Goal: Task Accomplishment & Management: Use online tool/utility

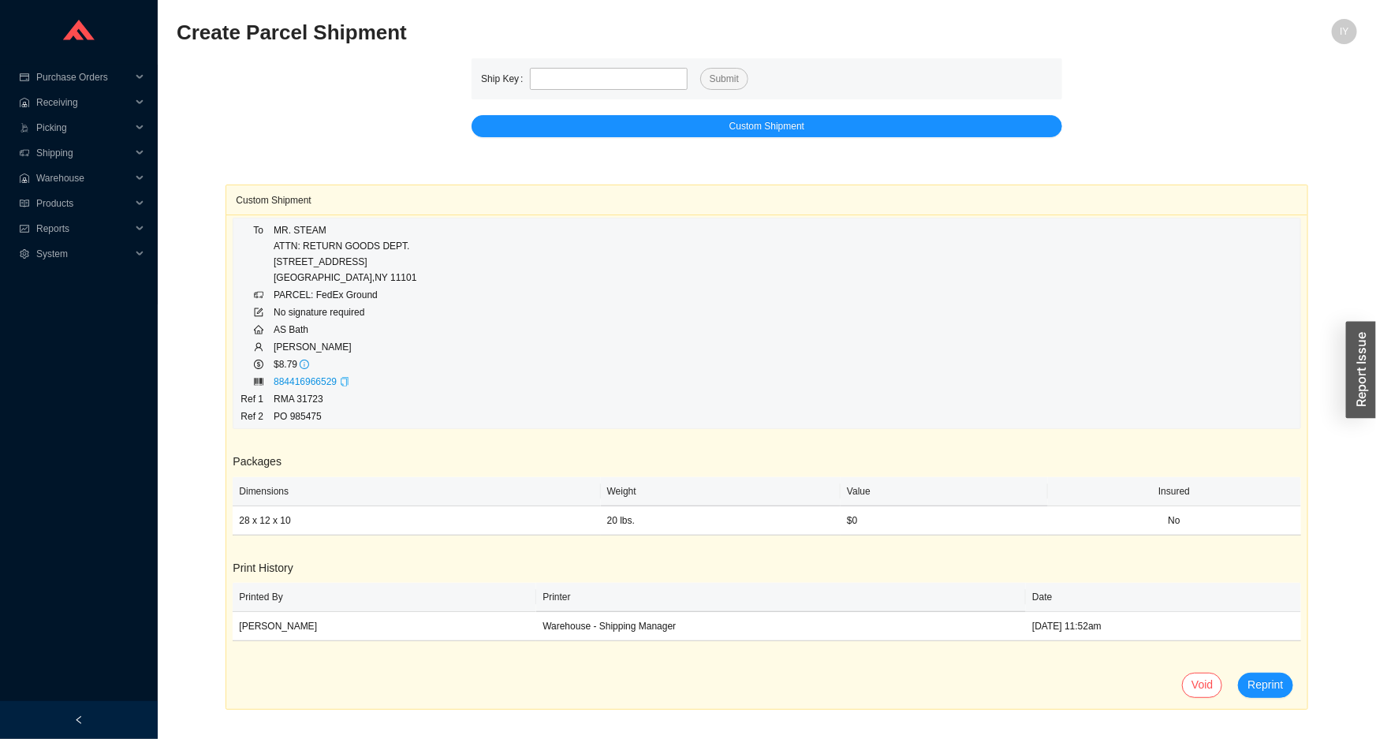
click at [341, 383] on icon "copy" at bounding box center [344, 381] width 9 height 9
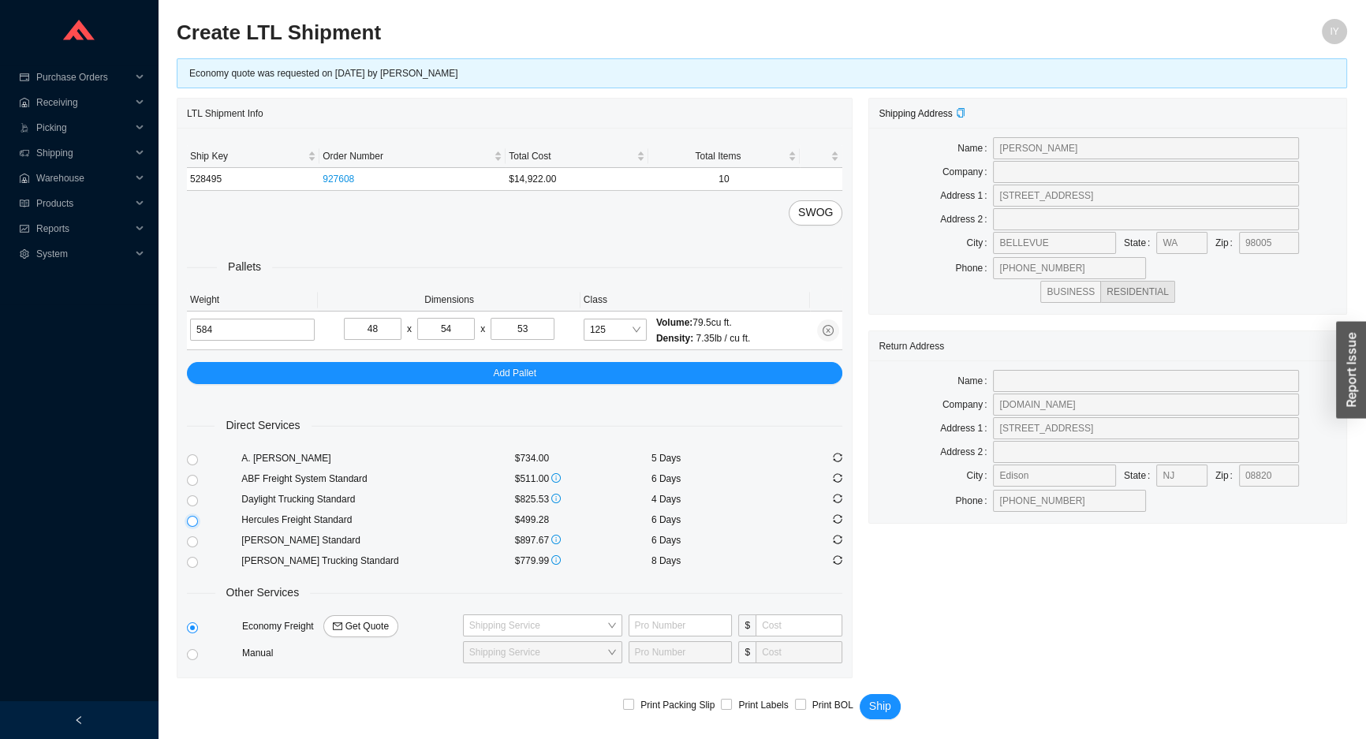
click at [189, 520] on input "radio" at bounding box center [192, 521] width 11 height 11
radio input "true"
checkbox input "true"
click at [881, 701] on span "Ship" at bounding box center [880, 706] width 22 height 18
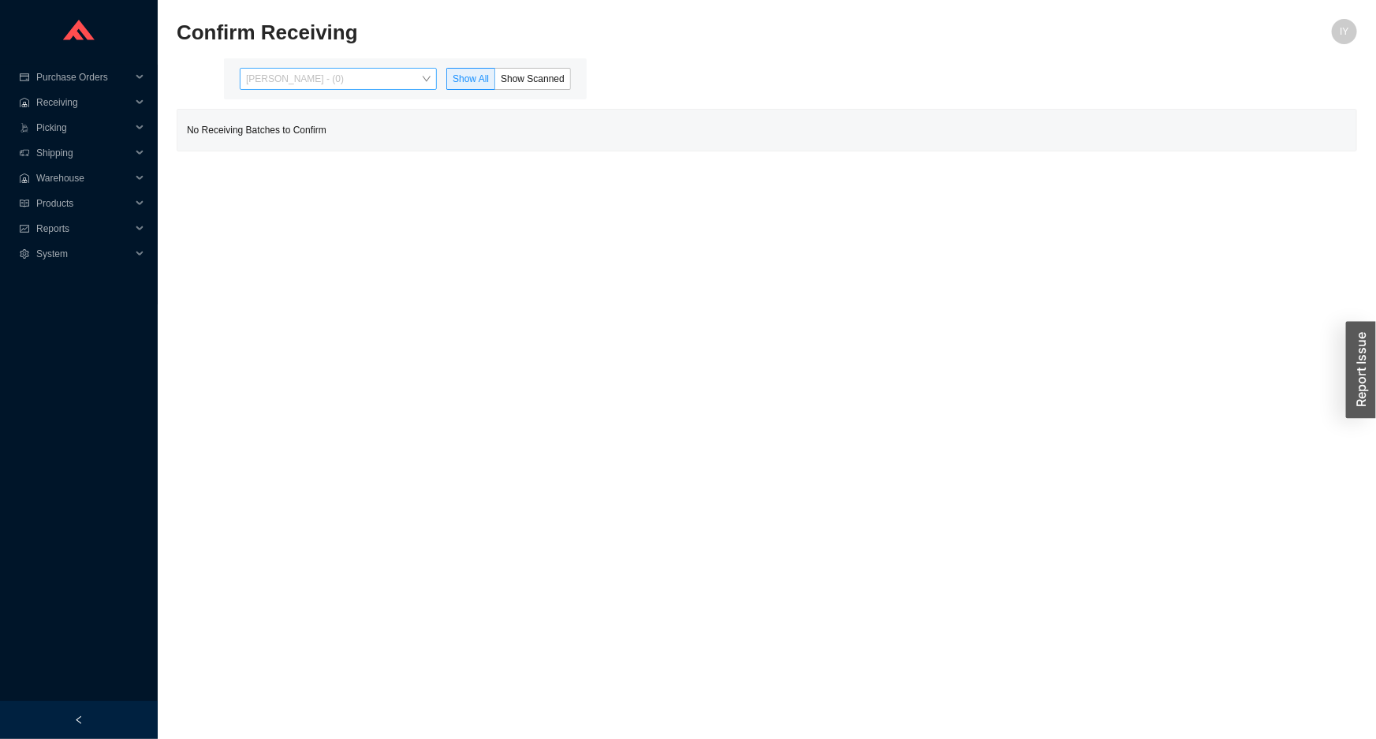
click at [375, 82] on span "Issac Yoselovsky - (0)" at bounding box center [338, 79] width 185 height 21
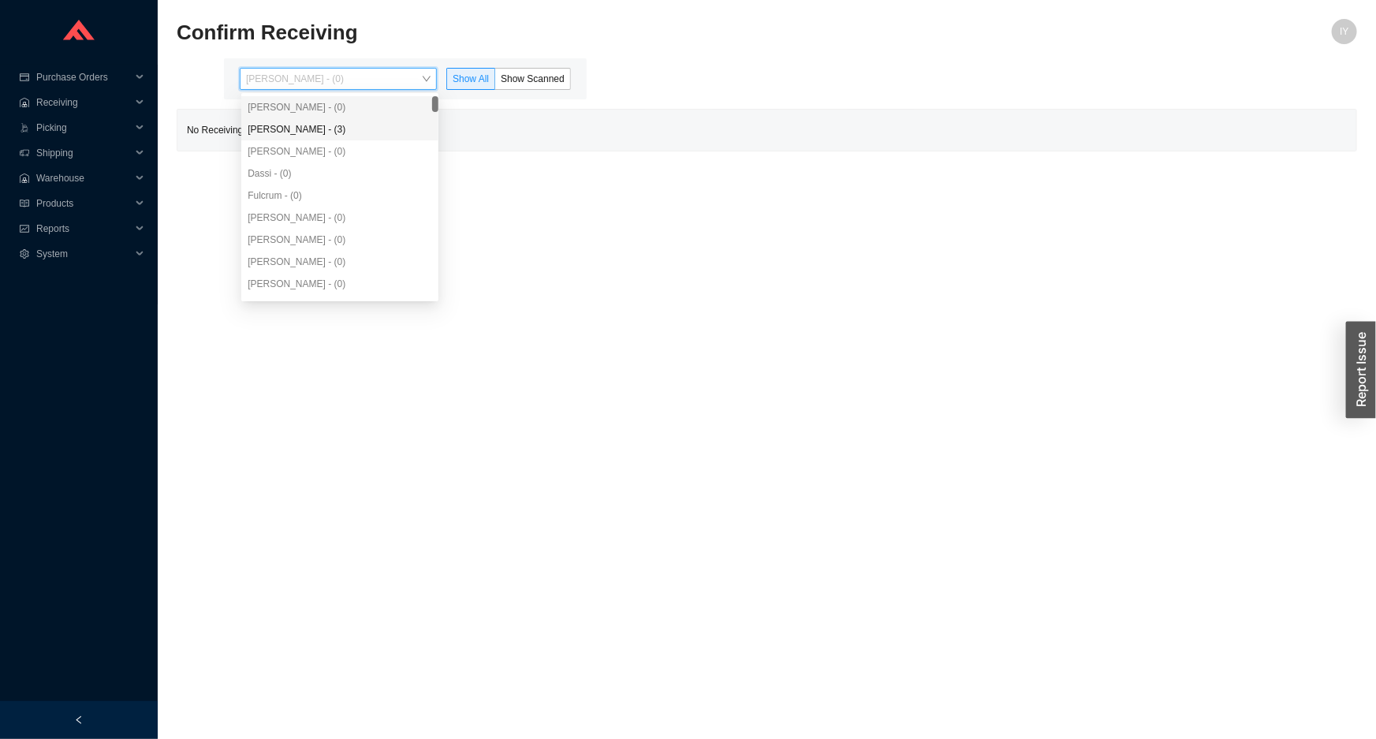
click at [372, 129] on div "Angel Negron - (3)" at bounding box center [340, 129] width 185 height 14
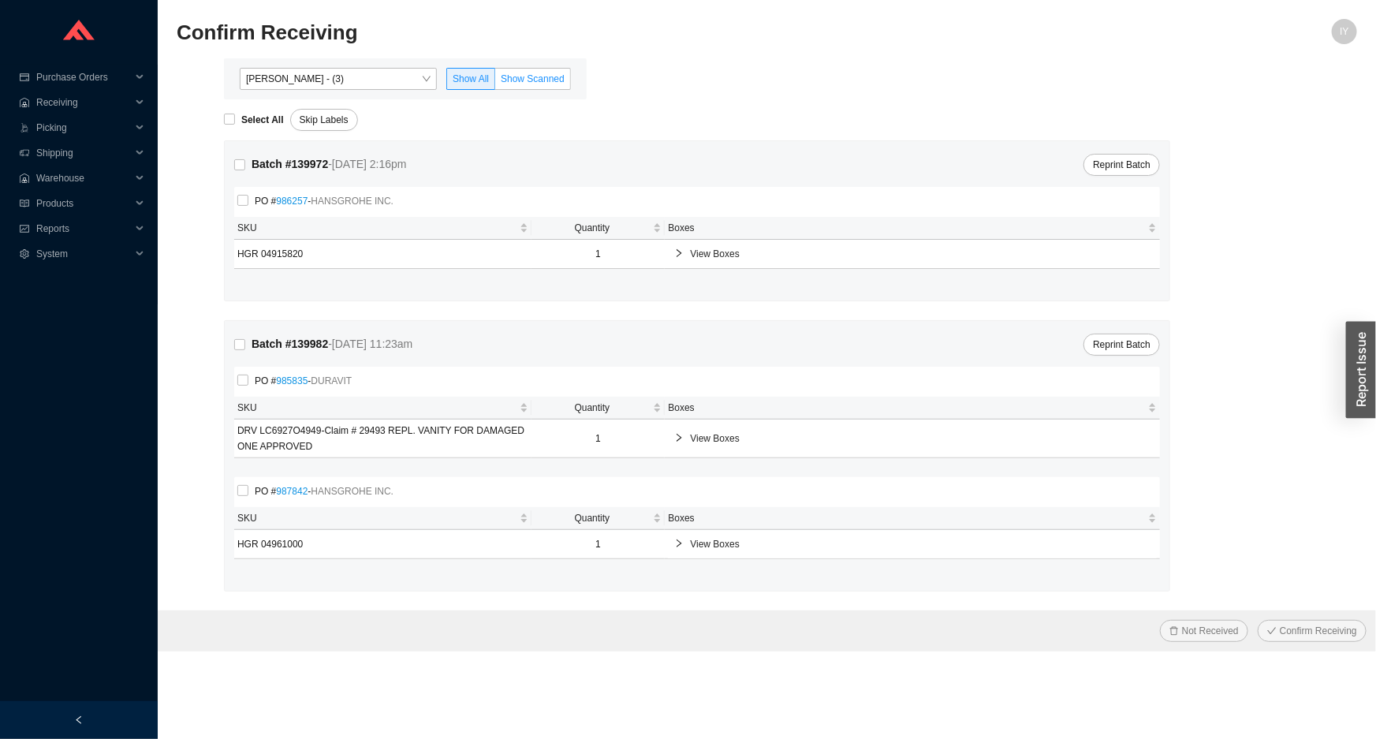
click at [517, 78] on span "Show Scanned" at bounding box center [533, 78] width 64 height 11
click at [495, 82] on input "Show Scanned" at bounding box center [495, 82] width 0 height 0
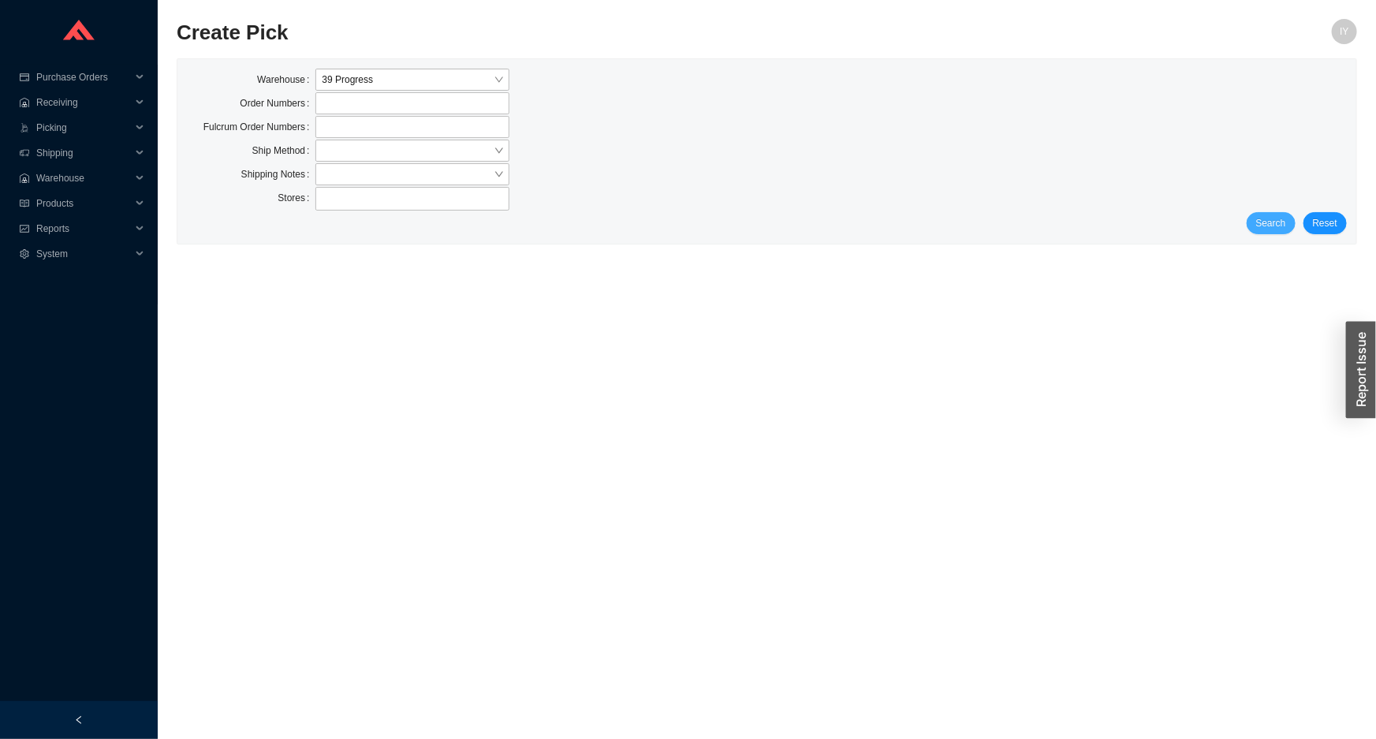
click at [1267, 218] on span "Search" at bounding box center [1271, 223] width 30 height 16
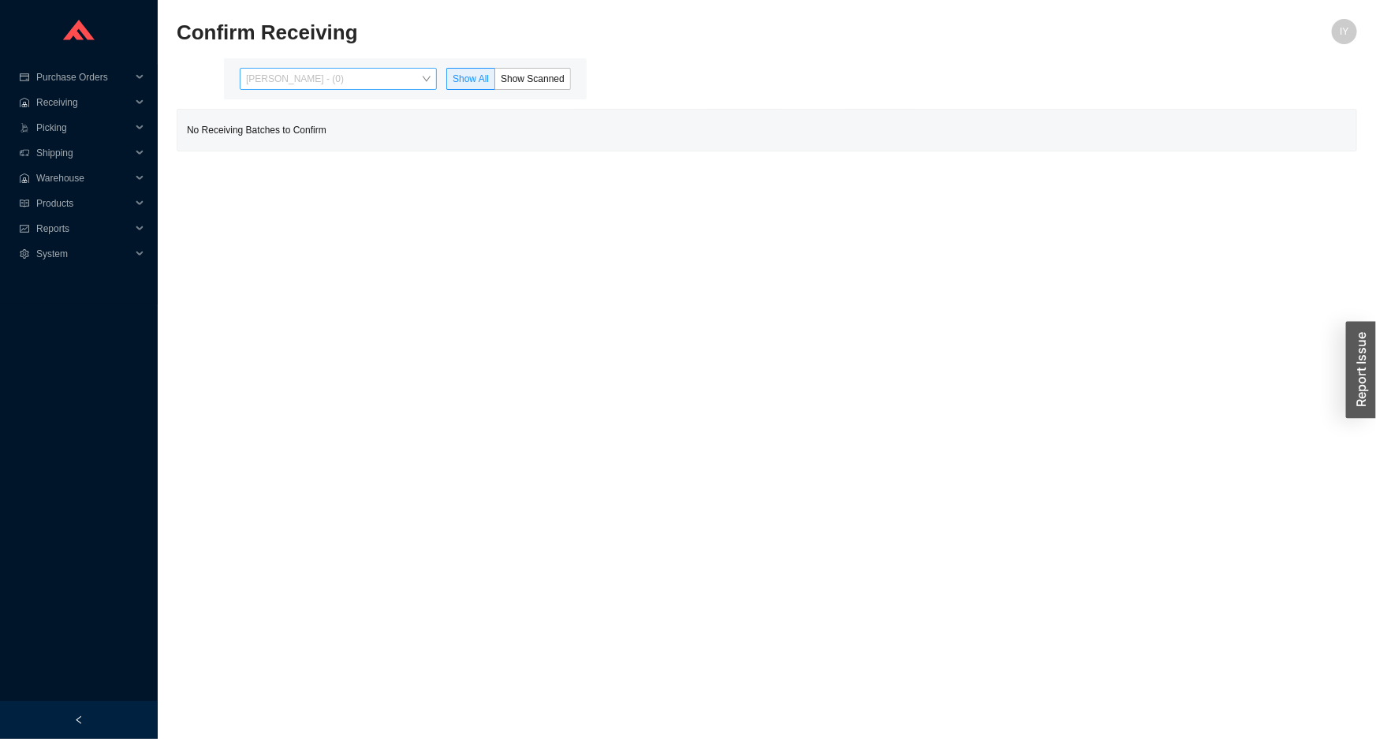
drag, startPoint x: 397, startPoint y: 80, endPoint x: 390, endPoint y: 103, distance: 23.9
click at [396, 80] on span "[PERSON_NAME] - (0)" at bounding box center [338, 79] width 185 height 21
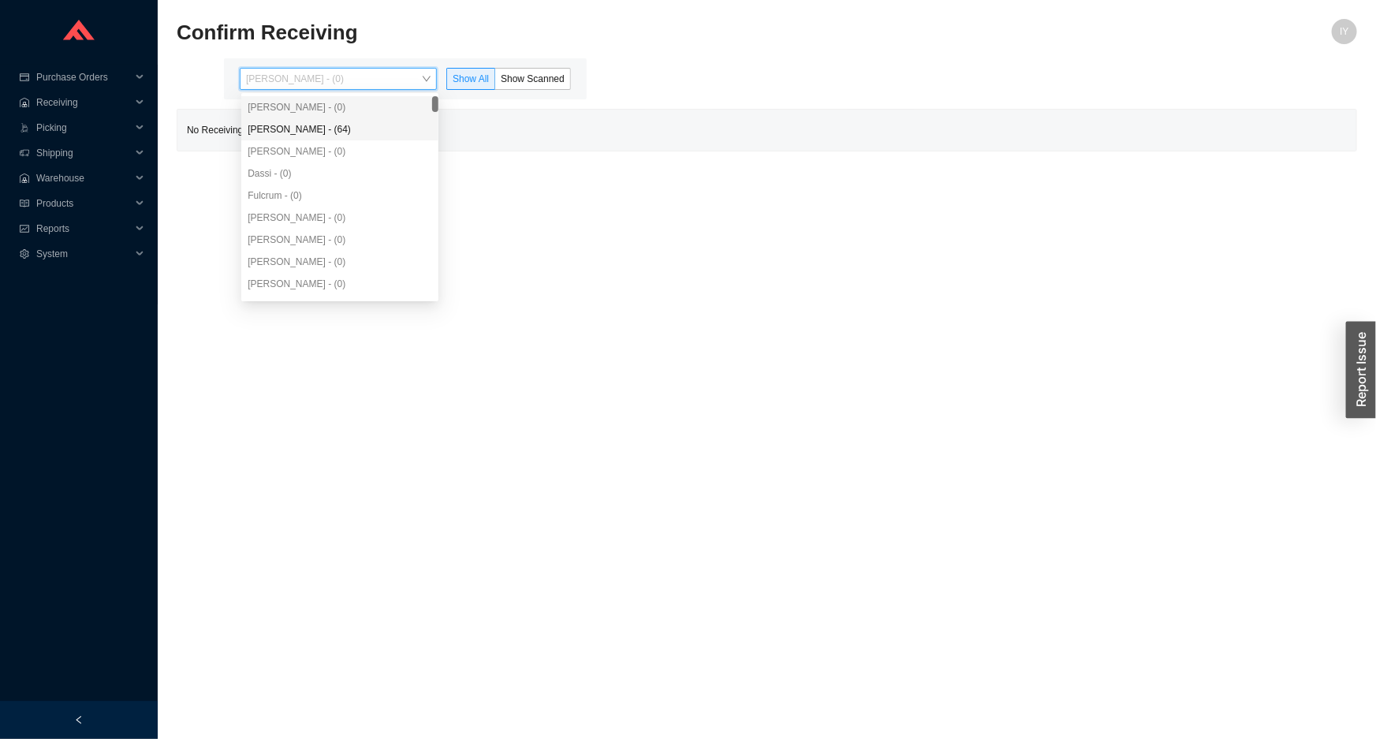
click at [381, 128] on div "[PERSON_NAME] - (64)" at bounding box center [340, 129] width 185 height 14
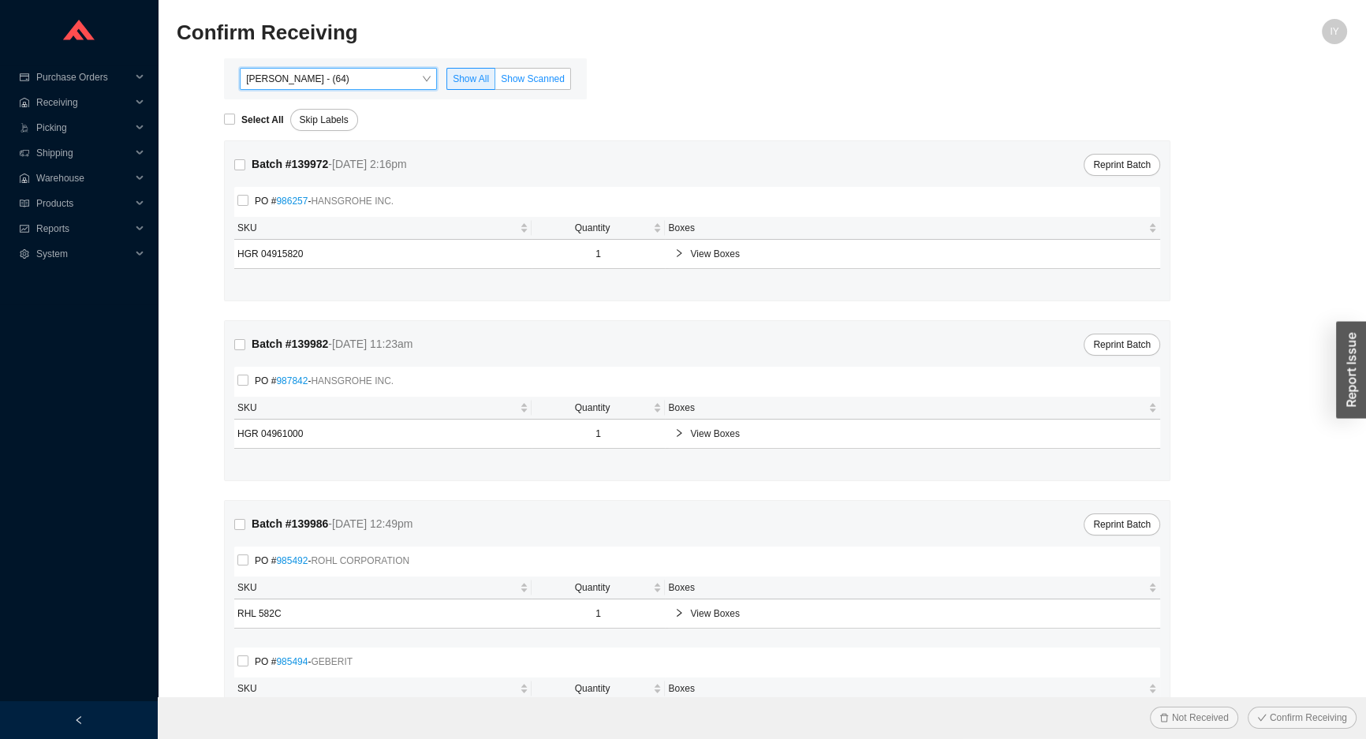
click at [525, 79] on span "Show Scanned" at bounding box center [533, 78] width 64 height 11
click at [495, 82] on input "Show Scanned" at bounding box center [495, 82] width 0 height 0
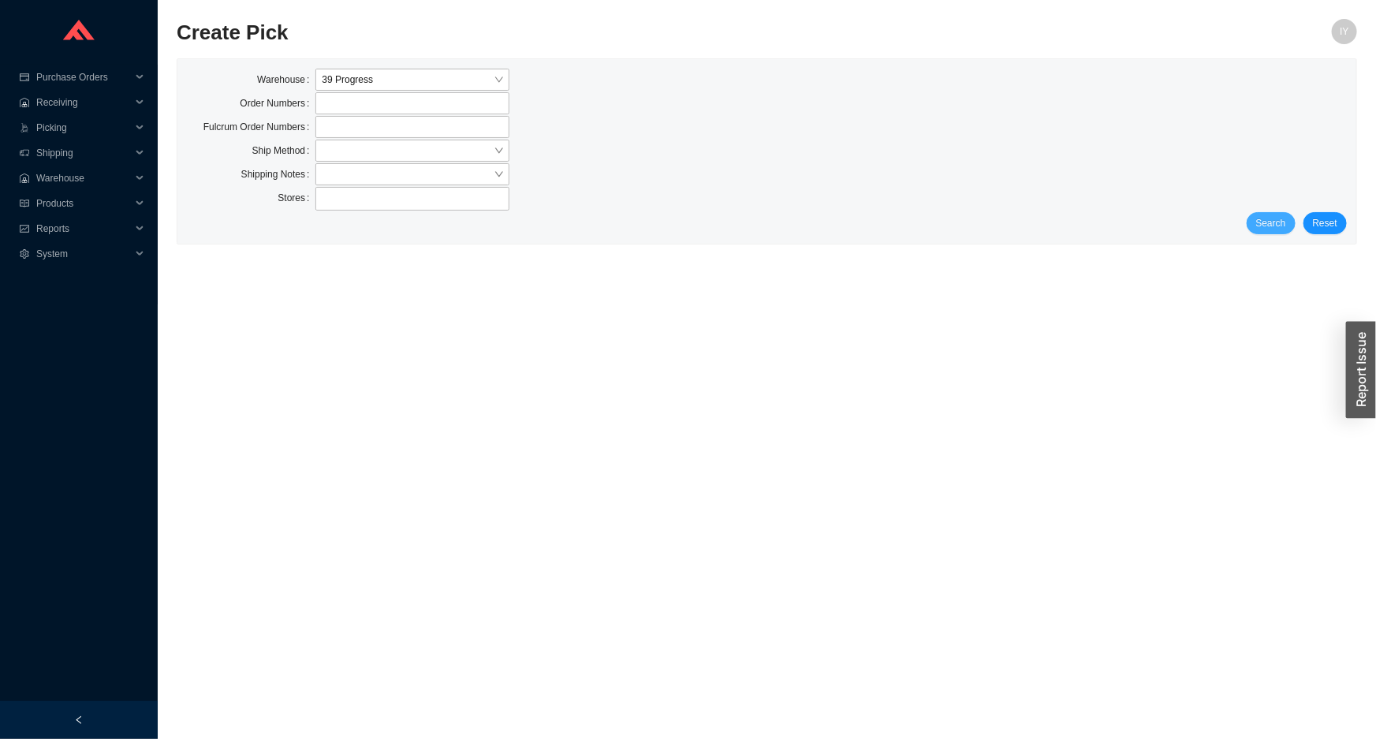
drag, startPoint x: 1256, startPoint y: 235, endPoint x: 1263, endPoint y: 226, distance: 11.2
click at [1260, 229] on div "Warehouse 39 Progress Order Numbers Fulcrum Order Numbers Ship Method Shipping …" at bounding box center [766, 151] width 1179 height 185
click at [1270, 221] on span "Search" at bounding box center [1271, 223] width 30 height 16
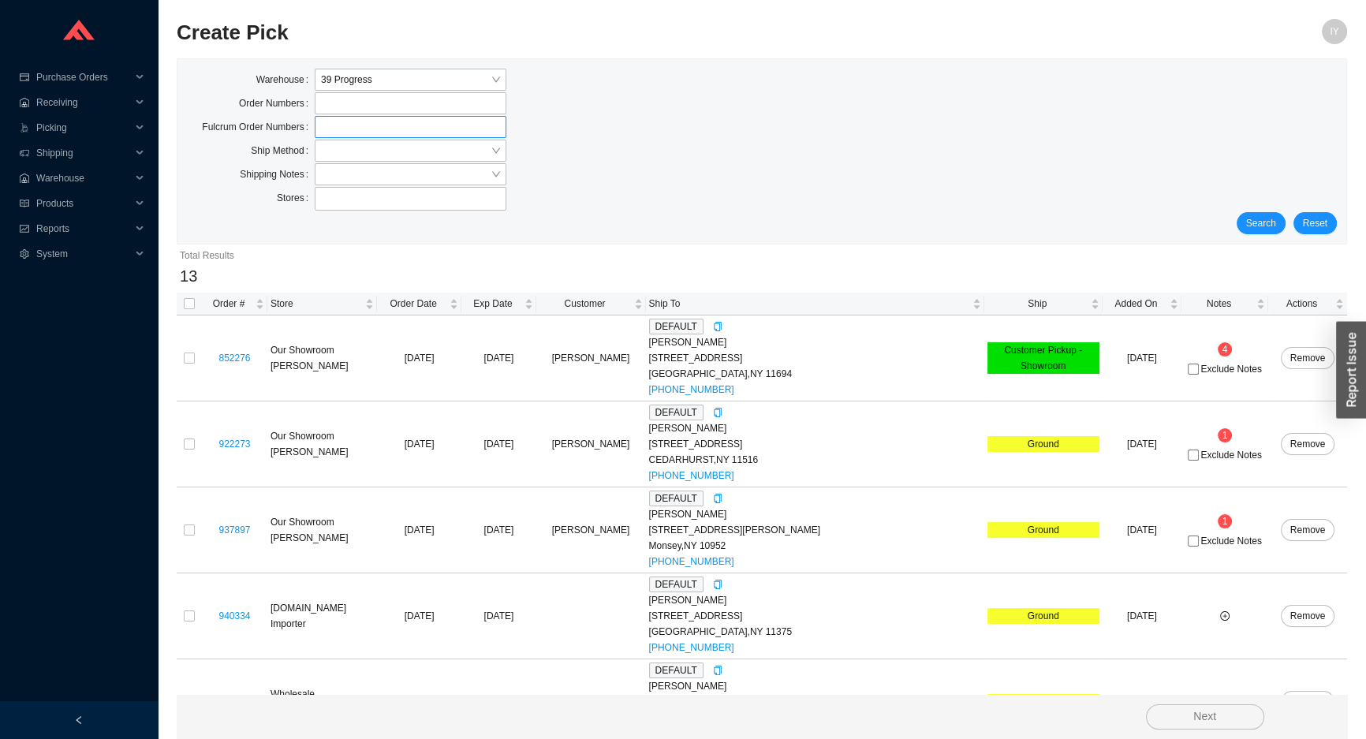
click at [418, 129] on label at bounding box center [411, 127] width 192 height 22
click at [328, 129] on input at bounding box center [322, 126] width 11 height 17
click at [418, 148] on input "search" at bounding box center [406, 150] width 170 height 21
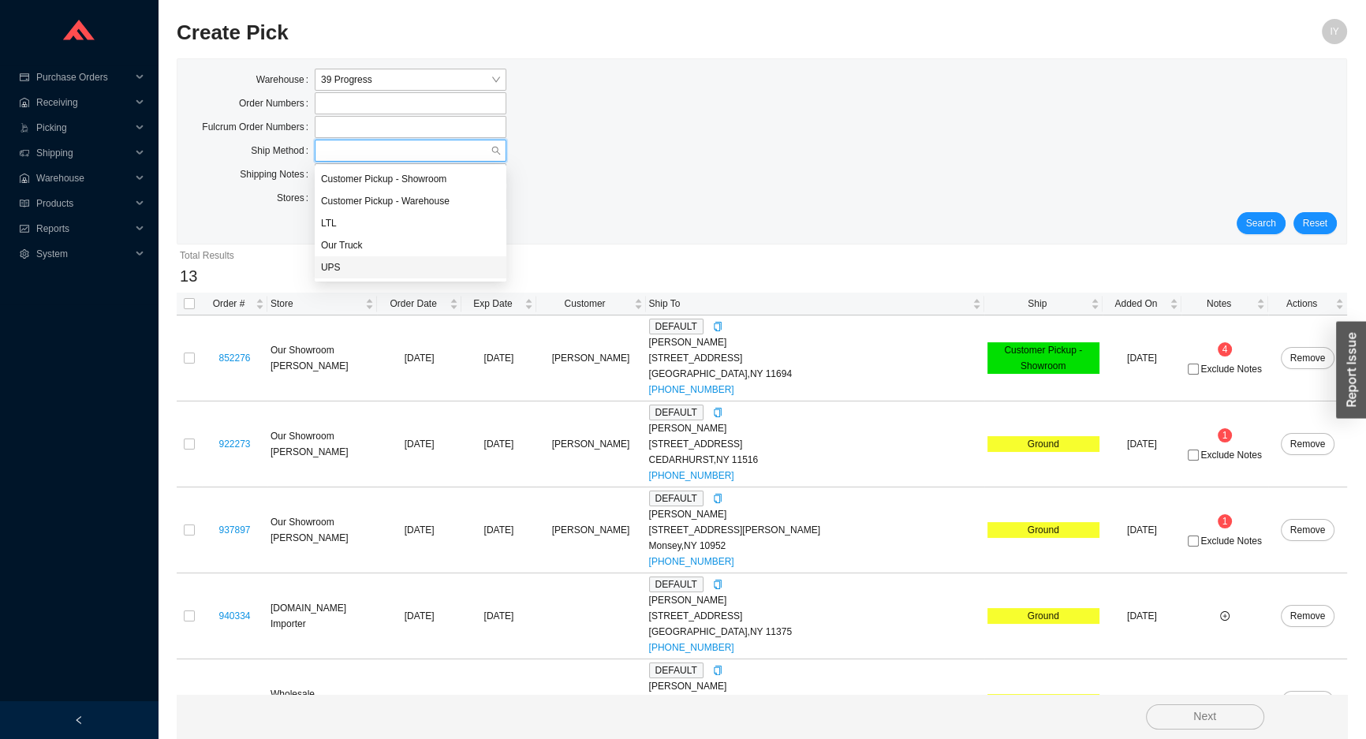
click at [427, 272] on div "UPS" at bounding box center [410, 267] width 179 height 14
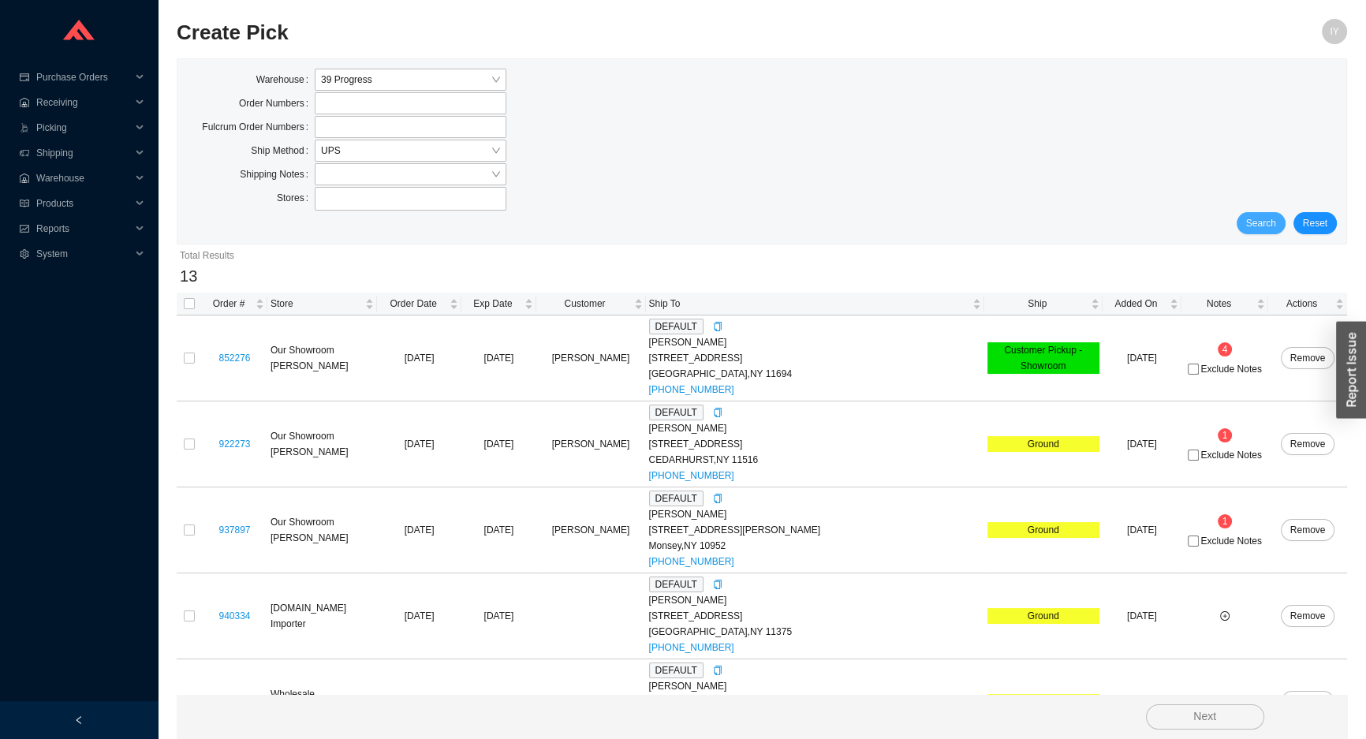
click at [1286, 227] on button "Search" at bounding box center [1261, 223] width 49 height 22
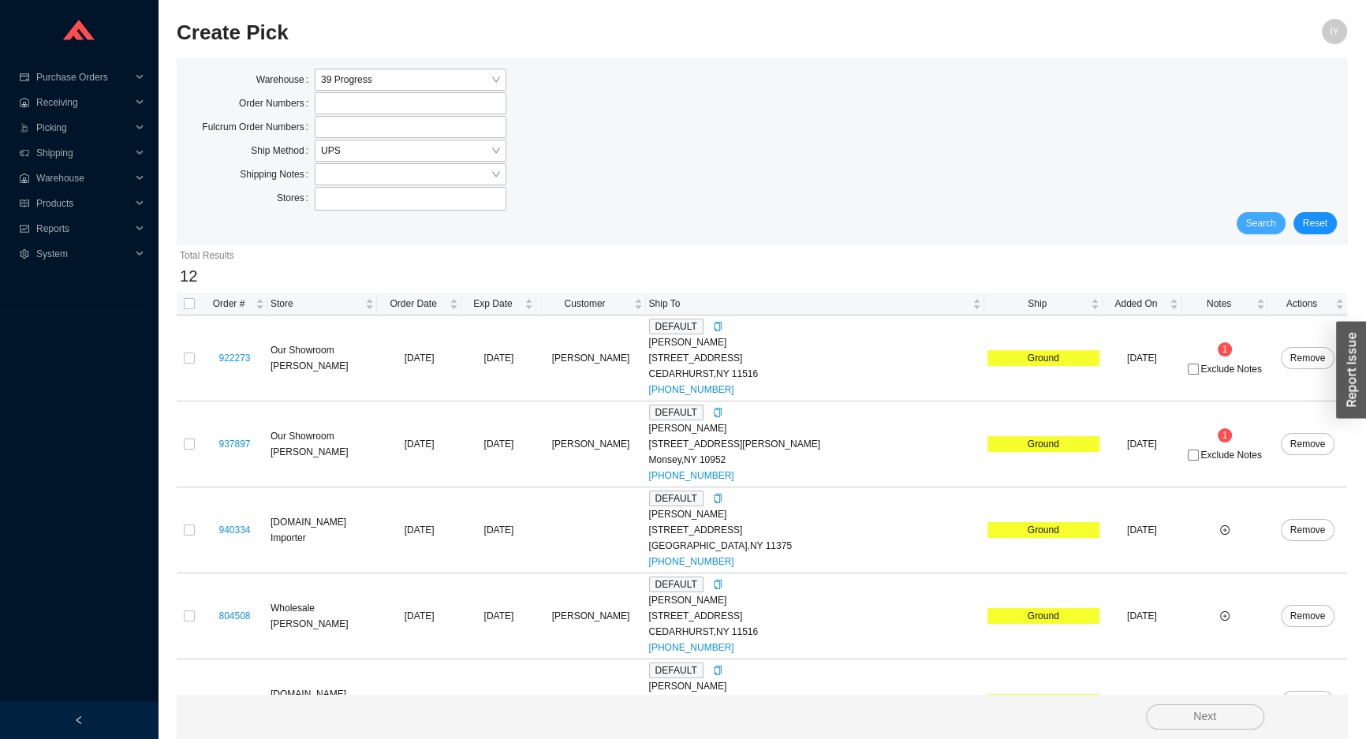
click at [1272, 222] on span "Search" at bounding box center [1261, 223] width 30 height 16
click at [188, 296] on label at bounding box center [189, 304] width 11 height 16
click at [188, 298] on input "checkbox" at bounding box center [189, 303] width 11 height 11
checkbox input "true"
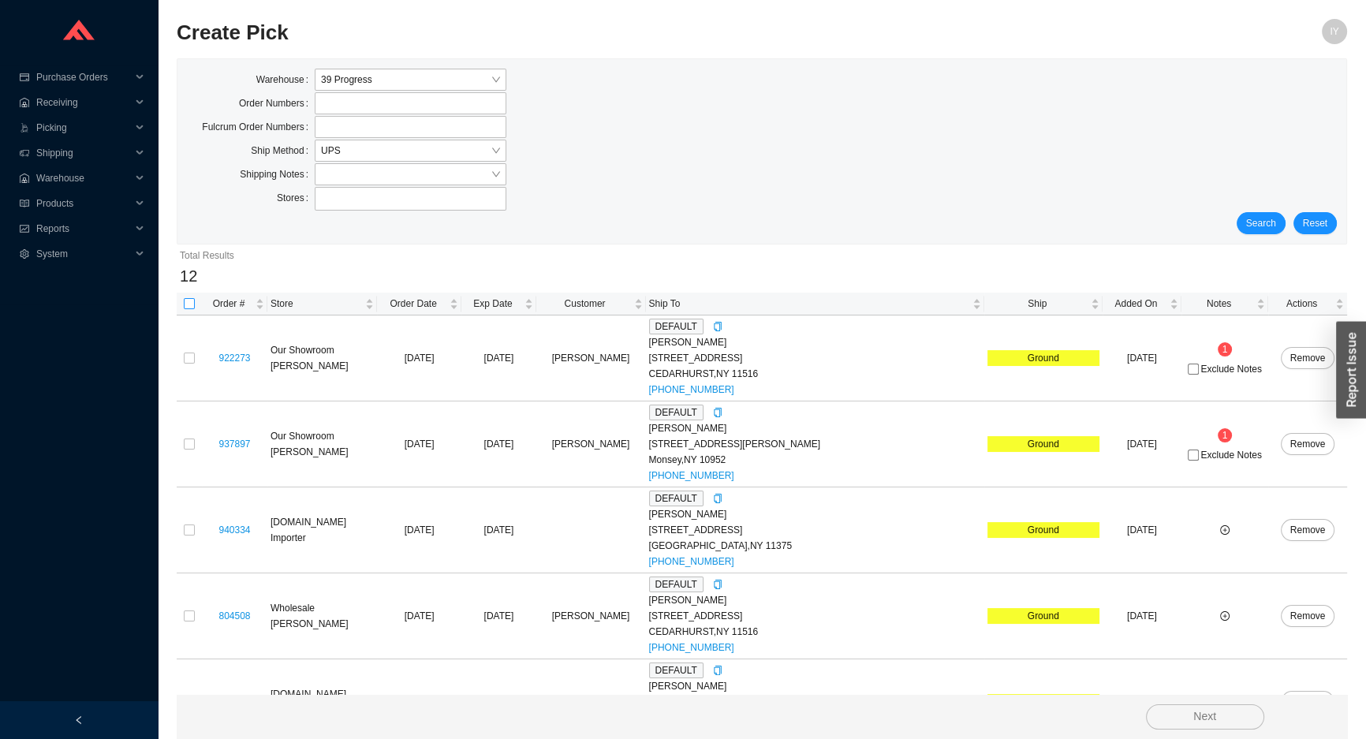
checkbox input "true"
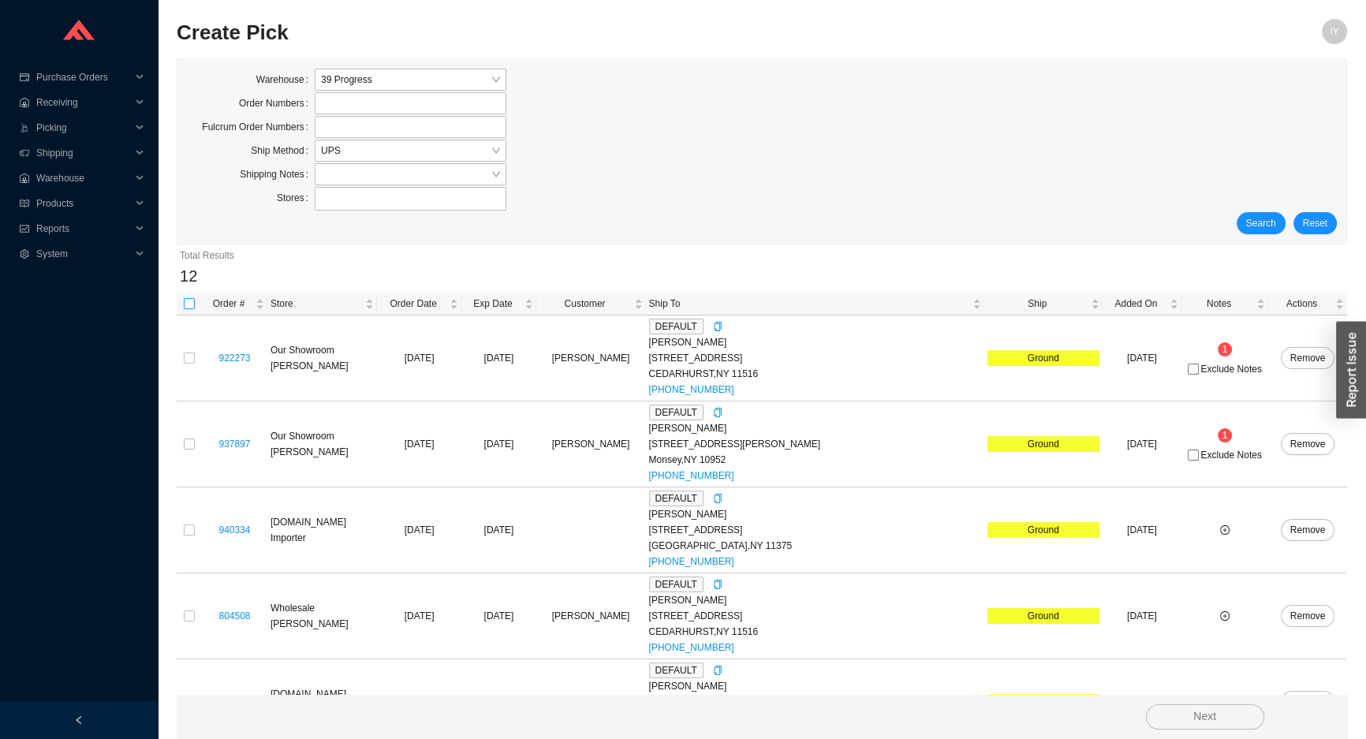
checkbox input "true"
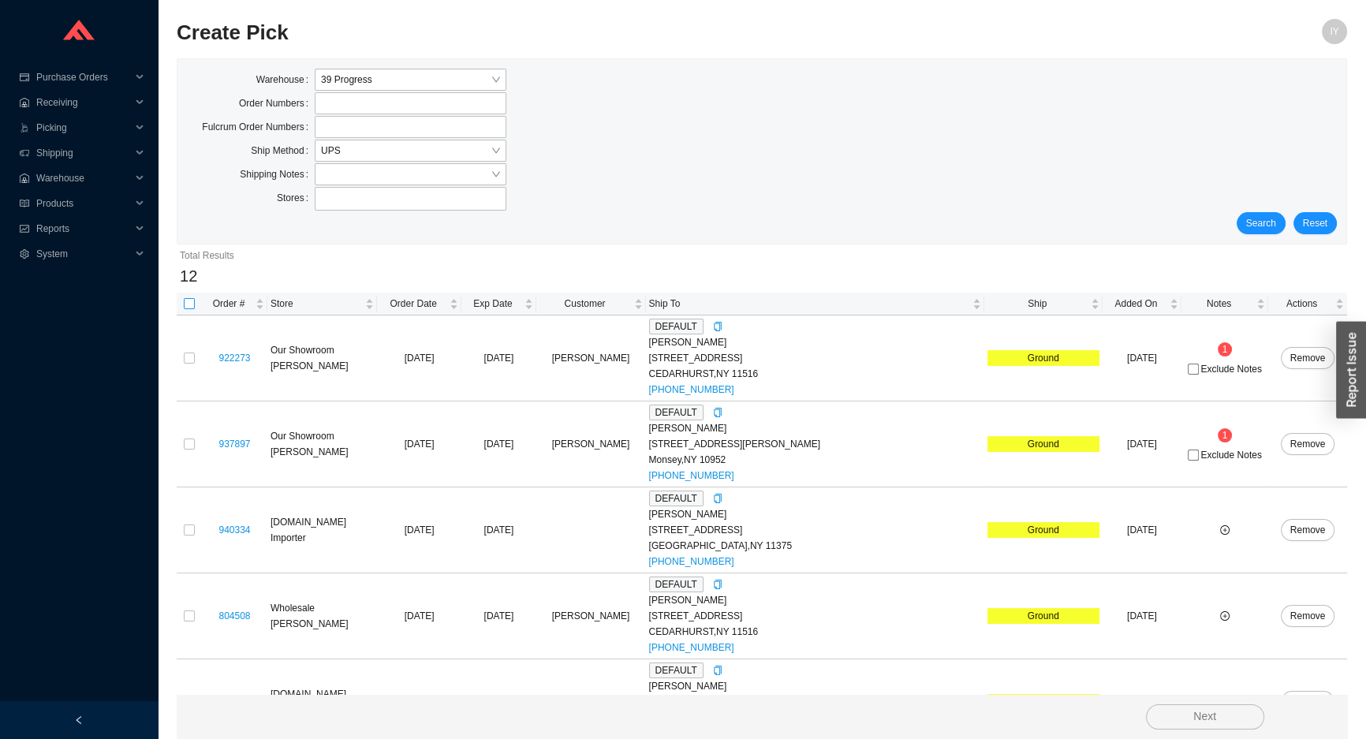
checkbox input "true"
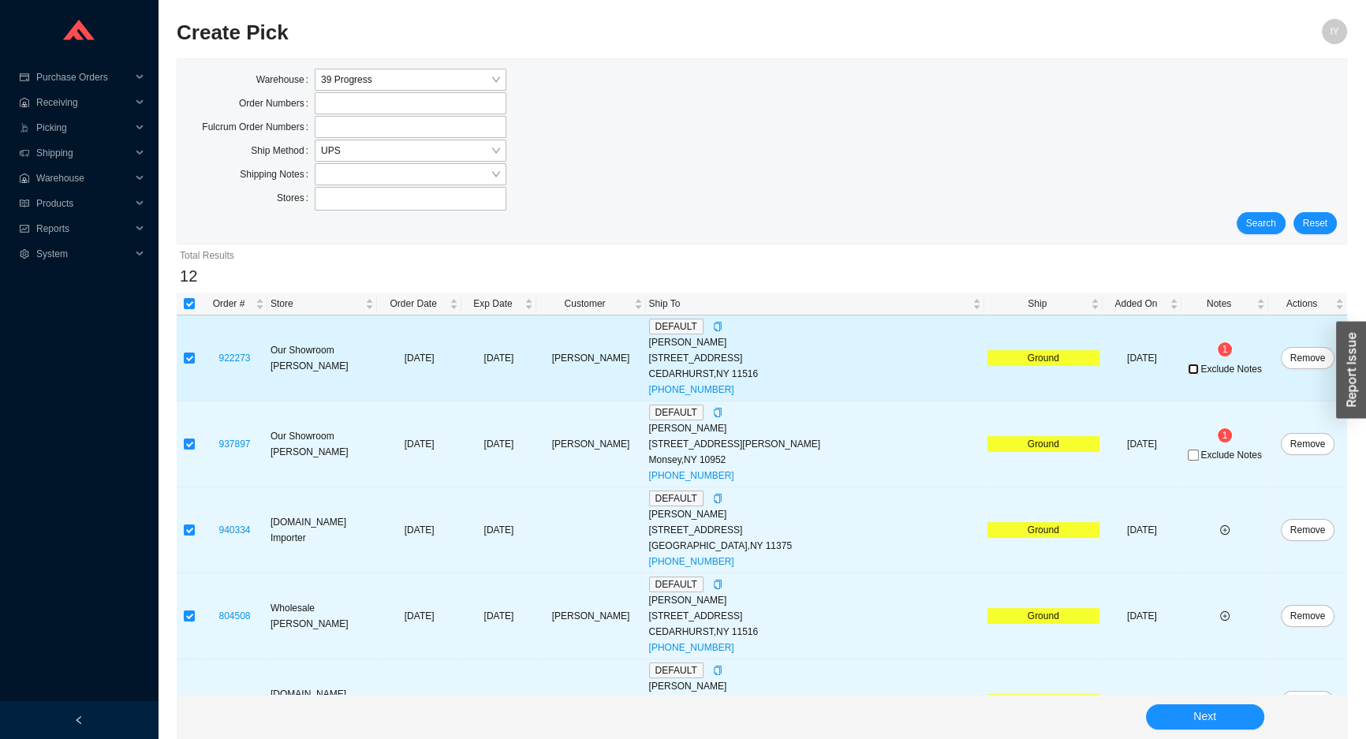
click at [1191, 371] on input "Exclude Notes" at bounding box center [1193, 369] width 11 height 11
checkbox input "true"
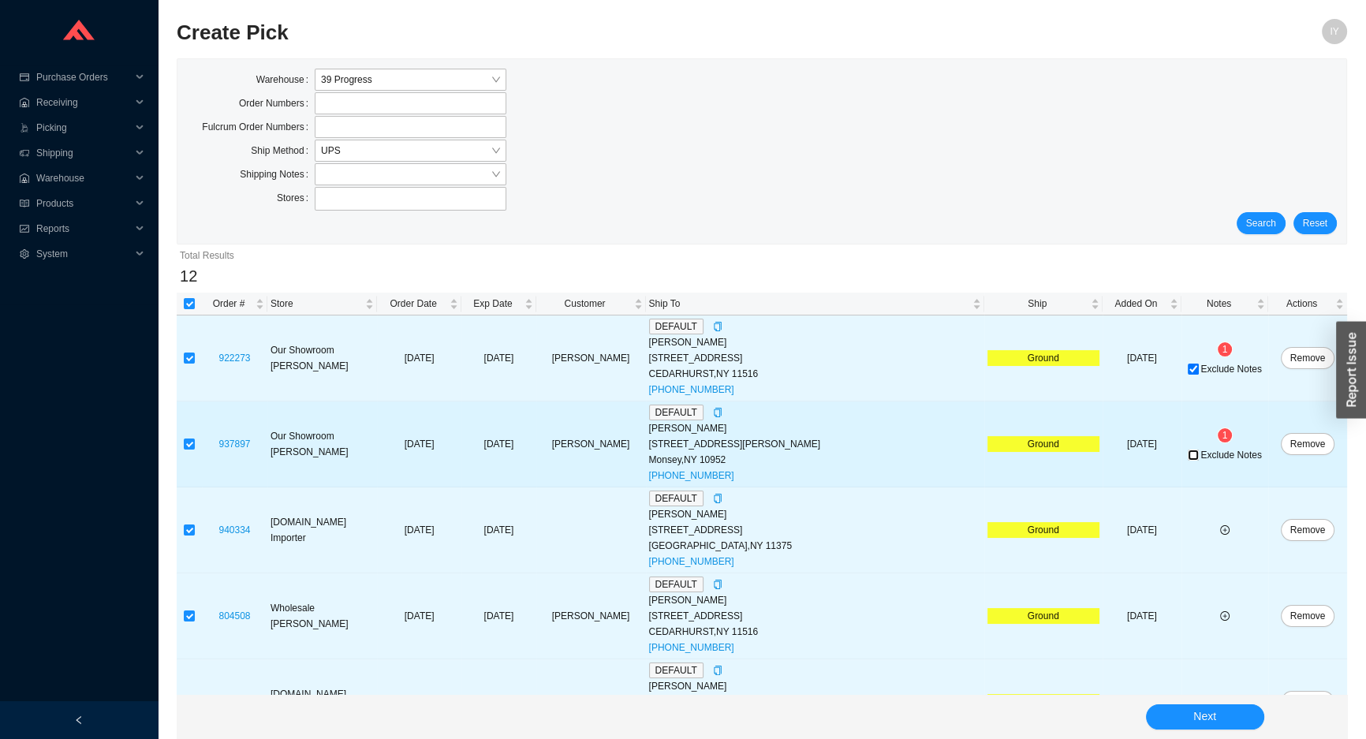
click at [1189, 453] on input "Exclude Notes" at bounding box center [1193, 455] width 11 height 11
checkbox input "true"
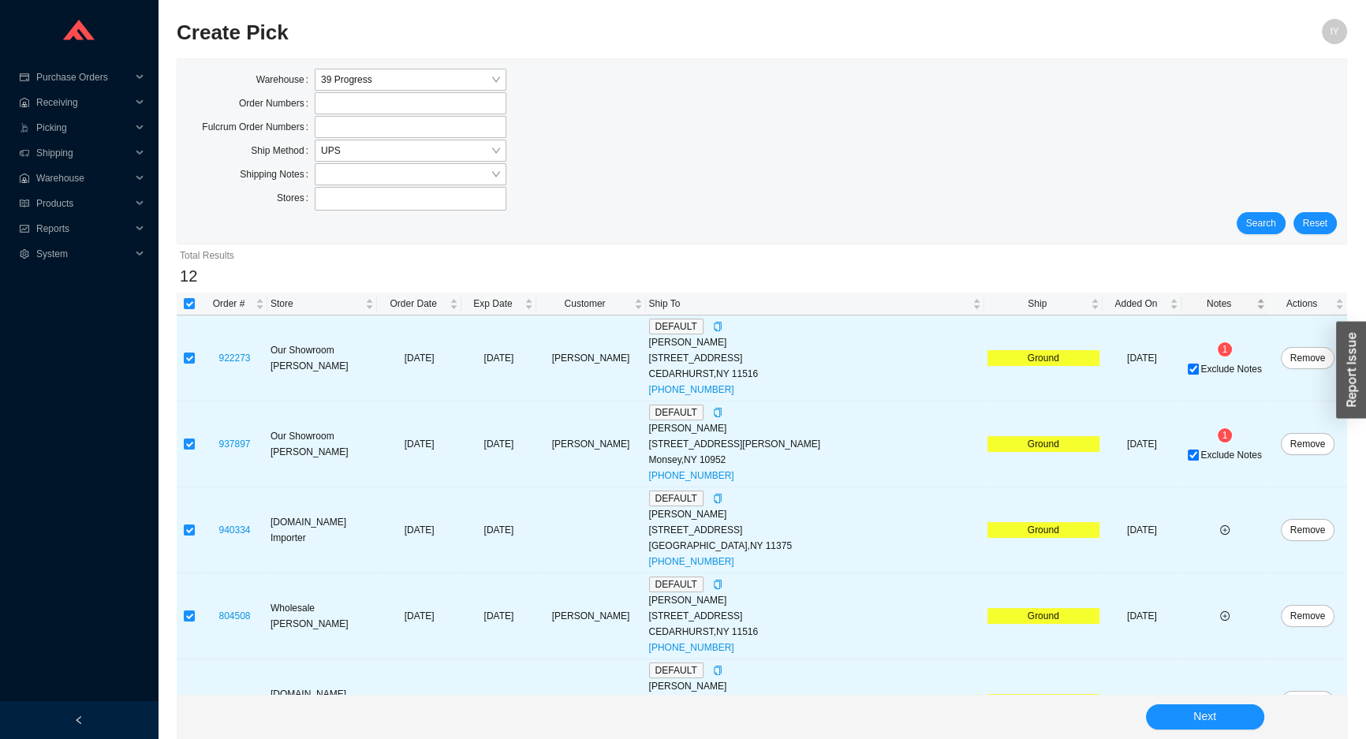
click at [1207, 311] on span "Notes" at bounding box center [1219, 304] width 69 height 16
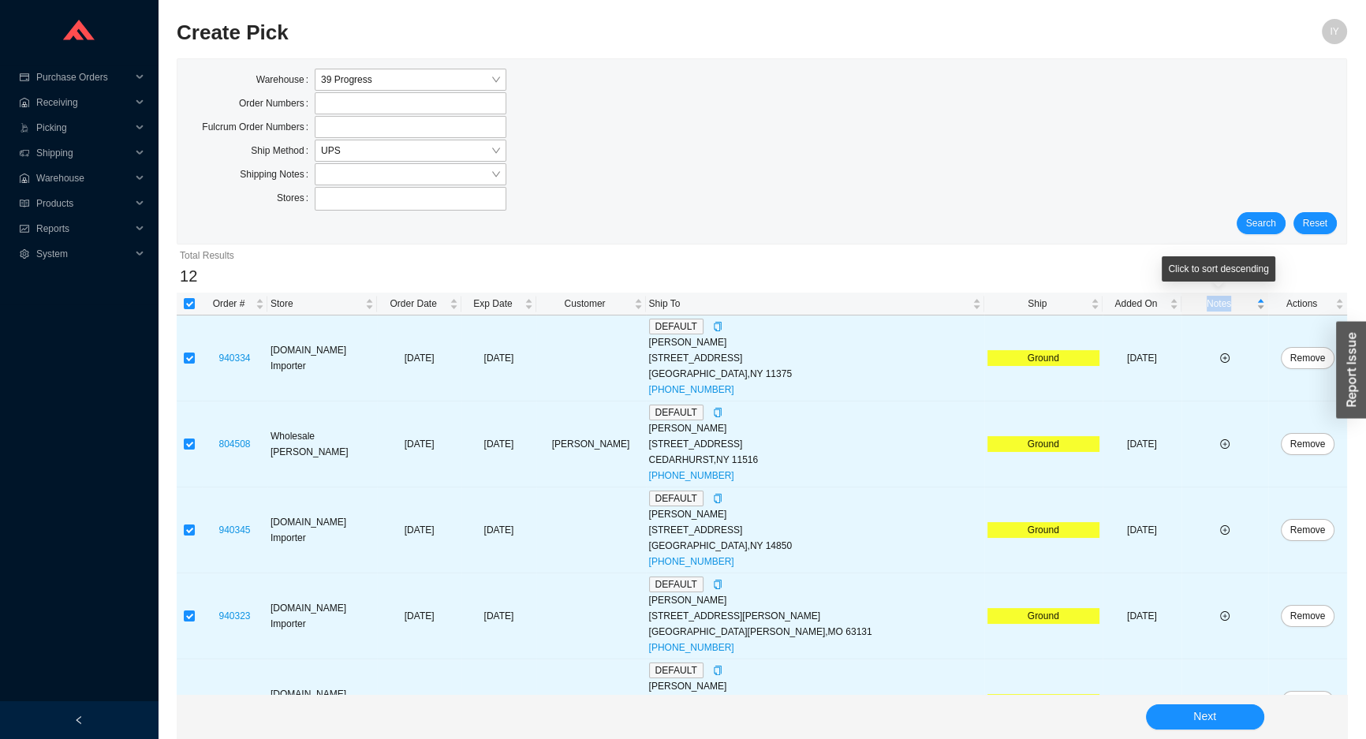
click at [1207, 311] on span "Notes" at bounding box center [1219, 304] width 69 height 16
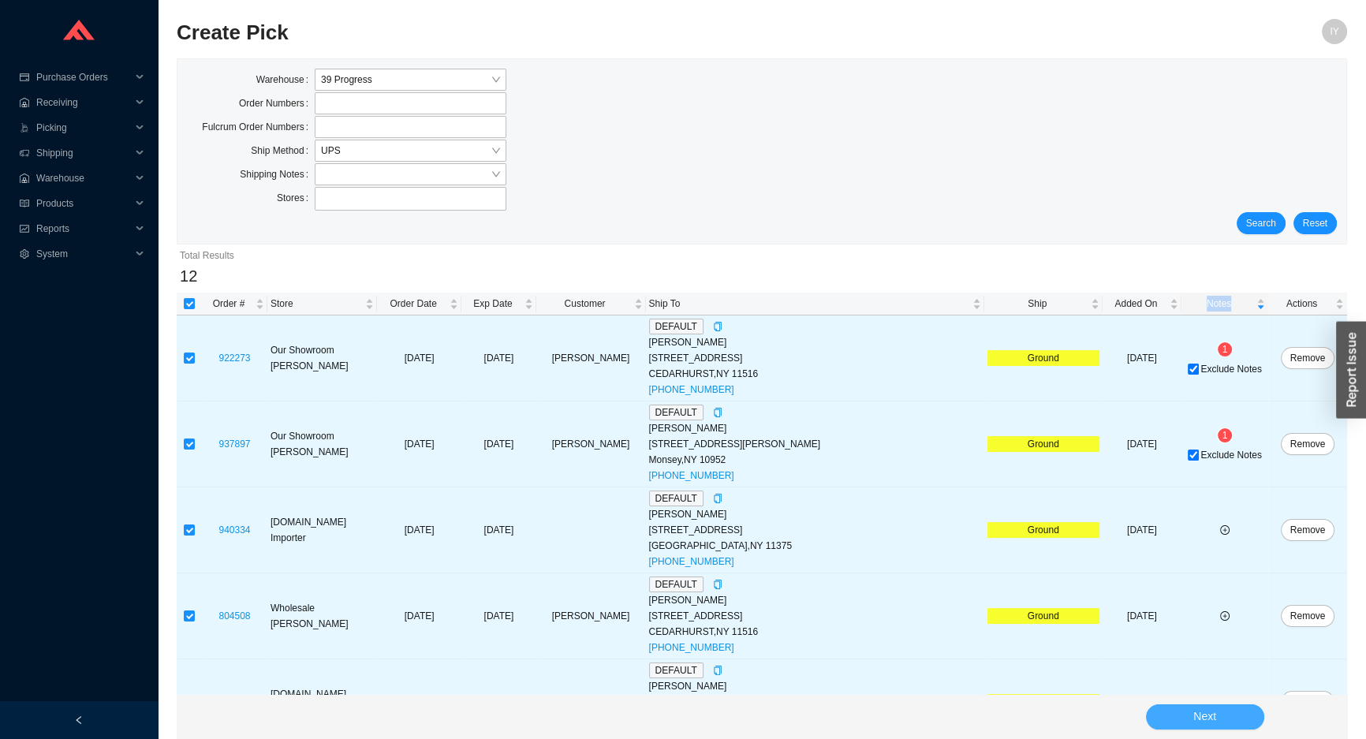
click at [1209, 713] on span "Next" at bounding box center [1204, 716] width 23 height 18
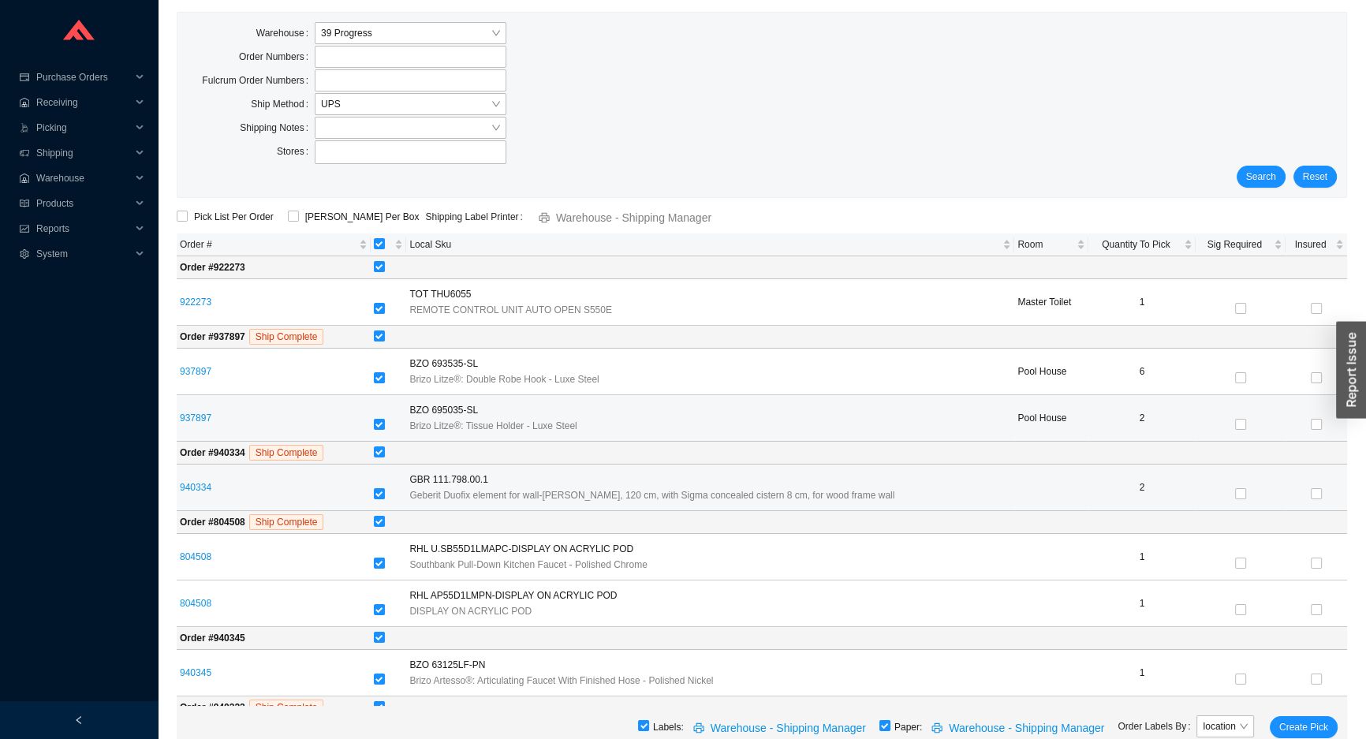
scroll to position [71, 0]
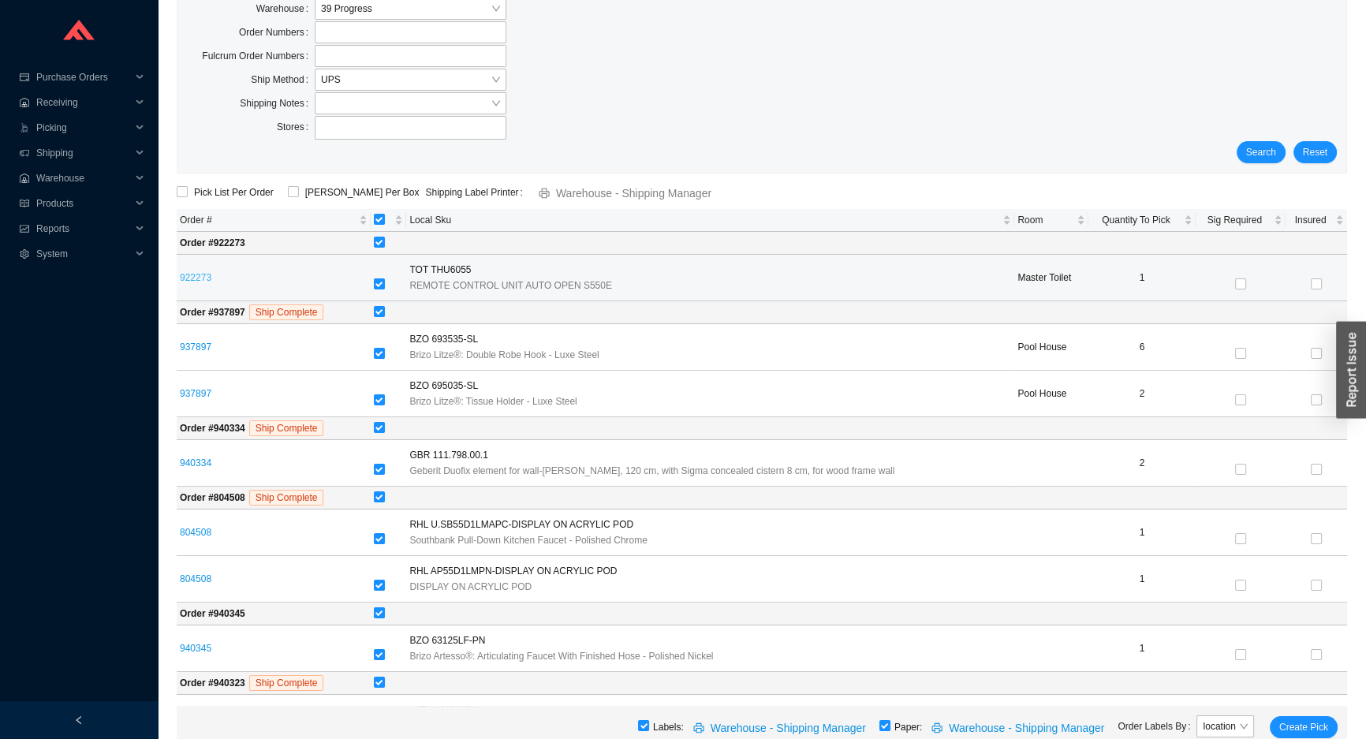
click at [196, 275] on link "922273" at bounding box center [196, 277] width 32 height 11
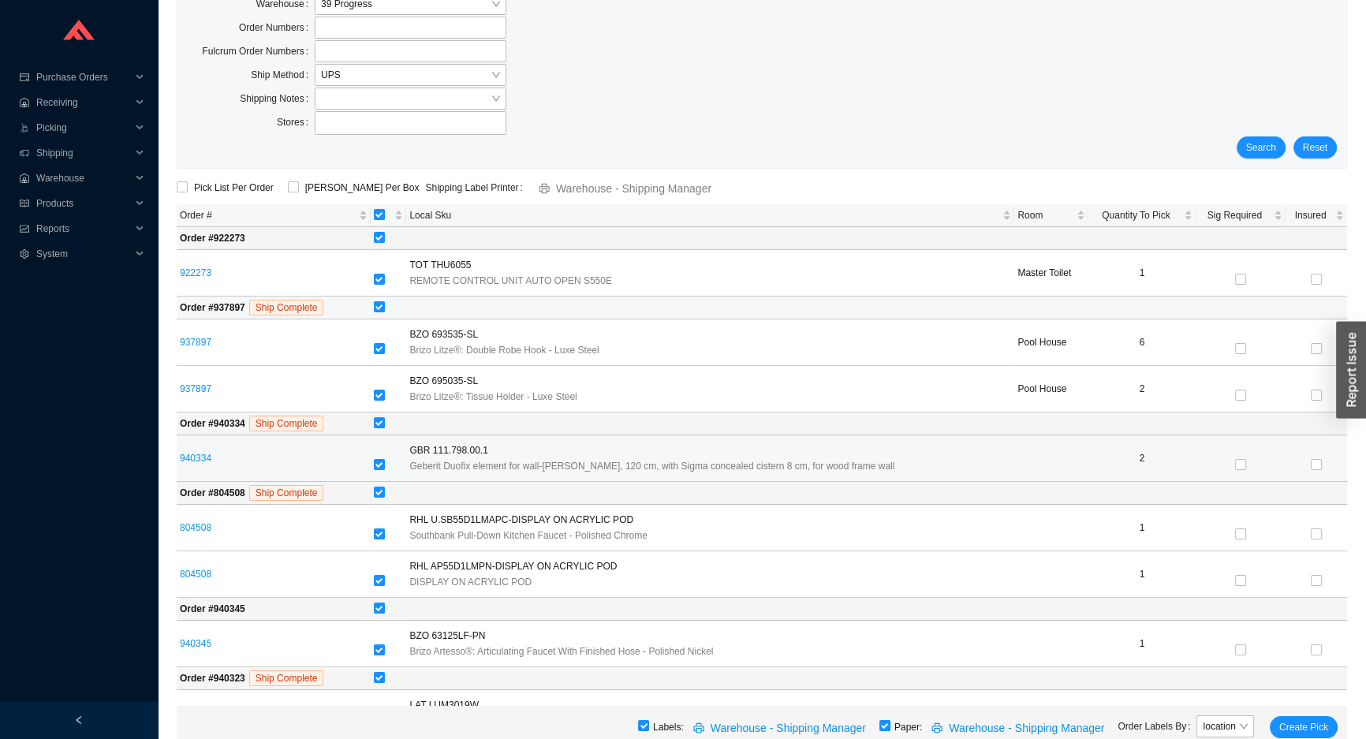
scroll to position [215, 0]
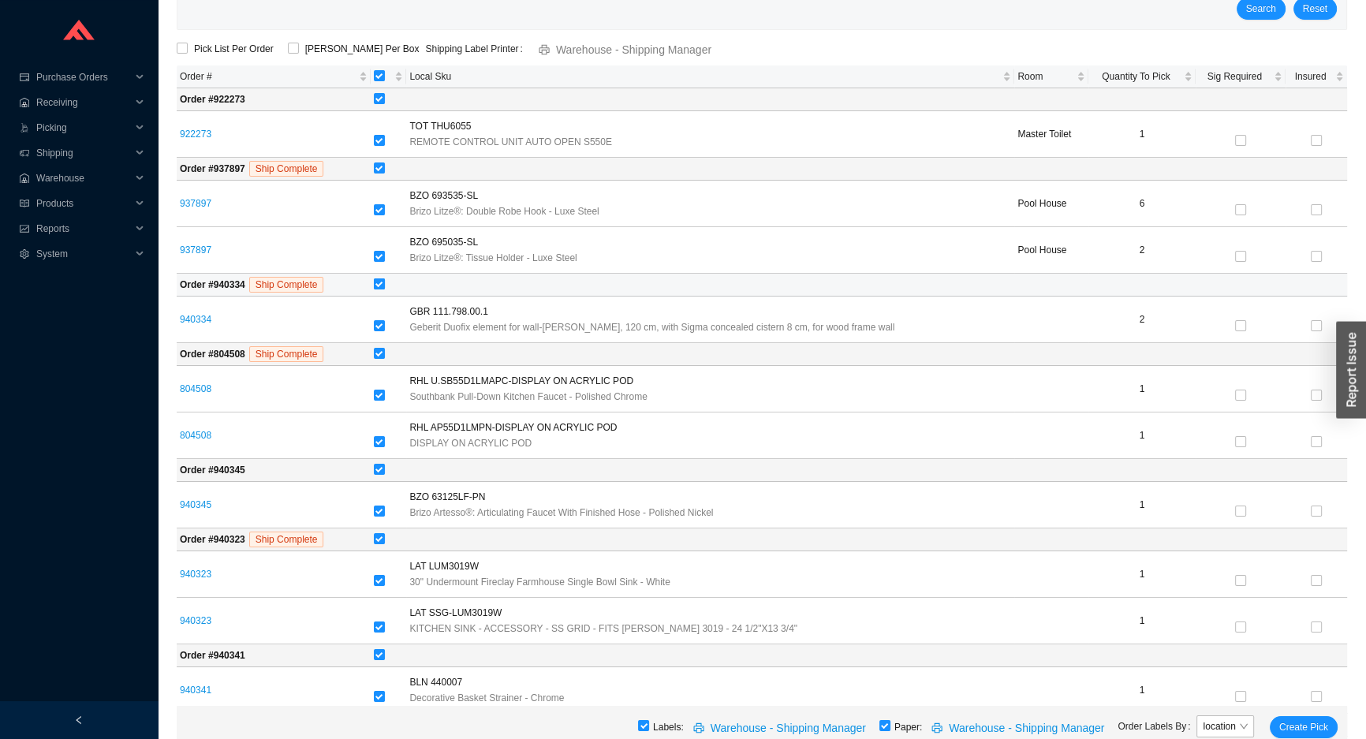
click at [382, 284] on input "checkbox" at bounding box center [379, 283] width 11 height 11
checkbox input "false"
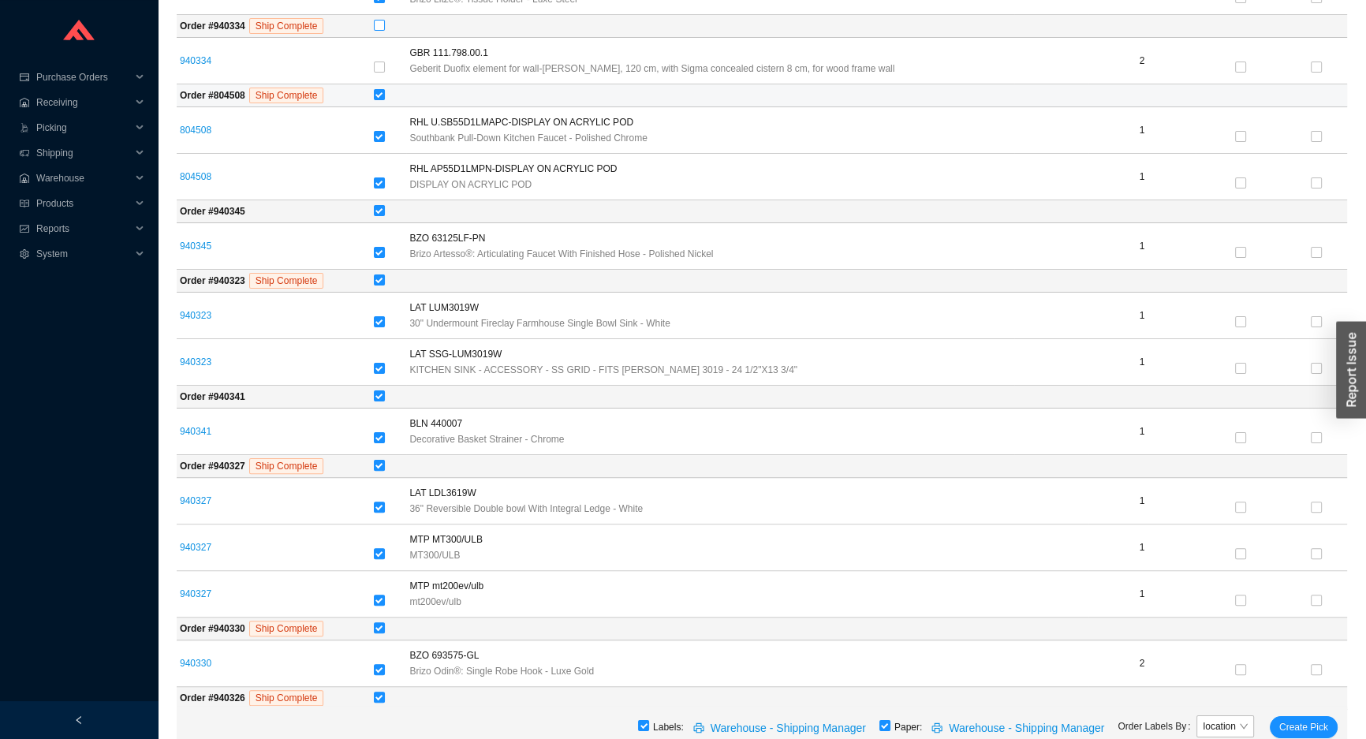
scroll to position [502, 0]
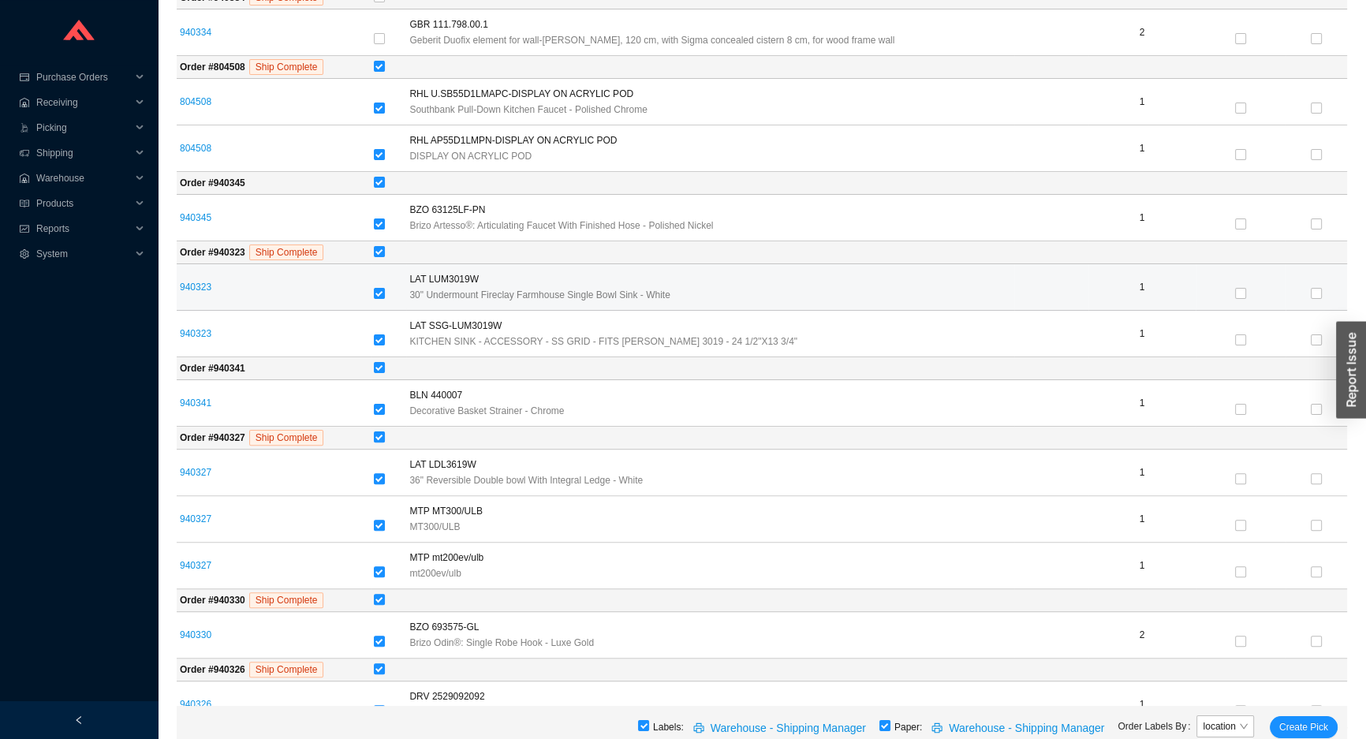
click at [386, 283] on div at bounding box center [389, 294] width 30 height 22
click at [381, 293] on input "checkbox" at bounding box center [379, 293] width 11 height 11
checkbox input "false"
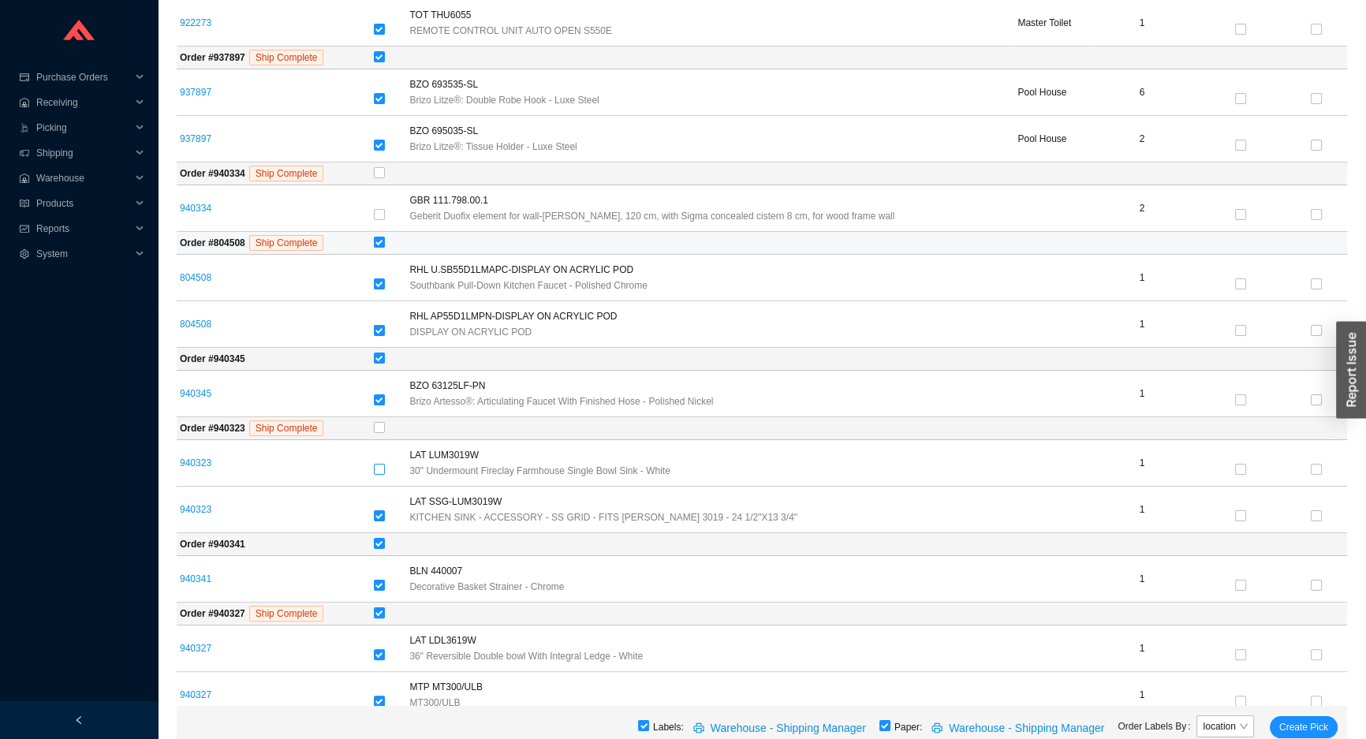
scroll to position [286, 0]
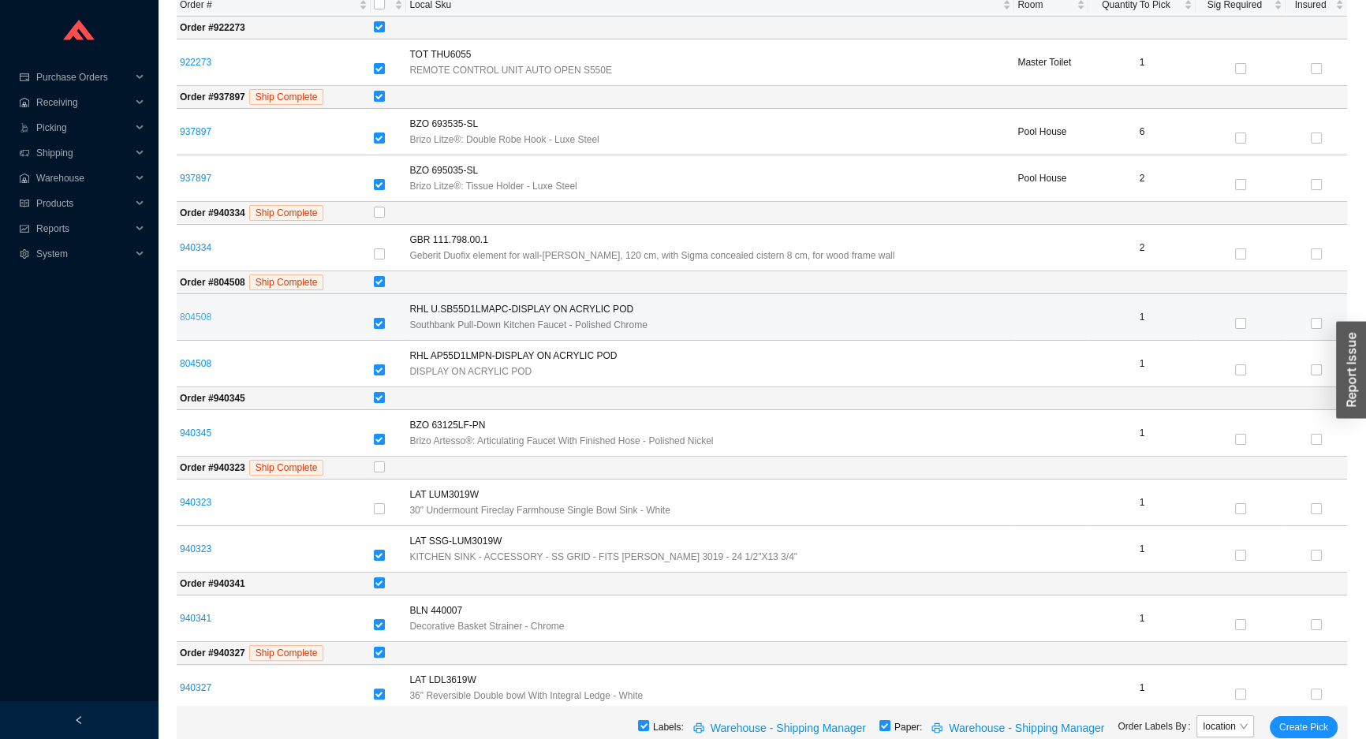
click at [185, 312] on link "804508" at bounding box center [196, 317] width 32 height 11
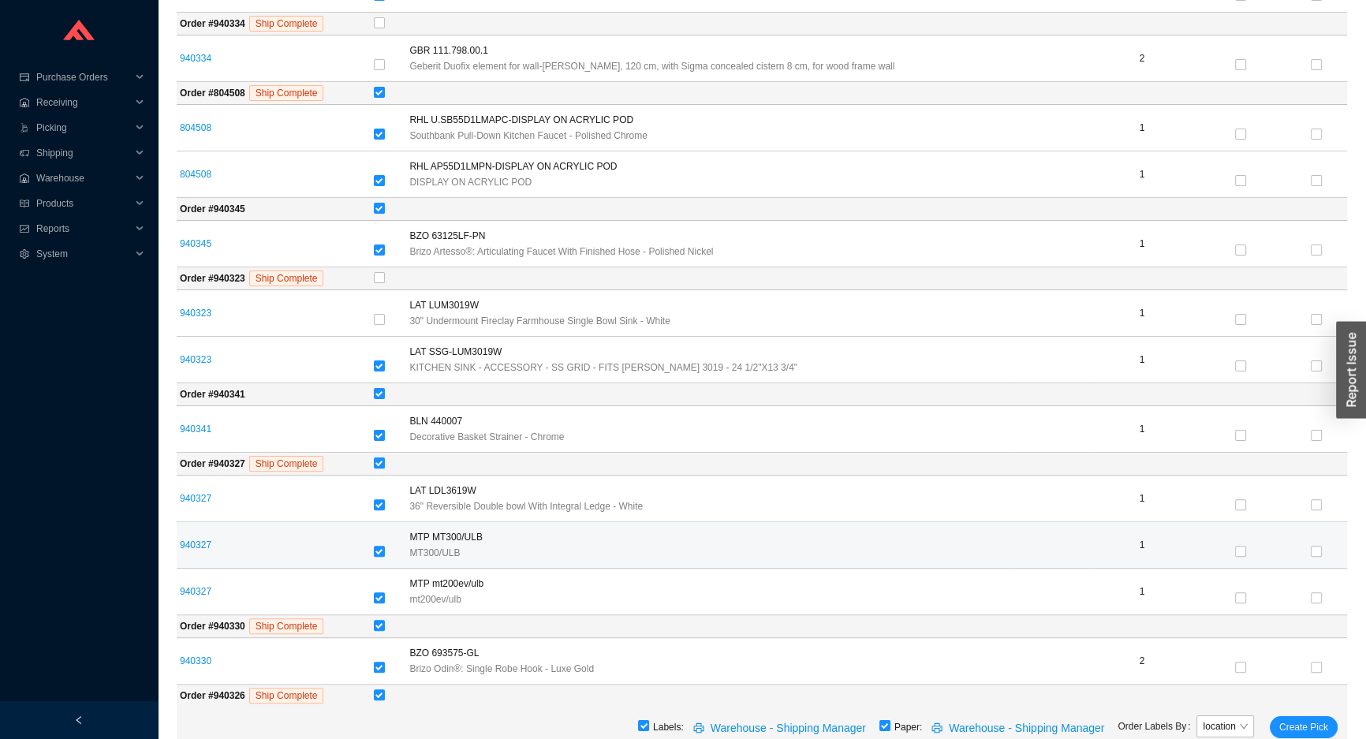
scroll to position [502, 0]
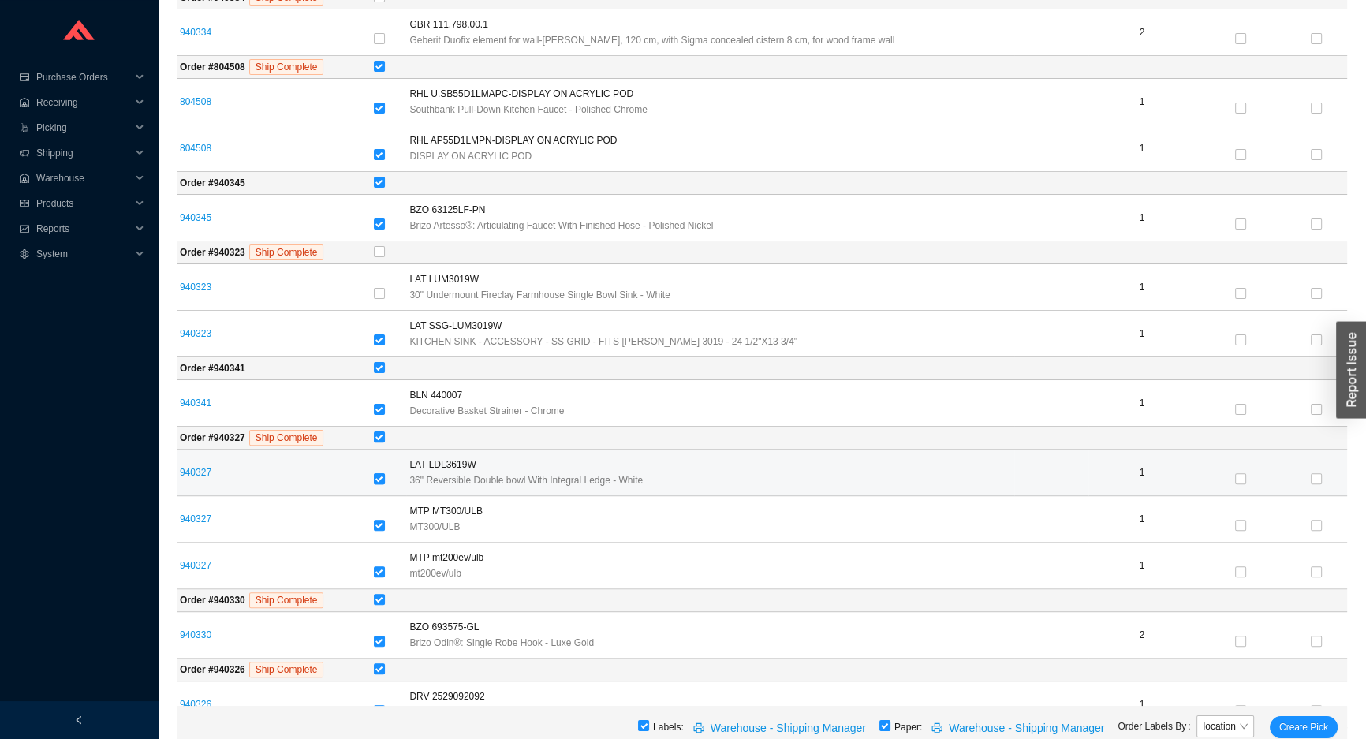
click at [379, 473] on input "checkbox" at bounding box center [379, 478] width 11 height 11
checkbox input "false"
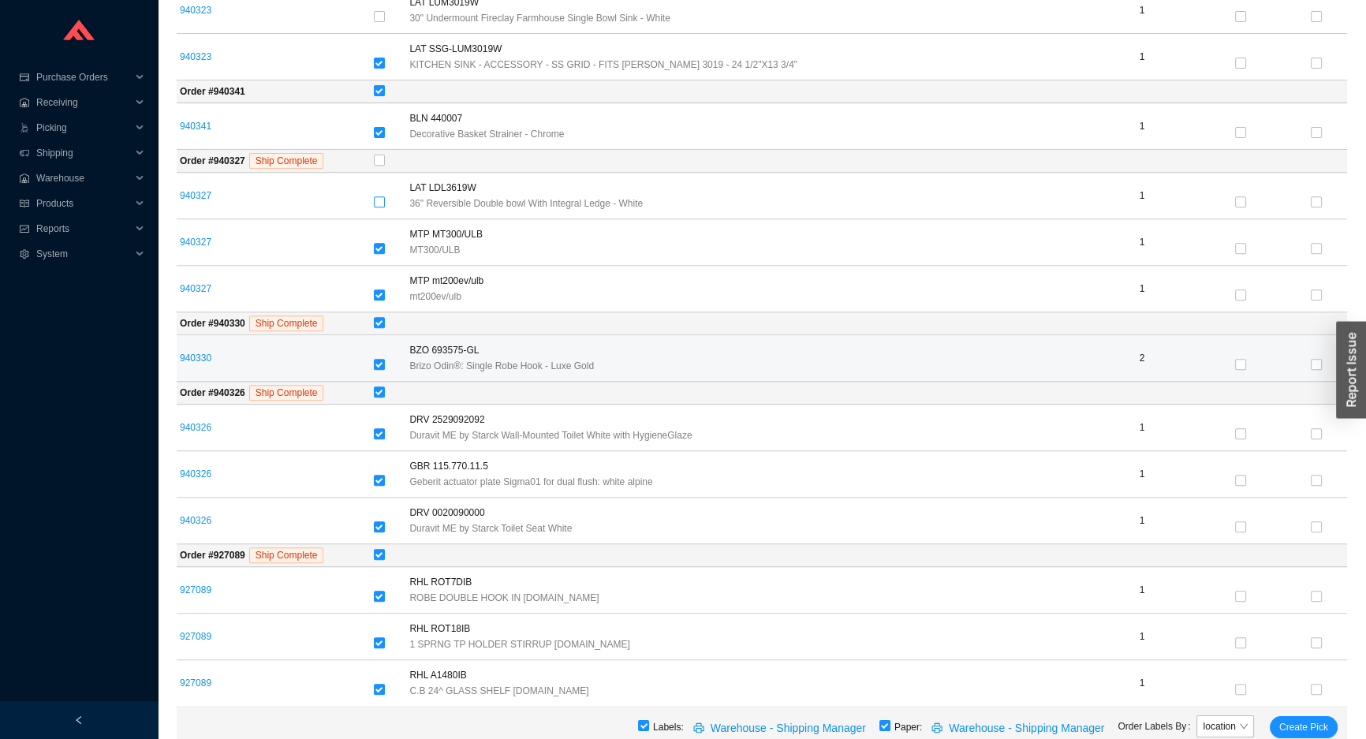
scroll to position [860, 0]
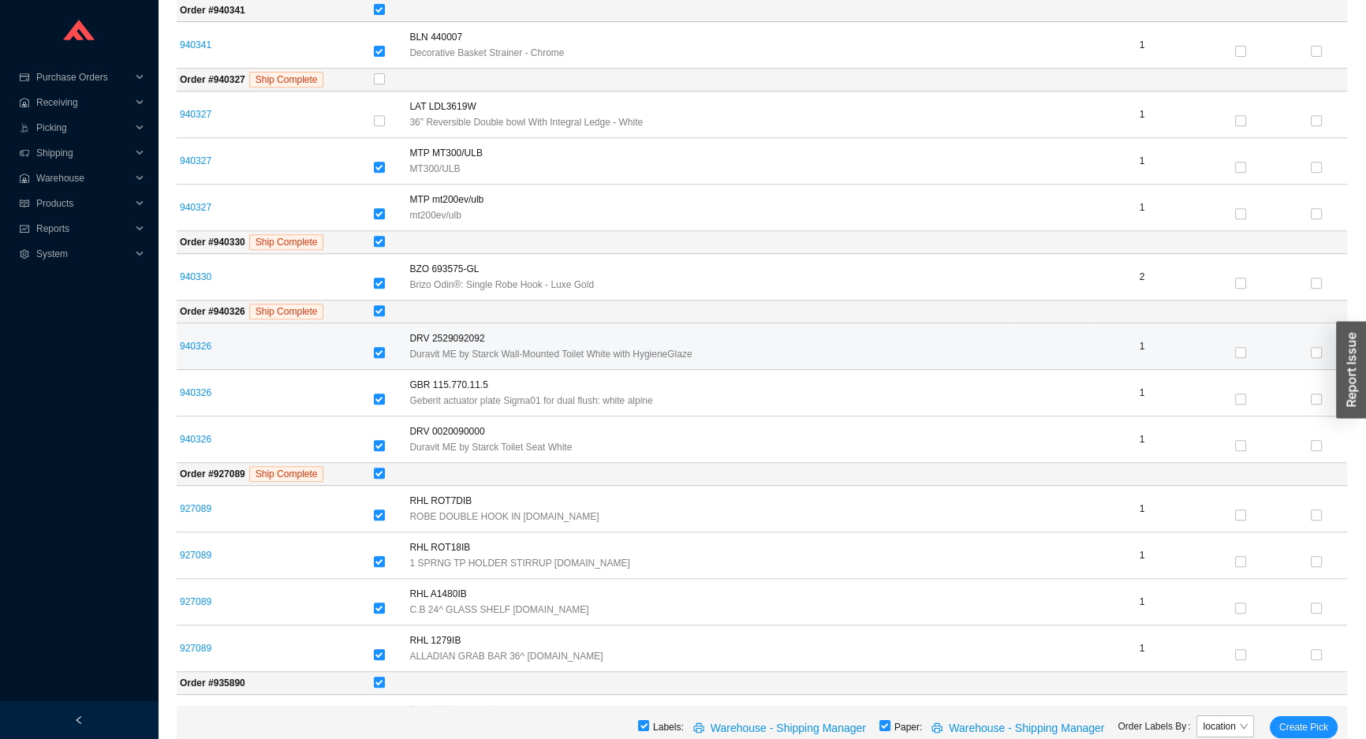
click at [377, 339] on td at bounding box center [389, 346] width 36 height 47
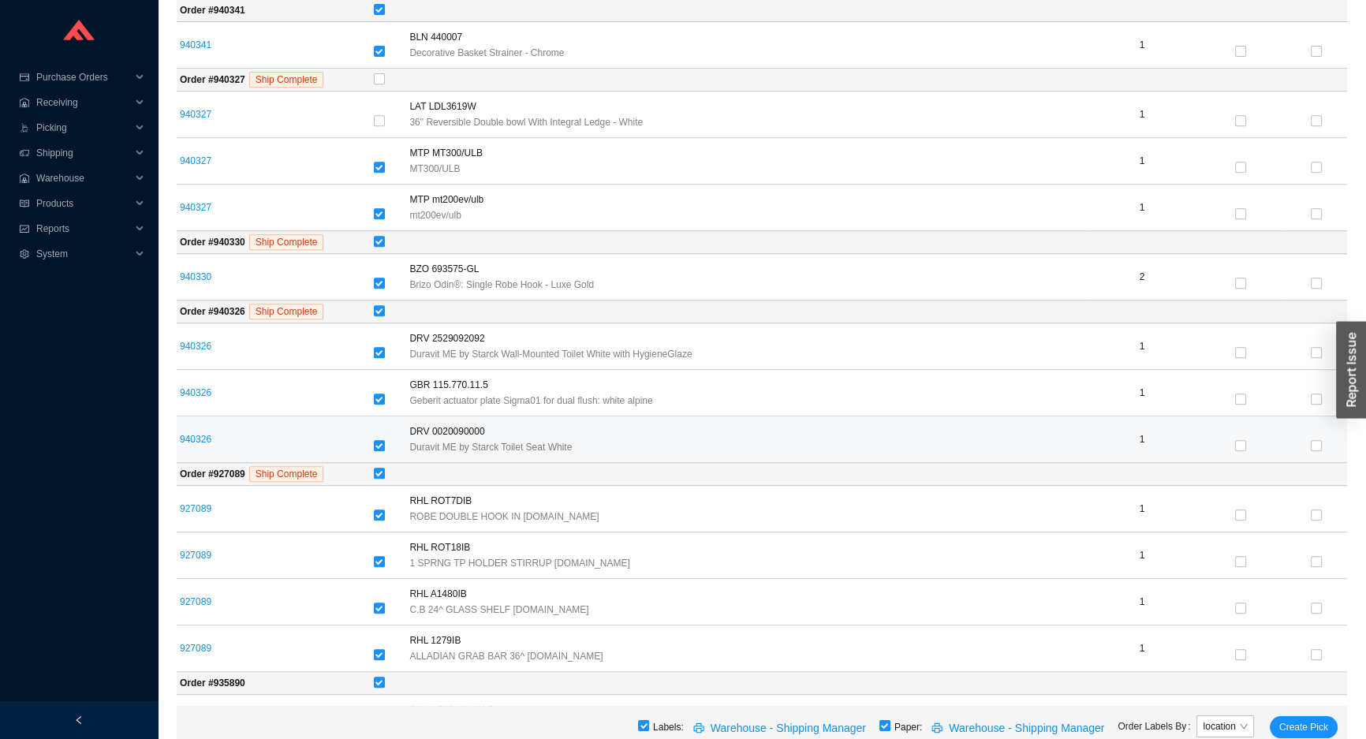
click at [391, 444] on div at bounding box center [389, 447] width 30 height 16
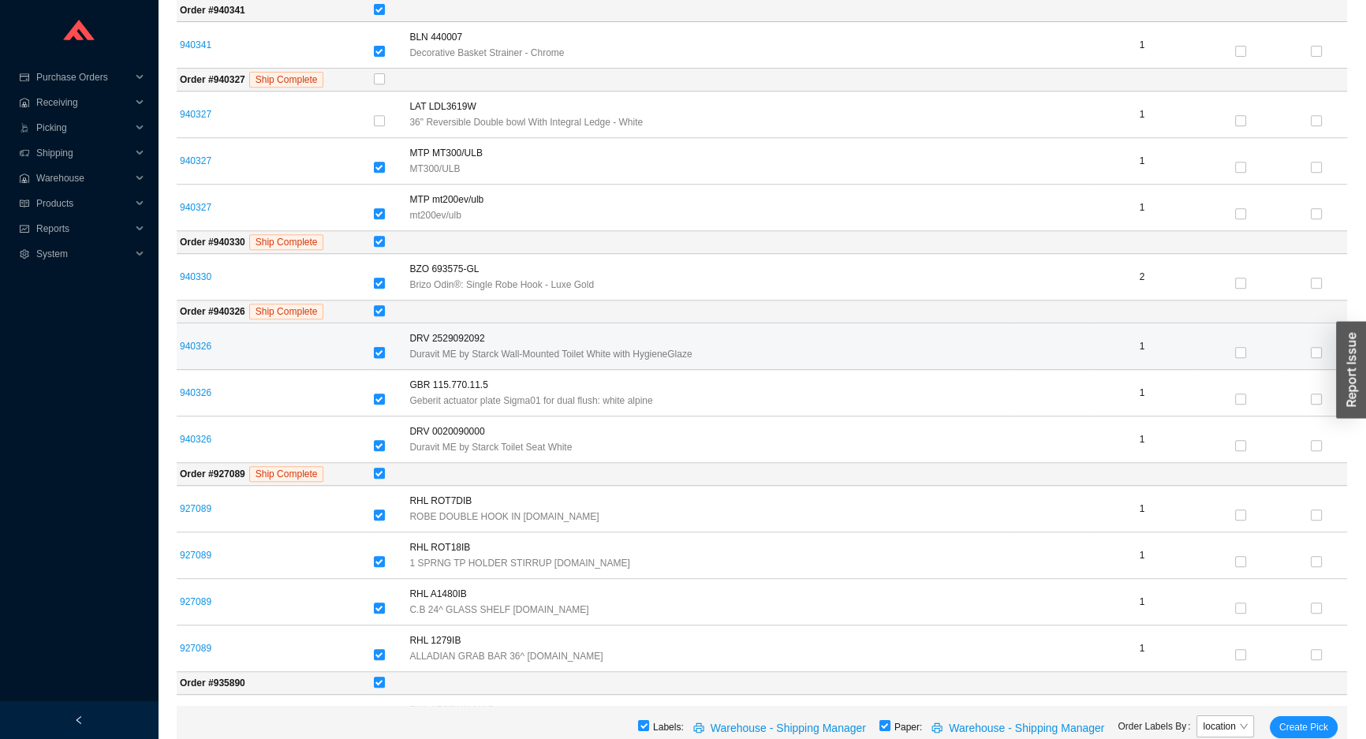
click at [385, 353] on input "checkbox" at bounding box center [379, 352] width 11 height 11
checkbox input "false"
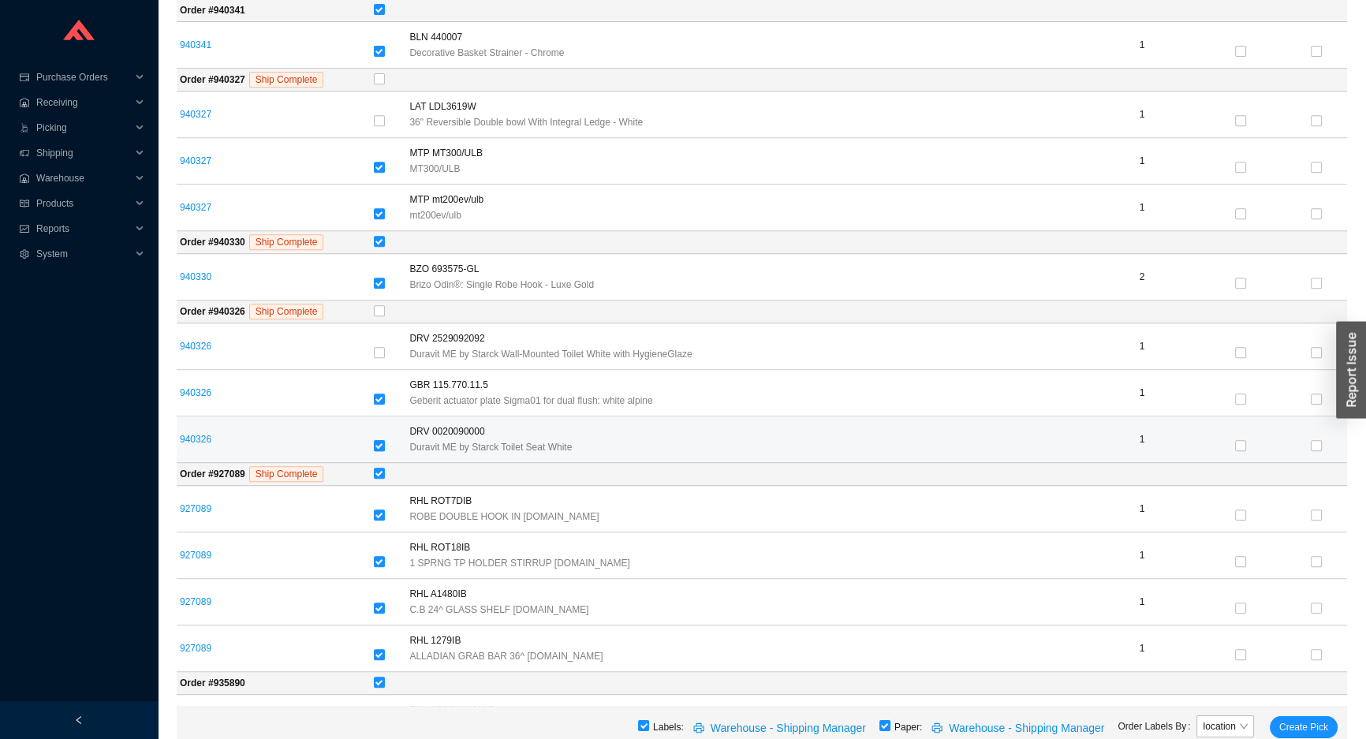
click at [385, 442] on input "checkbox" at bounding box center [379, 445] width 11 height 11
checkbox input "false"
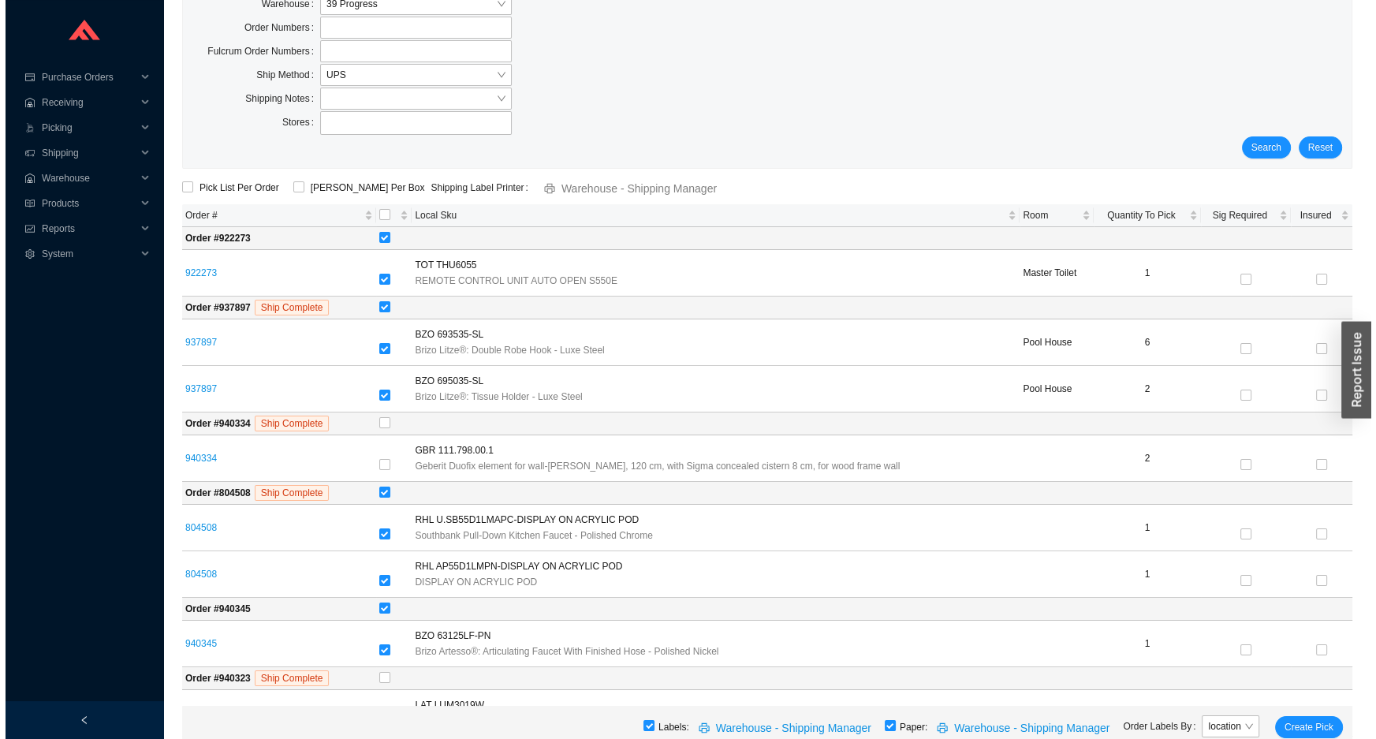
scroll to position [0, 0]
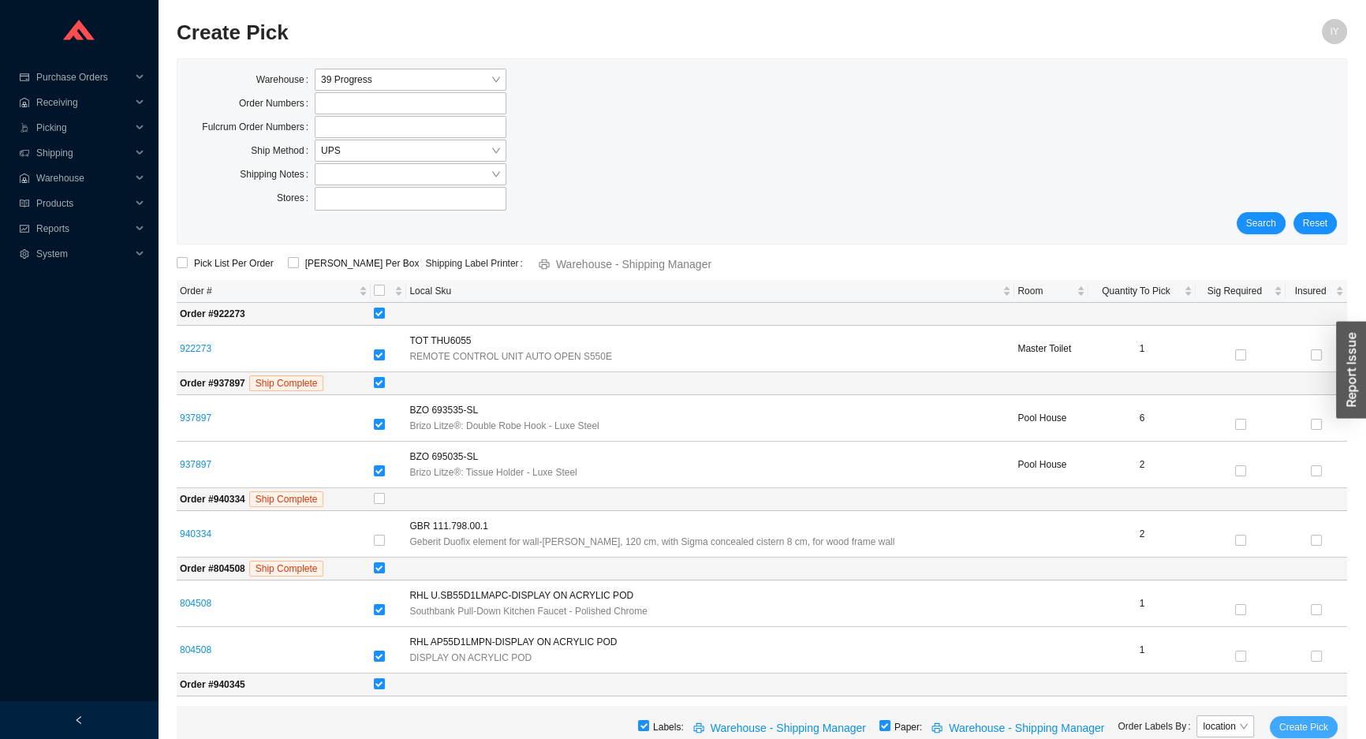
click at [1325, 730] on span "Create Pick" at bounding box center [1303, 727] width 49 height 16
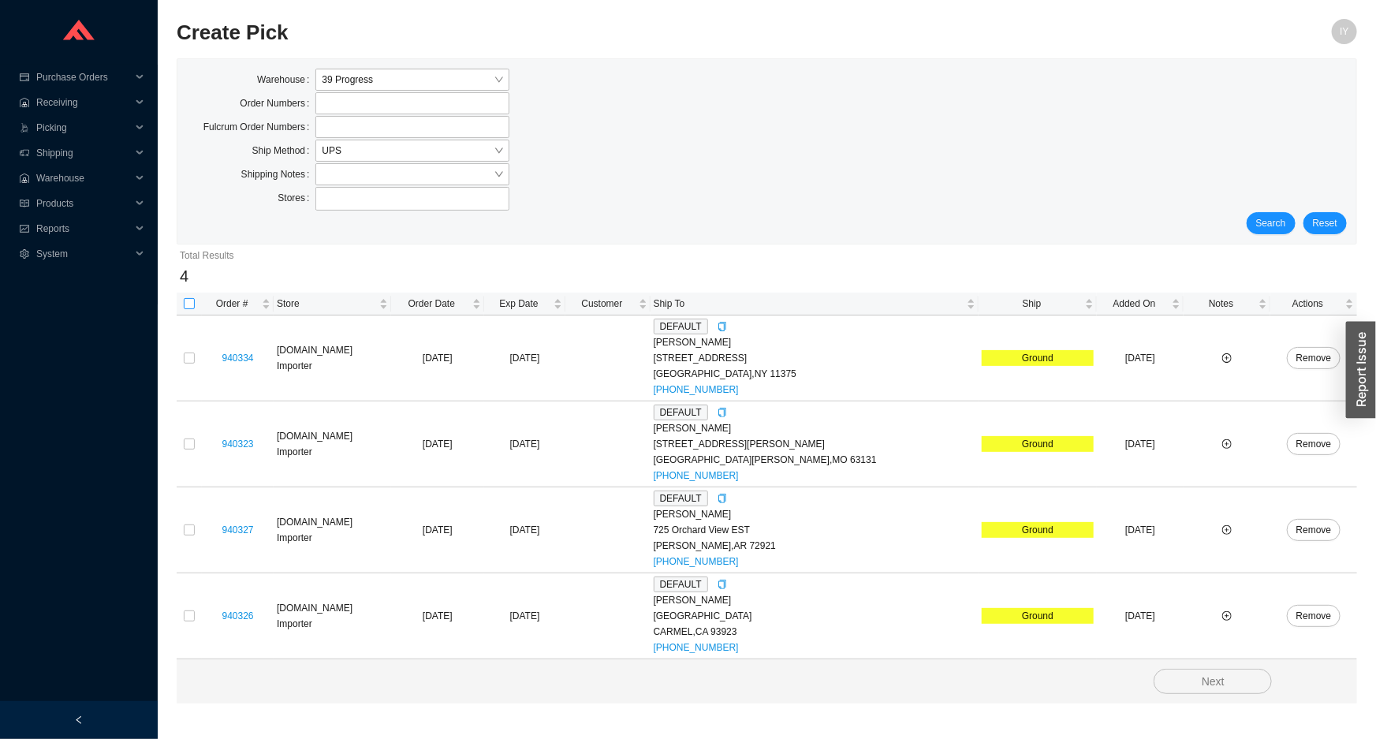
click at [189, 302] on input "checkbox" at bounding box center [189, 303] width 11 height 11
checkbox input "true"
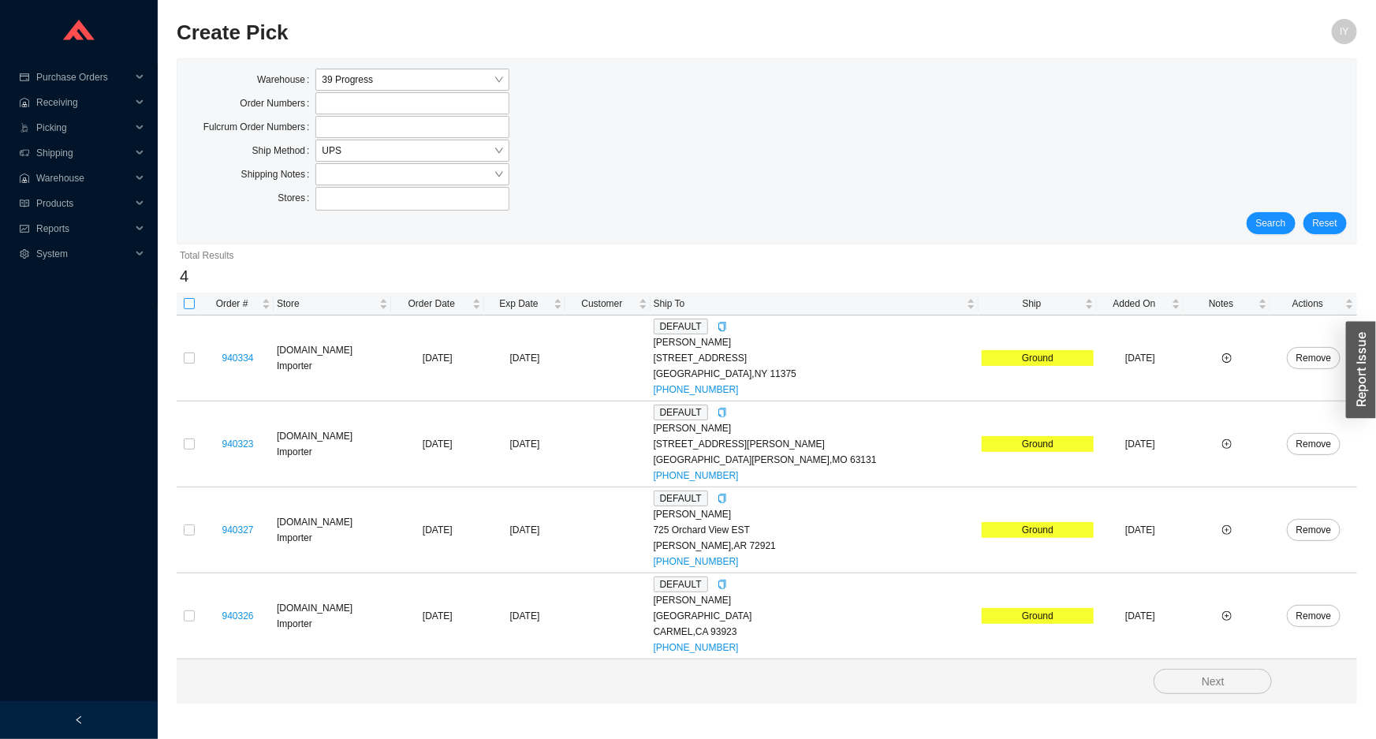
checkbox input "true"
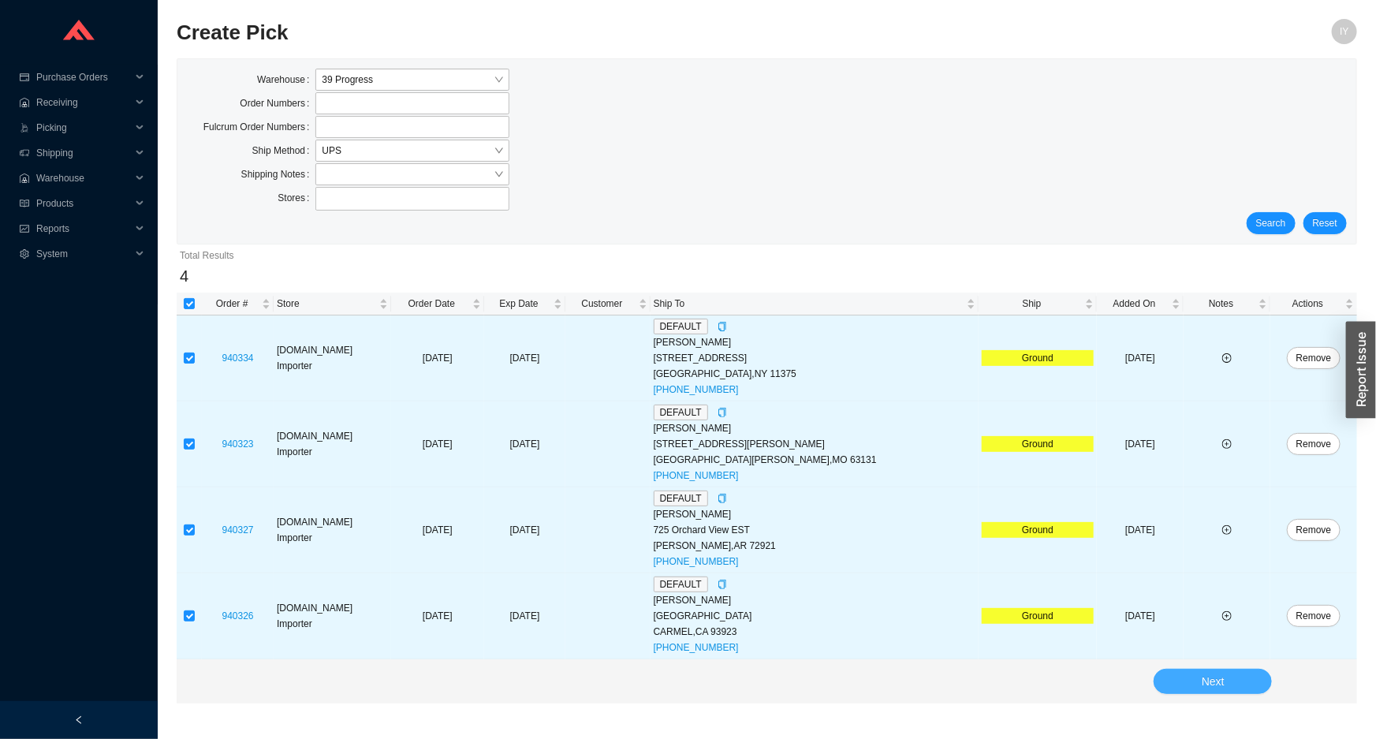
click at [1189, 677] on button "Next" at bounding box center [1213, 681] width 118 height 25
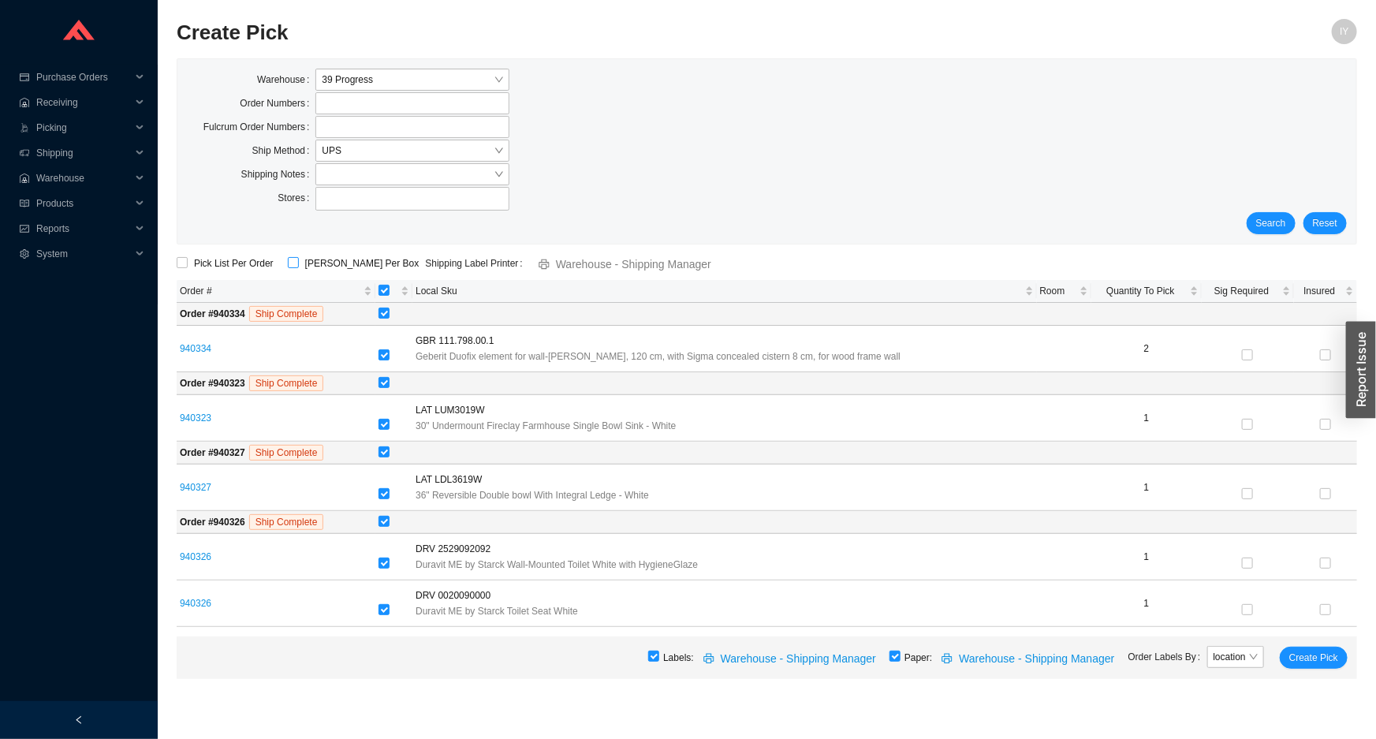
click at [290, 263] on input "ShipKey Per Box" at bounding box center [293, 262] width 11 height 11
checkbox input "true"
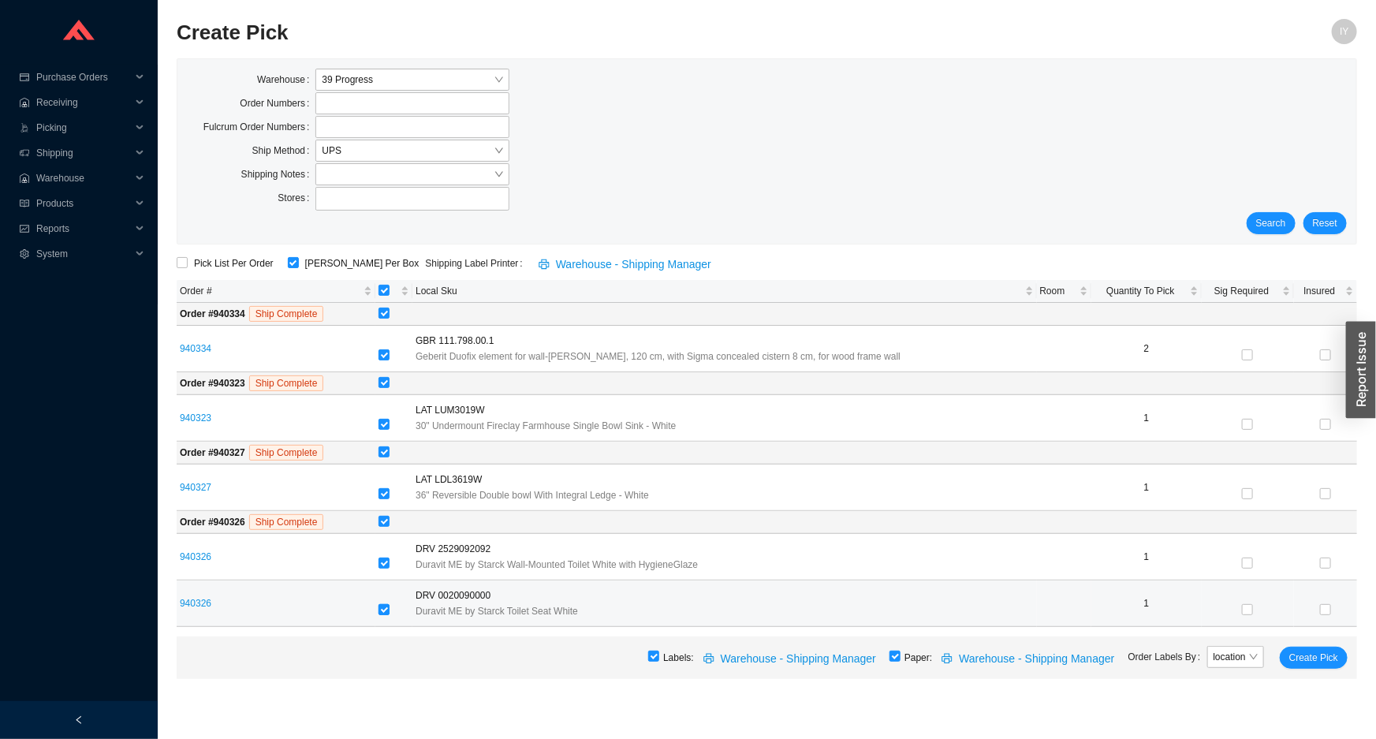
click at [387, 607] on input "checkbox" at bounding box center [384, 609] width 11 height 11
checkbox input "false"
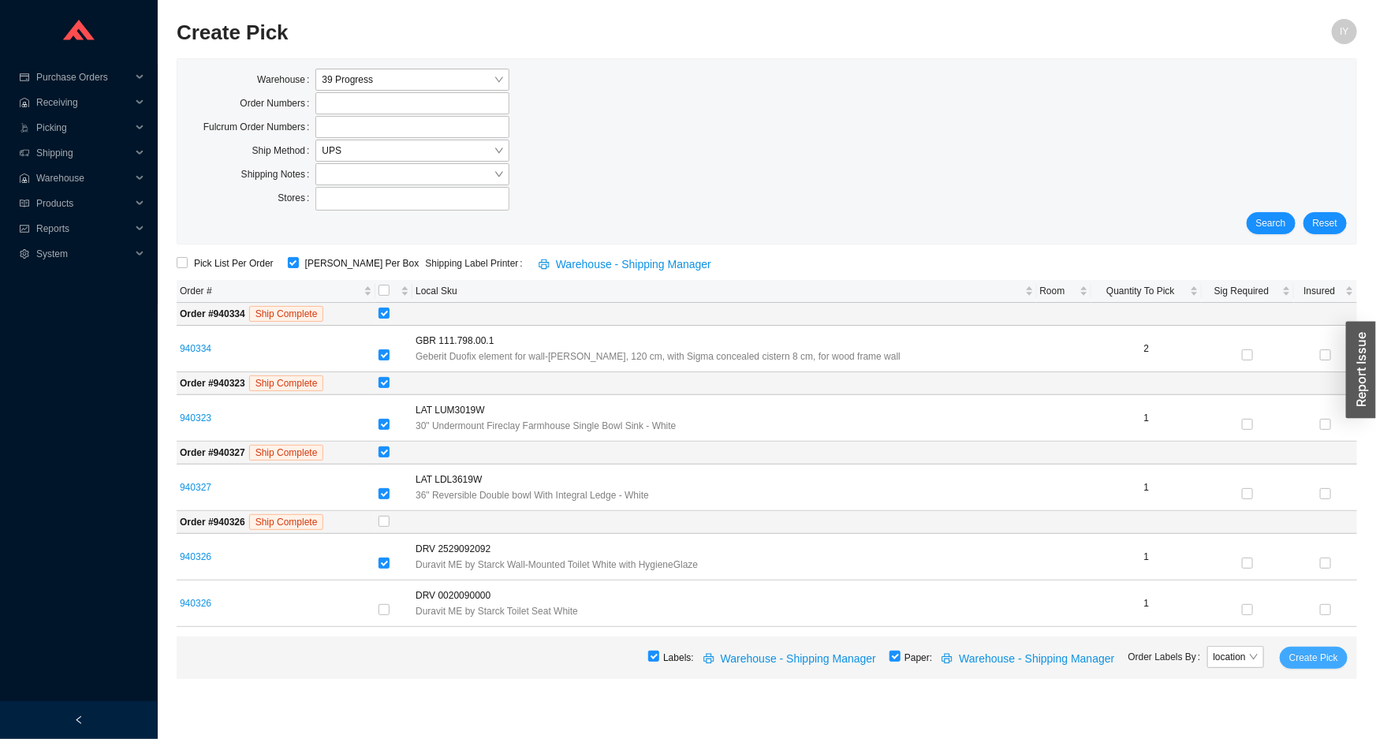
click at [1303, 657] on span "Create Pick" at bounding box center [1313, 658] width 49 height 16
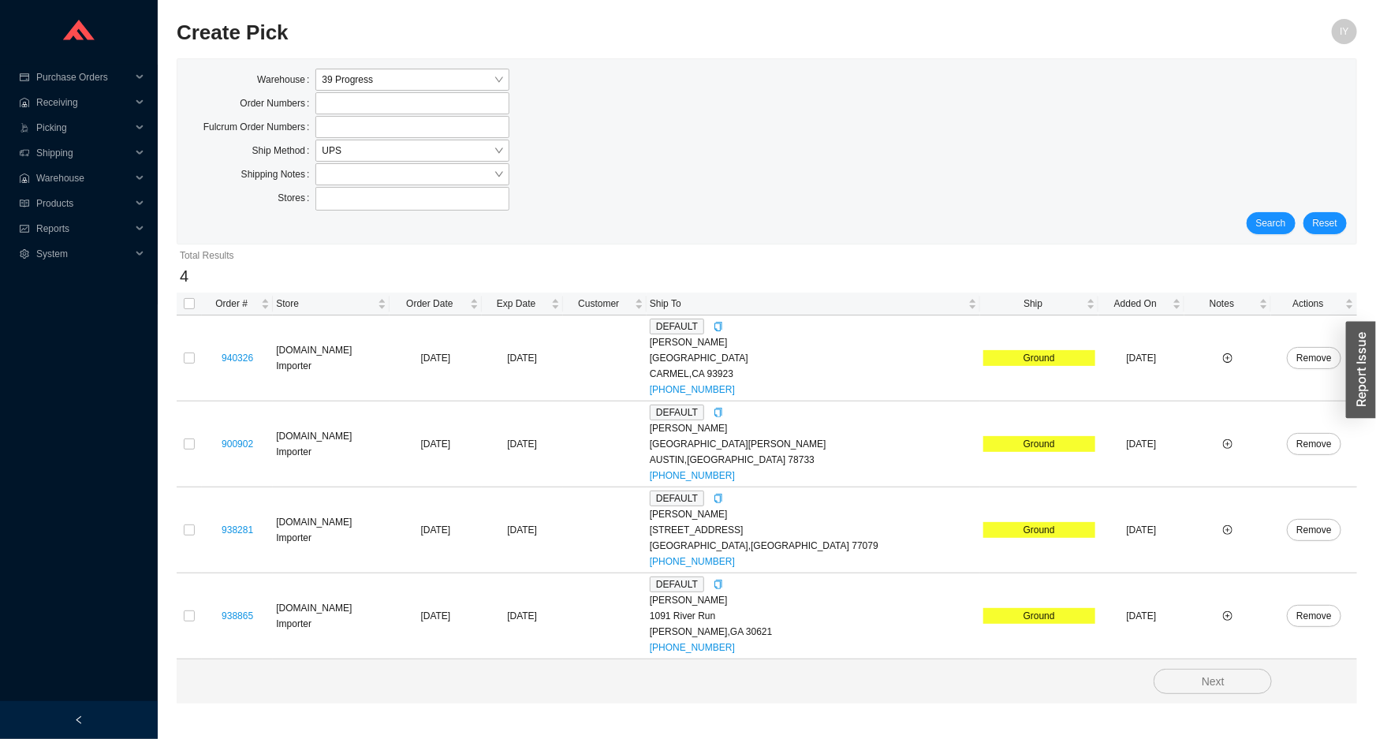
click at [601, 77] on div "Warehouse 39 Progress" at bounding box center [767, 81] width 1160 height 24
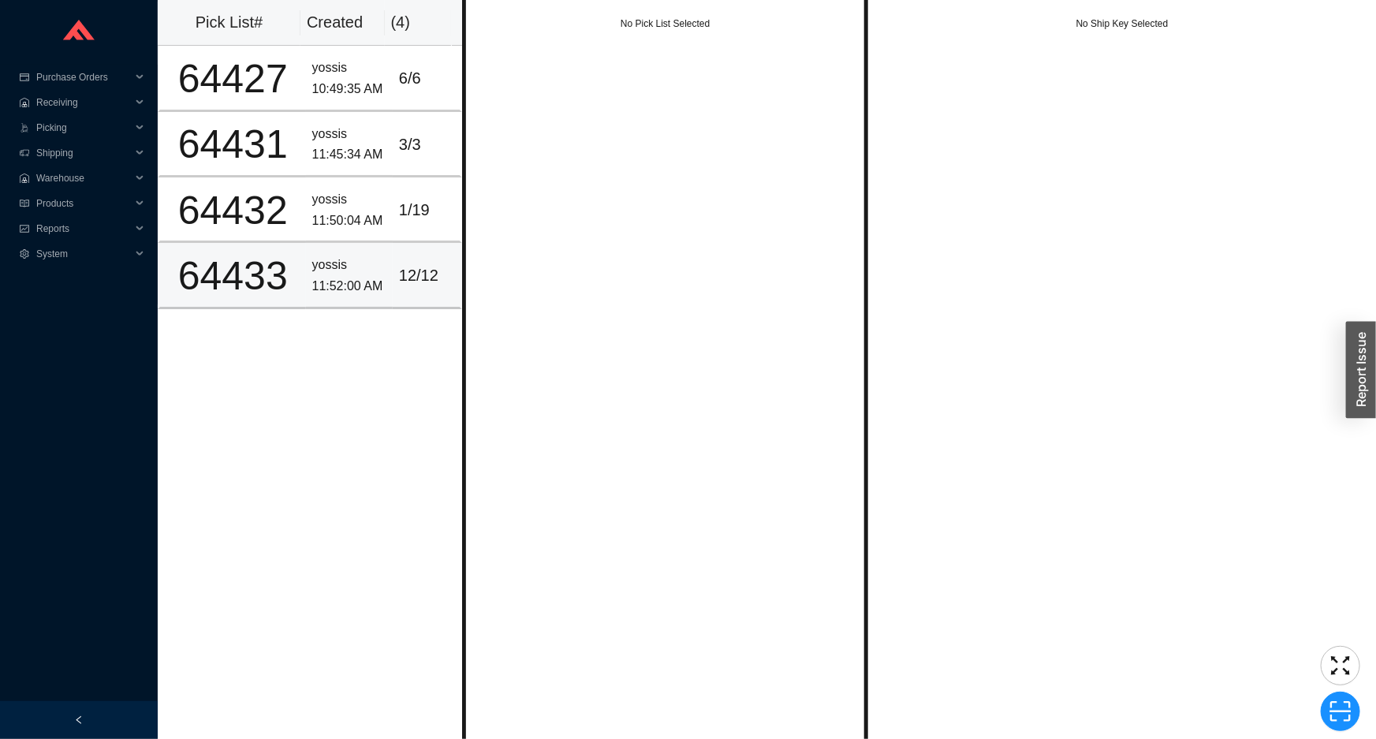
drag, startPoint x: 365, startPoint y: 284, endPoint x: 378, endPoint y: 88, distance: 196.8
click at [365, 283] on div "11:52:00 AM" at bounding box center [349, 286] width 74 height 21
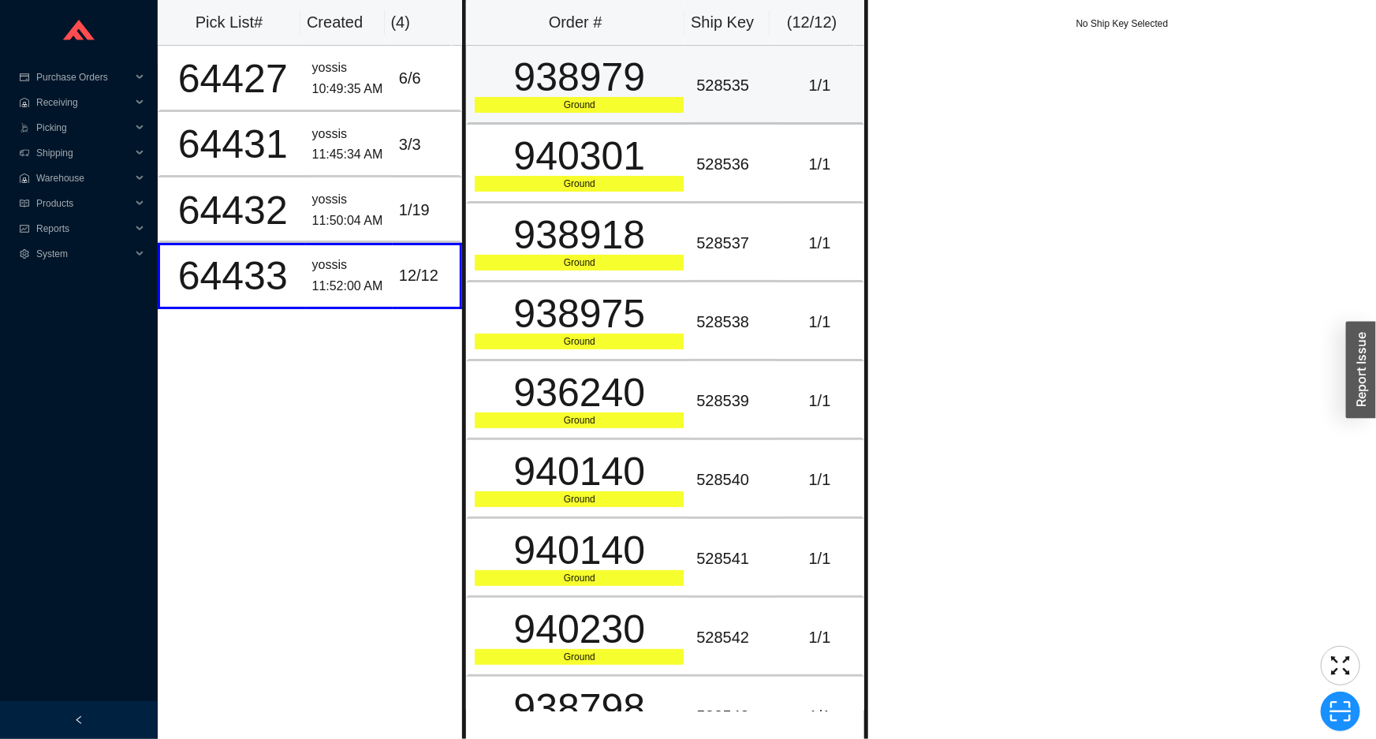
click at [498, 88] on div "938979" at bounding box center [579, 77] width 209 height 39
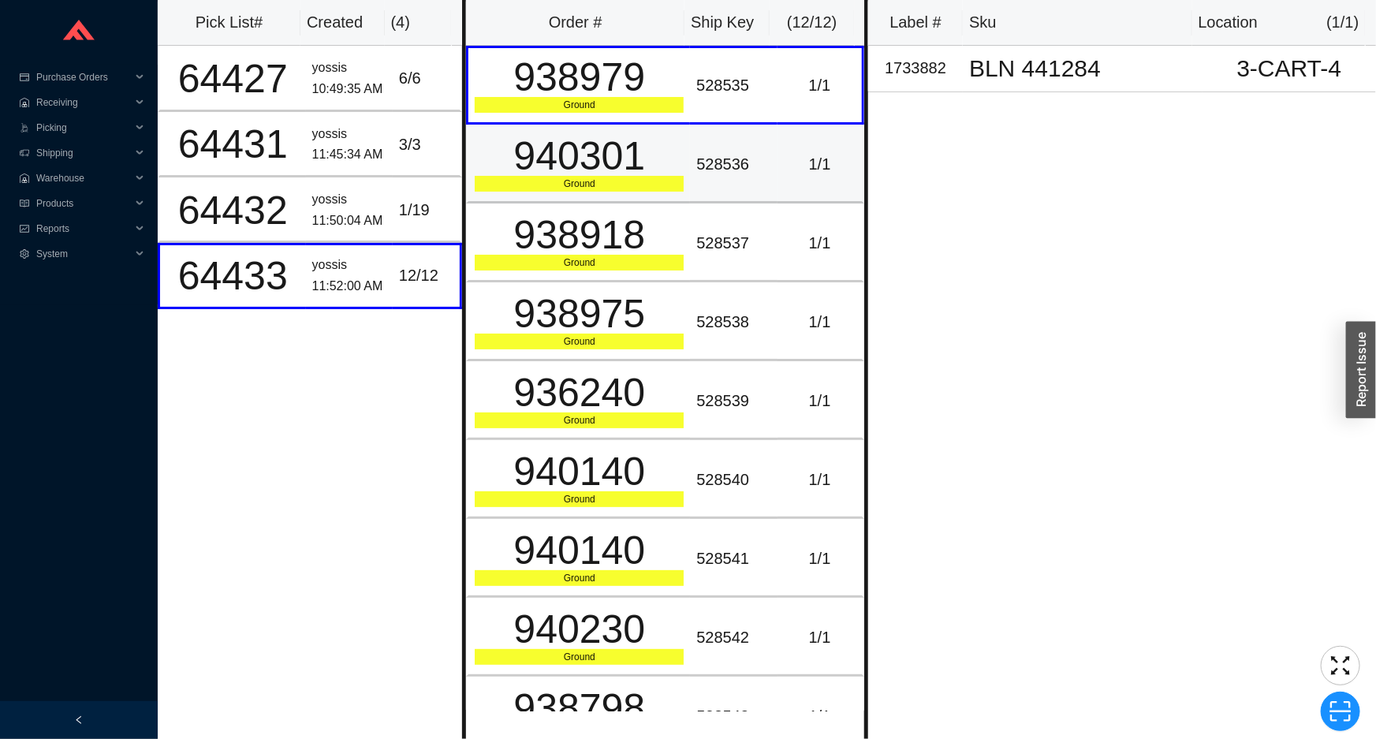
click at [506, 168] on div "940301" at bounding box center [579, 155] width 209 height 39
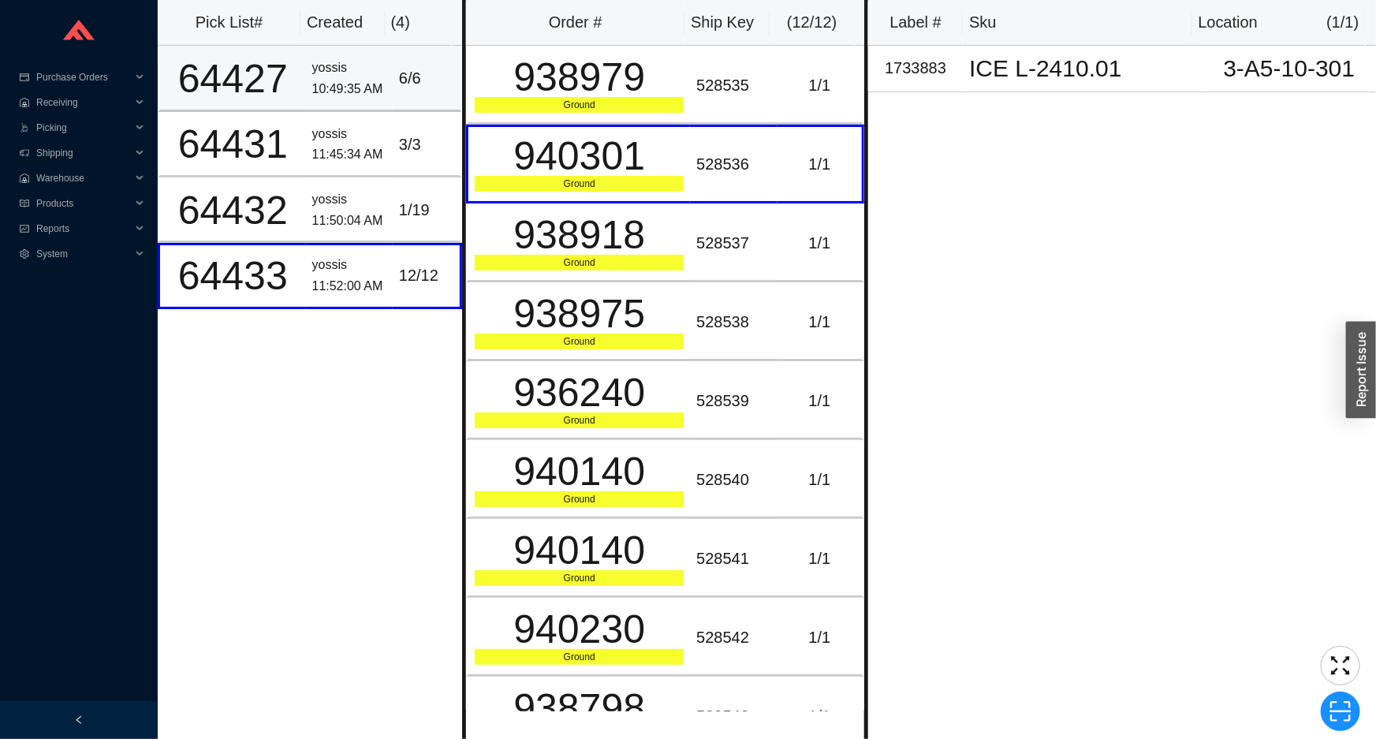
click at [399, 91] on div "6 / 6" at bounding box center [426, 78] width 54 height 26
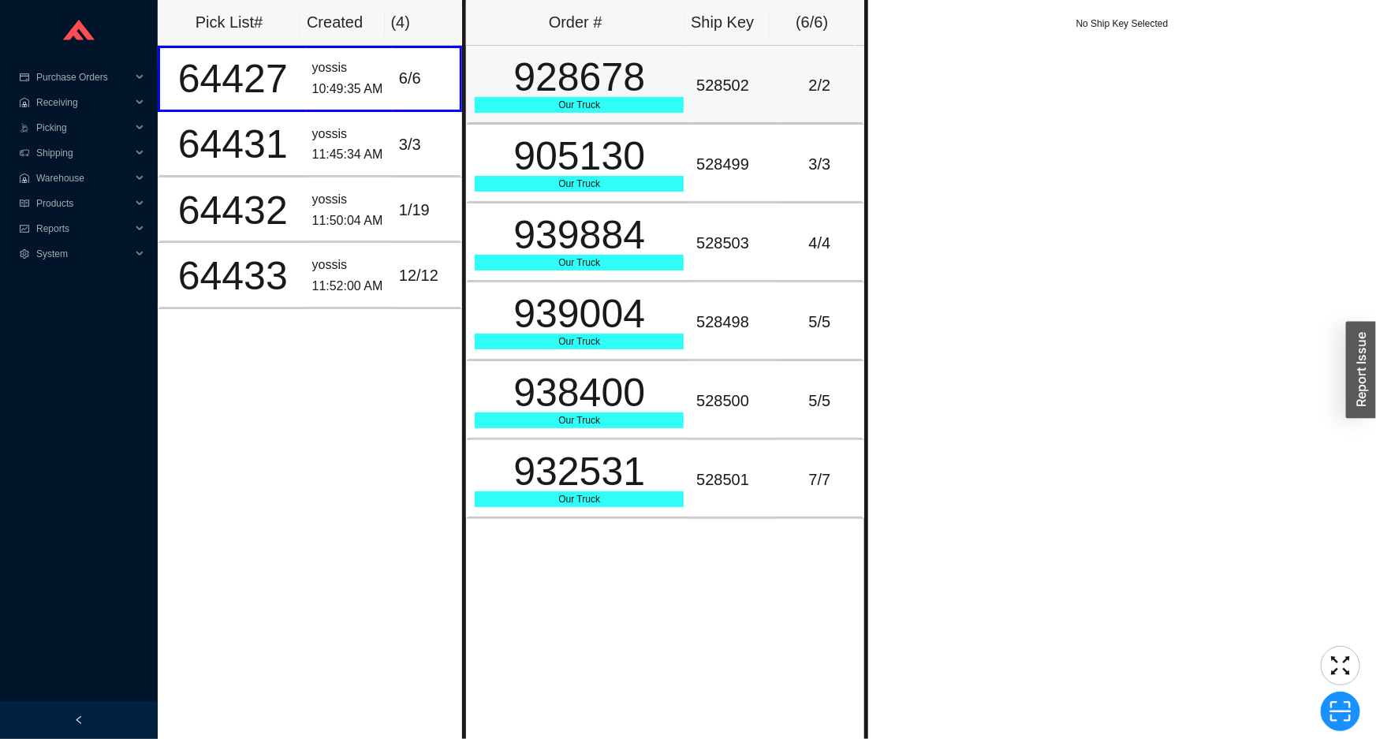
click at [496, 94] on div "928678" at bounding box center [579, 77] width 209 height 39
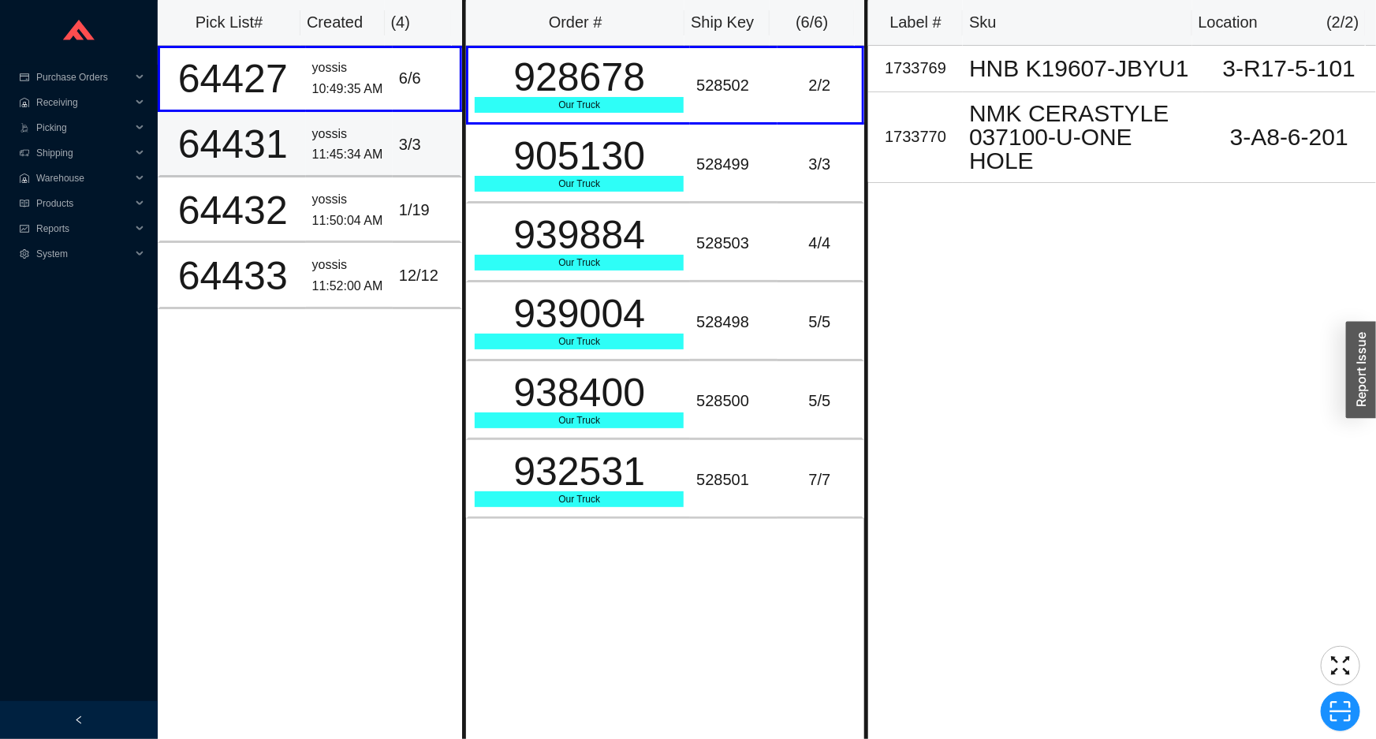
click at [425, 158] on td "3 / 3" at bounding box center [427, 144] width 69 height 65
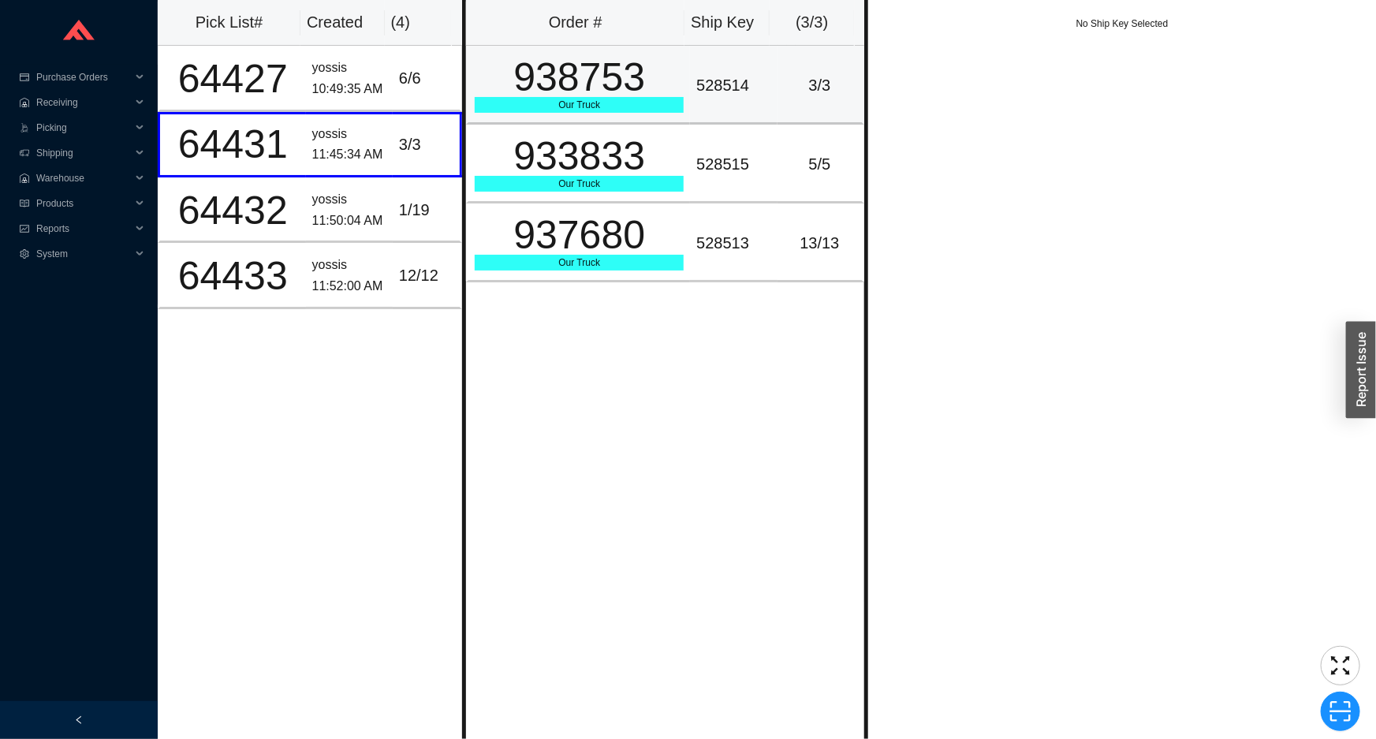
click at [502, 121] on td "938753 Our Truck" at bounding box center [578, 85] width 224 height 79
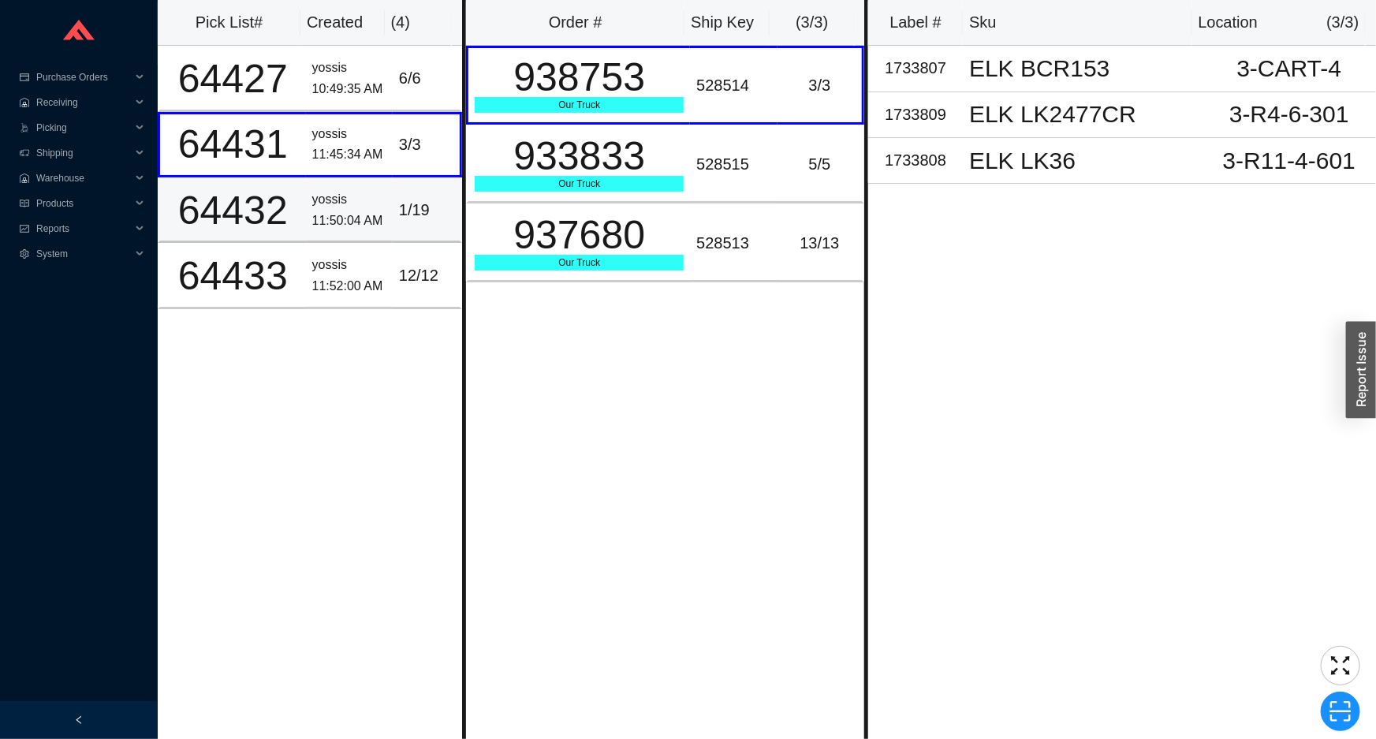
drag, startPoint x: 409, startPoint y: 197, endPoint x: 513, endPoint y: 136, distance: 120.5
click at [410, 197] on div "1 / 19" at bounding box center [426, 210] width 54 height 26
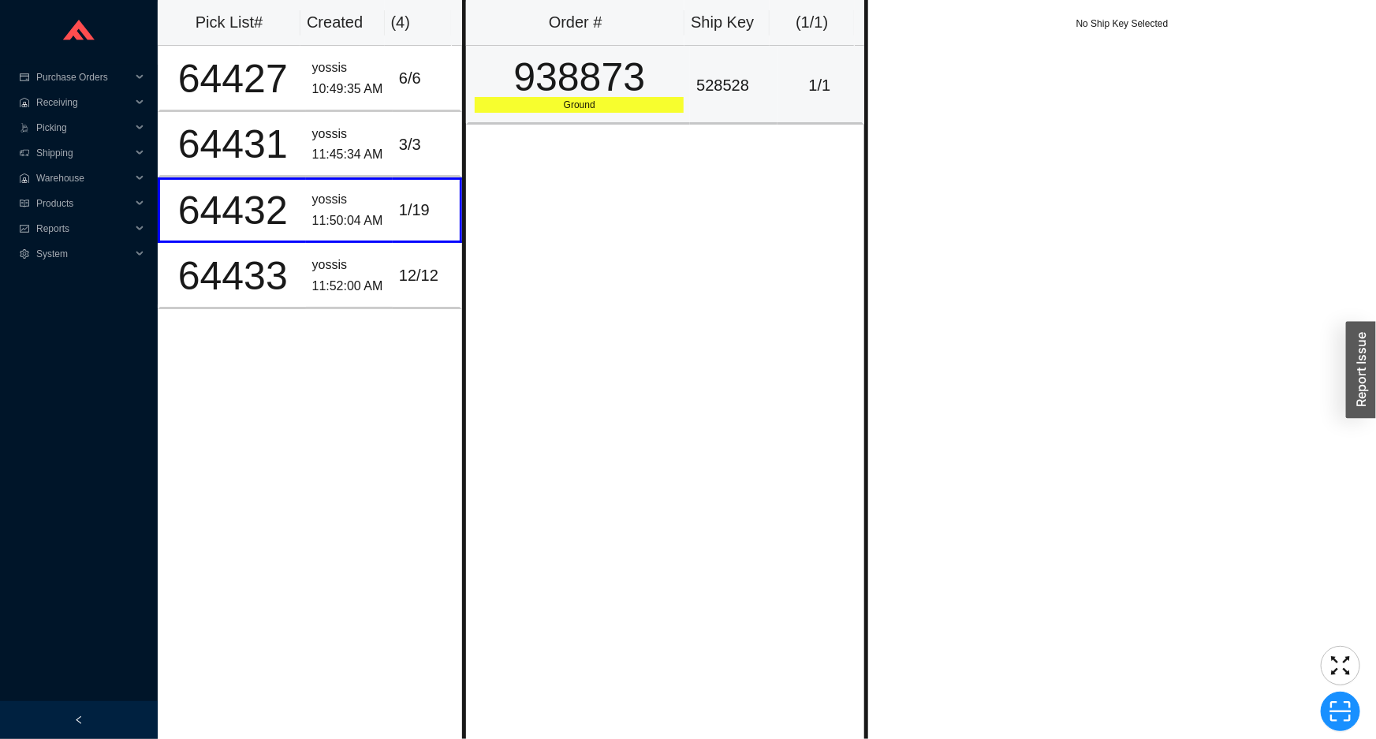
click at [616, 88] on div "938873" at bounding box center [579, 77] width 209 height 39
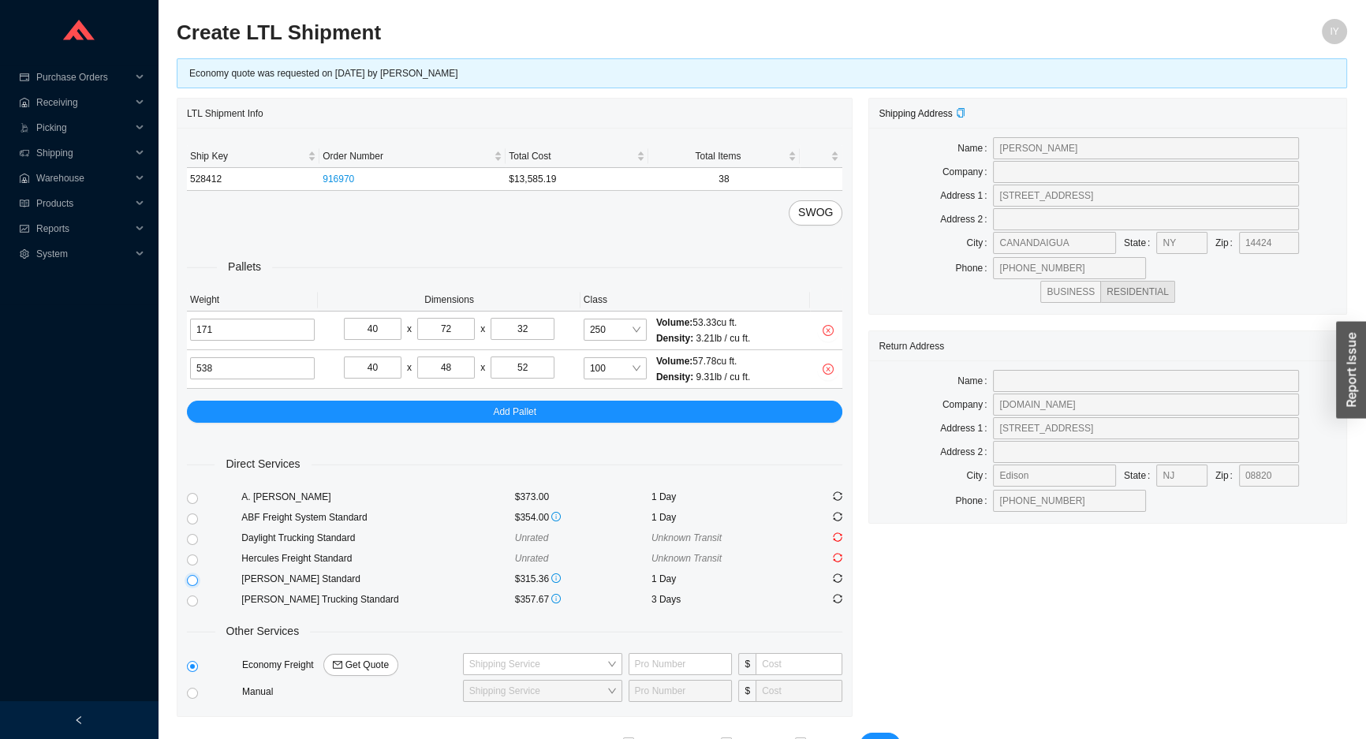
click at [192, 580] on input "radio" at bounding box center [192, 580] width 11 height 11
radio input "true"
checkbox input "true"
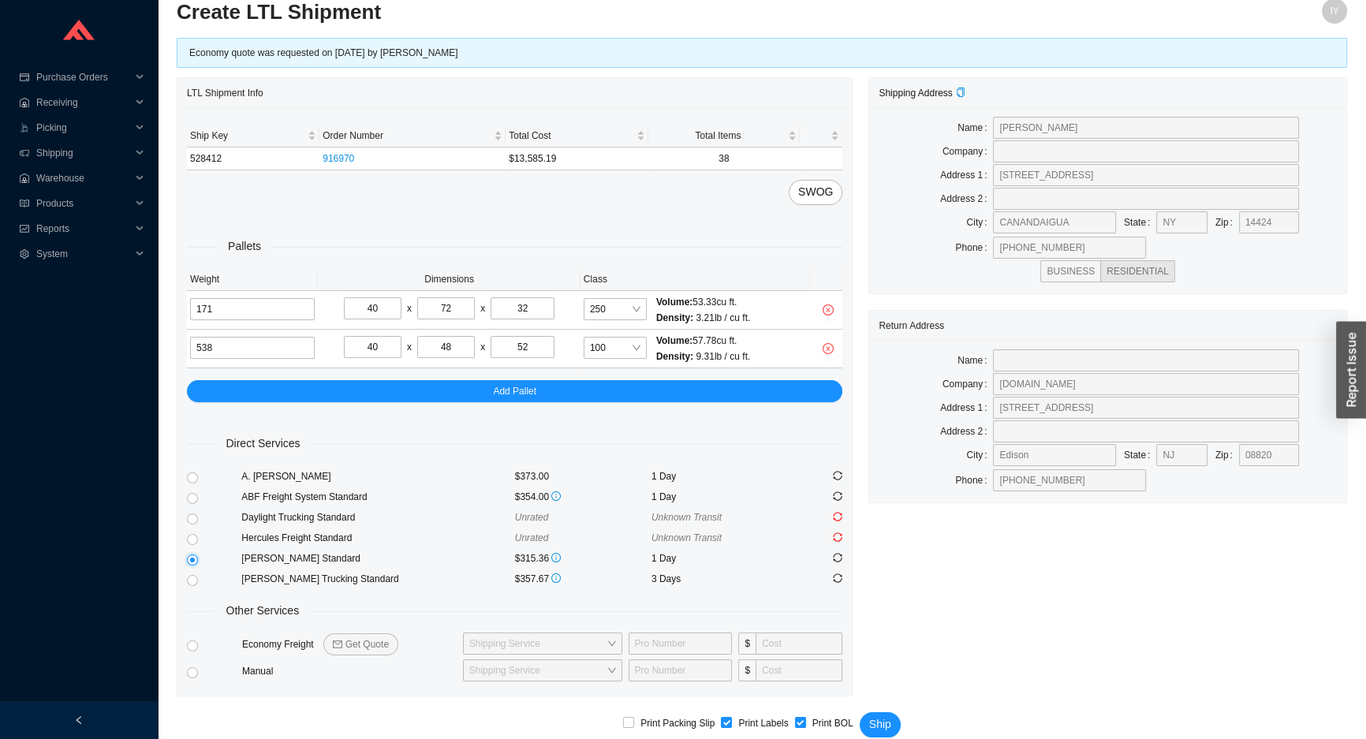
scroll to position [39, 0]
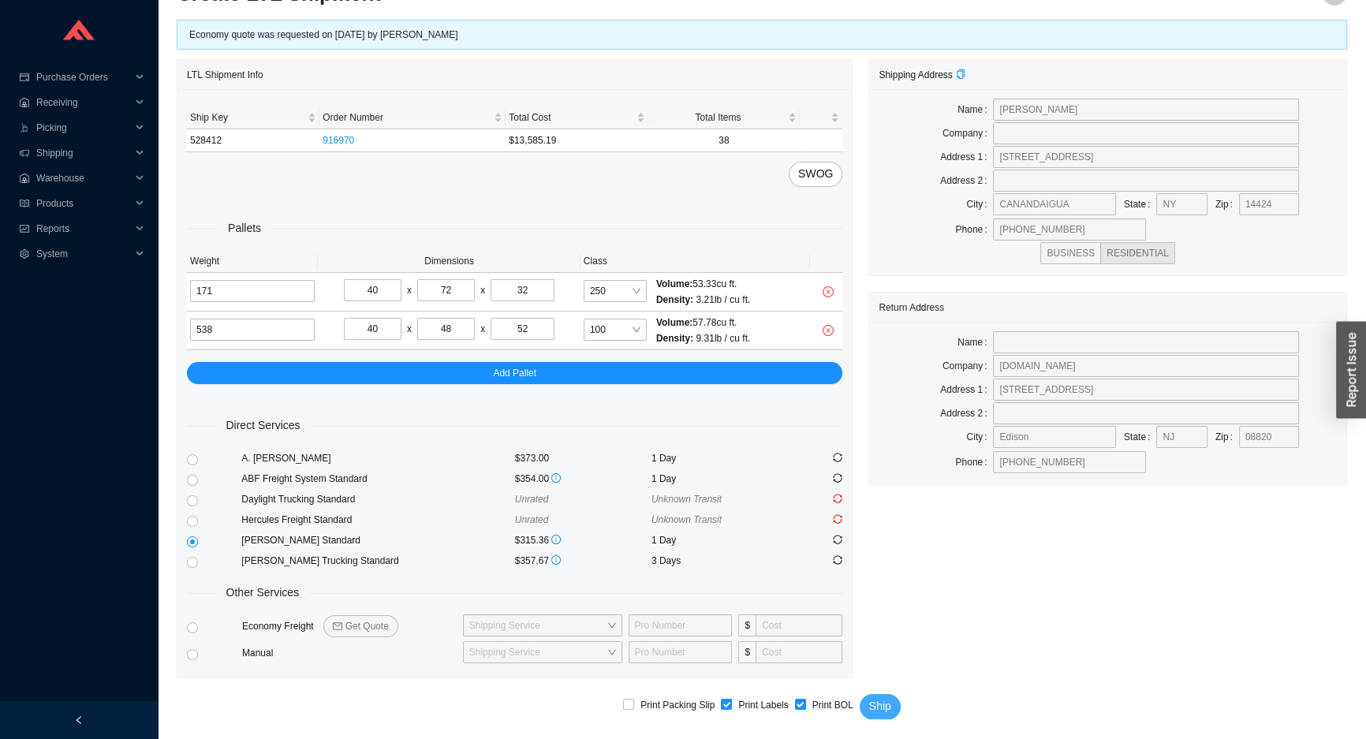
click at [879, 700] on span "Ship" at bounding box center [880, 706] width 22 height 18
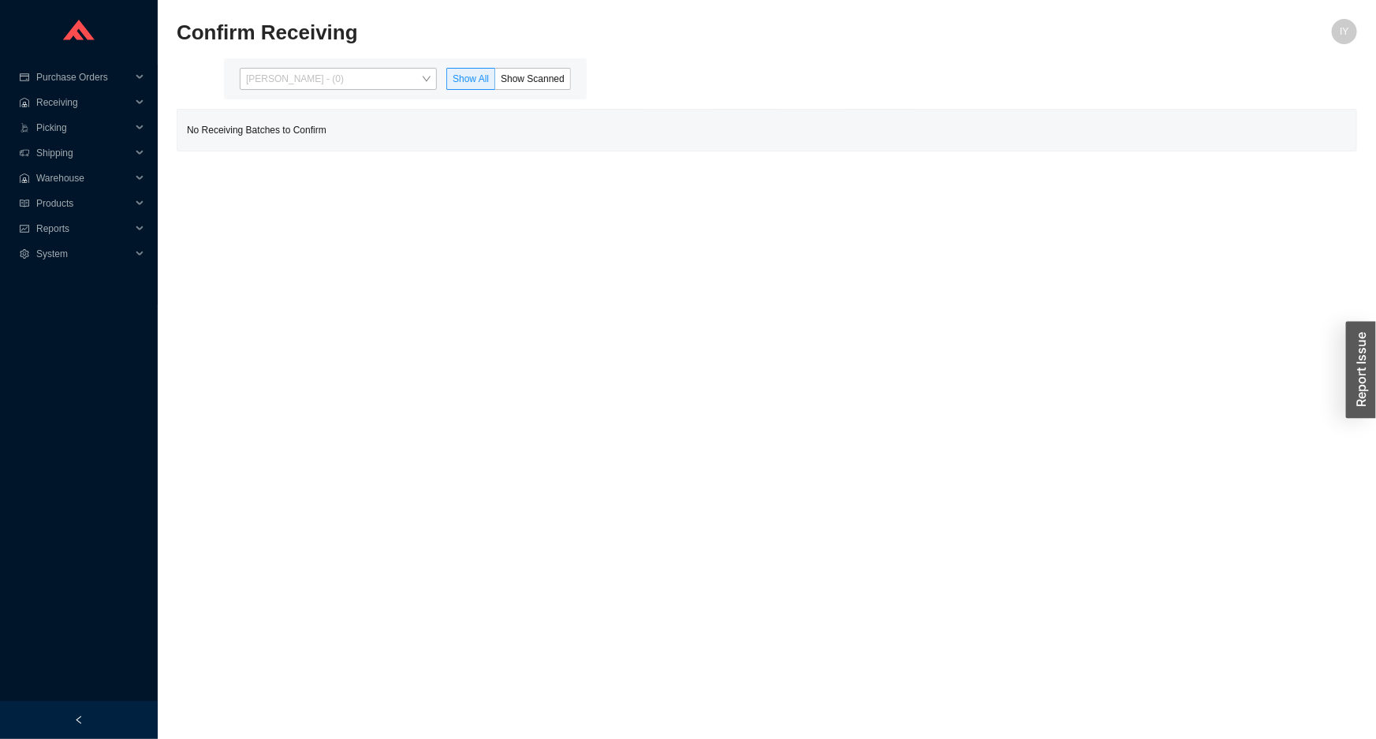
drag, startPoint x: 388, startPoint y: 77, endPoint x: 375, endPoint y: 121, distance: 46.2
click at [387, 80] on span "[PERSON_NAME] - (0)" at bounding box center [338, 79] width 185 height 21
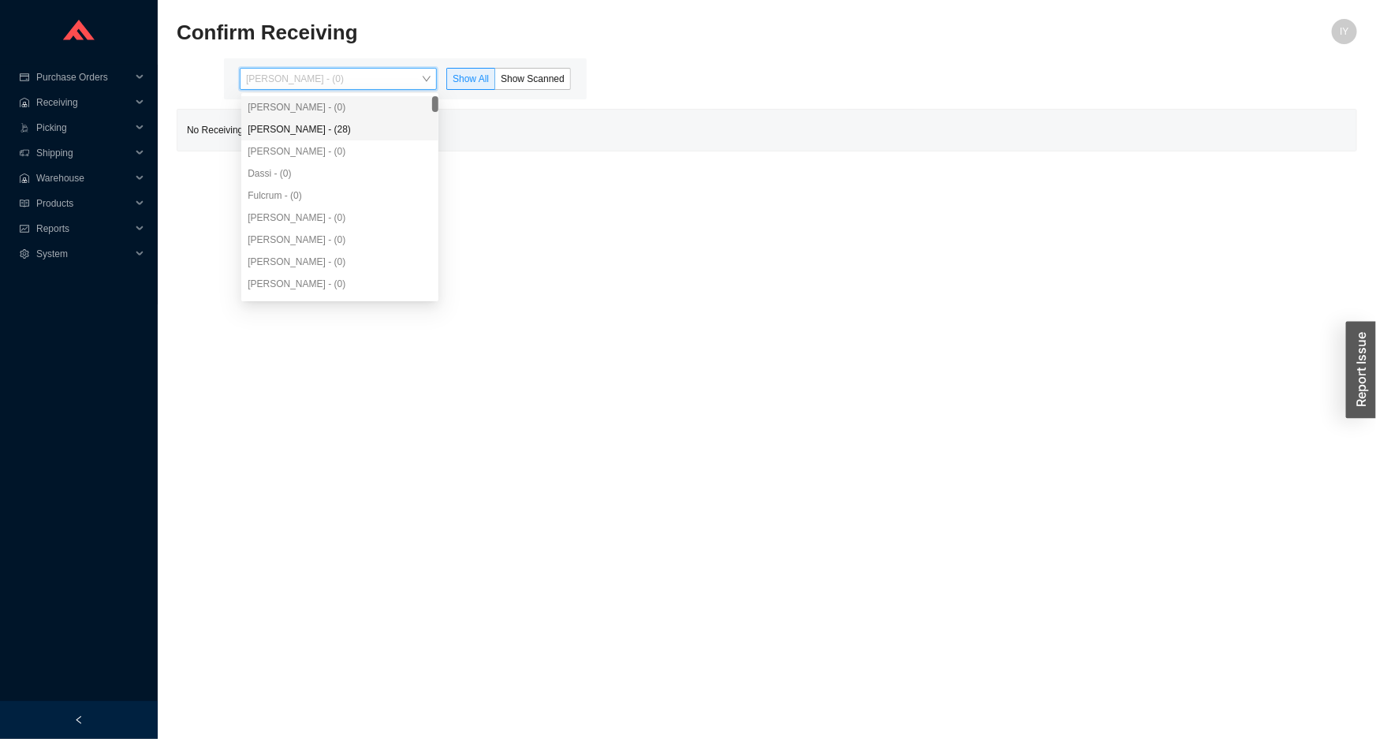
click at [374, 125] on div "Angel Negron - (28)" at bounding box center [340, 129] width 185 height 14
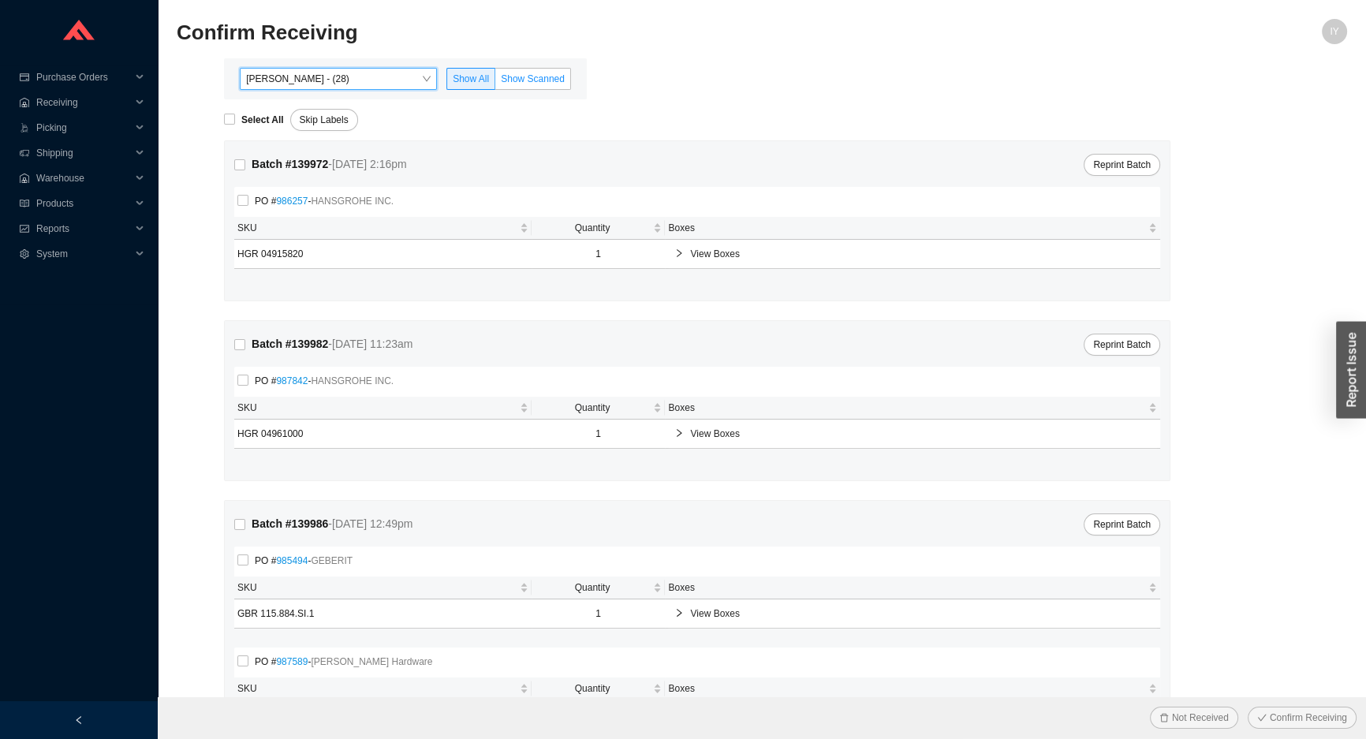
click at [547, 73] on span "Show Scanned" at bounding box center [533, 78] width 64 height 11
click at [495, 82] on input "Show Scanned" at bounding box center [495, 82] width 0 height 0
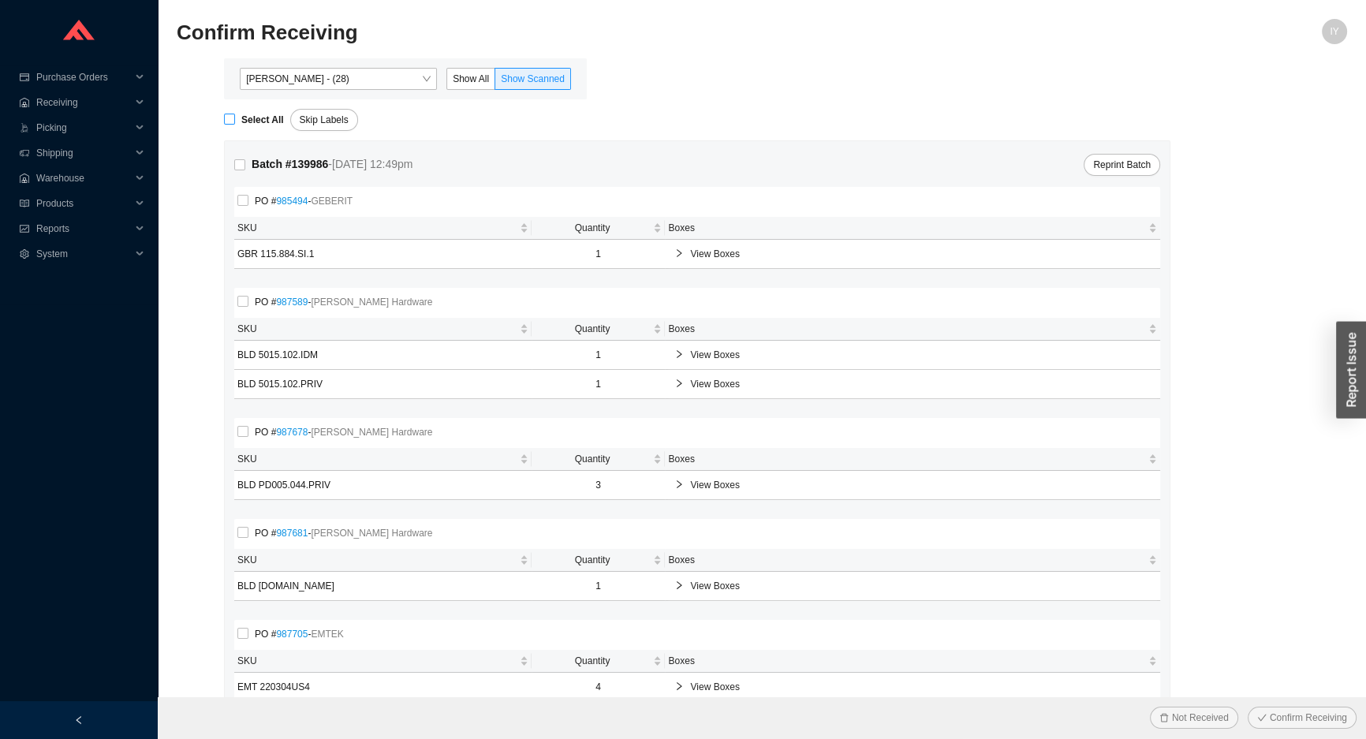
click at [229, 120] on input "Select All" at bounding box center [229, 119] width 11 height 11
checkbox input "true"
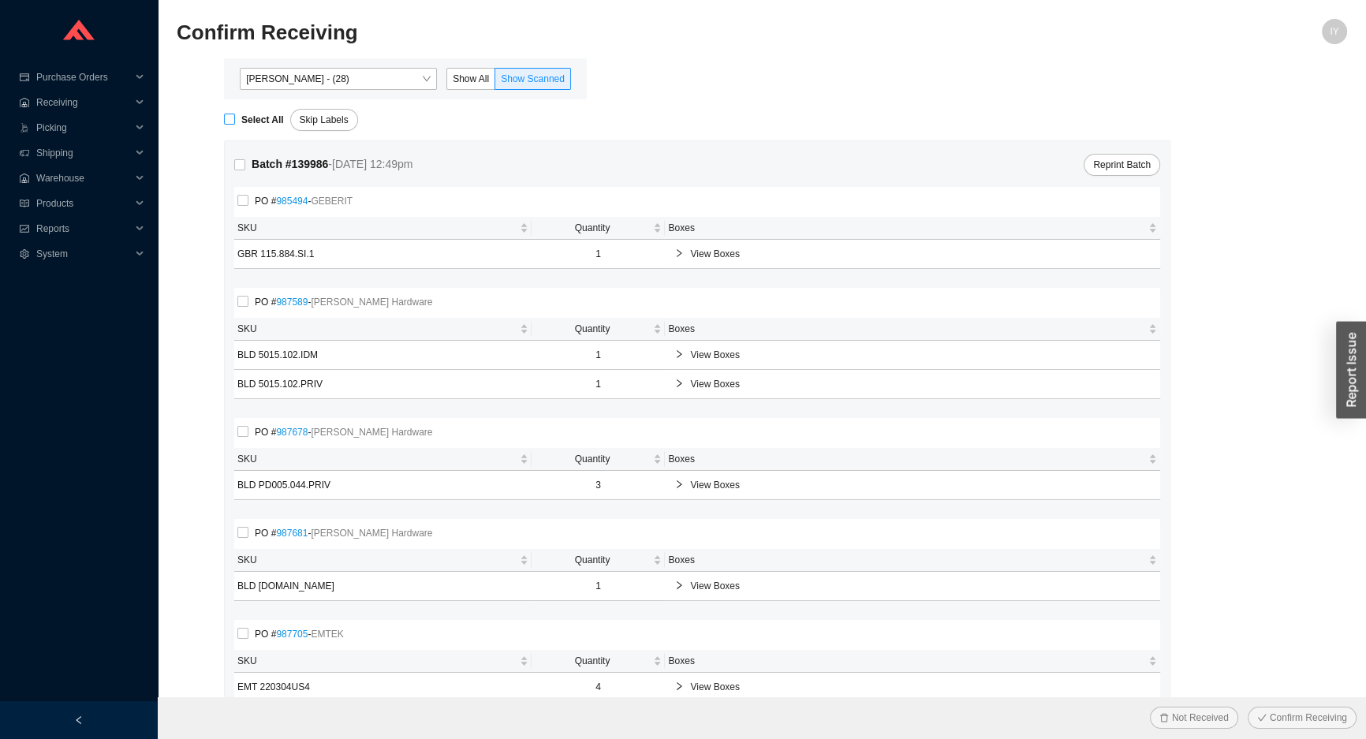
checkbox input "true"
click at [1248, 707] on button "Confirm Receiving" at bounding box center [1302, 718] width 109 height 22
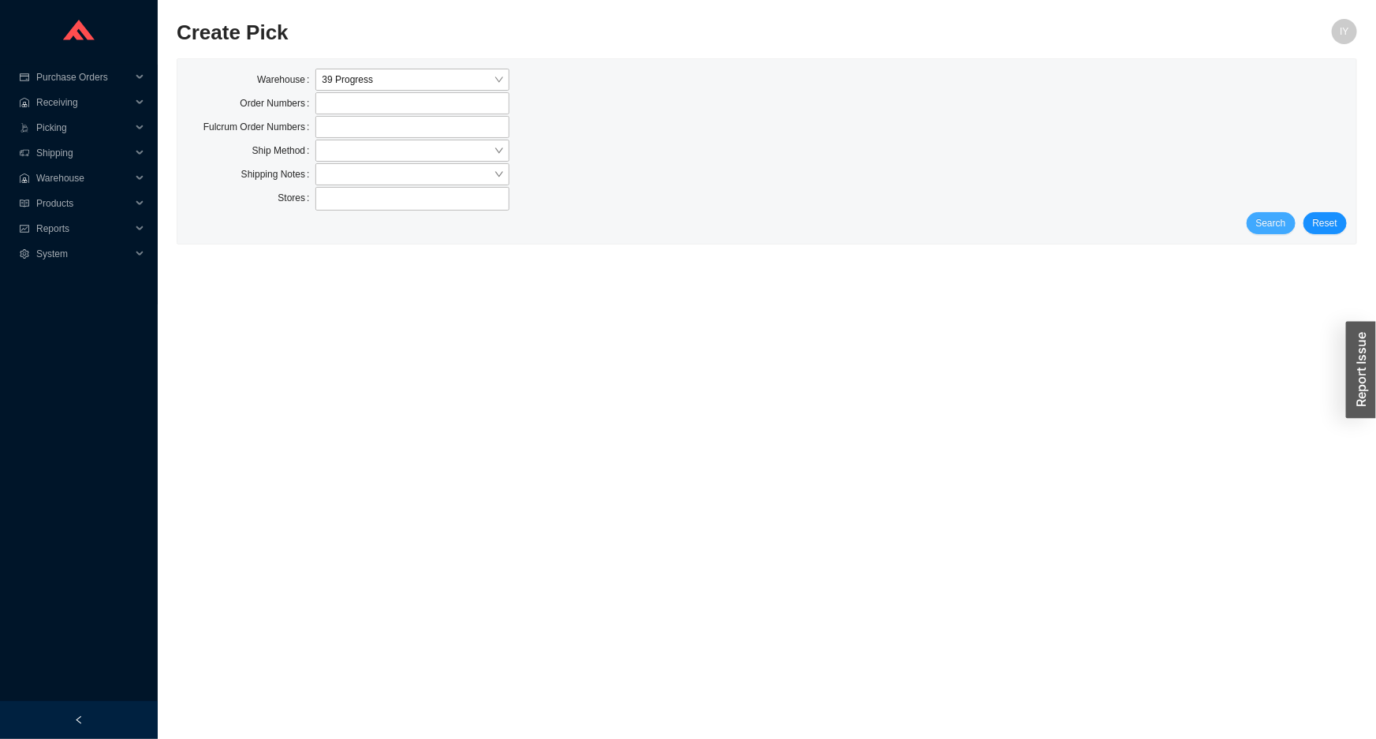
click at [1294, 224] on button "Search" at bounding box center [1271, 223] width 49 height 22
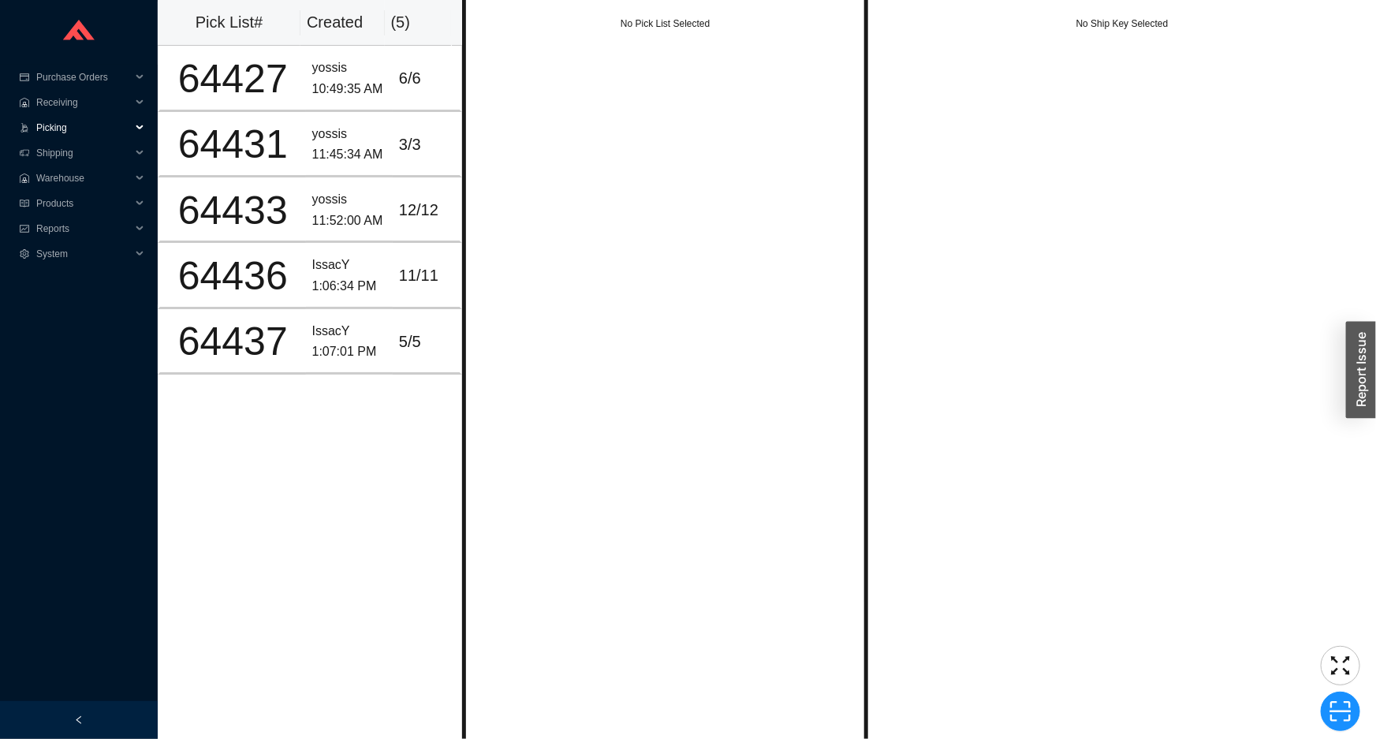
click at [79, 118] on span "Picking" at bounding box center [83, 127] width 95 height 25
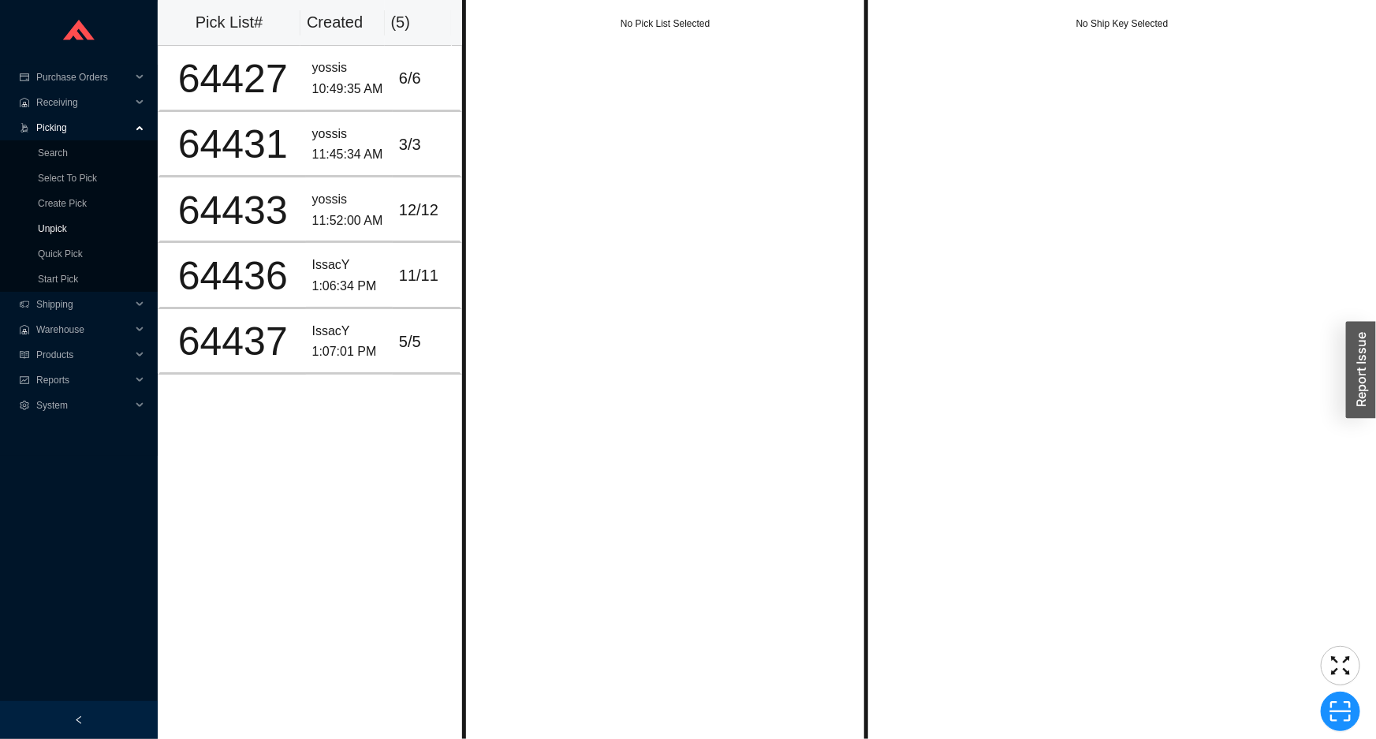
click at [67, 224] on link "Unpick" at bounding box center [52, 228] width 29 height 11
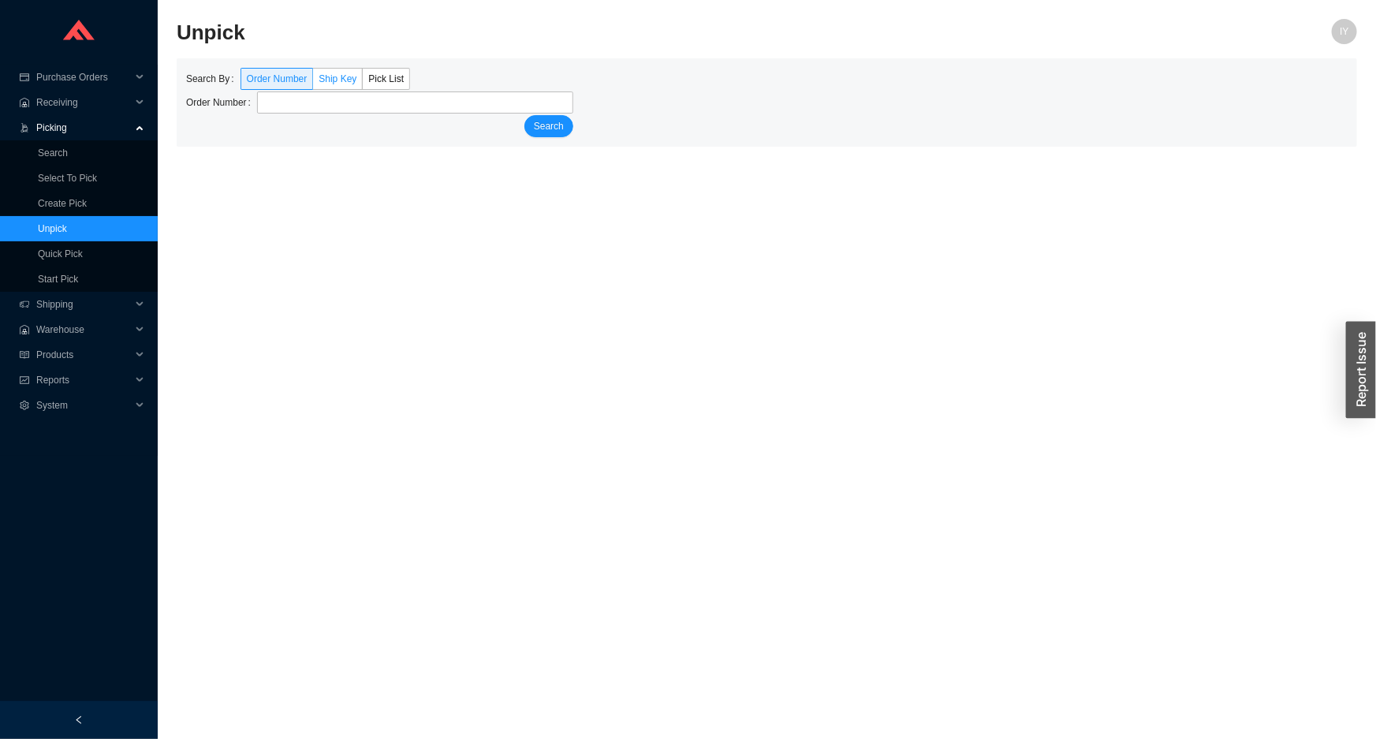
click at [334, 75] on span "Ship Key" at bounding box center [338, 78] width 38 height 11
click at [313, 82] on input "Ship Key" at bounding box center [313, 82] width 0 height 0
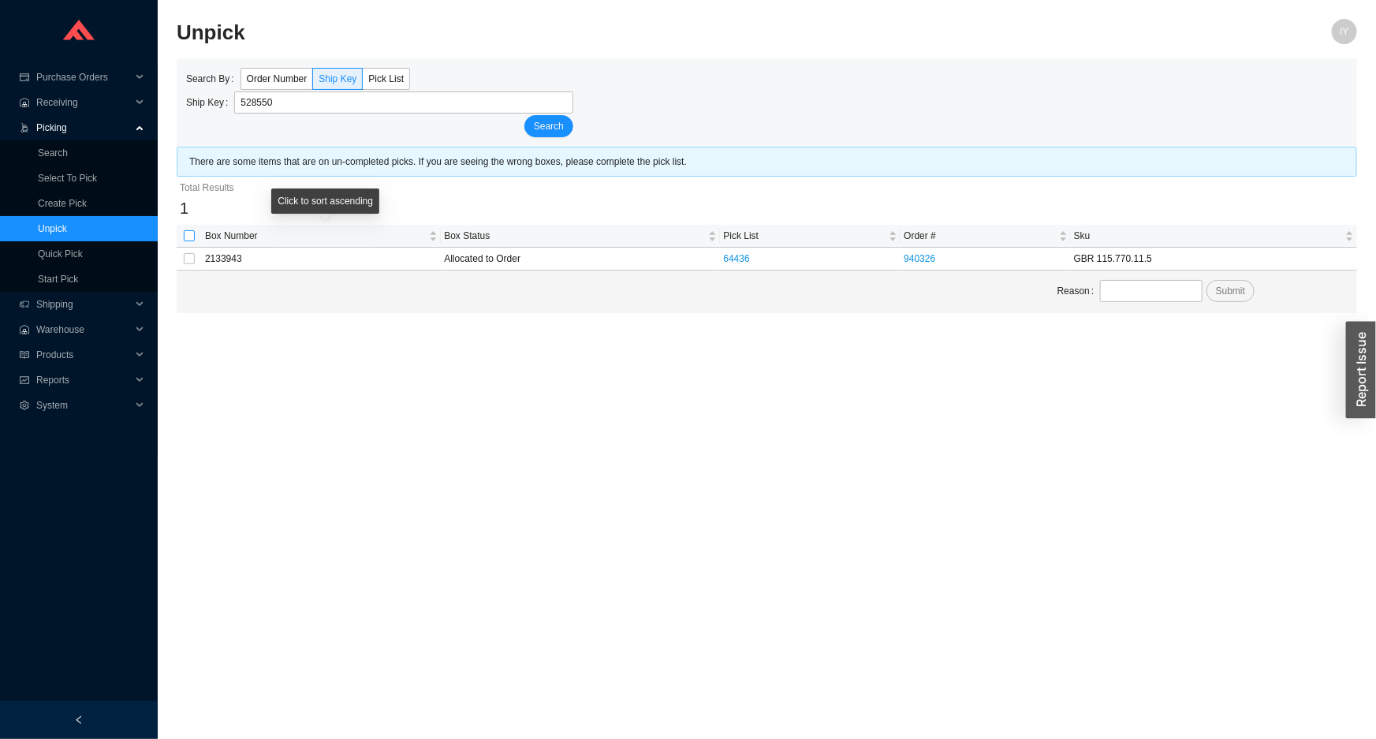
type input "528550"
click at [189, 233] on input "checkbox" at bounding box center [189, 235] width 11 height 11
checkbox input "true"
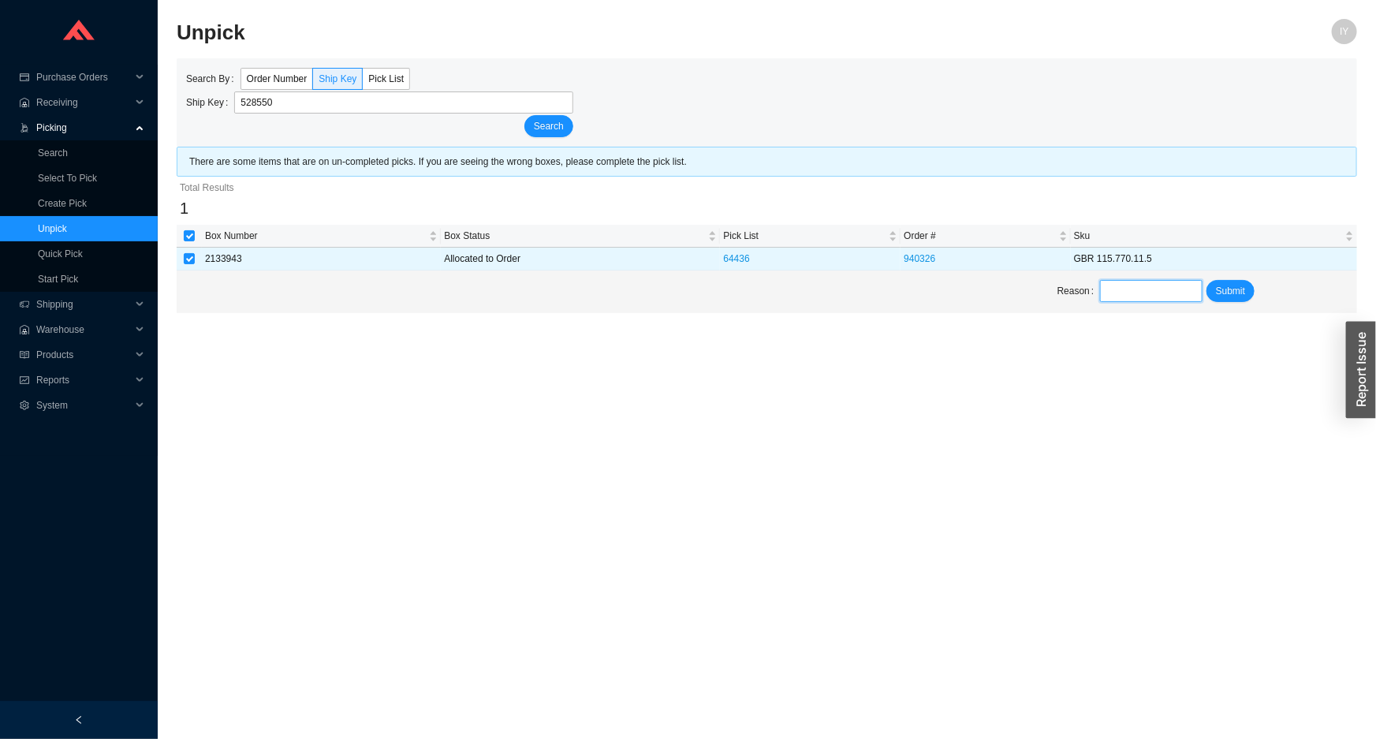
click at [1138, 284] on input "text" at bounding box center [1151, 291] width 102 height 22
type input "unpick"
click at [1227, 292] on span "Submit" at bounding box center [1230, 291] width 29 height 16
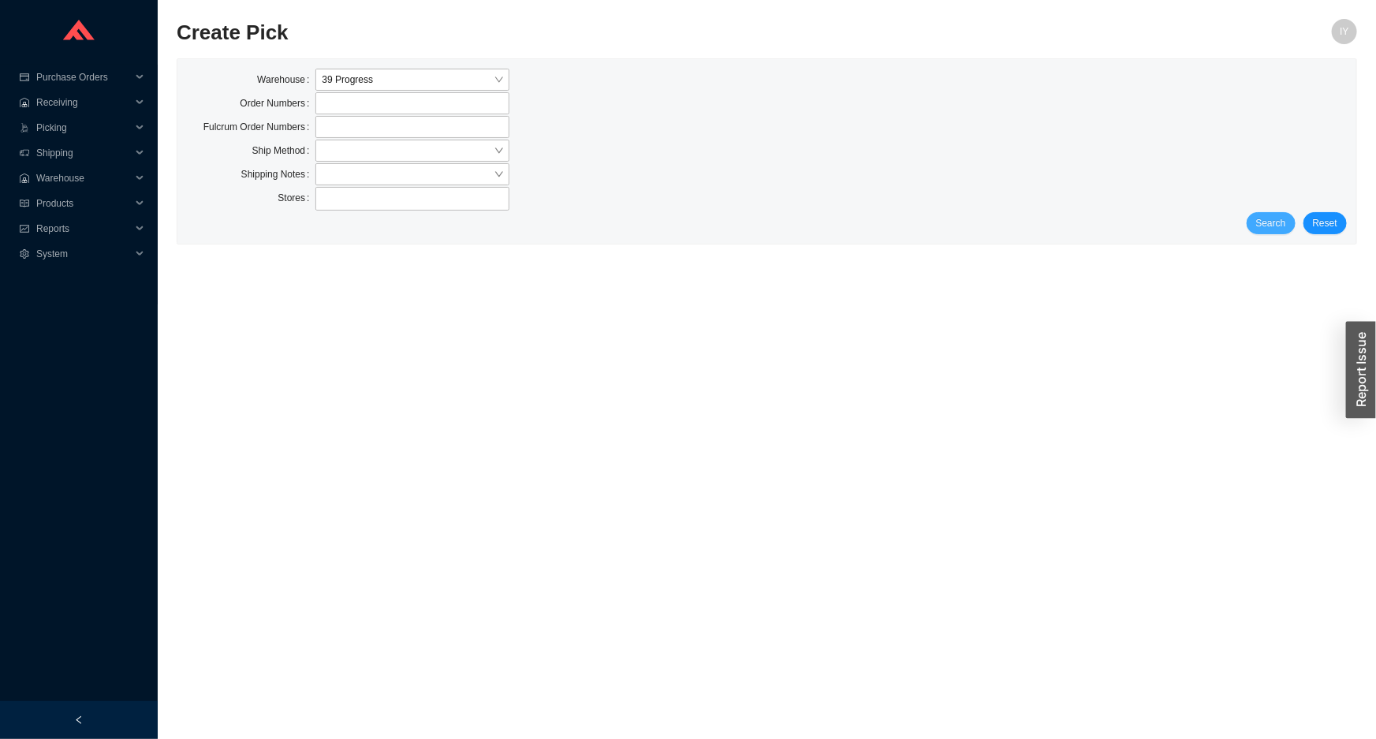
click at [1287, 213] on button "Search" at bounding box center [1271, 223] width 49 height 22
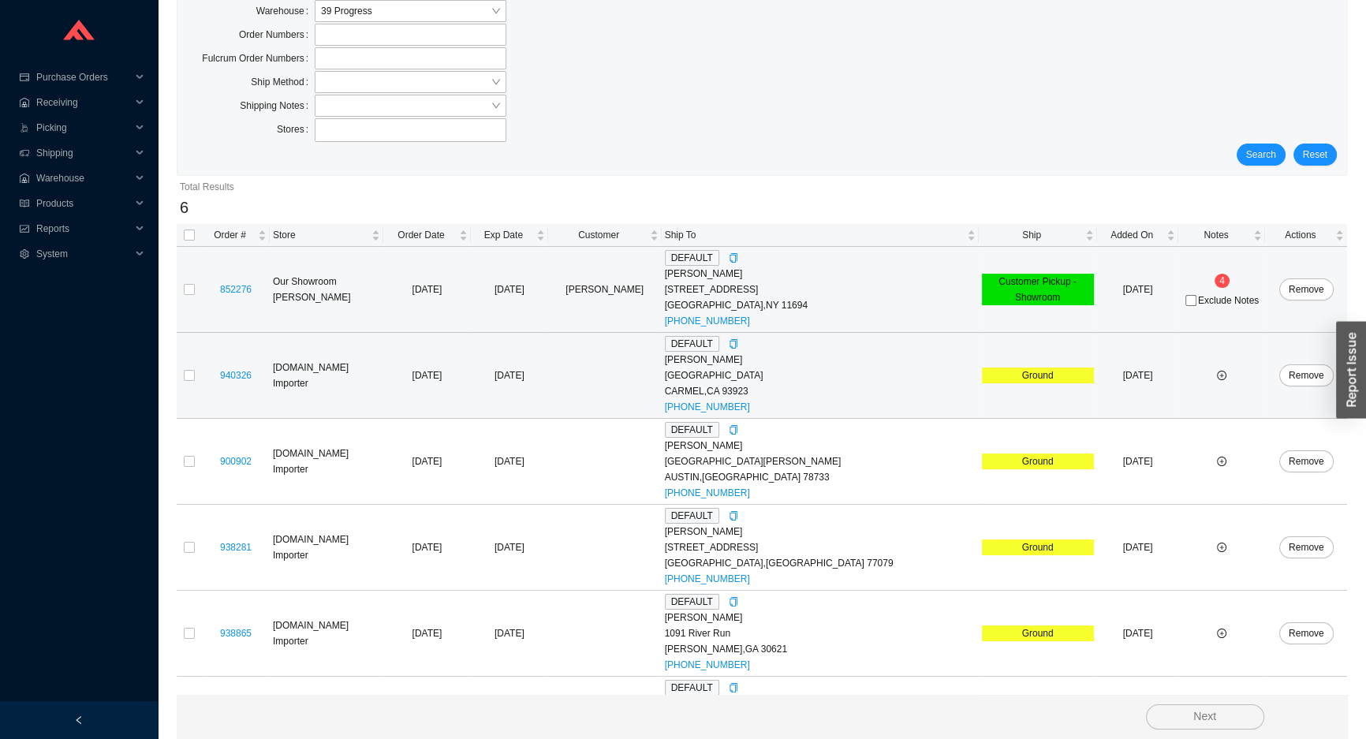
scroll to position [135, 0]
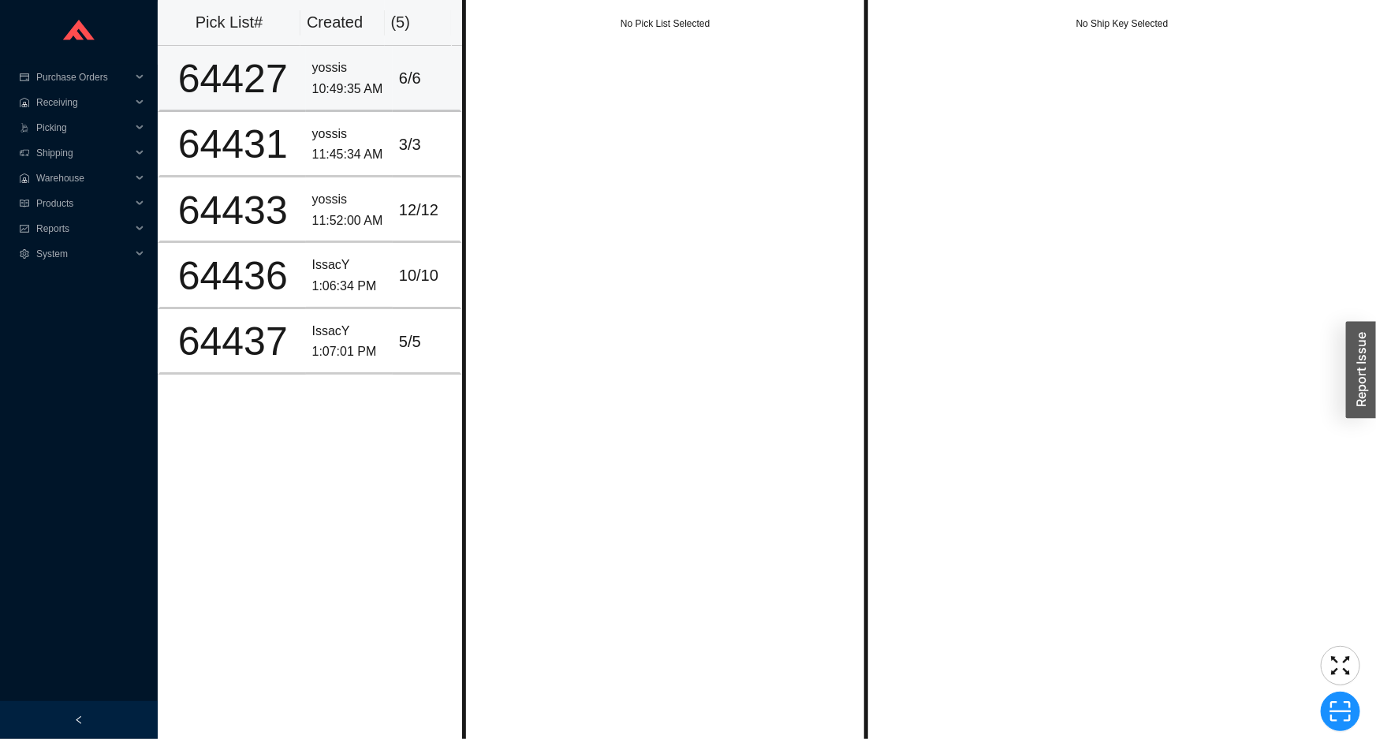
click at [378, 91] on td "yossis 10:49:35 AM" at bounding box center [349, 78] width 87 height 65
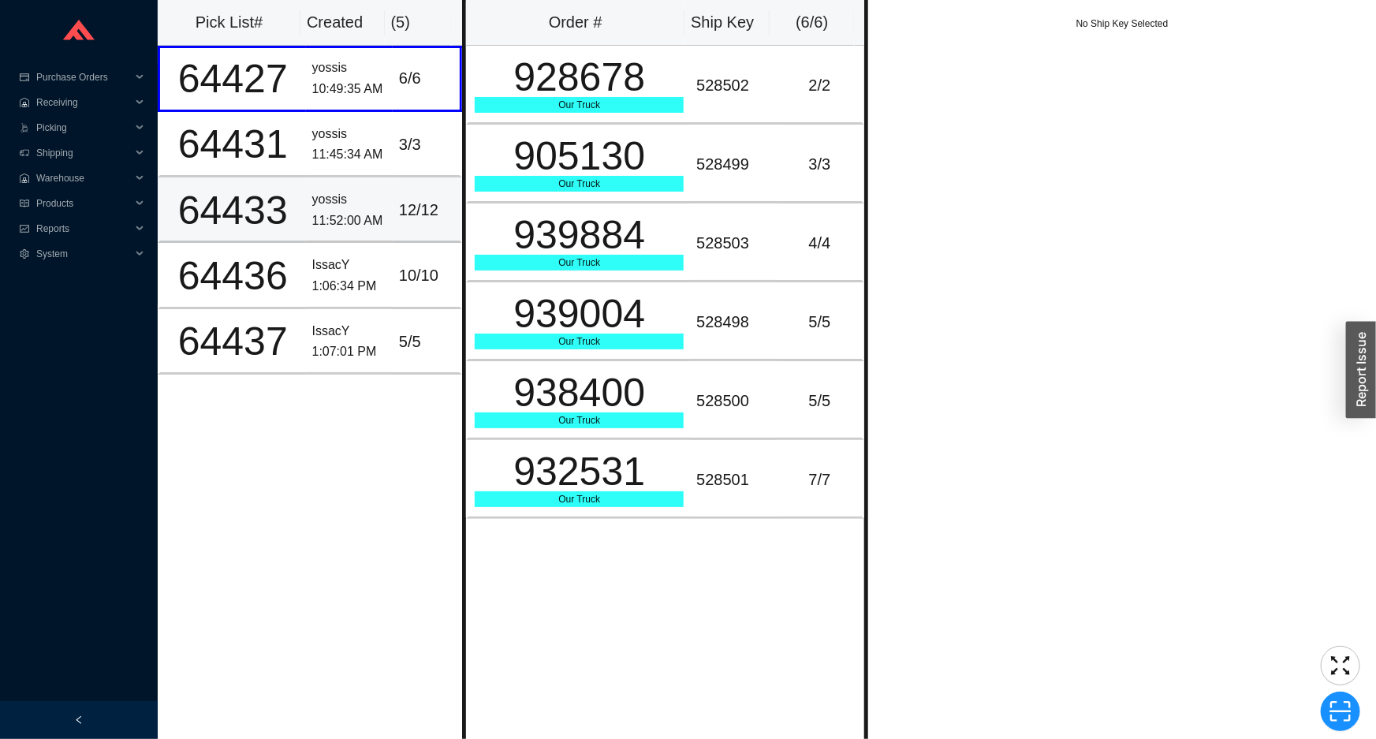
click at [402, 211] on div "12 / 12" at bounding box center [426, 210] width 54 height 26
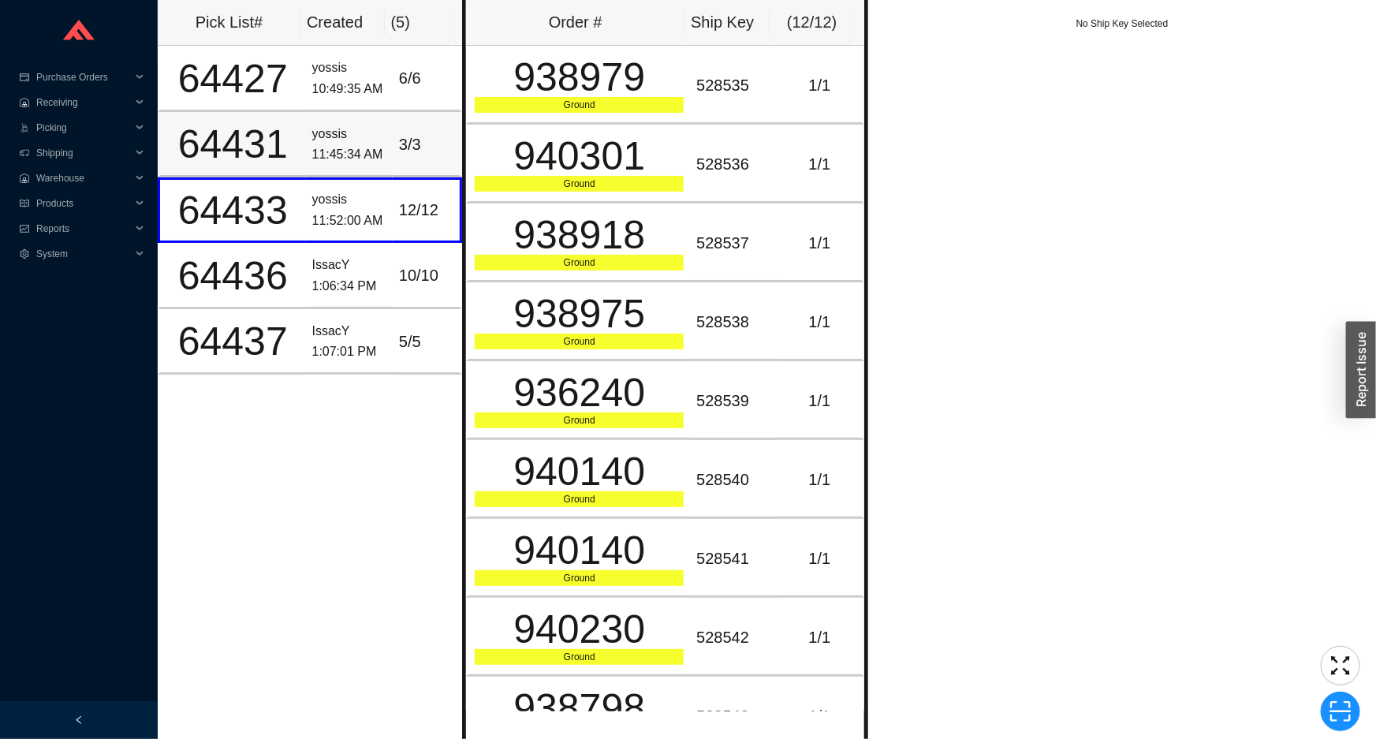
click at [402, 149] on div "3 / 3" at bounding box center [426, 145] width 54 height 26
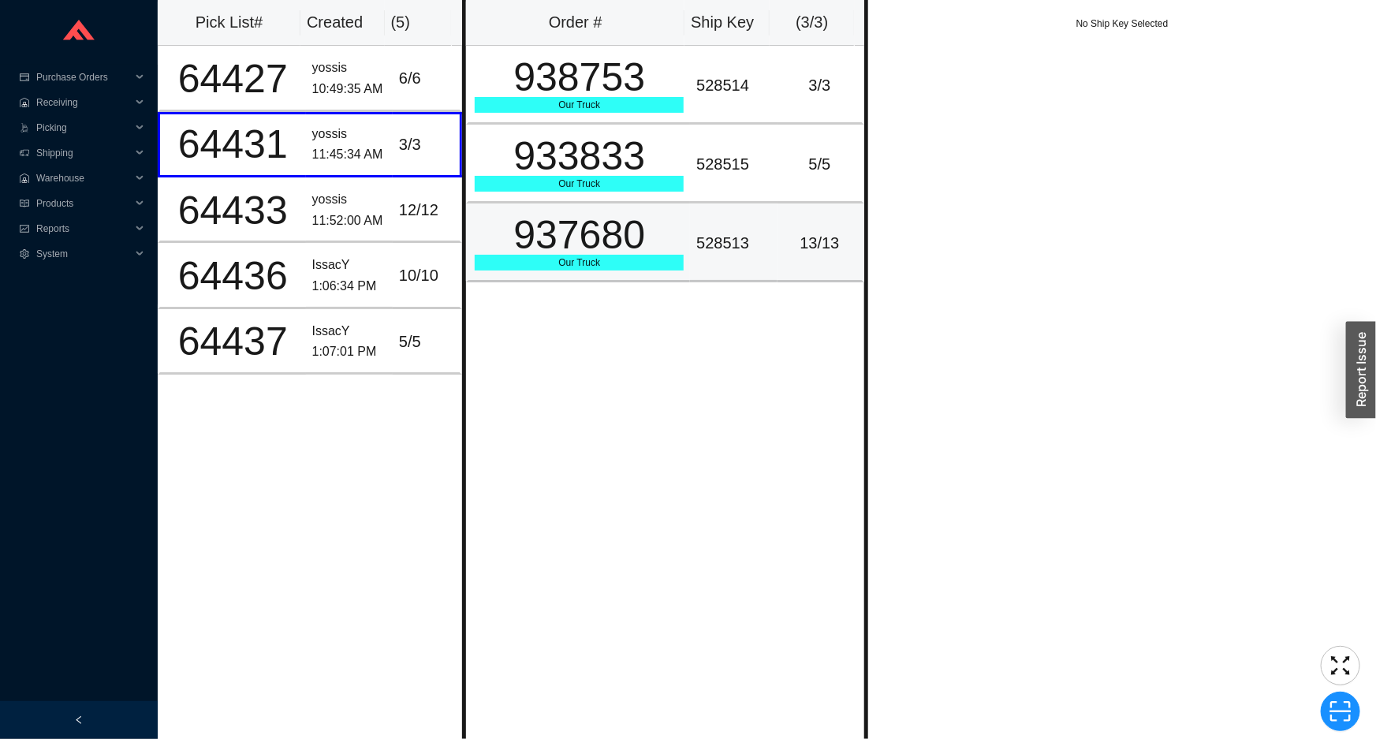
click at [647, 229] on div "937680" at bounding box center [579, 234] width 209 height 39
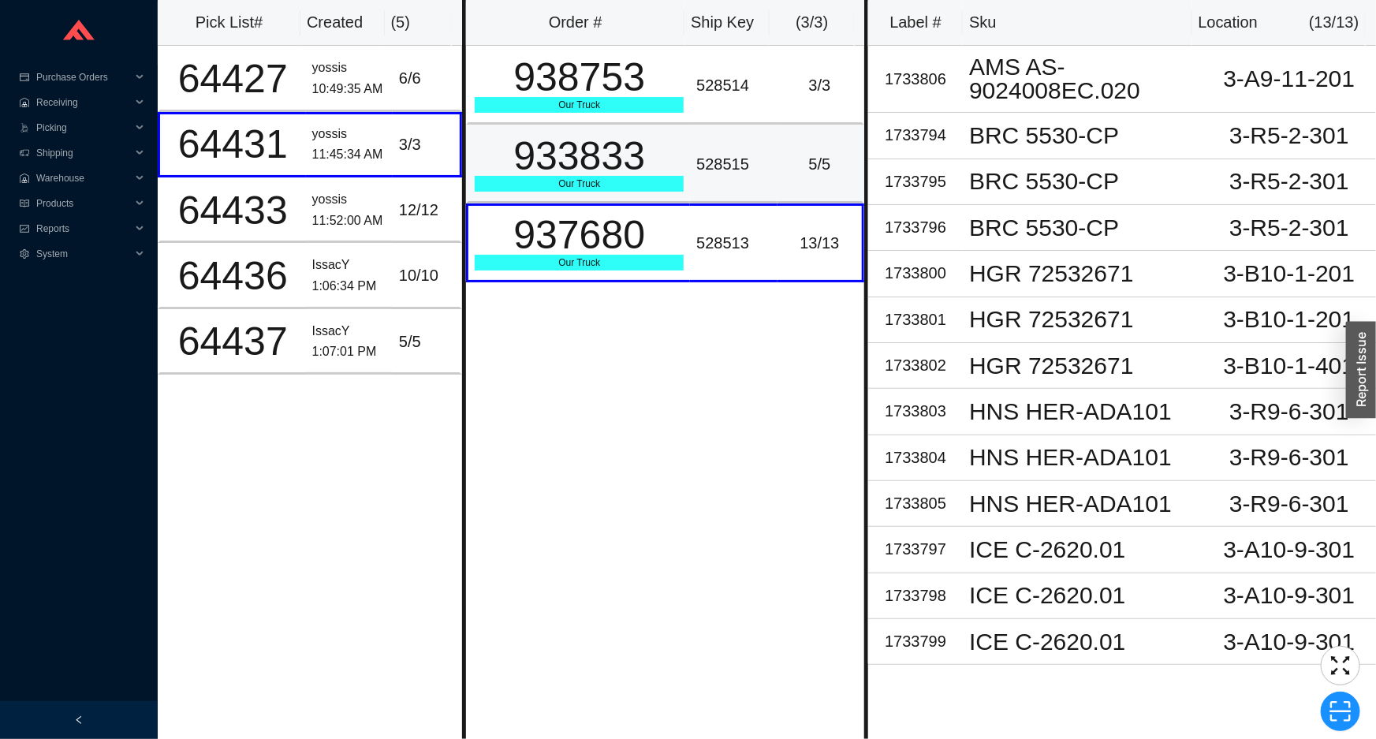
click at [664, 188] on div "Our Truck" at bounding box center [579, 184] width 209 height 16
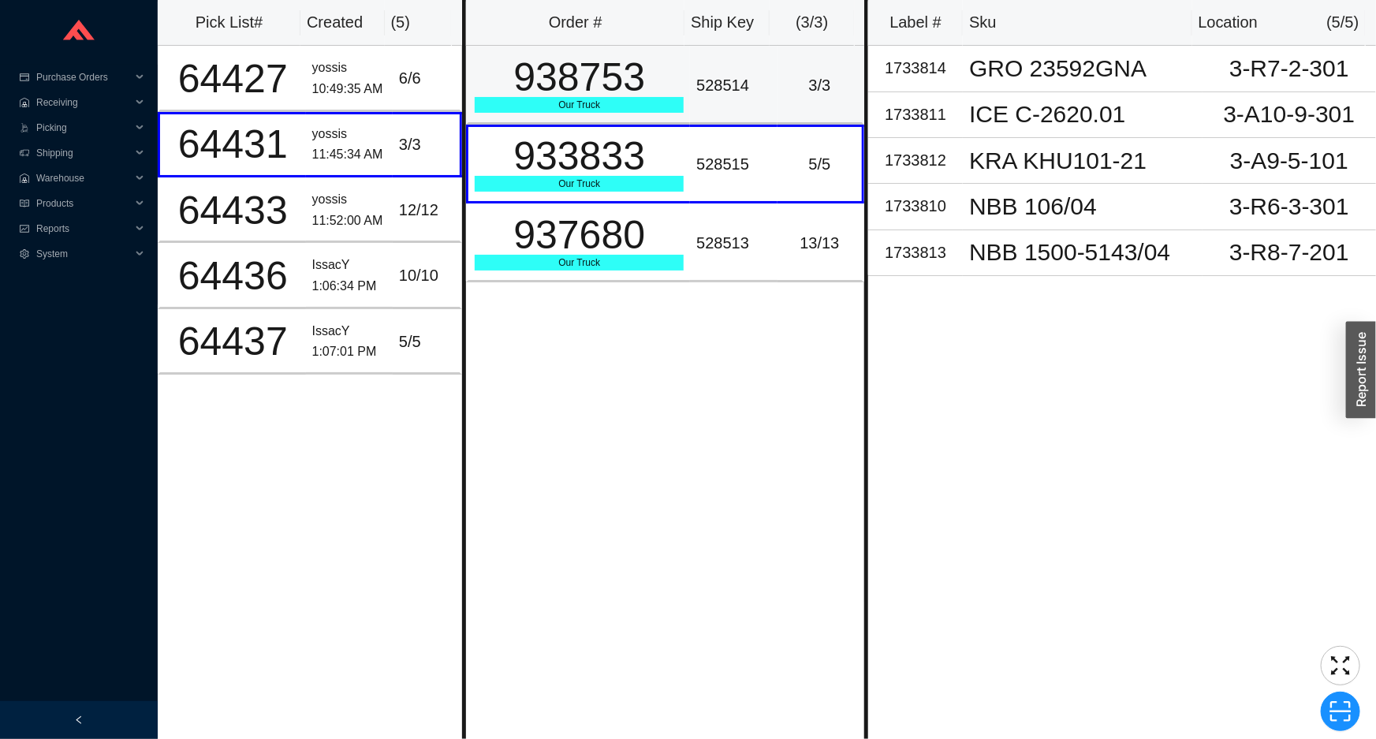
click at [659, 123] on td "938753 Our Truck" at bounding box center [578, 85] width 224 height 79
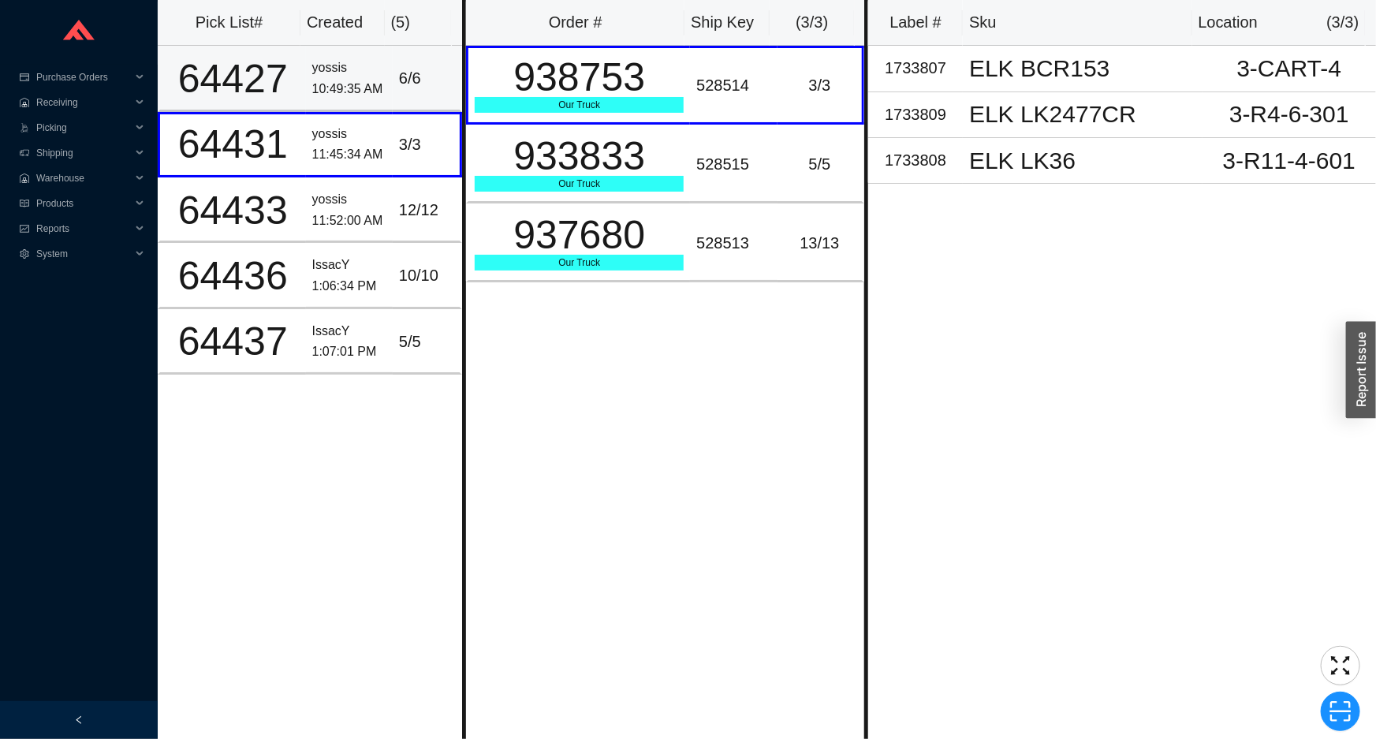
click at [421, 80] on div "6 / 6" at bounding box center [426, 78] width 54 height 26
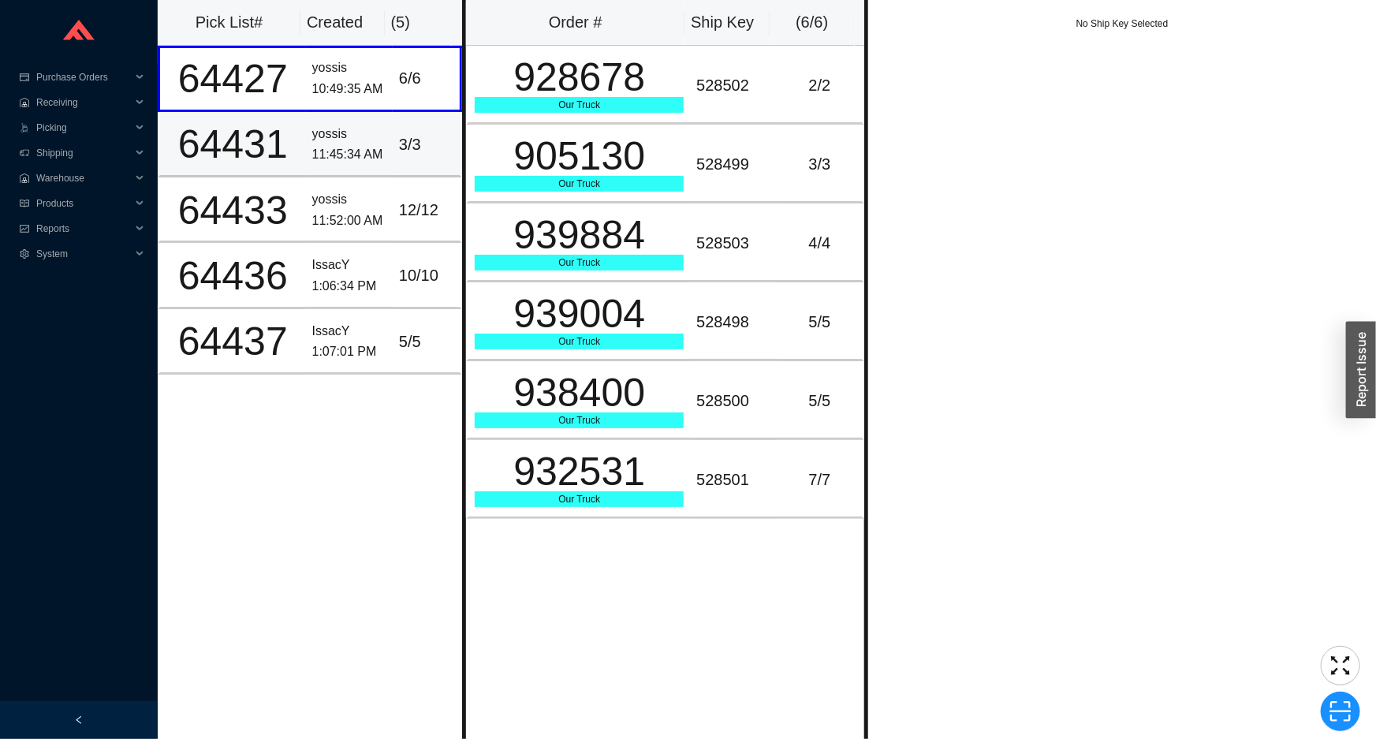
click at [417, 135] on div "3 / 3" at bounding box center [426, 145] width 54 height 26
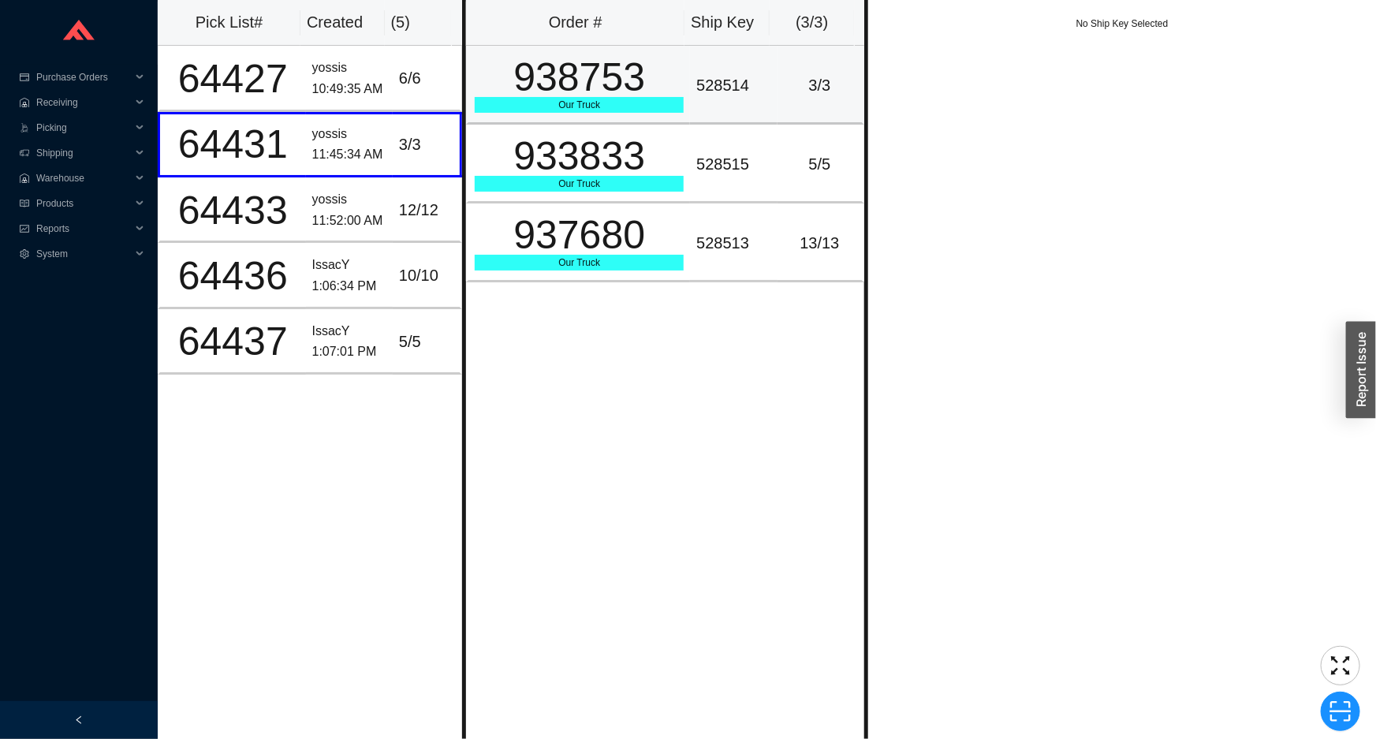
click at [544, 117] on td "938753 Our Truck" at bounding box center [578, 85] width 224 height 79
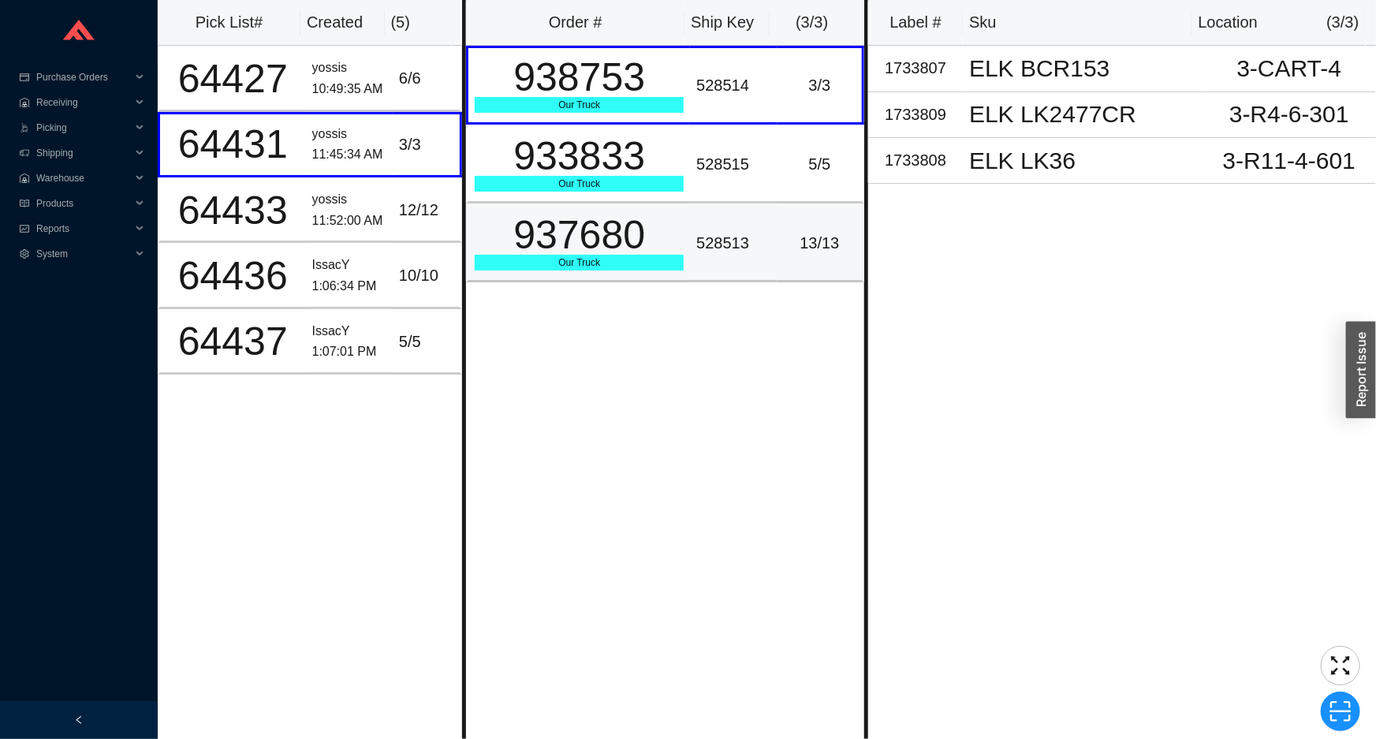
click at [573, 241] on div "937680" at bounding box center [579, 234] width 209 height 39
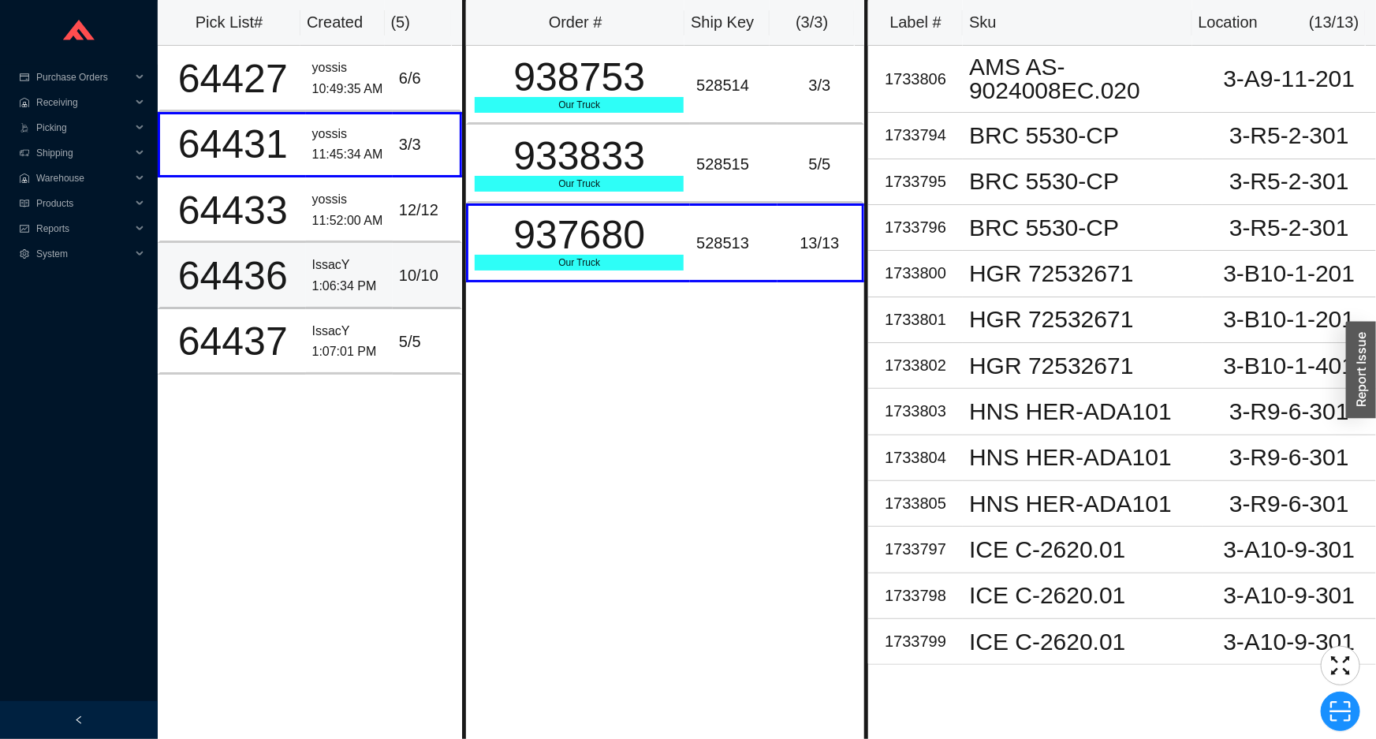
click at [421, 258] on td "10 / 10" at bounding box center [427, 275] width 69 height 65
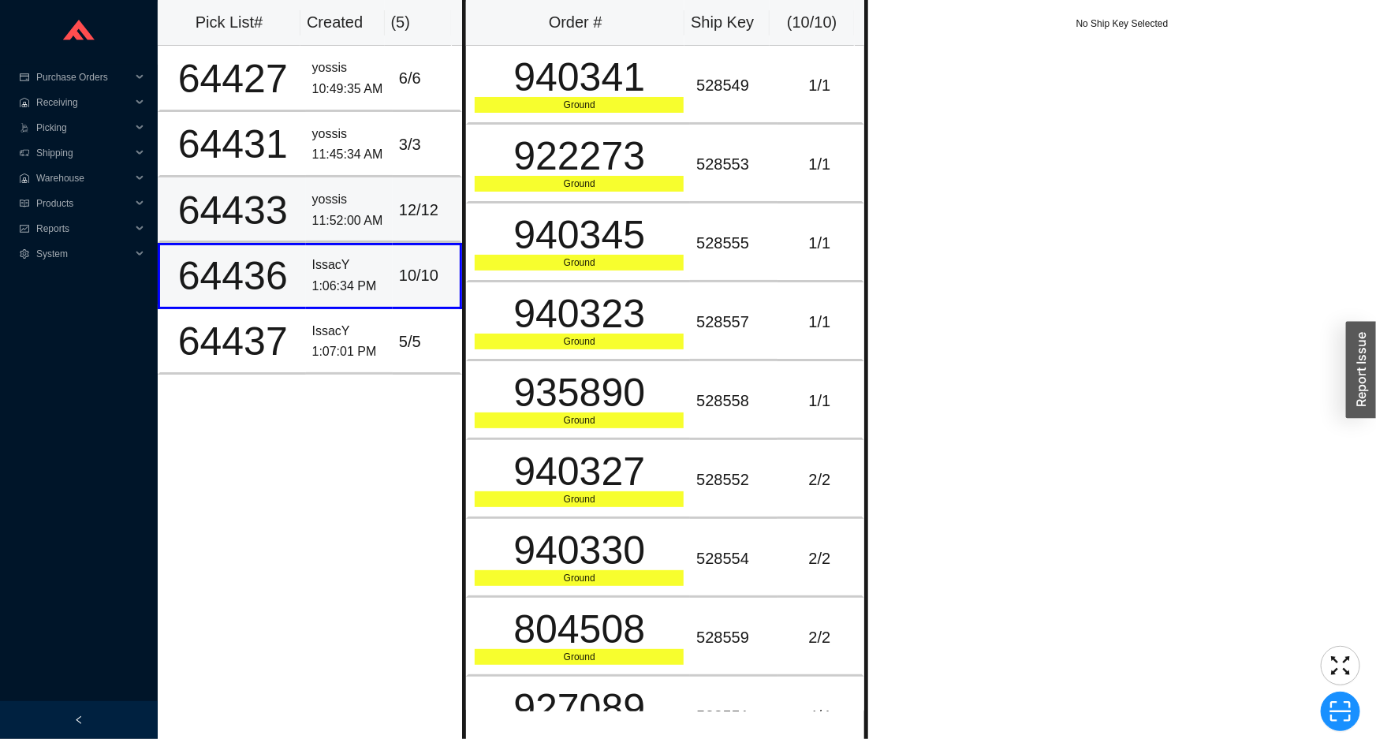
drag, startPoint x: 416, startPoint y: 215, endPoint x: 407, endPoint y: 260, distance: 46.7
click at [415, 222] on td "12 / 12" at bounding box center [427, 209] width 69 height 65
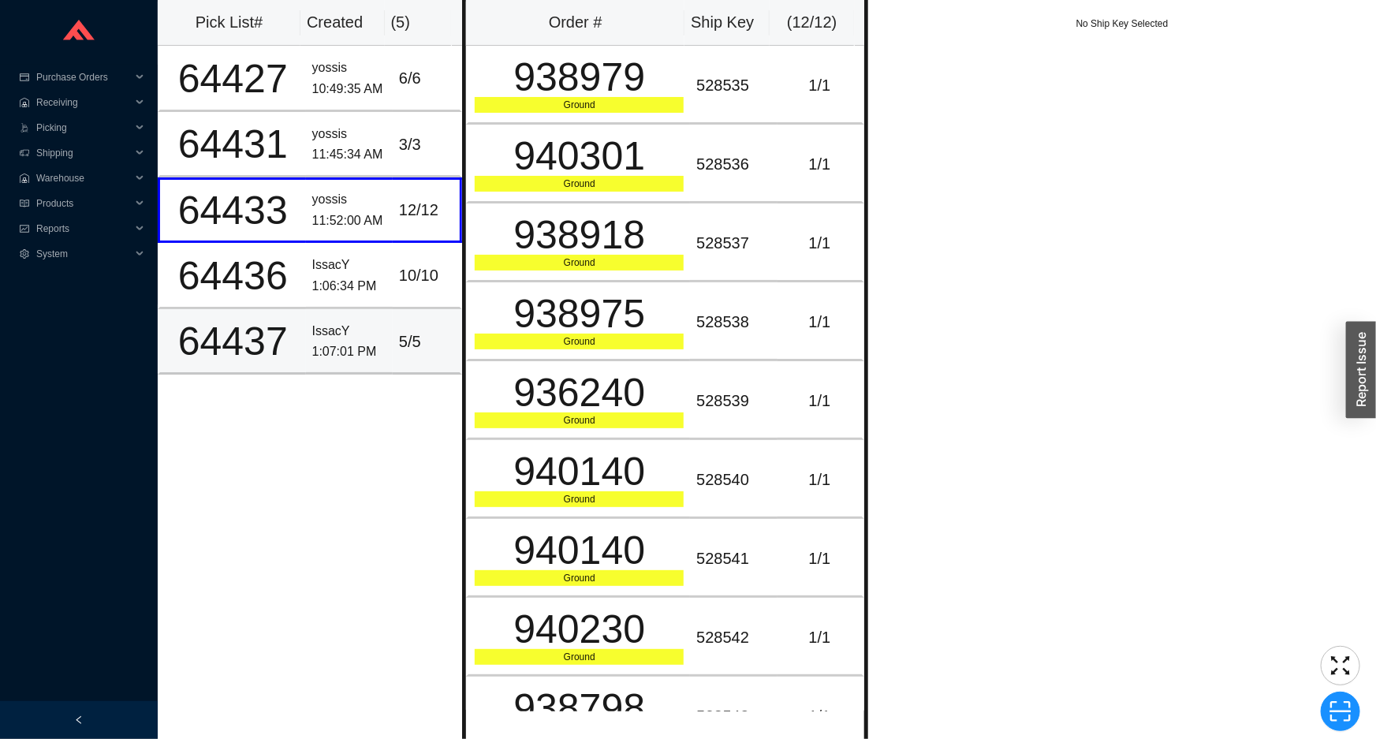
click at [381, 334] on td "IssacY 1:07:01 PM" at bounding box center [349, 341] width 87 height 65
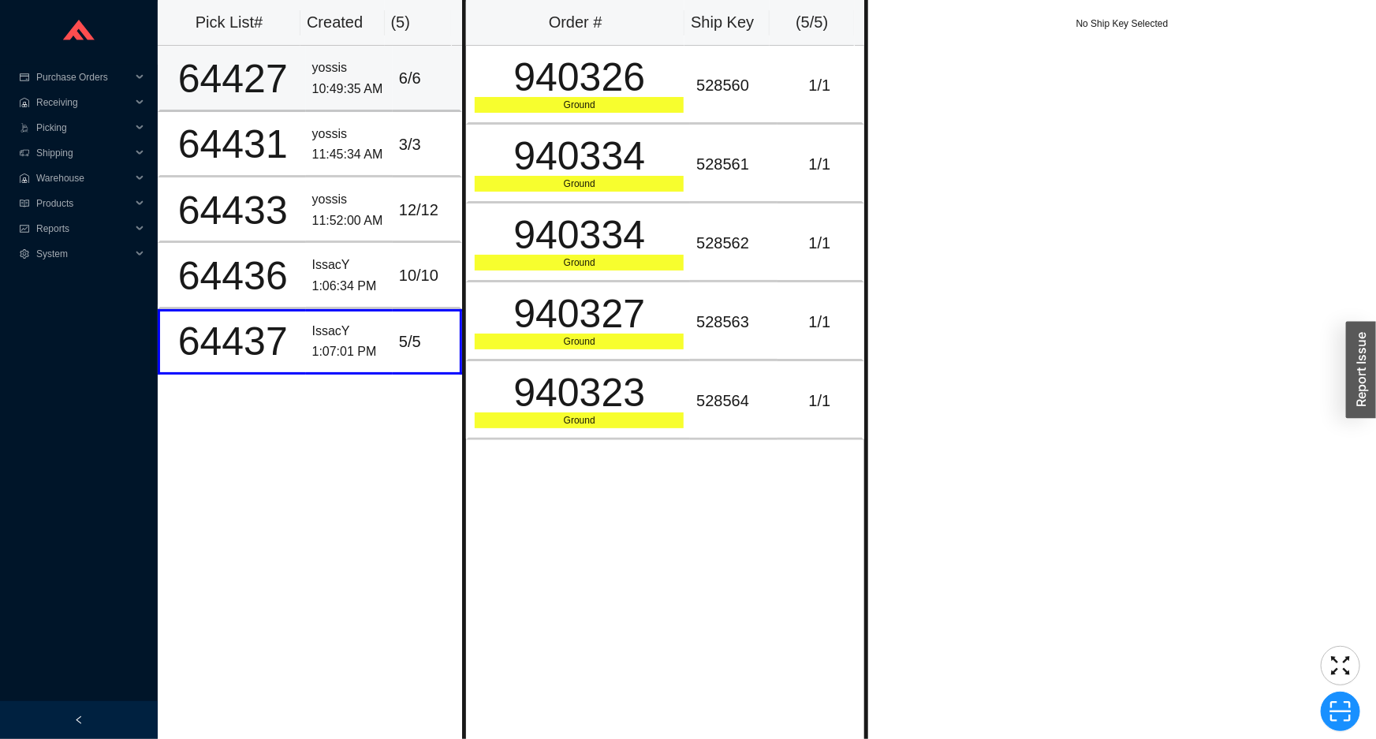
click at [399, 88] on div "6 / 6" at bounding box center [426, 78] width 54 height 26
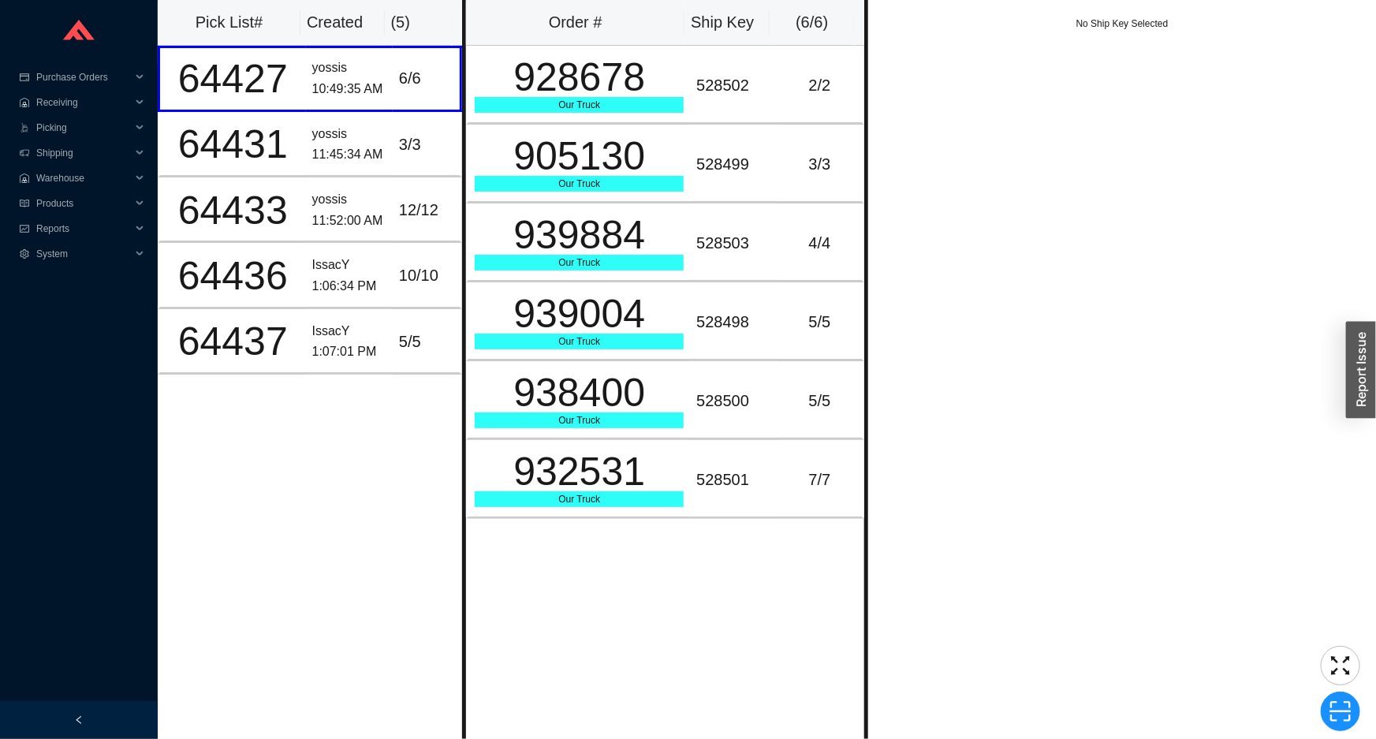
click at [416, 2] on th "( 5 )" at bounding box center [418, 23] width 67 height 46
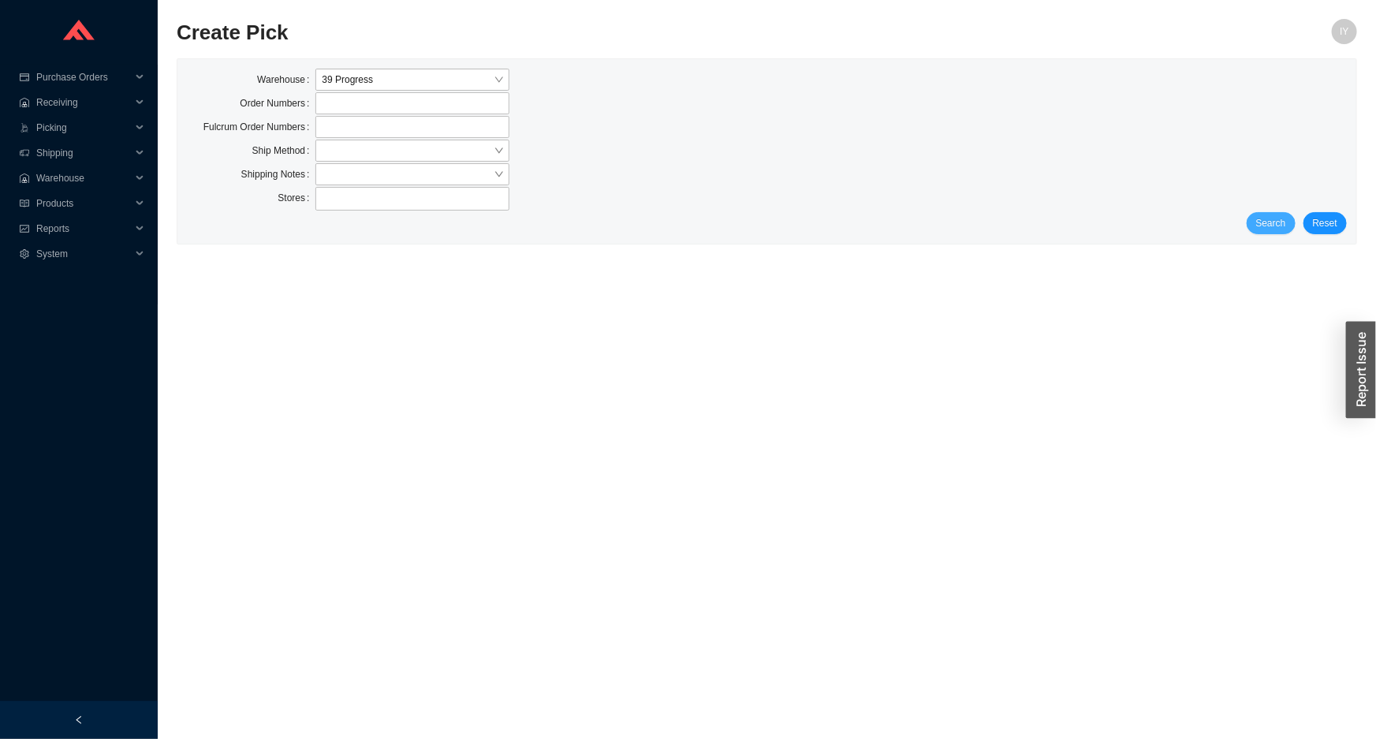
click at [1281, 225] on span "Search" at bounding box center [1271, 223] width 30 height 16
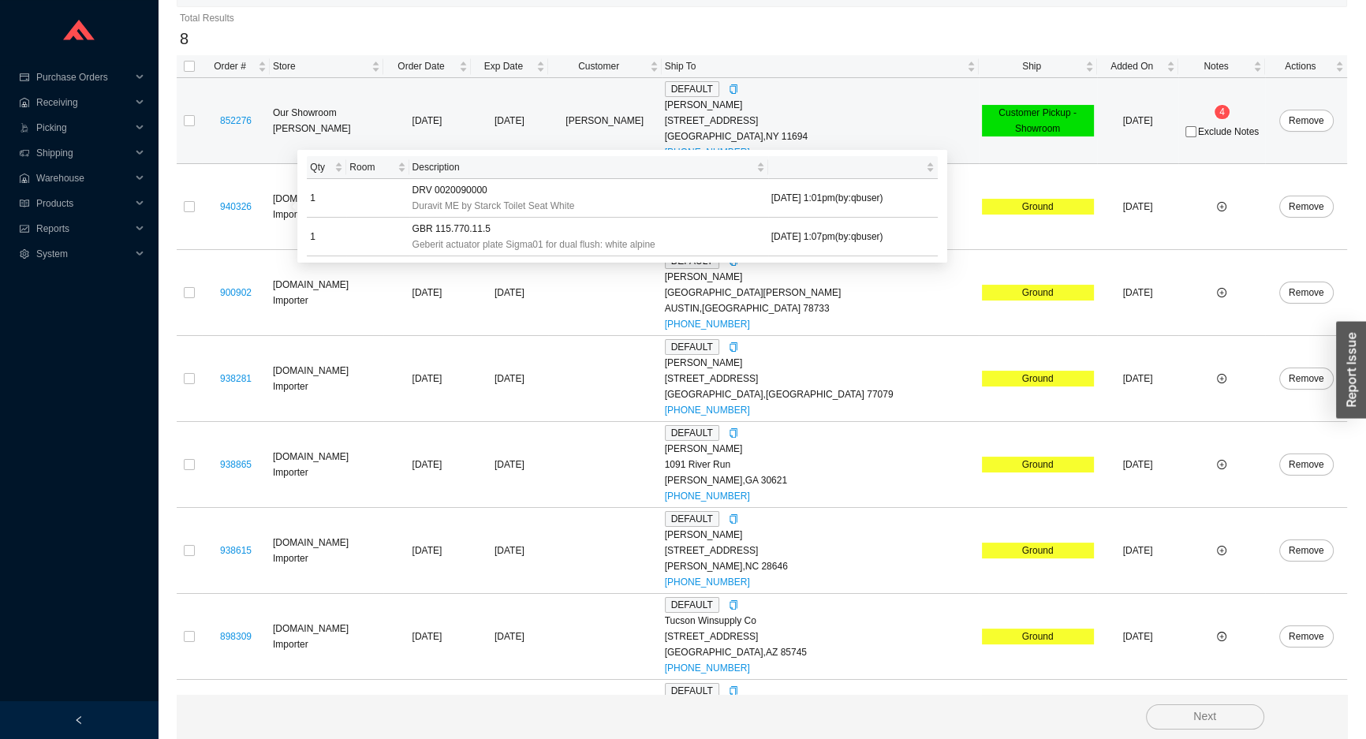
scroll to position [236, 0]
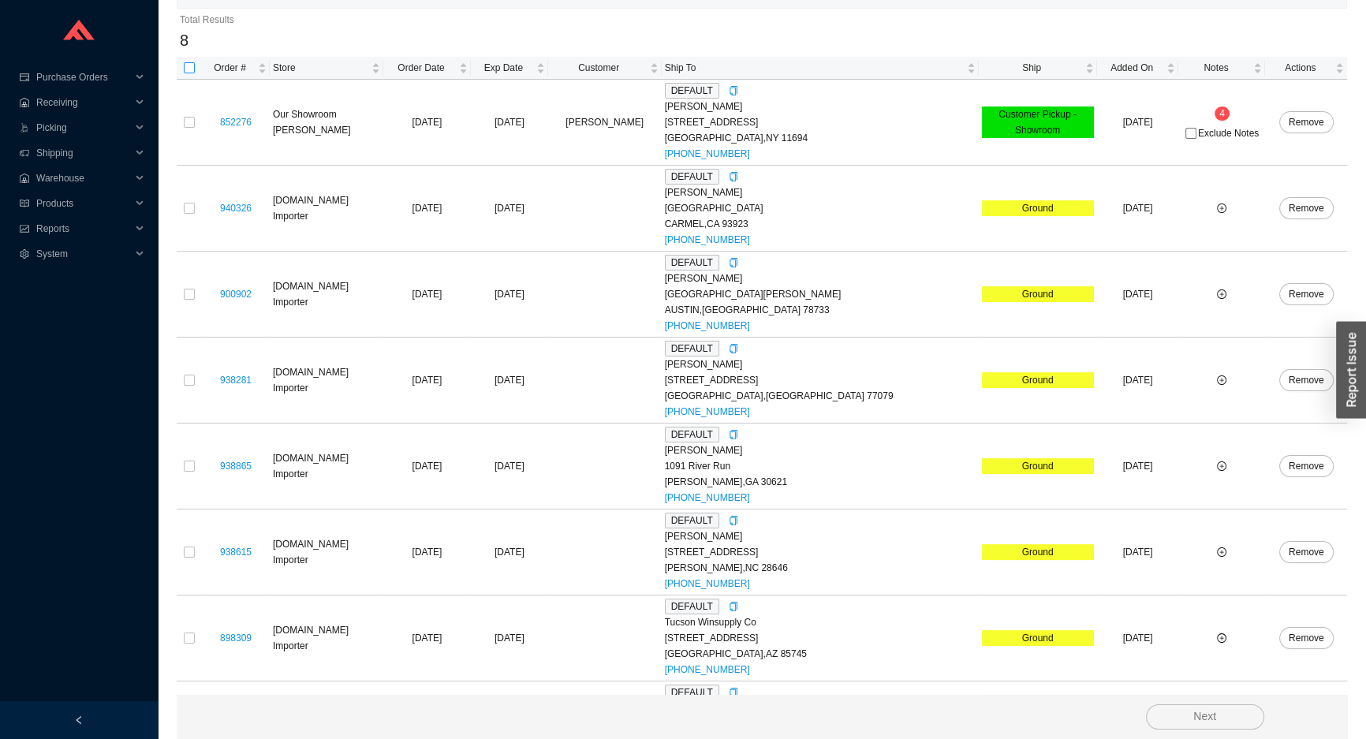
click at [184, 74] on label at bounding box center [189, 68] width 11 height 16
click at [184, 73] on input "checkbox" at bounding box center [189, 67] width 11 height 11
checkbox input "true"
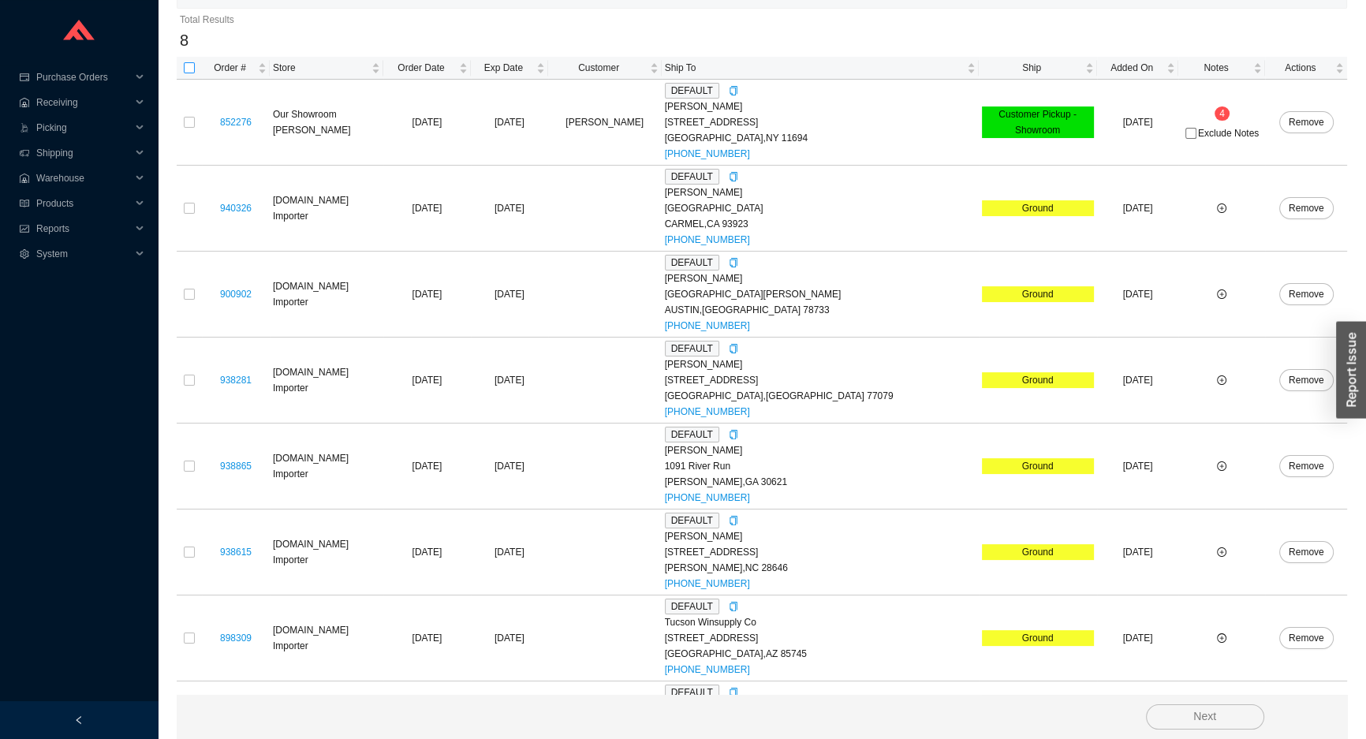
checkbox input "true"
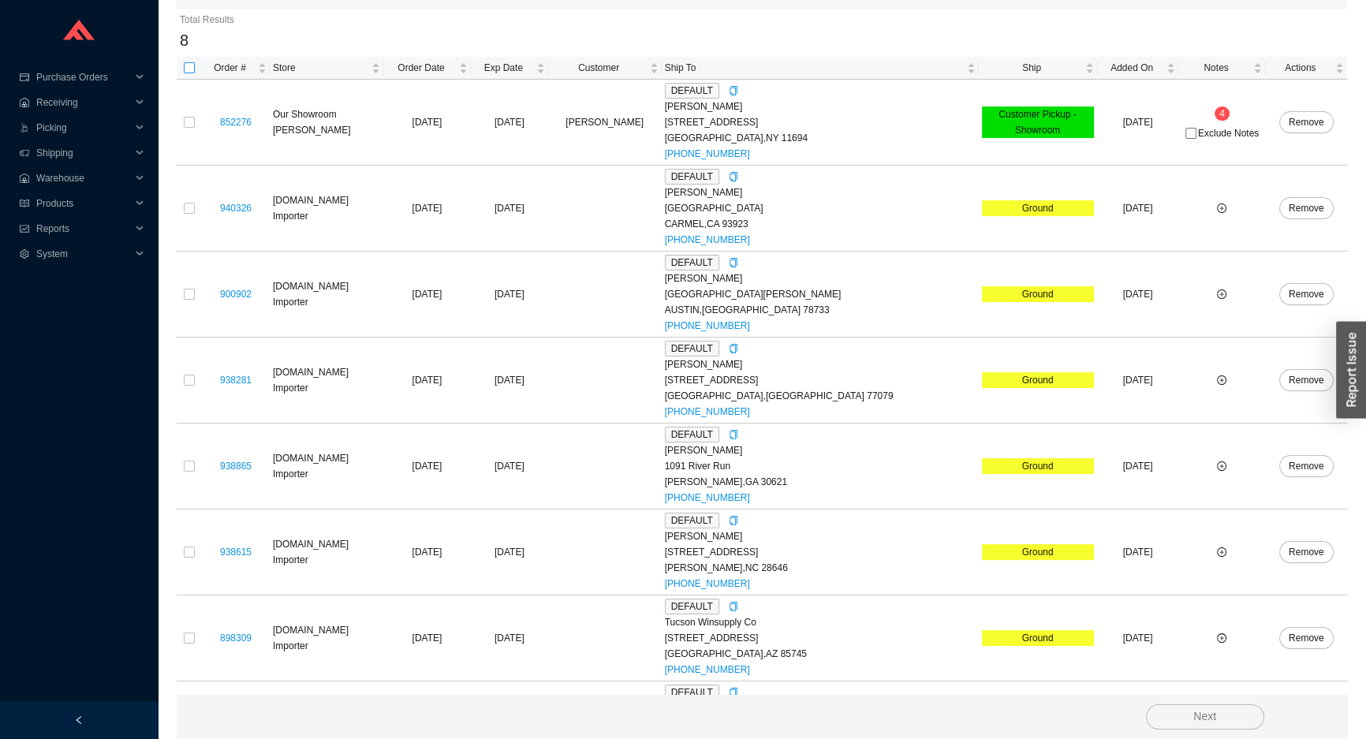
checkbox input "true"
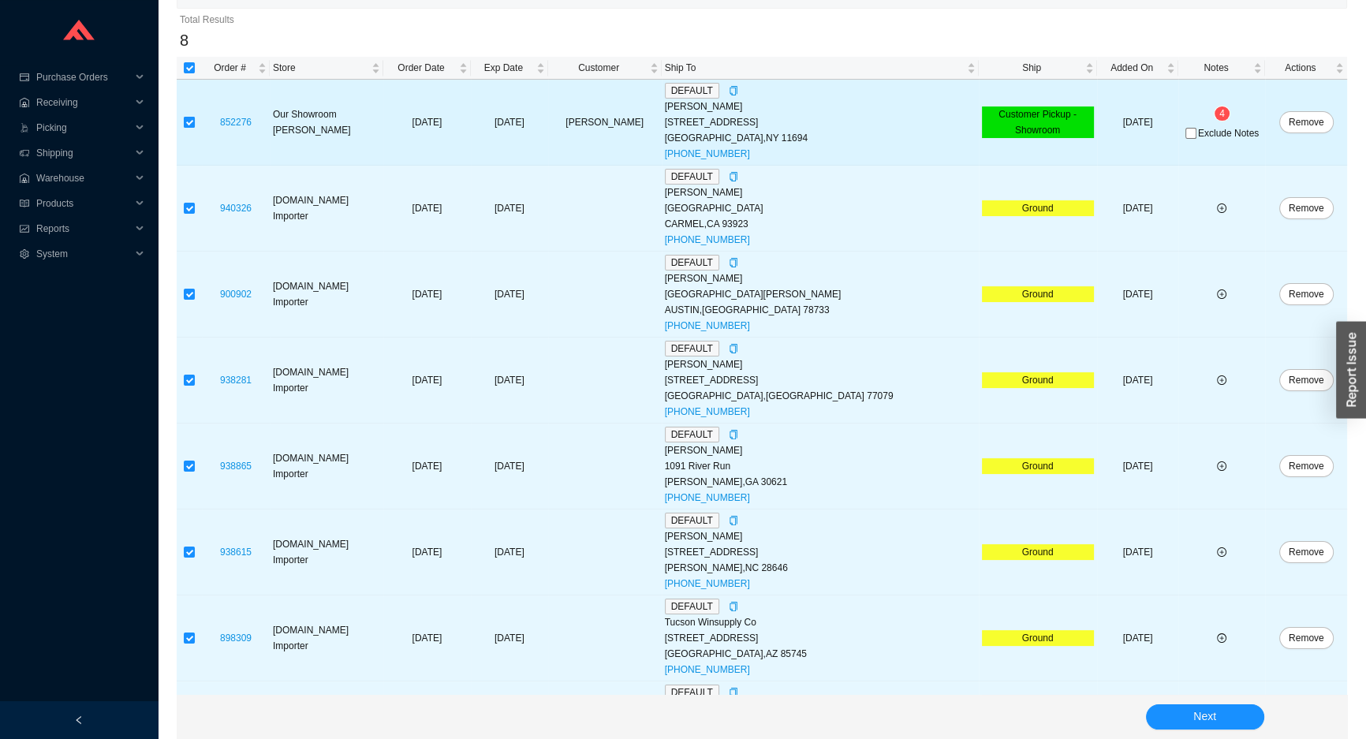
click at [191, 123] on input "checkbox" at bounding box center [189, 122] width 11 height 11
checkbox input "false"
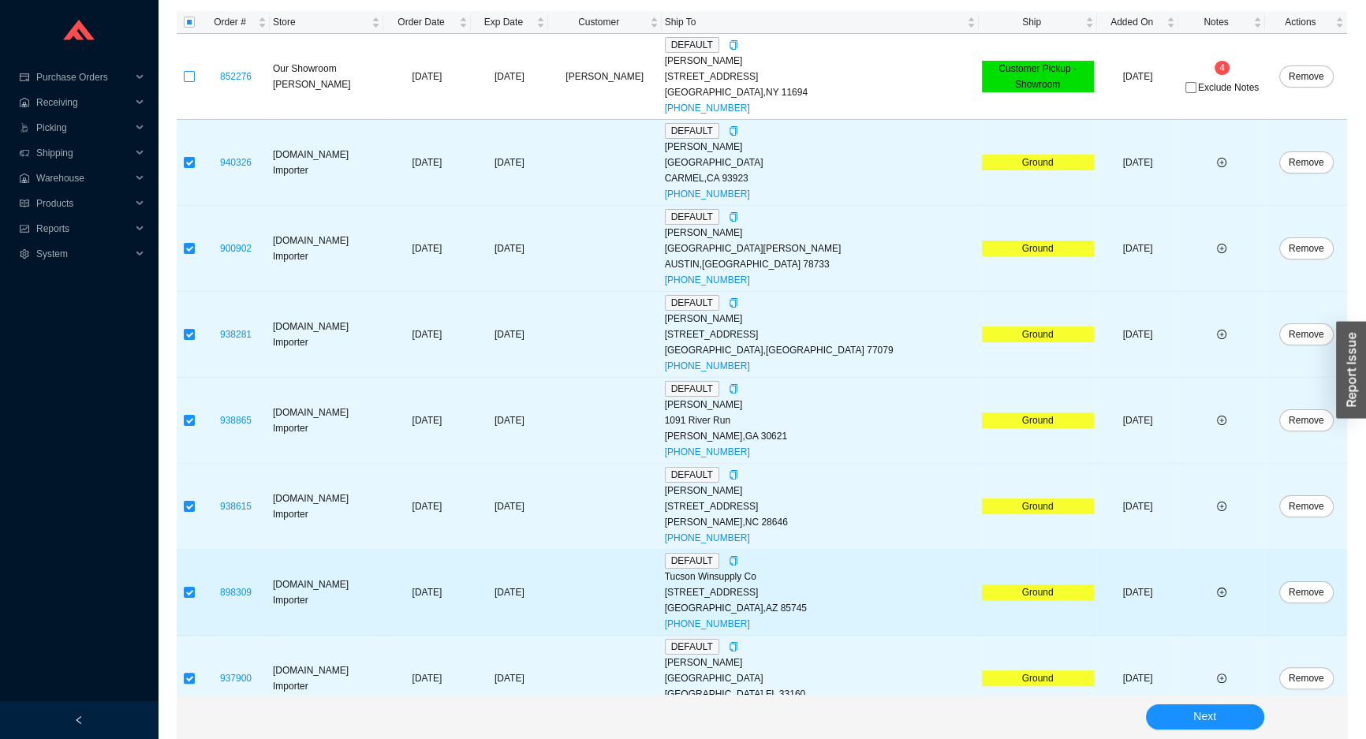
scroll to position [308, 0]
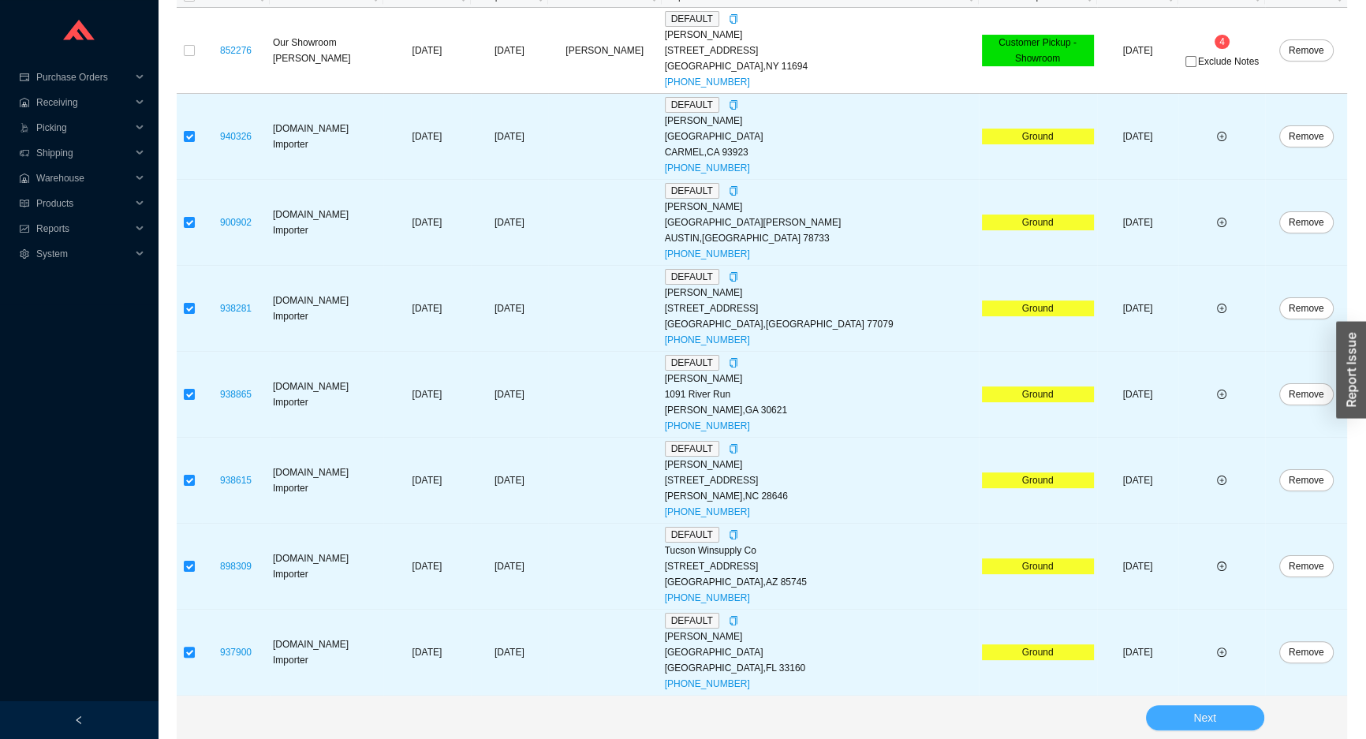
click at [1207, 727] on button "Next" at bounding box center [1205, 717] width 118 height 25
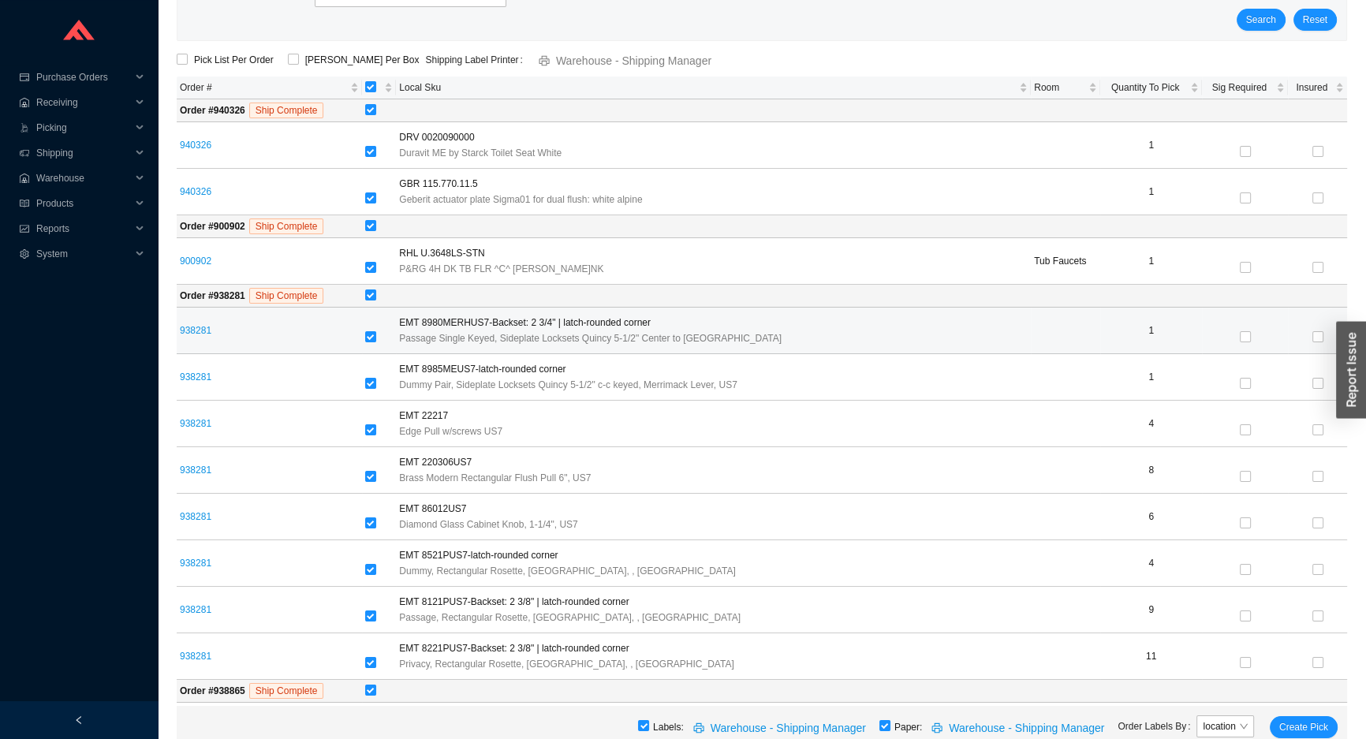
scroll to position [125, 0]
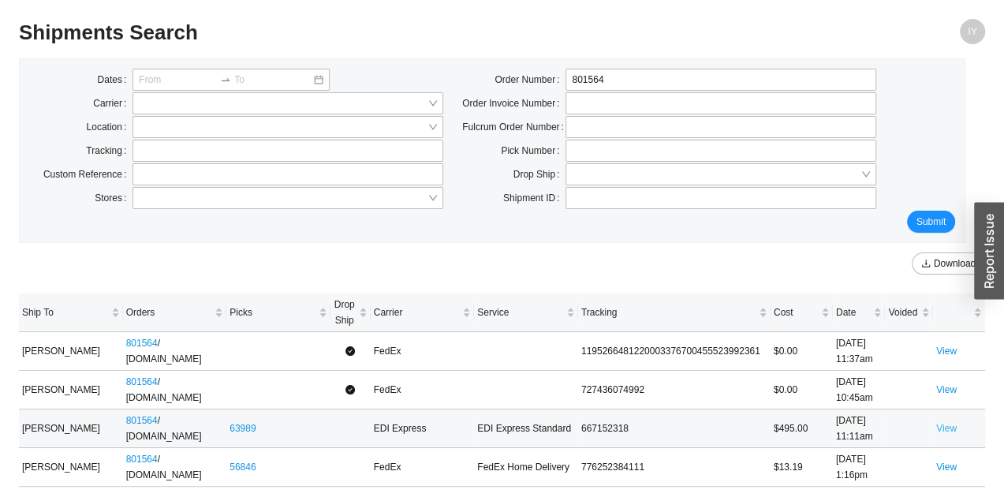
click at [950, 426] on link "View" at bounding box center [946, 428] width 21 height 11
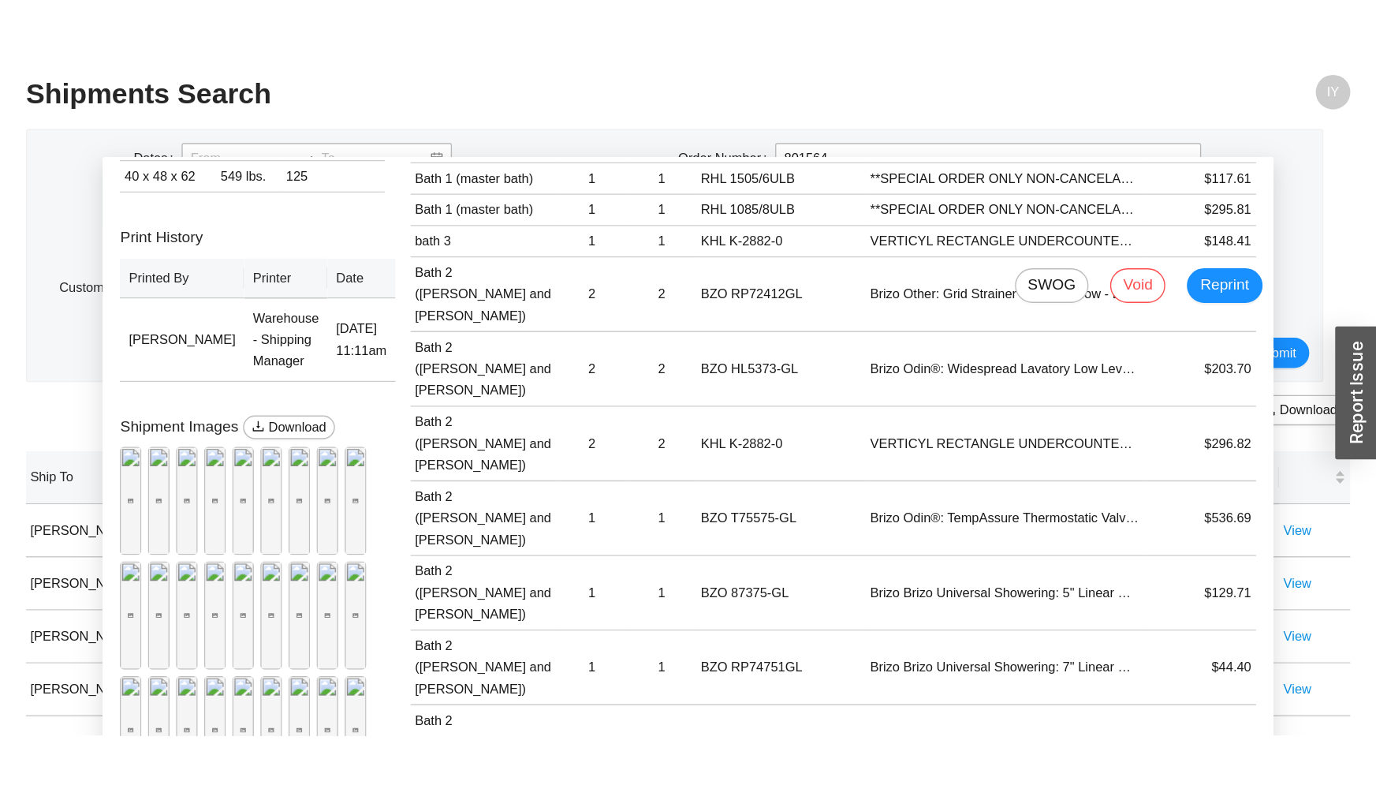
scroll to position [410, 0]
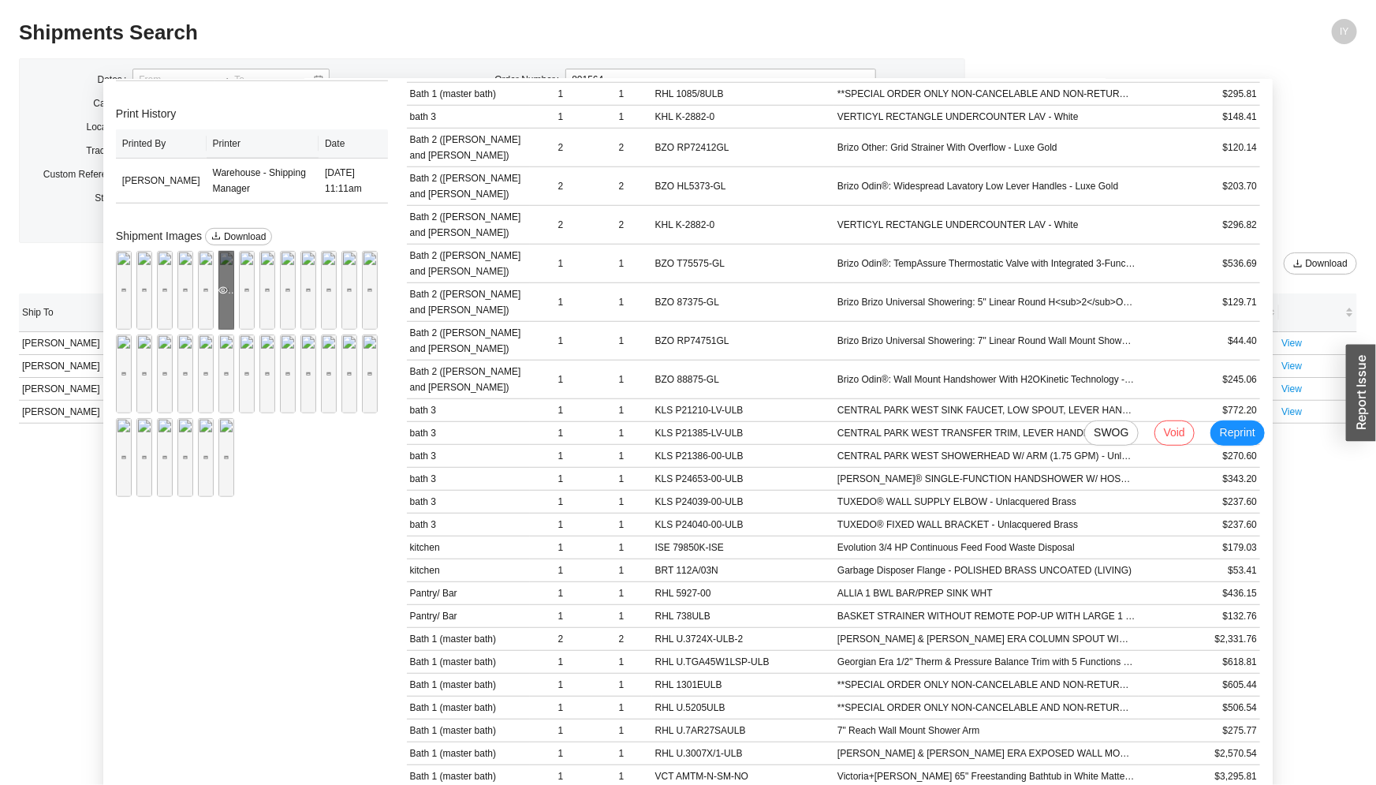
click at [218, 330] on div "Preview" at bounding box center [226, 290] width 16 height 79
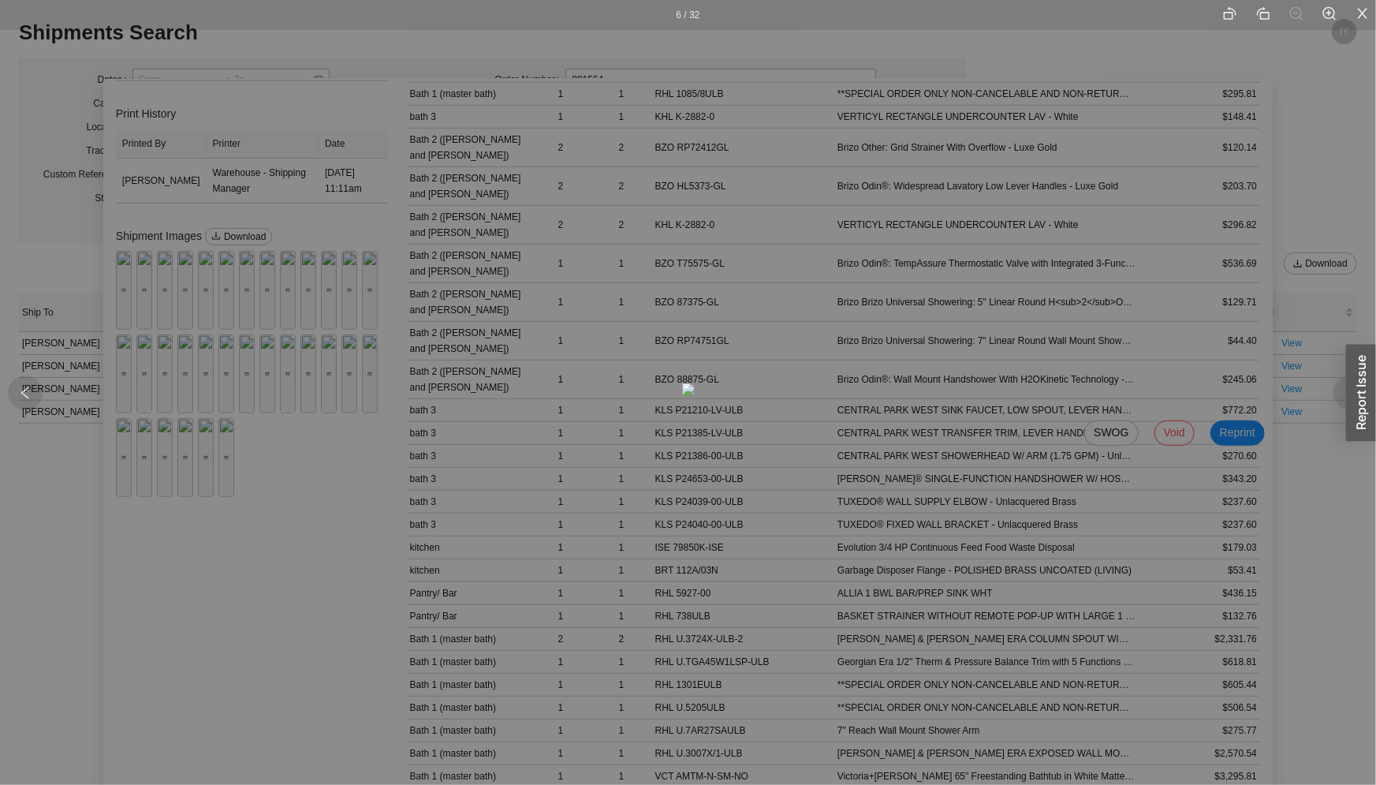
click at [1003, 384] on div at bounding box center [1351, 392] width 35 height 35
click at [1003, 382] on div at bounding box center [1351, 392] width 35 height 35
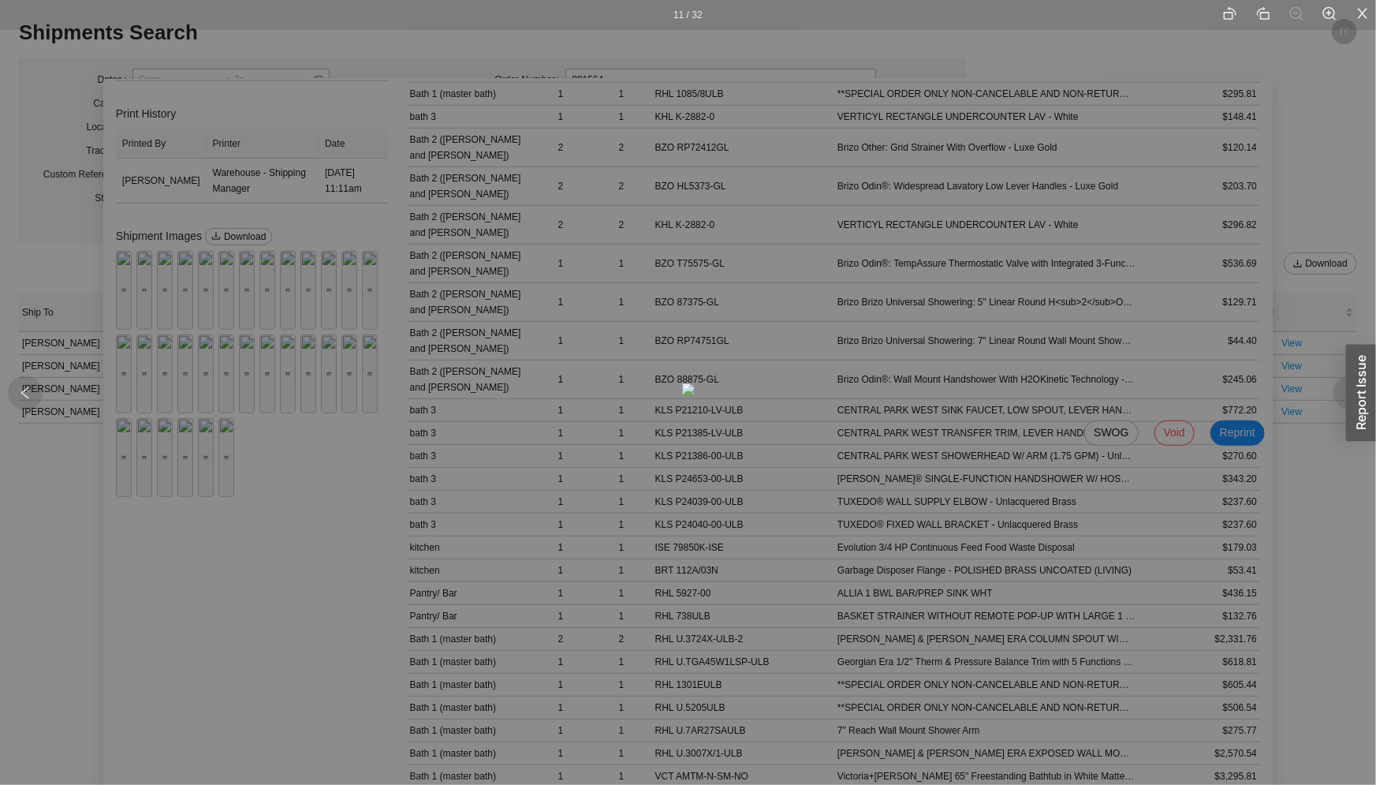
click at [1003, 397] on icon "right" at bounding box center [1351, 393] width 14 height 14
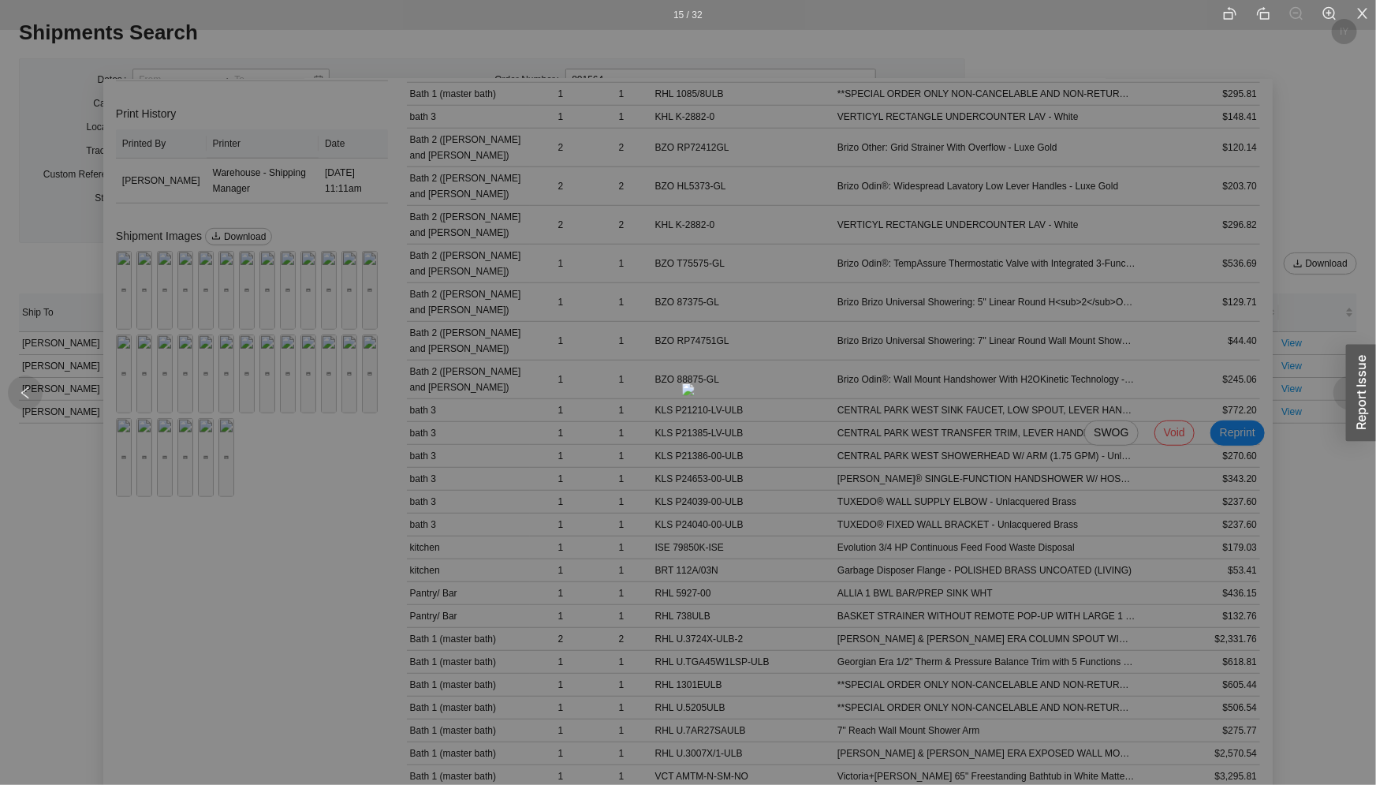
click at [1003, 397] on icon "right" at bounding box center [1351, 393] width 14 height 14
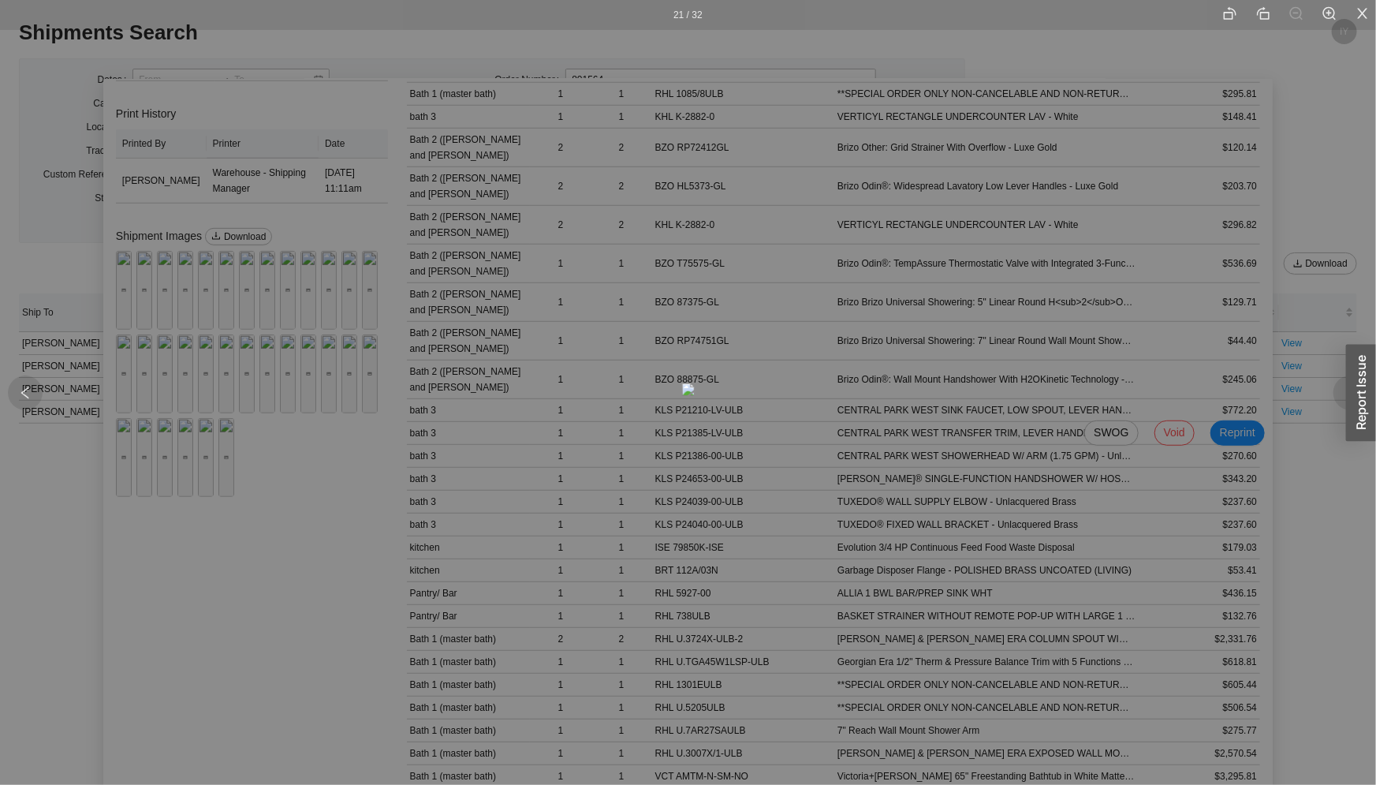
click at [1003, 397] on icon "right" at bounding box center [1351, 393] width 14 height 14
click at [1003, 396] on div at bounding box center [1351, 392] width 35 height 35
click at [1003, 395] on div at bounding box center [1351, 392] width 35 height 35
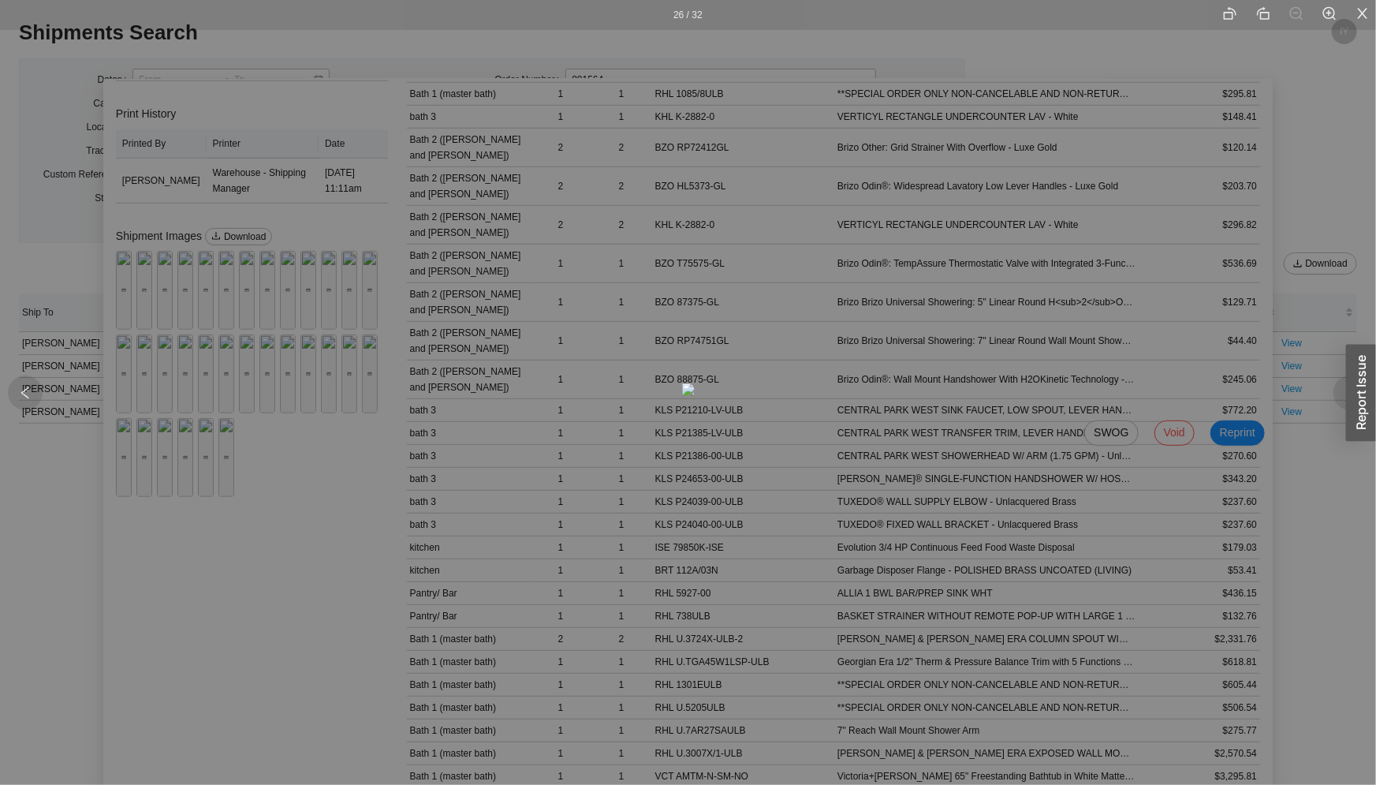
click at [1003, 395] on div at bounding box center [1351, 392] width 35 height 35
click at [33, 387] on div at bounding box center [25, 392] width 35 height 35
click at [1003, 394] on div "25 / 32" at bounding box center [688, 392] width 1376 height 785
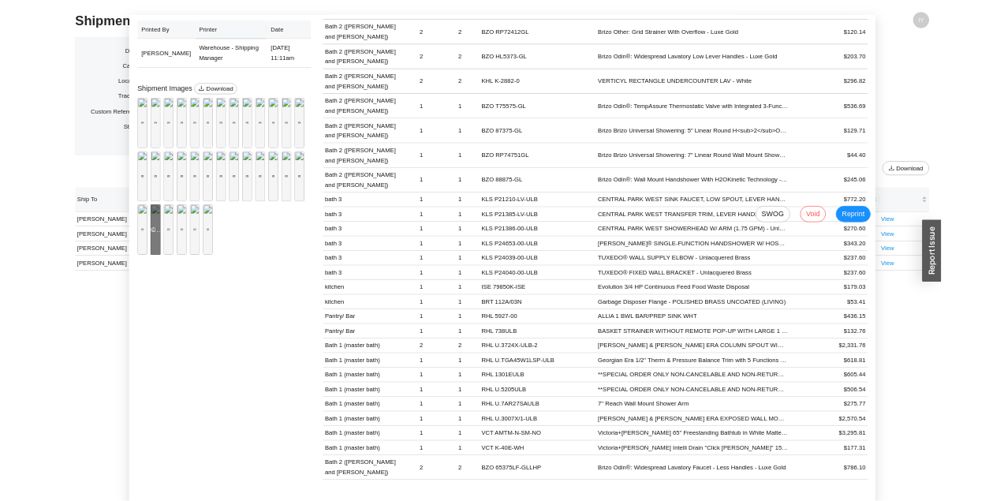
scroll to position [97, 0]
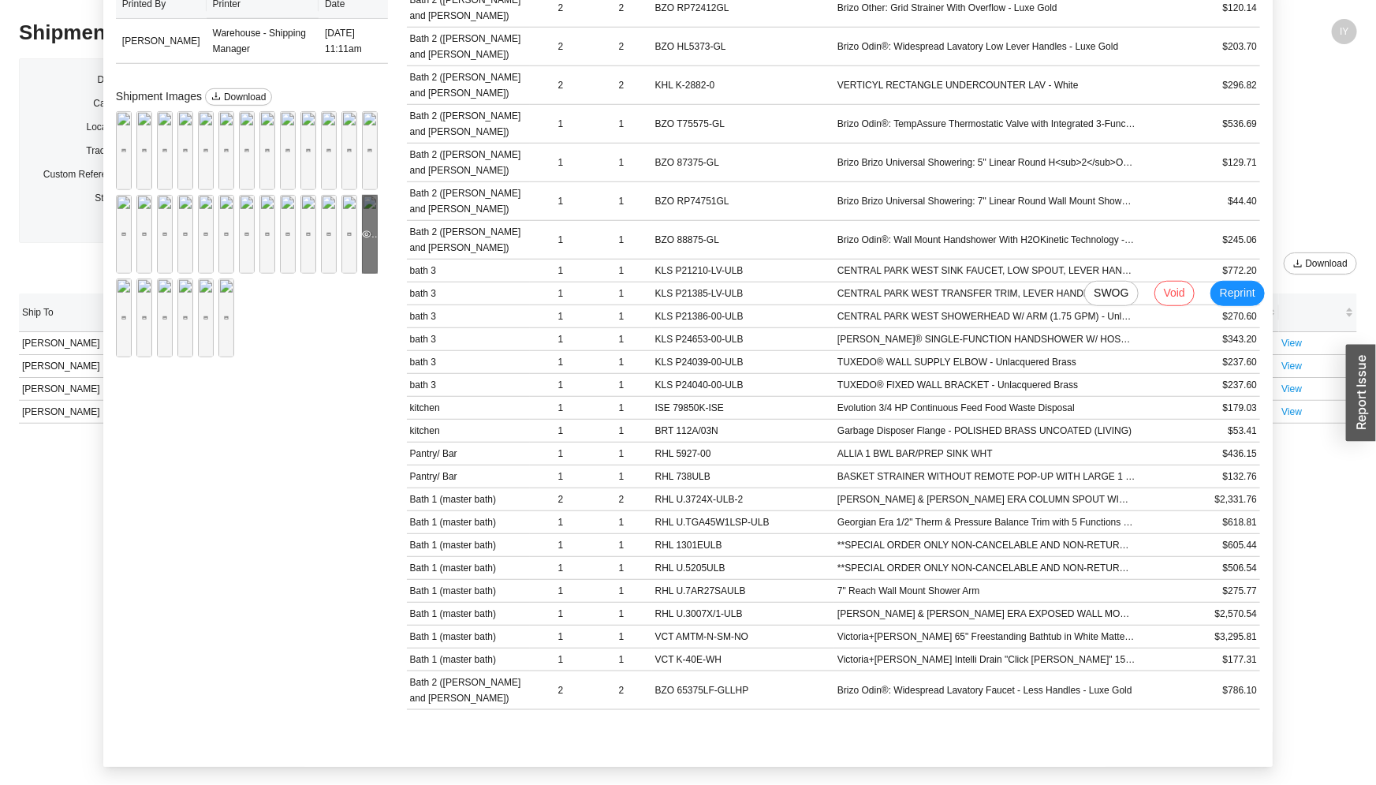
click at [362, 274] on div "Preview" at bounding box center [370, 234] width 16 height 79
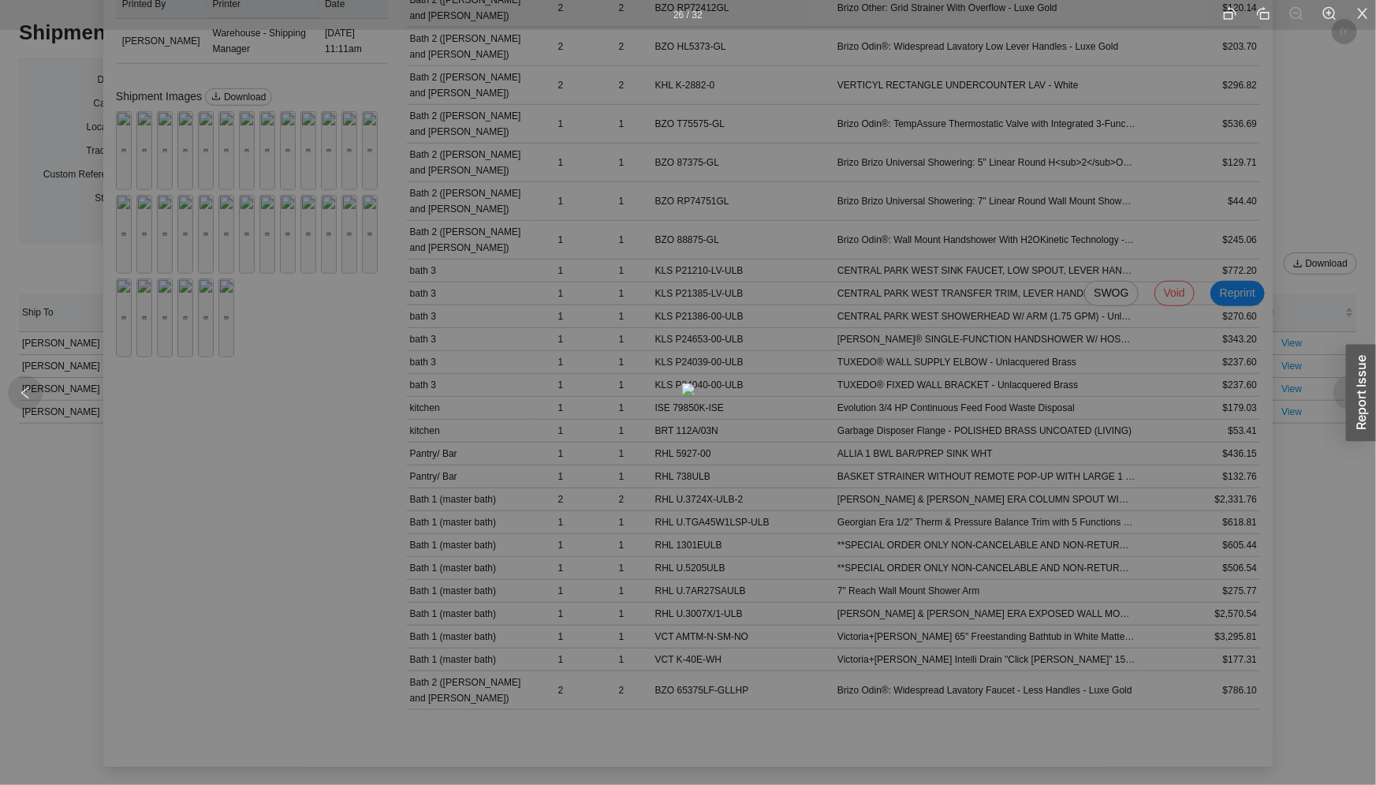
click at [1003, 12] on li at bounding box center [1362, 15] width 27 height 30
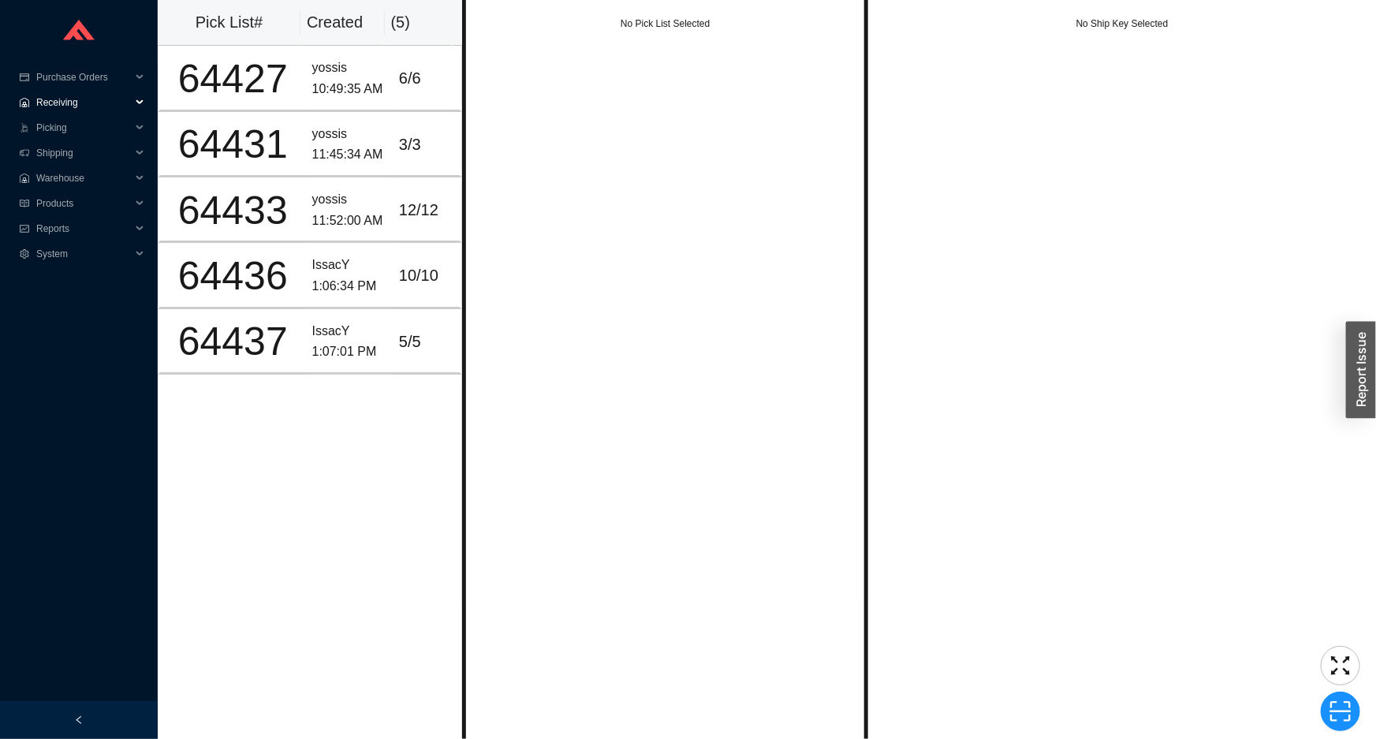
click at [93, 105] on span "Receiving" at bounding box center [83, 102] width 95 height 25
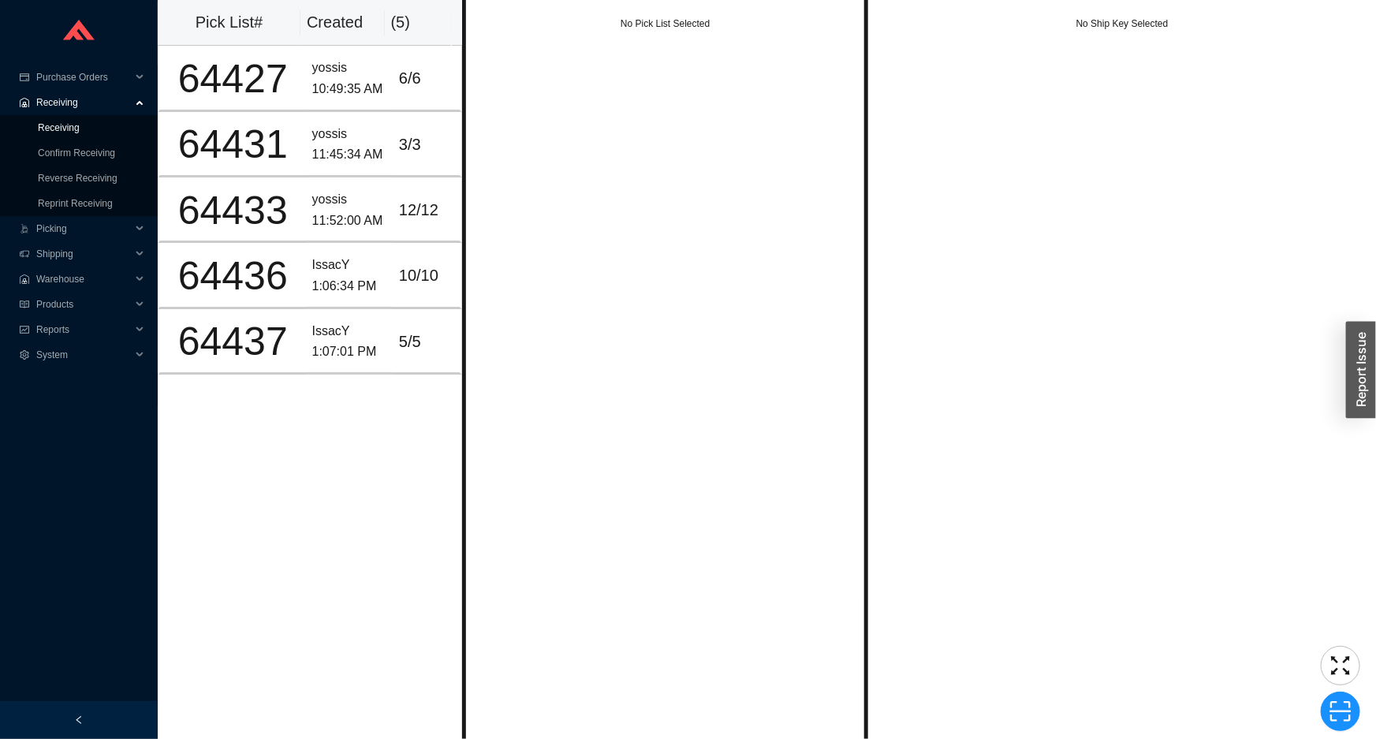
click at [80, 132] on link "Receiving" at bounding box center [59, 127] width 42 height 11
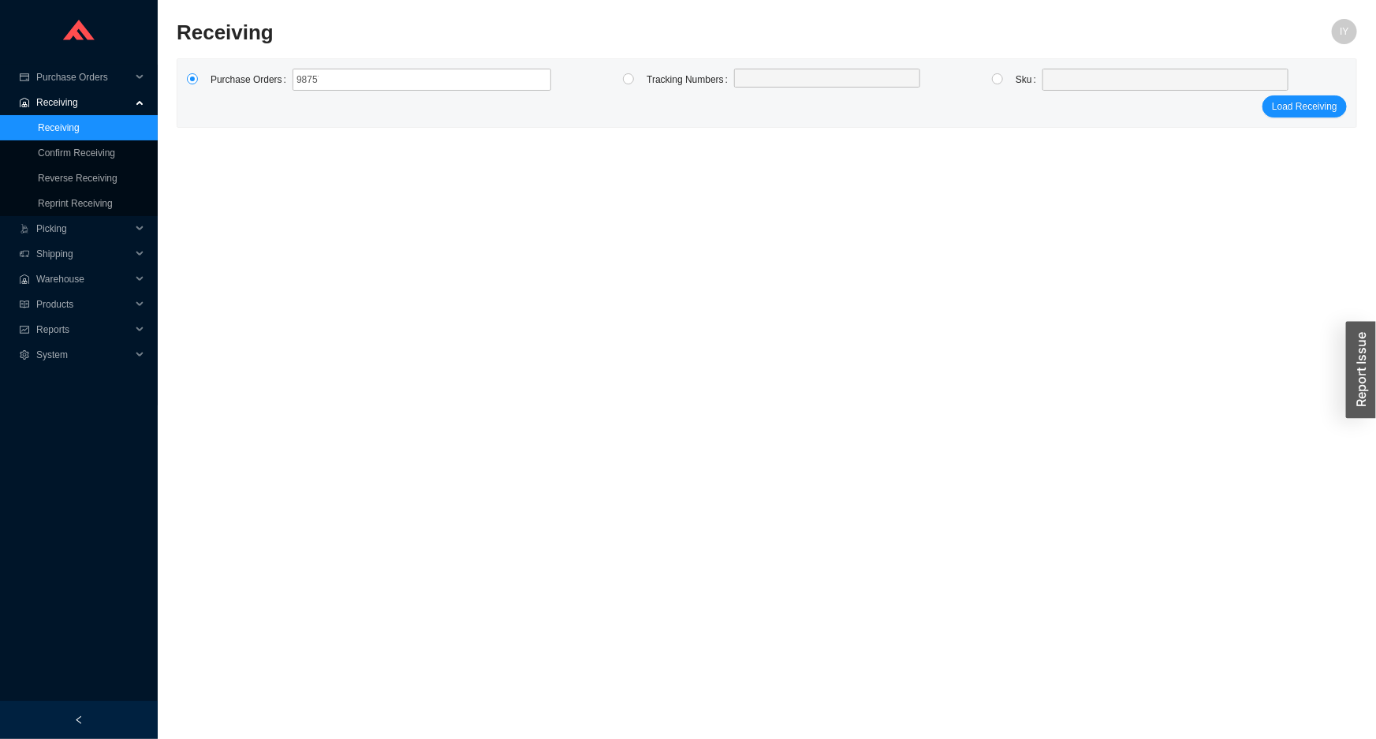
type input "987577"
click button "Load Receiving" at bounding box center [1305, 106] width 84 height 22
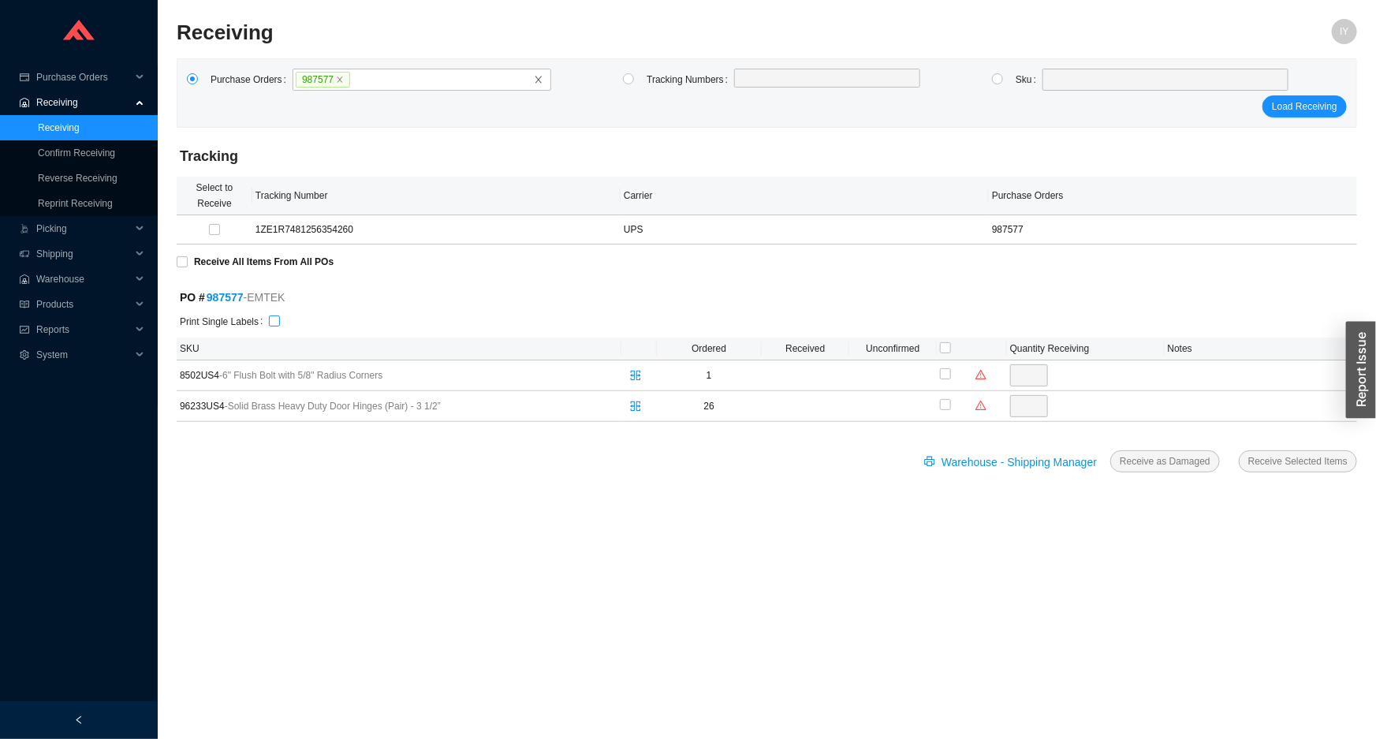
click at [265, 317] on div "Print Single Labels" at bounding box center [767, 322] width 1174 height 22
click at [271, 321] on input "checkbox" at bounding box center [274, 320] width 11 height 11
checkbox input "true"
click at [182, 262] on input "Receive All Items From All POs" at bounding box center [182, 261] width 11 height 11
checkbox input "true"
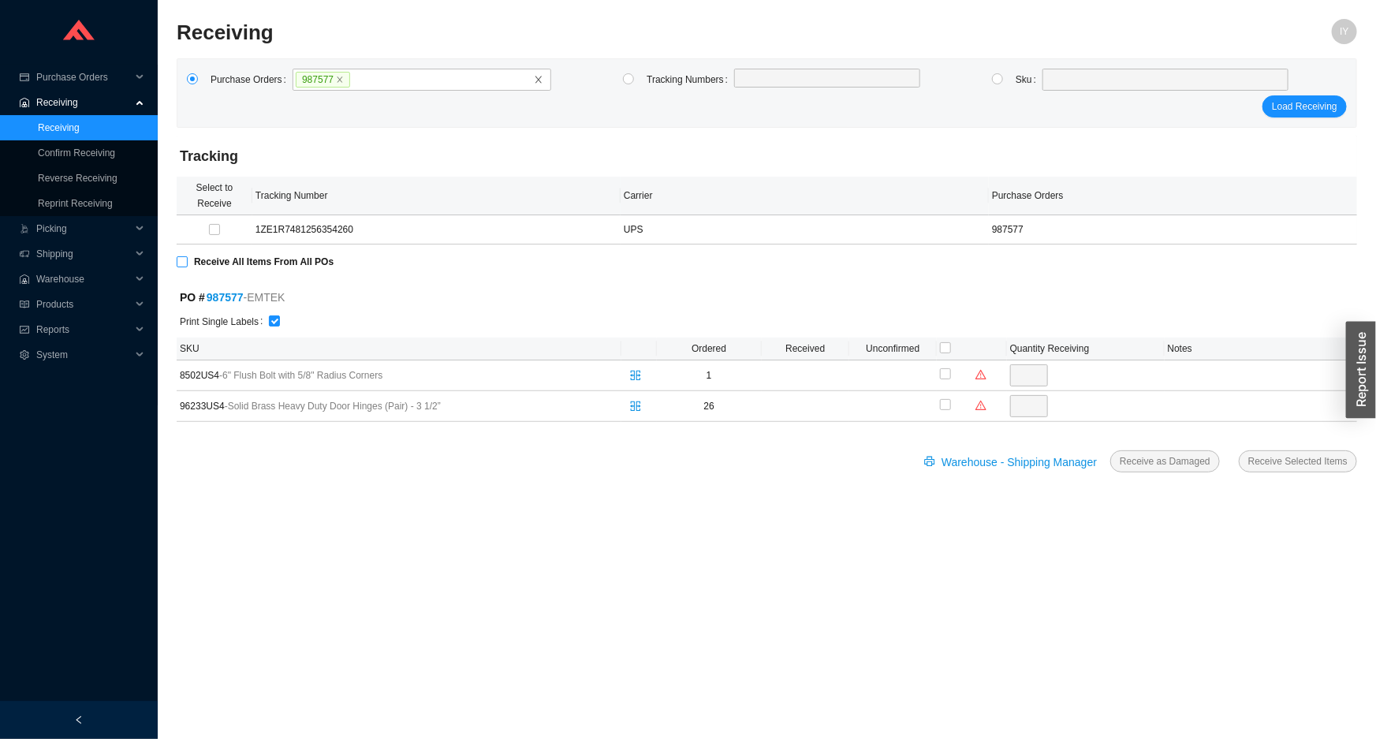
checkbox input "true"
type input "1"
checkbox input "true"
type input "26"
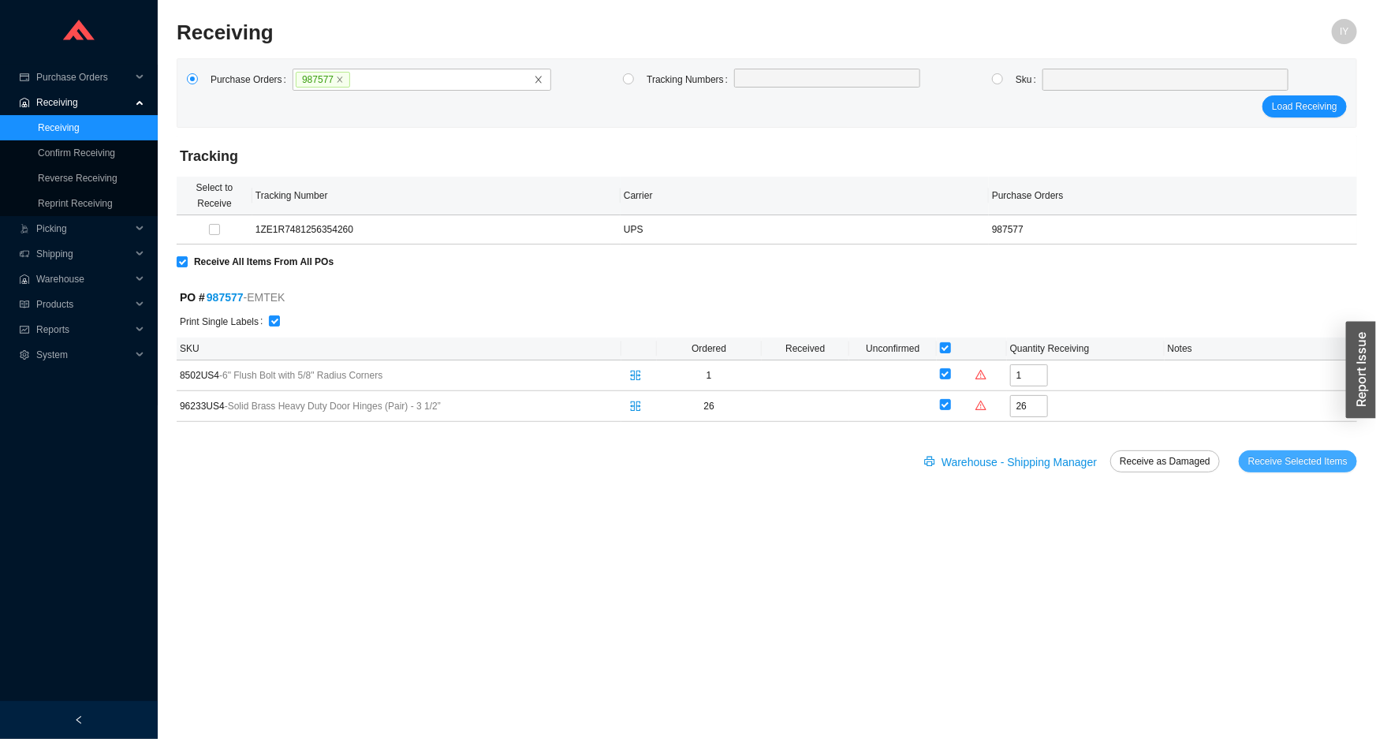
click at [1287, 457] on span "Receive Selected Items" at bounding box center [1297, 461] width 99 height 16
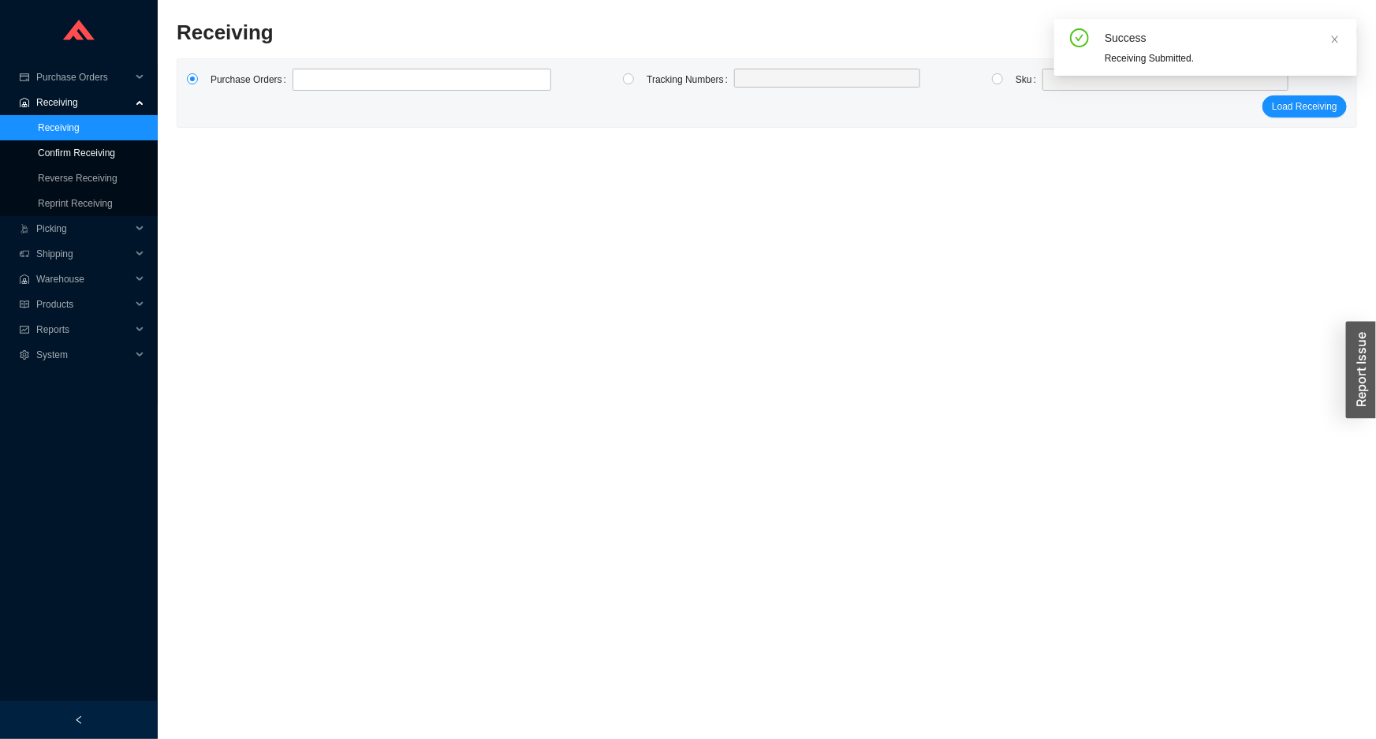
click at [95, 151] on link "Confirm Receiving" at bounding box center [76, 152] width 77 height 11
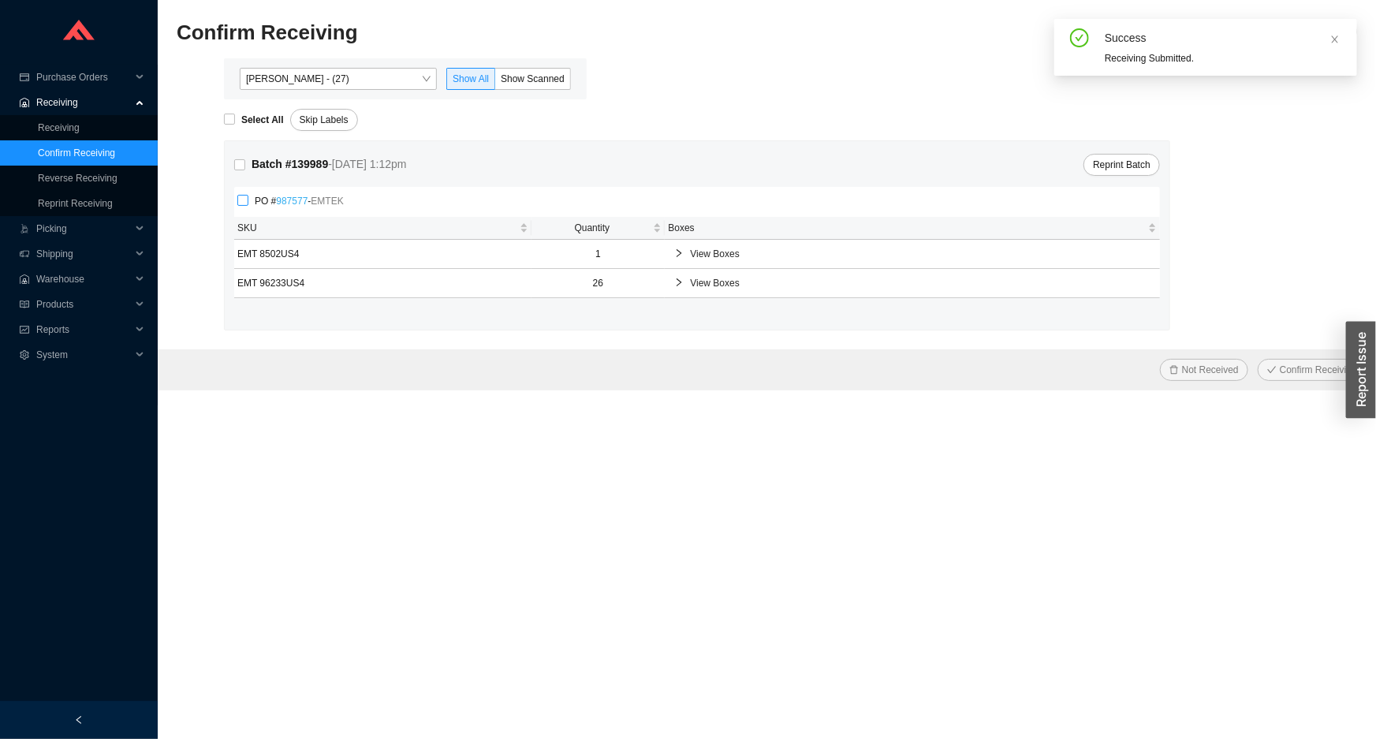
click at [282, 198] on link "987577" at bounding box center [292, 201] width 32 height 11
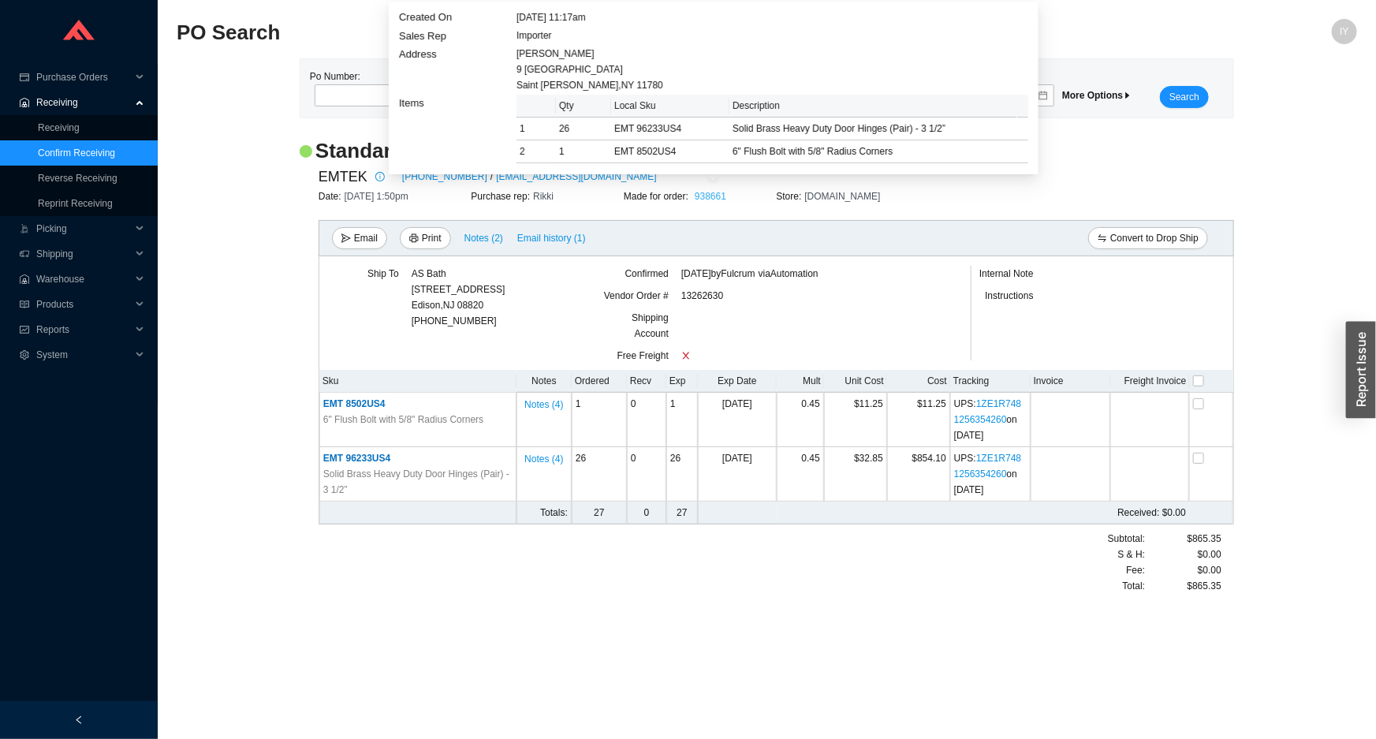
click at [710, 194] on link "938661" at bounding box center [711, 196] width 32 height 11
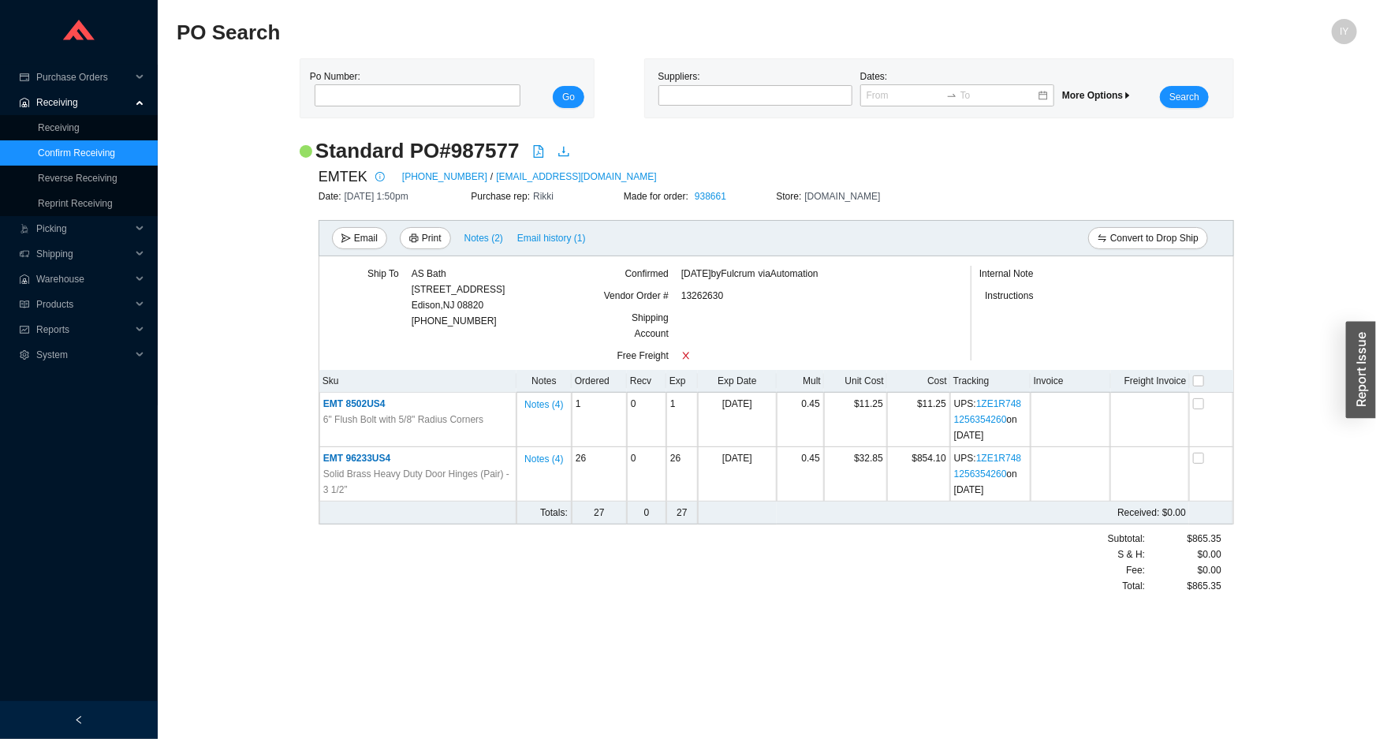
click at [115, 147] on link "Confirm Receiving" at bounding box center [76, 152] width 77 height 11
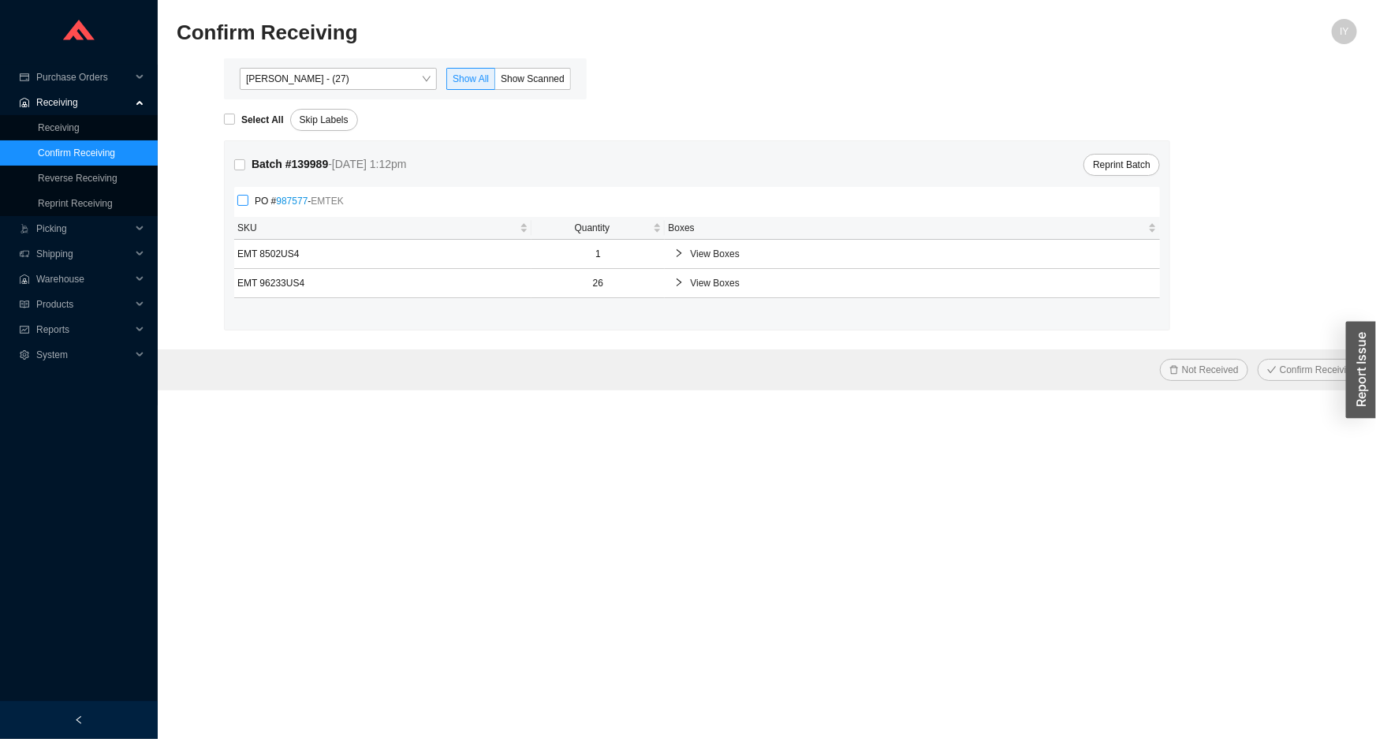
click at [246, 204] on input "PO # 987577 - EMTEK" at bounding box center [242, 200] width 11 height 11
checkbox input "true"
click at [1258, 359] on button "Confirm Receiving" at bounding box center [1312, 370] width 109 height 22
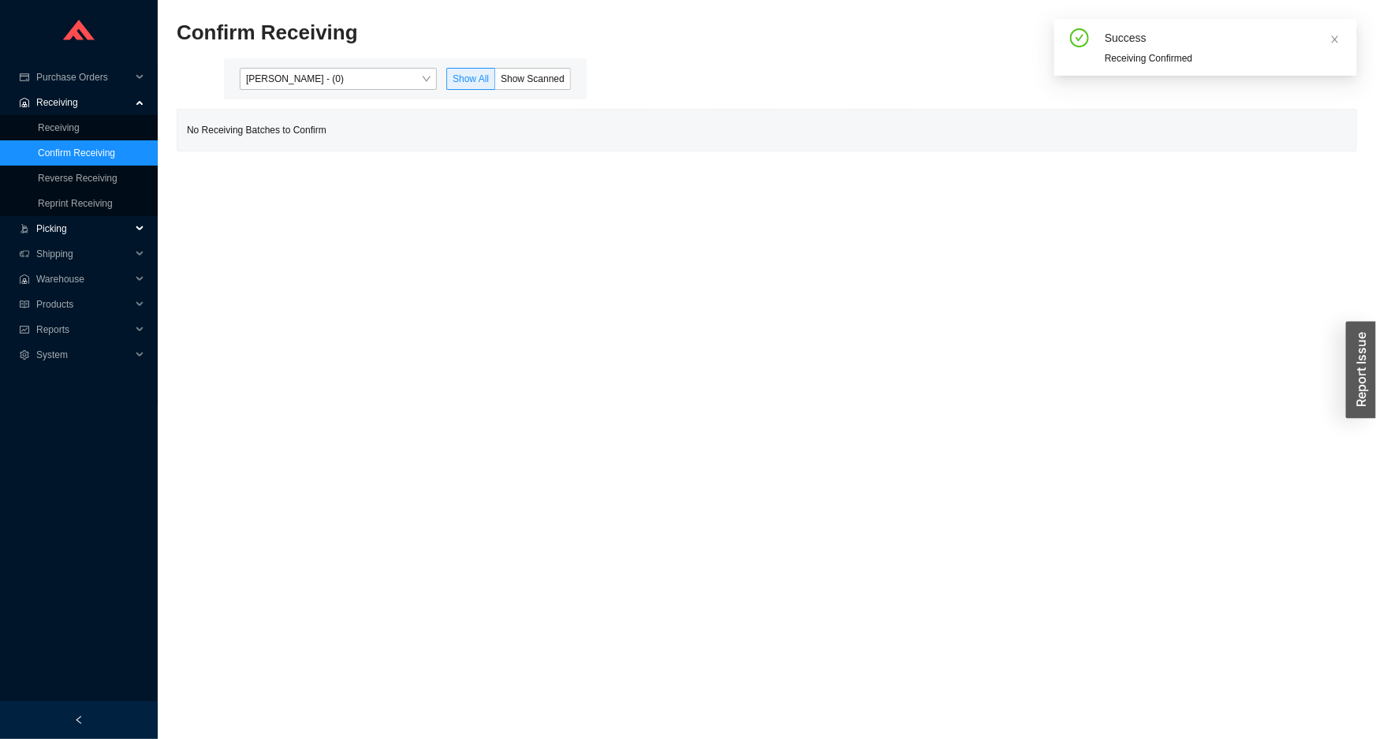
click at [111, 229] on span "Picking" at bounding box center [83, 228] width 95 height 25
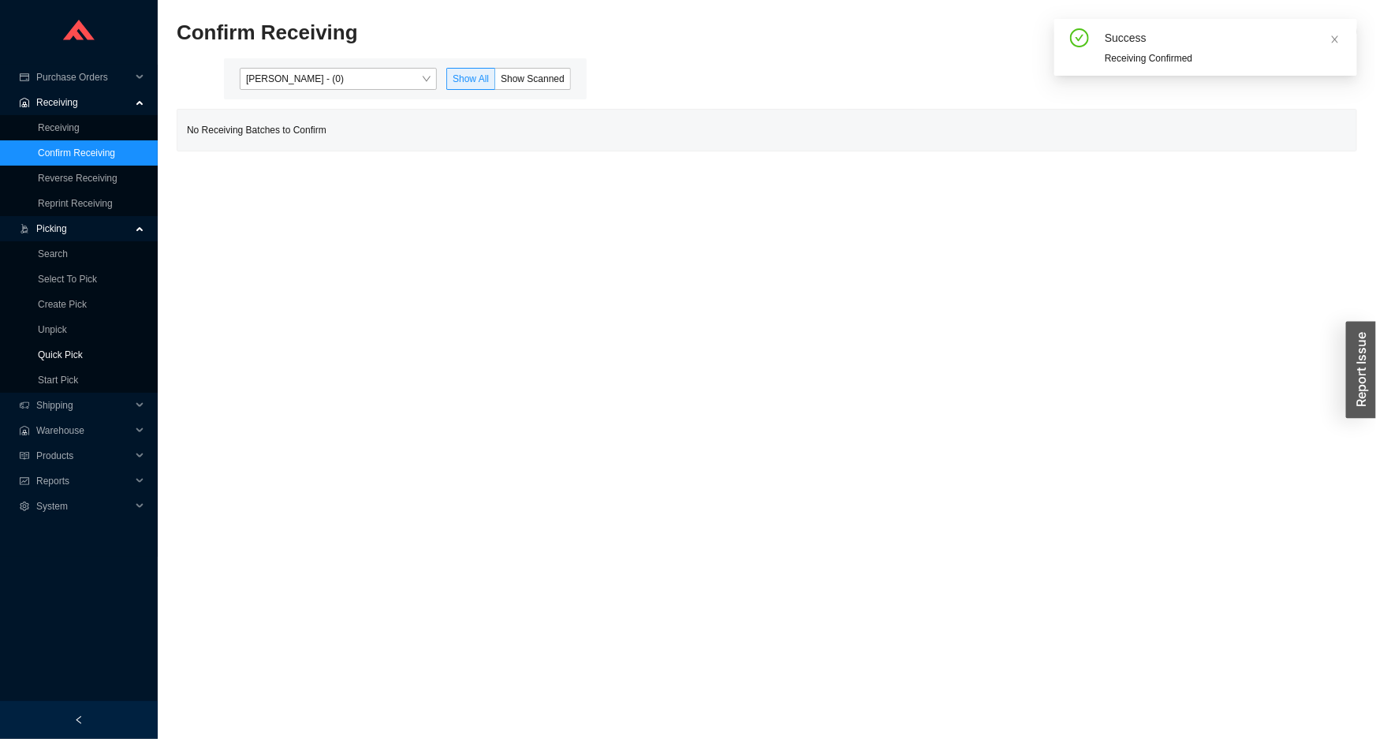
click at [83, 349] on link "Quick Pick" at bounding box center [60, 354] width 45 height 11
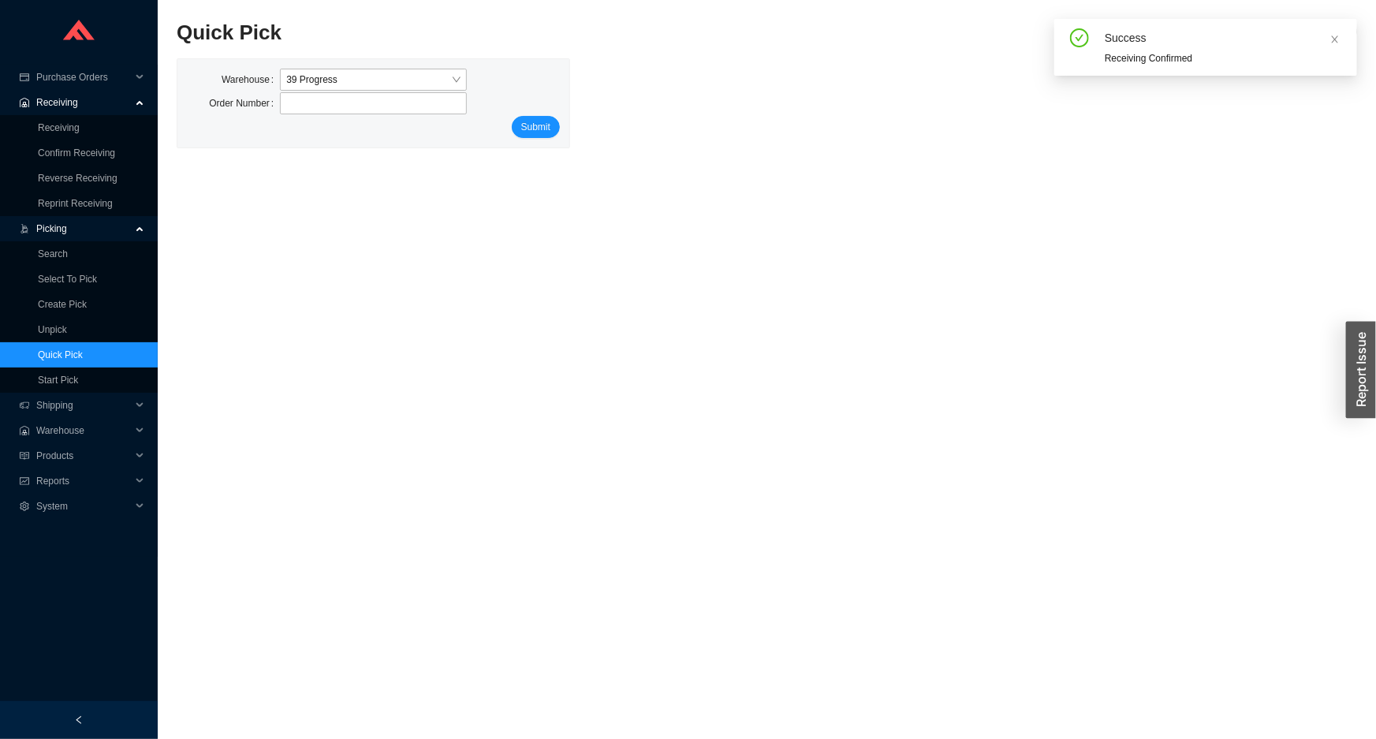
type input "938661"
click button "Submit" at bounding box center [536, 127] width 48 height 22
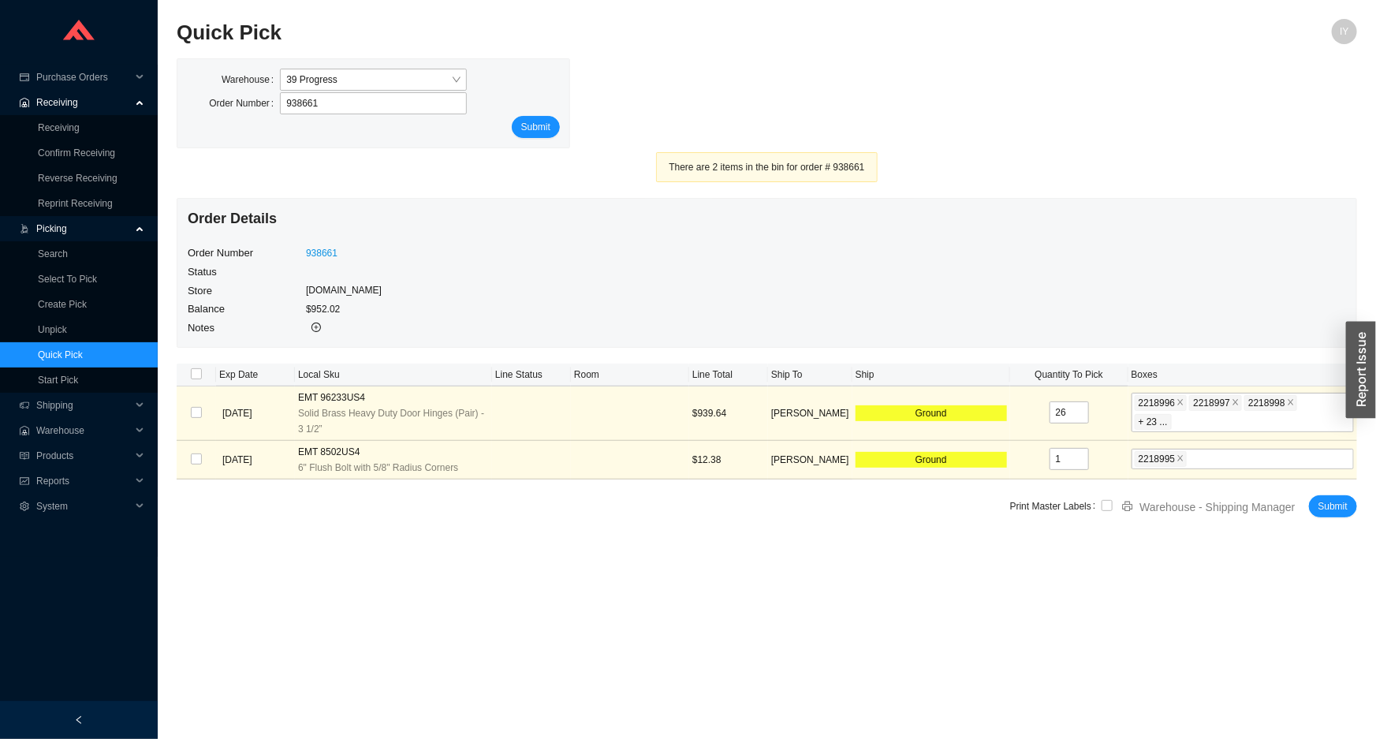
click at [188, 370] on th at bounding box center [196, 375] width 39 height 23
click at [197, 370] on input "checkbox" at bounding box center [196, 373] width 11 height 11
checkbox input "true"
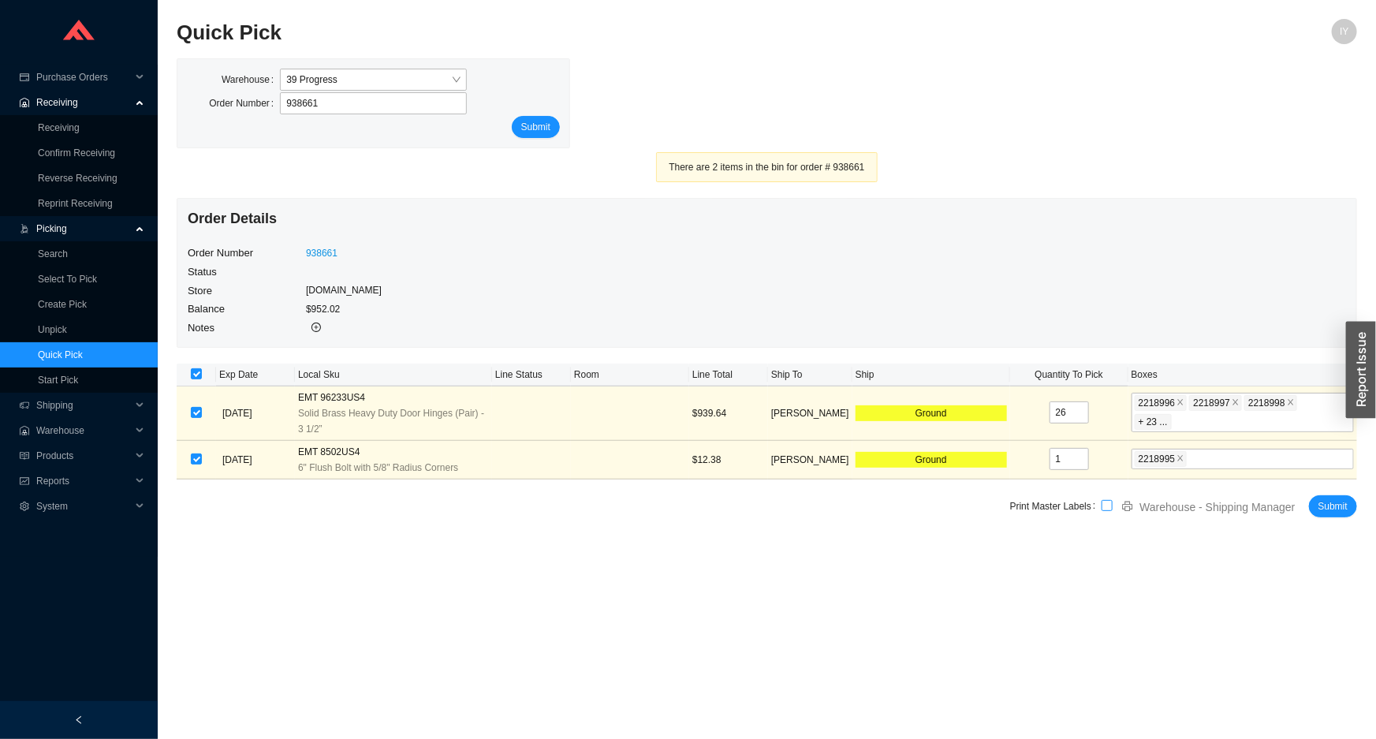
click at [1108, 507] on input "checkbox" at bounding box center [1107, 505] width 11 height 11
checkbox input "true"
click at [1341, 500] on span "Submit" at bounding box center [1333, 506] width 29 height 16
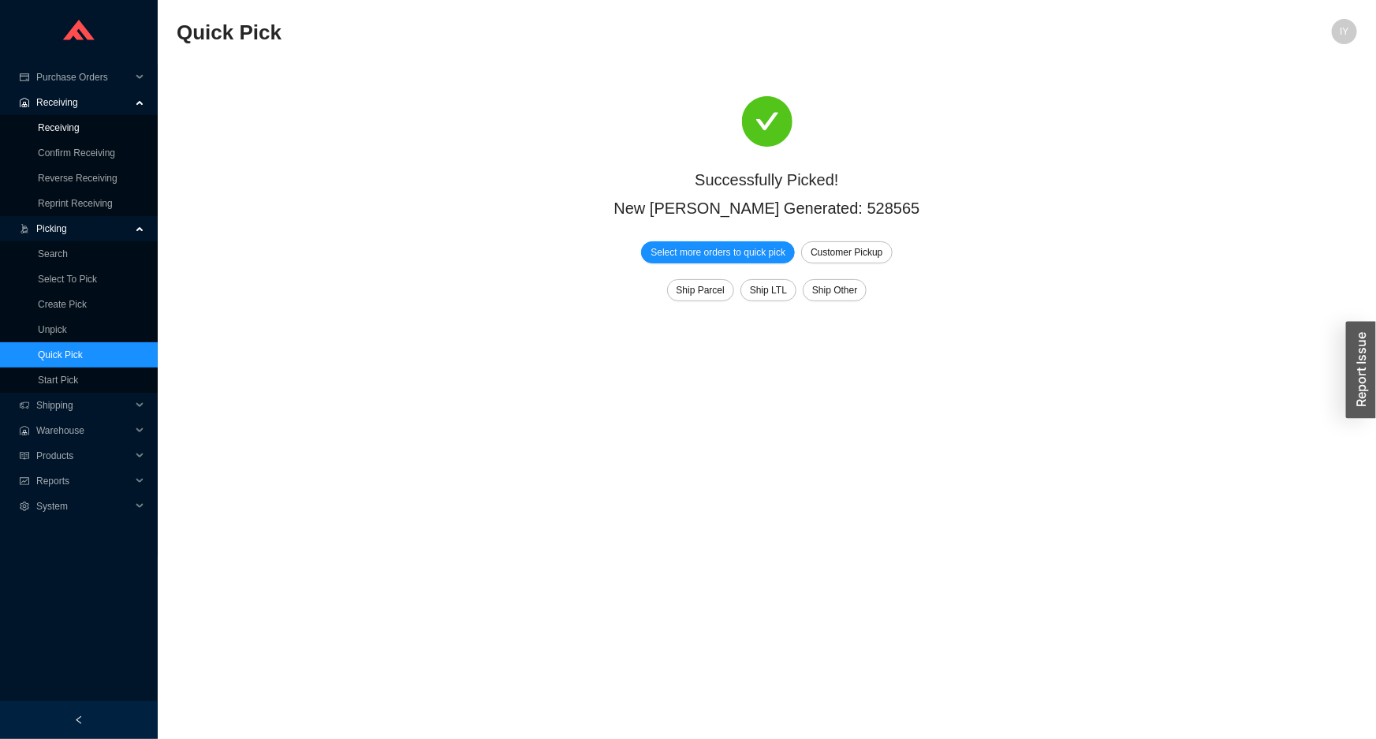
click at [77, 128] on link "Receiving" at bounding box center [59, 127] width 42 height 11
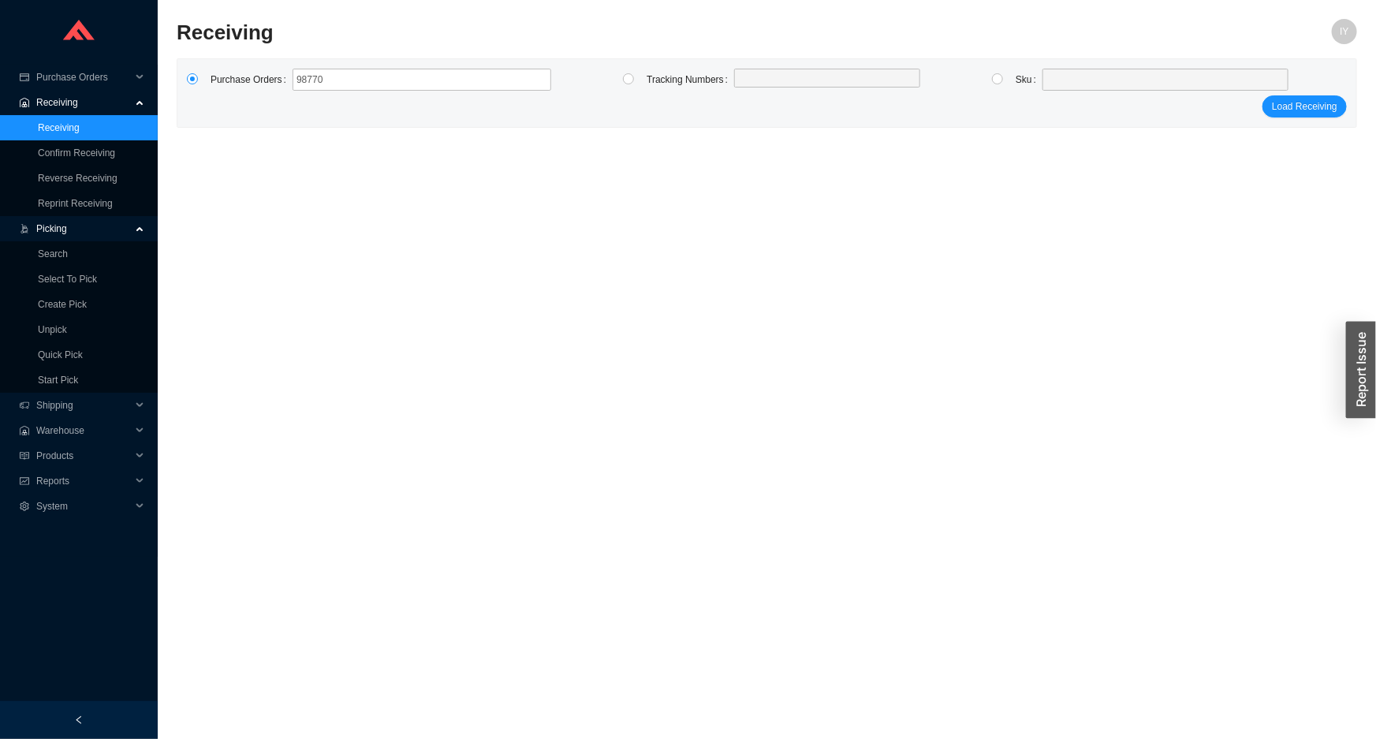
type input "987709"
click button "Load Receiving" at bounding box center [1305, 106] width 84 height 22
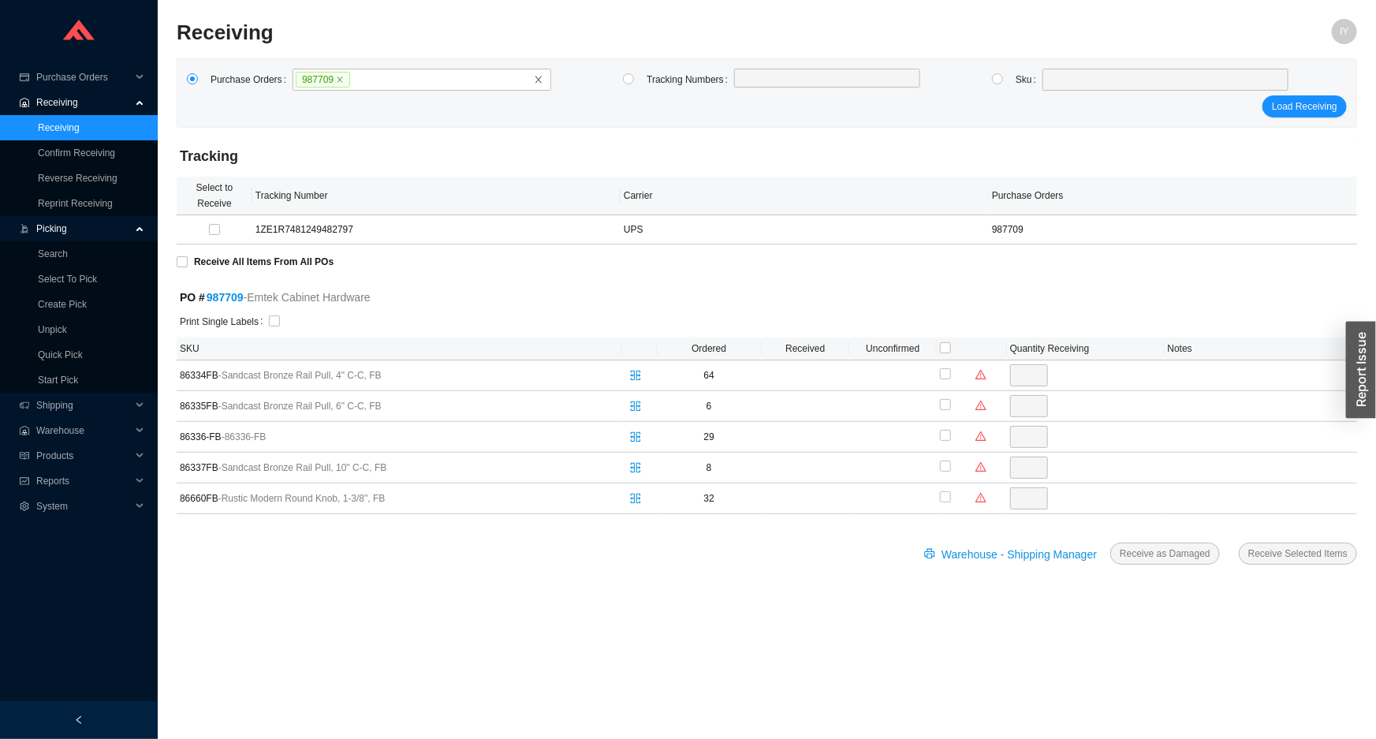
click at [278, 320] on div at bounding box center [811, 321] width 1085 height 18
click at [186, 258] on label "Receive All Items From All POs" at bounding box center [258, 262] width 163 height 16
click at [183, 261] on input "Receive All Items From All POs" at bounding box center [182, 261] width 11 height 11
checkbox input "true"
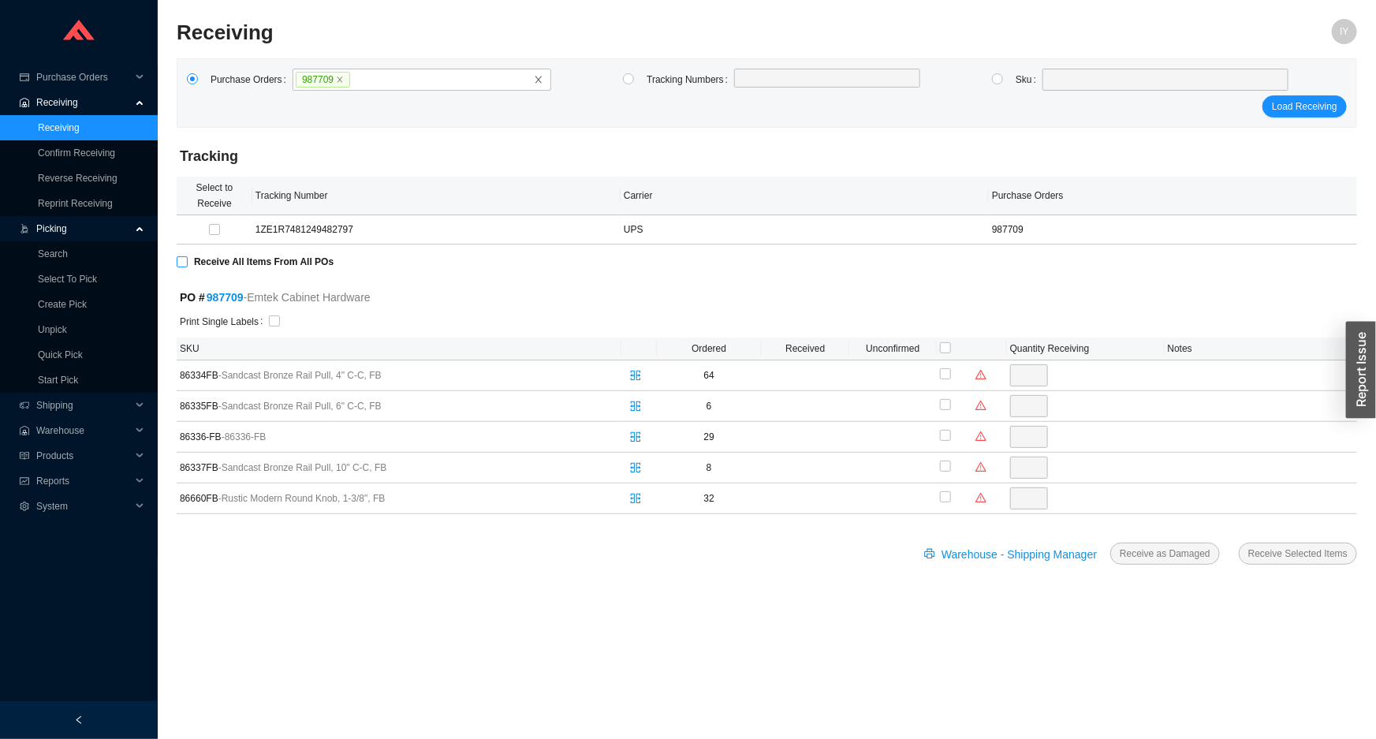
checkbox input "true"
type input "64"
checkbox input "true"
type input "6"
checkbox input "true"
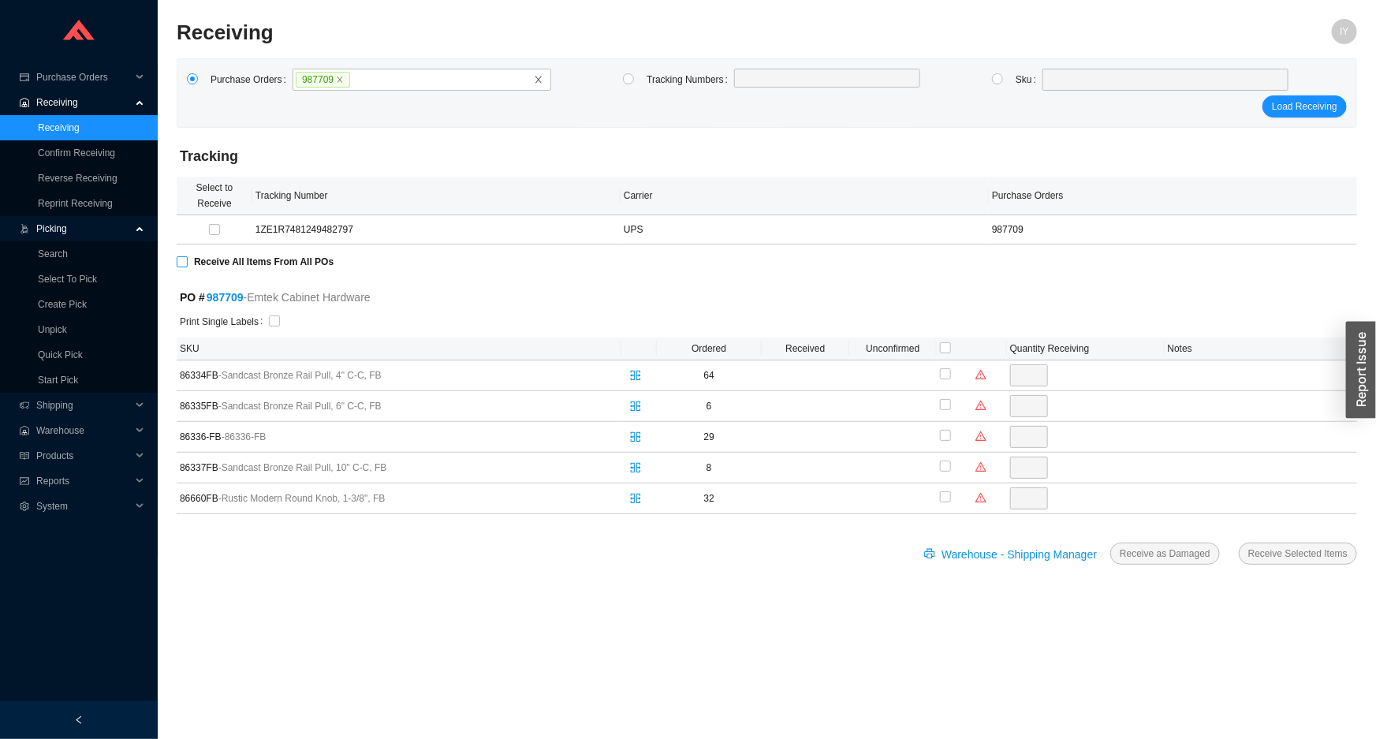
type input "29"
checkbox input "true"
type input "8"
checkbox input "true"
type input "32"
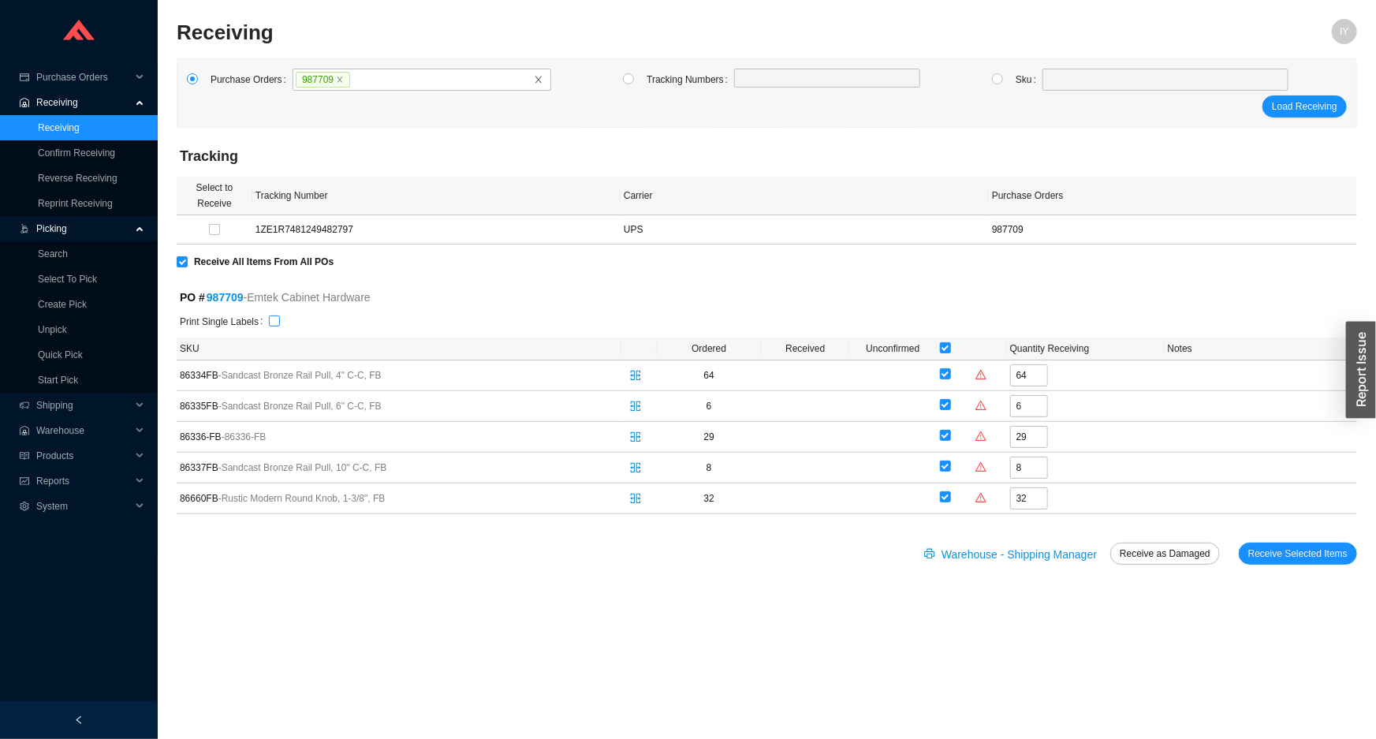
click at [269, 323] on input "checkbox" at bounding box center [274, 320] width 11 height 11
checkbox input "true"
click at [1343, 555] on span "Receive Selected Items" at bounding box center [1297, 554] width 99 height 16
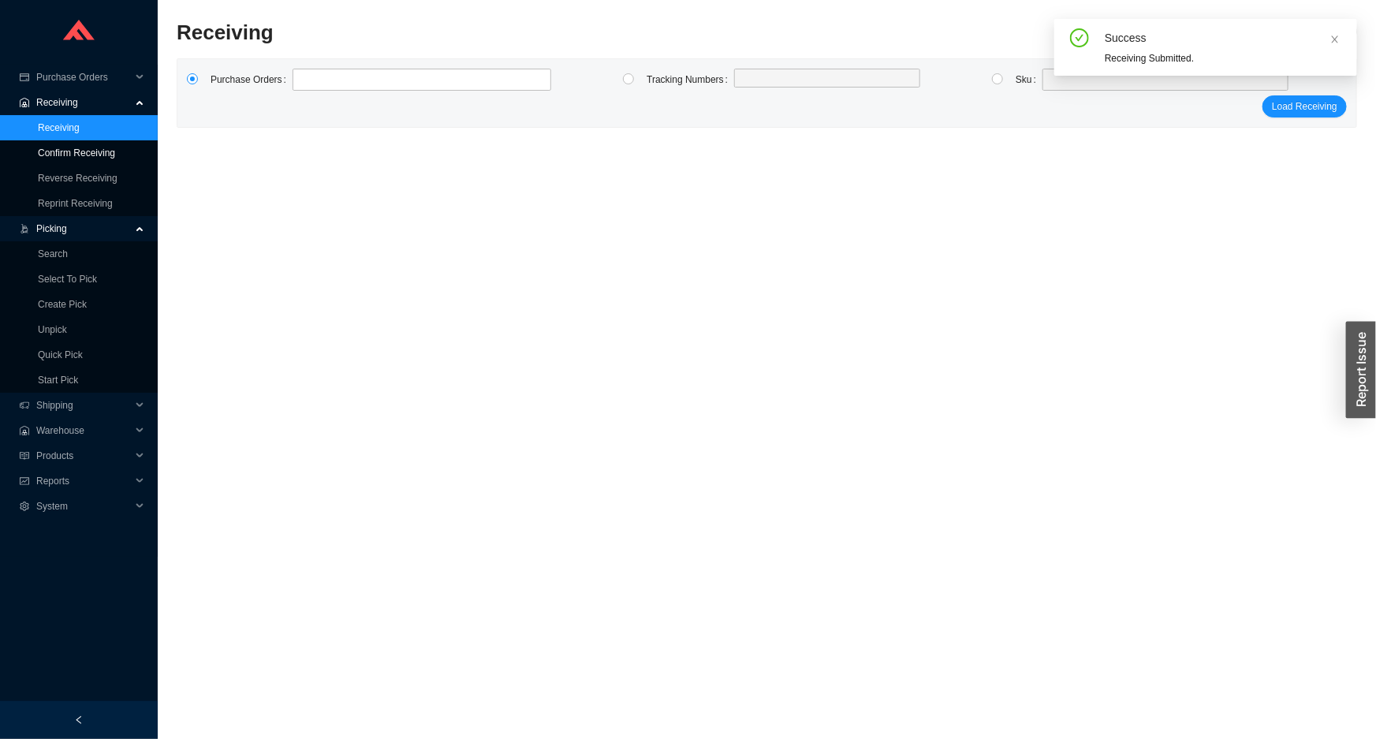
click at [62, 155] on link "Confirm Receiving" at bounding box center [76, 152] width 77 height 11
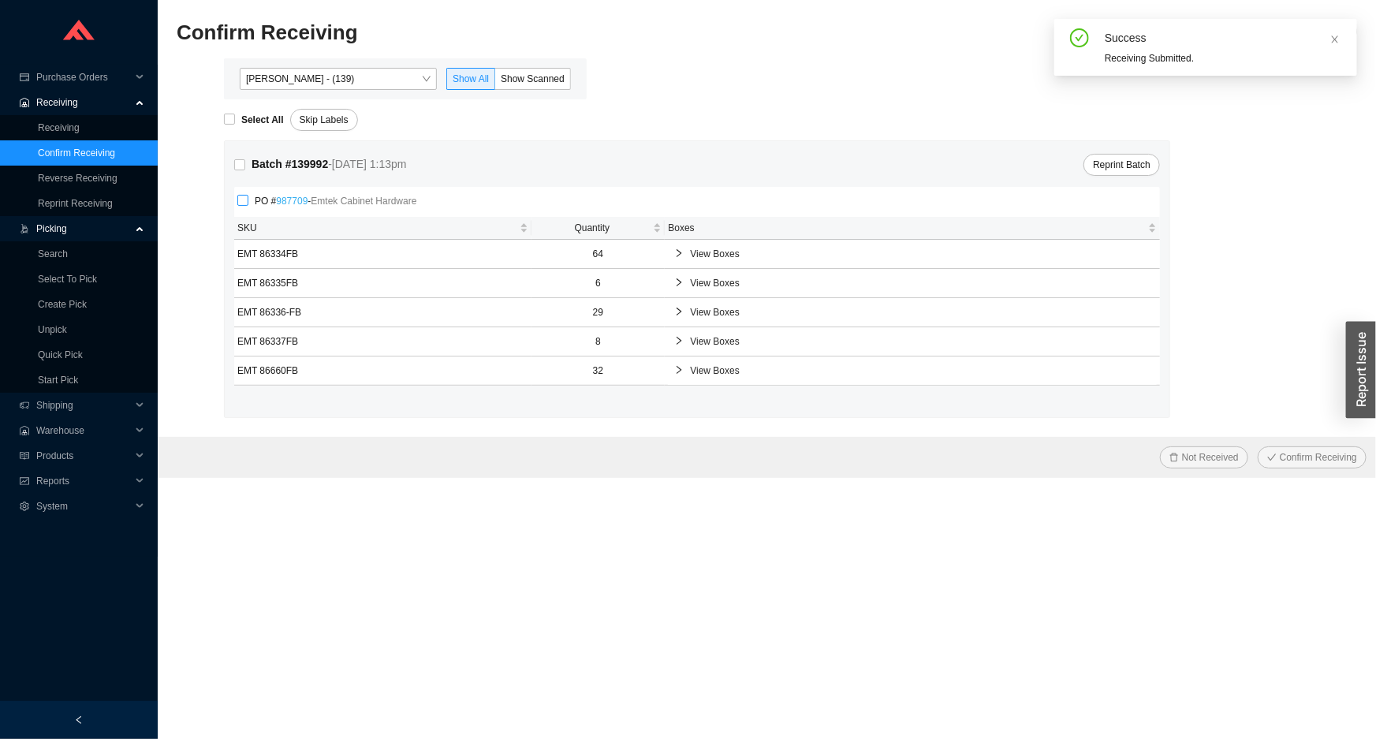
click at [293, 198] on link "987709" at bounding box center [292, 201] width 32 height 11
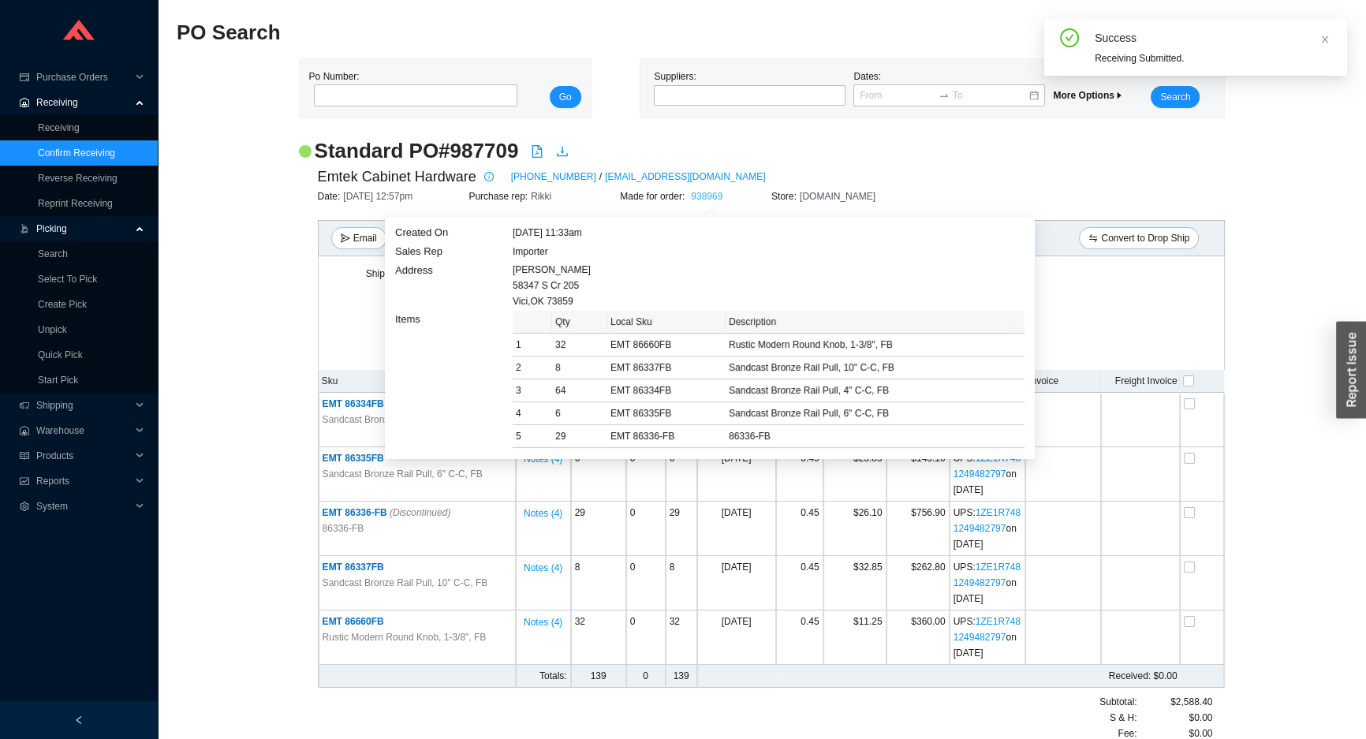
click at [718, 192] on link "938969" at bounding box center [707, 196] width 32 height 11
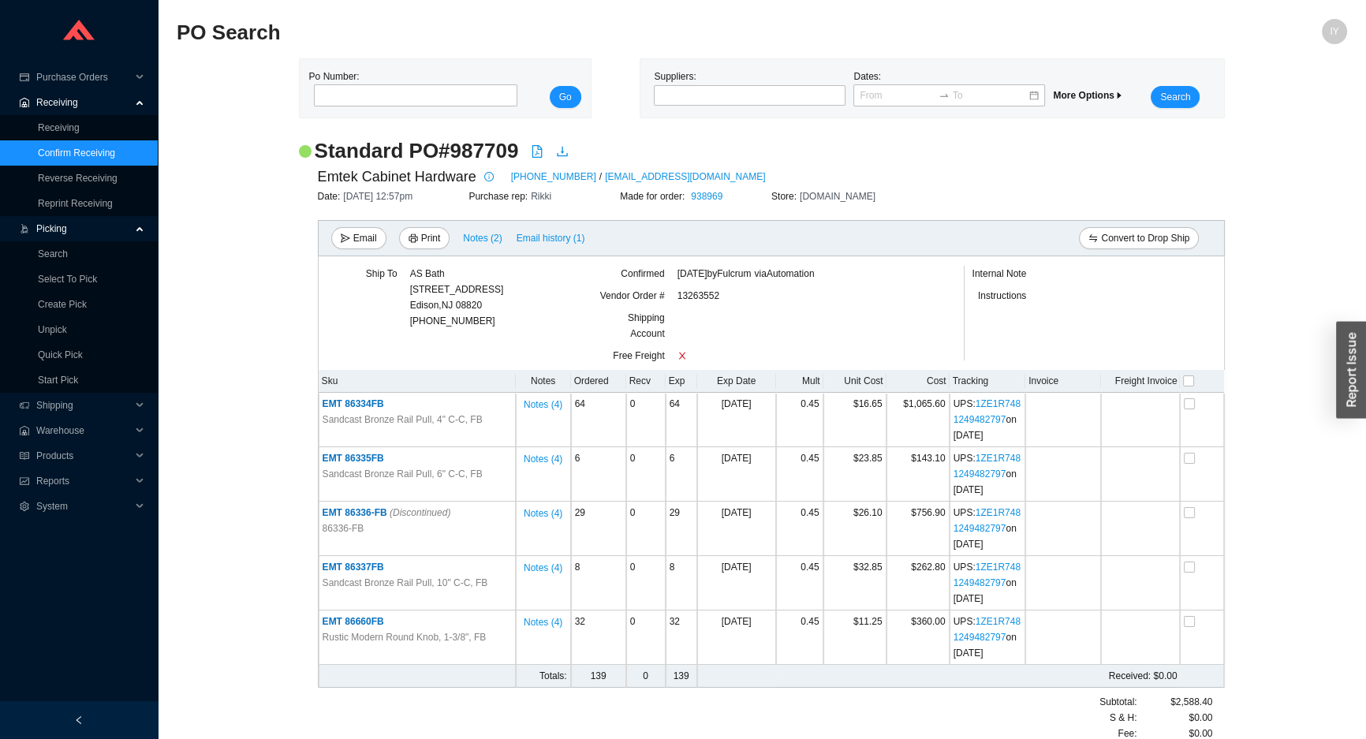
click at [114, 158] on link "Confirm Receiving" at bounding box center [76, 152] width 77 height 11
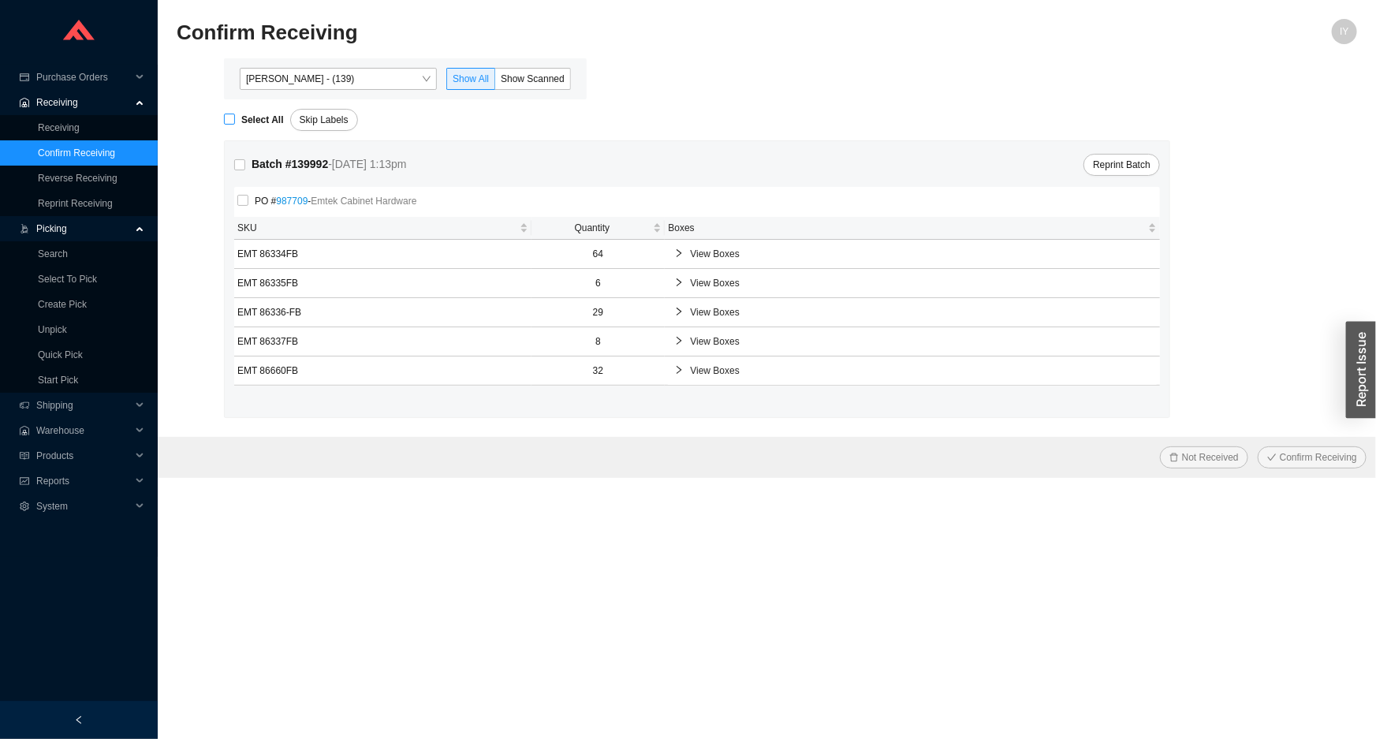
click at [230, 118] on input "Select All" at bounding box center [229, 119] width 11 height 11
checkbox input "true"
click at [1258, 446] on button "Confirm Receiving" at bounding box center [1312, 457] width 109 height 22
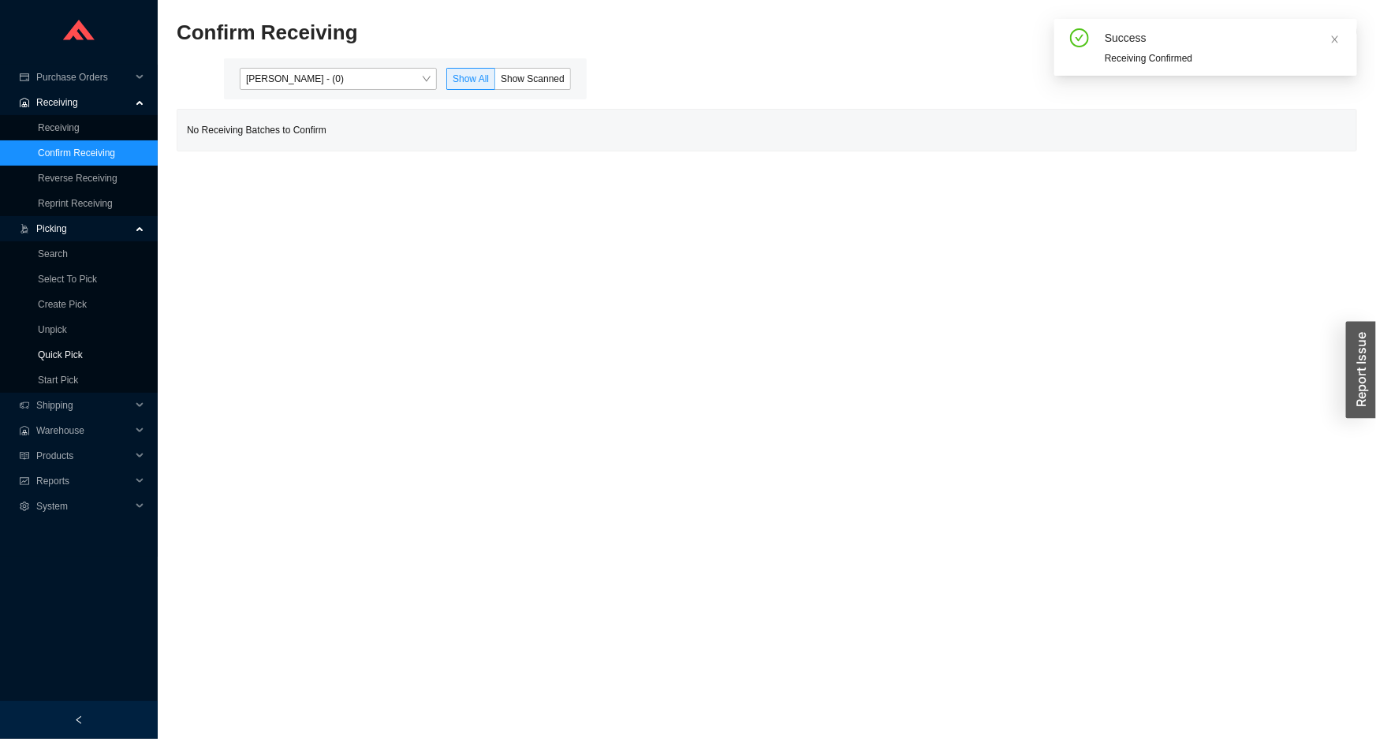
click at [83, 350] on link "Quick Pick" at bounding box center [60, 354] width 45 height 11
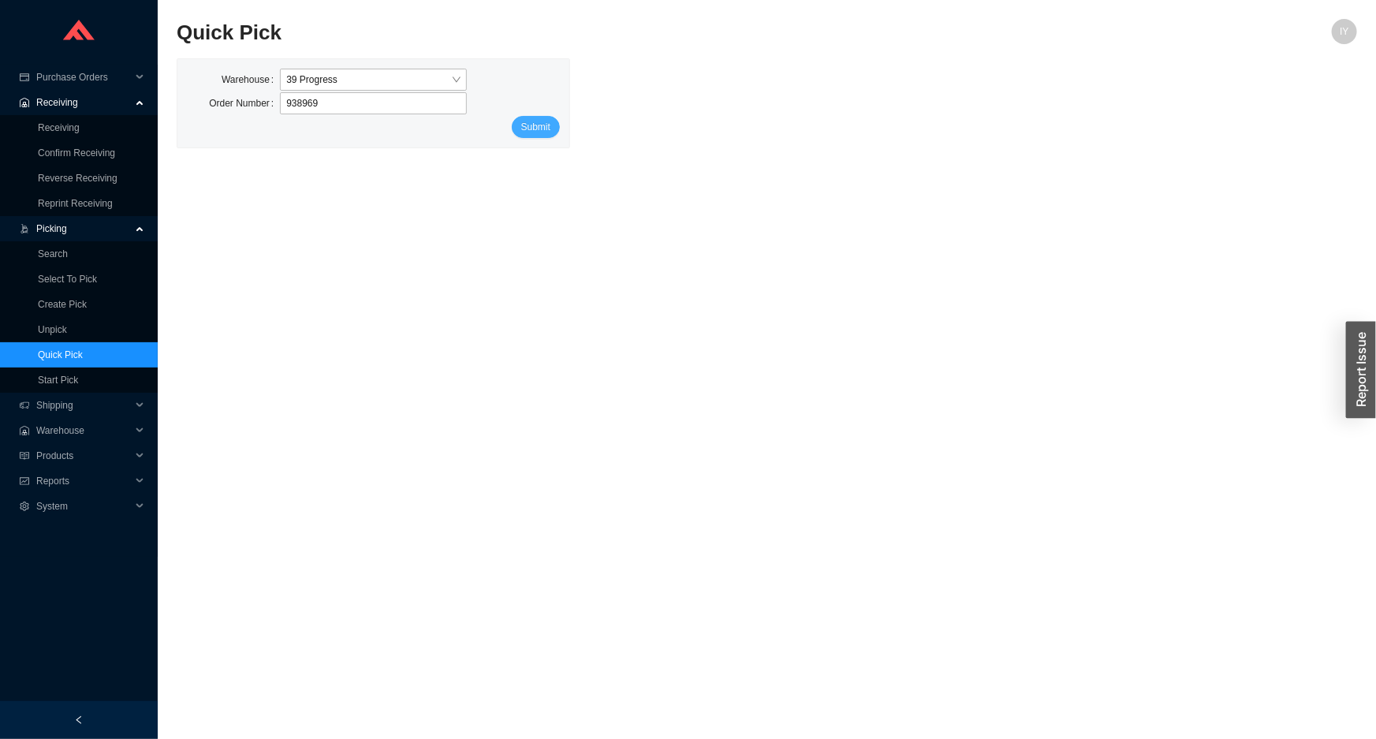
type input "938969"
click at [519, 121] on button "Submit" at bounding box center [536, 127] width 48 height 22
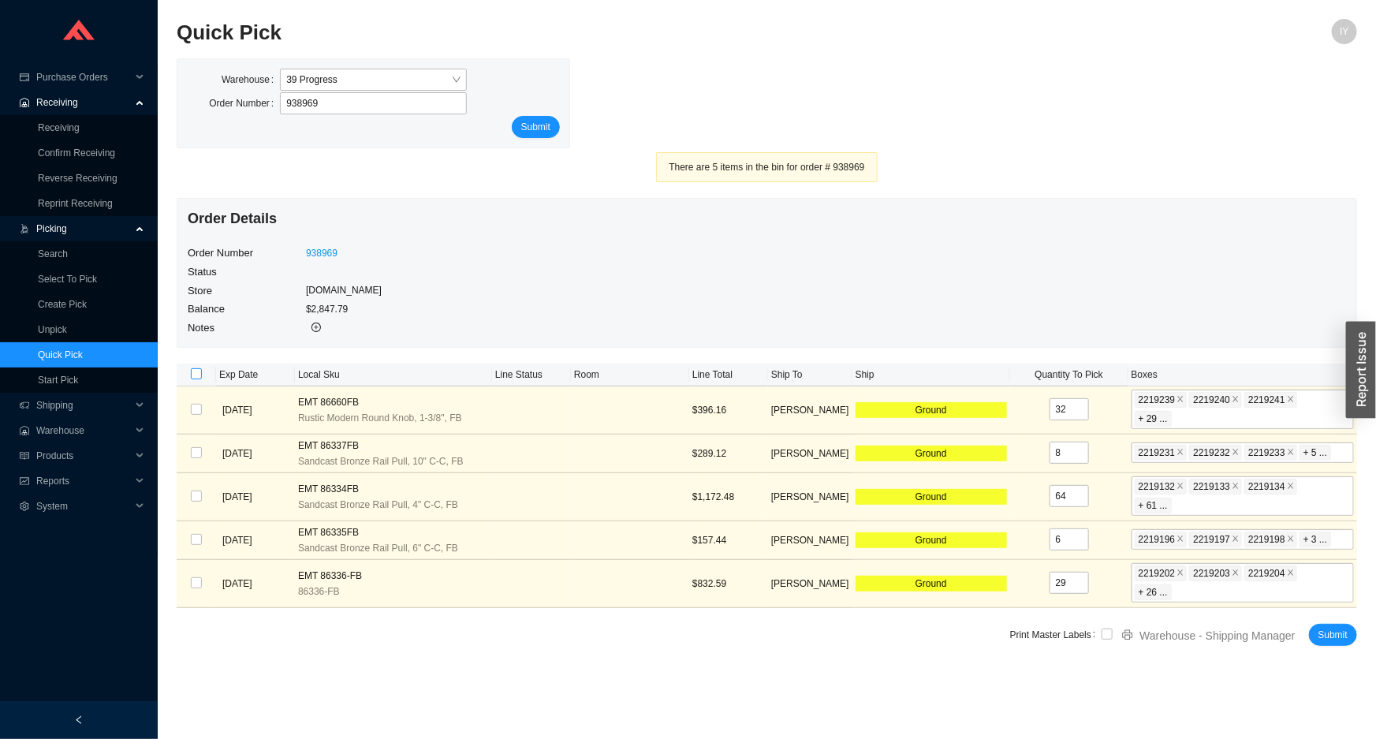
click at [196, 377] on input "checkbox" at bounding box center [196, 373] width 11 height 11
checkbox input "true"
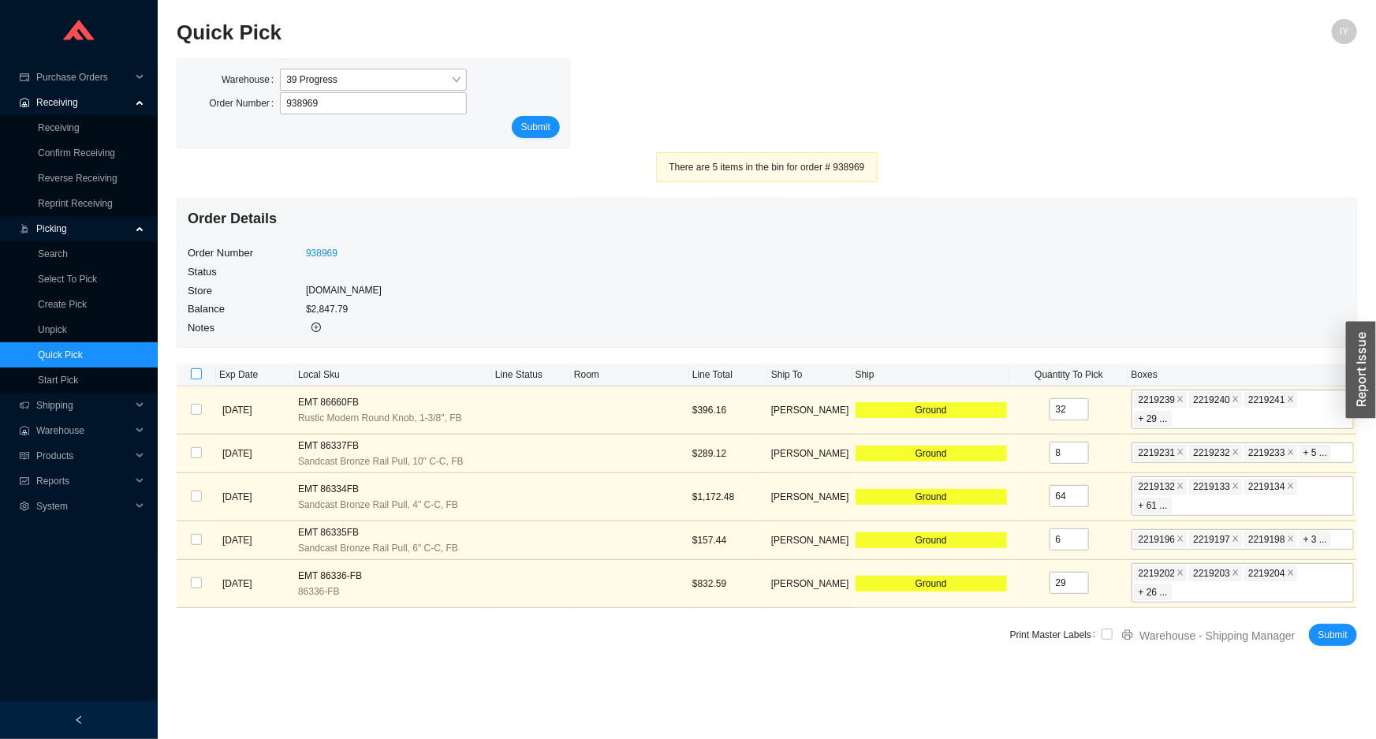
checkbox input "true"
click at [1112, 629] on input "checkbox" at bounding box center [1107, 634] width 11 height 11
checkbox input "true"
click at [1342, 627] on span "Submit" at bounding box center [1333, 635] width 29 height 16
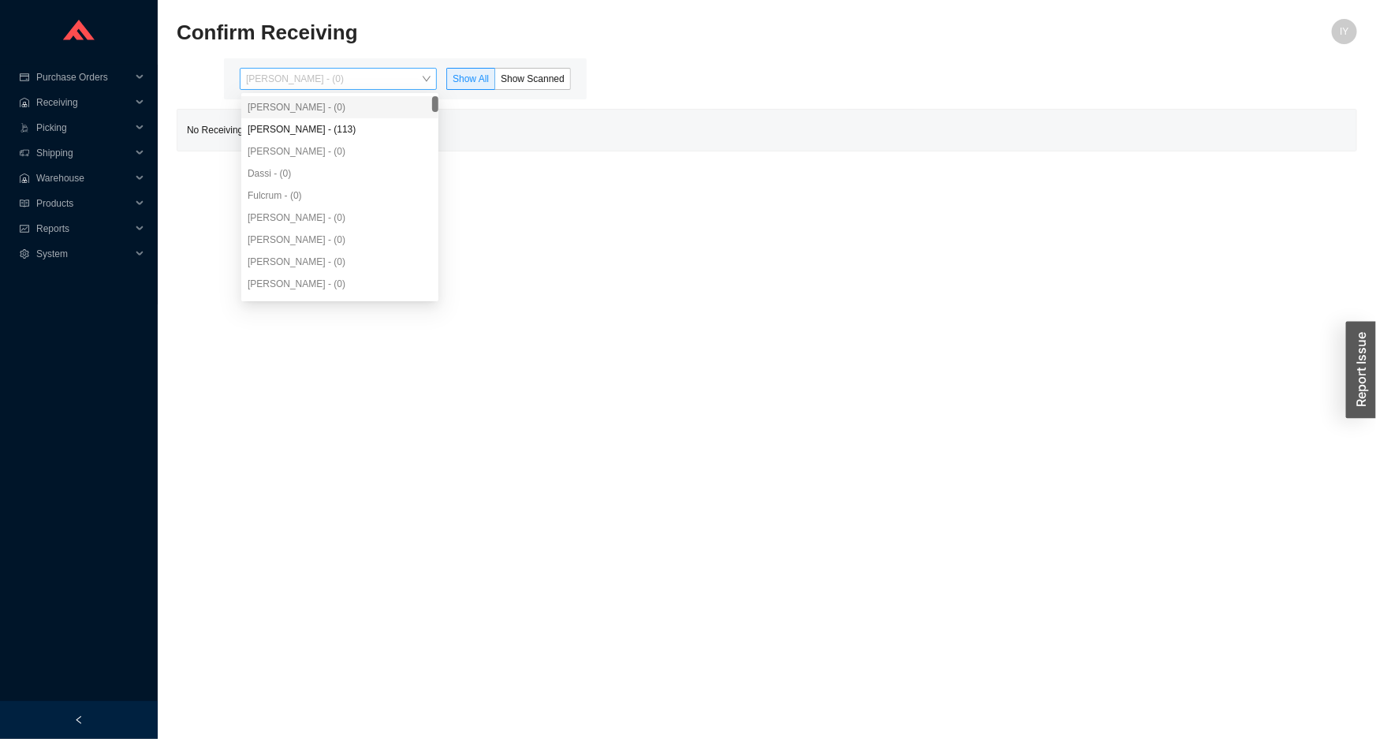
drag, startPoint x: 393, startPoint y: 71, endPoint x: 390, endPoint y: 81, distance: 10.7
click at [391, 78] on span "[PERSON_NAME] - (0)" at bounding box center [338, 79] width 185 height 21
click at [366, 143] on div "[PERSON_NAME] - (0)" at bounding box center [339, 151] width 197 height 22
drag, startPoint x: 405, startPoint y: 133, endPoint x: 418, endPoint y: 129, distance: 13.2
click at [405, 133] on div "[PERSON_NAME] - (113)" at bounding box center [340, 129] width 185 height 14
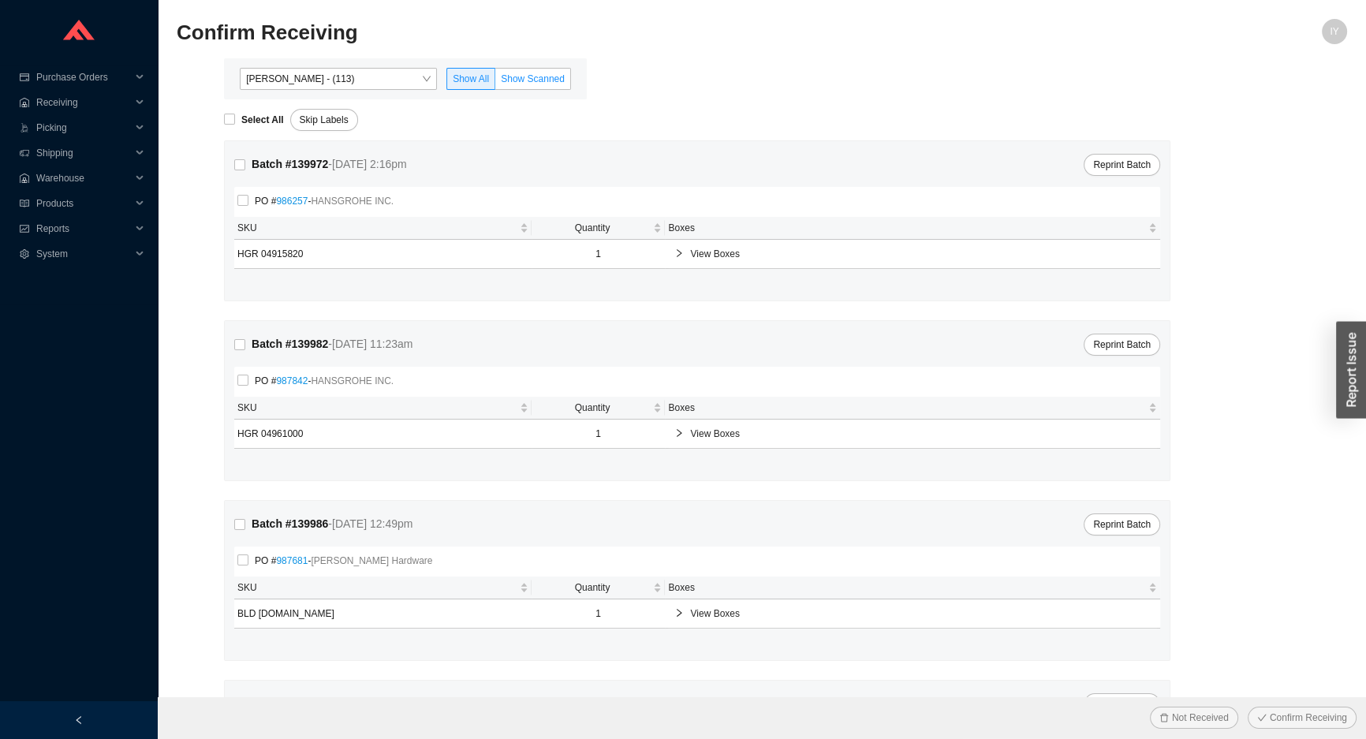
click at [552, 85] on label "Show Scanned" at bounding box center [533, 79] width 76 height 22
click at [495, 82] on input "Show Scanned" at bounding box center [495, 82] width 0 height 0
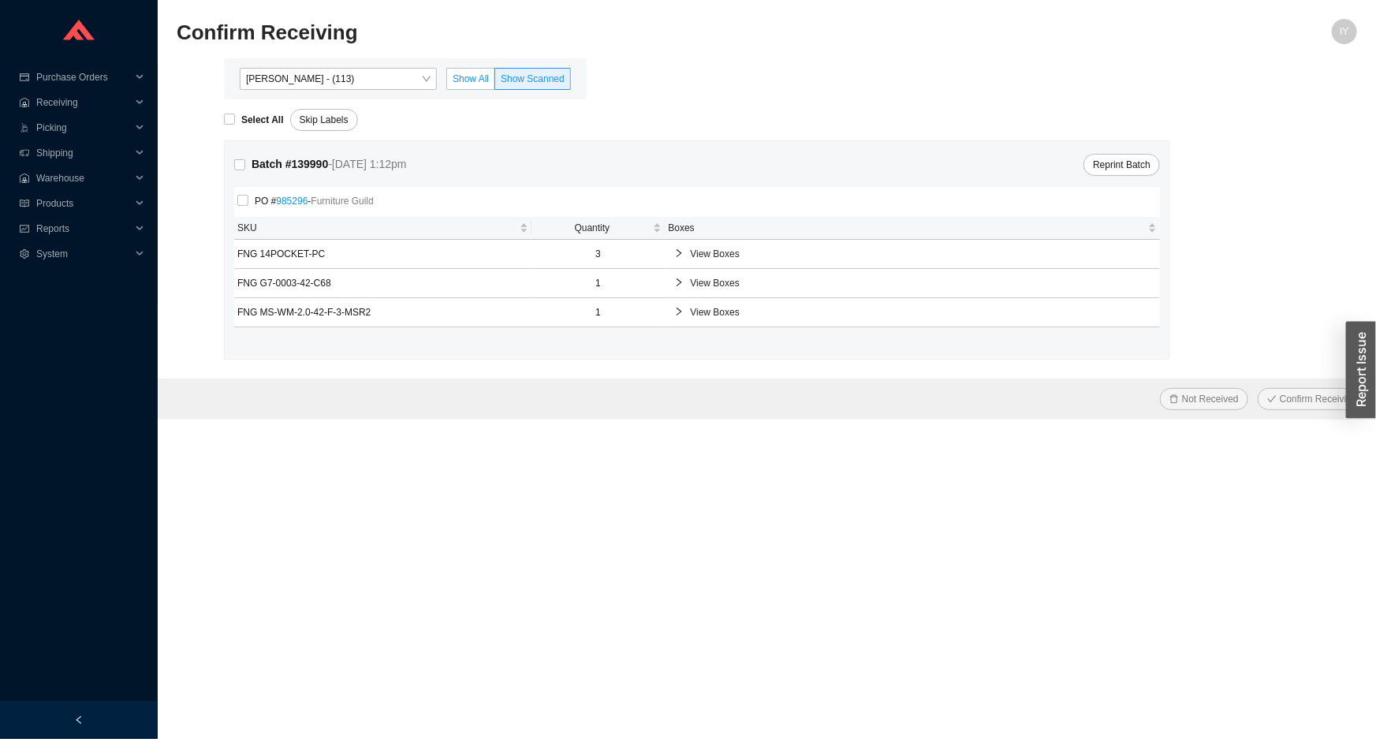
click at [465, 86] on label "Show All" at bounding box center [470, 79] width 49 height 22
click at [447, 82] on input "Show All" at bounding box center [447, 82] width 0 height 0
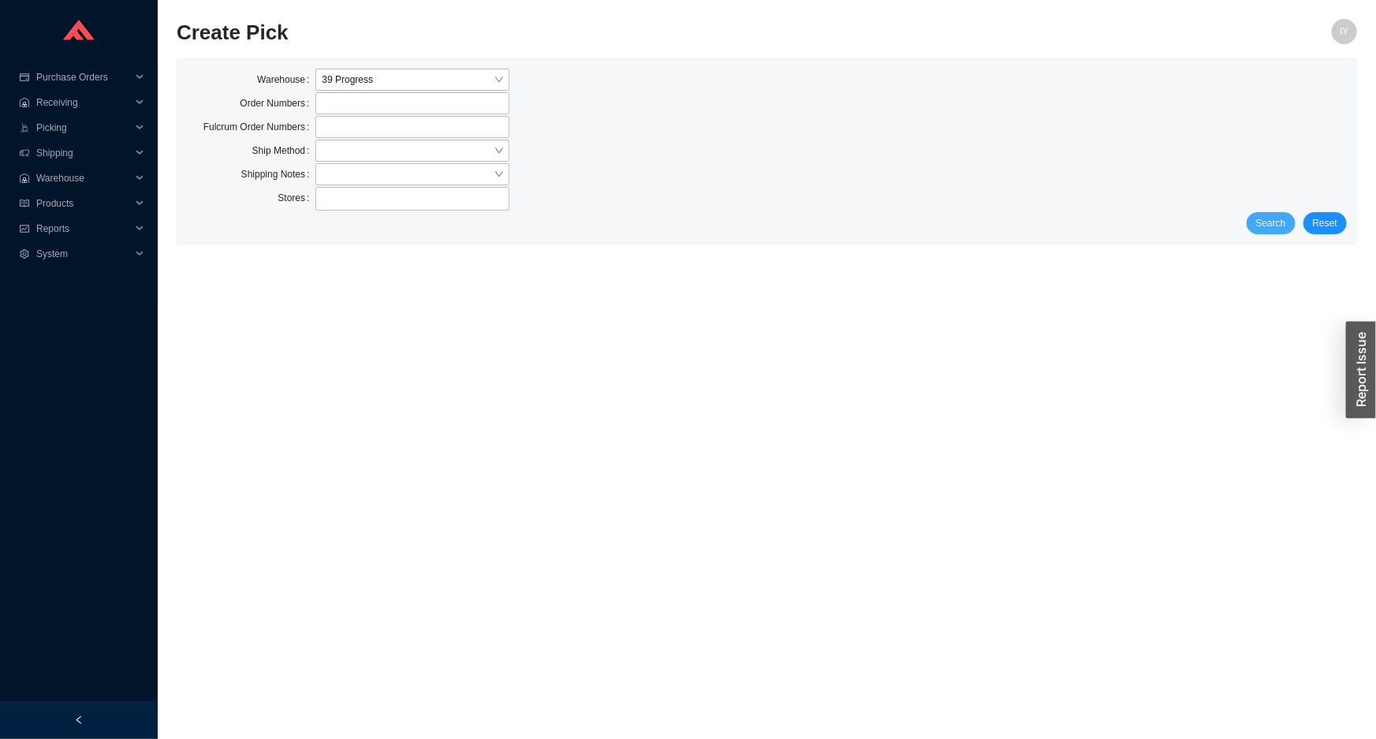
click at [1282, 223] on span "Search" at bounding box center [1271, 223] width 30 height 16
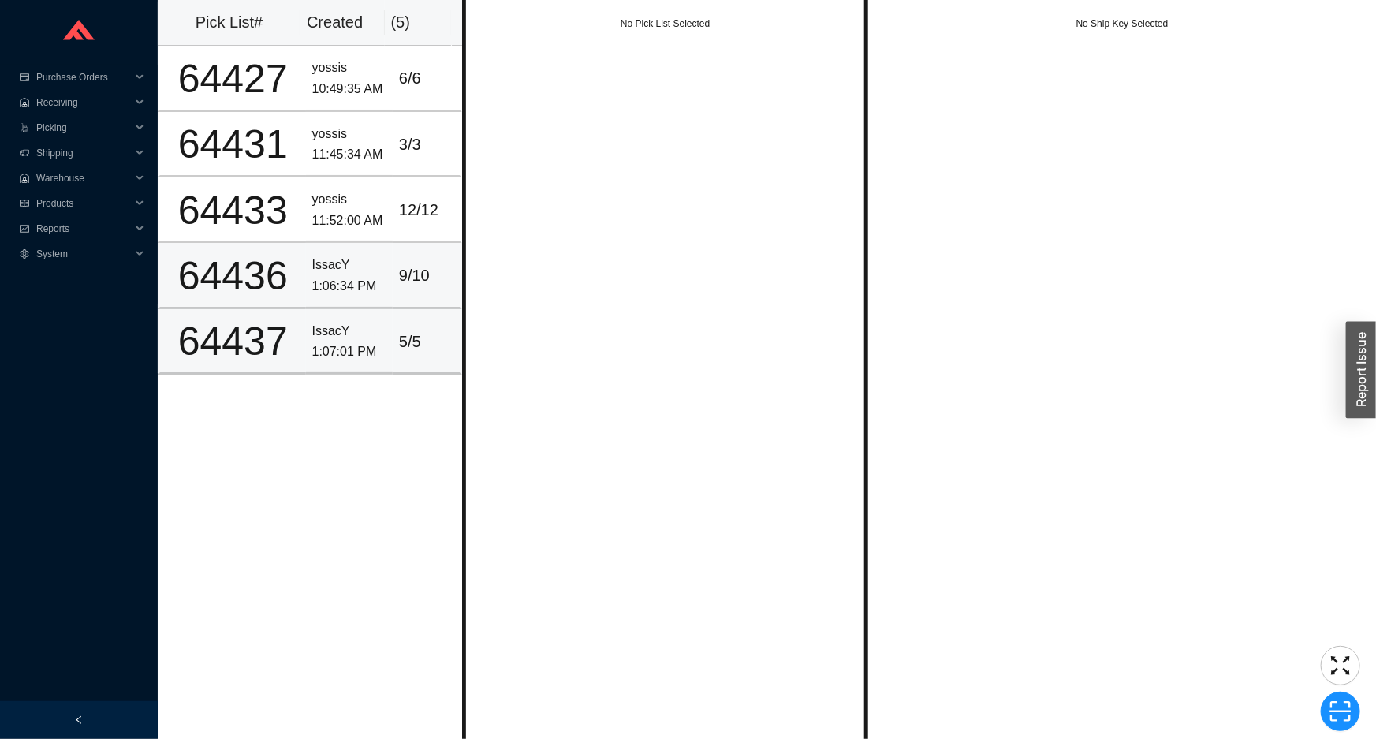
drag, startPoint x: 377, startPoint y: 321, endPoint x: 384, endPoint y: 295, distance: 27.0
click at [378, 321] on div "IssacY" at bounding box center [349, 331] width 74 height 21
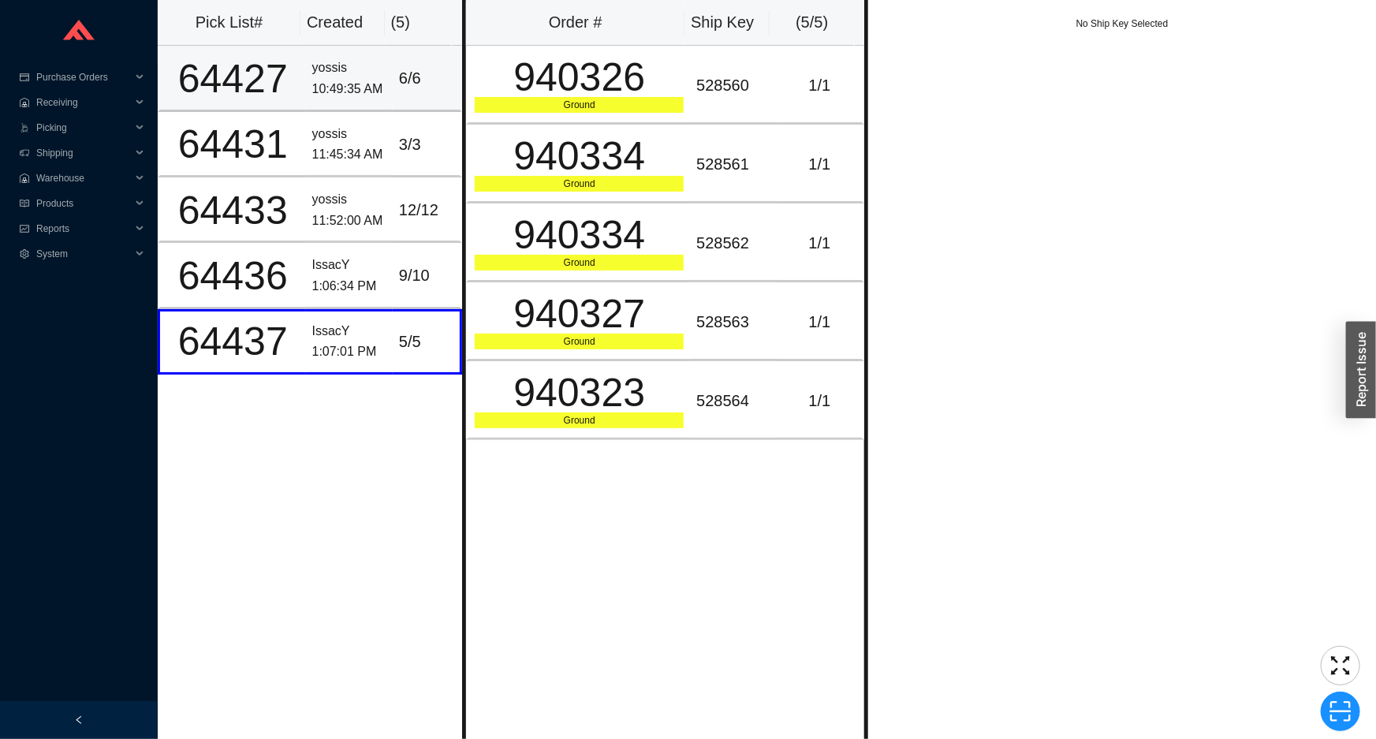
click at [393, 95] on td "6 / 6" at bounding box center [427, 78] width 69 height 65
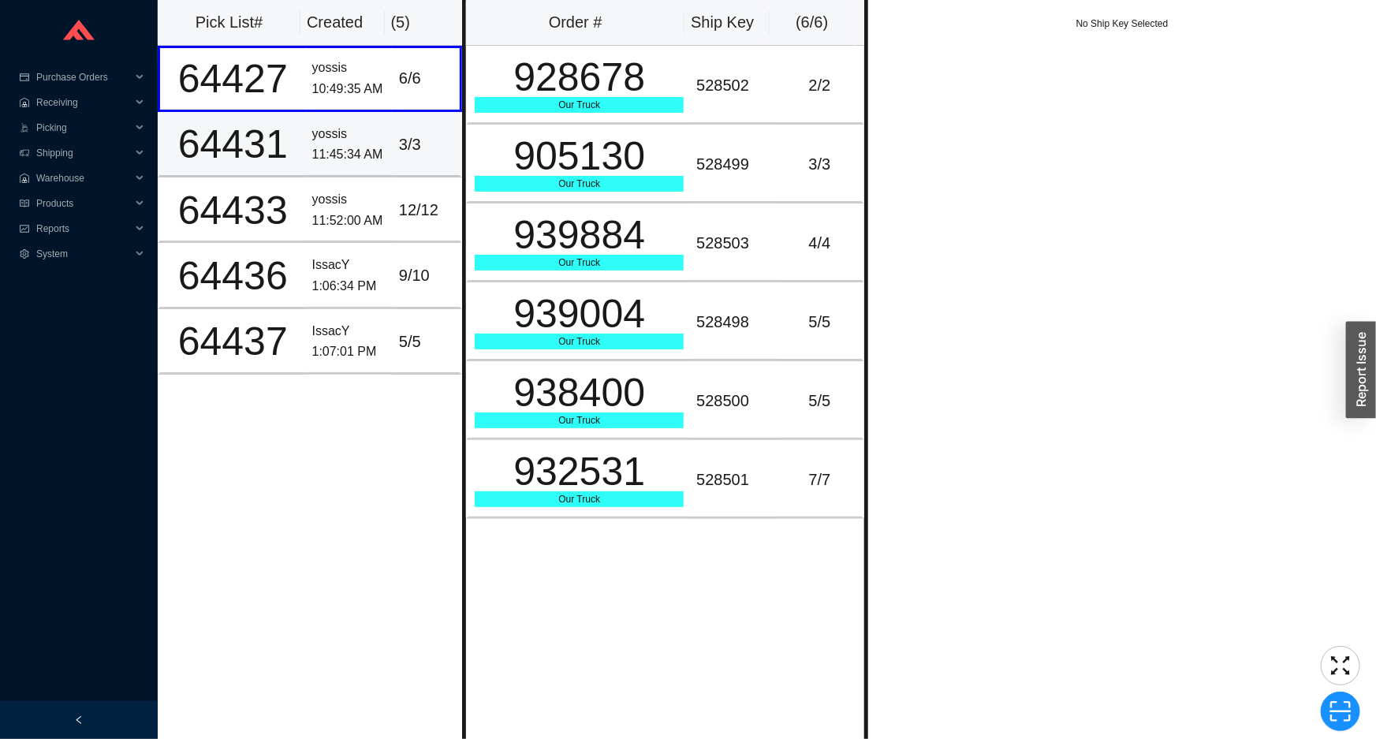
click at [393, 136] on td "3 / 3" at bounding box center [427, 144] width 69 height 65
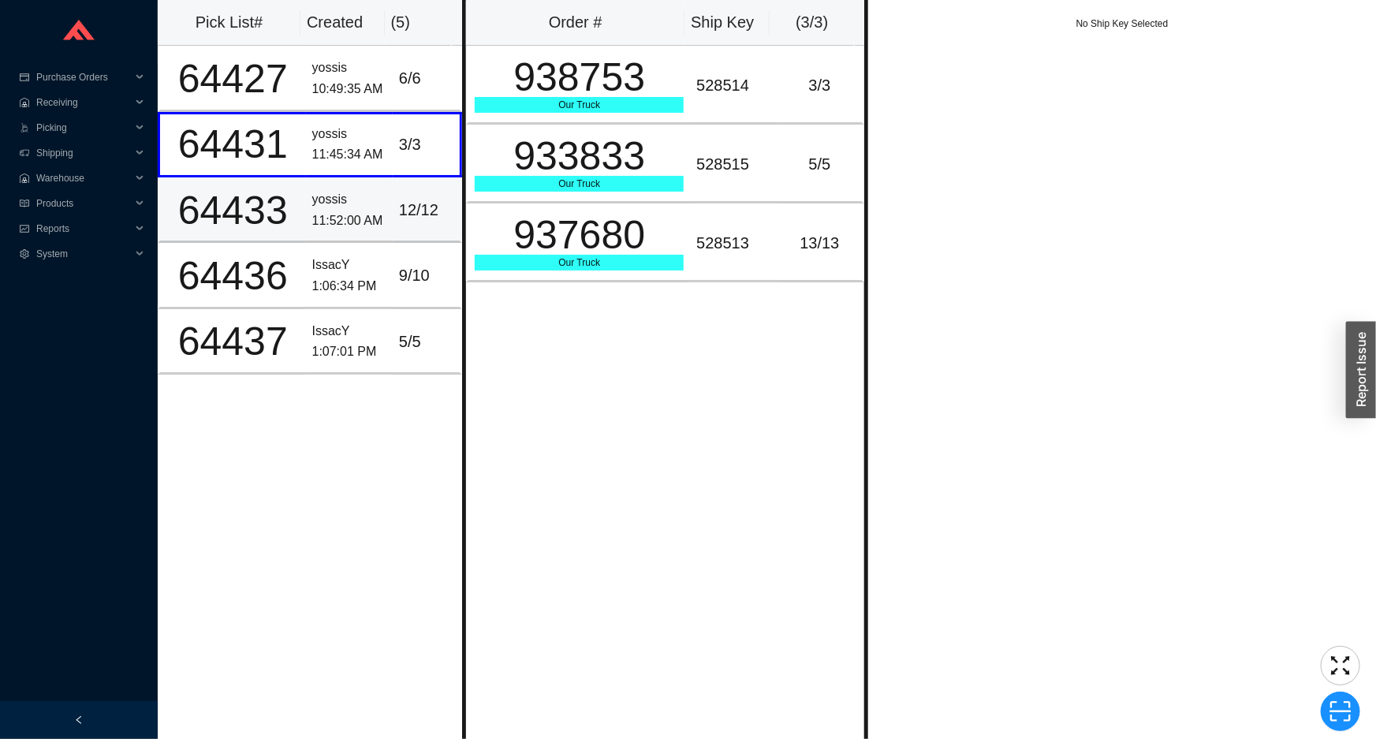
click at [383, 188] on td "yossis 11:52:00 AM" at bounding box center [349, 209] width 87 height 65
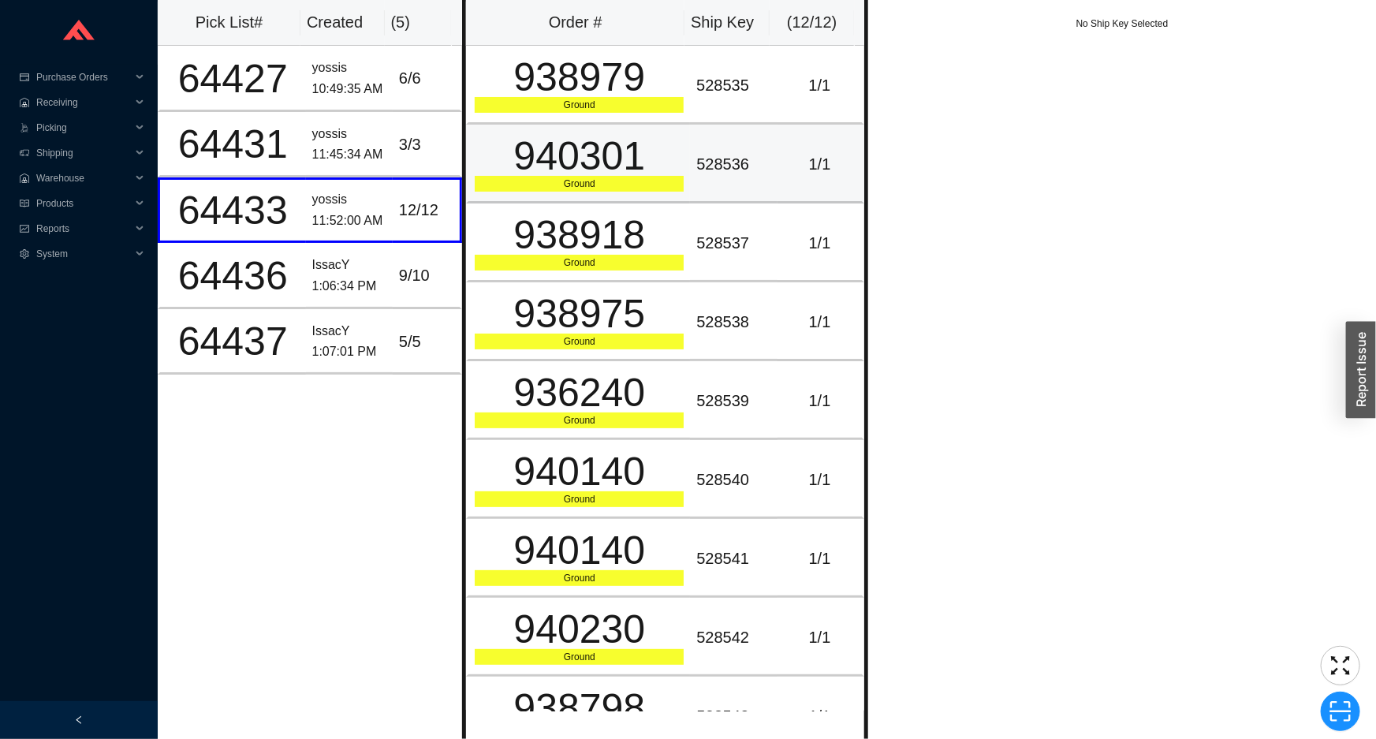
click at [558, 163] on div "940301" at bounding box center [579, 155] width 209 height 39
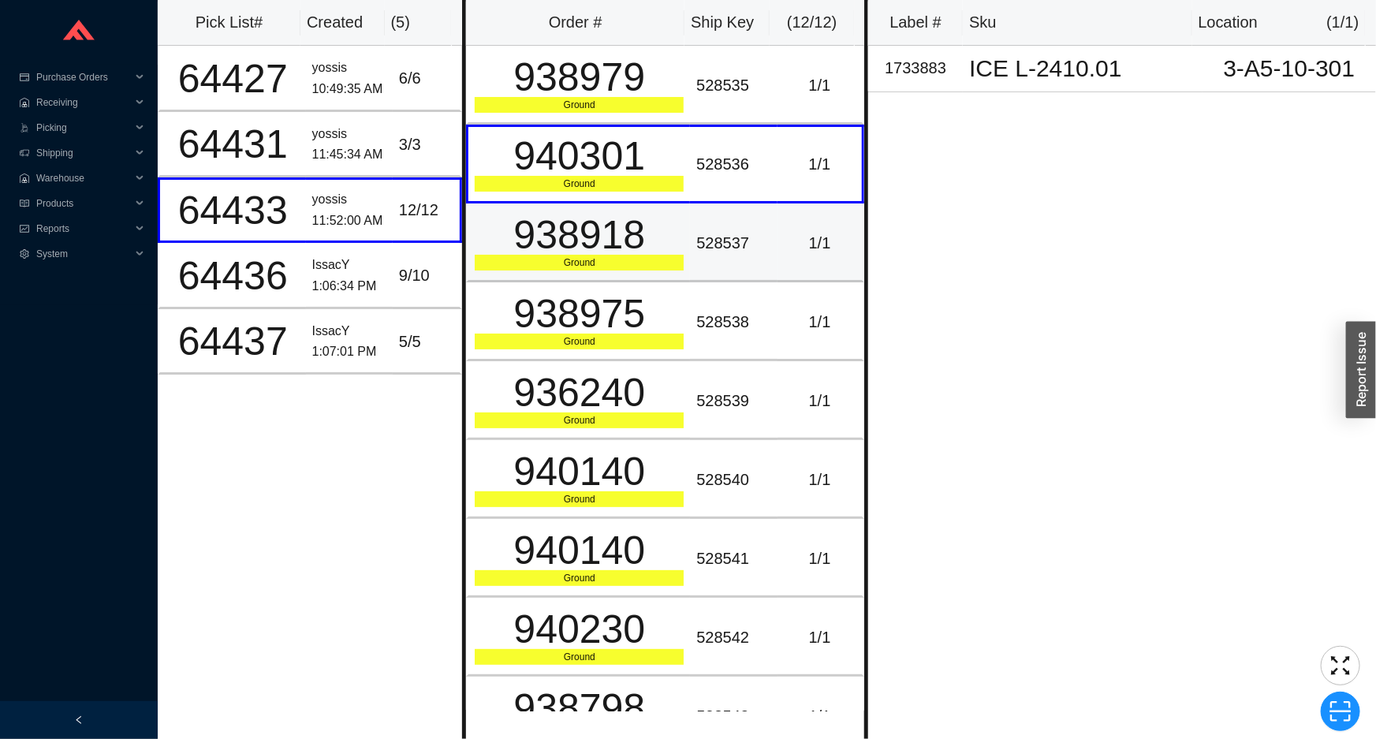
click at [580, 275] on td "938918 Ground" at bounding box center [578, 242] width 224 height 79
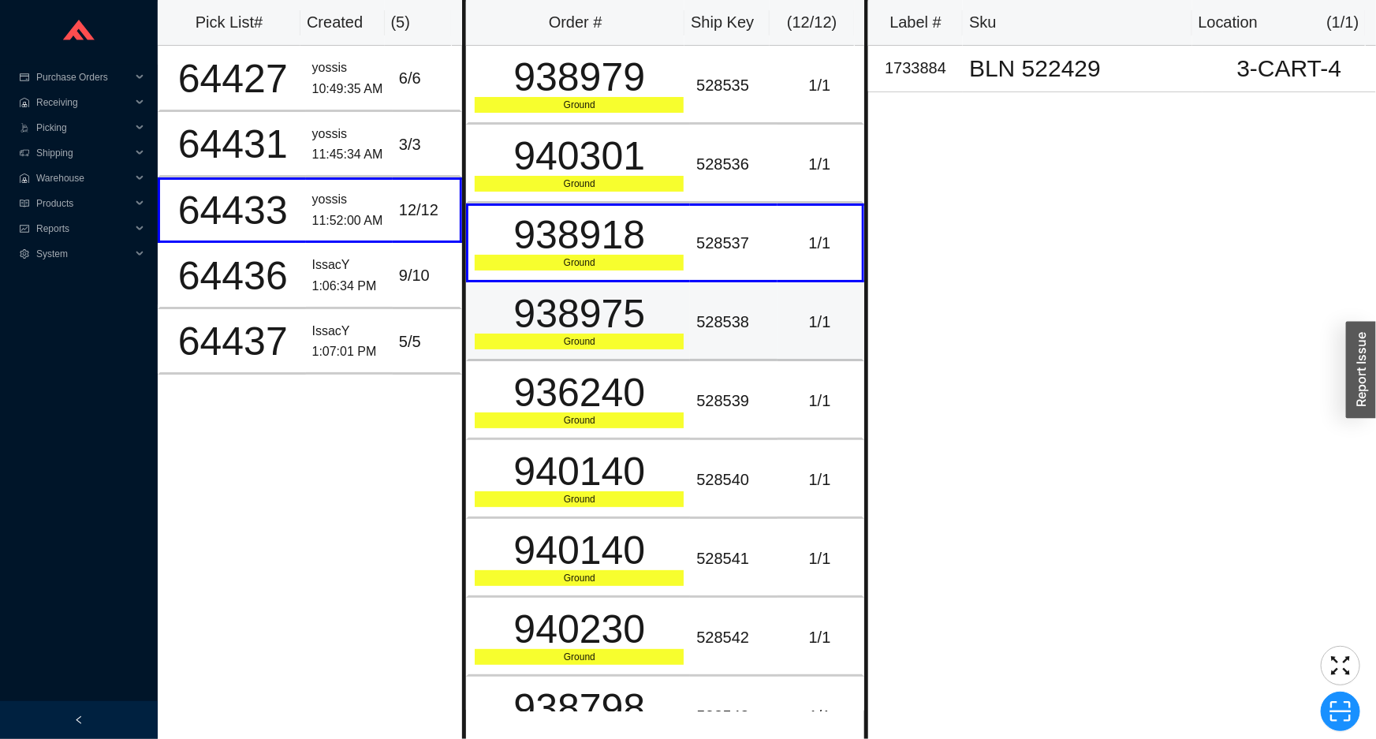
click at [591, 354] on td "938975 Ground" at bounding box center [578, 321] width 224 height 79
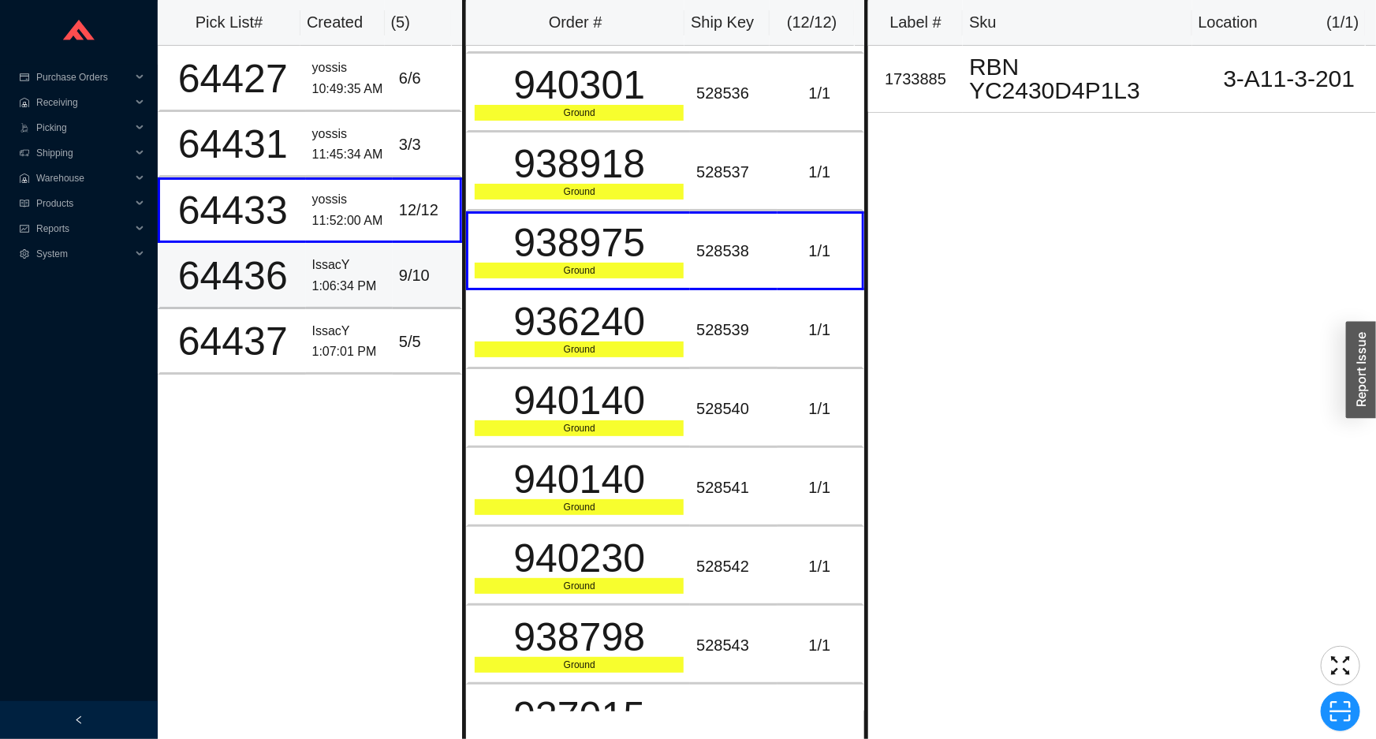
click at [420, 281] on div "9 / 10" at bounding box center [426, 276] width 54 height 26
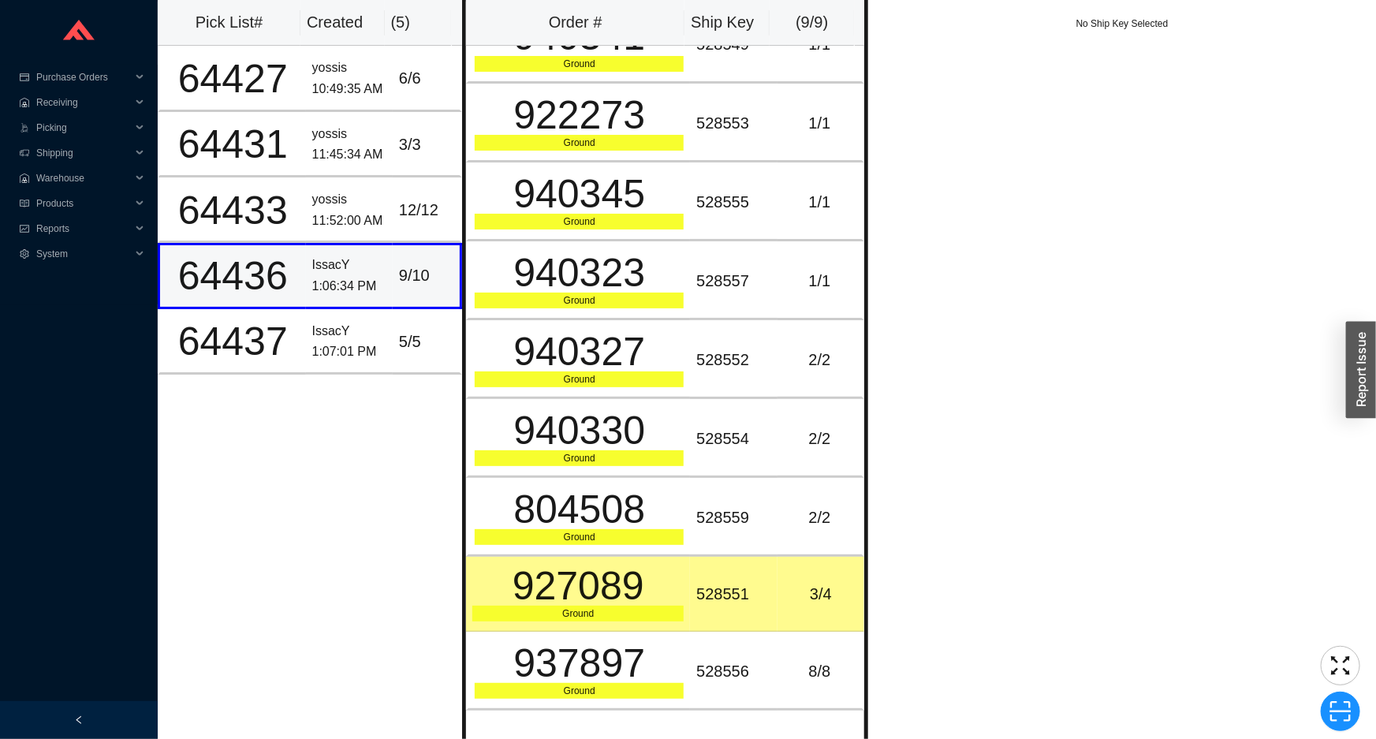
scroll to position [36, 0]
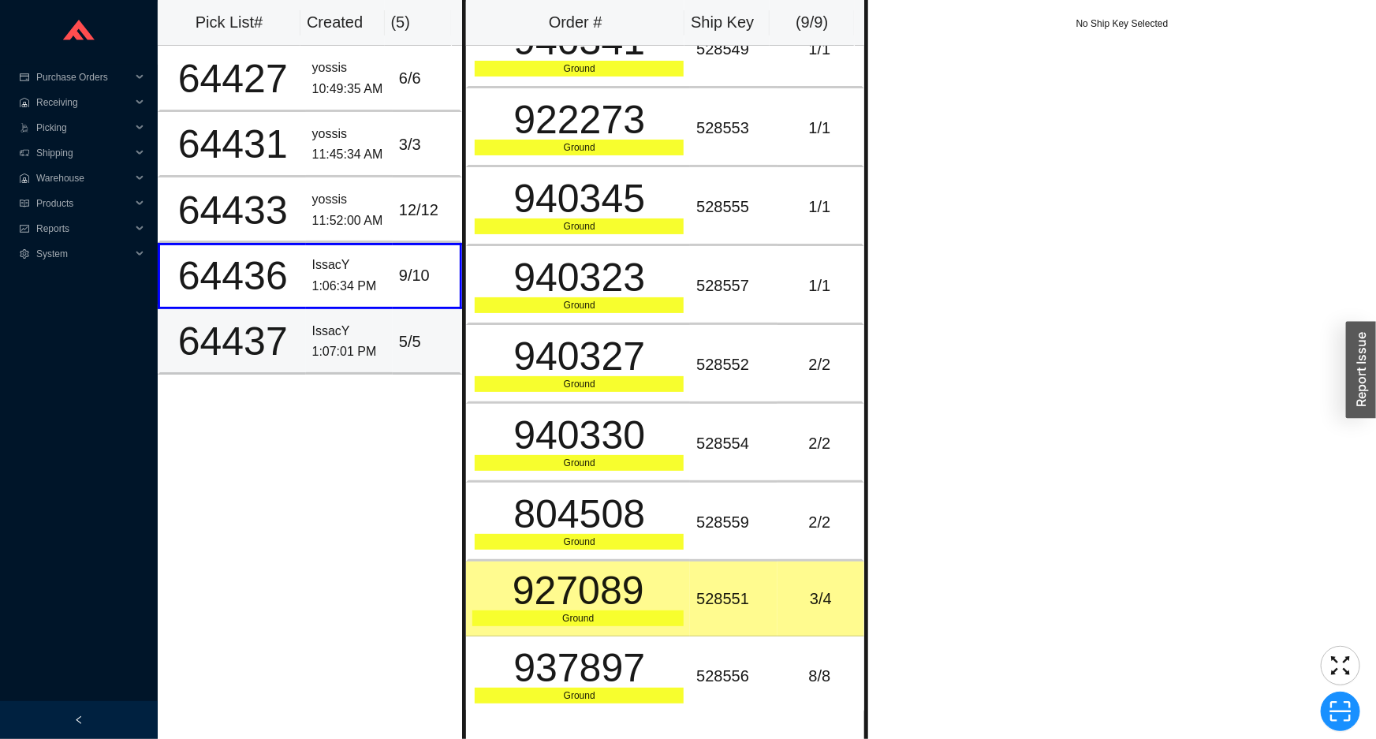
click at [393, 356] on td "5 / 5" at bounding box center [427, 341] width 69 height 65
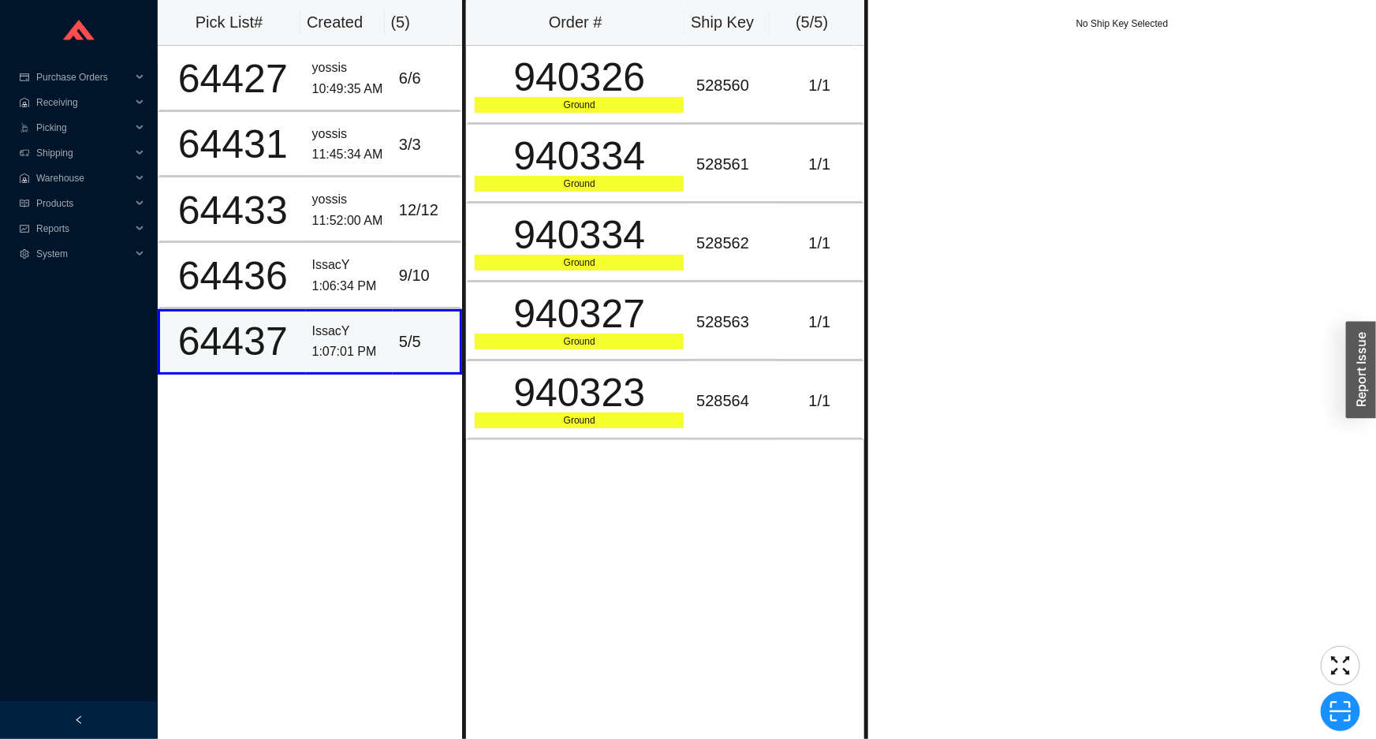
scroll to position [0, 0]
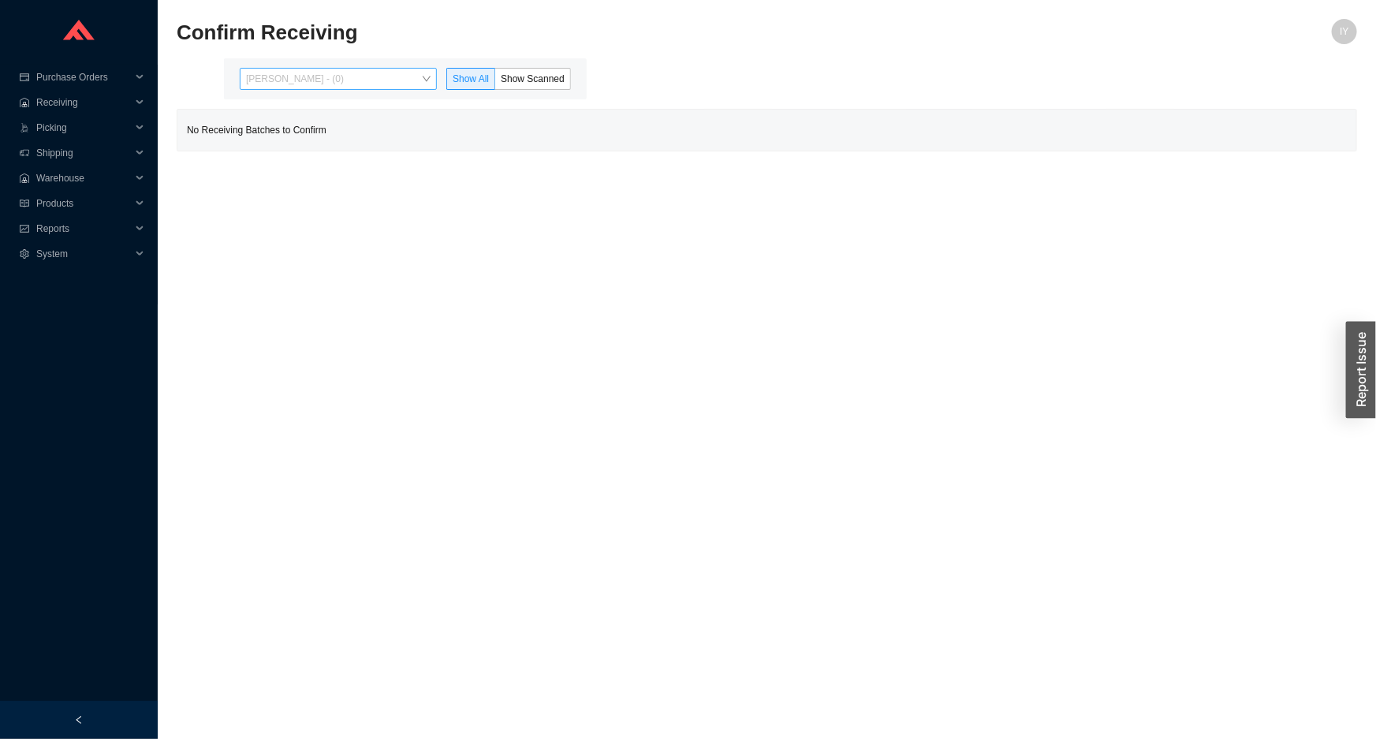
click at [325, 72] on span "Issac Yoselovsky - (0)" at bounding box center [338, 79] width 185 height 21
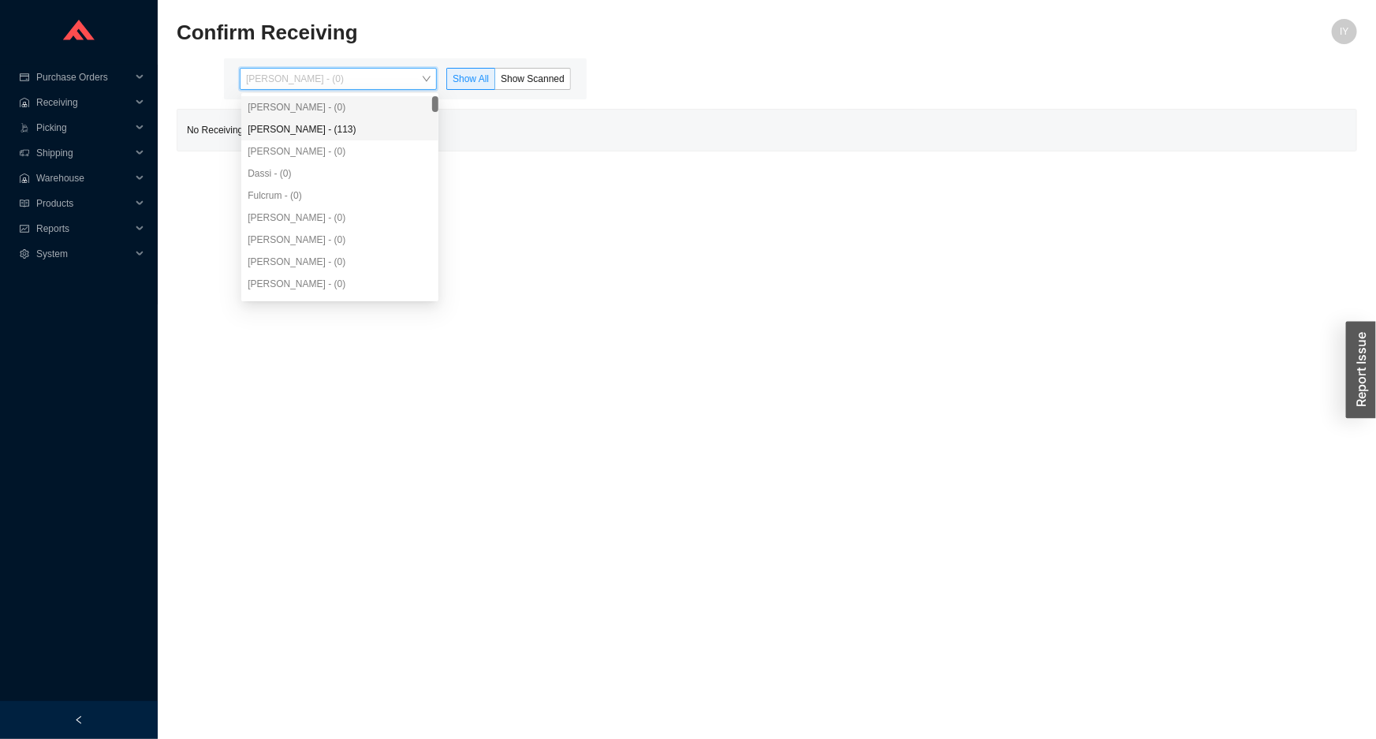
click at [349, 131] on div "Angel Negron - (113)" at bounding box center [340, 129] width 185 height 14
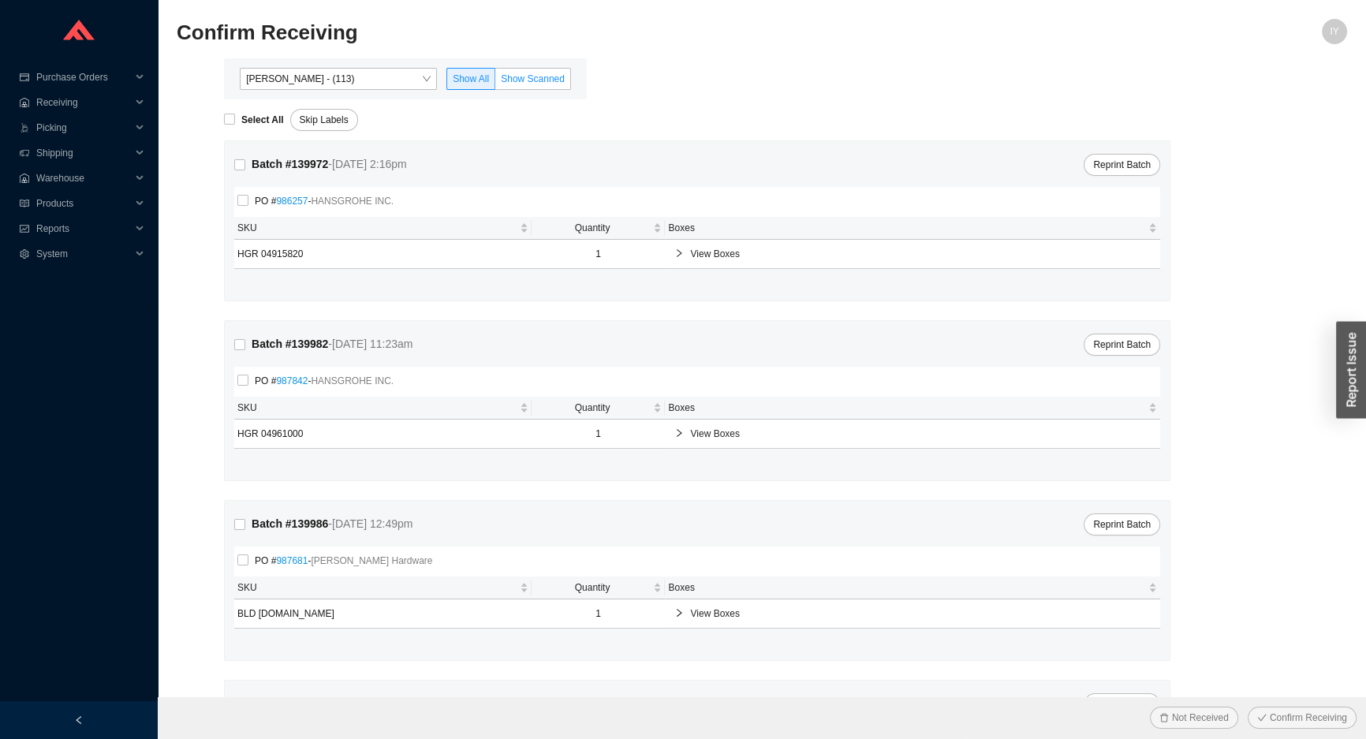
click at [555, 87] on label "Show Scanned" at bounding box center [533, 79] width 76 height 22
click at [495, 82] on input "Show Scanned" at bounding box center [495, 82] width 0 height 0
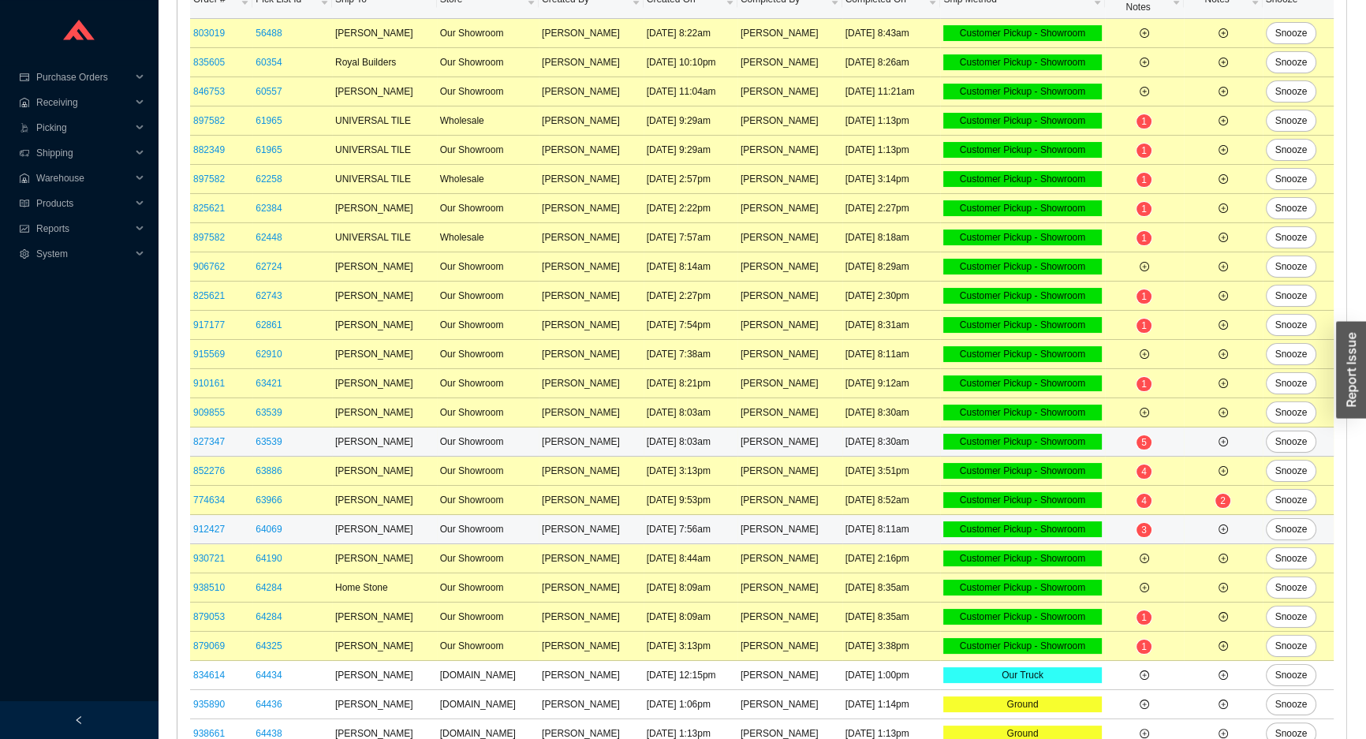
scroll to position [289, 0]
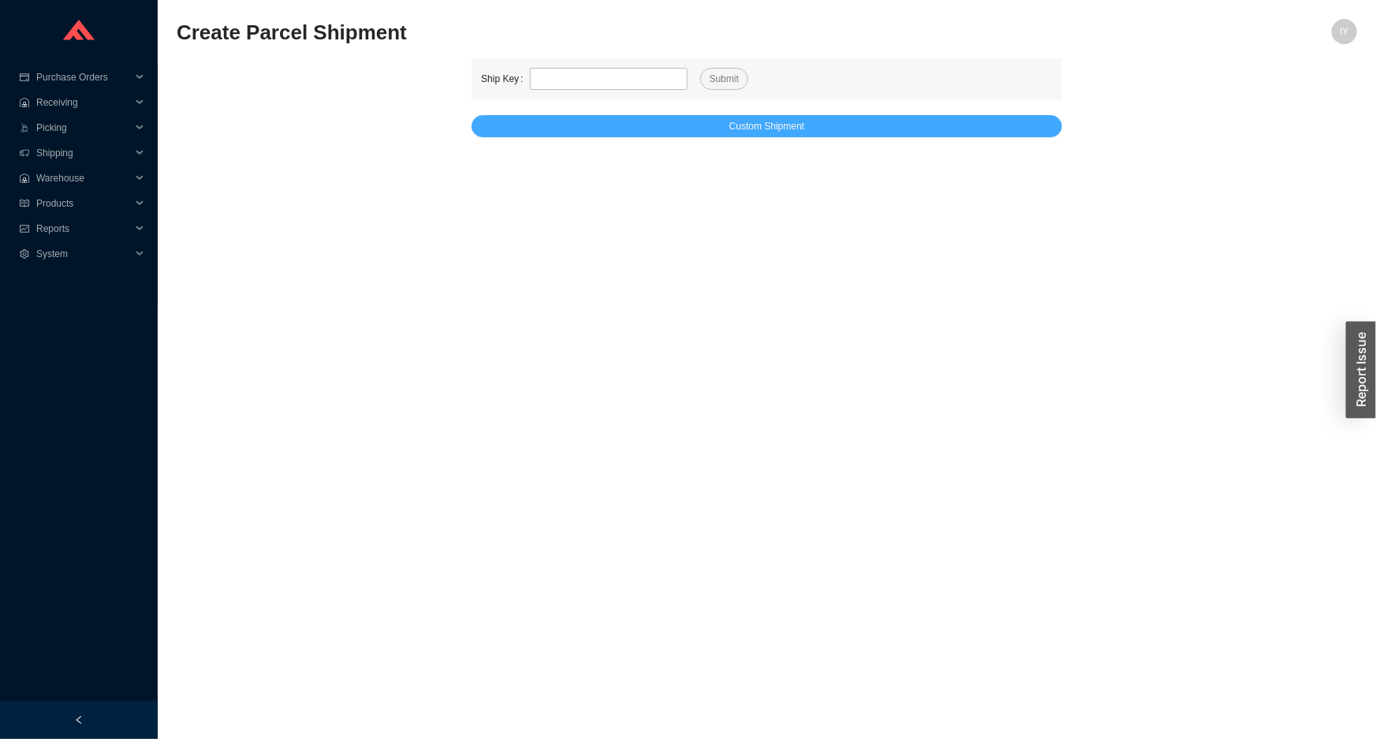
click at [532, 127] on button "Custom Shipment" at bounding box center [767, 126] width 591 height 22
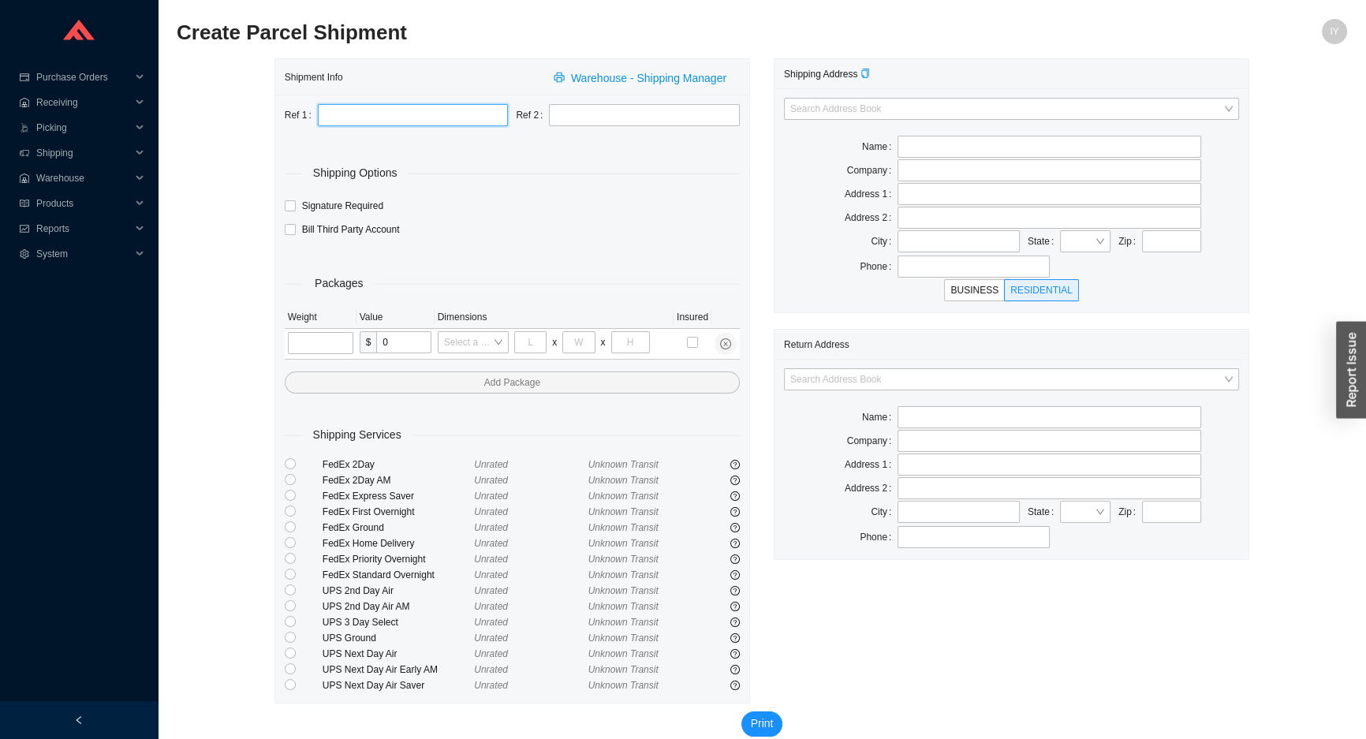
click at [480, 118] on input "text" at bounding box center [413, 115] width 191 height 22
paste input "64242869"
type input "64242869"
click at [662, 121] on input "text" at bounding box center [644, 115] width 191 height 22
type input "p"
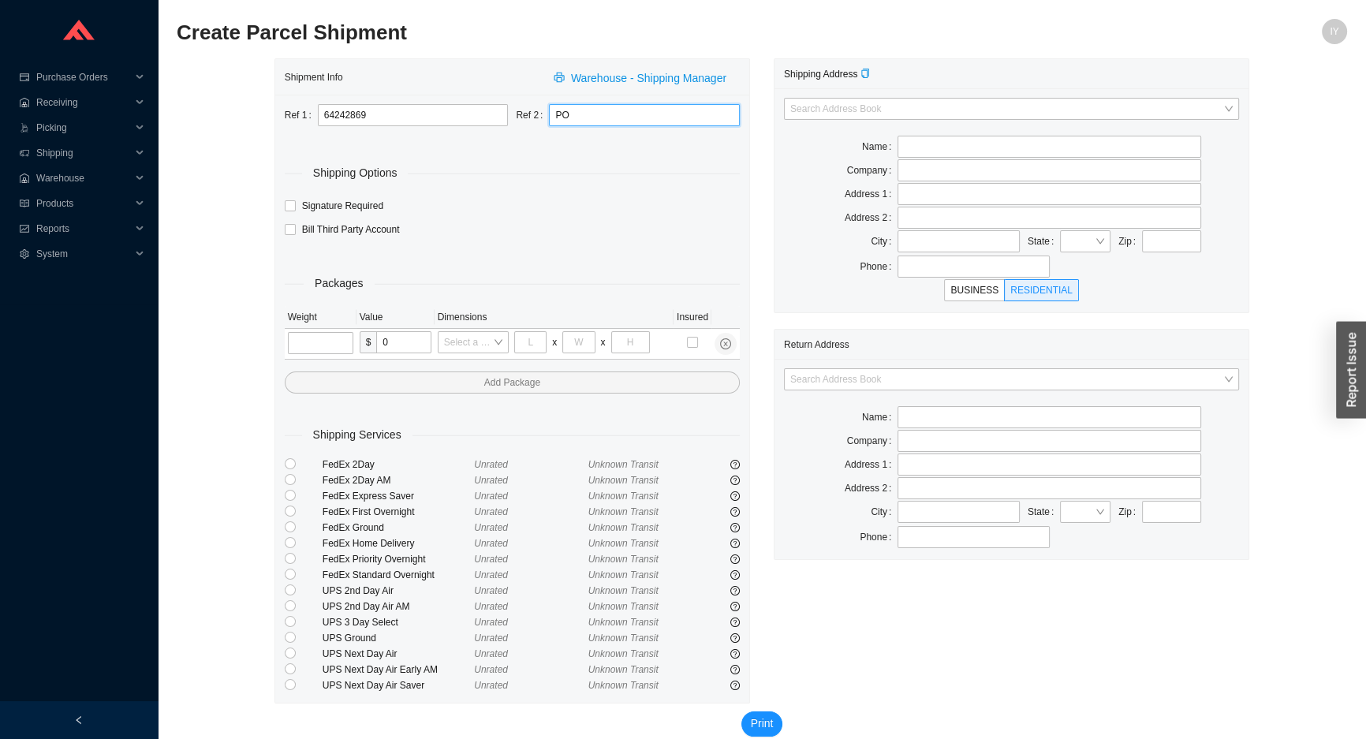
paste input "978210"
type input "PO 978210"
click at [942, 387] on input "search" at bounding box center [1006, 379] width 433 height 21
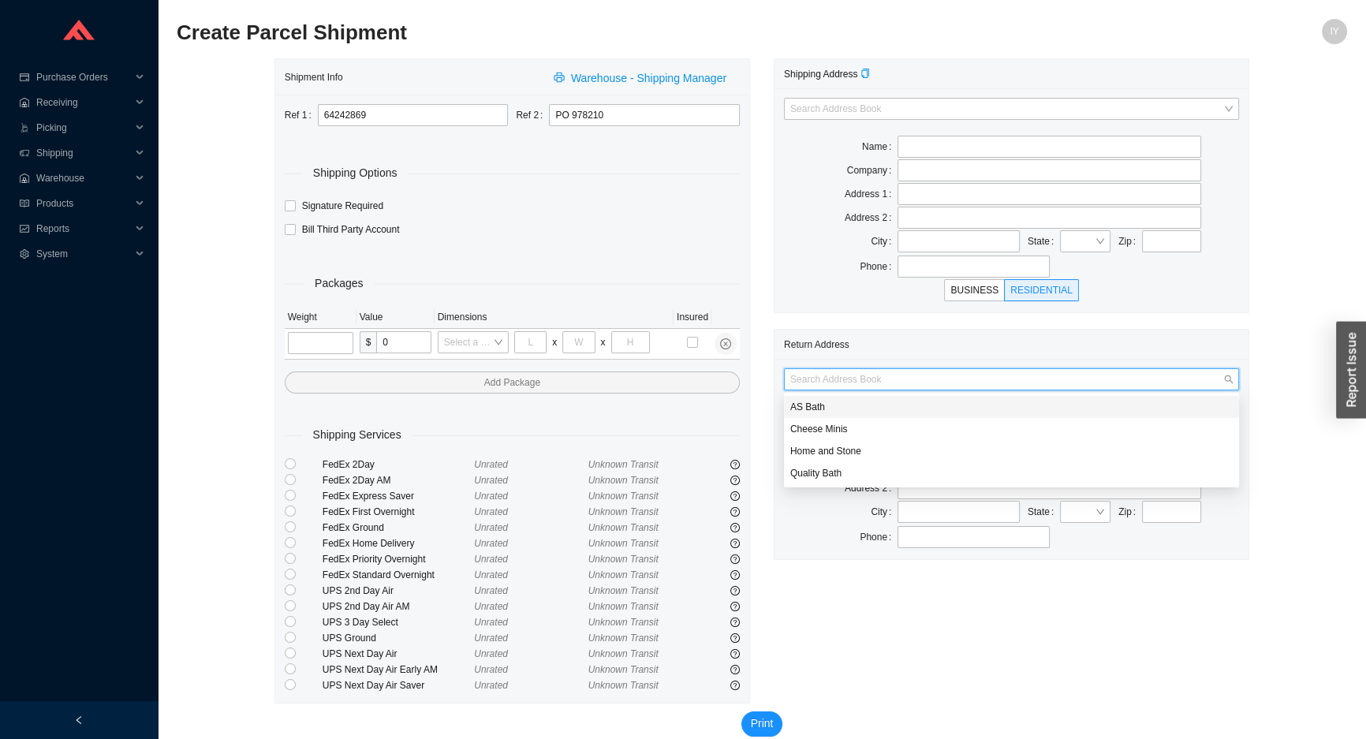
click at [941, 401] on div "AS Bath" at bounding box center [1011, 407] width 442 height 14
type input "AS Bath"
type input "[STREET_ADDRESS]"
type input "Edison"
type input "08820"
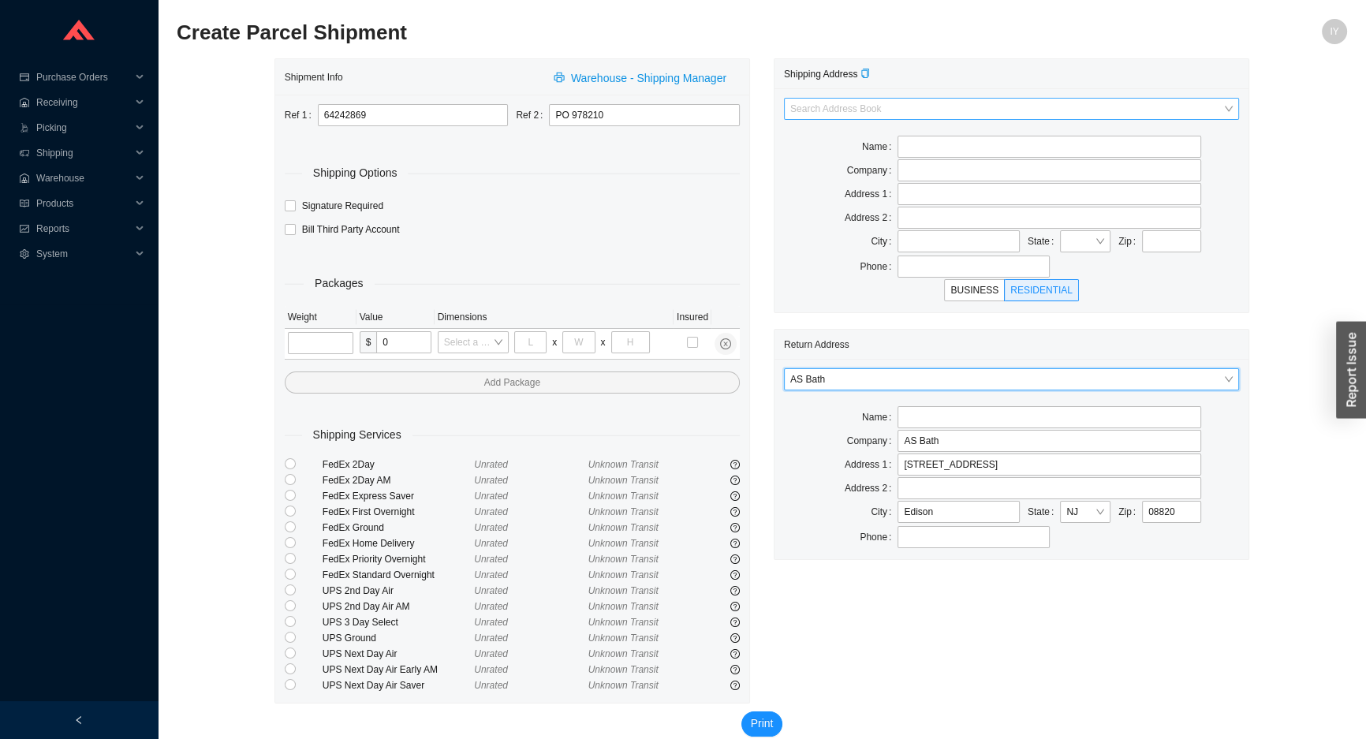
click at [871, 103] on input "search" at bounding box center [1006, 109] width 433 height 21
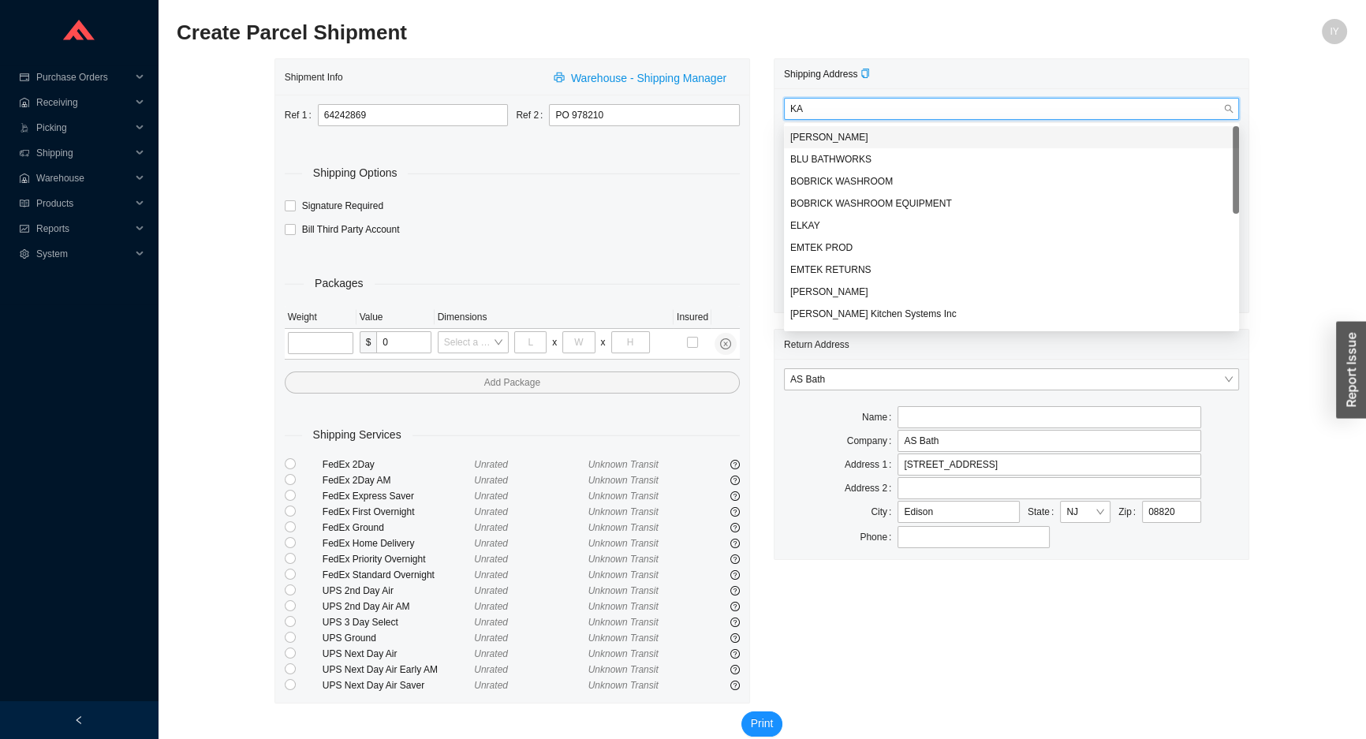
type input "KAL"
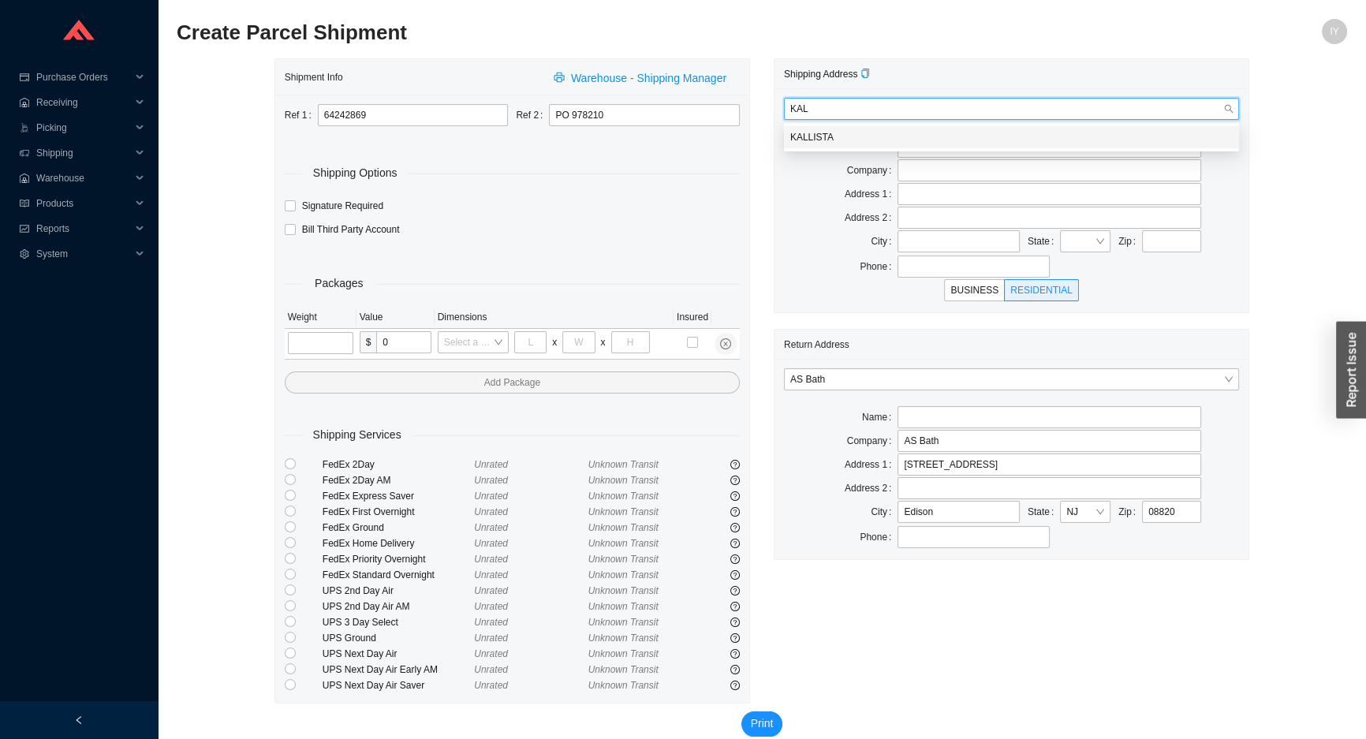
click at [869, 126] on div "KALLISTA" at bounding box center [1011, 137] width 455 height 22
type input "ATTN: RETURN GOODS DEPT."
type input "KALLISTA"
type input "[STREET_ADDRESS]"
type input "[GEOGRAPHIC_DATA]"
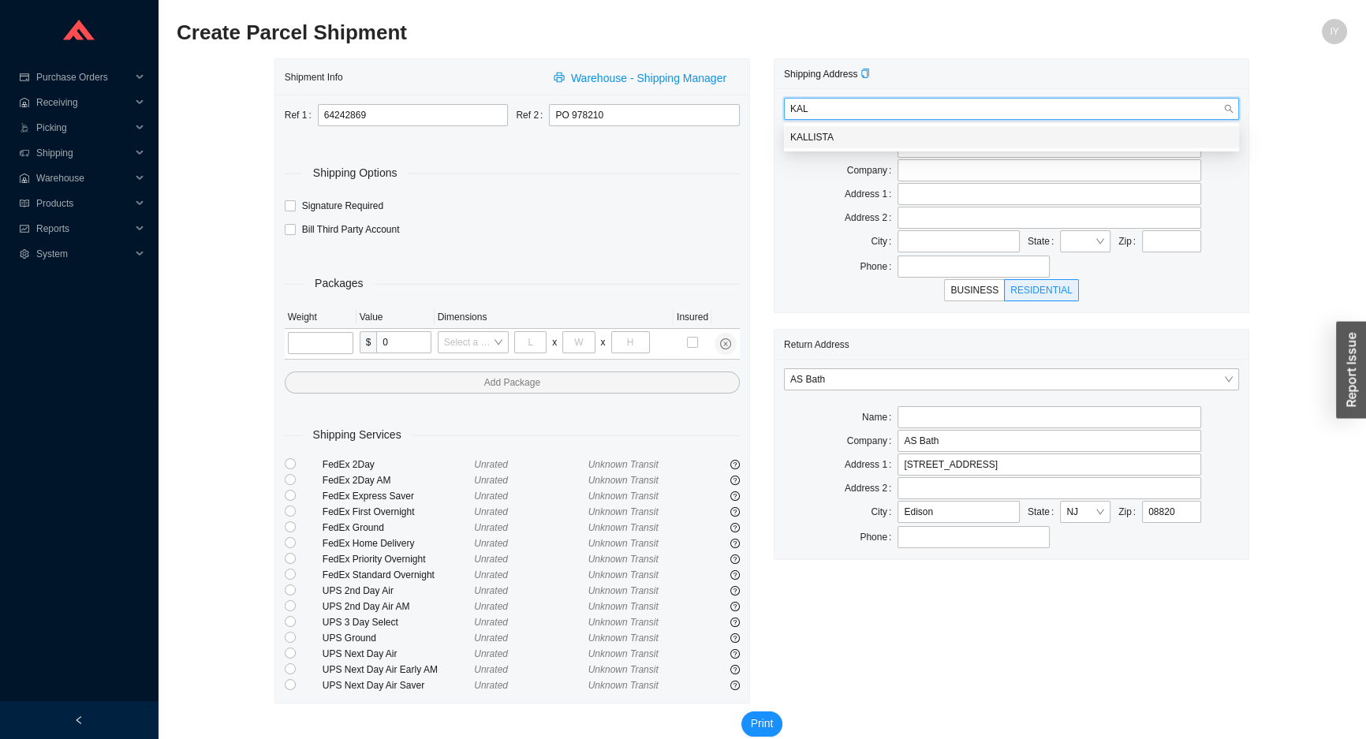
type input "53085"
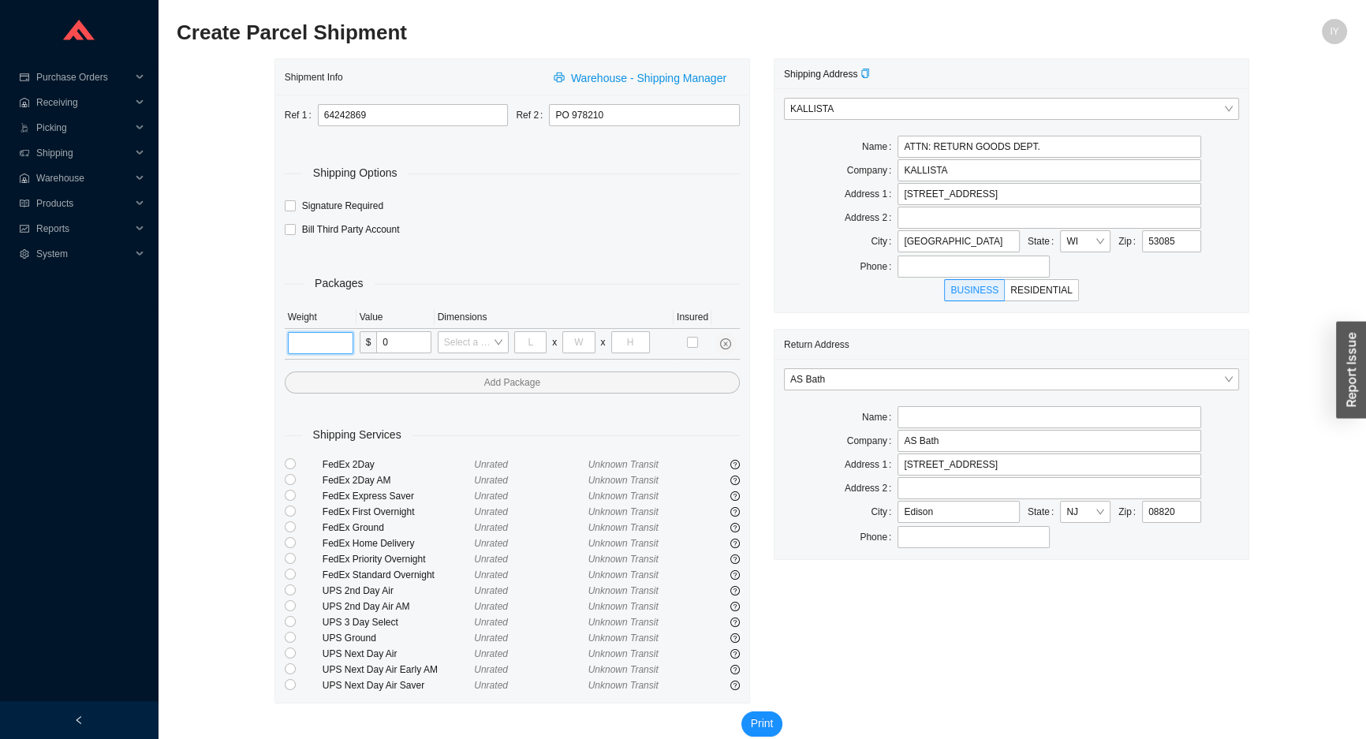
click at [306, 340] on input "tel" at bounding box center [320, 343] width 65 height 22
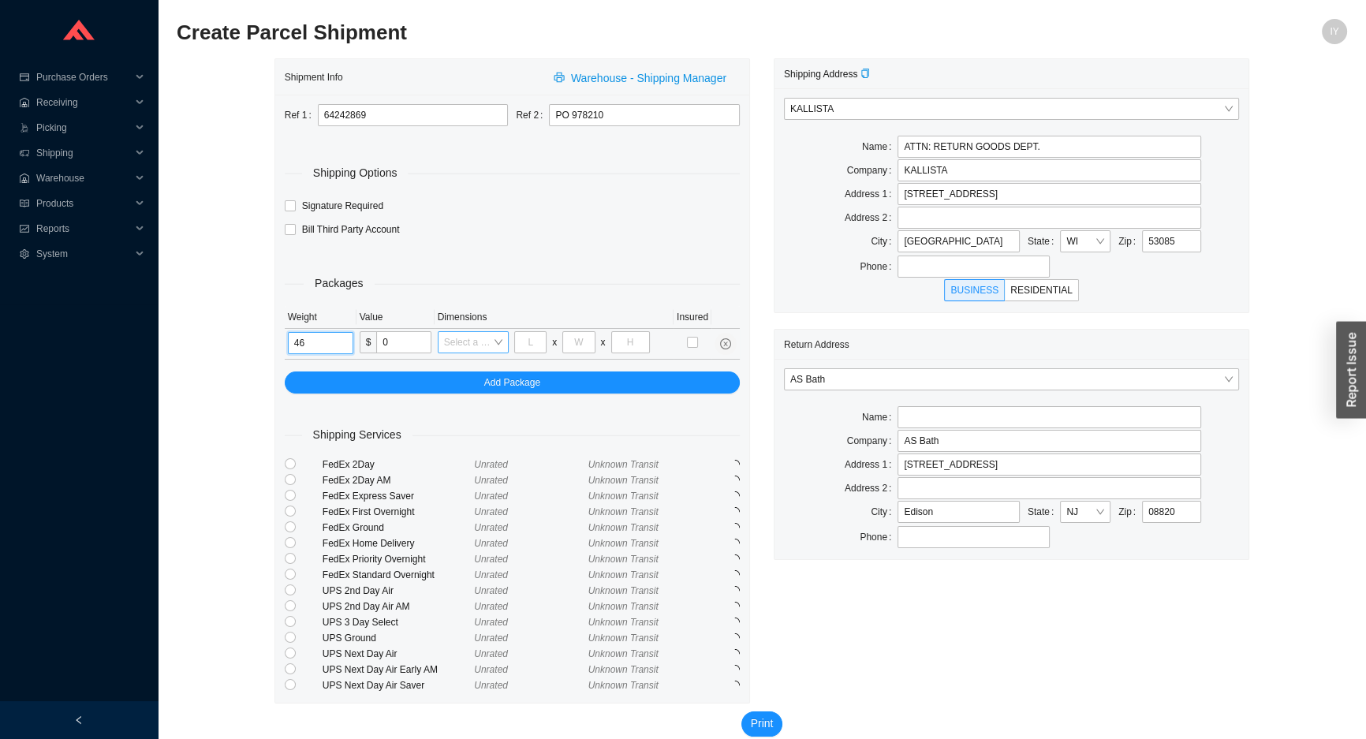
click at [496, 344] on div "Select a box" at bounding box center [473, 342] width 71 height 22
type input "46"
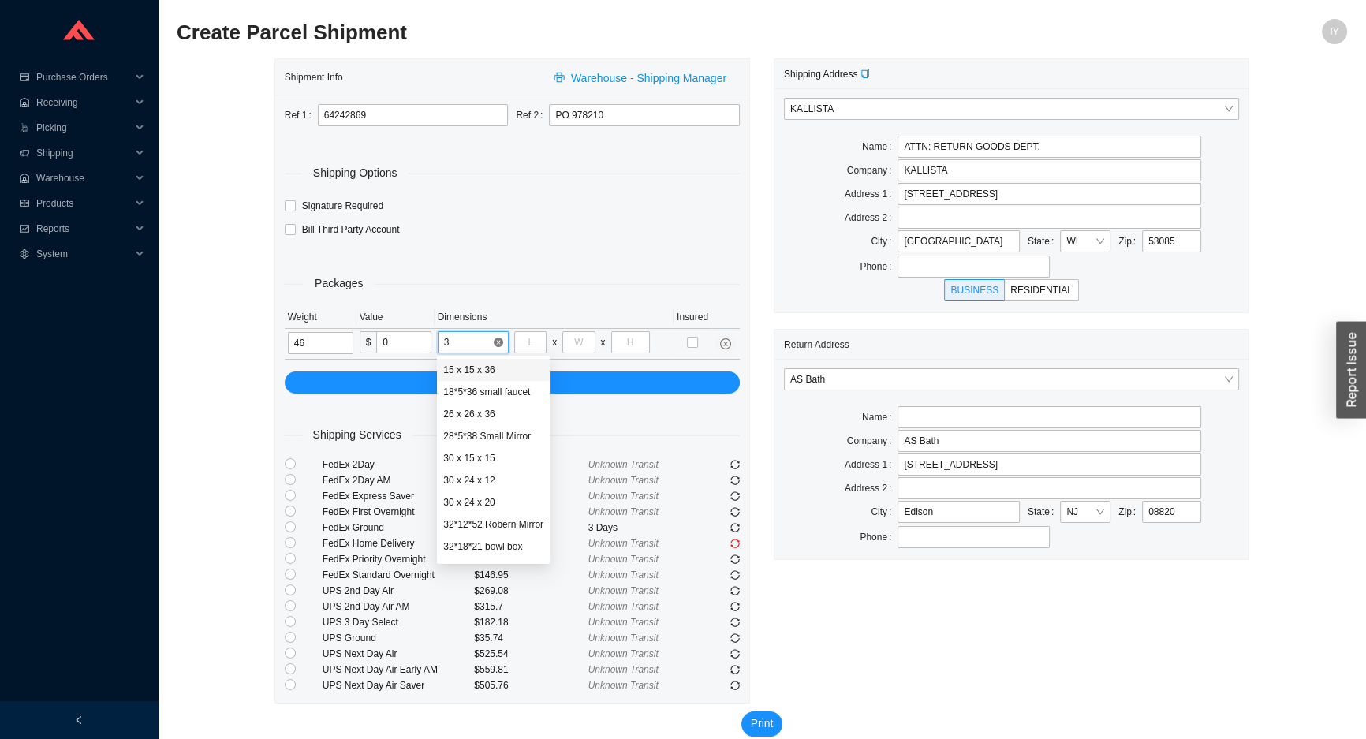
type input "30"
click at [473, 389] on div "30 x 24 x 12" at bounding box center [472, 392] width 58 height 14
type input "30"
type input "24"
type input "12"
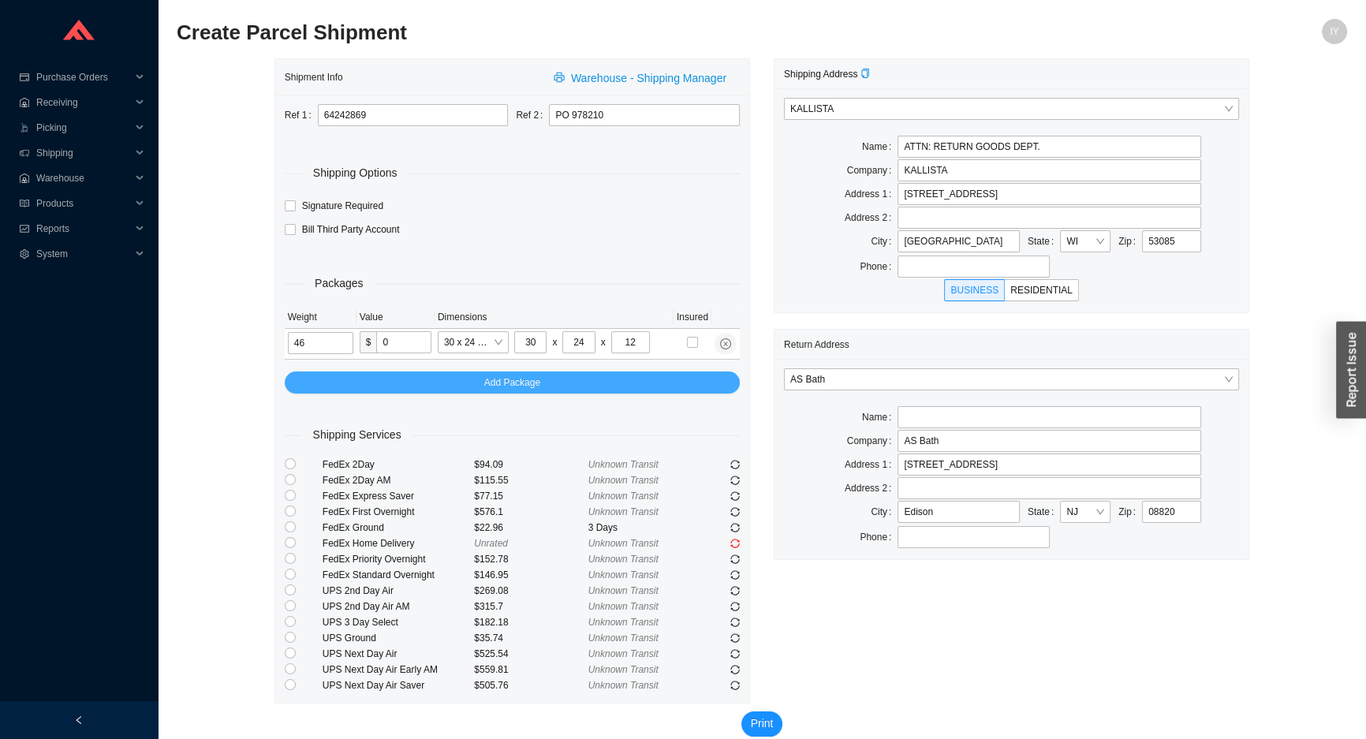
click at [452, 385] on button "Add Package" at bounding box center [512, 382] width 455 height 22
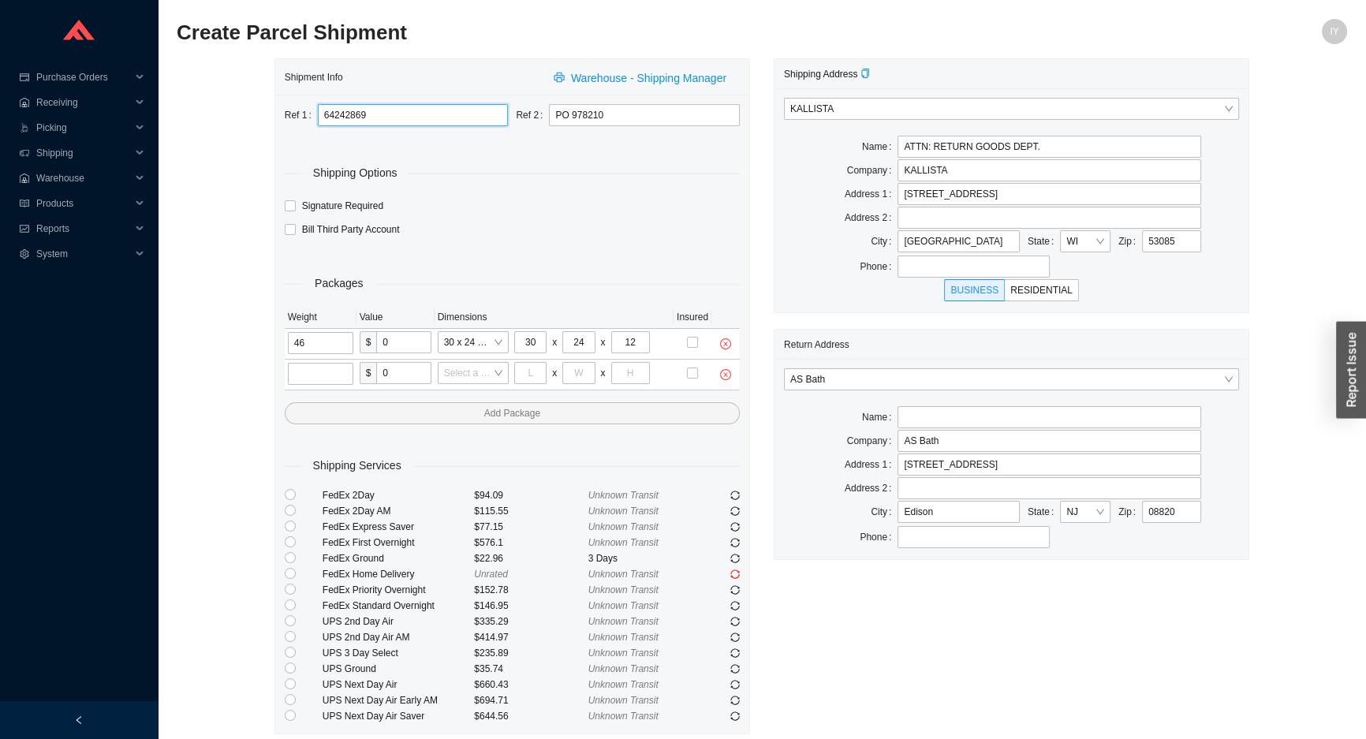
click at [478, 114] on input "64242869" at bounding box center [413, 115] width 191 height 22
paste input "64253222"
type input "64242869, 64253222"
click at [624, 119] on input "PO 978210" at bounding box center [644, 115] width 191 height 22
paste input "978407"
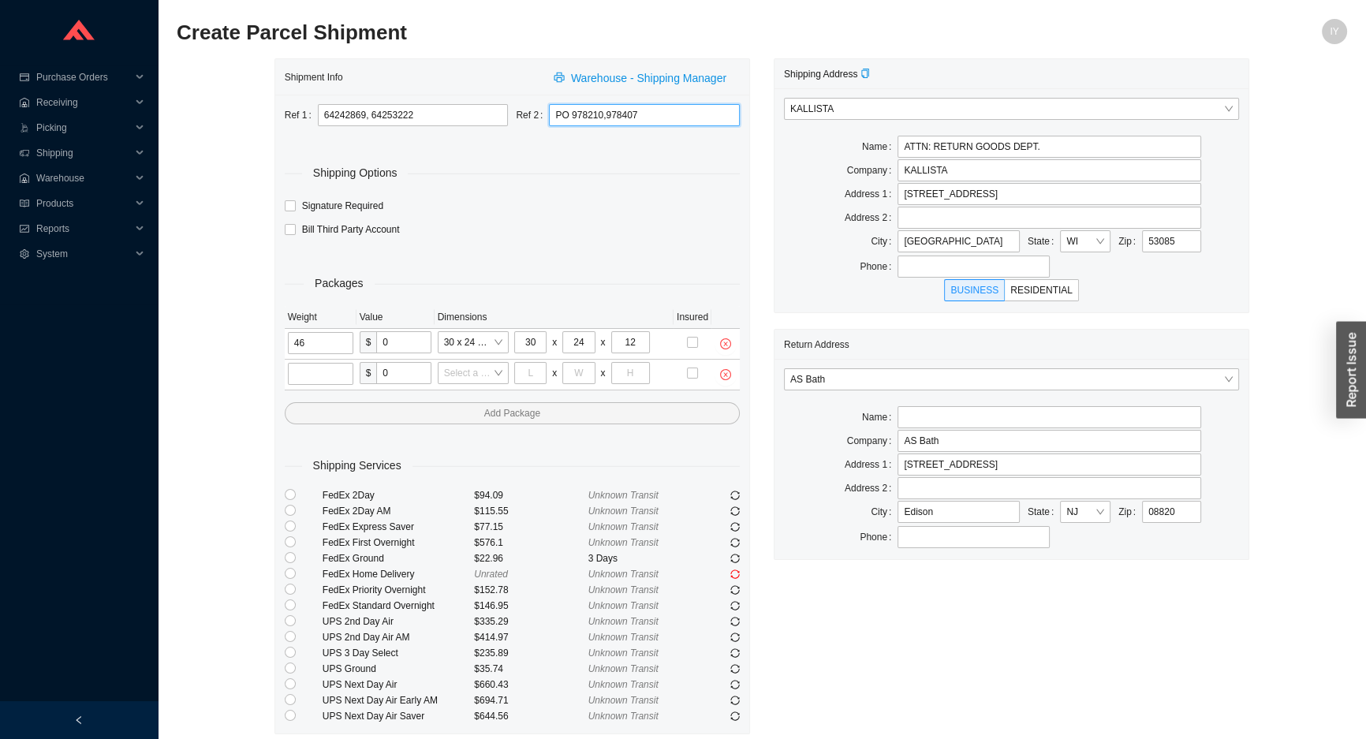
type input "PO 978210,978407"
click at [454, 121] on input "64242869, 64253222" at bounding box center [413, 115] width 191 height 22
paste input "64253222"
type input "64242869, 64253222, 64253222"
click at [692, 118] on input "PO 978210,978407" at bounding box center [644, 115] width 191 height 22
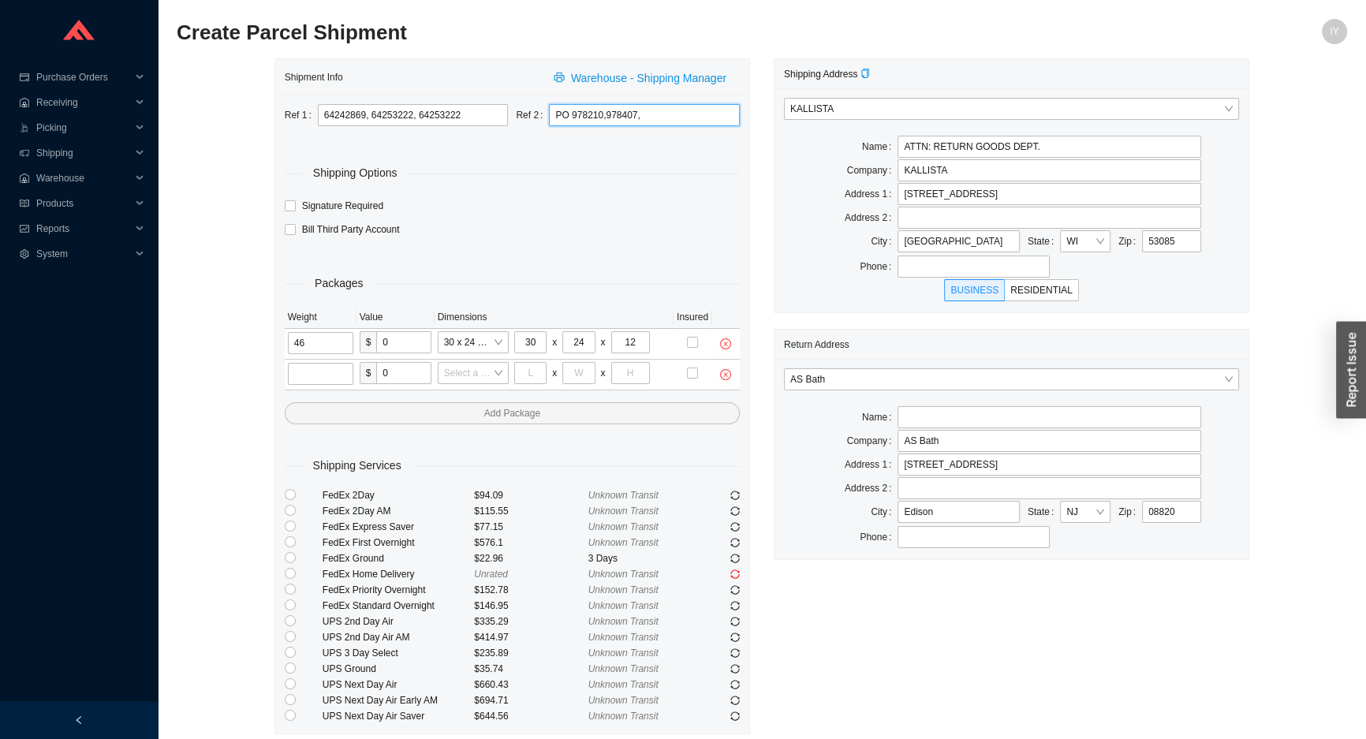
paste input "978407"
type input "PO 978210,978407,978407"
click at [329, 366] on input "tel" at bounding box center [320, 374] width 65 height 22
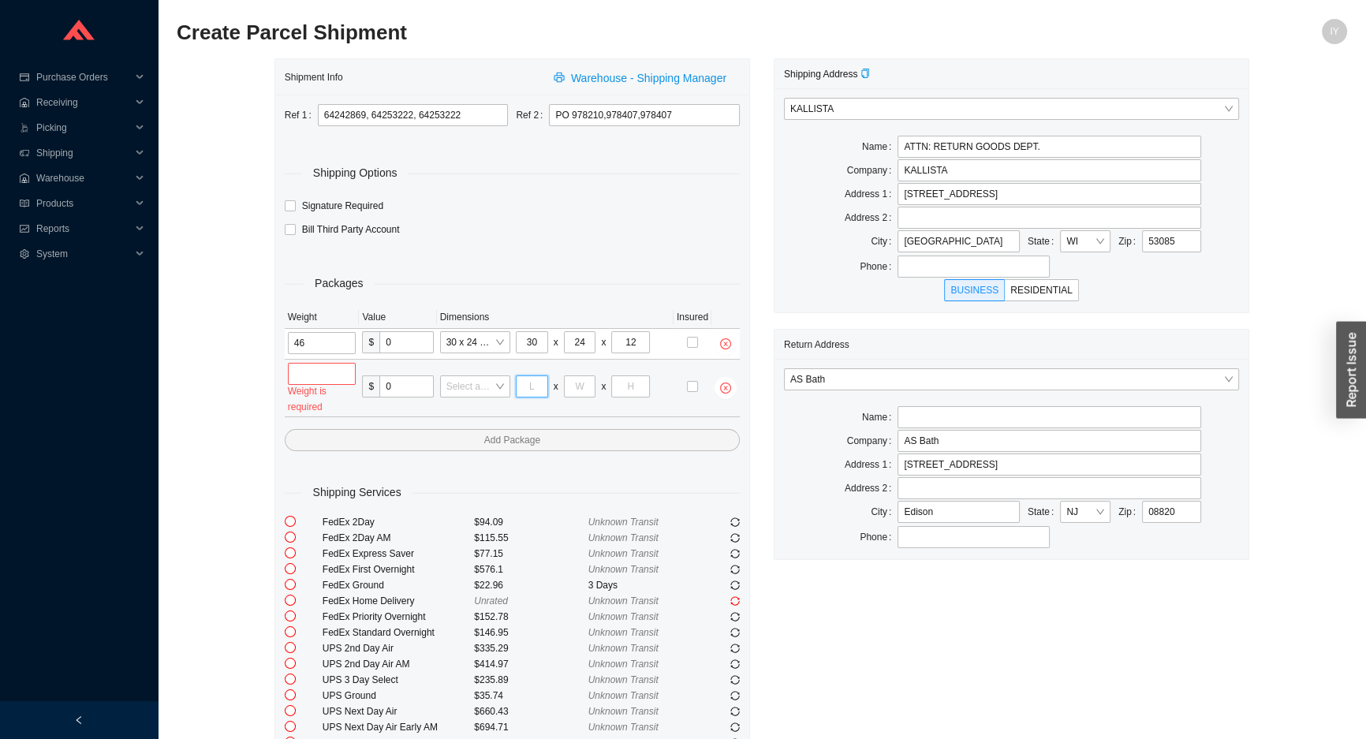
click at [532, 386] on input "tel" at bounding box center [532, 386] width 32 height 22
type input "43"
type input "19"
type input "12"
click at [337, 366] on input "tel" at bounding box center [322, 374] width 69 height 22
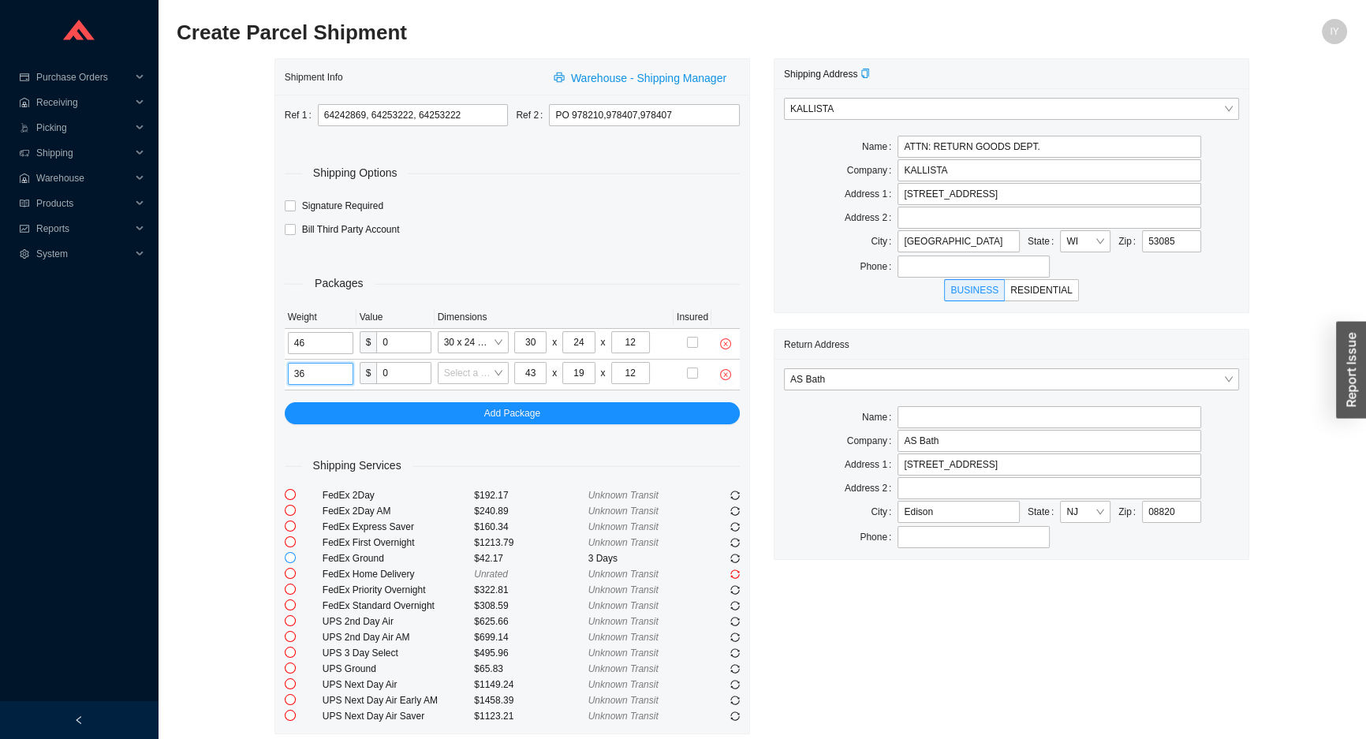
type input "36"
click at [285, 557] on input "radio" at bounding box center [290, 557] width 11 height 11
radio input "true"
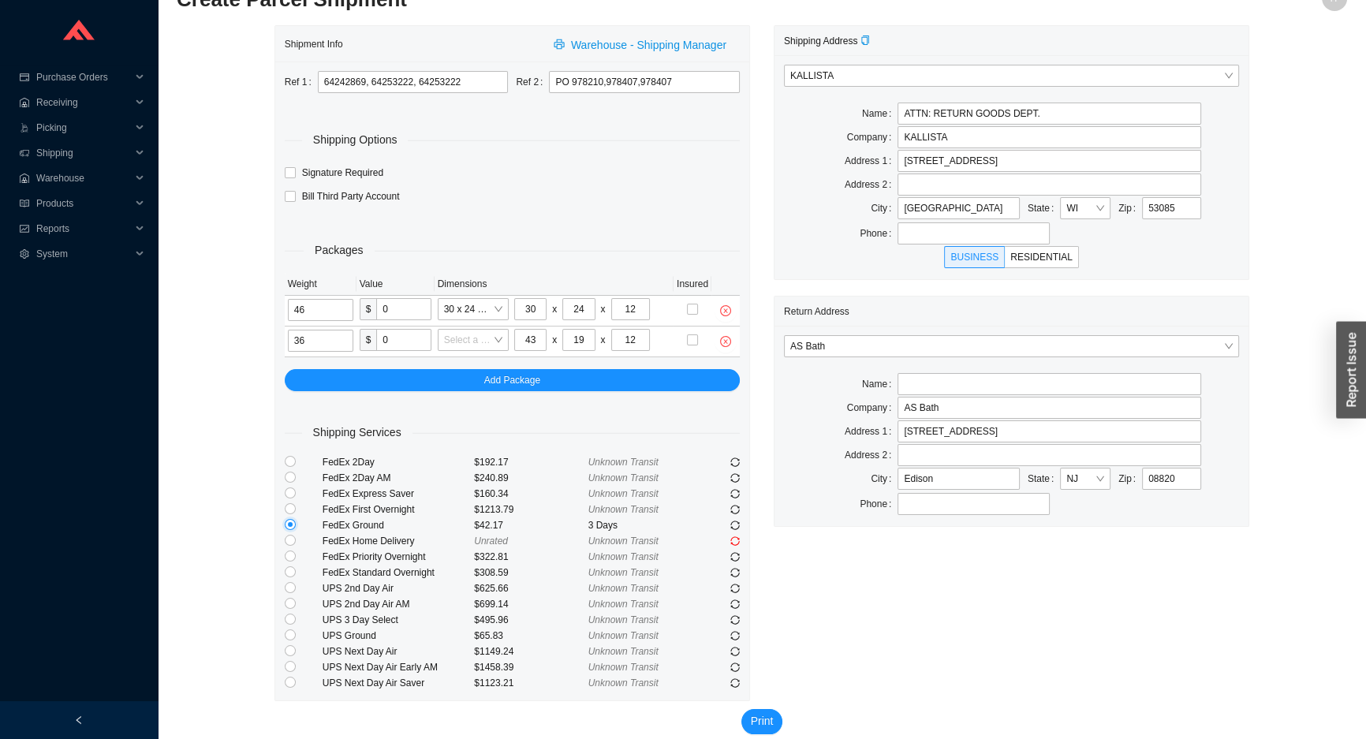
scroll to position [51, 0]
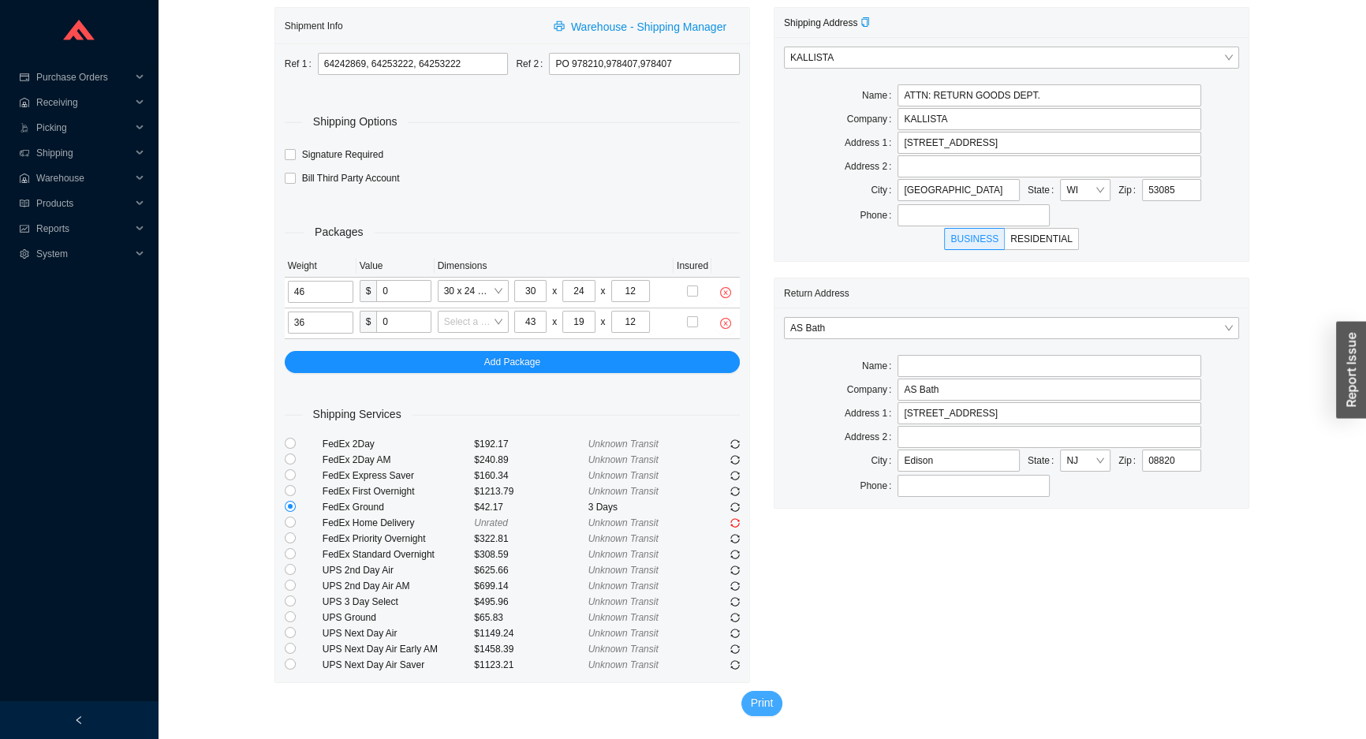
click at [754, 708] on span "Print" at bounding box center [762, 703] width 23 height 18
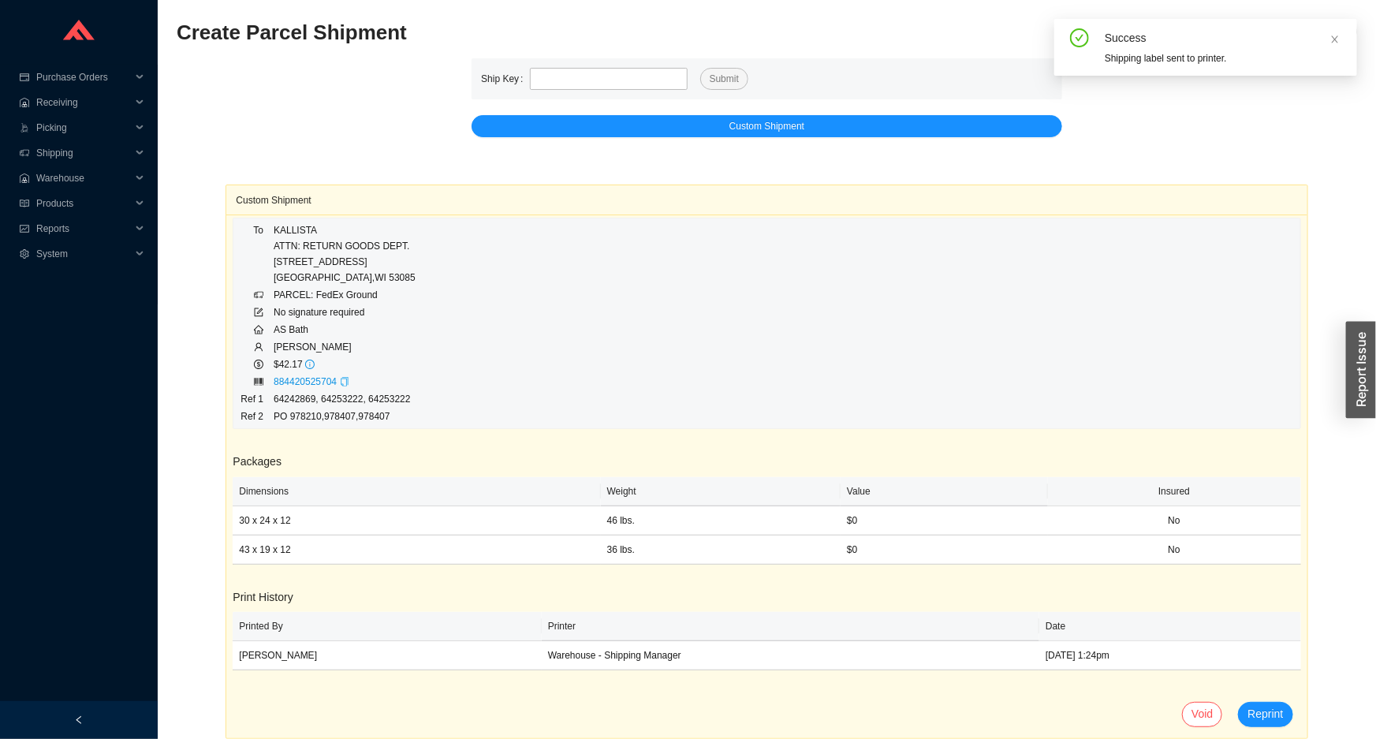
click at [341, 382] on icon "copy" at bounding box center [344, 381] width 9 height 9
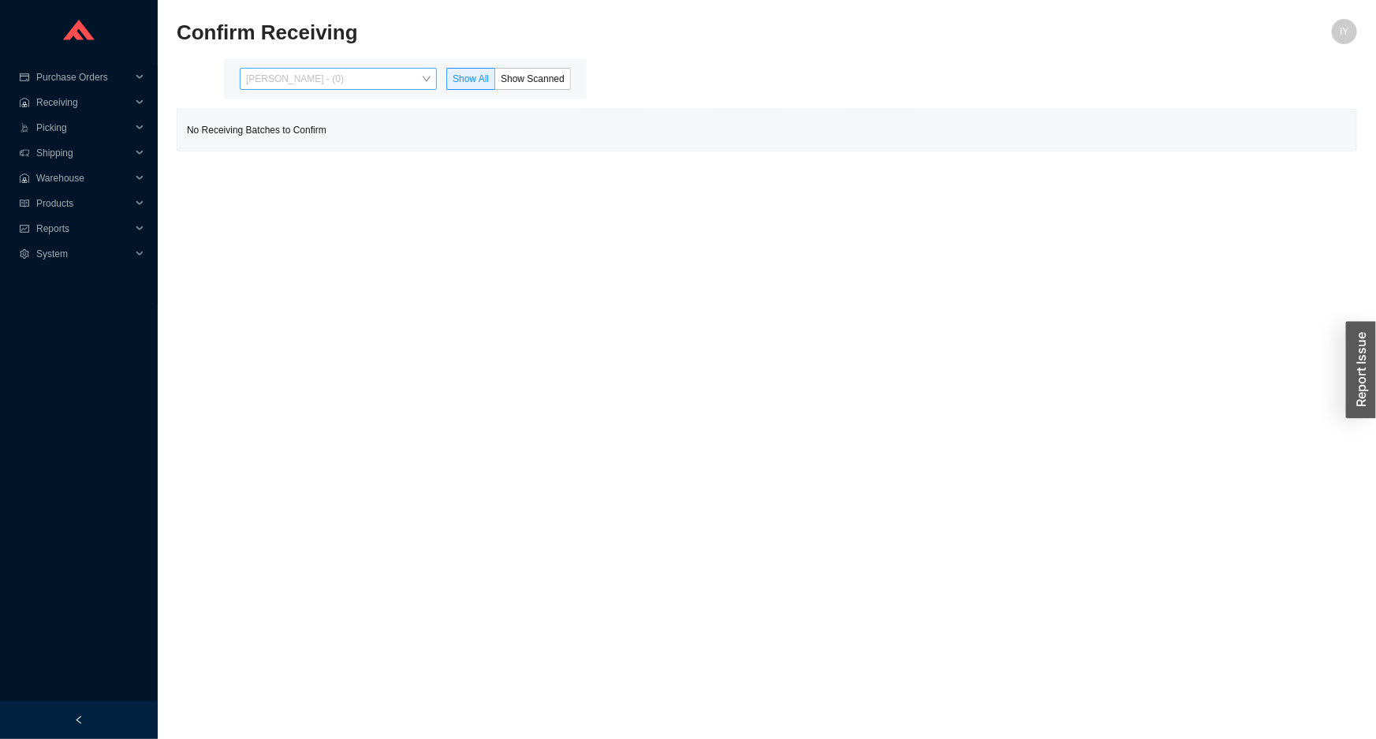
drag, startPoint x: 426, startPoint y: 79, endPoint x: 416, endPoint y: 84, distance: 11.0
click at [423, 80] on span "[PERSON_NAME] - (0)" at bounding box center [338, 79] width 185 height 21
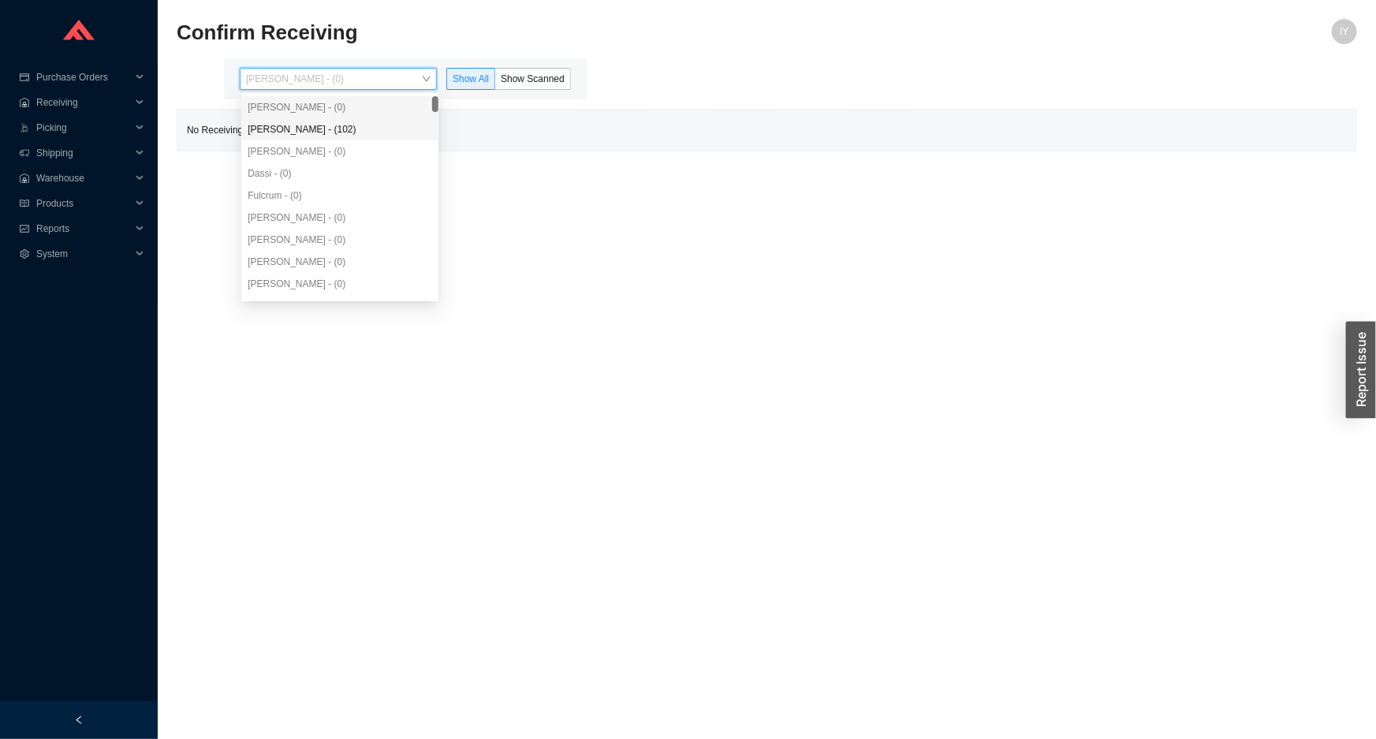
click at [397, 126] on div "[PERSON_NAME] - (102)" at bounding box center [340, 129] width 185 height 14
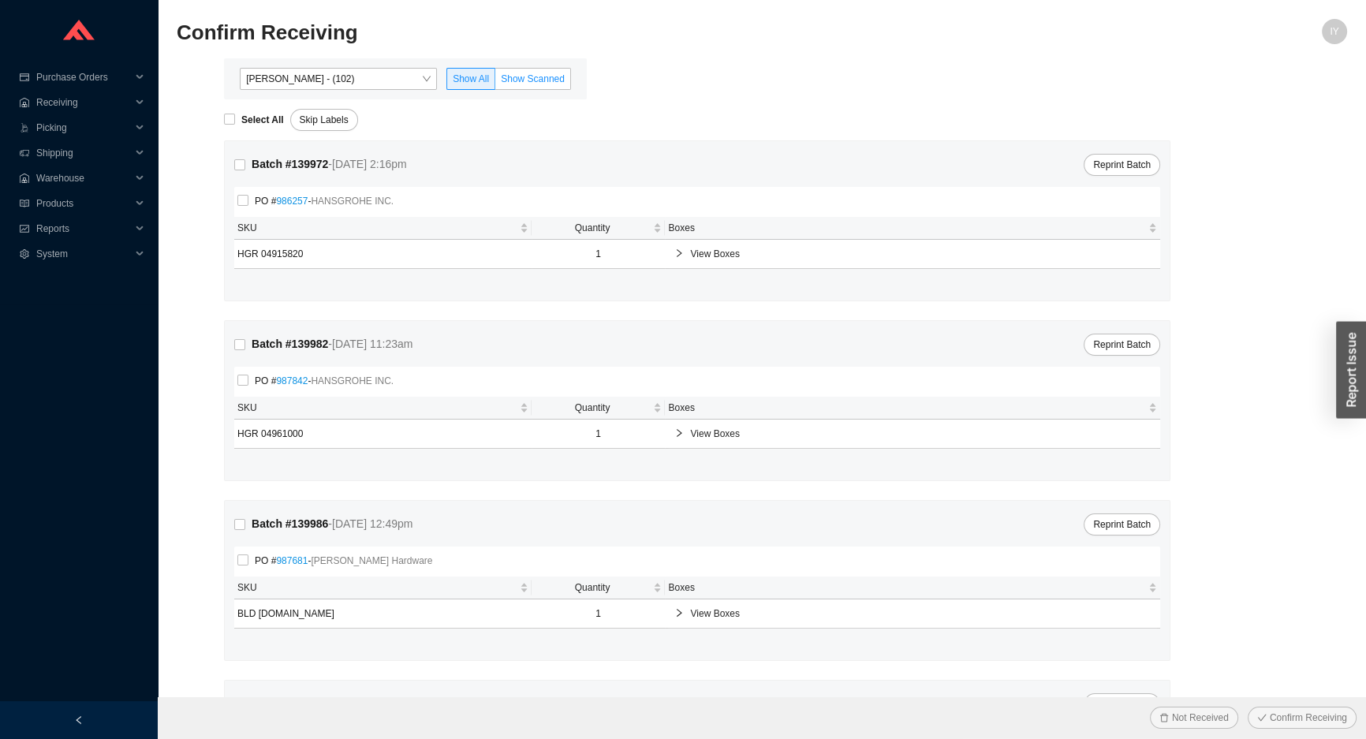
click at [529, 78] on span "Show Scanned" at bounding box center [533, 78] width 64 height 11
click at [495, 82] on input "Show Scanned" at bounding box center [495, 82] width 0 height 0
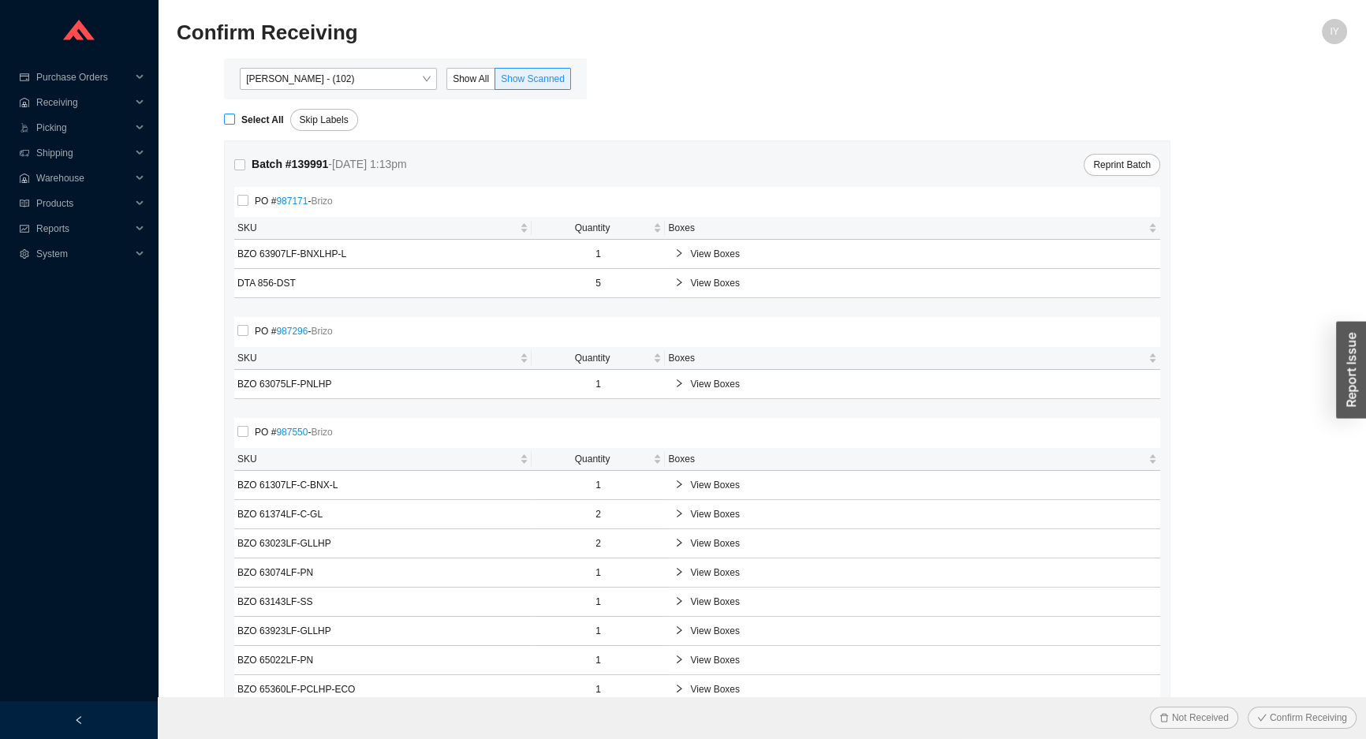
click at [226, 122] on input "Select All" at bounding box center [229, 119] width 11 height 11
checkbox input "true"
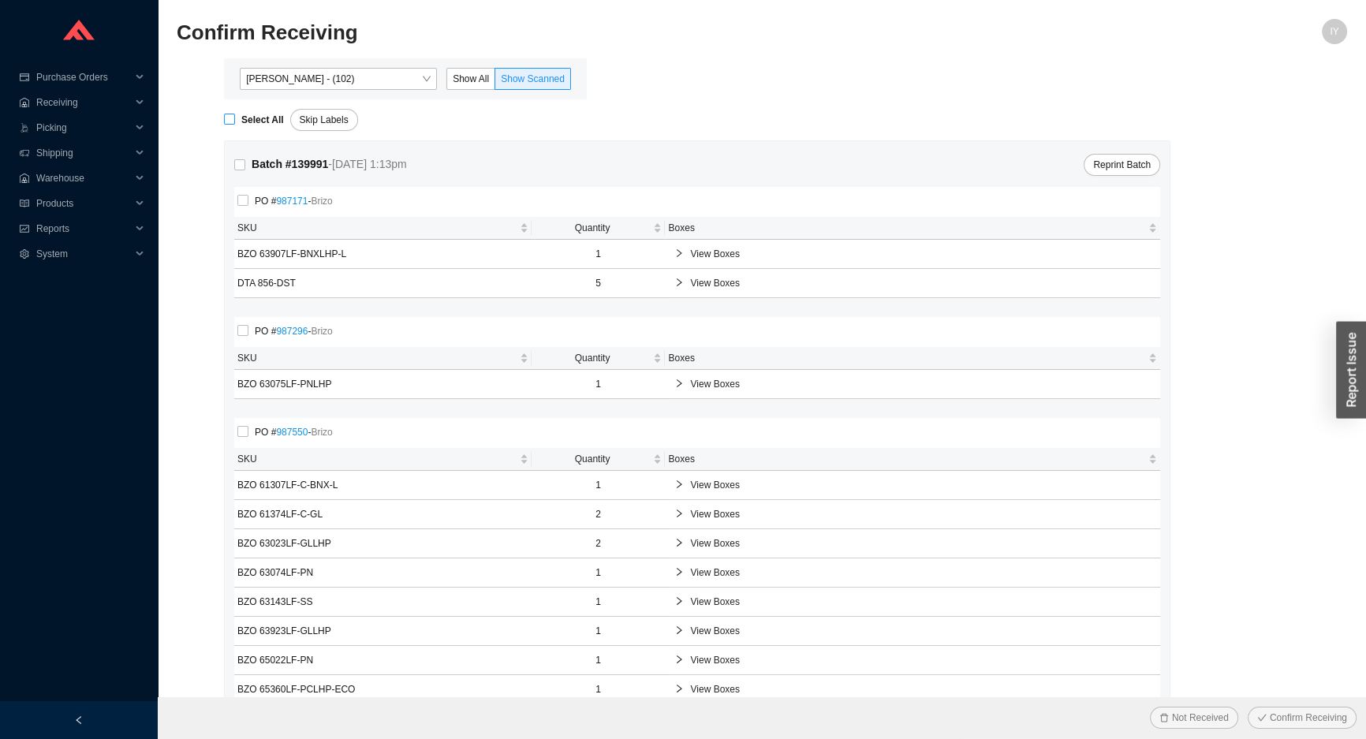
checkbox input "true"
click at [1248, 707] on button "Confirm Receiving" at bounding box center [1302, 718] width 109 height 22
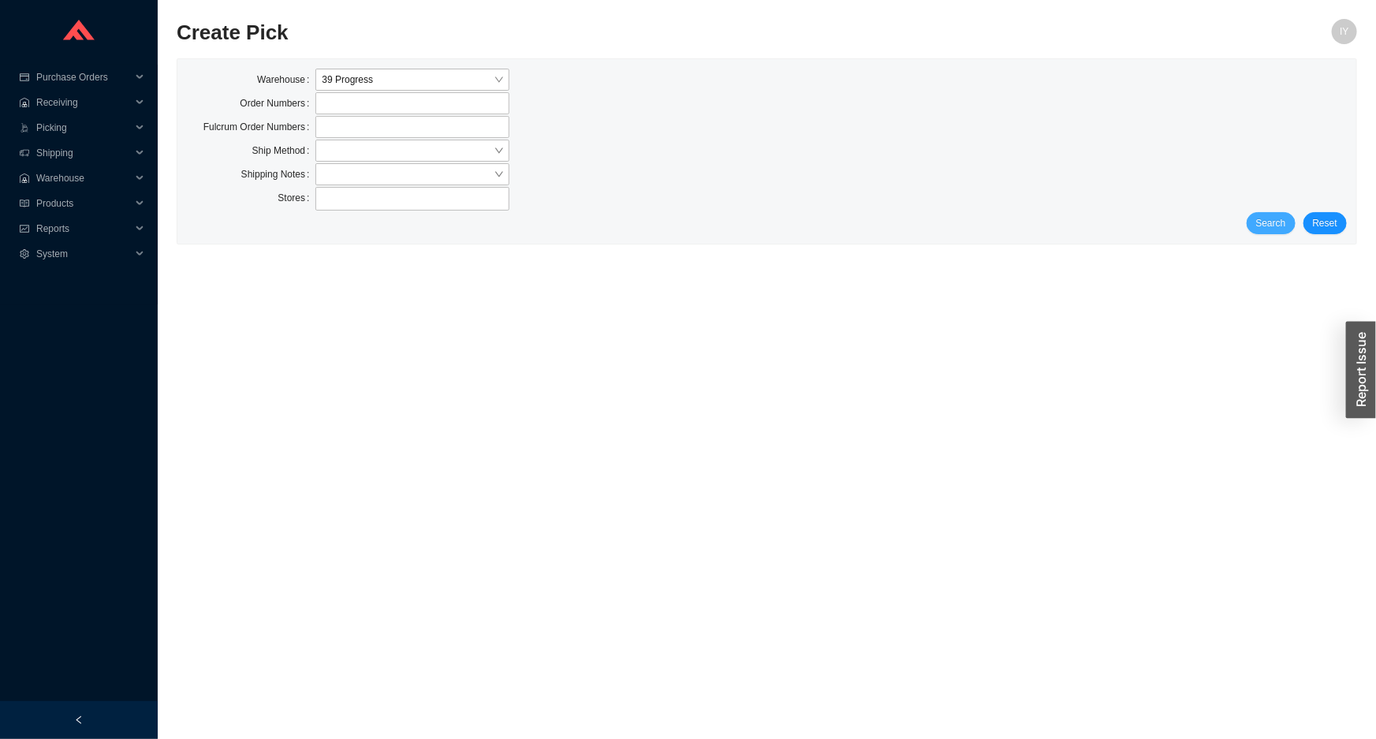
click at [1285, 221] on span "Search" at bounding box center [1271, 223] width 30 height 16
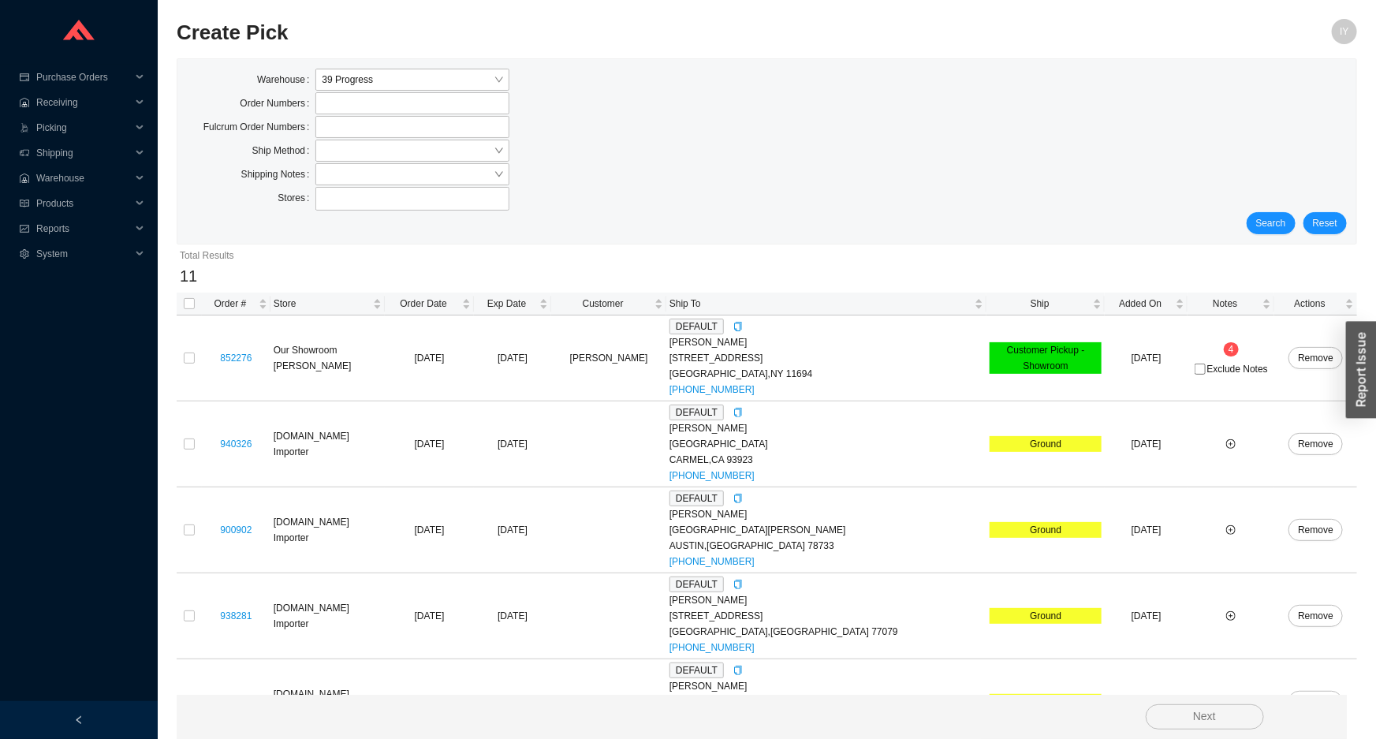
click at [1284, 221] on button "Search" at bounding box center [1271, 223] width 49 height 22
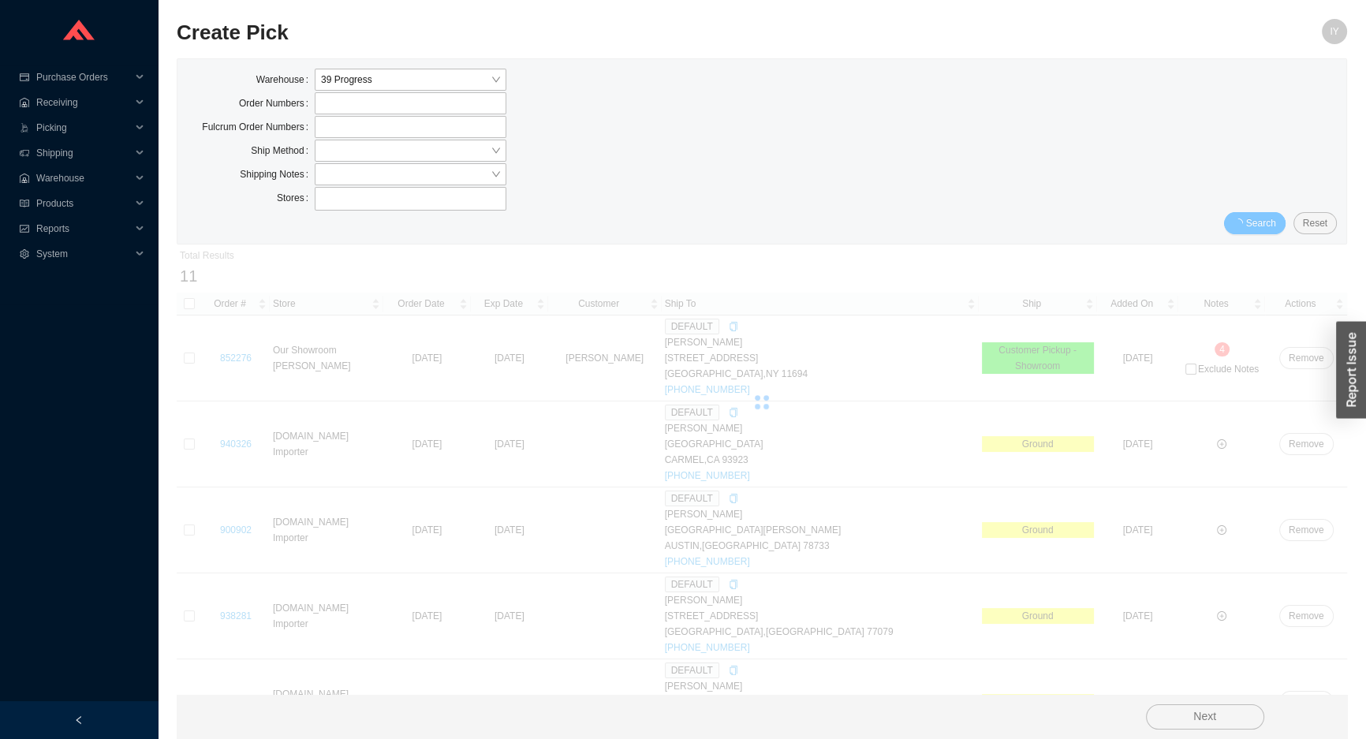
click at [1282, 221] on button "Search" at bounding box center [1255, 223] width 62 height 22
click at [1281, 221] on button "Search" at bounding box center [1255, 223] width 62 height 22
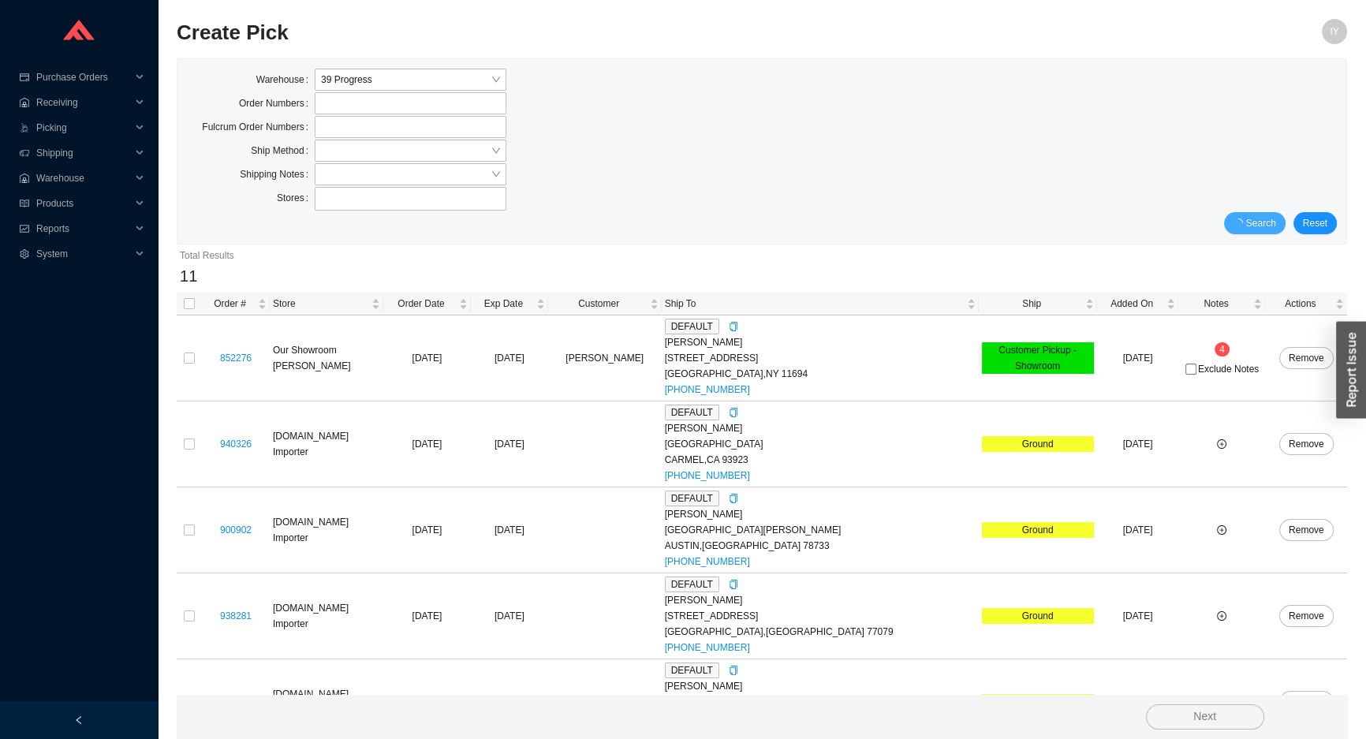
click at [1280, 221] on button "Search" at bounding box center [1255, 223] width 62 height 22
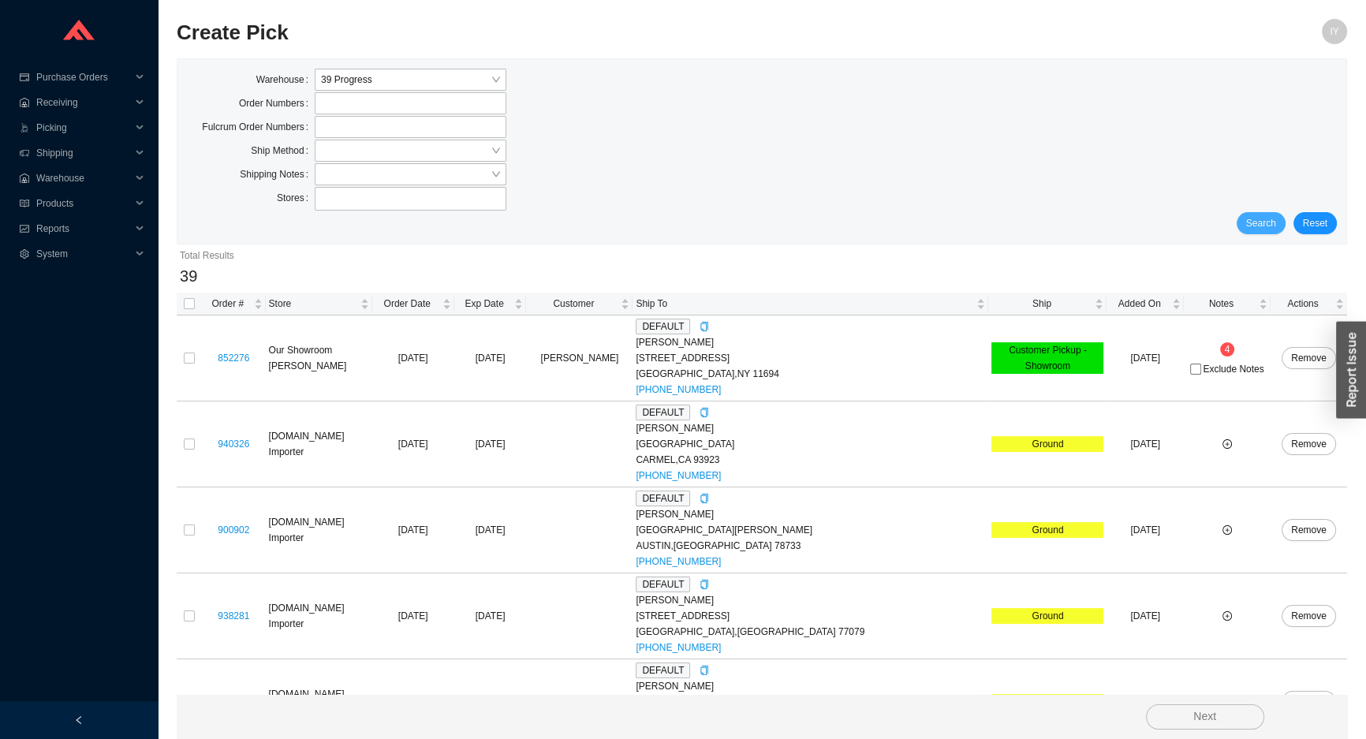
click at [1280, 221] on button "Search" at bounding box center [1261, 223] width 49 height 22
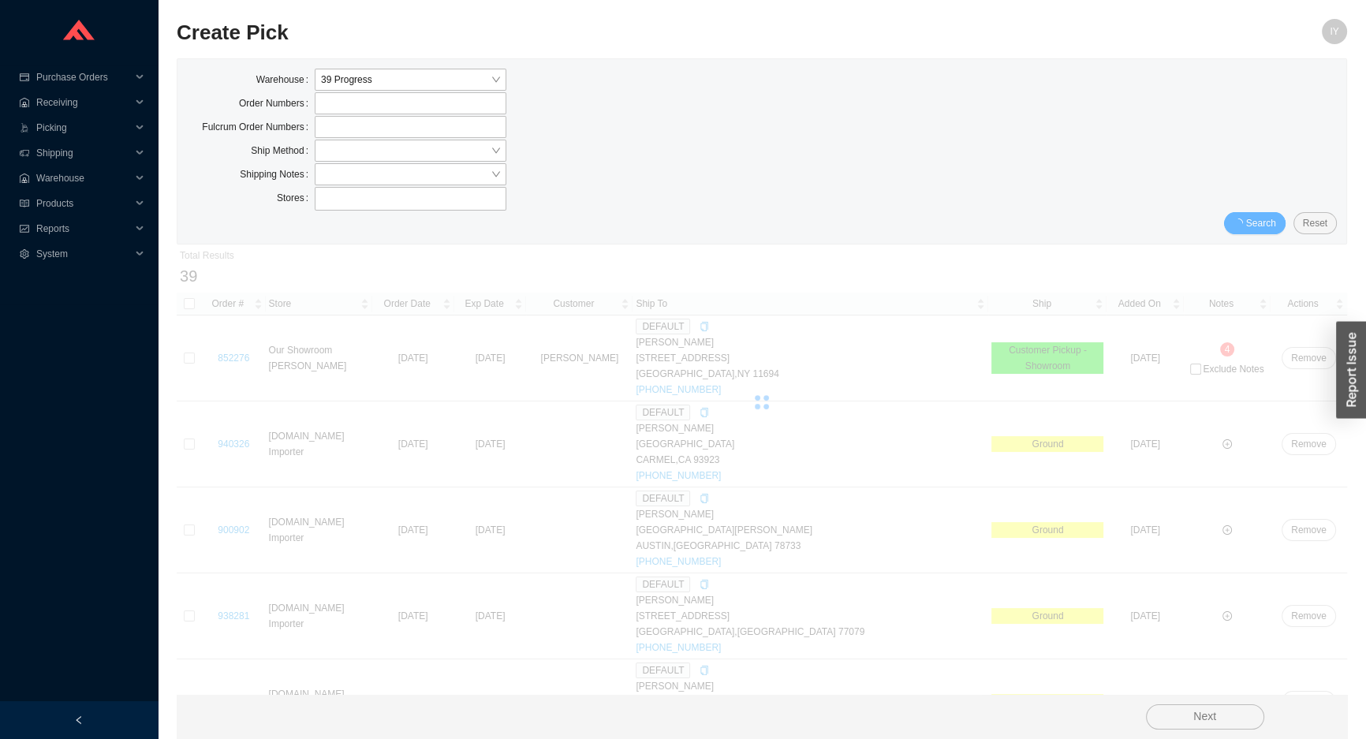
click at [1280, 221] on button "Search" at bounding box center [1255, 223] width 62 height 22
click at [1278, 221] on button "Search" at bounding box center [1261, 223] width 49 height 22
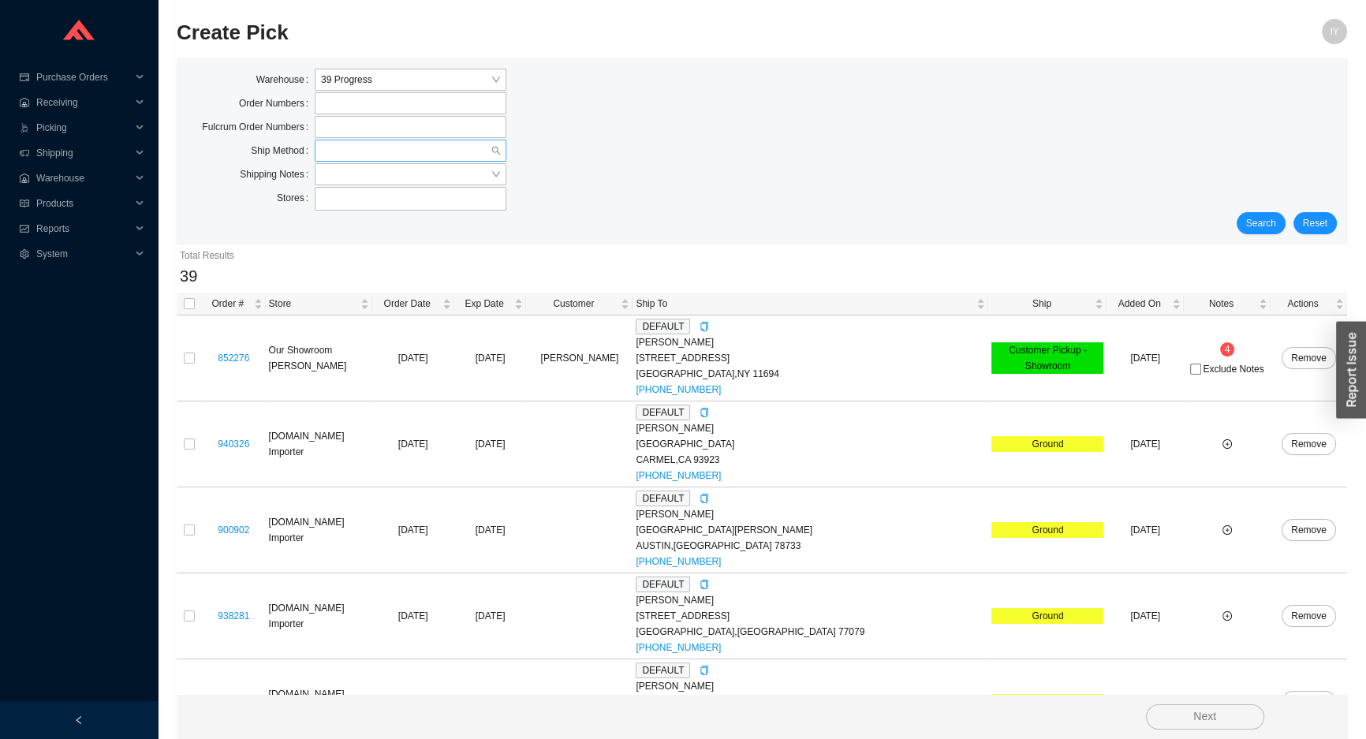
click at [441, 151] on input "search" at bounding box center [406, 150] width 170 height 21
click at [427, 271] on div "UPS" at bounding box center [410, 267] width 179 height 14
click at [1259, 221] on span "Search" at bounding box center [1261, 223] width 30 height 16
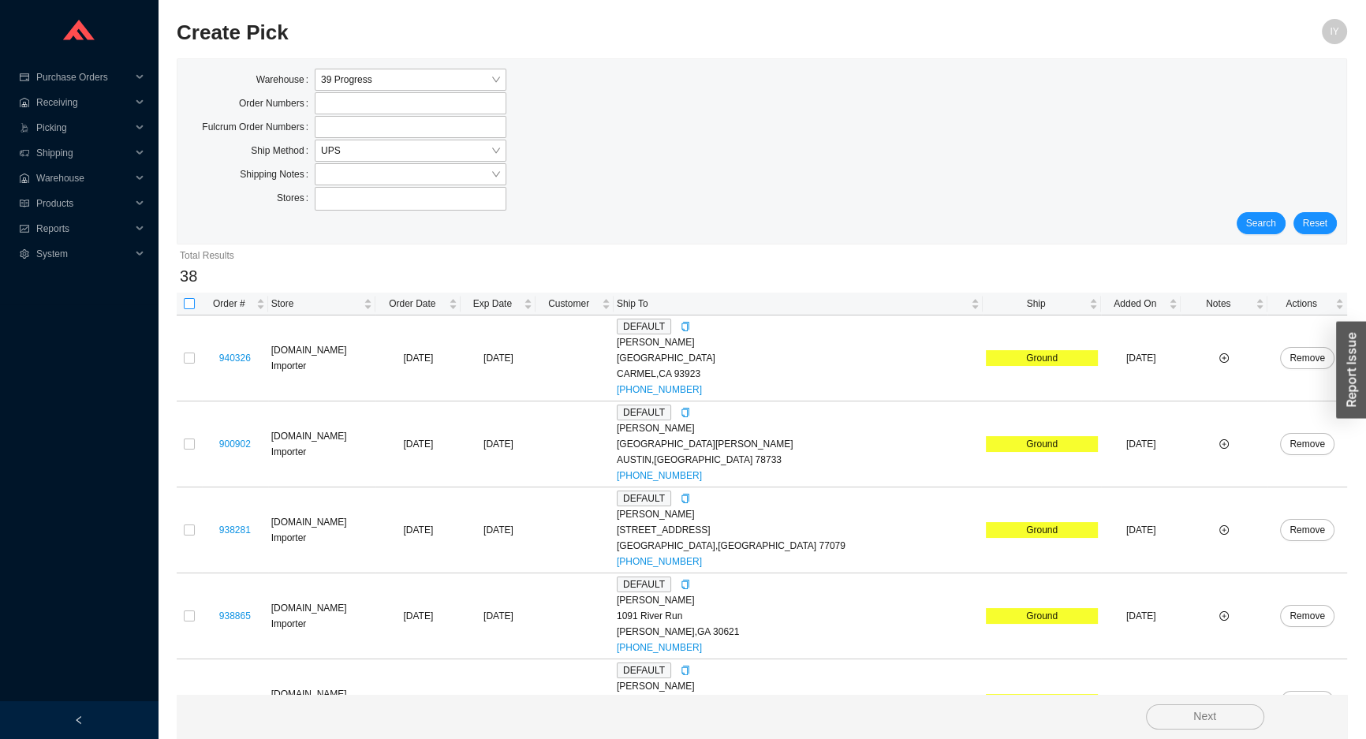
click at [190, 297] on label at bounding box center [189, 304] width 11 height 16
click at [190, 298] on input "checkbox" at bounding box center [189, 303] width 11 height 11
checkbox input "true"
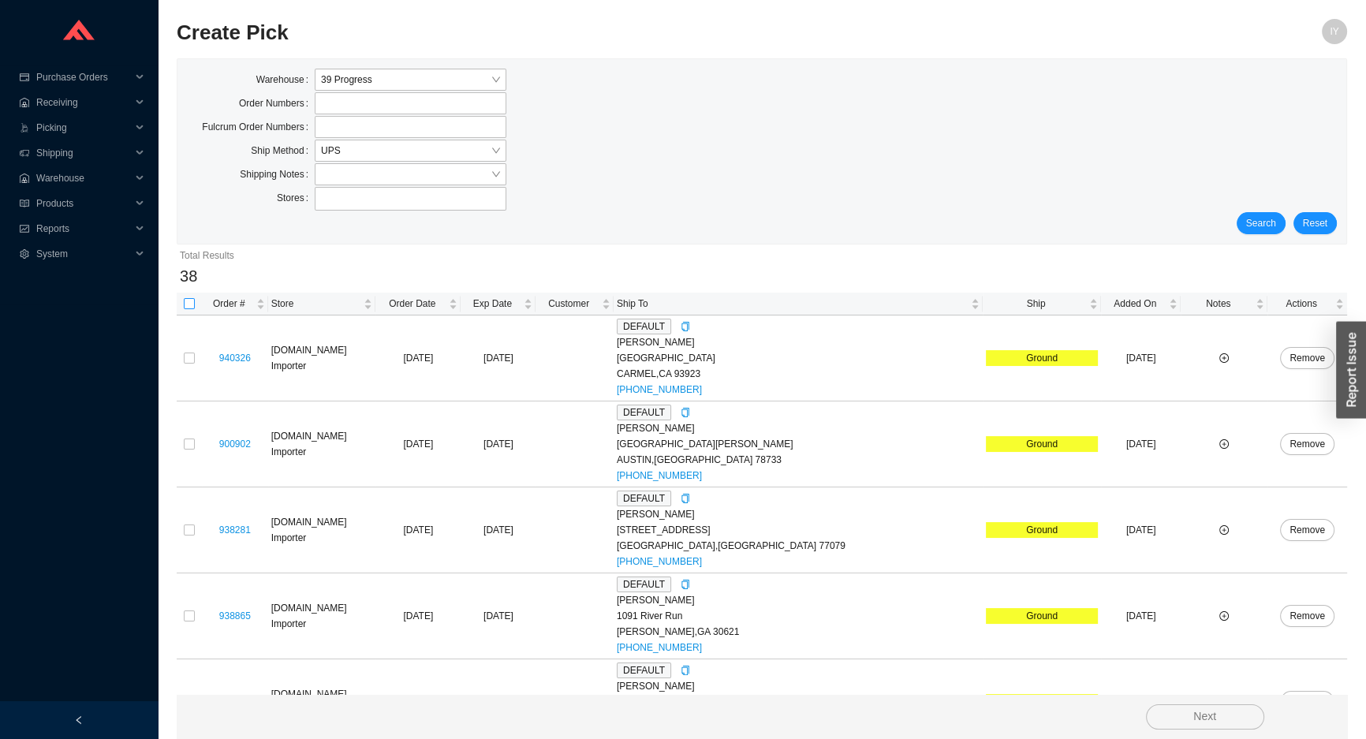
checkbox input "true"
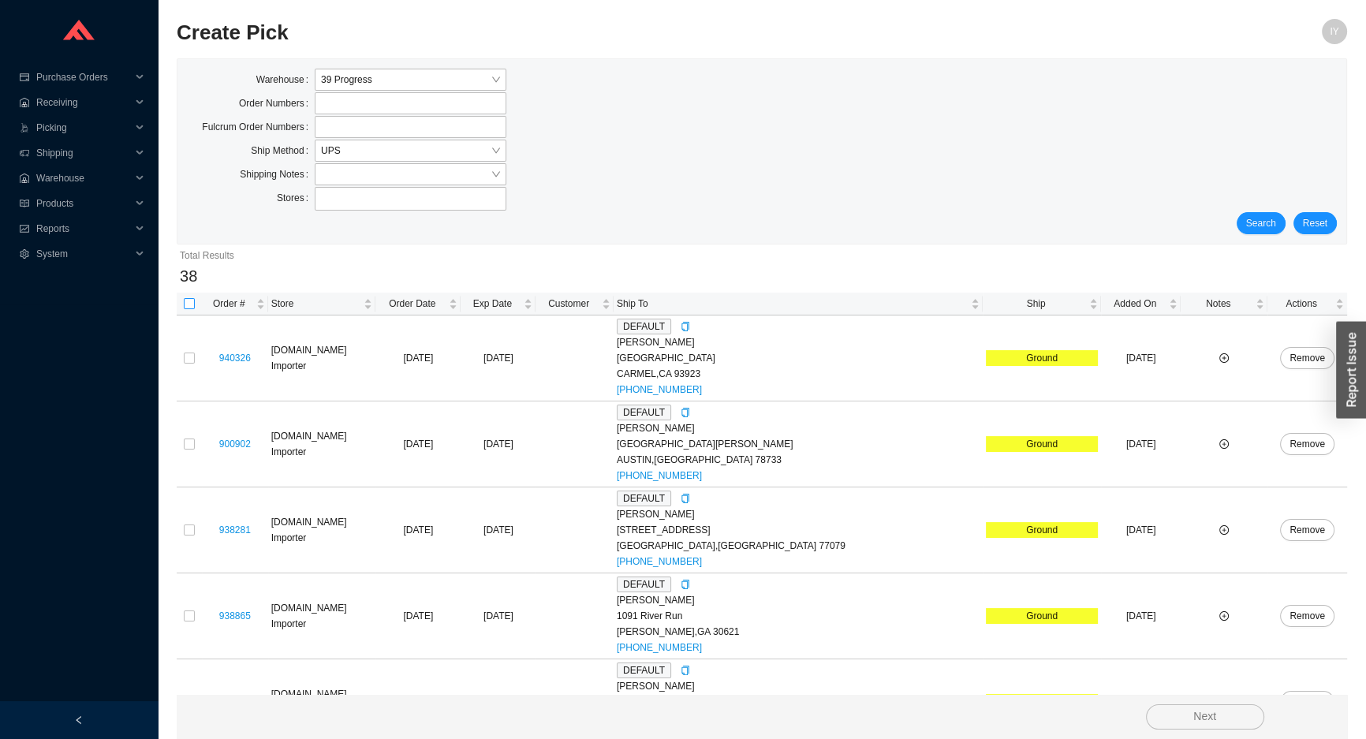
checkbox input "true"
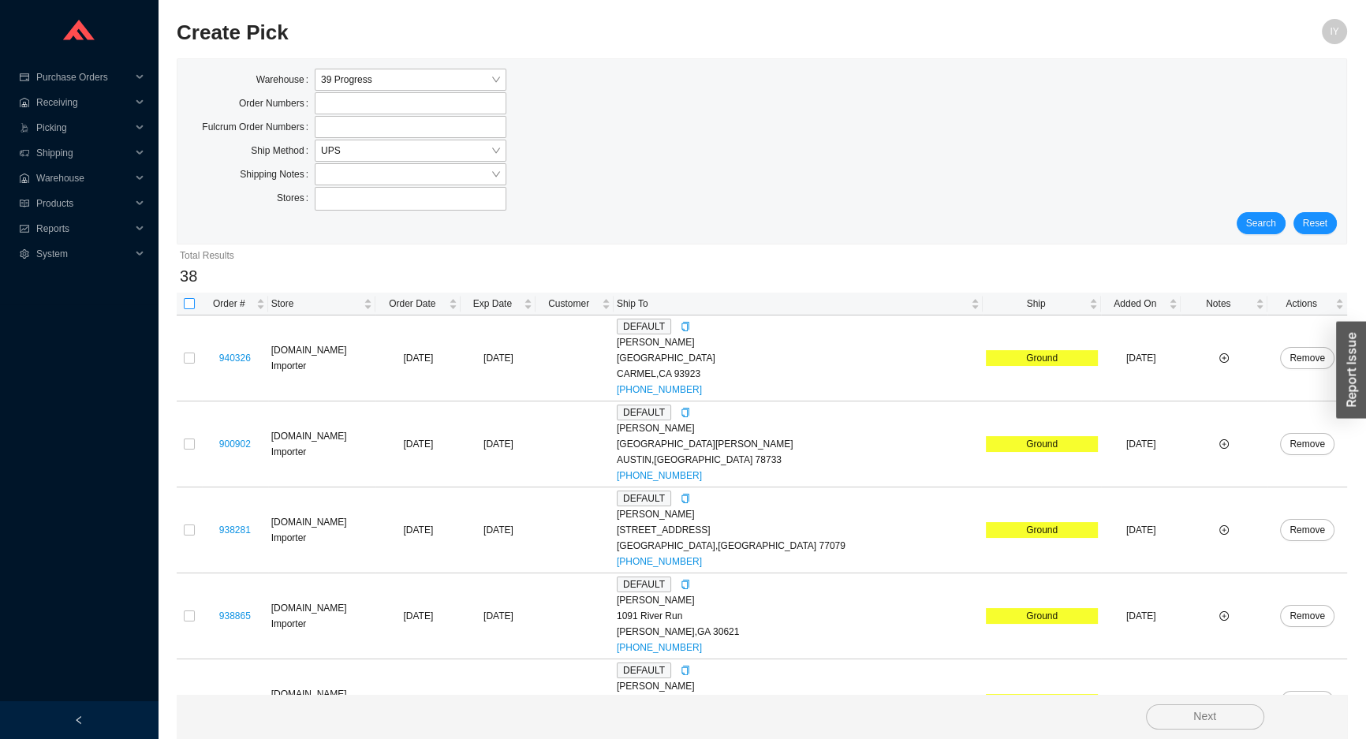
checkbox input "true"
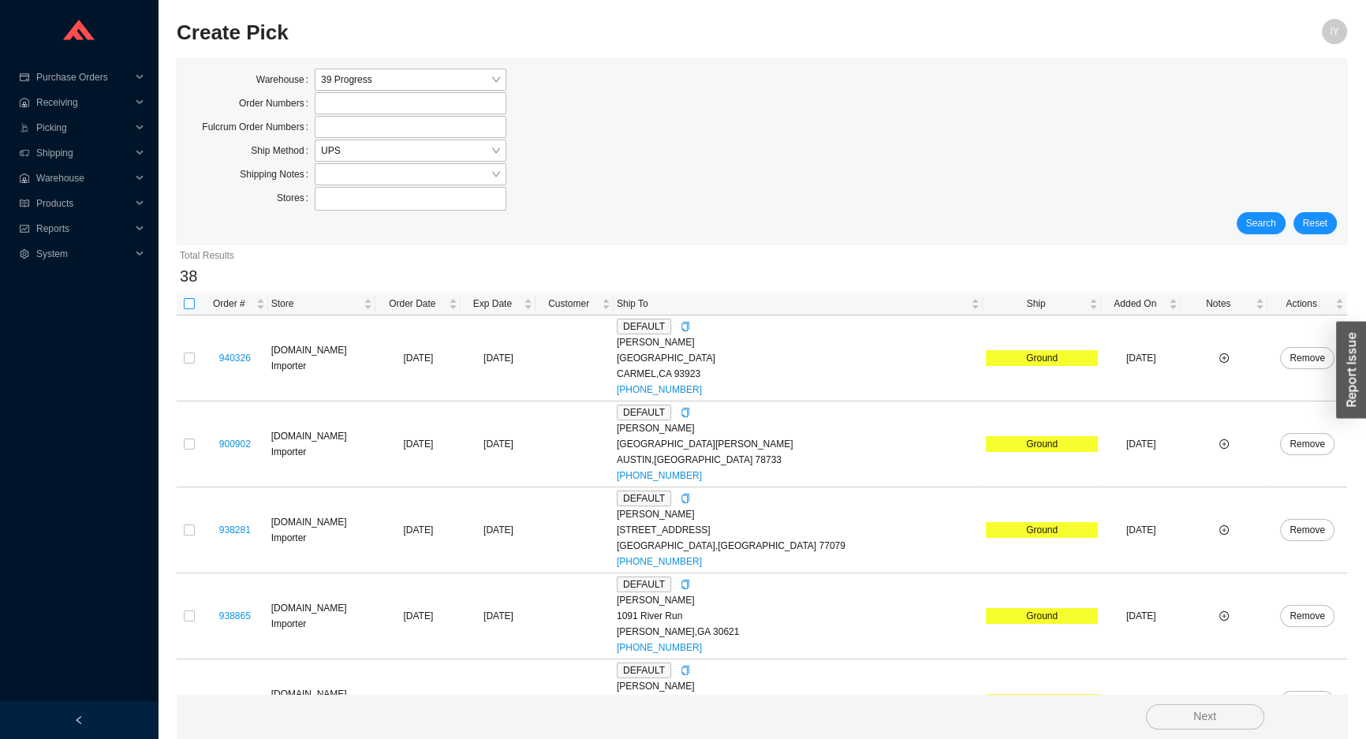
checkbox input "true"
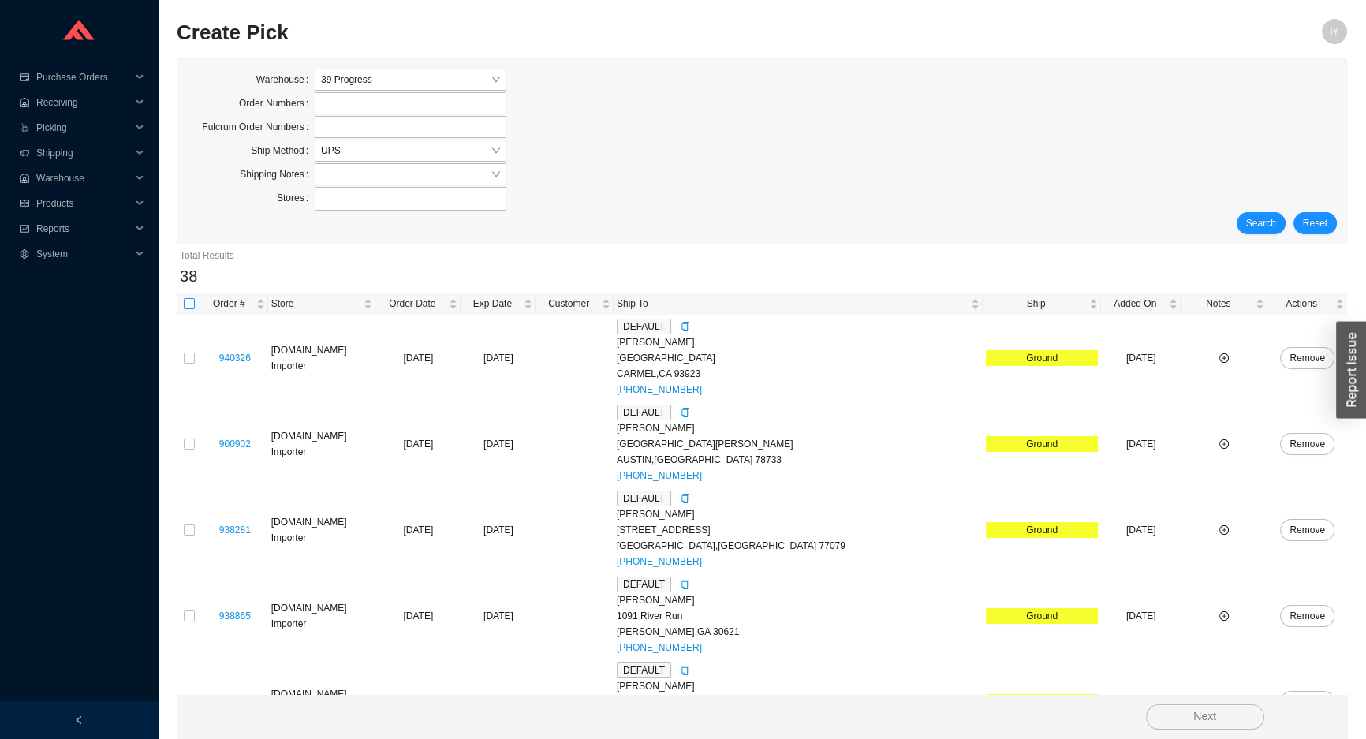
checkbox input "true"
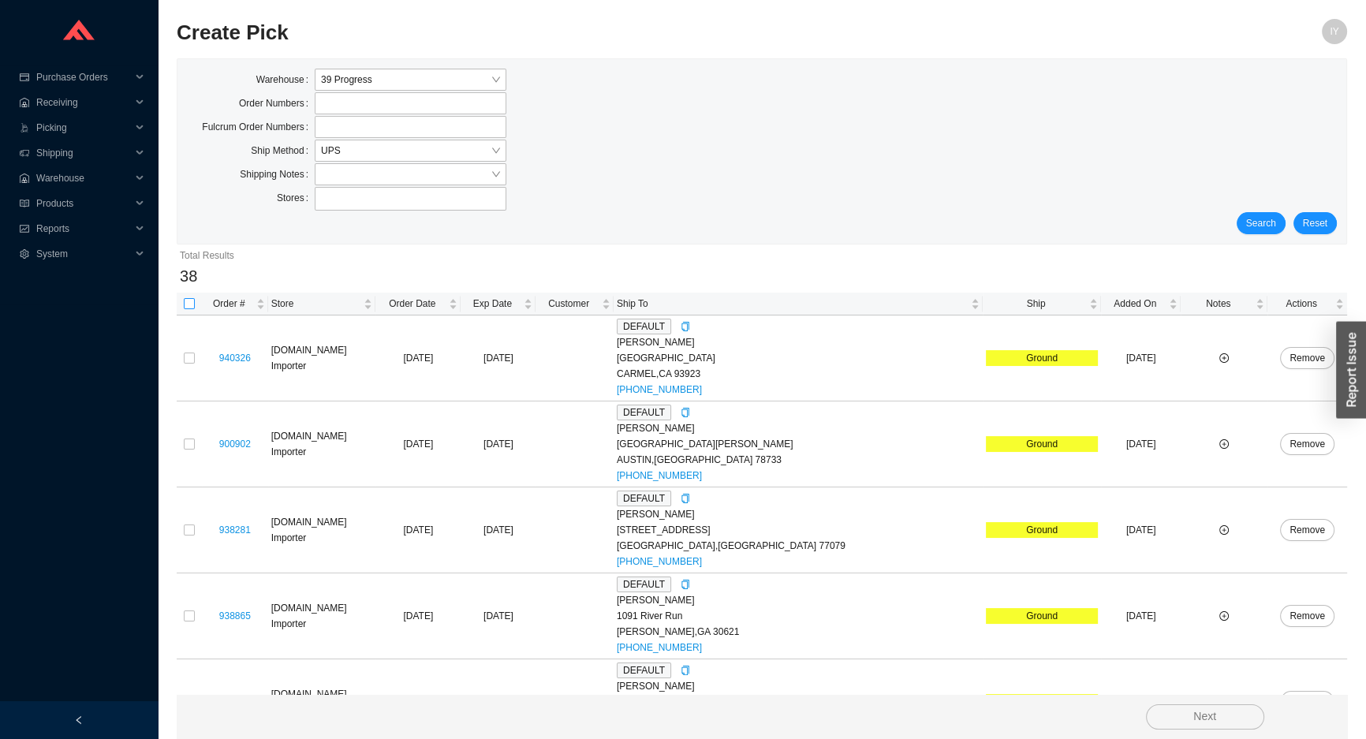
checkbox input "true"
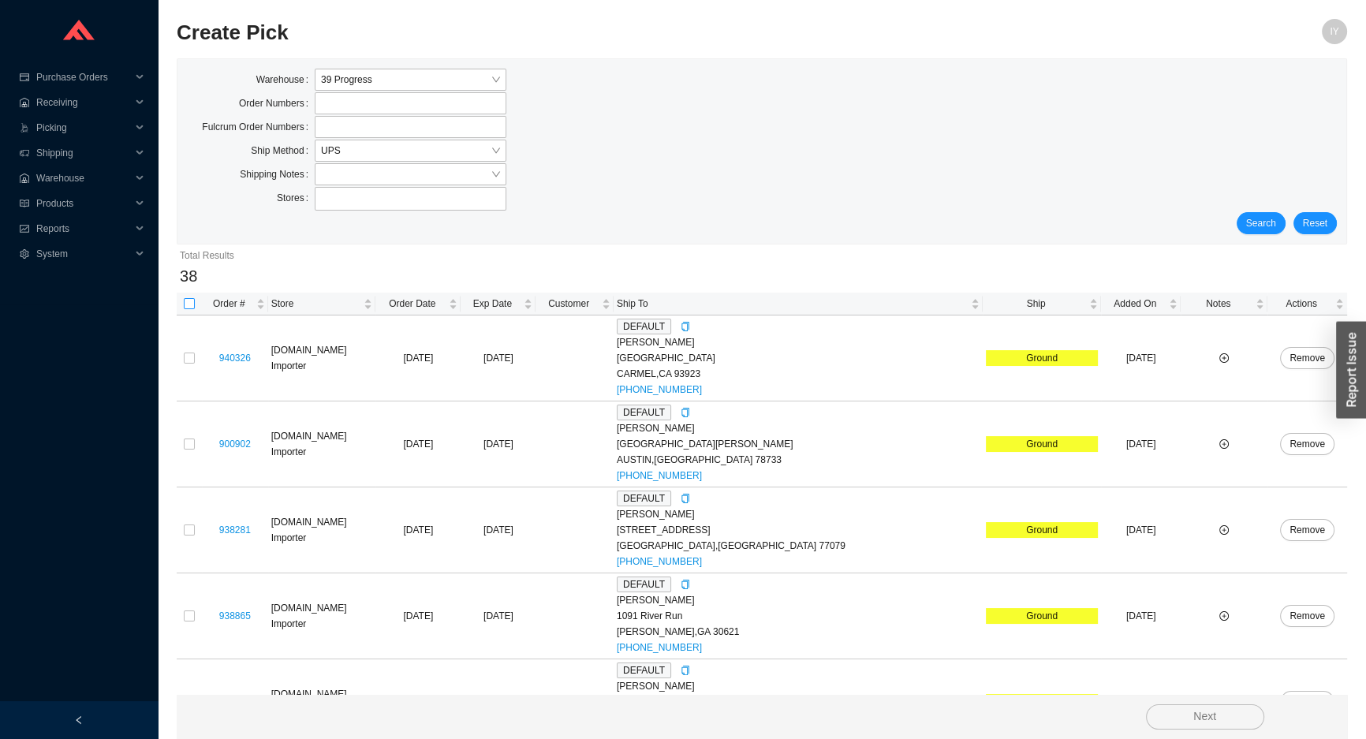
checkbox input "true"
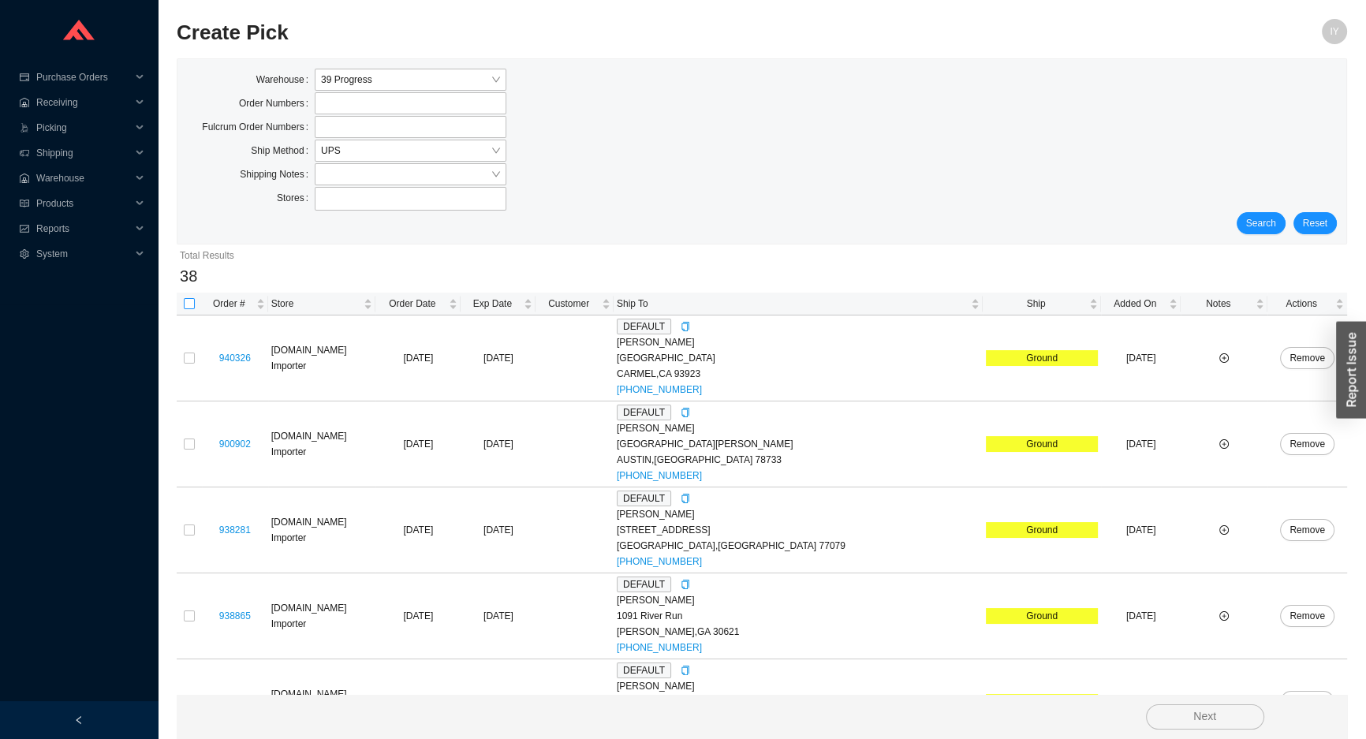
checkbox input "true"
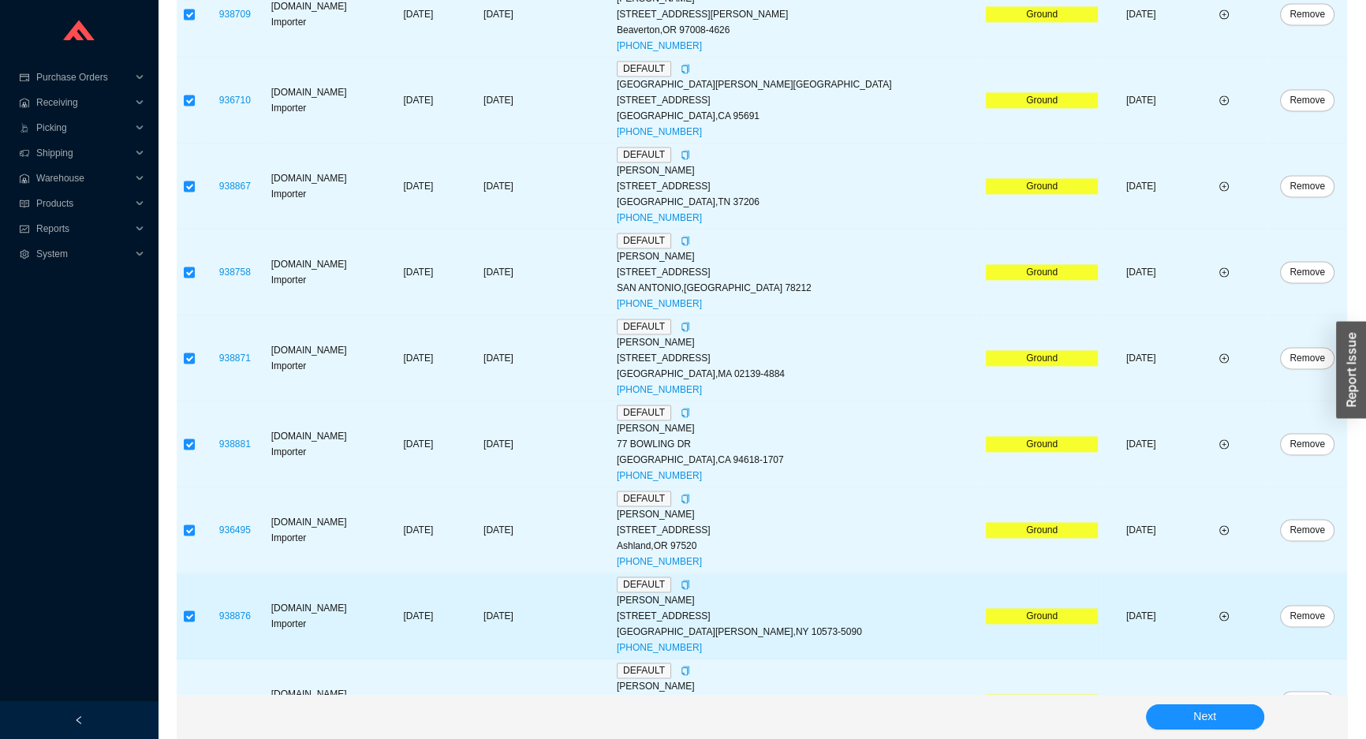
scroll to position [2883, 0]
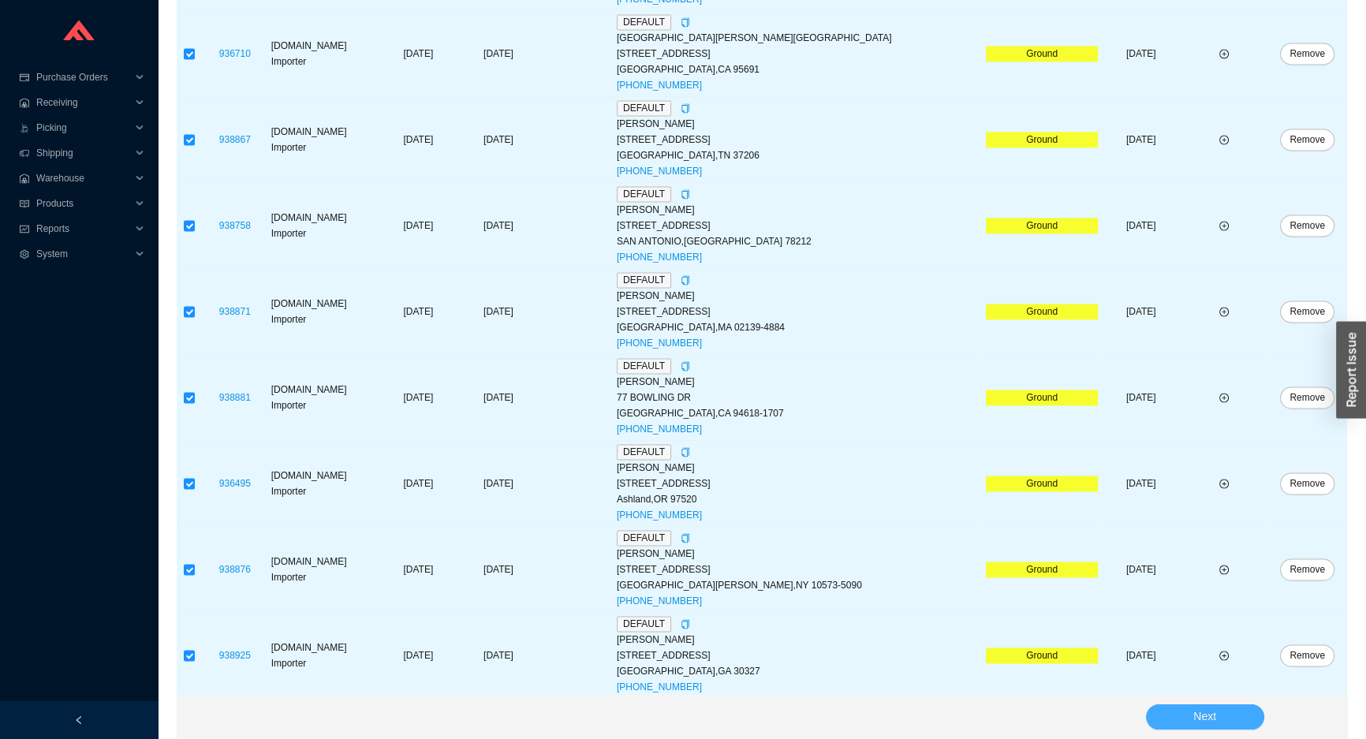
click at [1191, 707] on button "Next" at bounding box center [1205, 716] width 118 height 25
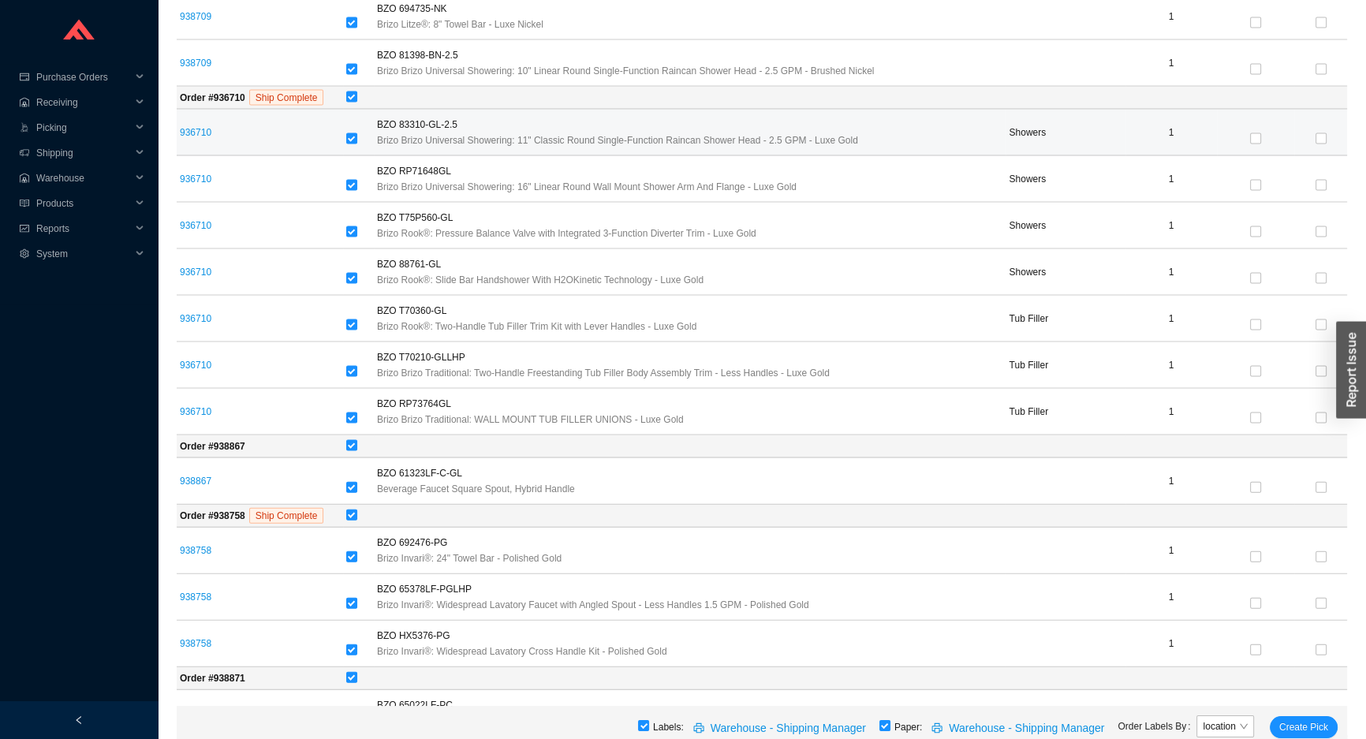
scroll to position [4535, 0]
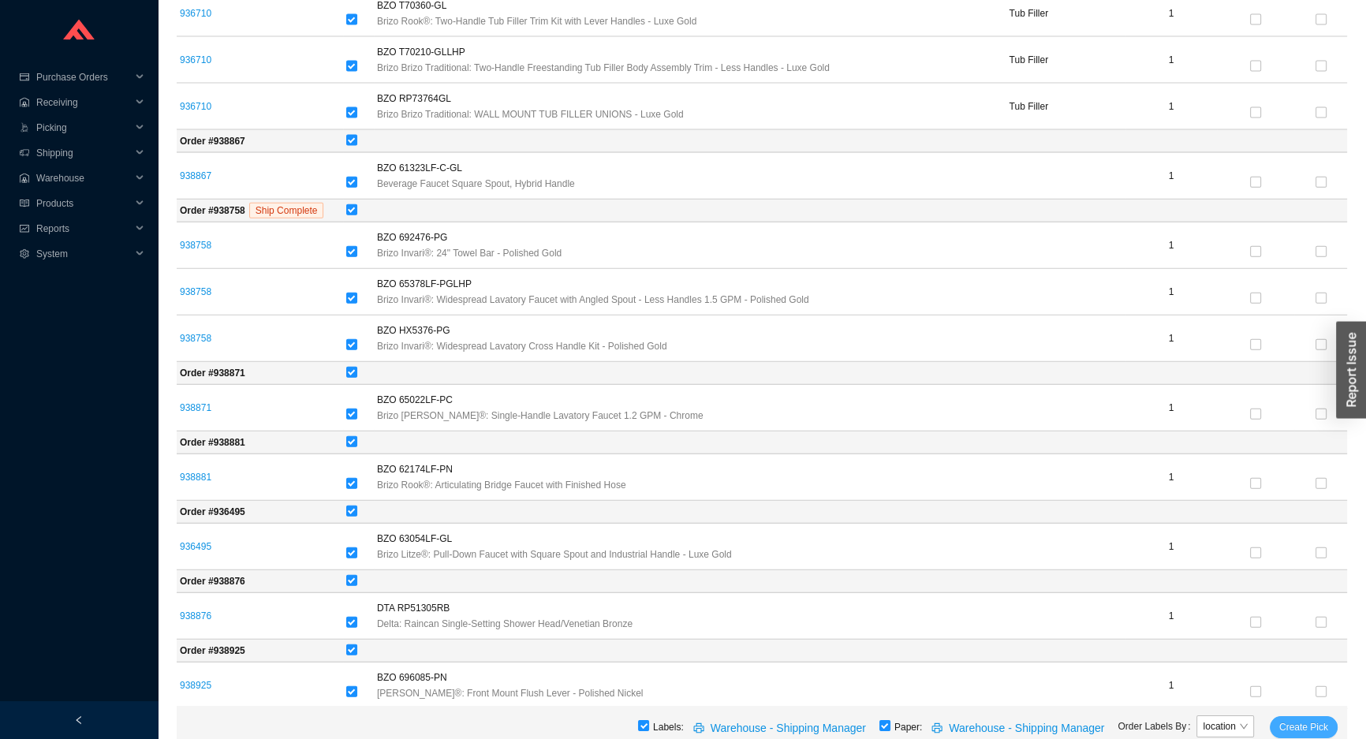
drag, startPoint x: 1317, startPoint y: 722, endPoint x: 1293, endPoint y: 728, distance: 24.5
click at [1317, 721] on span "Create Pick" at bounding box center [1303, 727] width 49 height 16
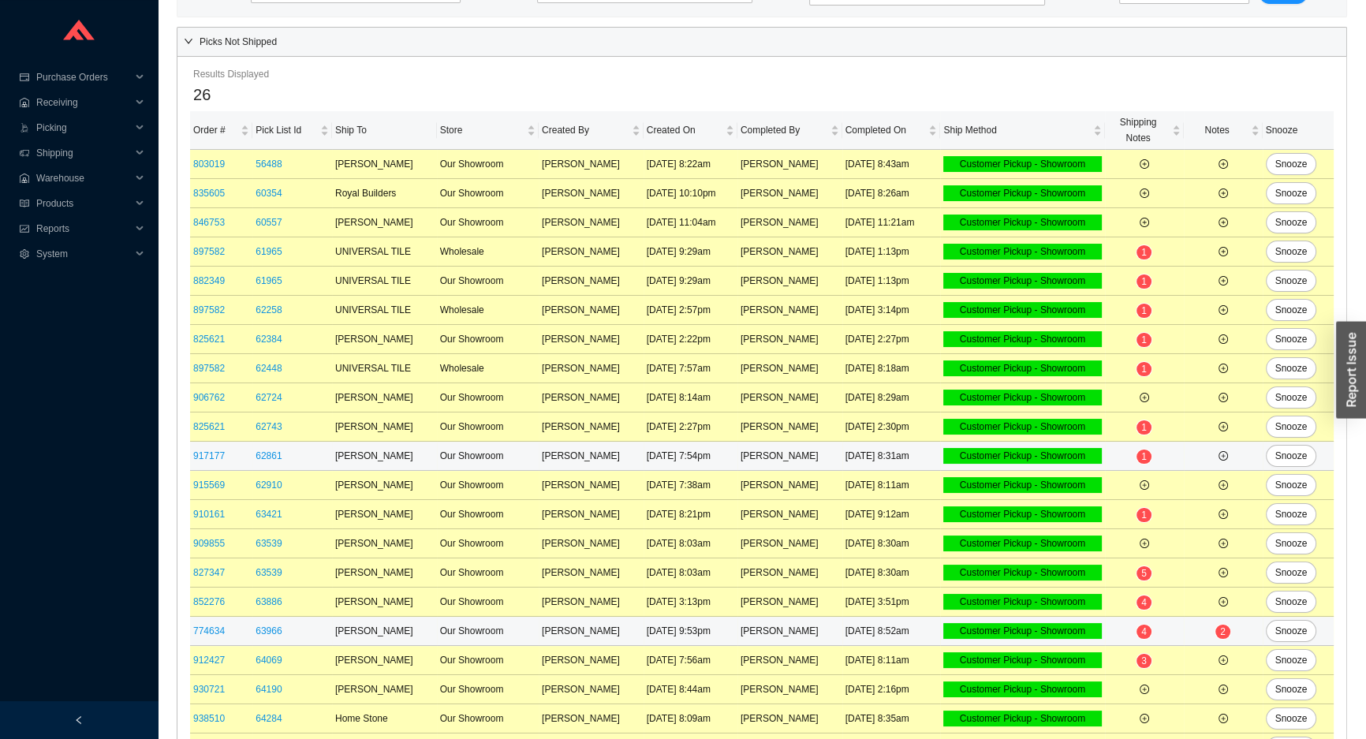
scroll to position [289, 0]
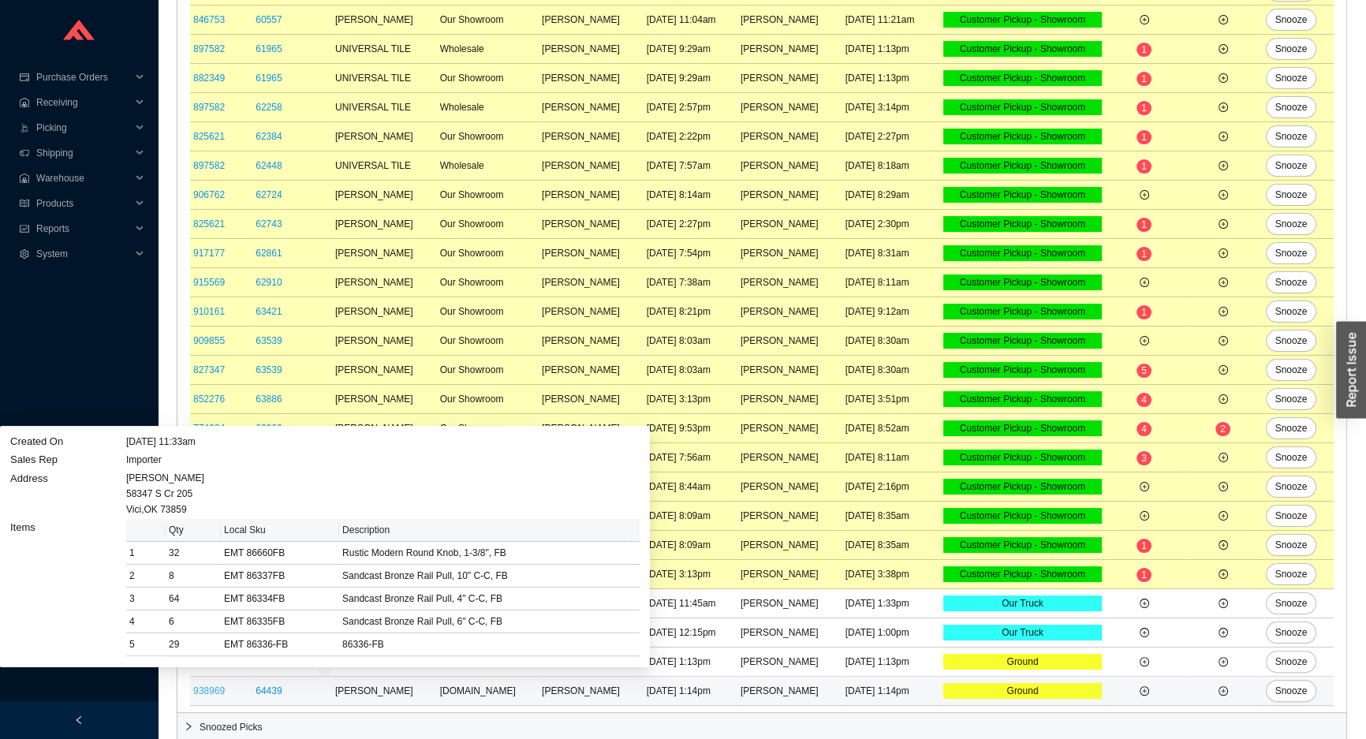
click at [206, 685] on link "938969" at bounding box center [209, 690] width 32 height 11
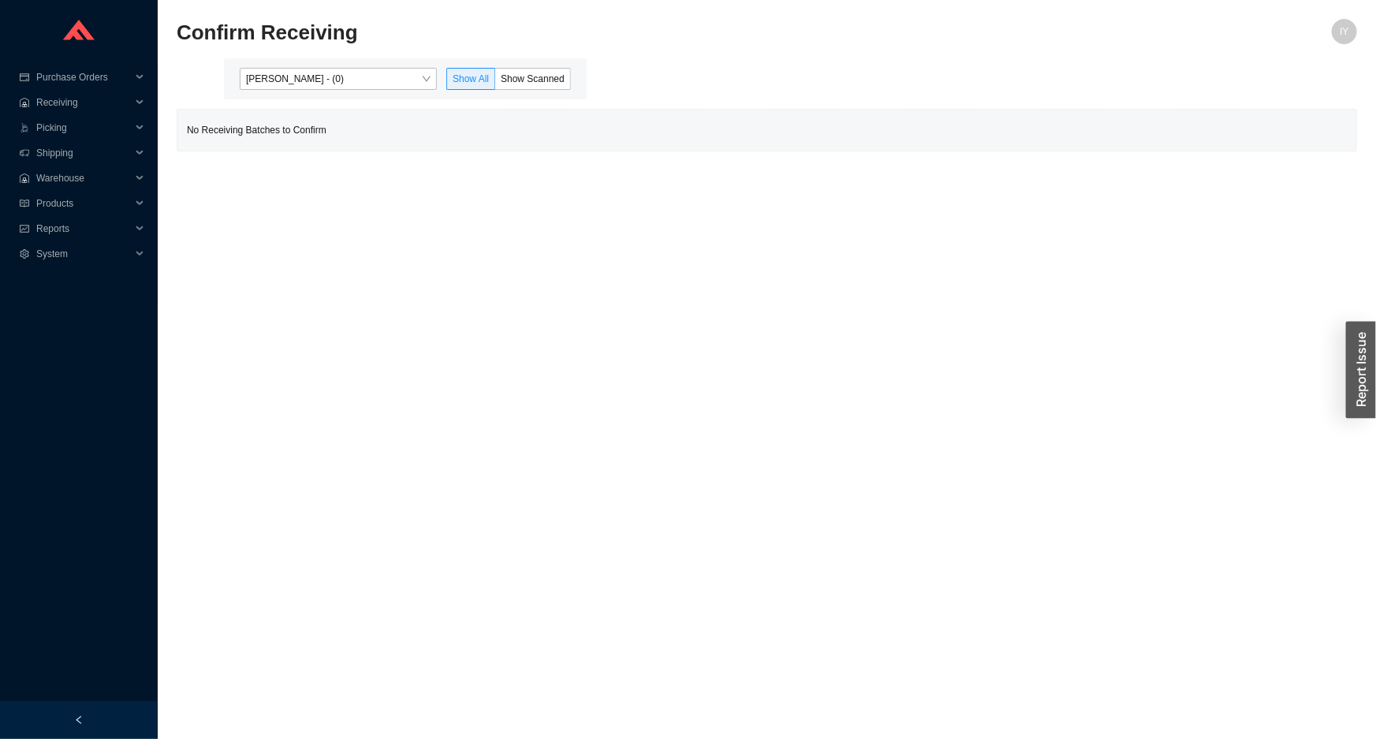
drag, startPoint x: 390, startPoint y: 79, endPoint x: 390, endPoint y: 91, distance: 12.6
click at [390, 80] on span "Issac Yoselovsky - (0)" at bounding box center [338, 79] width 185 height 21
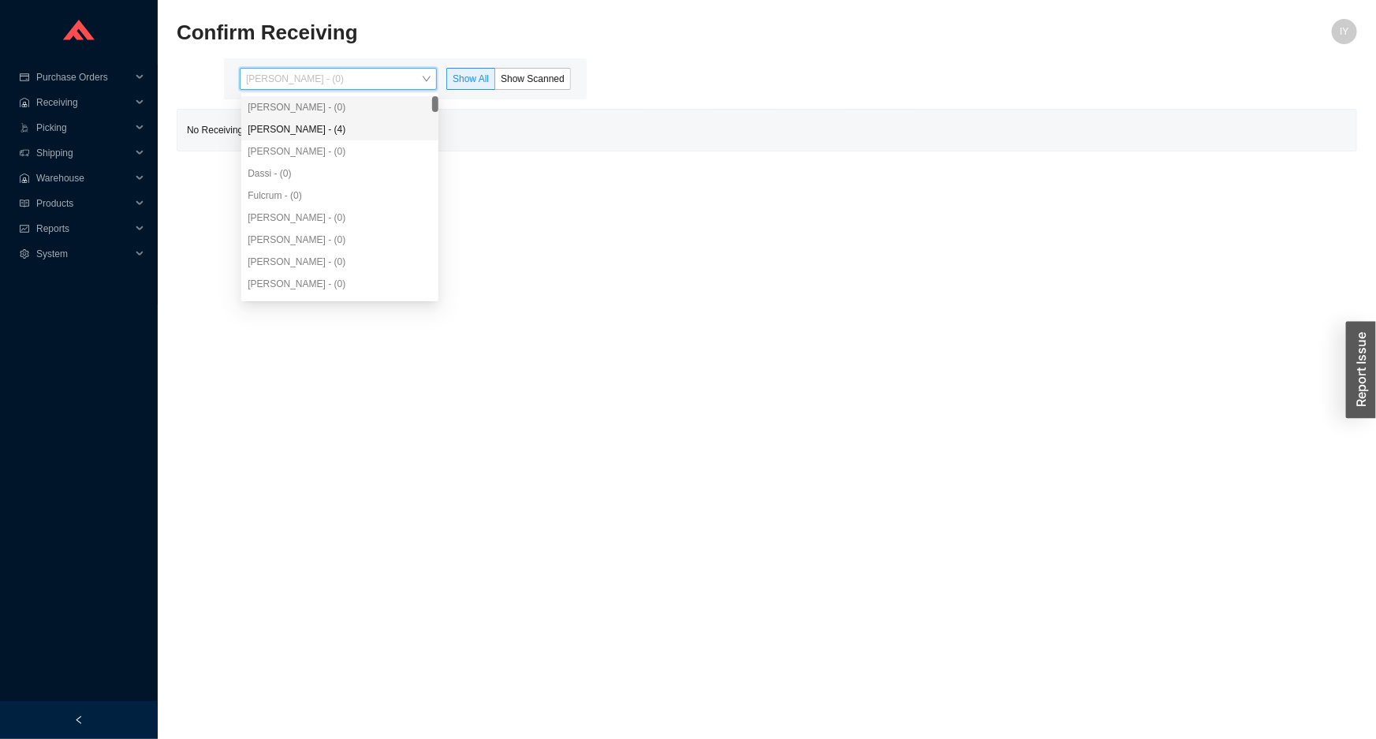
click at [390, 123] on div "[PERSON_NAME] - (4)" at bounding box center [340, 129] width 185 height 14
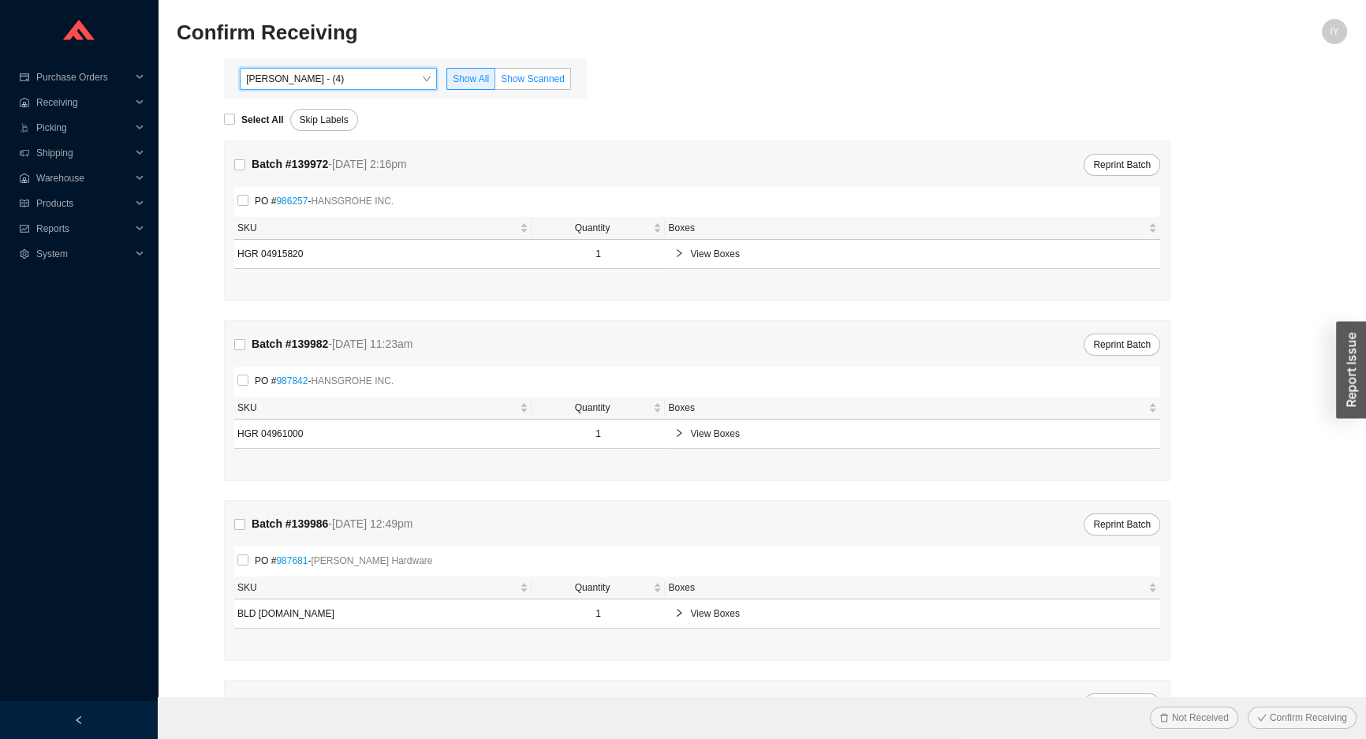
click at [518, 79] on span "Show Scanned" at bounding box center [533, 78] width 64 height 11
click at [495, 82] on input "Show Scanned" at bounding box center [495, 82] width 0 height 0
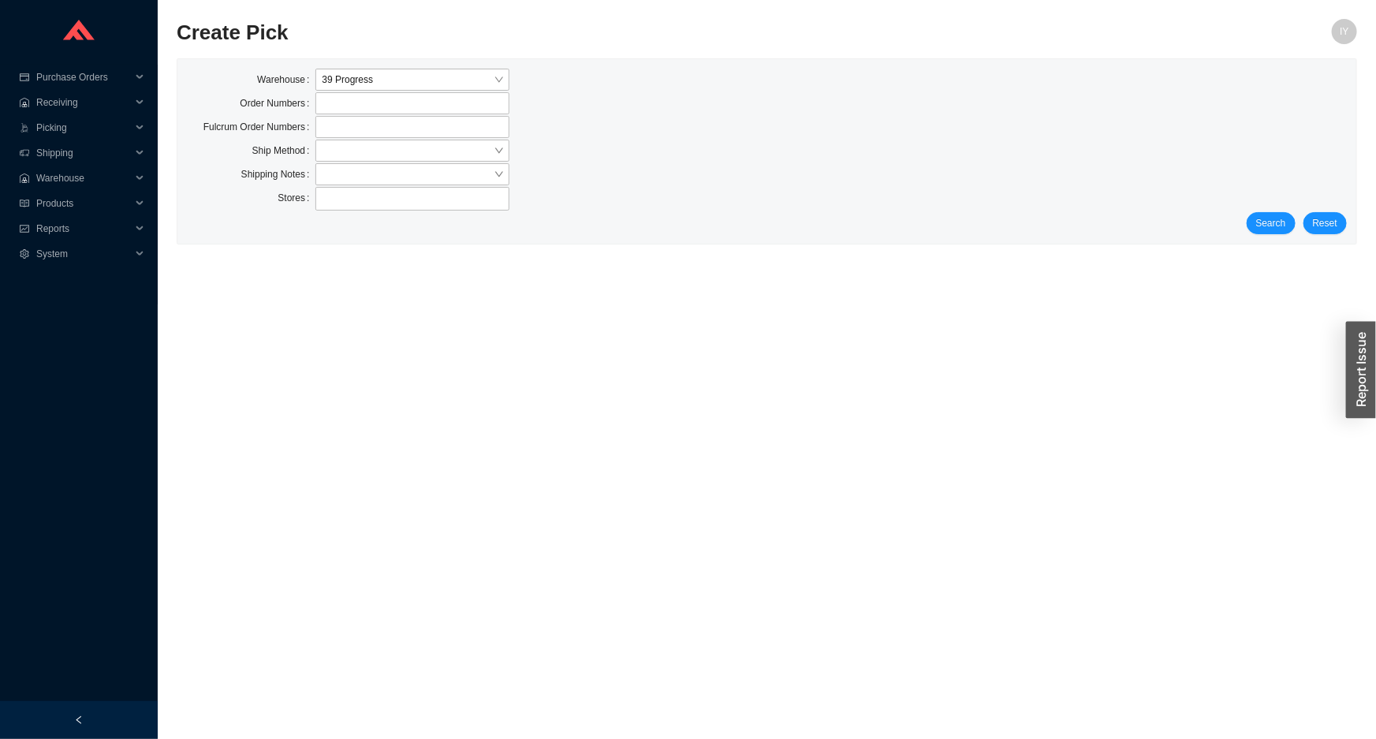
click at [1255, 199] on div "Stores" at bounding box center [767, 199] width 1160 height 25
click at [1267, 219] on span "Search" at bounding box center [1271, 223] width 30 height 16
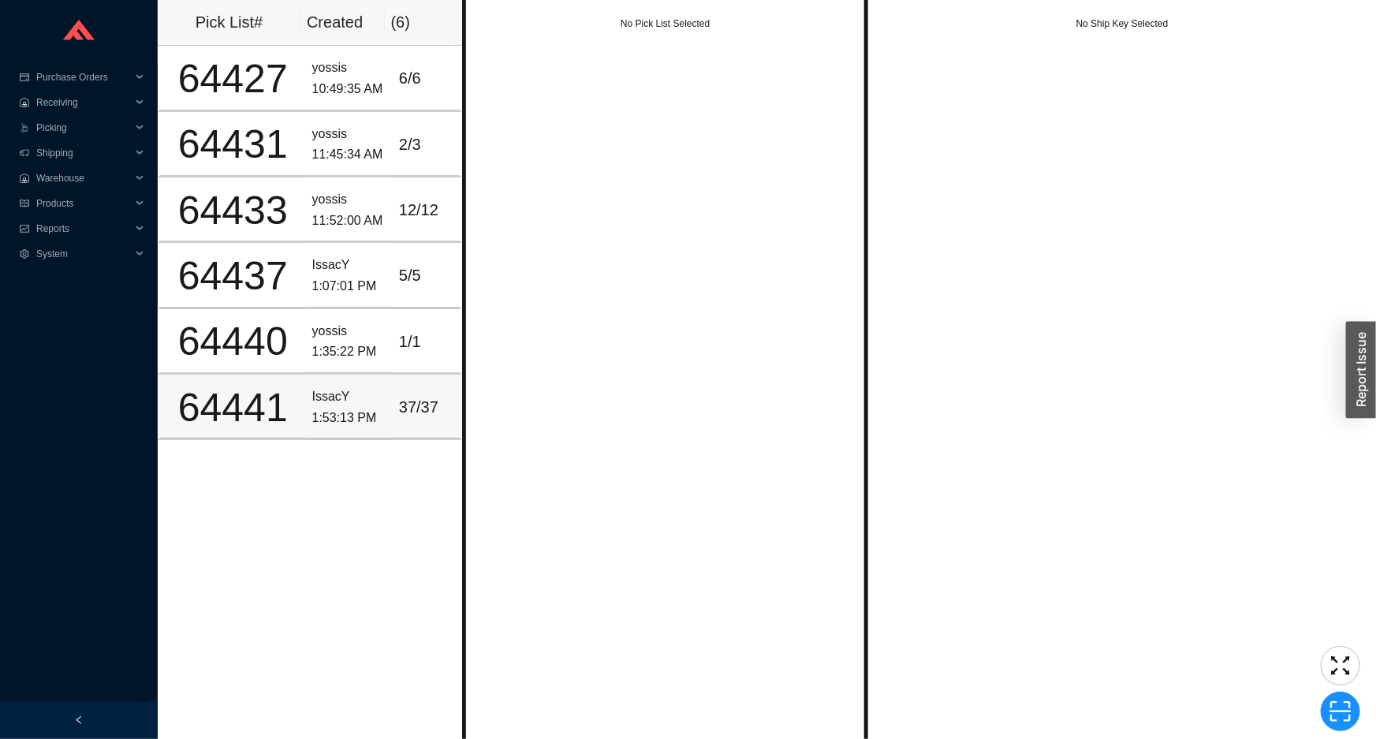
click at [342, 393] on div "IssacY" at bounding box center [349, 396] width 74 height 21
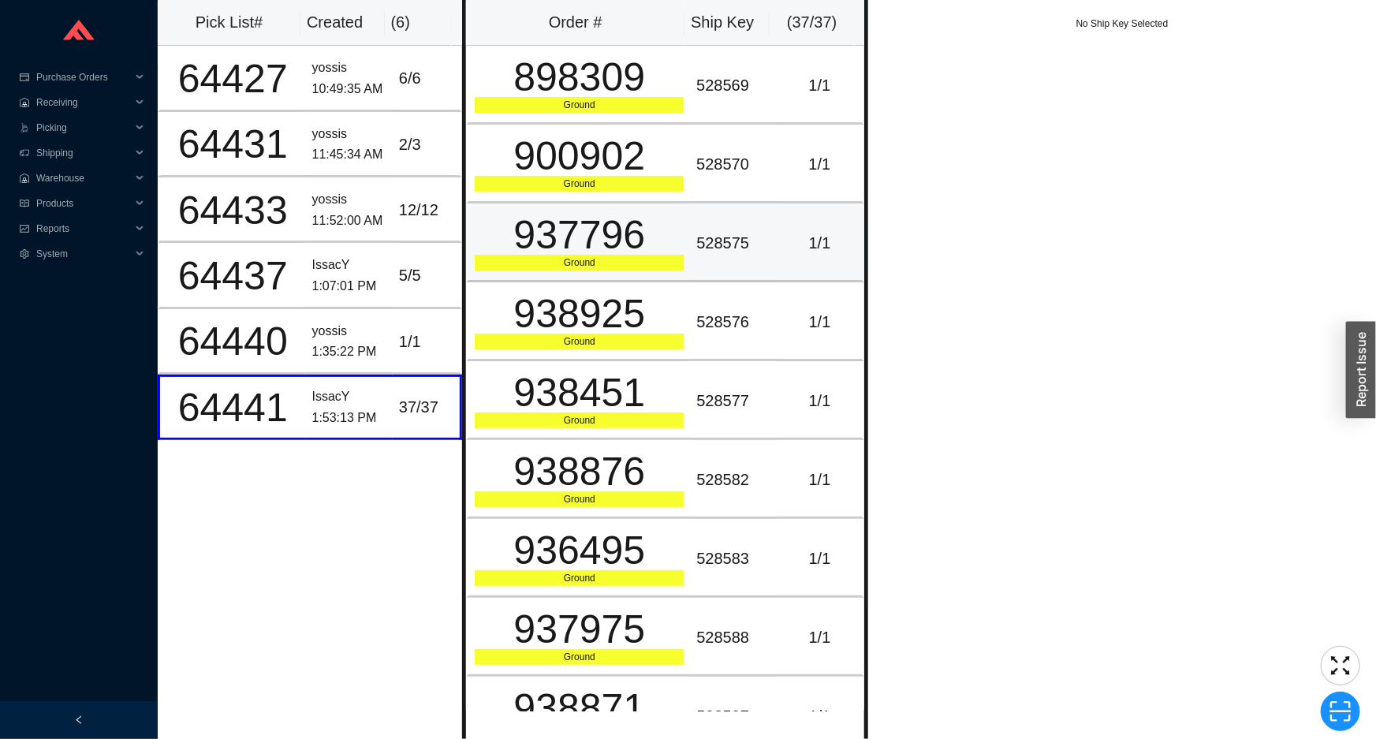
click at [591, 264] on div "Ground" at bounding box center [579, 263] width 209 height 16
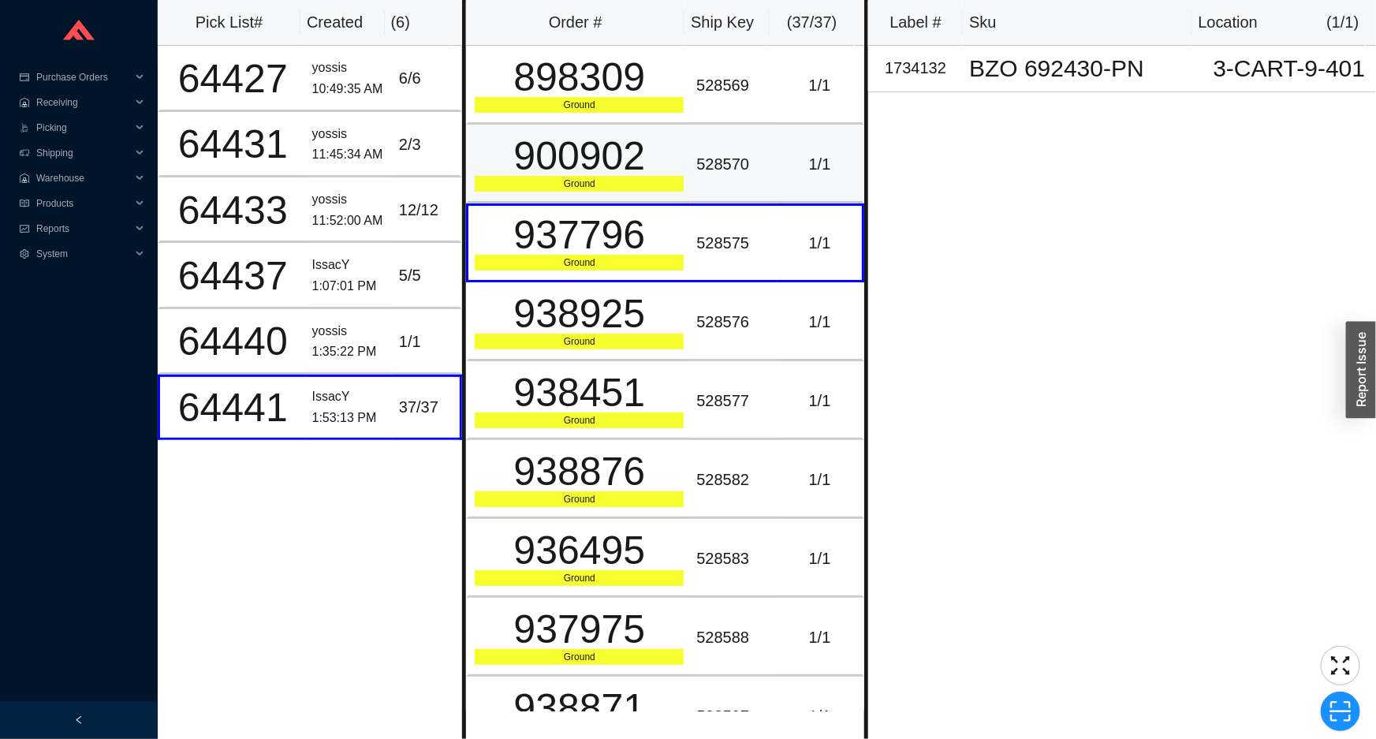
click at [605, 188] on div "Ground" at bounding box center [579, 184] width 209 height 16
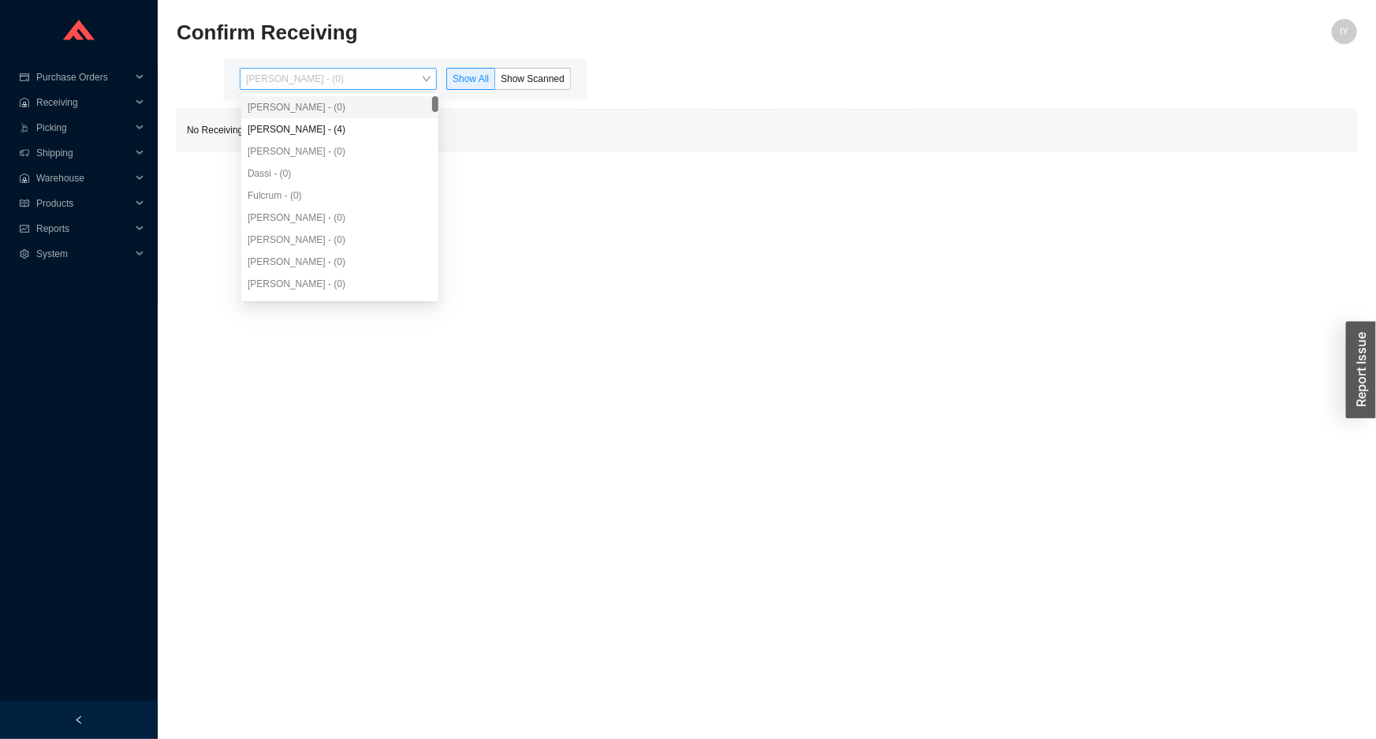
click at [397, 74] on span "[PERSON_NAME] - (0)" at bounding box center [338, 79] width 185 height 21
click at [366, 129] on div "[PERSON_NAME] - (4)" at bounding box center [340, 129] width 185 height 14
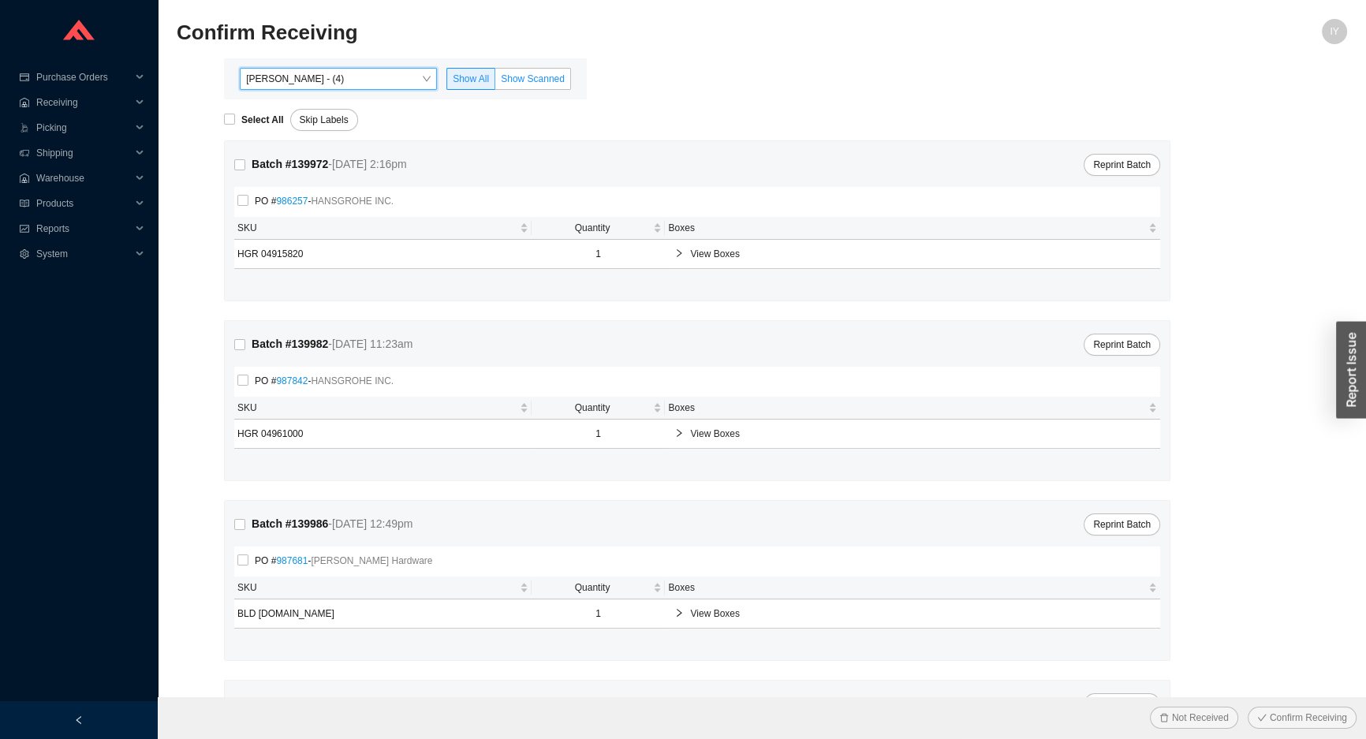
click at [536, 79] on span "Show Scanned" at bounding box center [533, 78] width 64 height 11
click at [495, 82] on input "Show Scanned" at bounding box center [495, 82] width 0 height 0
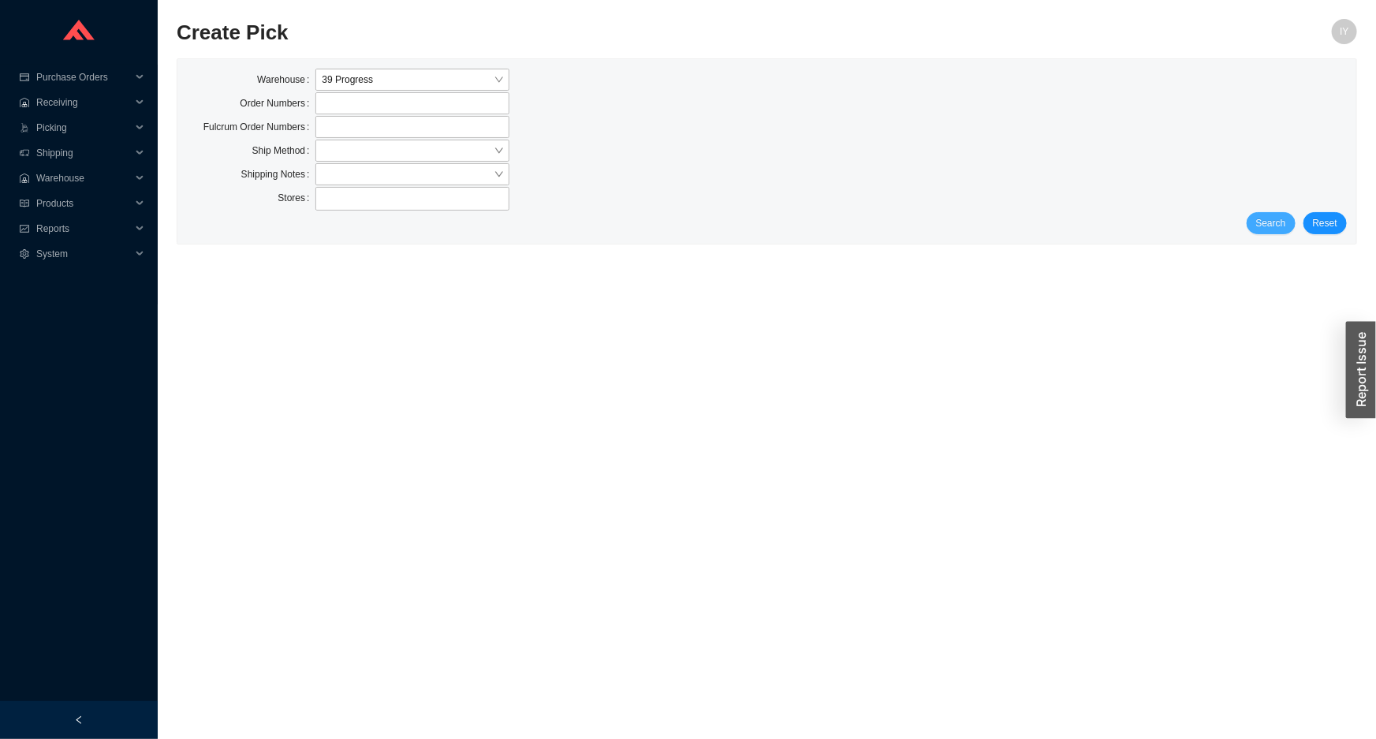
click at [1273, 227] on span "Search" at bounding box center [1271, 223] width 30 height 16
click at [1260, 222] on span "Search" at bounding box center [1271, 223] width 30 height 16
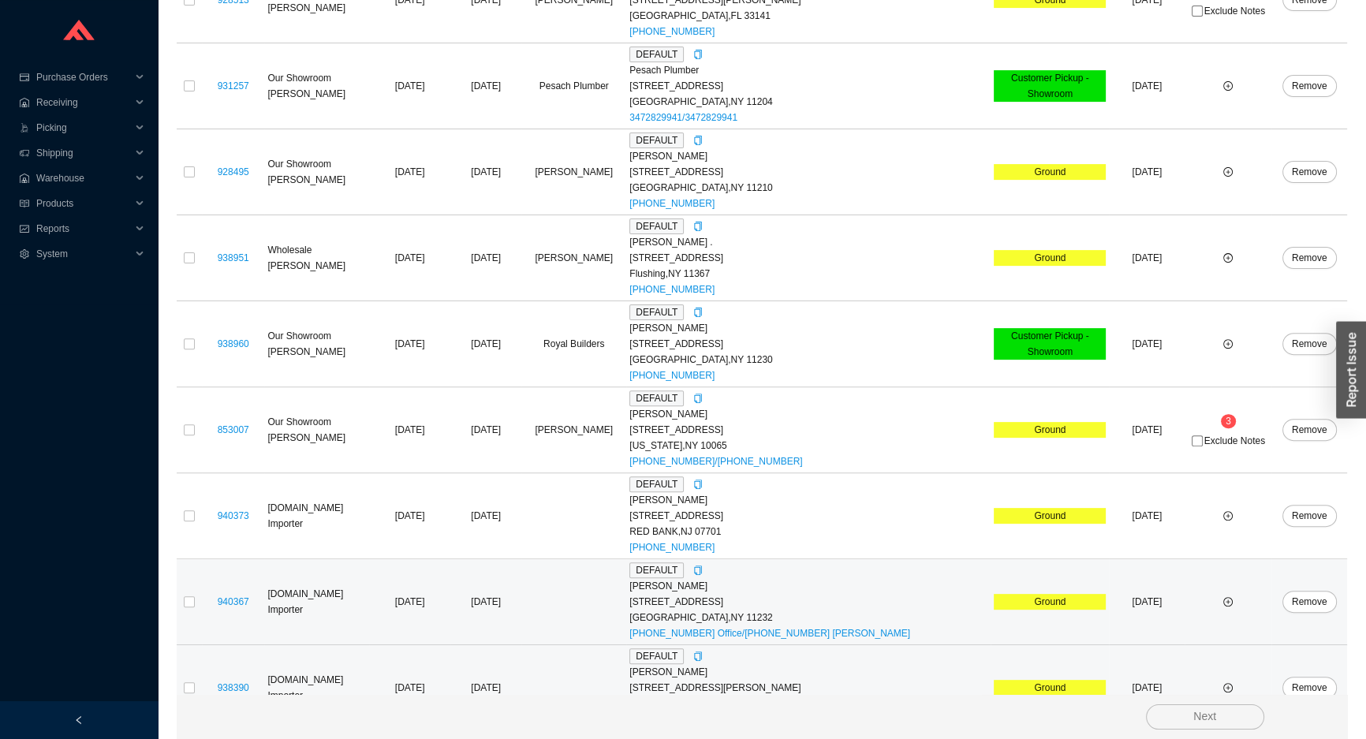
scroll to position [651, 0]
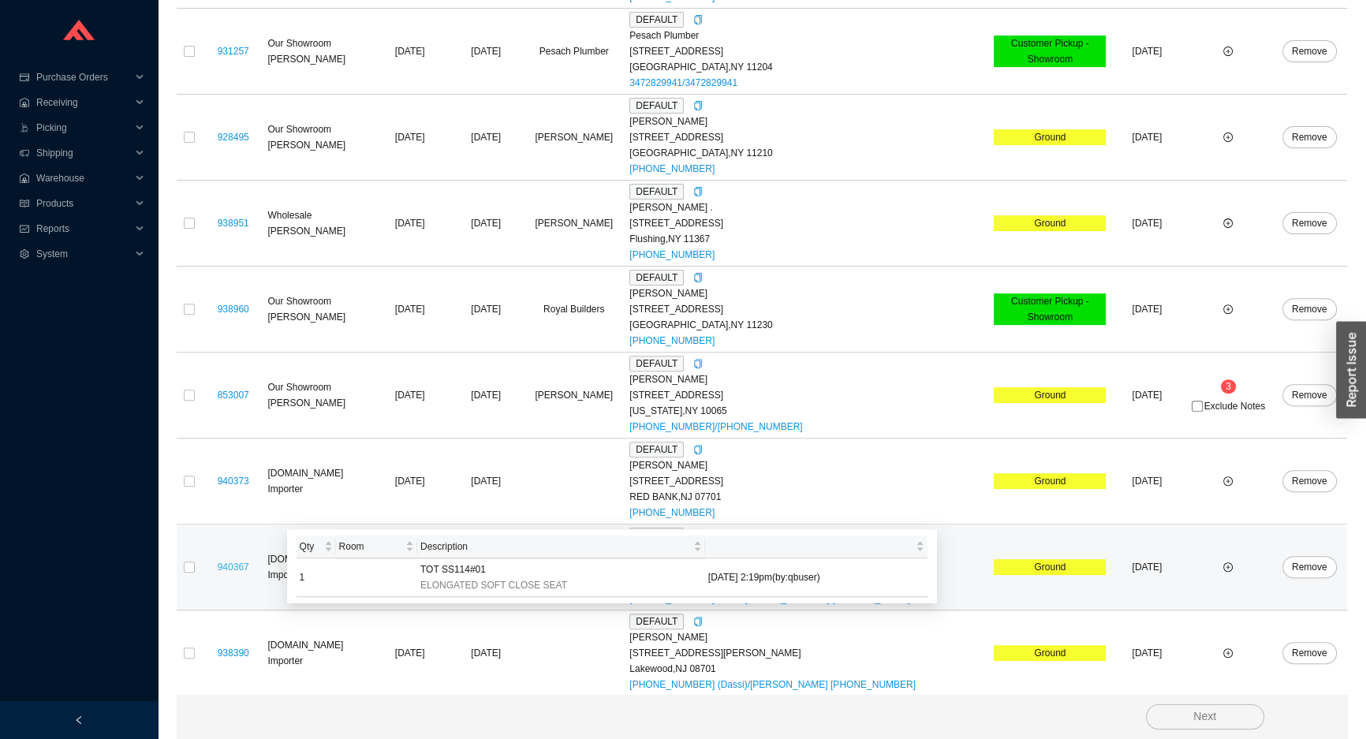
click at [240, 566] on link "940367" at bounding box center [234, 567] width 32 height 11
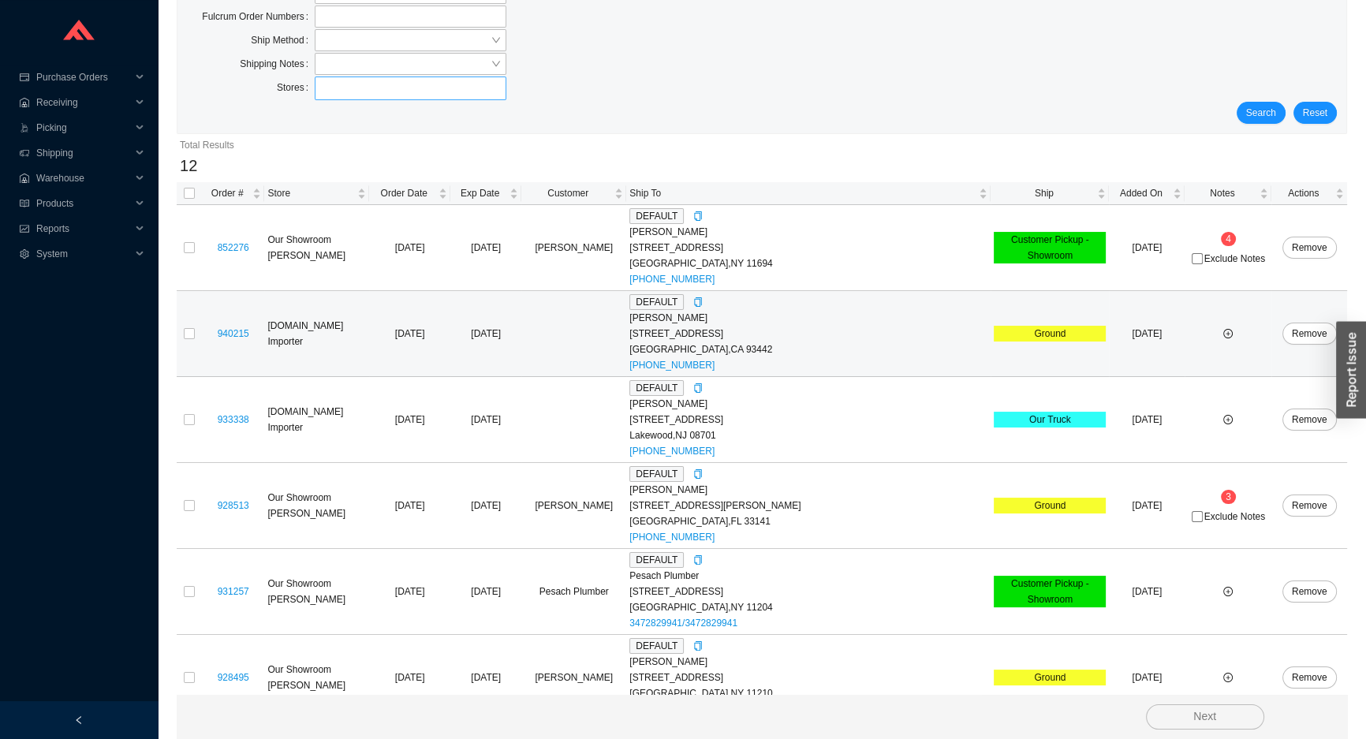
scroll to position [0, 0]
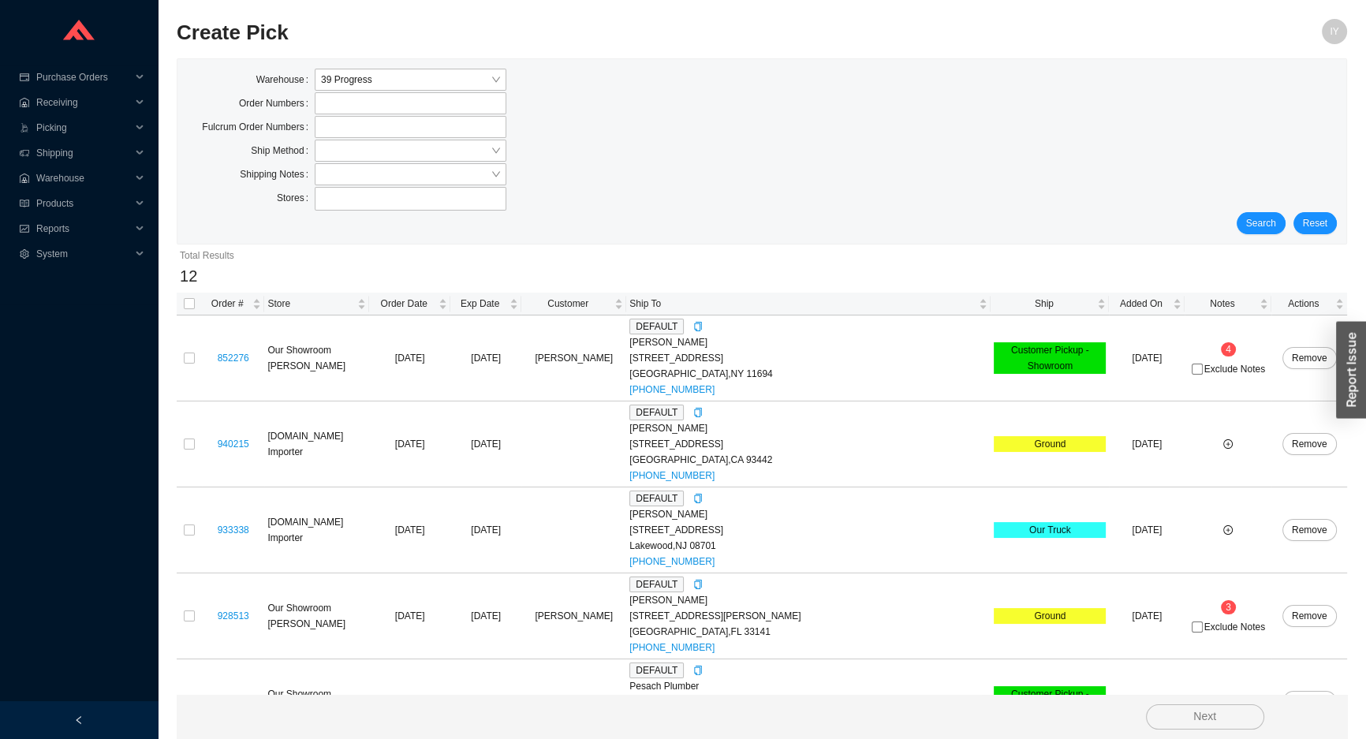
click at [1270, 211] on div "Stores" at bounding box center [762, 199] width 1150 height 25
click at [1270, 214] on button "Search" at bounding box center [1261, 223] width 49 height 22
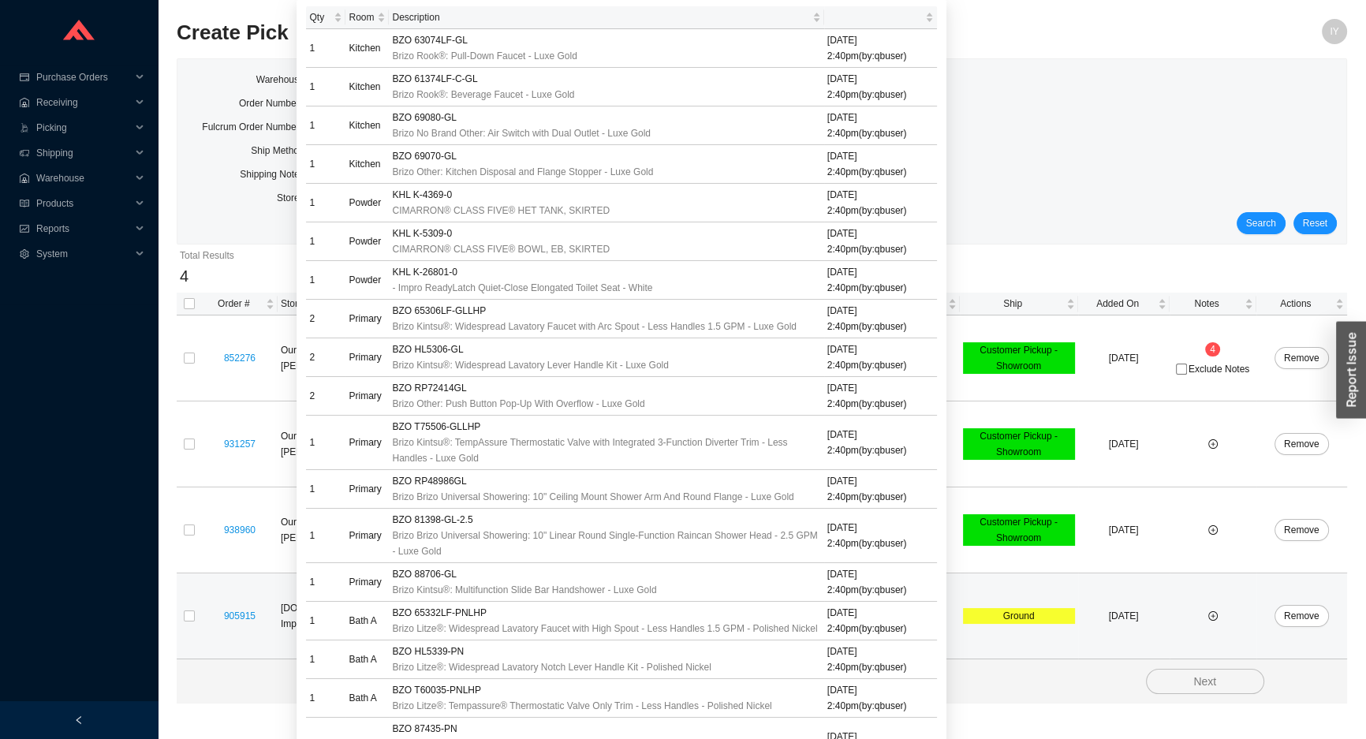
click at [211, 618] on div "905915" at bounding box center [239, 616] width 69 height 16
click at [205, 622] on div "905915" at bounding box center [239, 616] width 69 height 16
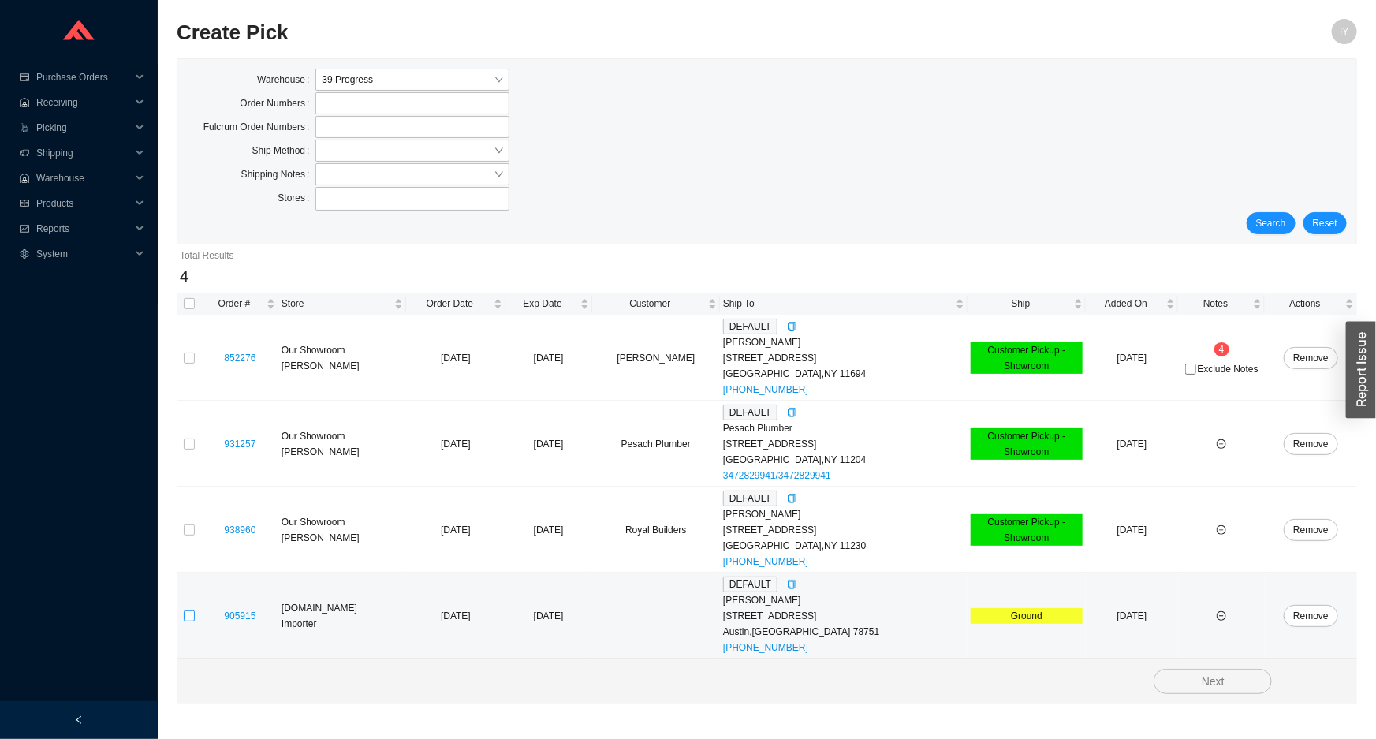
click at [190, 618] on input "checkbox" at bounding box center [189, 615] width 11 height 11
checkbox input "true"
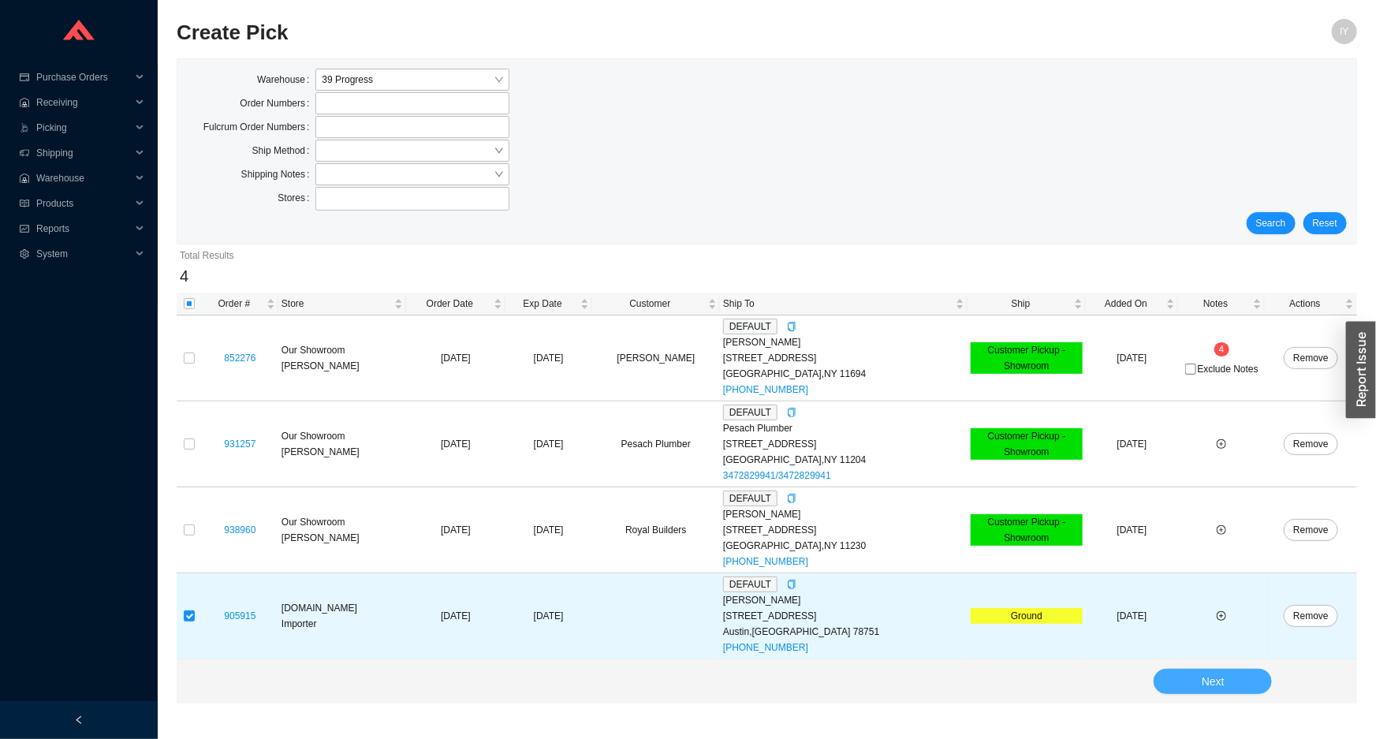
click at [1240, 691] on button "Next" at bounding box center [1213, 681] width 118 height 25
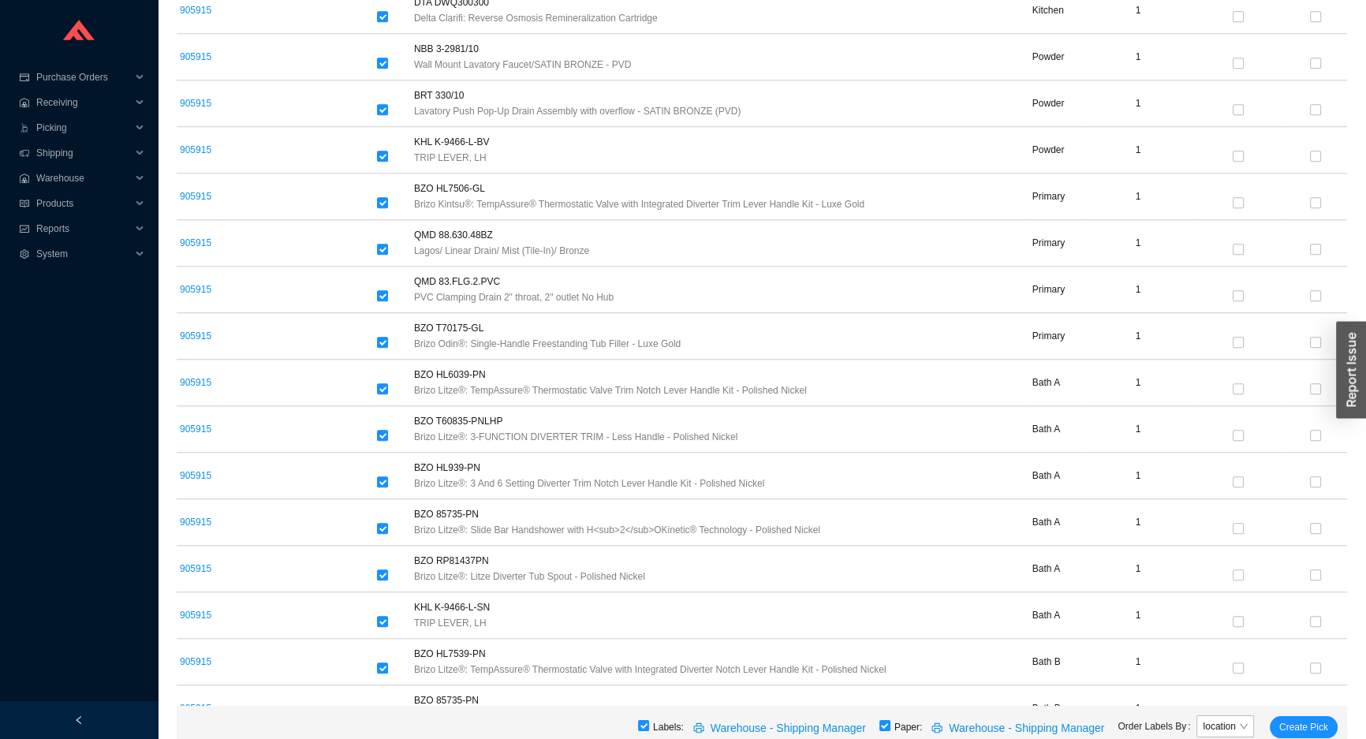
scroll to position [1903, 0]
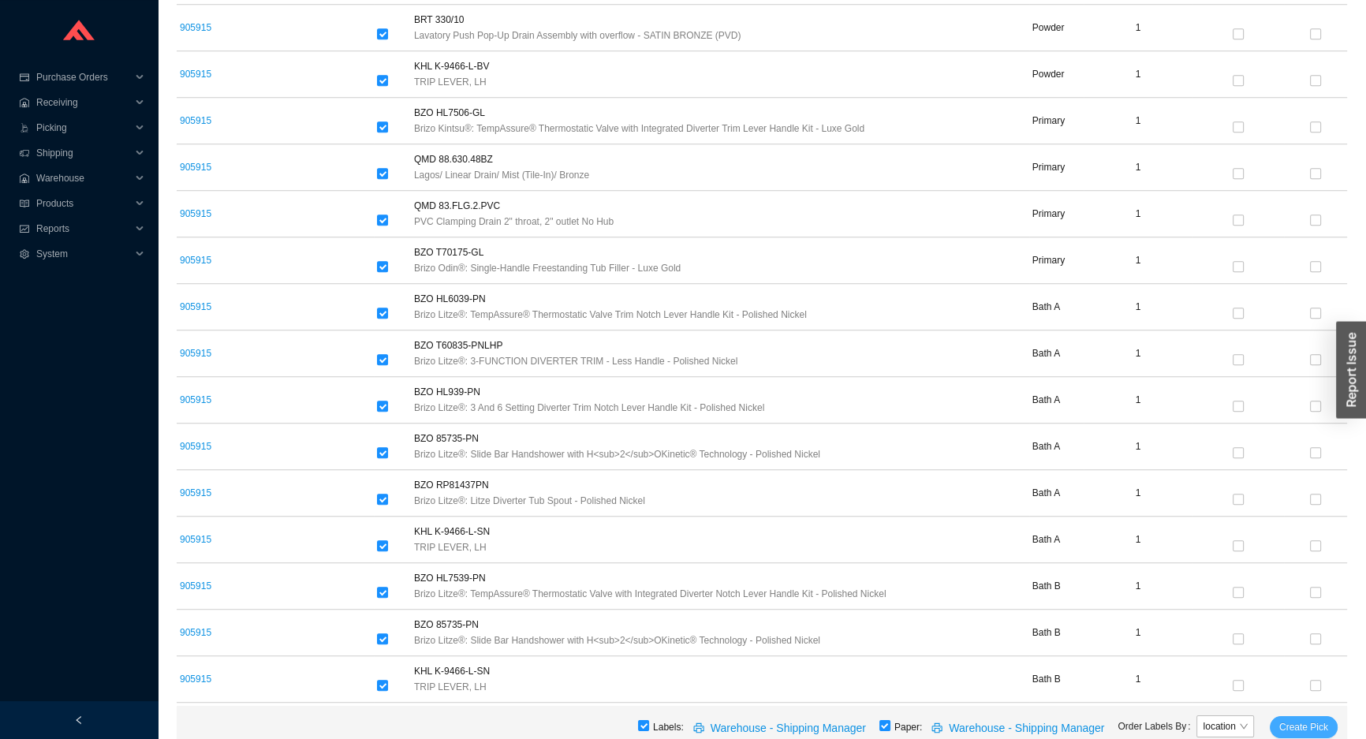
click at [1301, 725] on span "Create Pick" at bounding box center [1303, 727] width 49 height 16
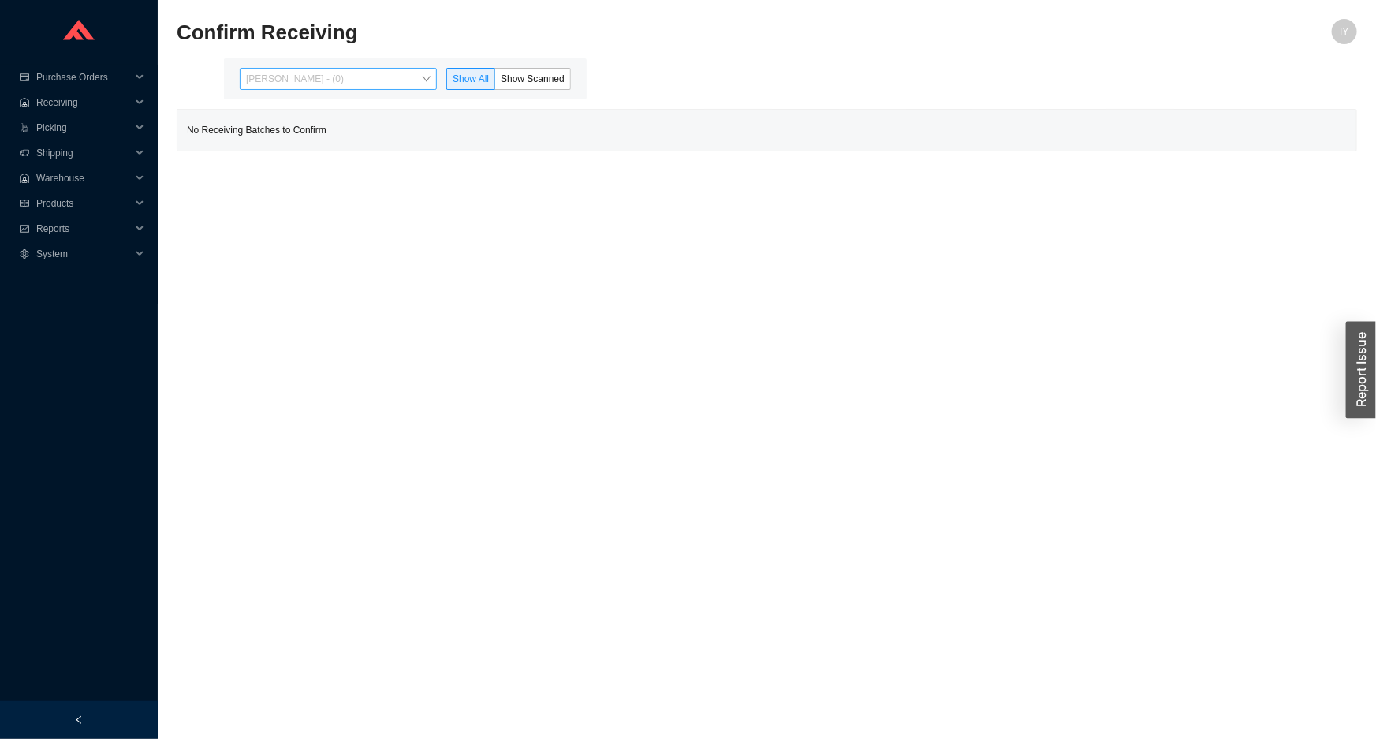
click at [431, 77] on span "[PERSON_NAME] - (0)" at bounding box center [338, 79] width 185 height 21
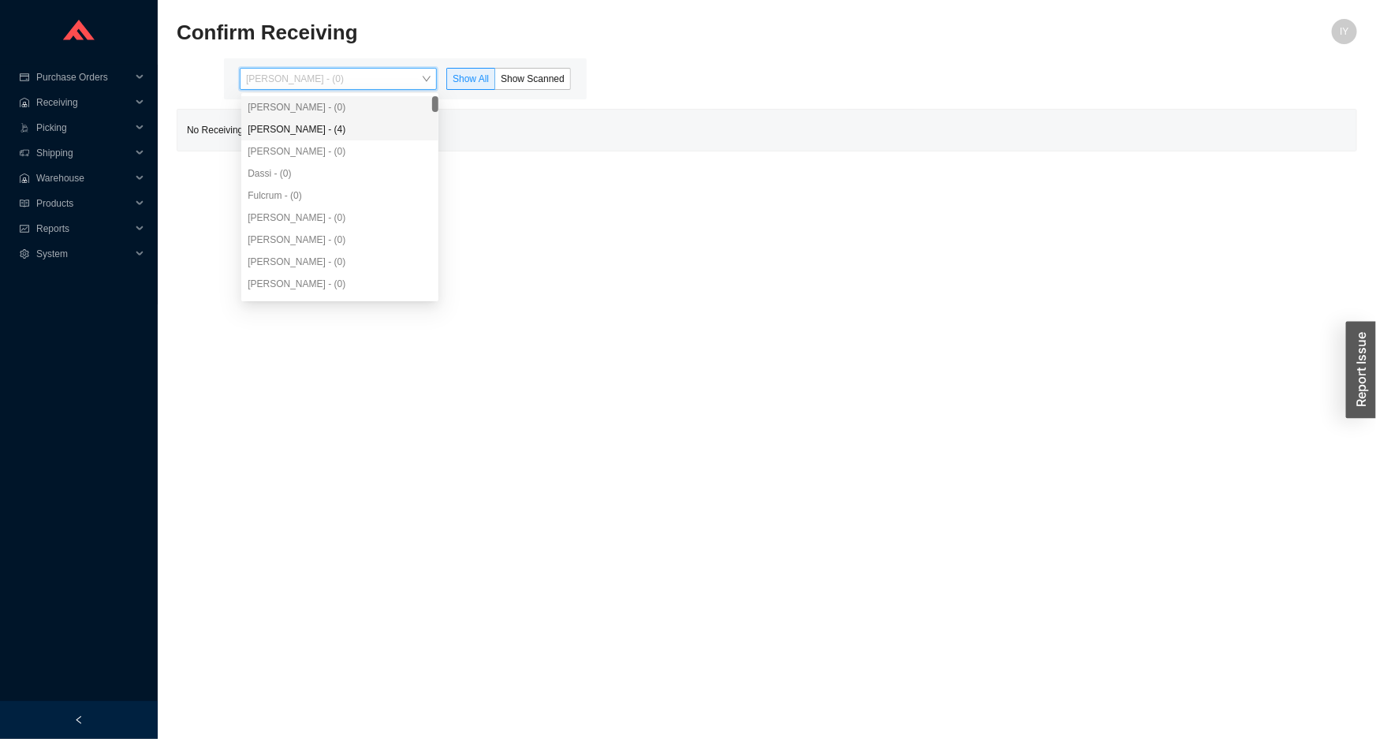
click at [394, 139] on div "[PERSON_NAME] - (4)" at bounding box center [339, 129] width 197 height 22
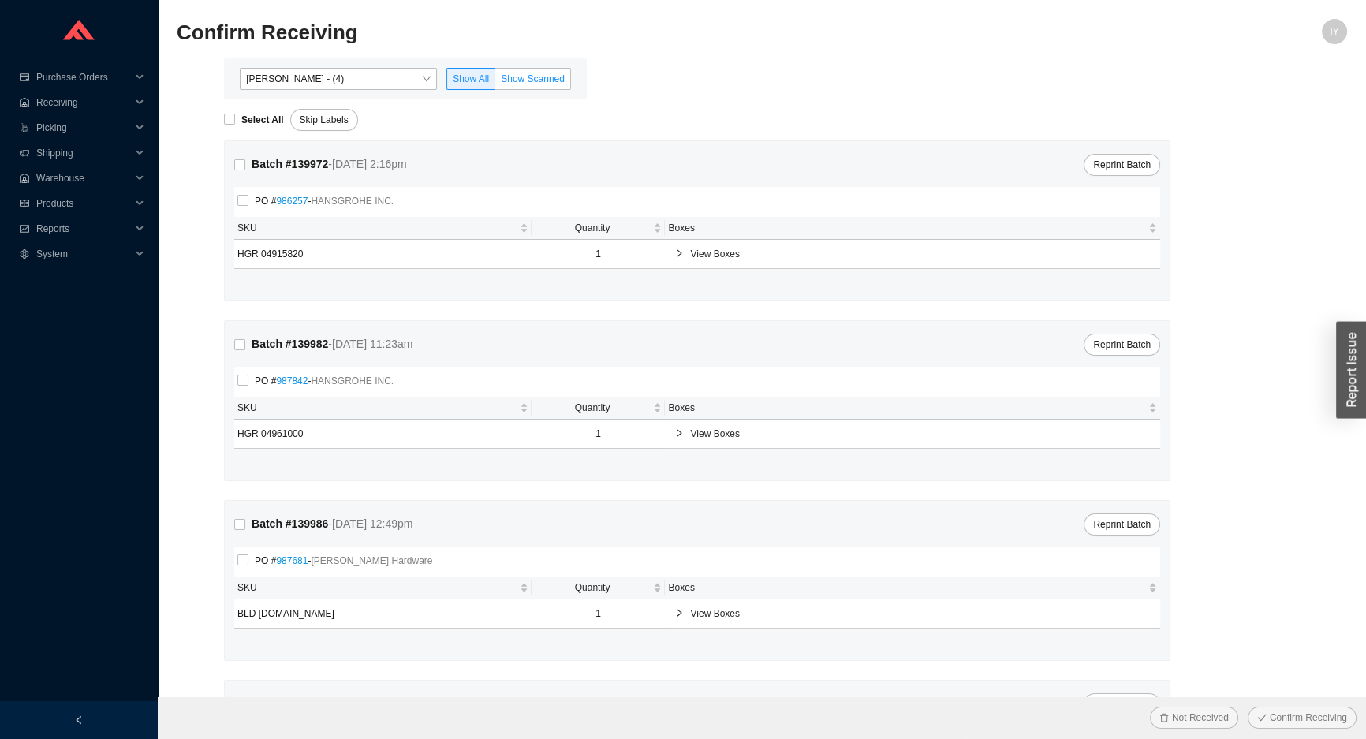
click at [516, 70] on label "Show Scanned" at bounding box center [533, 79] width 76 height 22
click at [495, 82] on input "Show Scanned" at bounding box center [495, 82] width 0 height 0
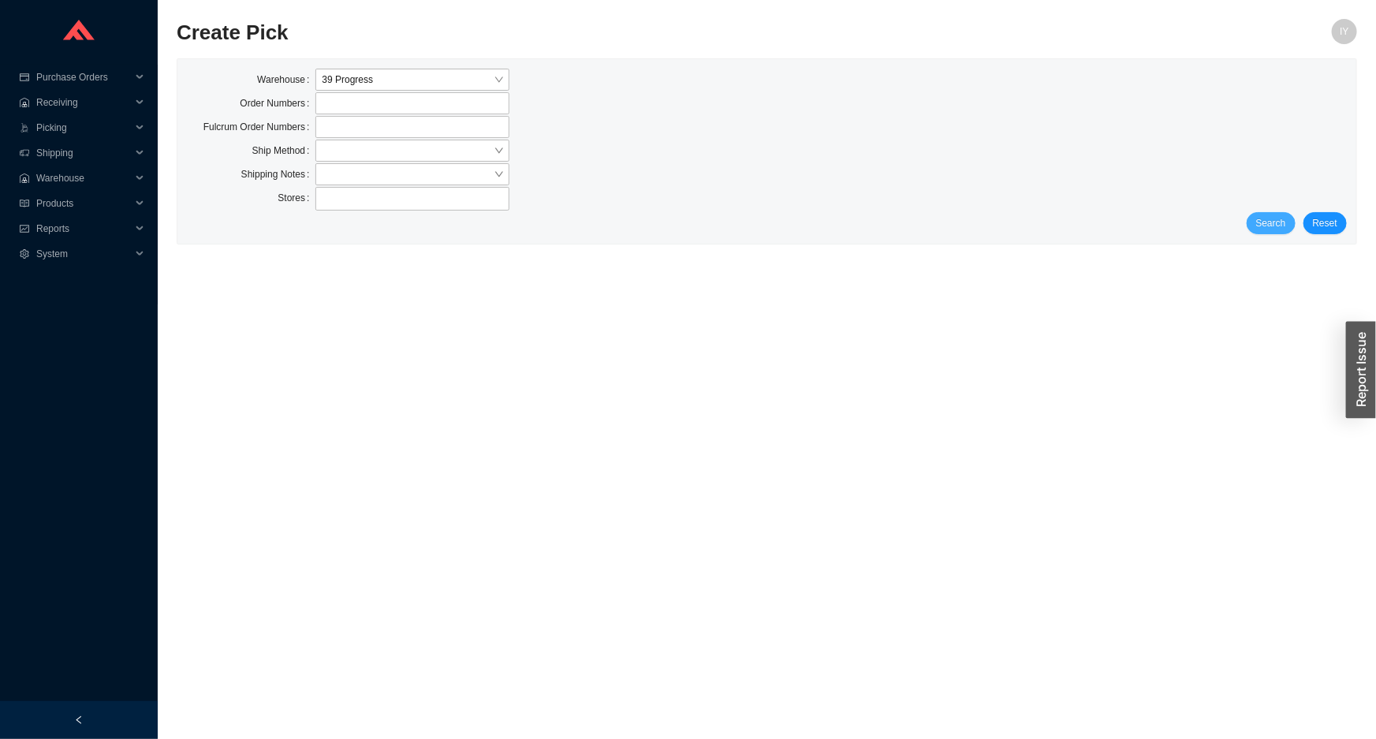
click at [1276, 220] on span "Search" at bounding box center [1271, 223] width 30 height 16
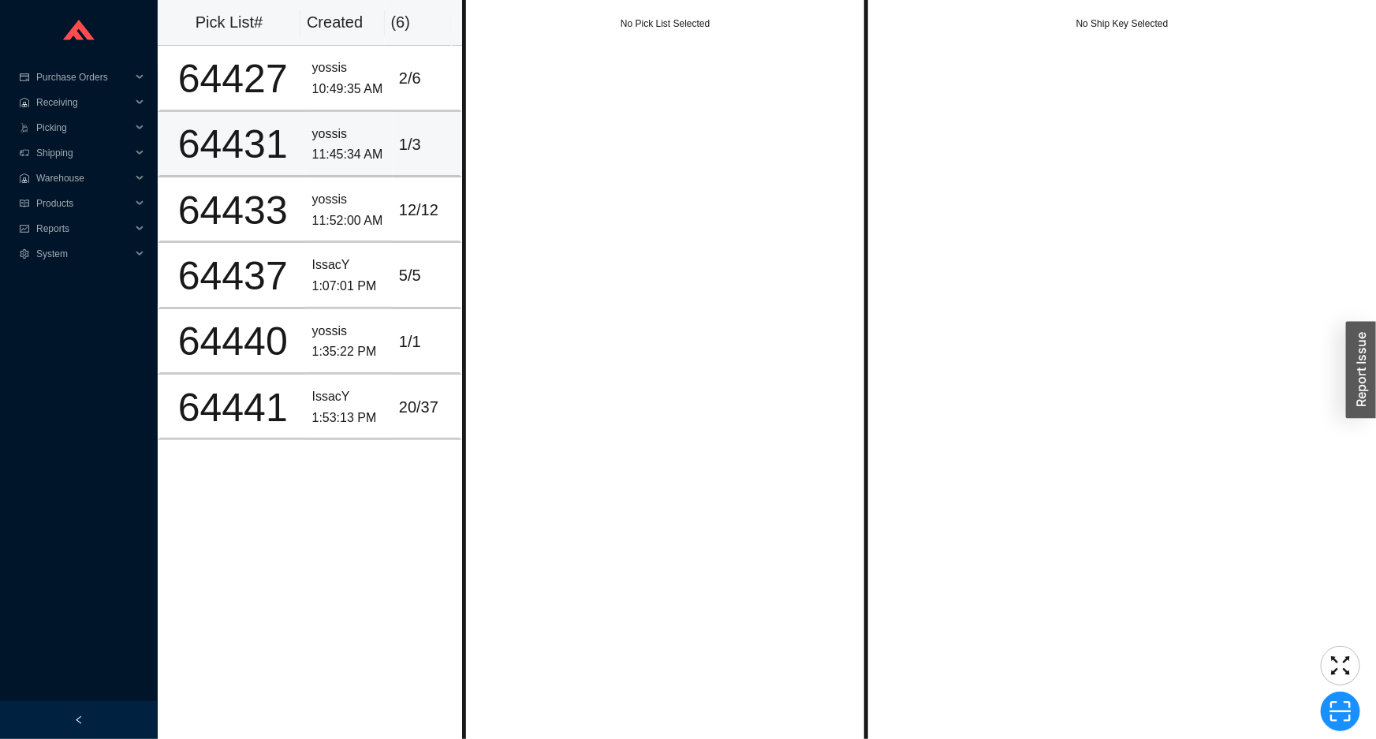
click at [330, 125] on div "yossis" at bounding box center [349, 134] width 74 height 21
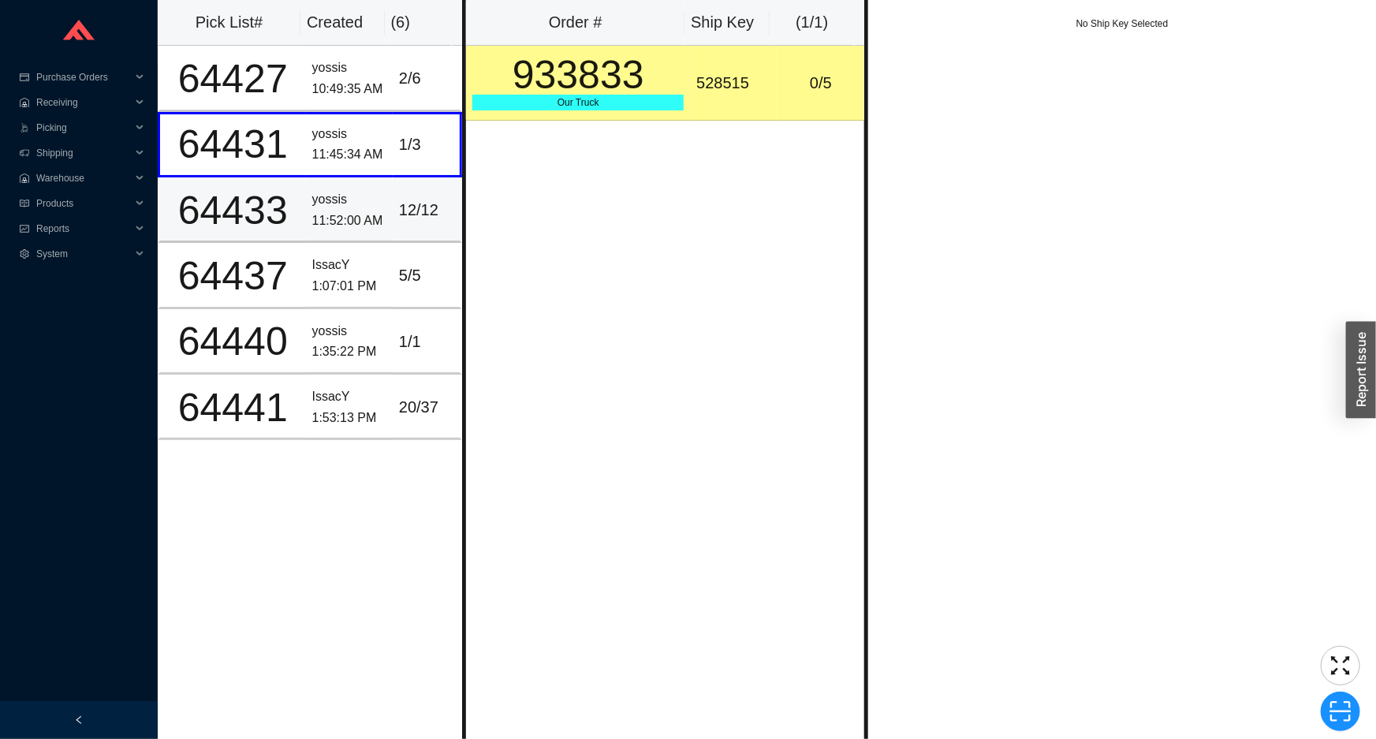
drag, startPoint x: 416, startPoint y: 200, endPoint x: 416, endPoint y: 209, distance: 9.5
click at [417, 203] on div "12 / 12" at bounding box center [426, 210] width 54 height 26
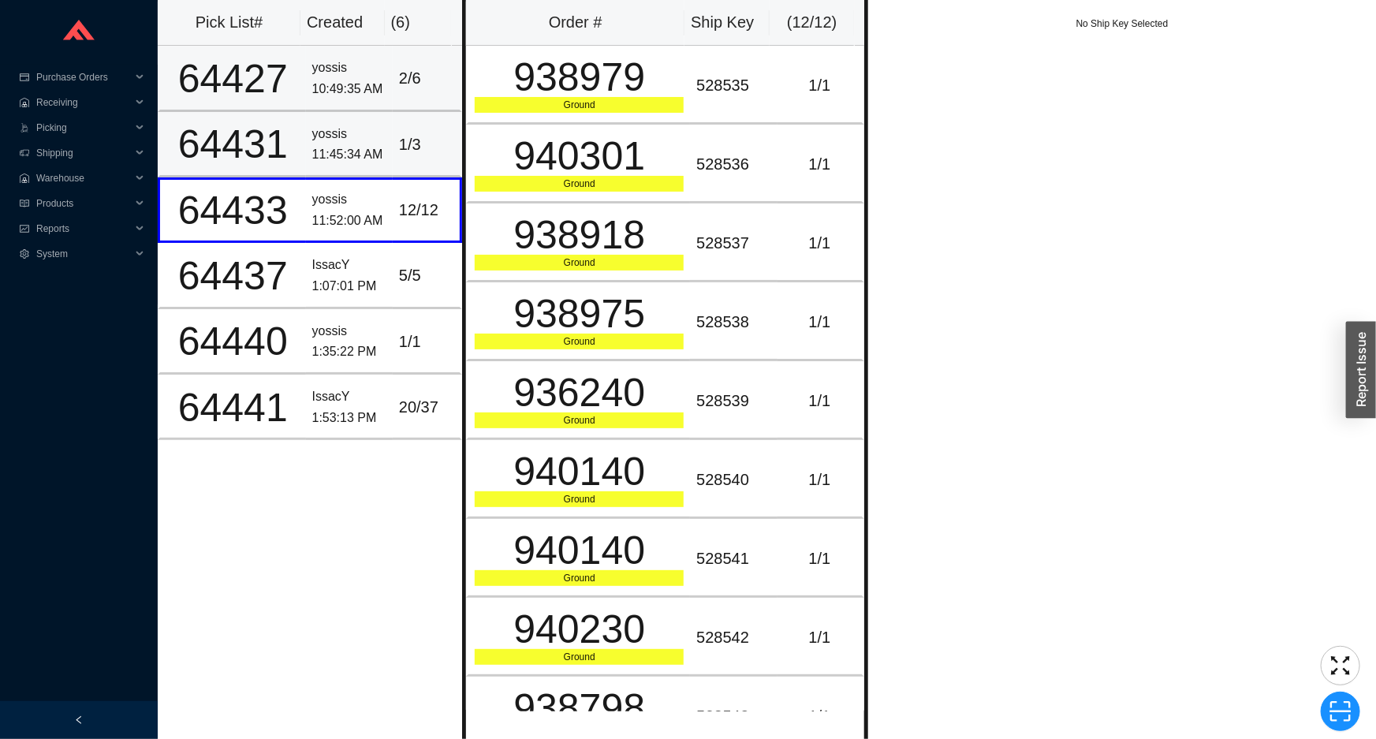
click at [402, 95] on td "2 / 6" at bounding box center [427, 78] width 69 height 65
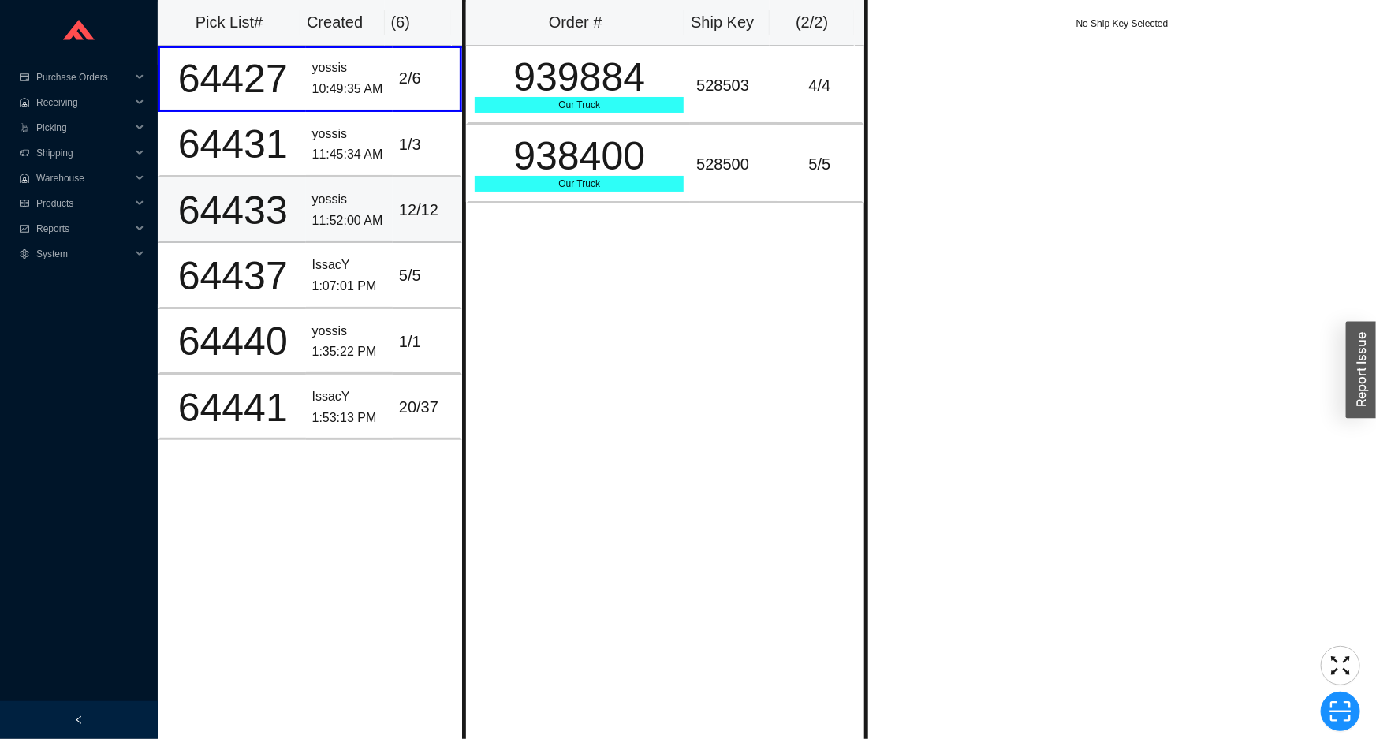
click at [394, 233] on td "12 / 12" at bounding box center [427, 209] width 69 height 65
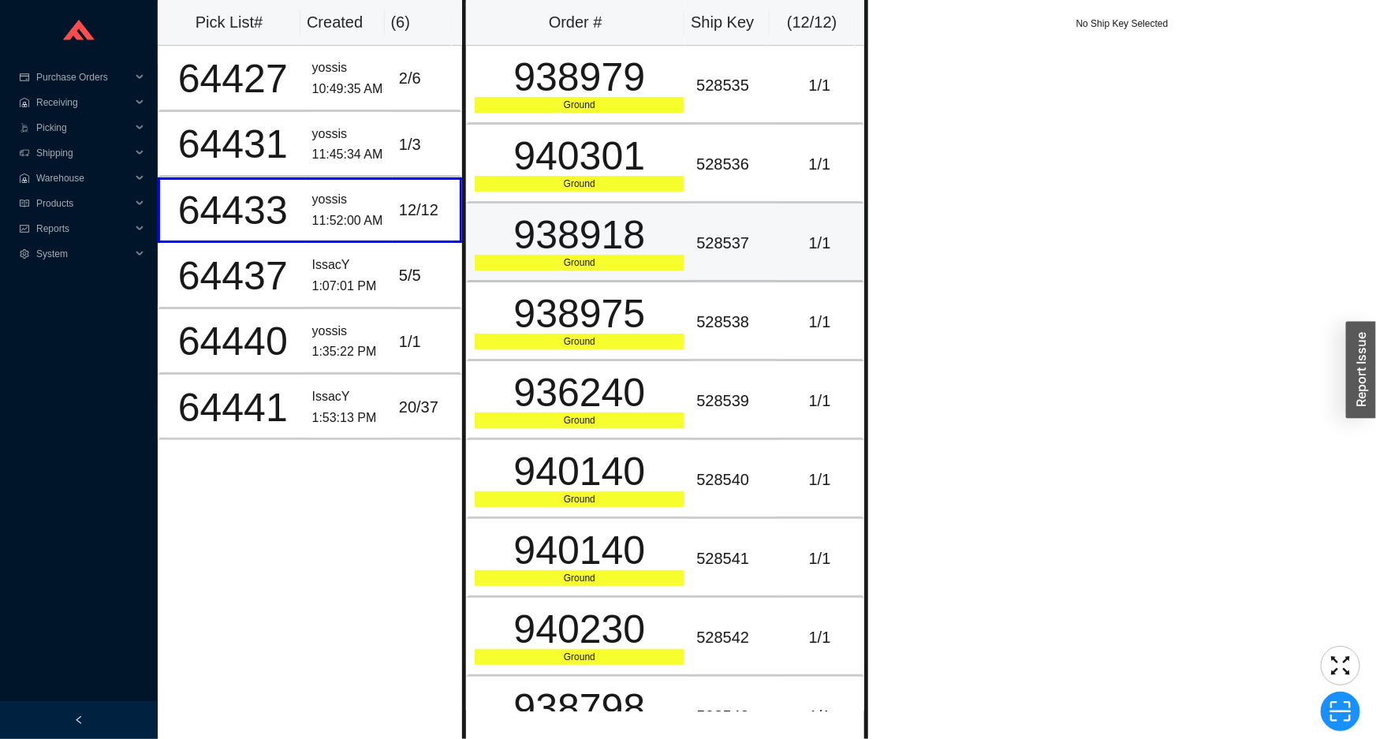
click at [527, 215] on div "938918" at bounding box center [579, 234] width 209 height 39
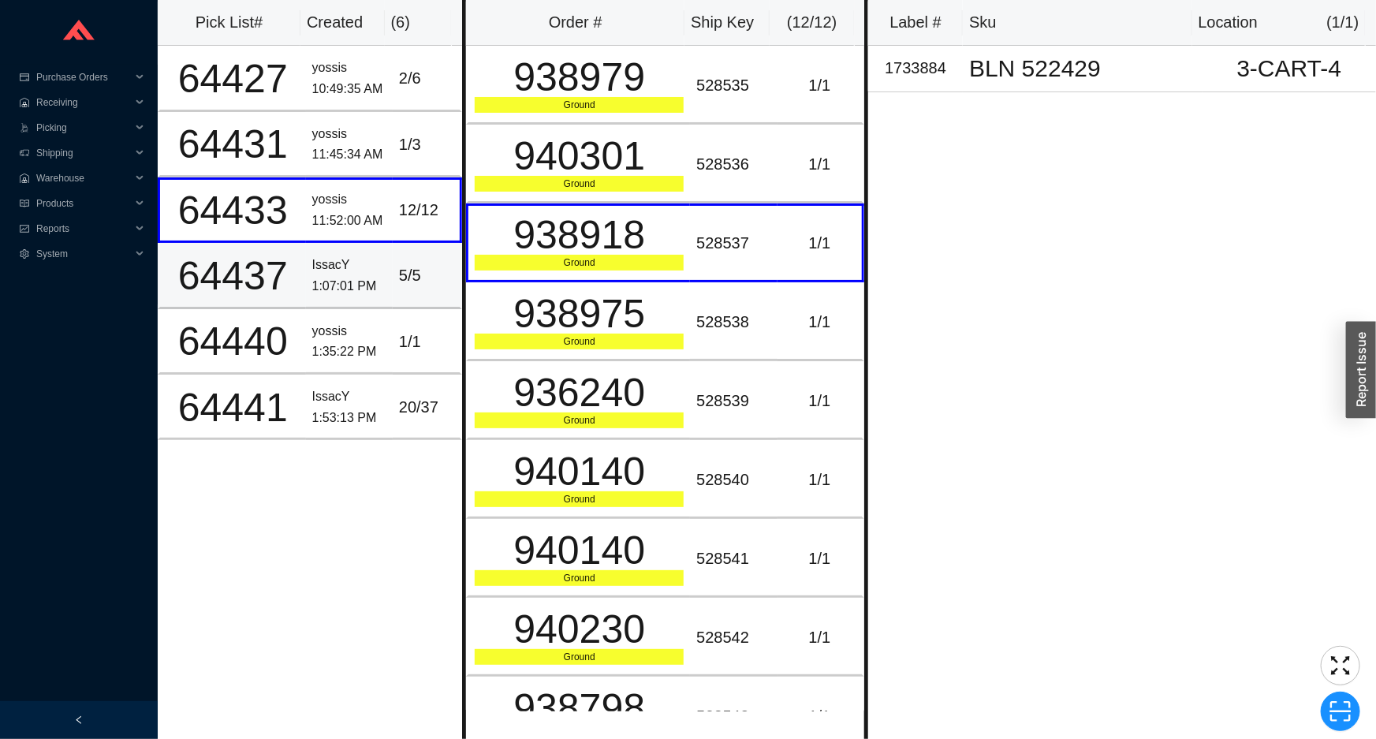
click at [407, 300] on td "5 / 5" at bounding box center [427, 275] width 69 height 65
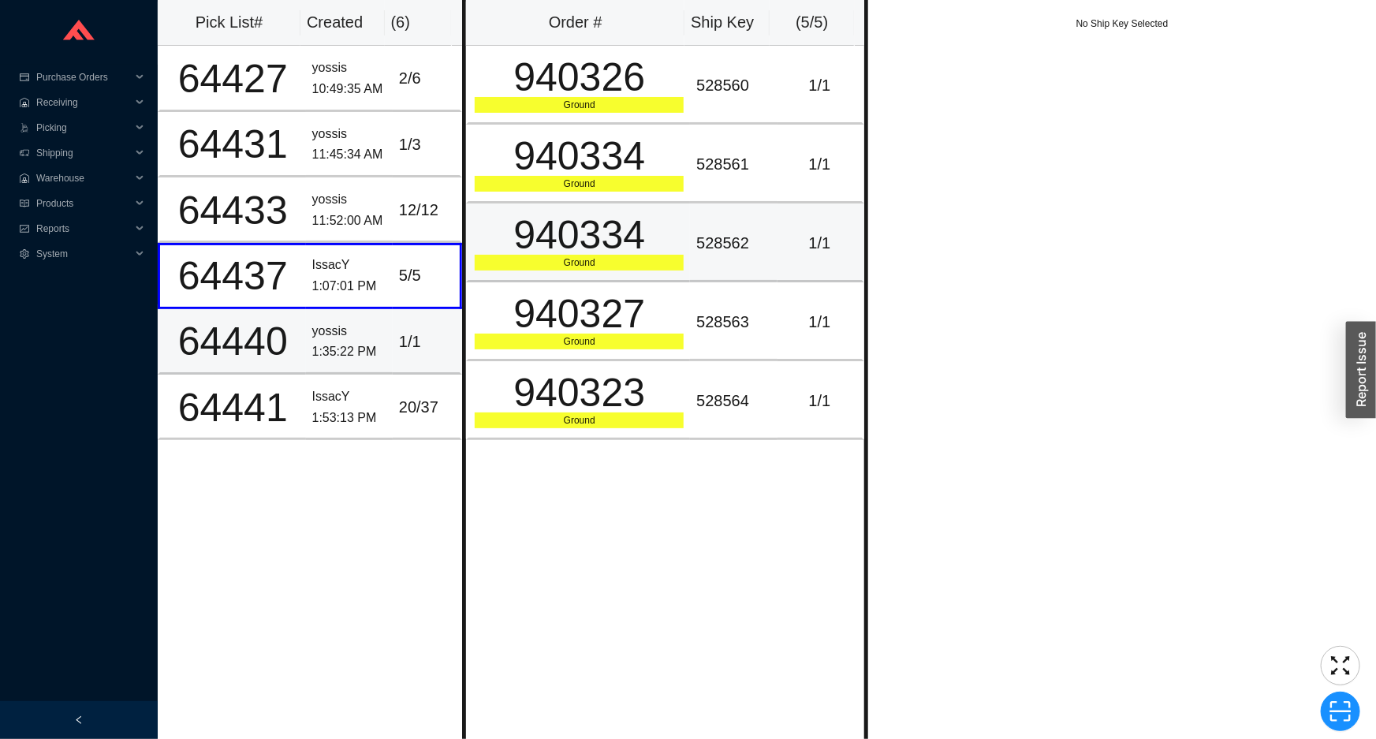
click at [543, 267] on div "Ground" at bounding box center [579, 263] width 209 height 16
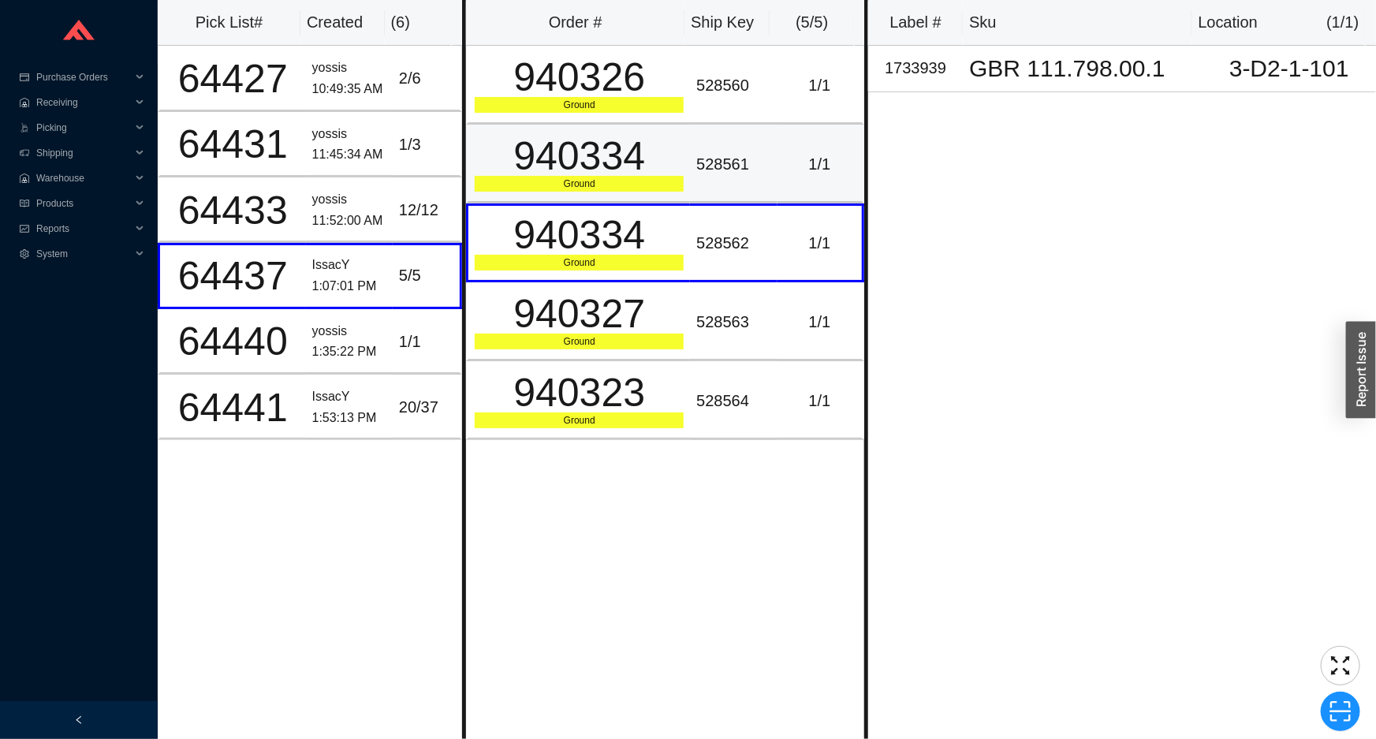
click at [585, 144] on div "940334" at bounding box center [579, 155] width 209 height 39
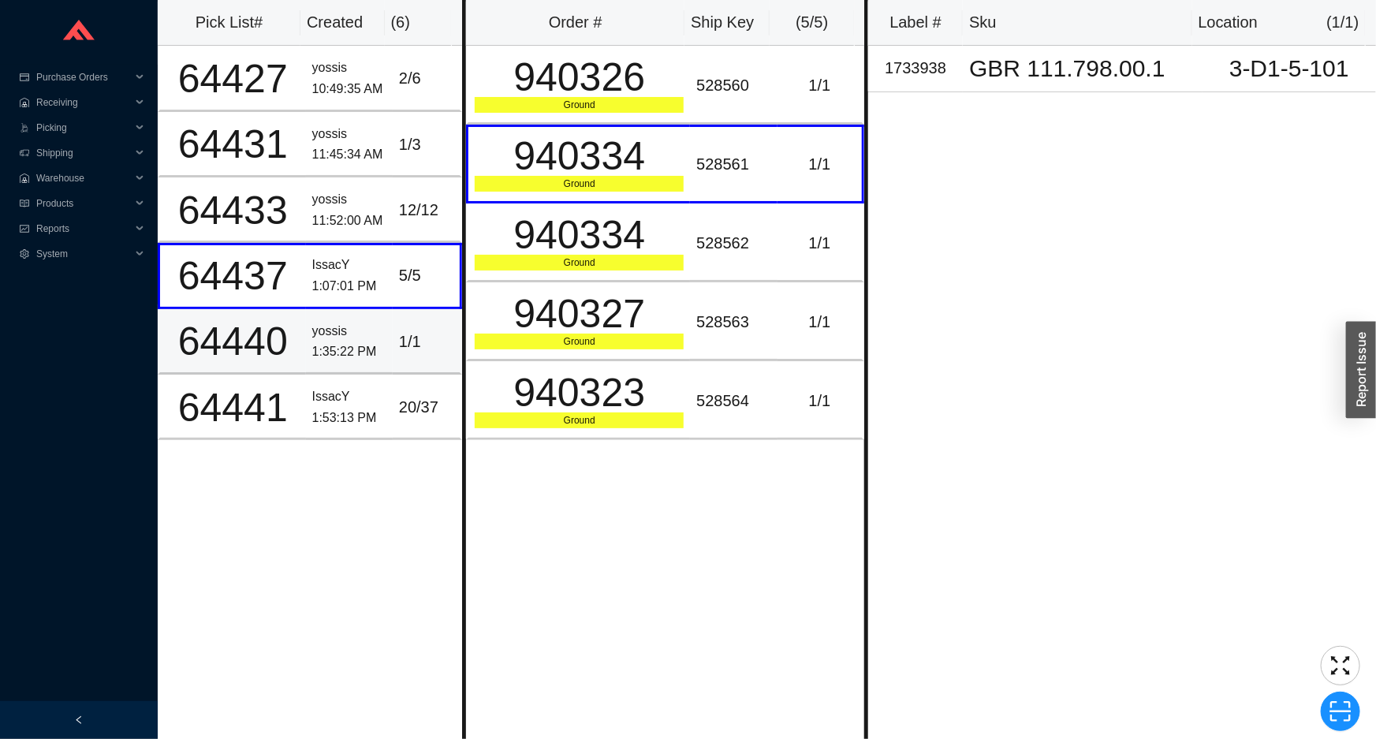
click at [414, 338] on div "1 / 1" at bounding box center [426, 342] width 54 height 26
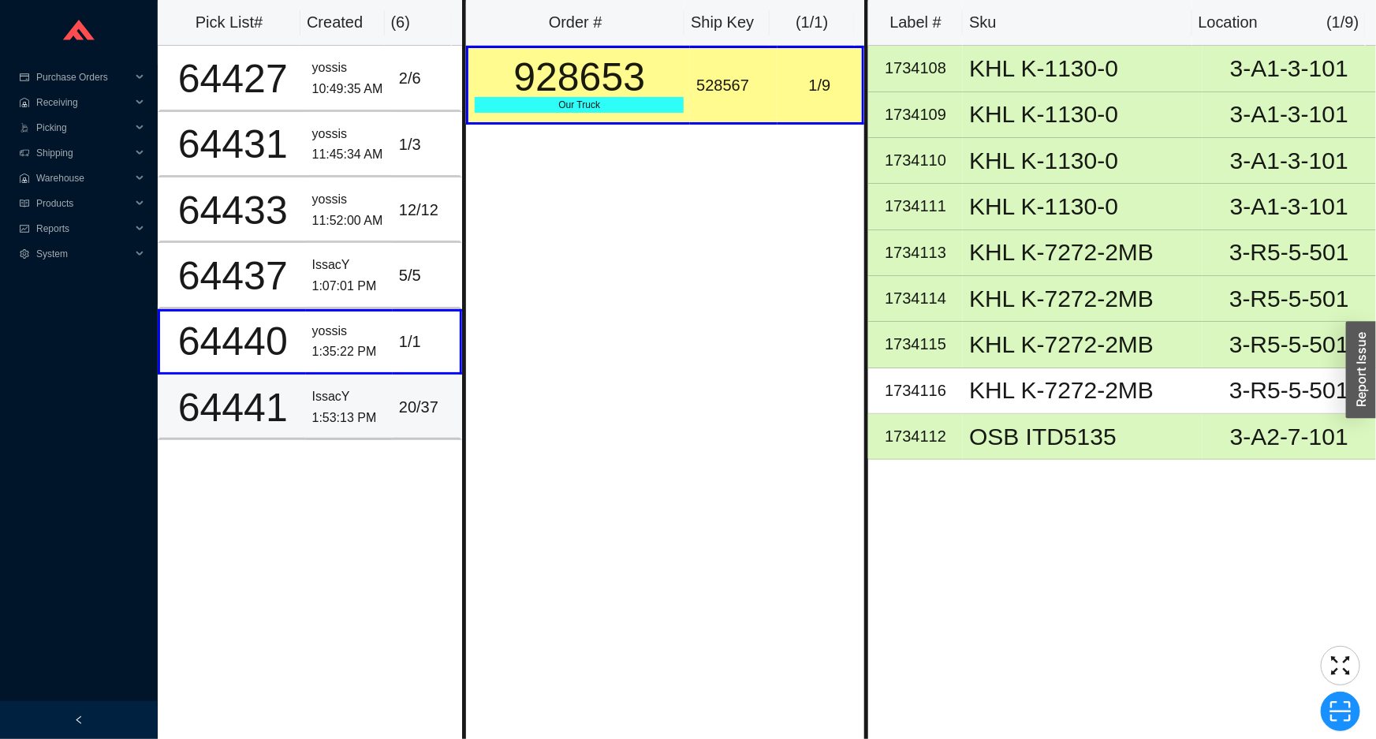
click at [399, 398] on div "20 / 37" at bounding box center [426, 407] width 54 height 26
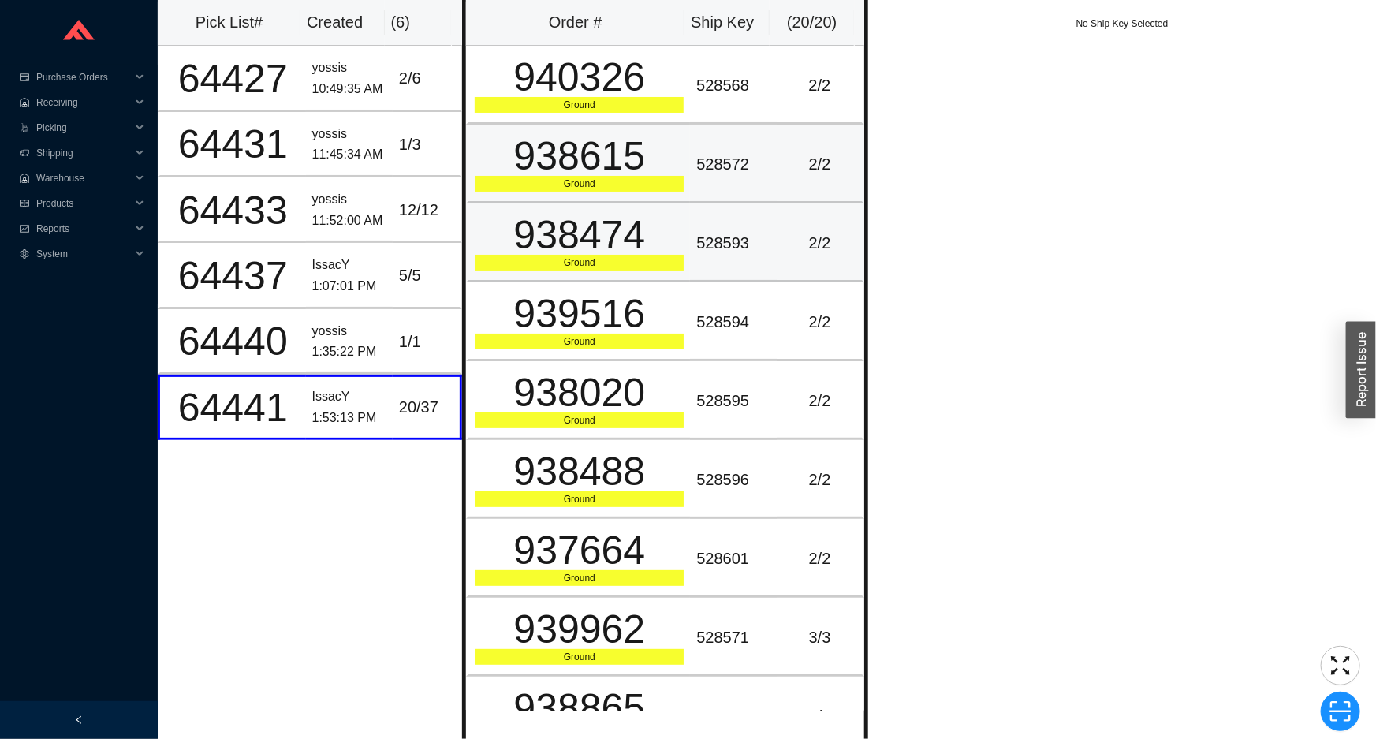
click at [629, 173] on div "938615" at bounding box center [579, 155] width 209 height 39
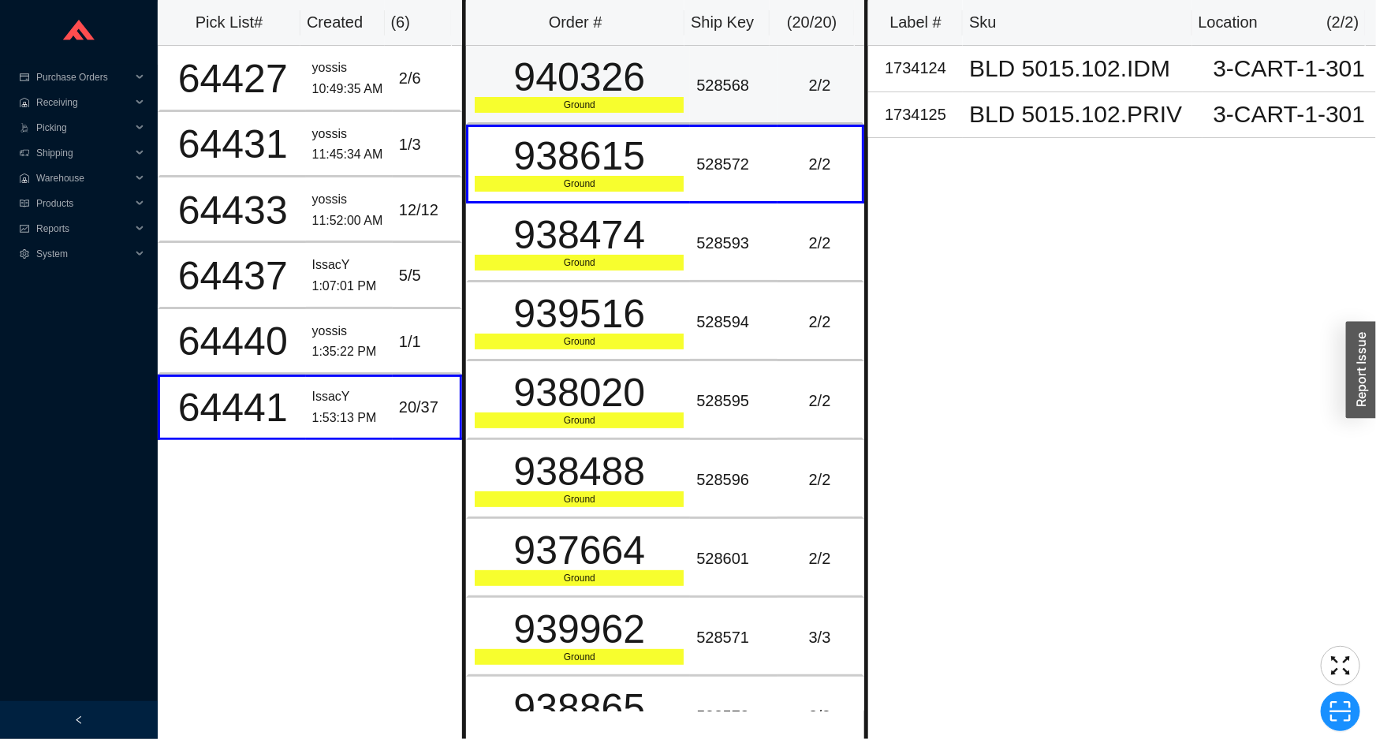
click at [637, 109] on div "Ground" at bounding box center [579, 105] width 209 height 16
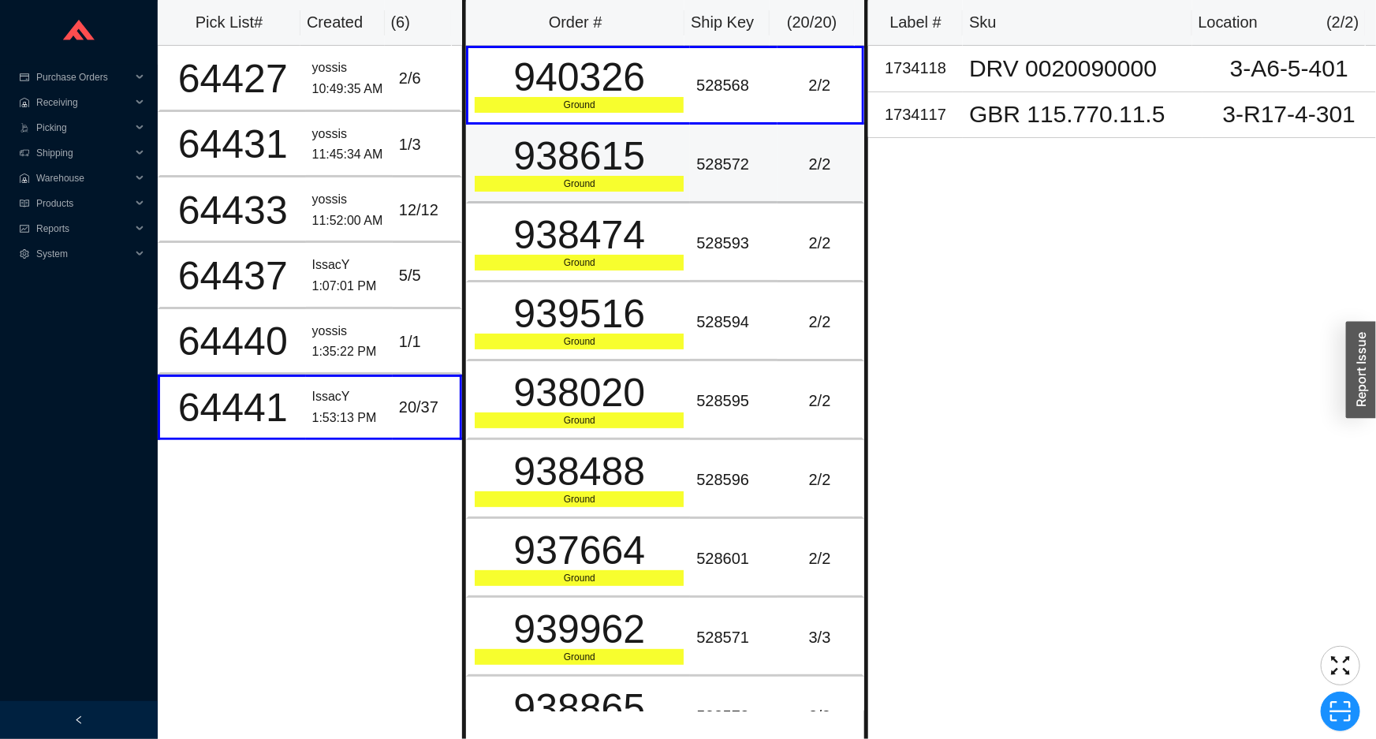
drag, startPoint x: 631, startPoint y: 147, endPoint x: 631, endPoint y: 158, distance: 10.3
click at [631, 150] on div "938615" at bounding box center [579, 155] width 209 height 39
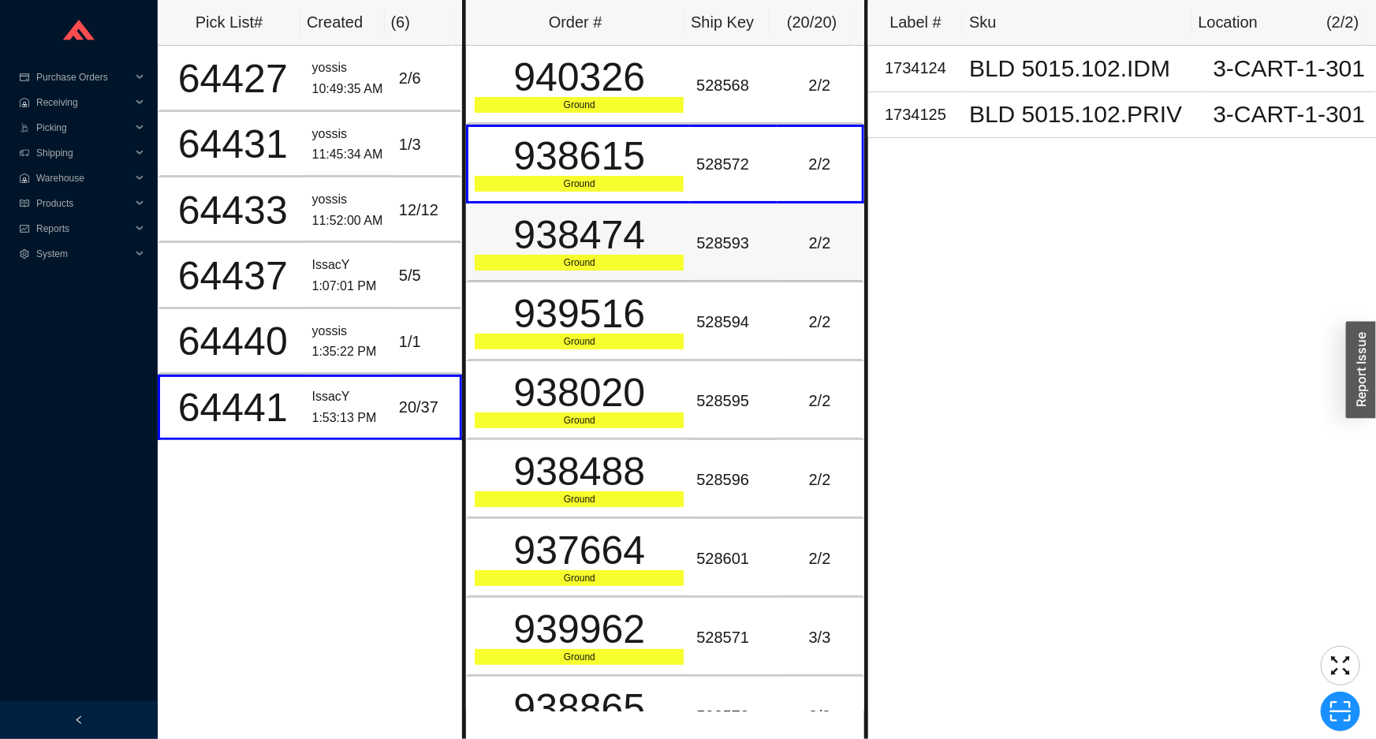
click at [632, 221] on div "938474" at bounding box center [579, 234] width 209 height 39
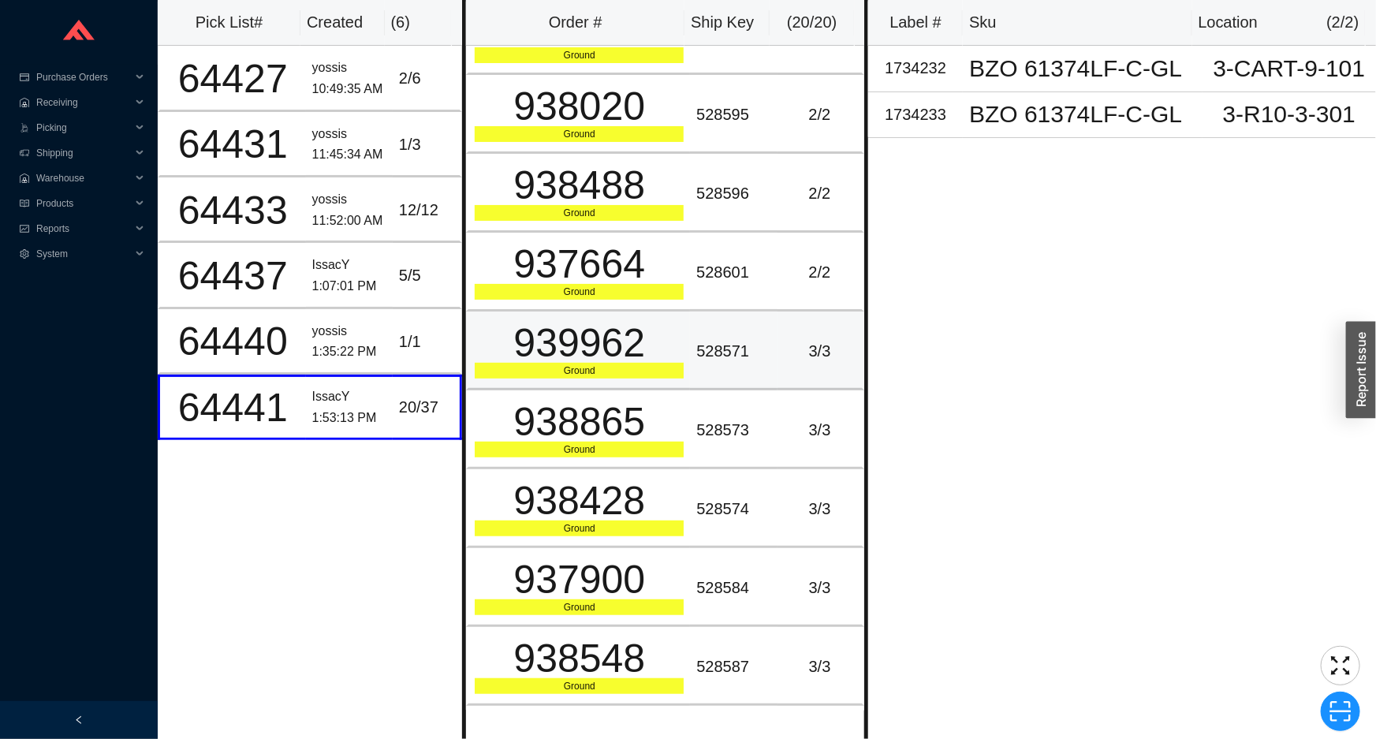
click at [631, 323] on div "939962" at bounding box center [579, 342] width 209 height 39
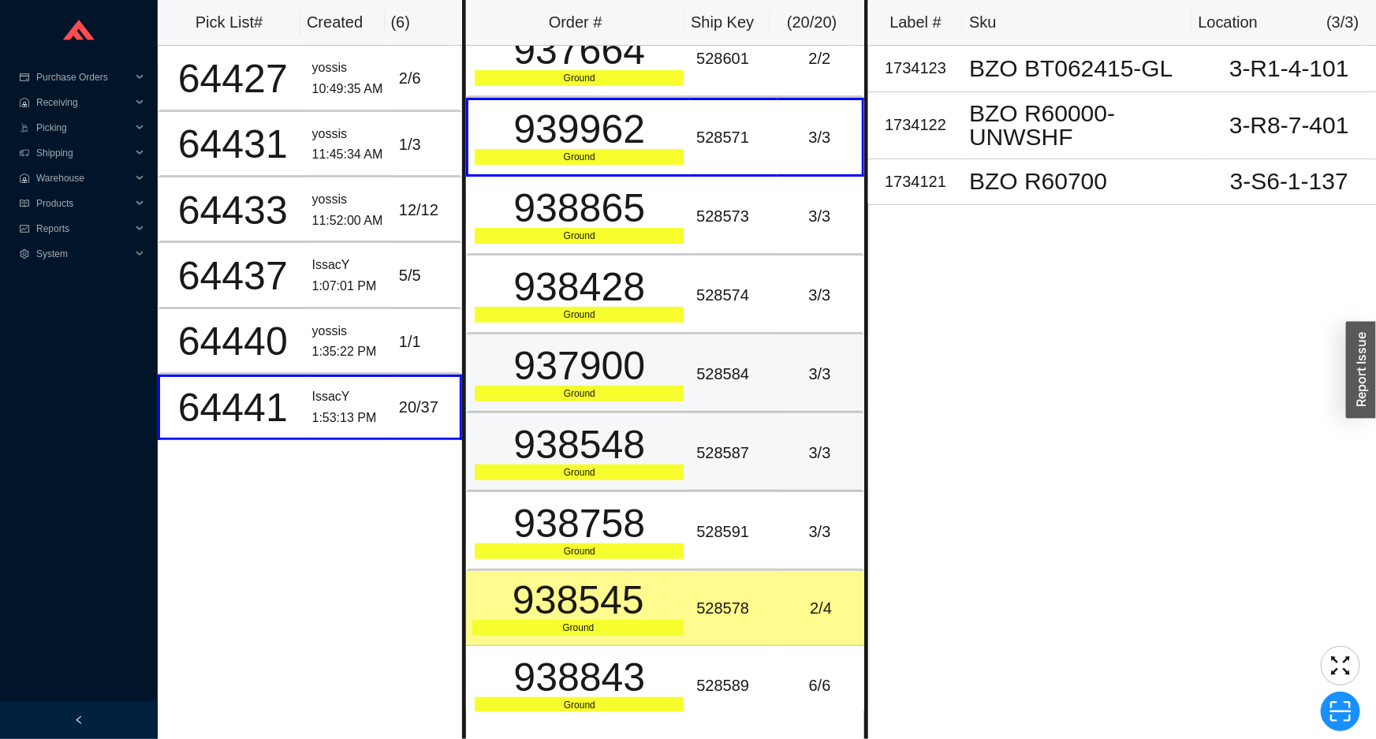
scroll to position [645, 0]
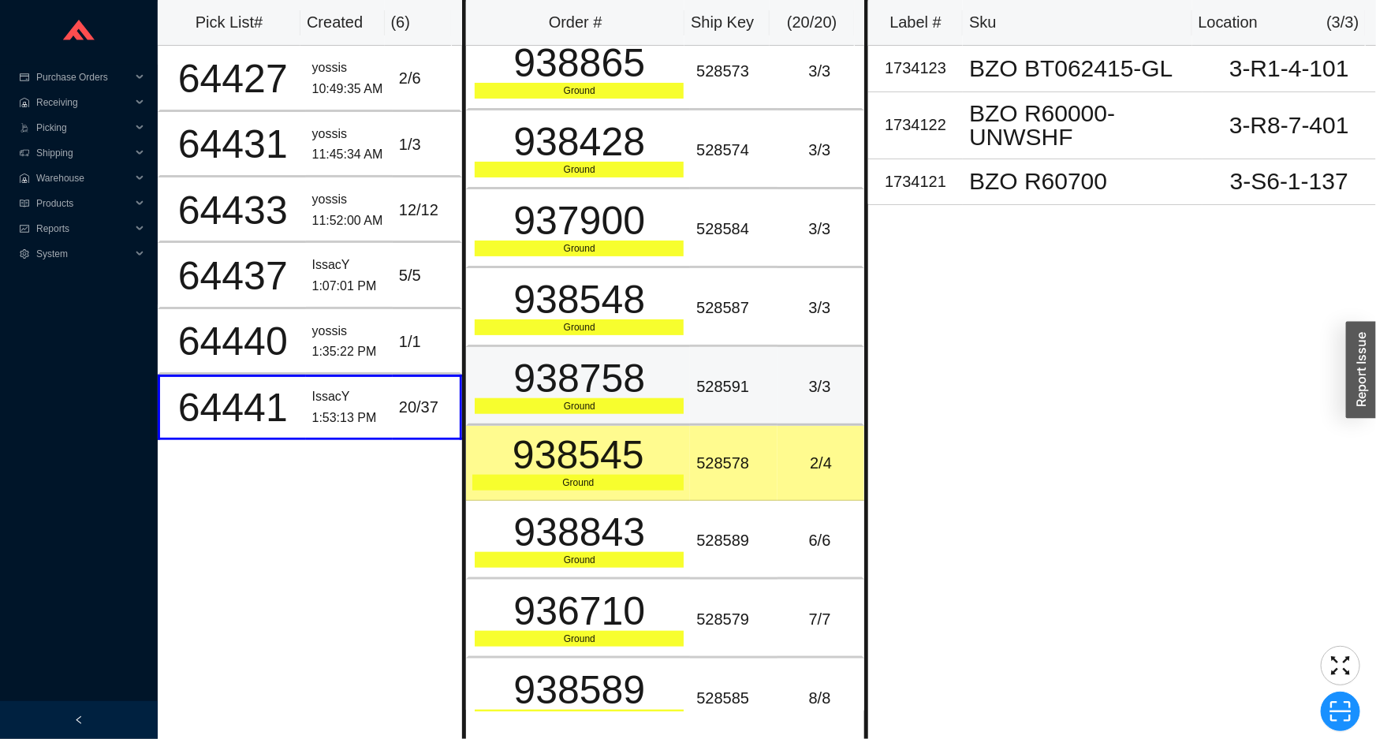
click at [622, 347] on td "938758 Ground" at bounding box center [578, 386] width 224 height 79
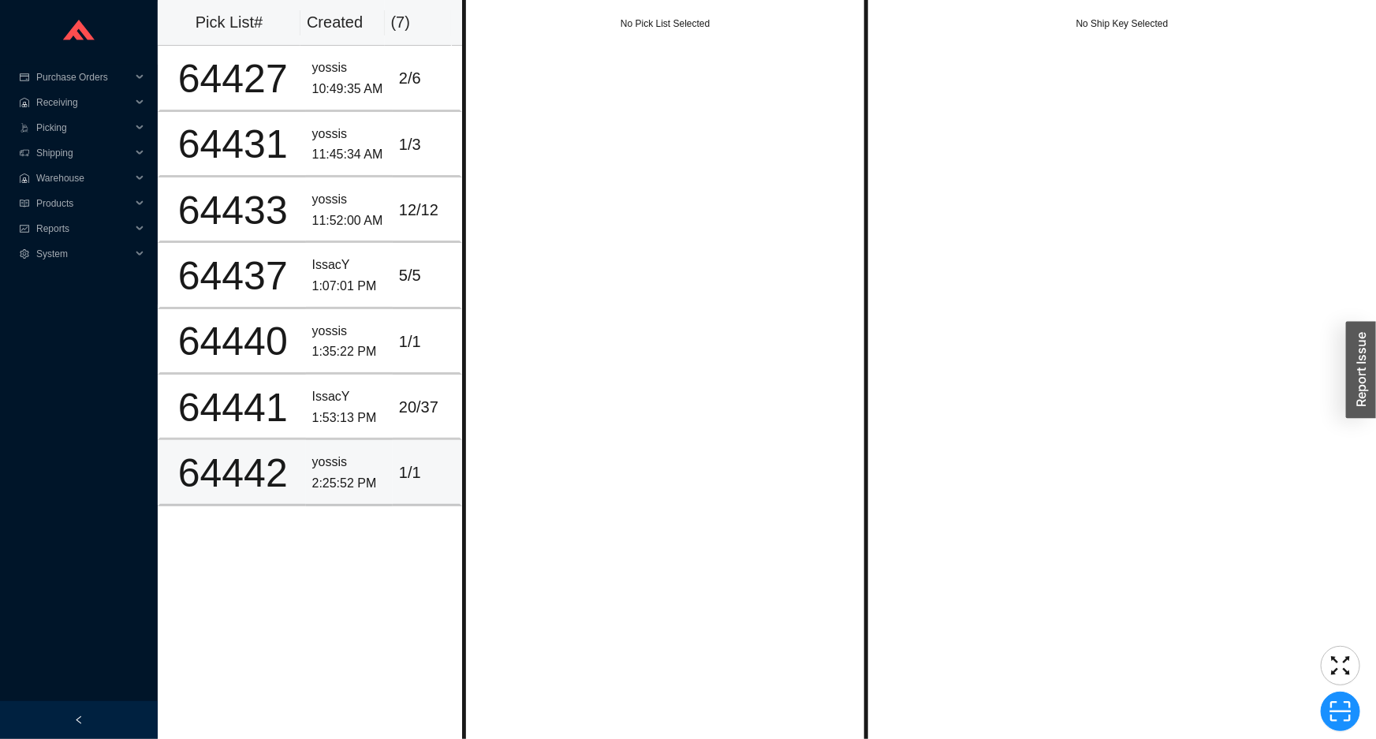
click at [394, 487] on td "1 / 1" at bounding box center [427, 472] width 69 height 65
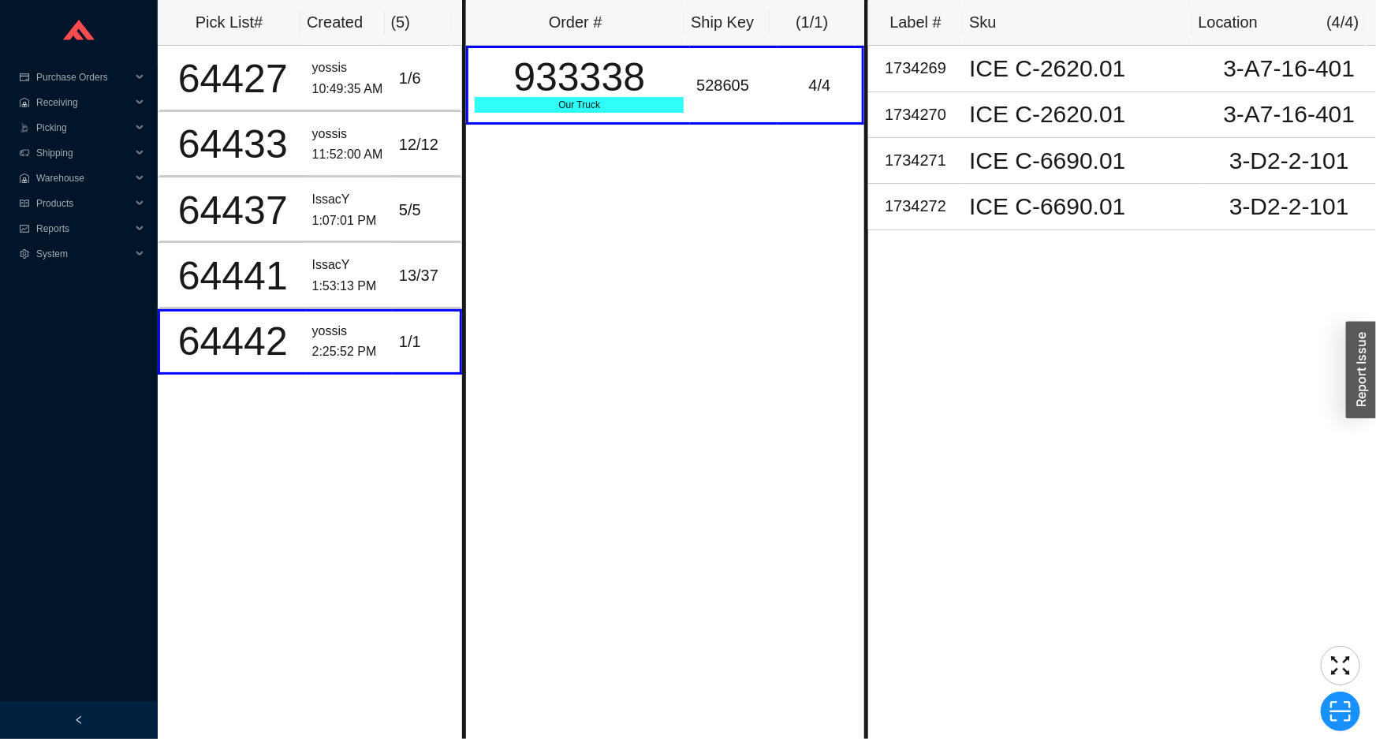
click at [717, 200] on div "Order # Ship Key ( 1 / 1 ) 933338 Our Truck 528605 4 / 4" at bounding box center [665, 369] width 406 height 739
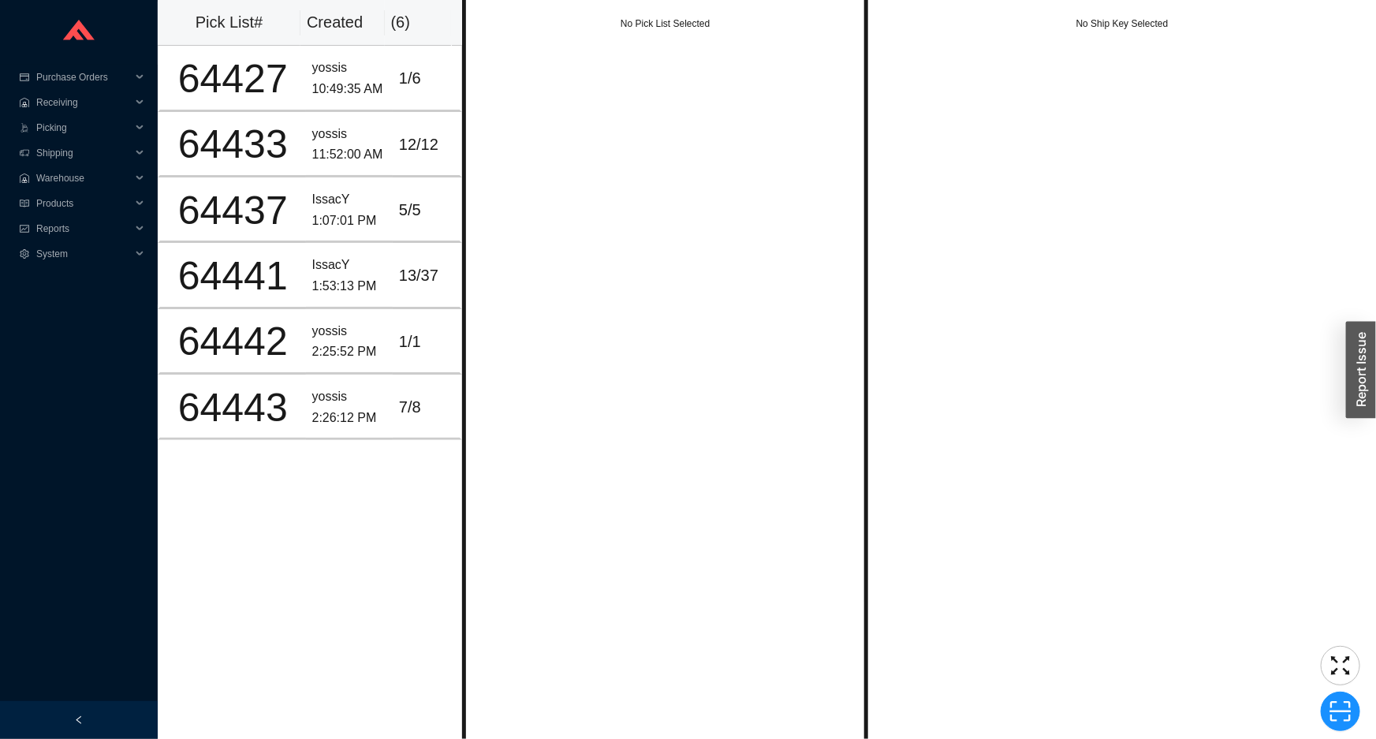
click at [712, 316] on div "No Pick List Selected" at bounding box center [665, 369] width 406 height 739
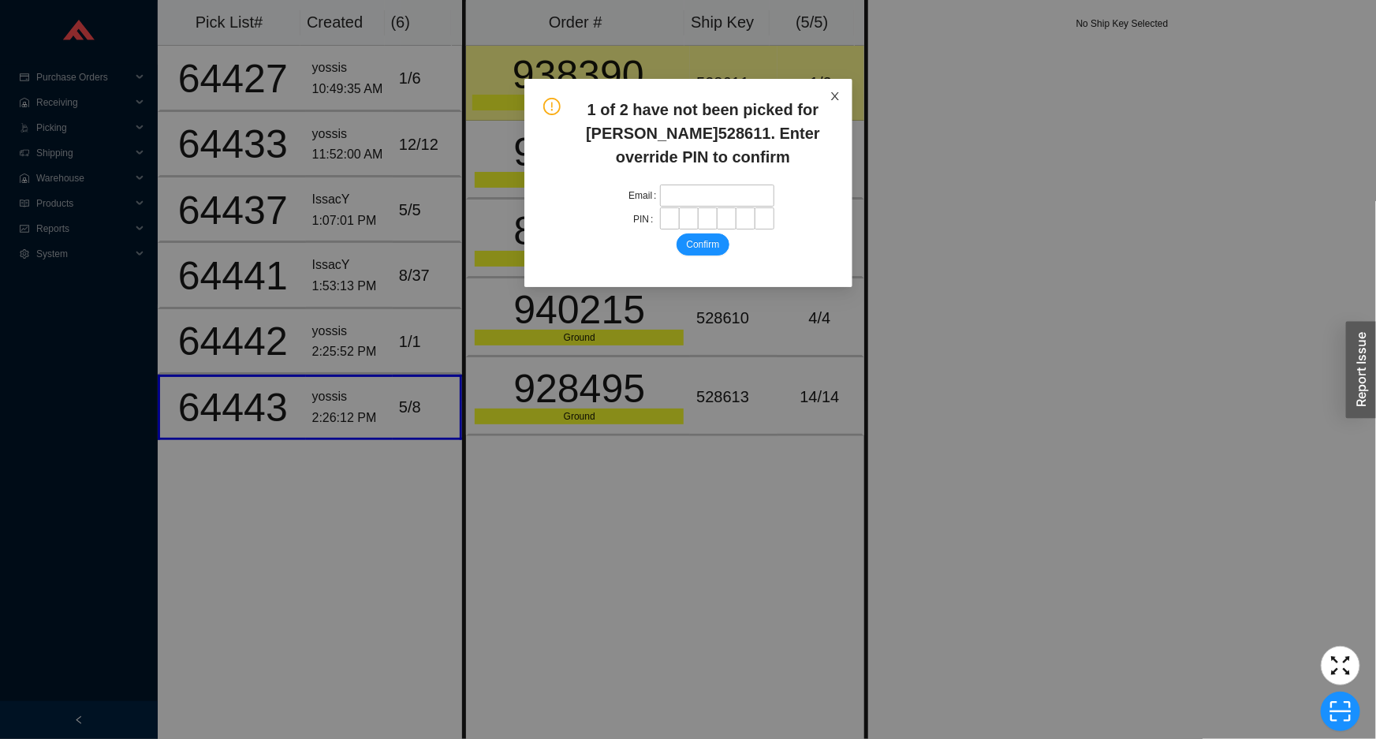
click at [830, 97] on icon "close" at bounding box center [835, 96] width 11 height 11
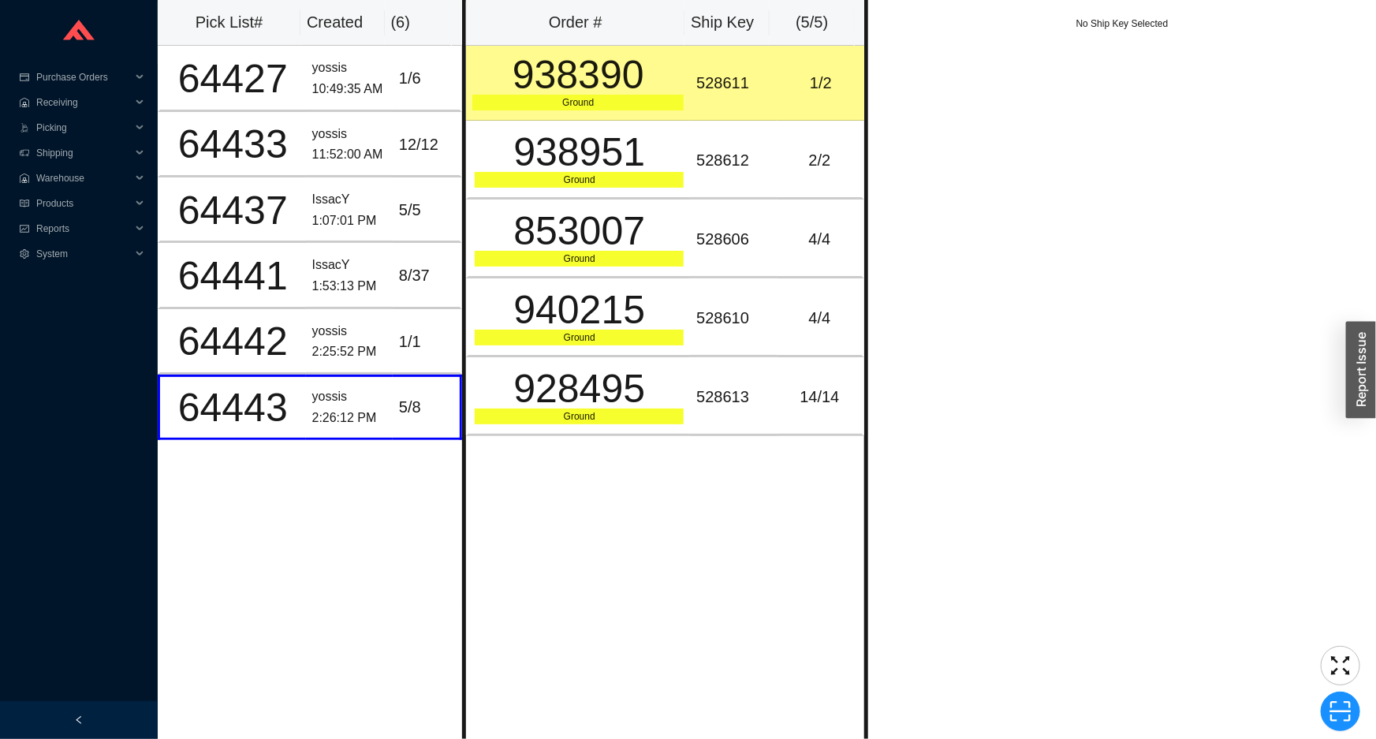
click at [786, 107] on td "1 / 2" at bounding box center [821, 83] width 87 height 75
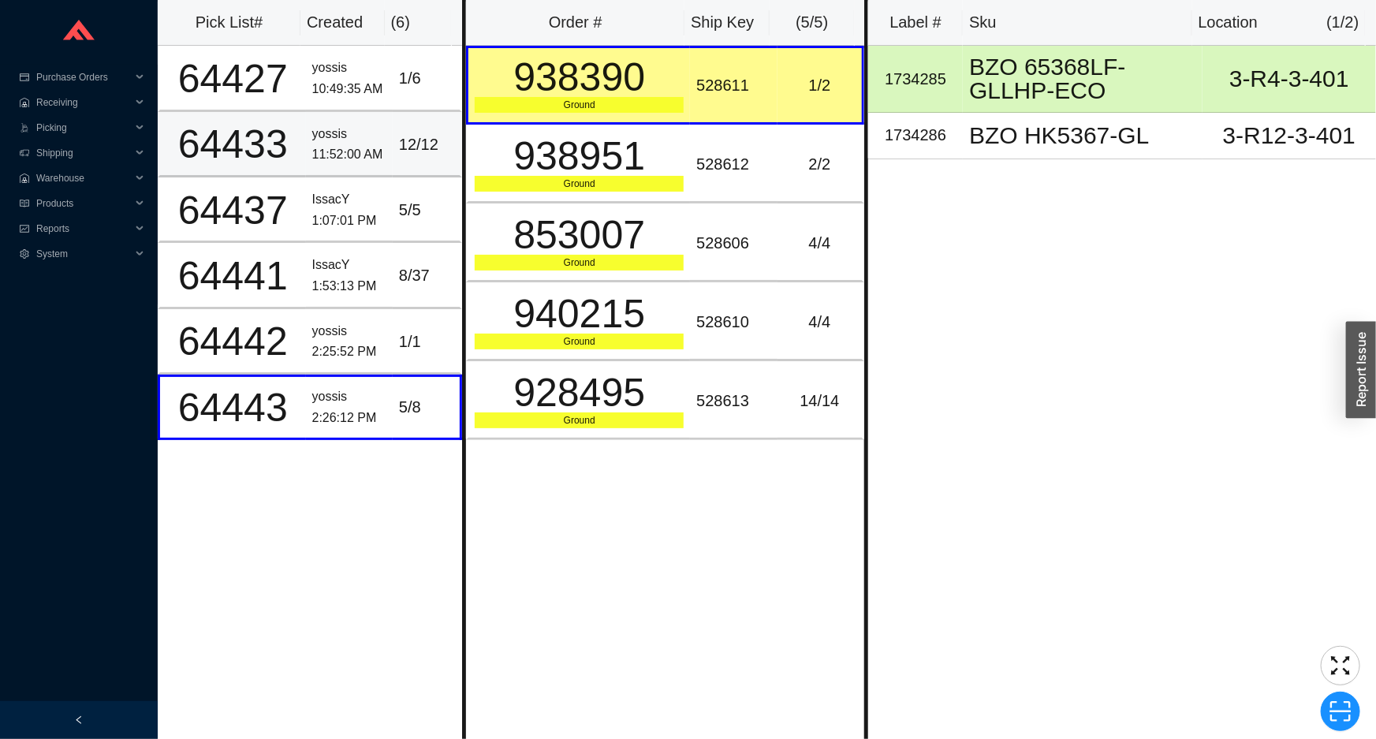
click at [393, 155] on td "12 / 12" at bounding box center [427, 144] width 69 height 65
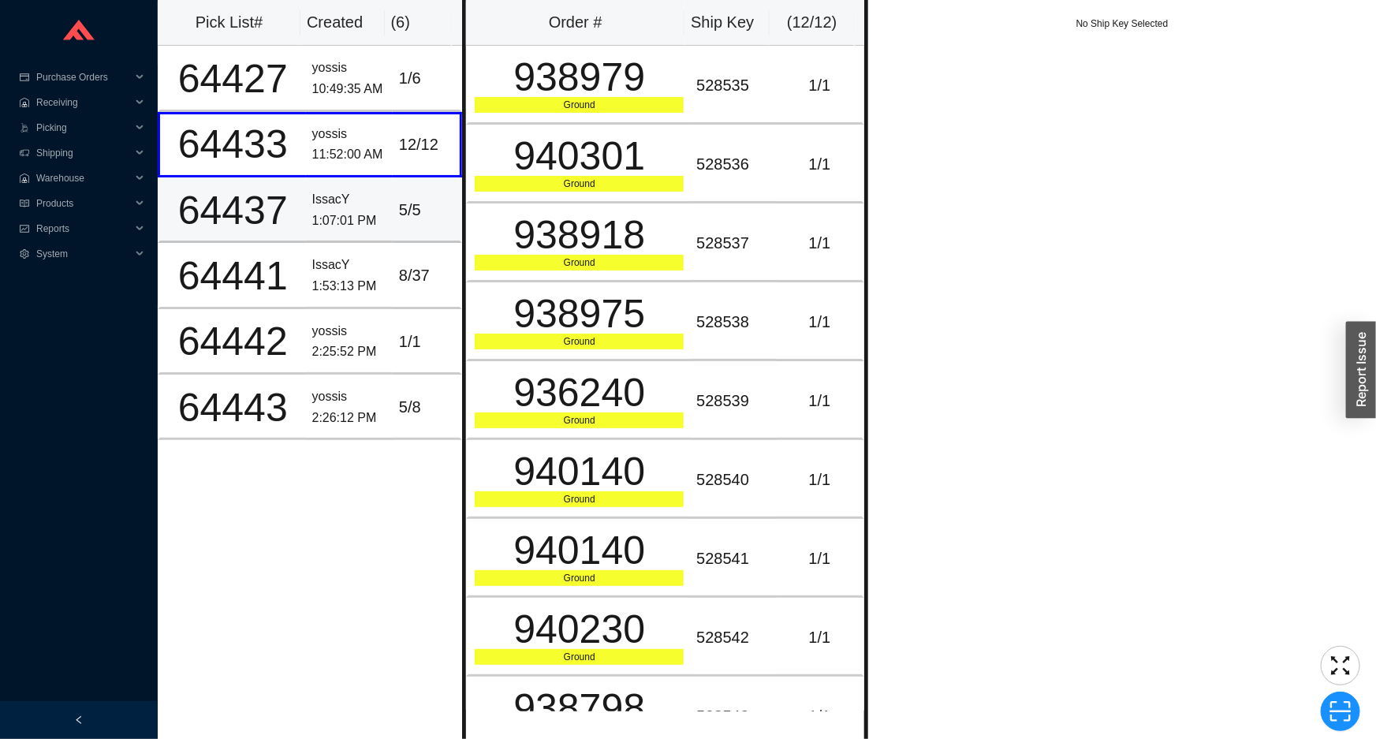
click at [393, 198] on td "5 / 5" at bounding box center [427, 209] width 69 height 65
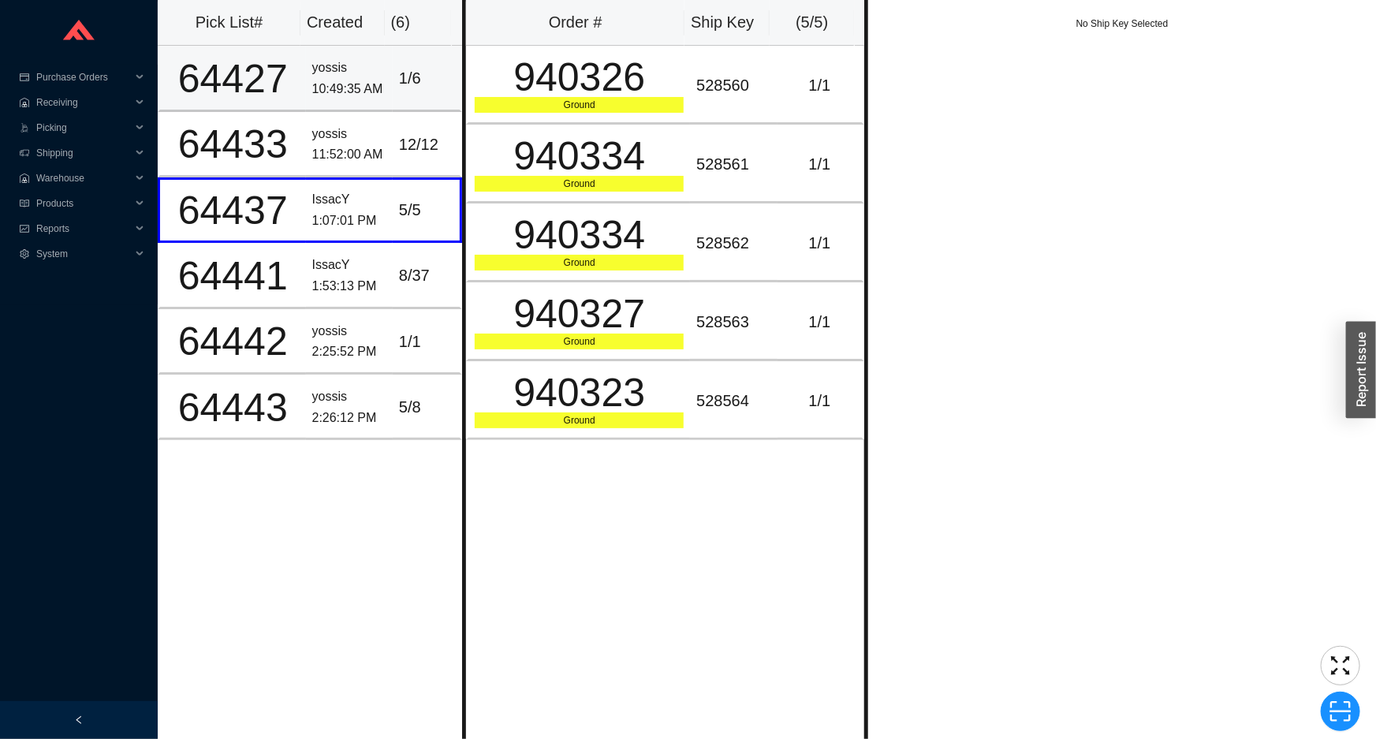
click at [395, 103] on td "1 / 6" at bounding box center [427, 78] width 69 height 65
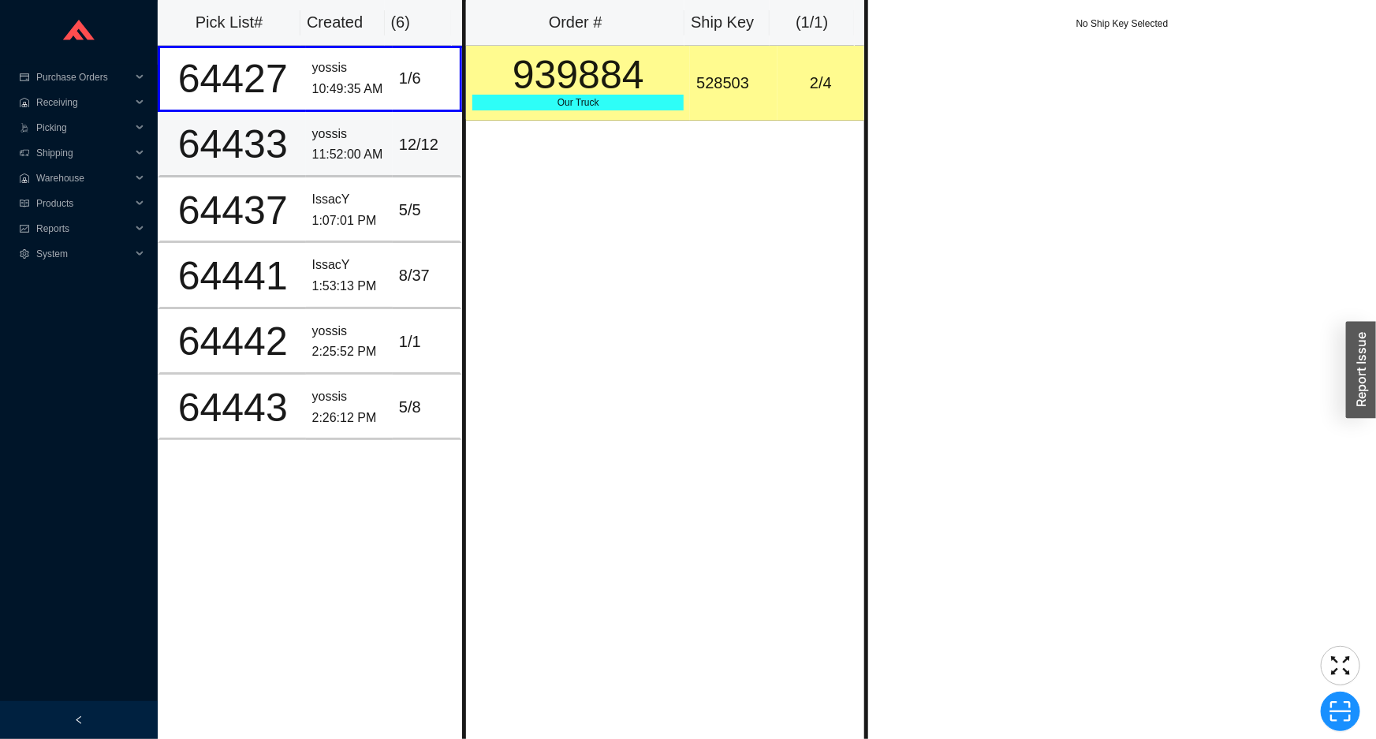
click at [384, 171] on tr "64433 yossis 11:52:00 AM 12 / 12" at bounding box center [310, 144] width 304 height 65
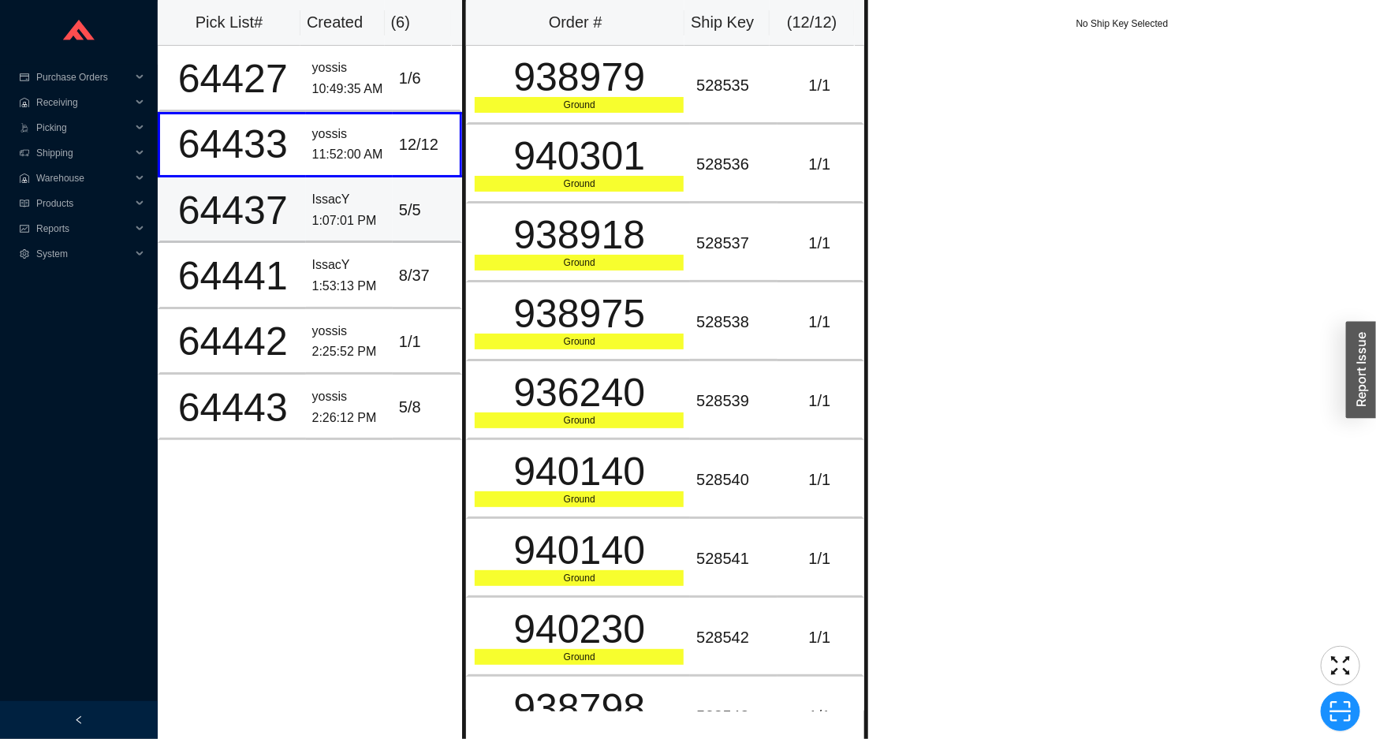
click at [383, 226] on td "IssacY 1:07:01 PM" at bounding box center [349, 209] width 87 height 65
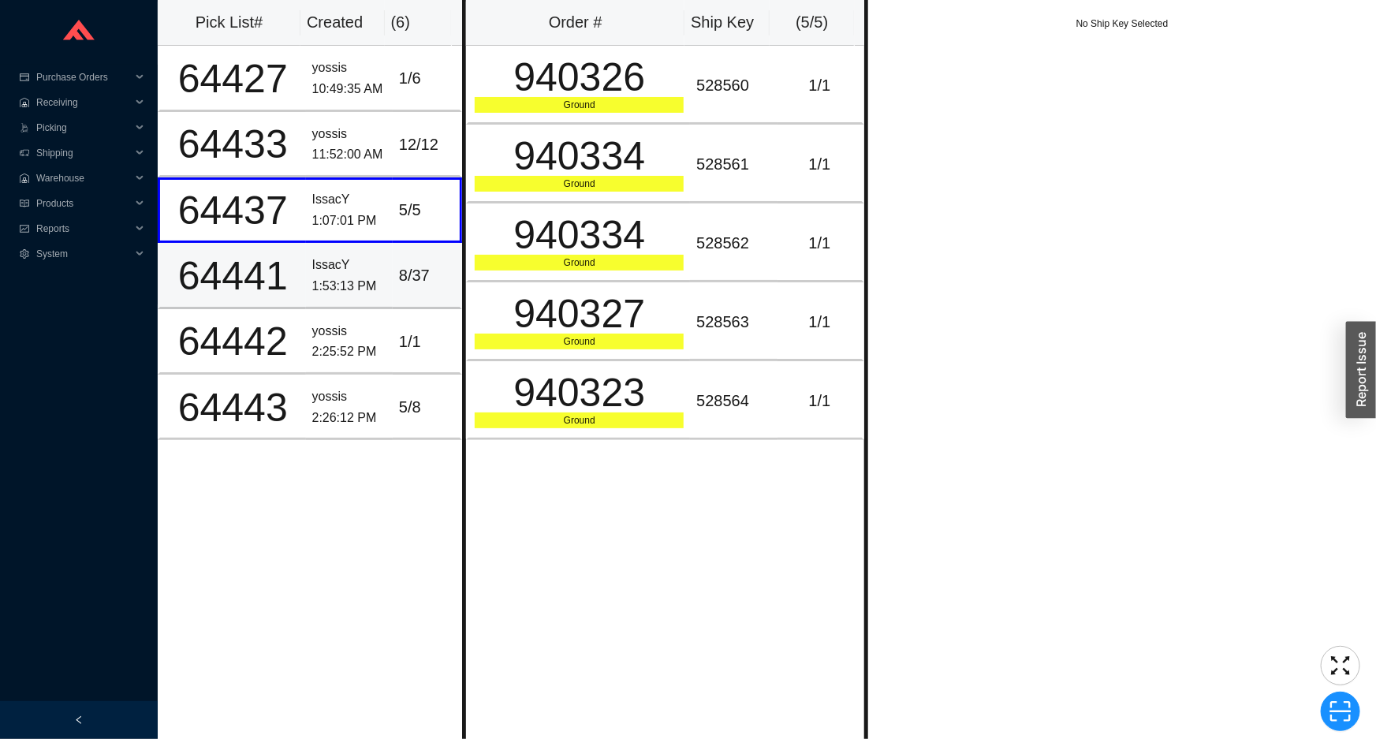
click at [393, 272] on td "8 / 37" at bounding box center [427, 275] width 69 height 65
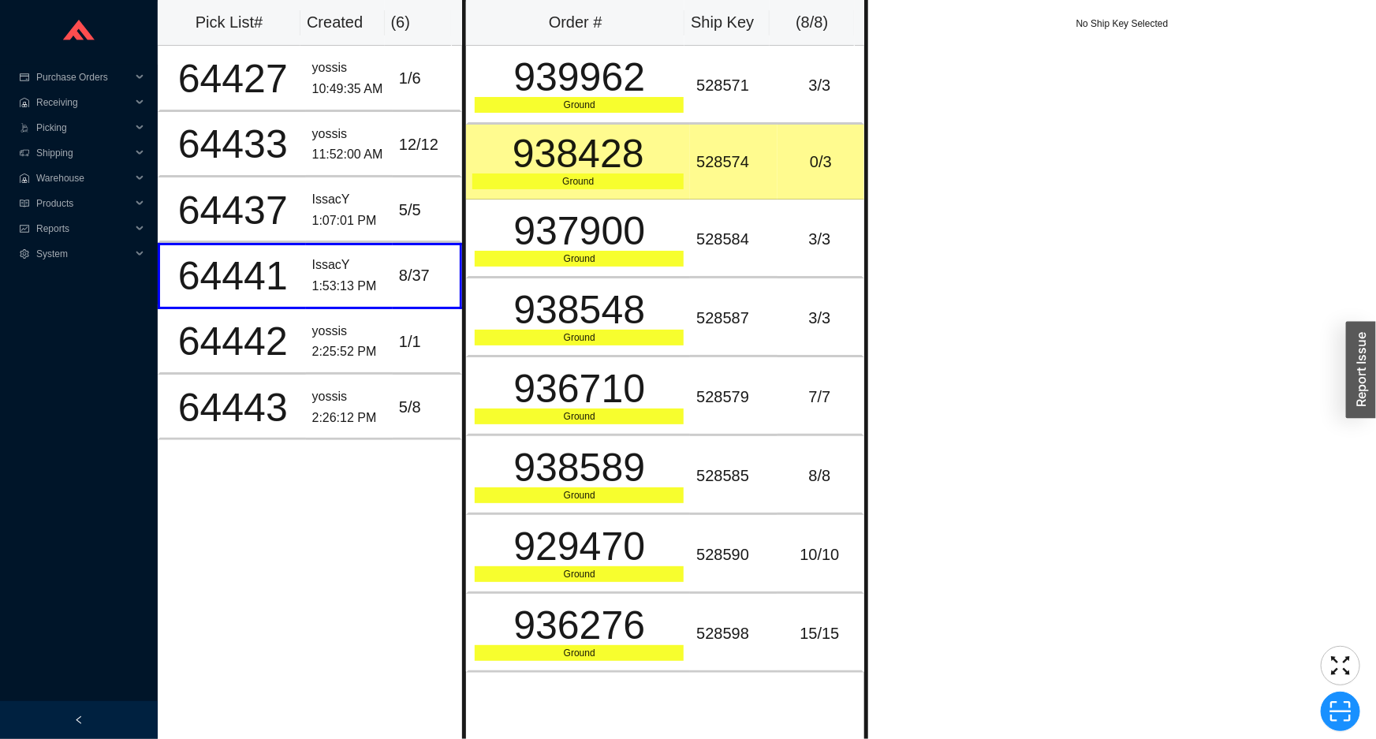
click at [1124, 452] on div "No Ship Key Selected" at bounding box center [1122, 369] width 508 height 739
click at [784, 91] on div "3 / 3" at bounding box center [820, 86] width 72 height 26
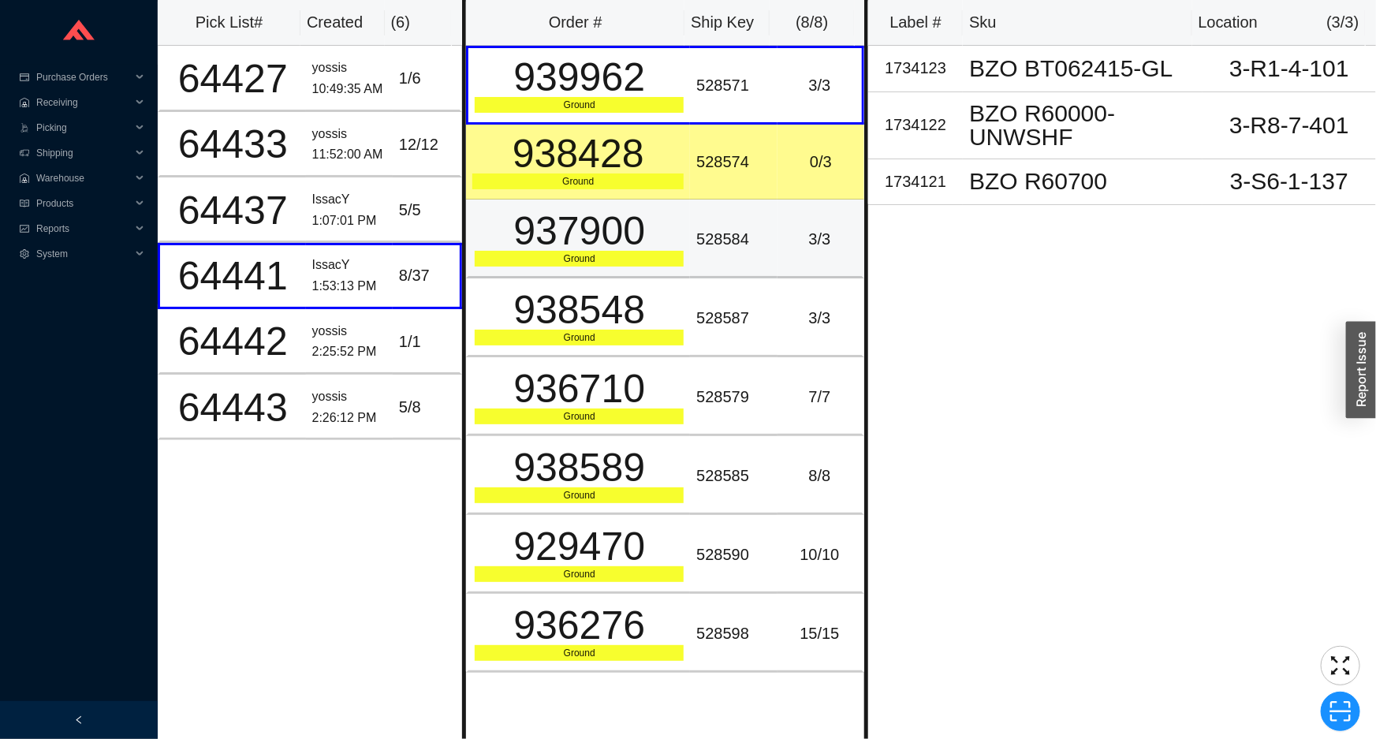
click at [768, 251] on td "528584" at bounding box center [733, 239] width 87 height 79
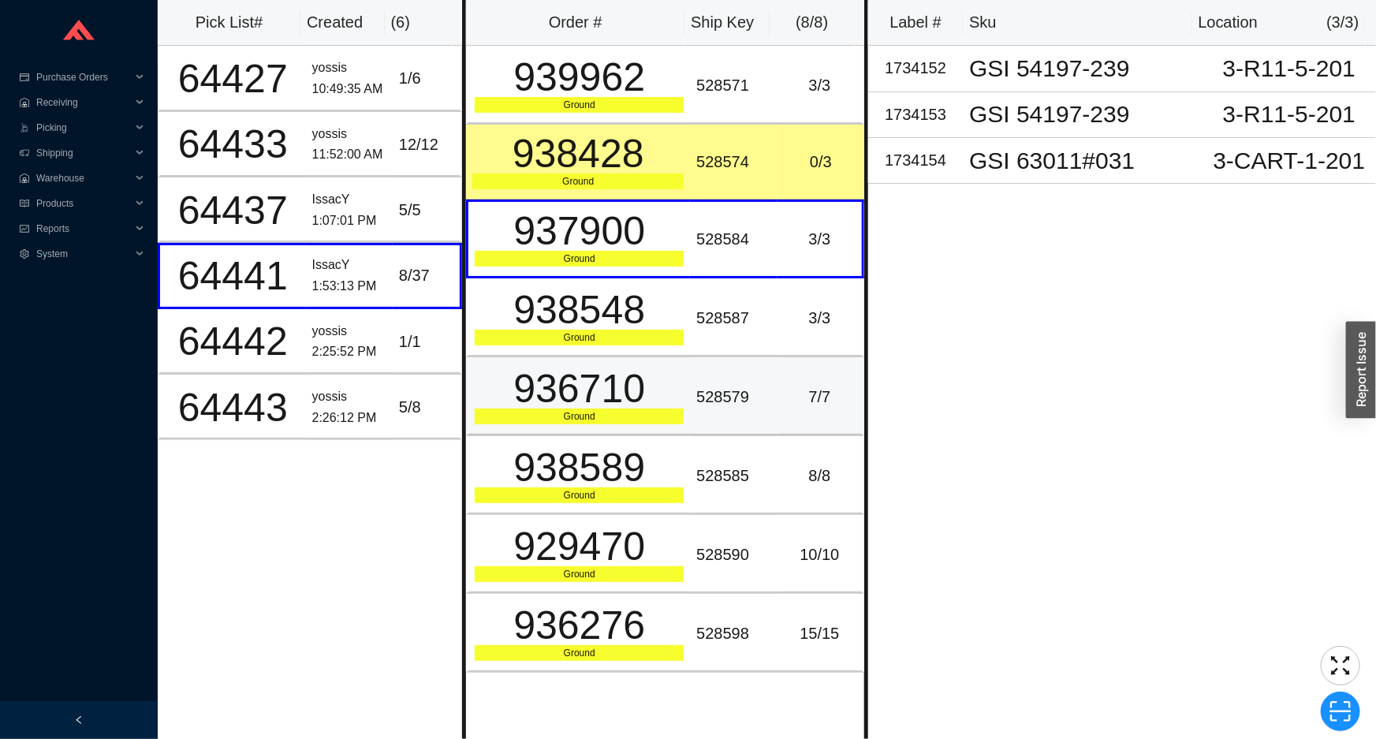
click at [778, 362] on td "7 / 7" at bounding box center [821, 396] width 87 height 79
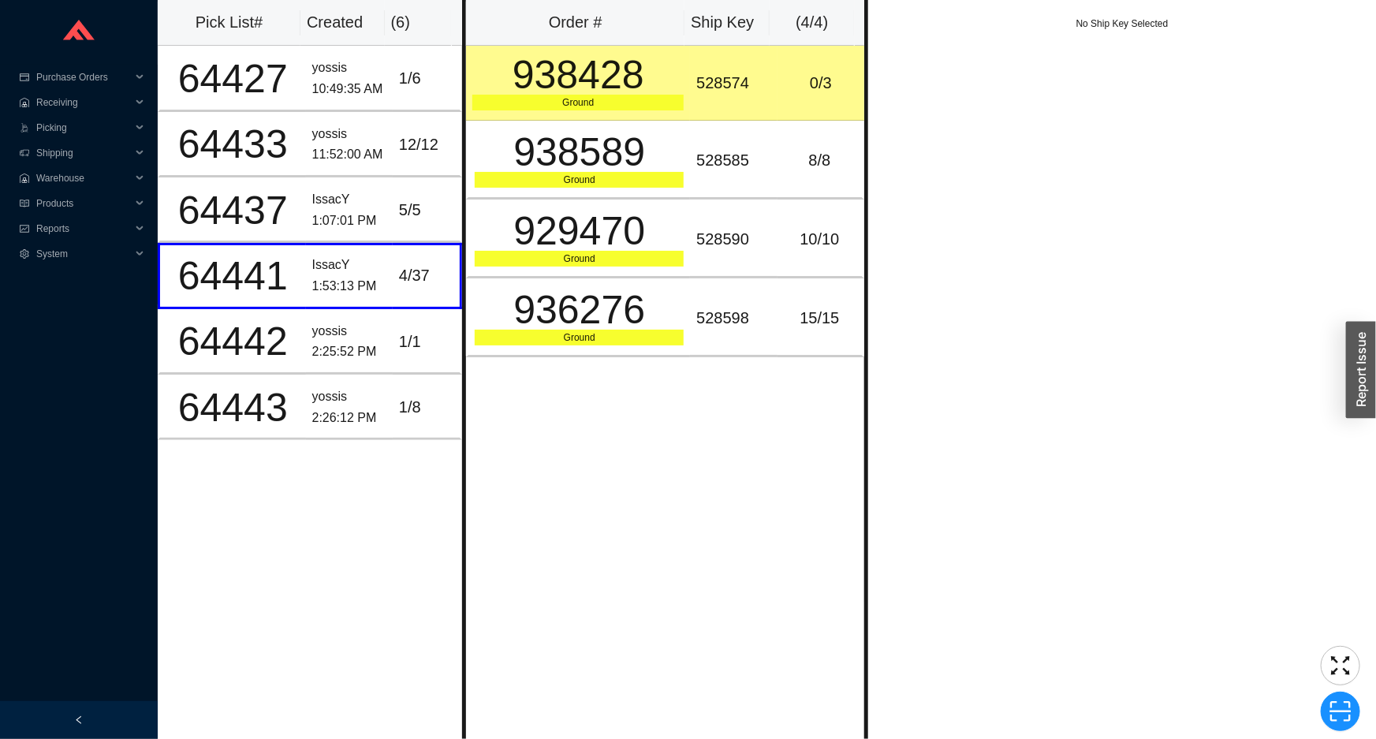
click at [701, 91] on div "528574" at bounding box center [733, 83] width 74 height 26
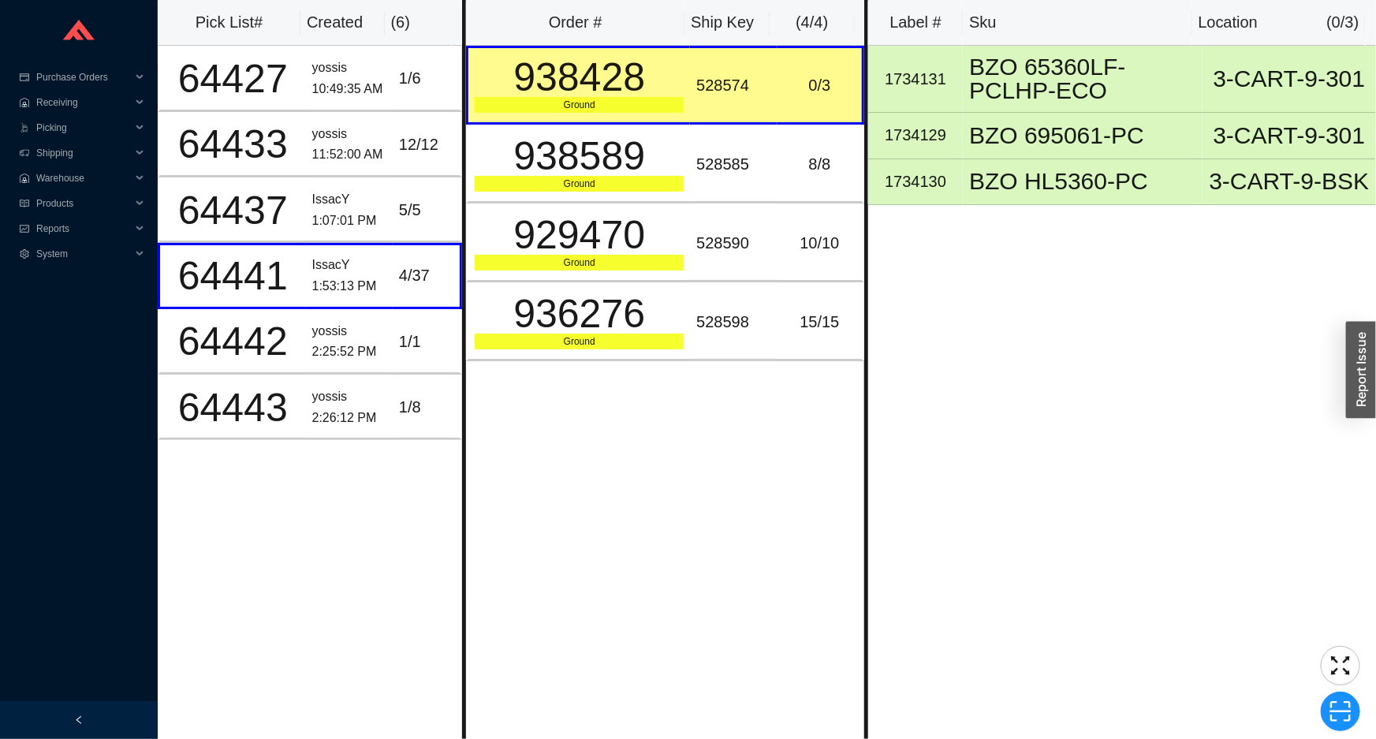
click at [704, 86] on div "528574" at bounding box center [733, 86] width 74 height 26
click at [704, 85] on div "528574" at bounding box center [733, 86] width 74 height 26
copy div "528574"
click at [1345, 702] on icon "scan" at bounding box center [1341, 711] width 21 height 21
type input "sk528574"
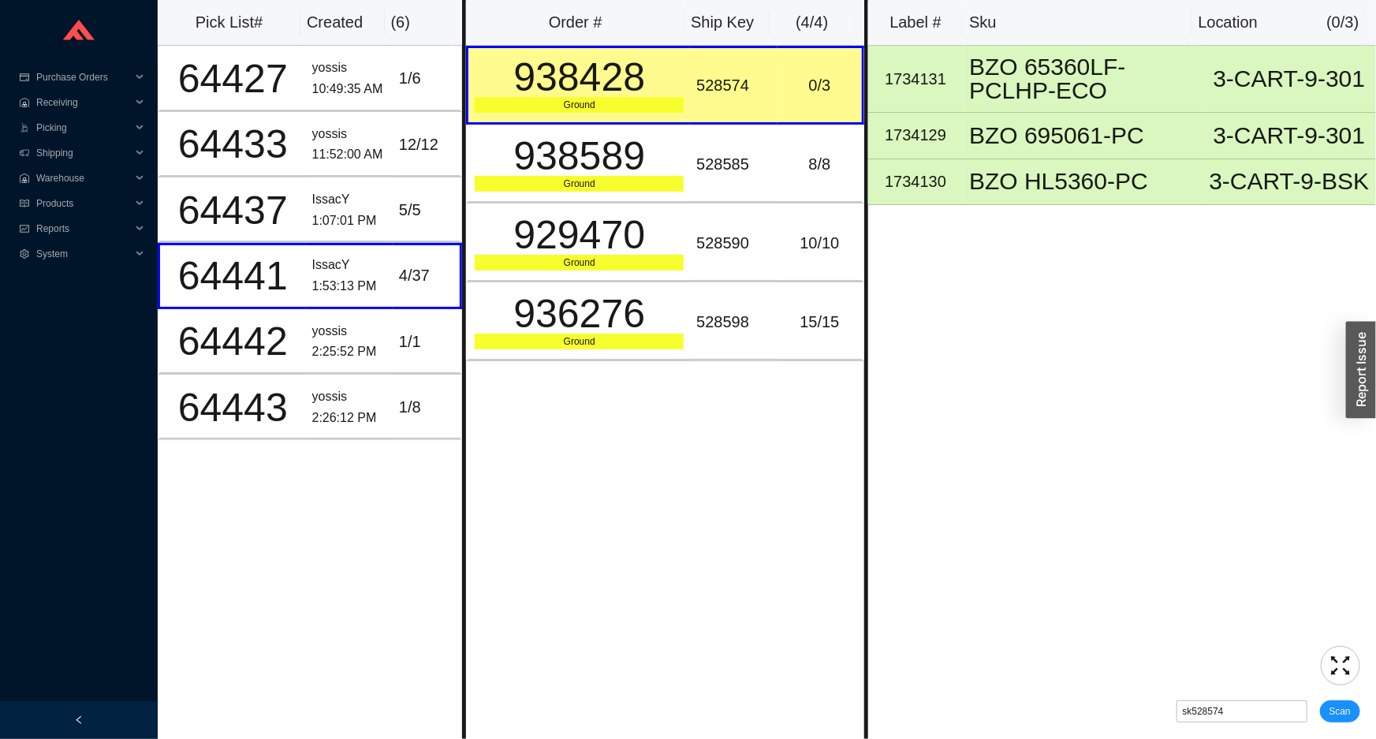
click button "Scan" at bounding box center [1340, 711] width 40 height 22
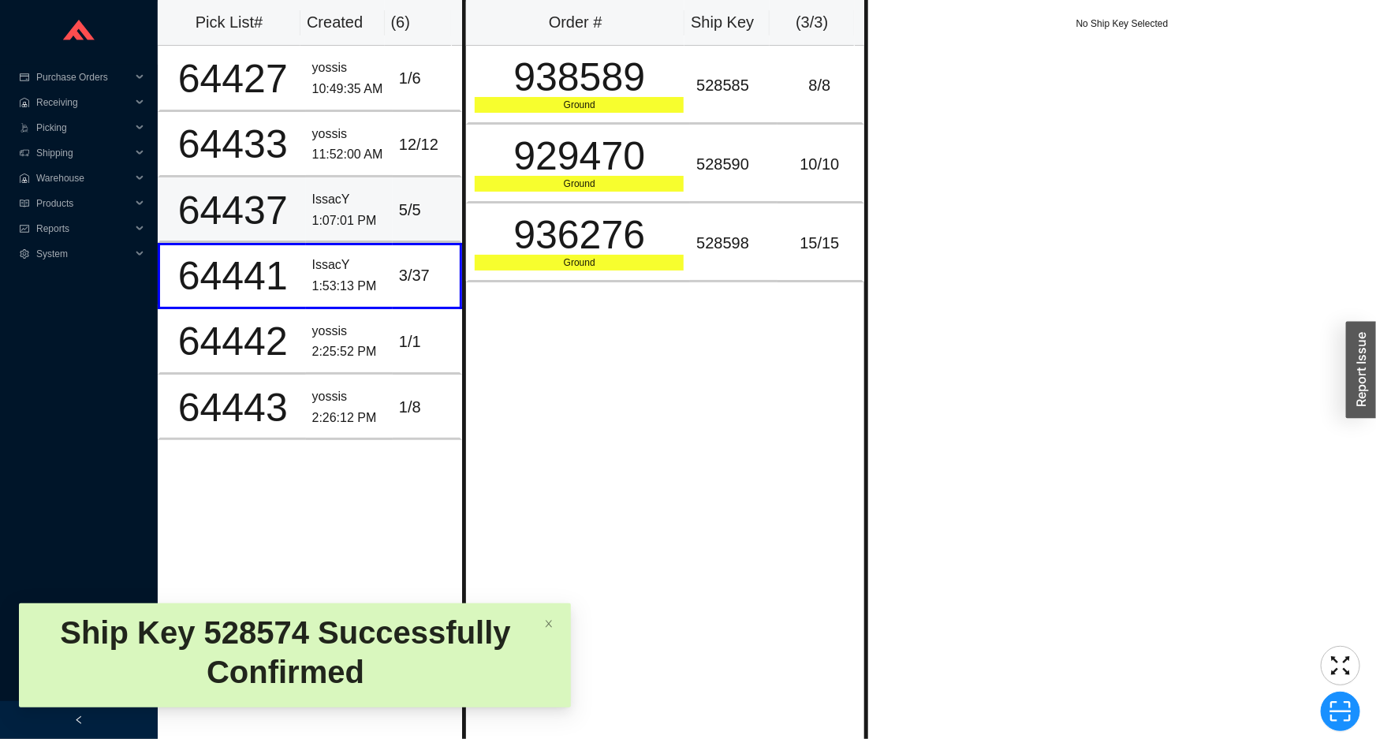
click at [393, 200] on td "5 / 5" at bounding box center [427, 209] width 69 height 65
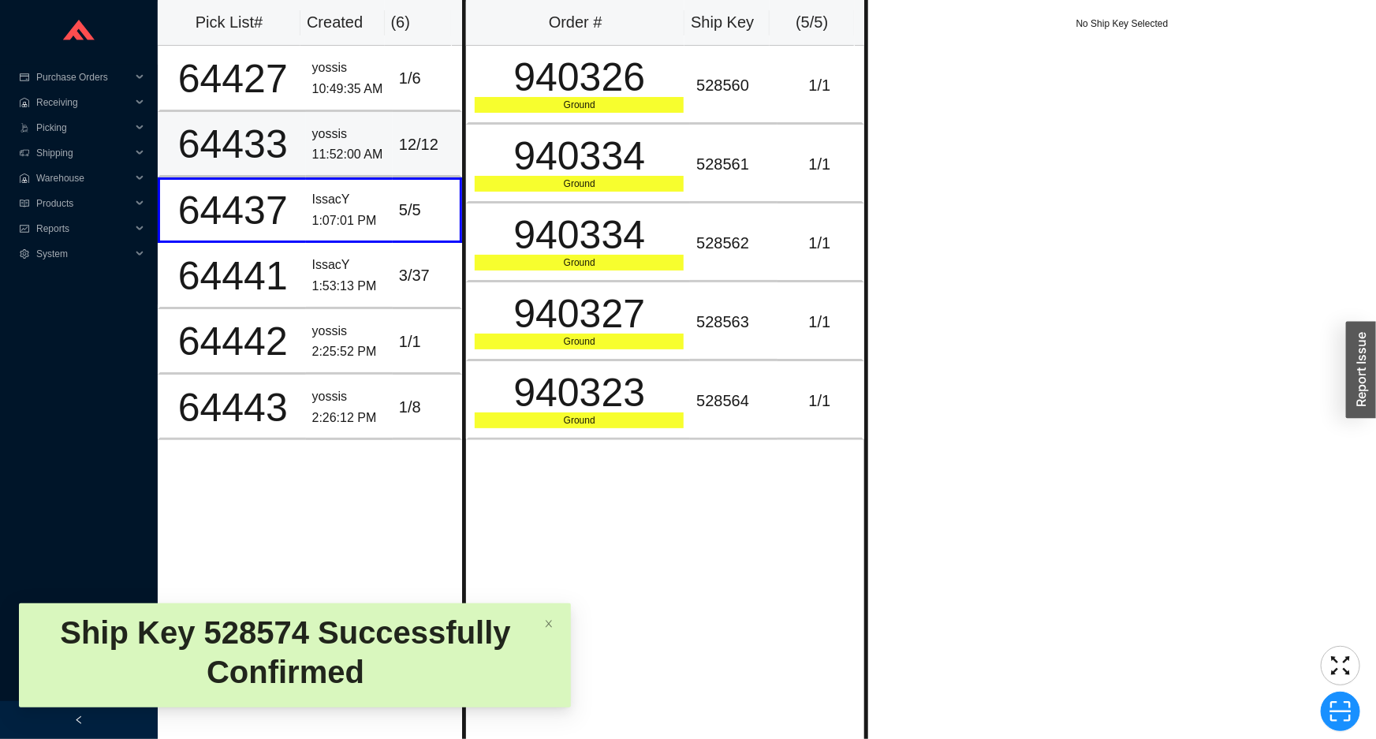
click at [404, 154] on div "12 / 12" at bounding box center [426, 145] width 54 height 26
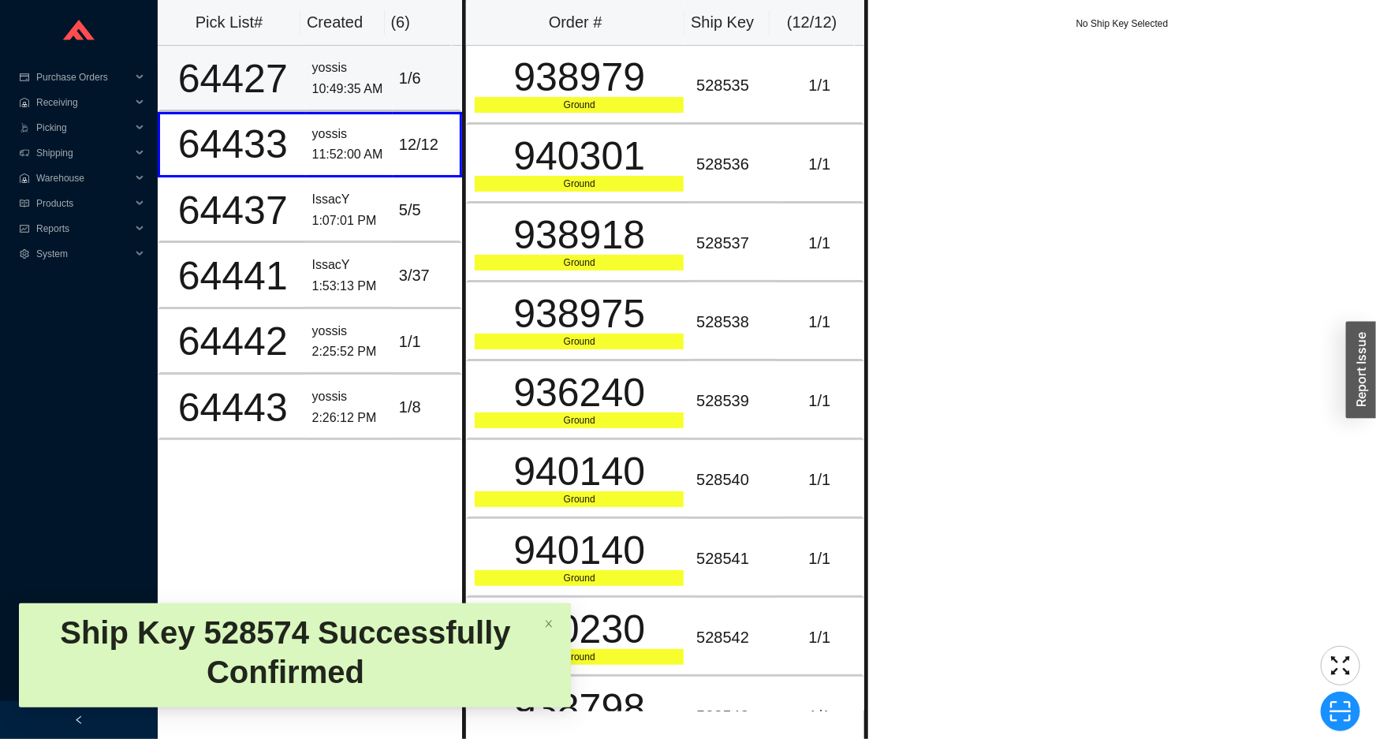
click at [446, 84] on td "1 / 6" at bounding box center [427, 78] width 69 height 65
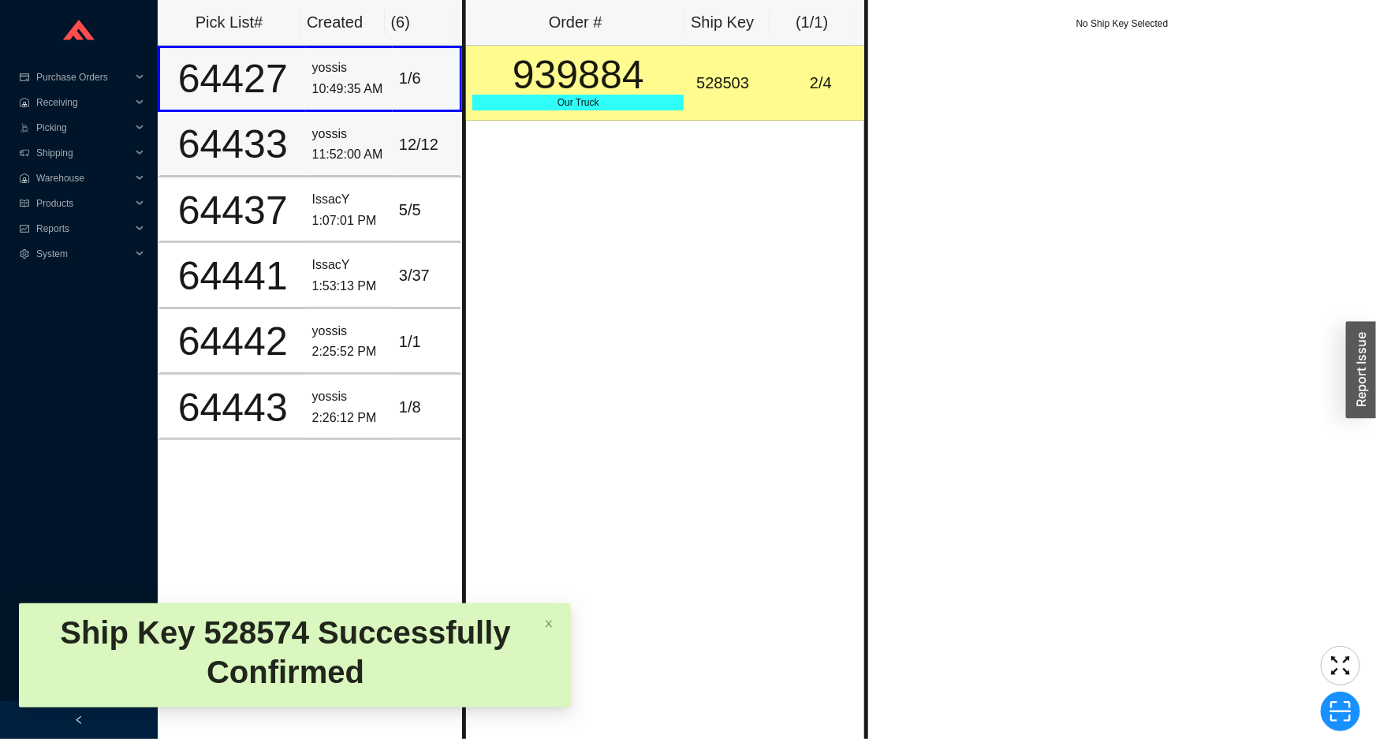
drag, startPoint x: 401, startPoint y: 110, endPoint x: 398, endPoint y: 149, distance: 38.8
click at [401, 118] on tbody "64427 yossis 10:49:35 AM 1 / 6 64433 yossis 11:52:00 AM 12 / 12 64437 IssacY 1:…" at bounding box center [310, 243] width 304 height 394
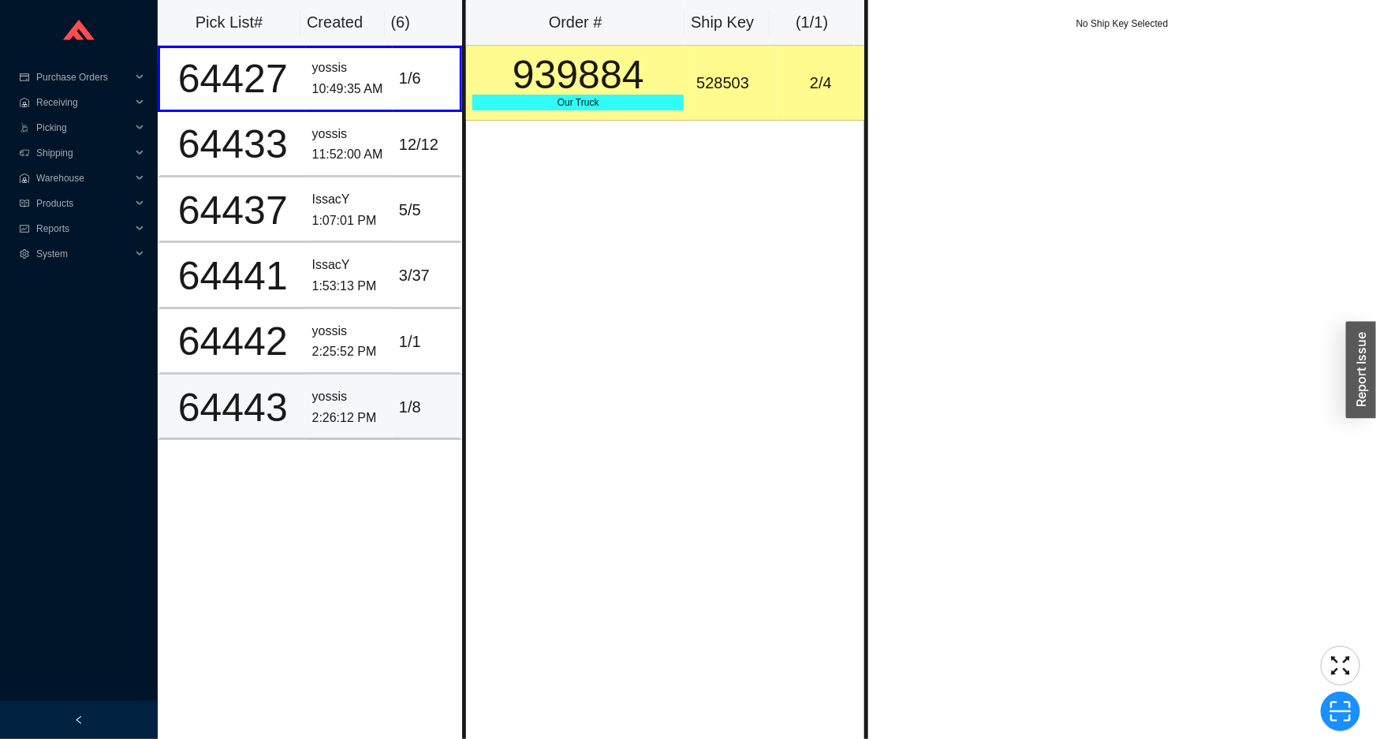
click at [393, 424] on td "1 / 8" at bounding box center [427, 407] width 69 height 65
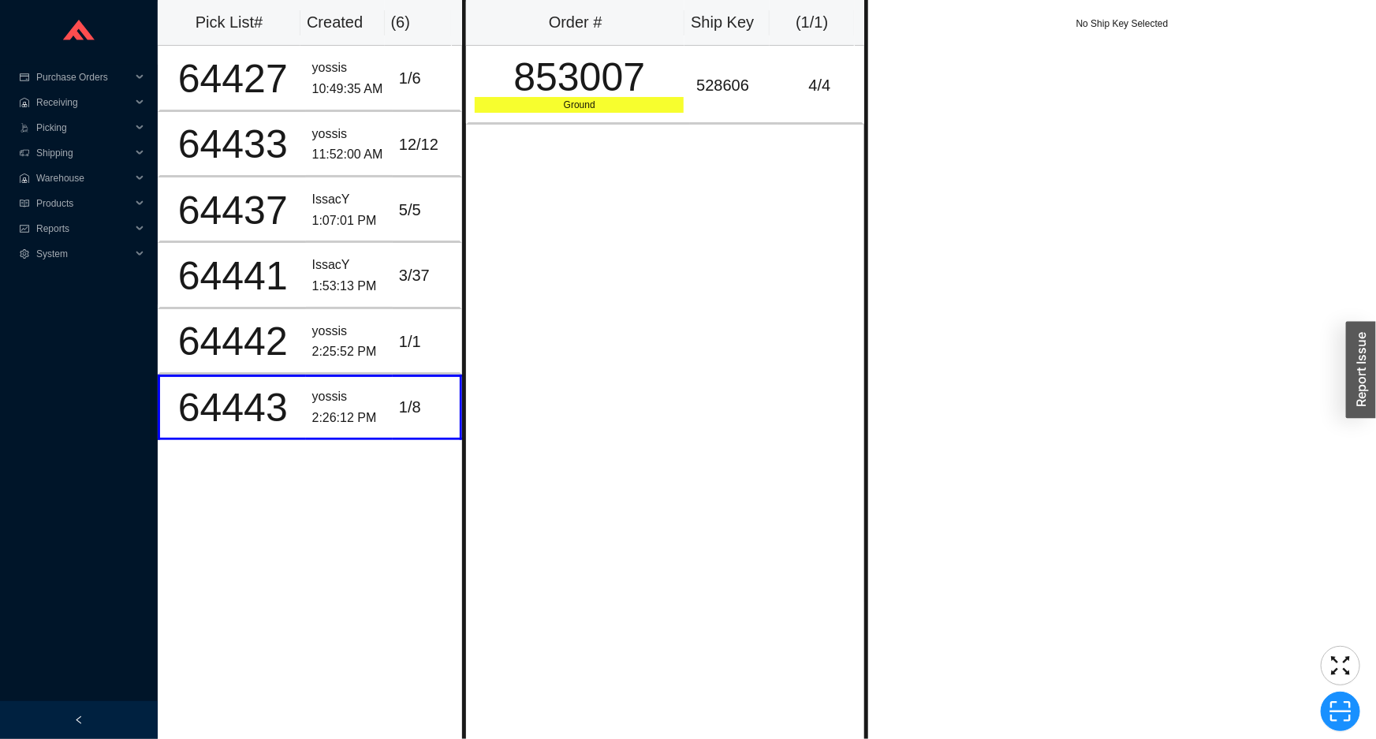
click at [529, 132] on div "Order # Ship Key ( 1 / 1 ) 853007 Ground 528606 4 / 4" at bounding box center [665, 369] width 406 height 739
click at [555, 117] on td "853007 Ground" at bounding box center [578, 85] width 224 height 79
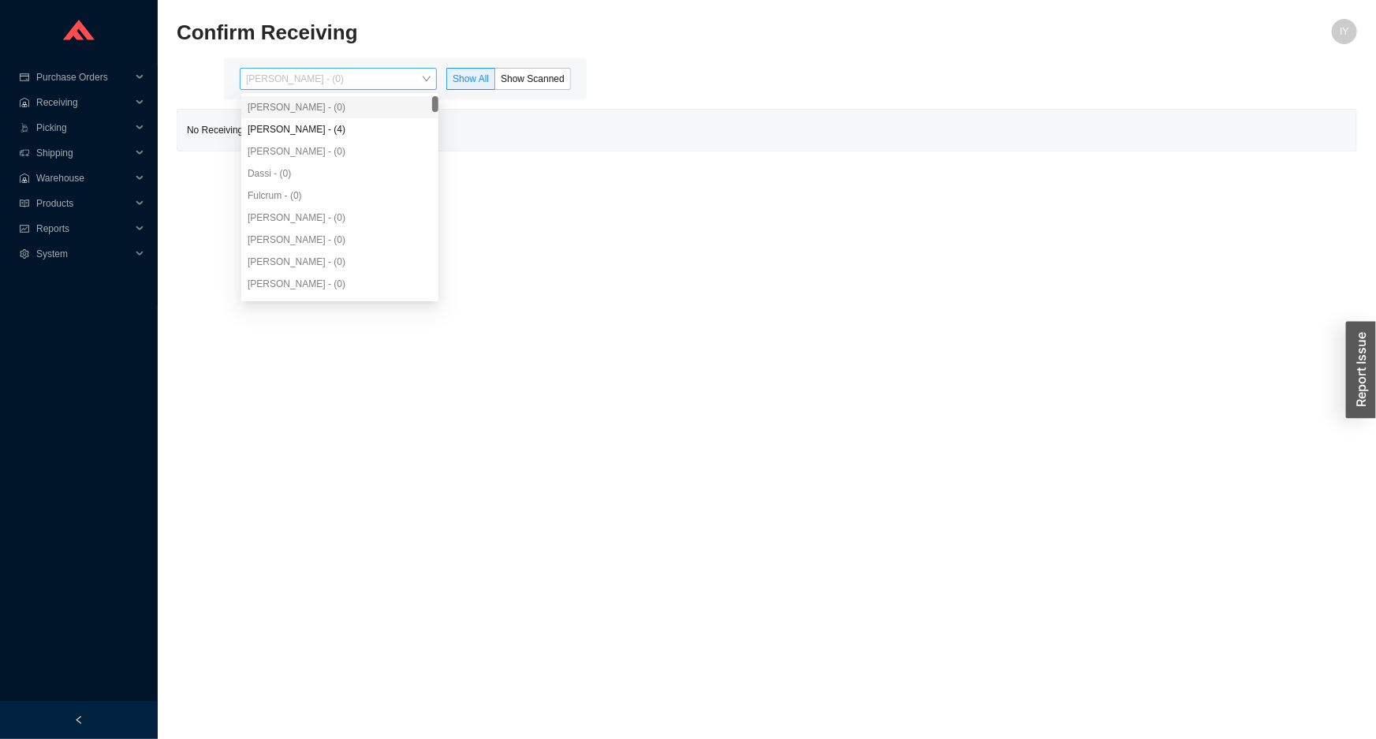
drag, startPoint x: 419, startPoint y: 77, endPoint x: 409, endPoint y: 103, distance: 27.7
click at [416, 79] on span "Issac Yoselovsky - (0)" at bounding box center [338, 79] width 185 height 21
click at [399, 130] on div "Angel Negron - (4)" at bounding box center [340, 129] width 185 height 14
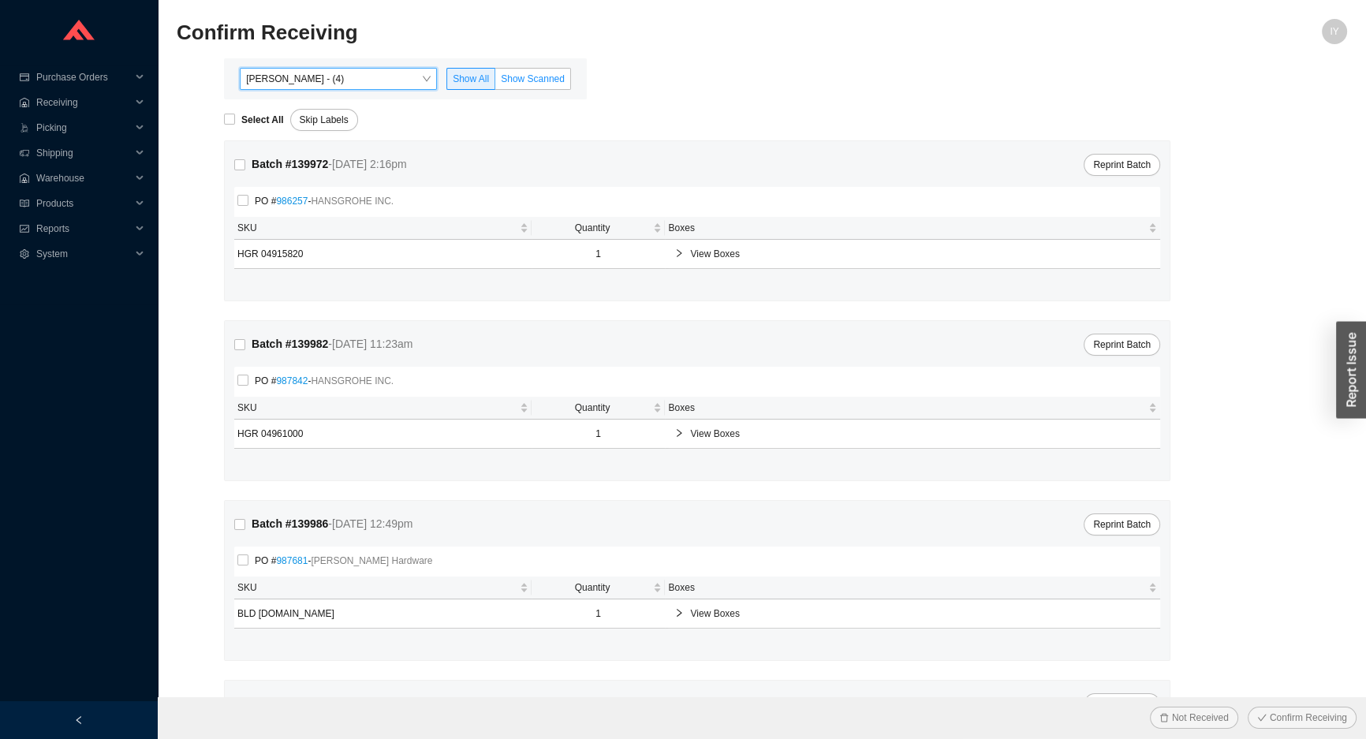
click at [557, 81] on span "Show Scanned" at bounding box center [533, 78] width 64 height 11
click at [495, 82] on input "Show Scanned" at bounding box center [495, 82] width 0 height 0
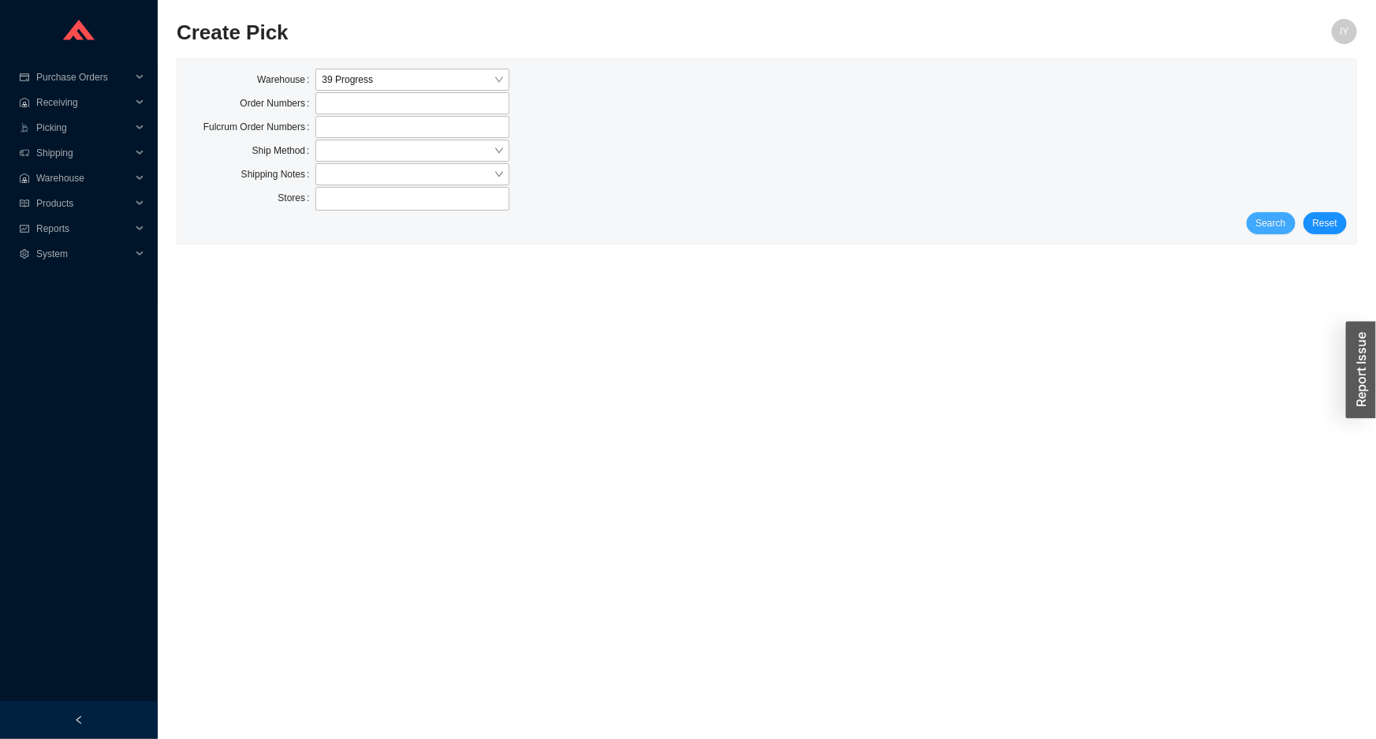
click at [1289, 221] on button "Search" at bounding box center [1271, 223] width 49 height 22
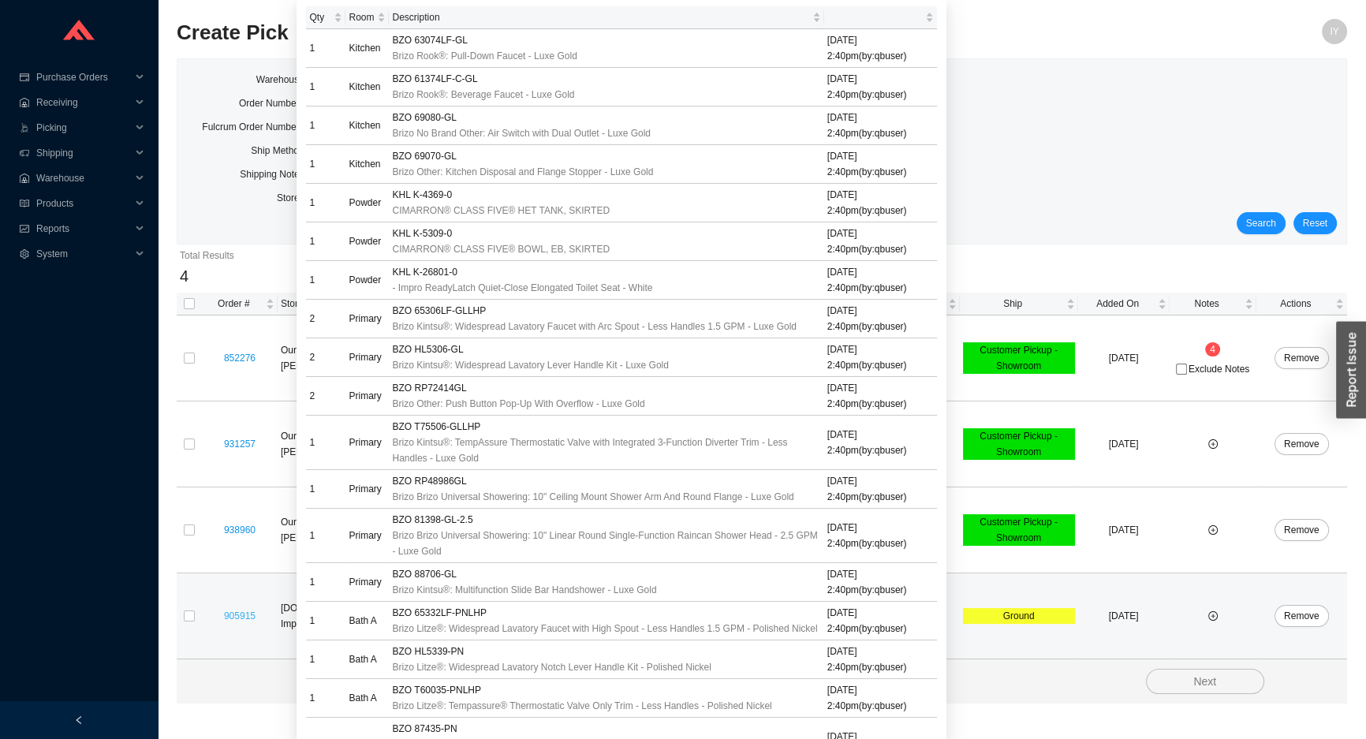
click at [248, 614] on link "905915" at bounding box center [240, 615] width 32 height 11
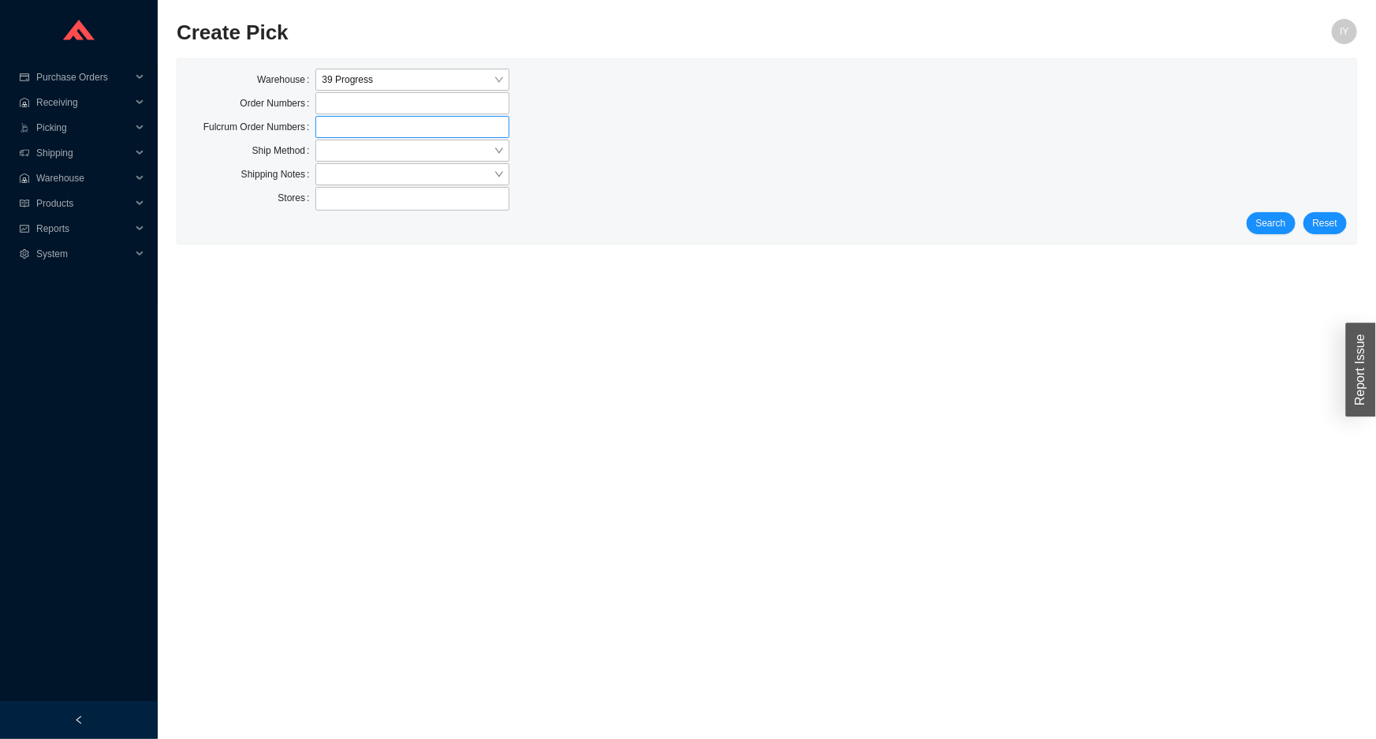
click at [383, 124] on label at bounding box center [411, 127] width 193 height 22
click at [329, 124] on input at bounding box center [323, 126] width 11 height 17
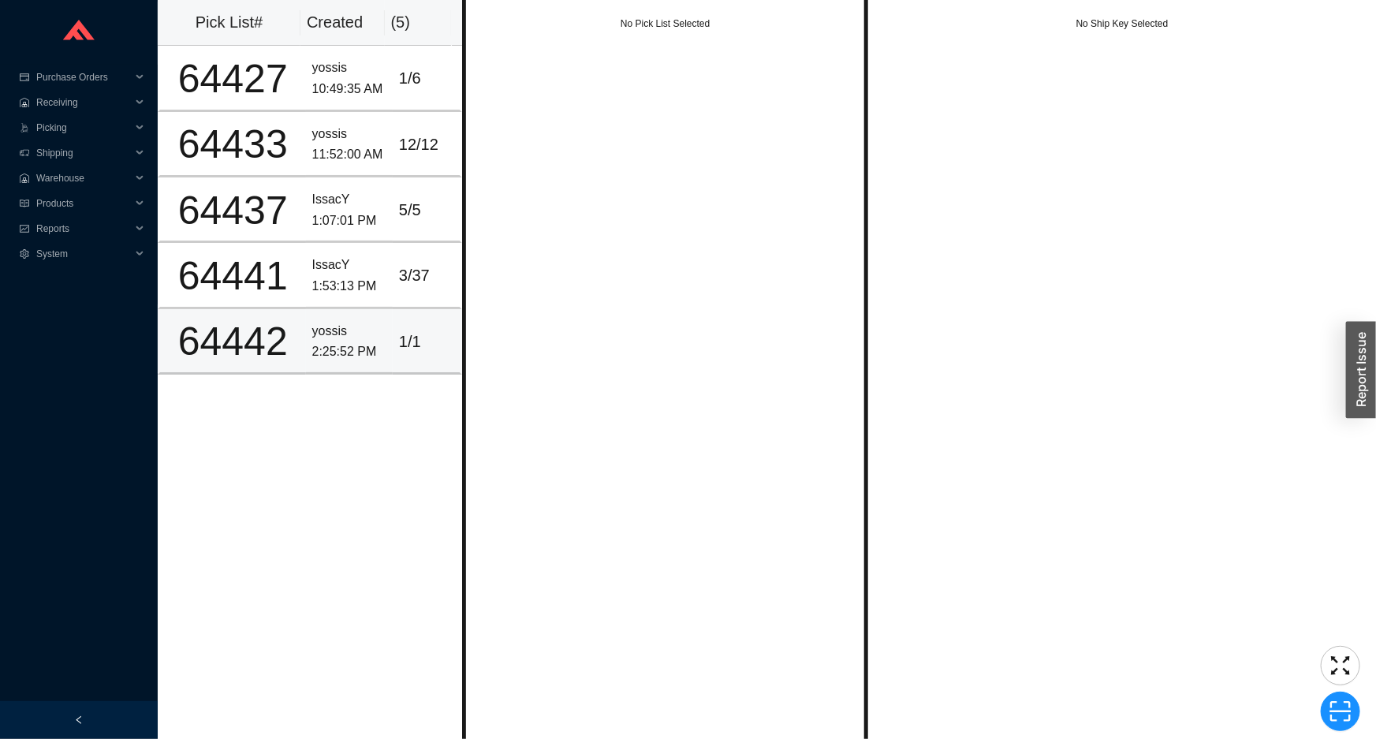
click at [341, 364] on td "yossis 2:25:52 PM" at bounding box center [349, 341] width 87 height 65
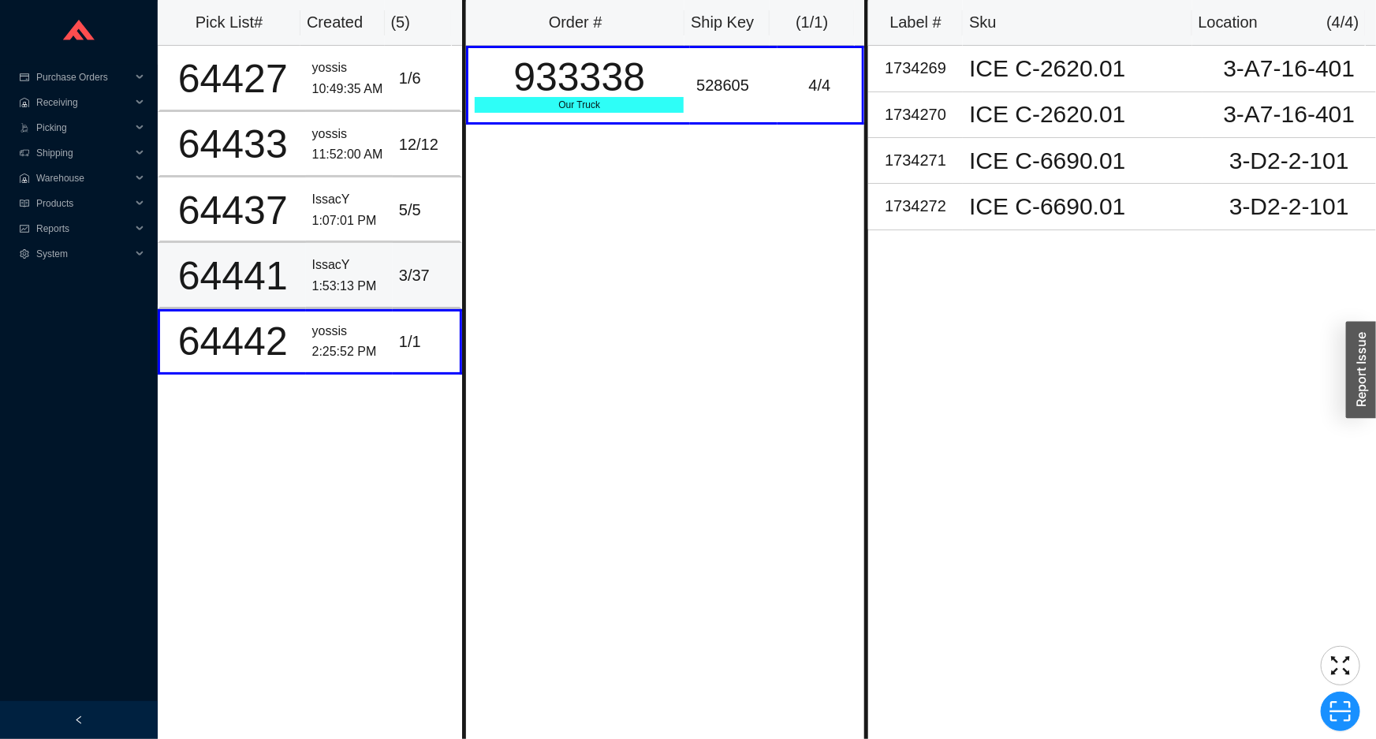
click at [357, 277] on div "1:53:13 PM" at bounding box center [349, 286] width 74 height 21
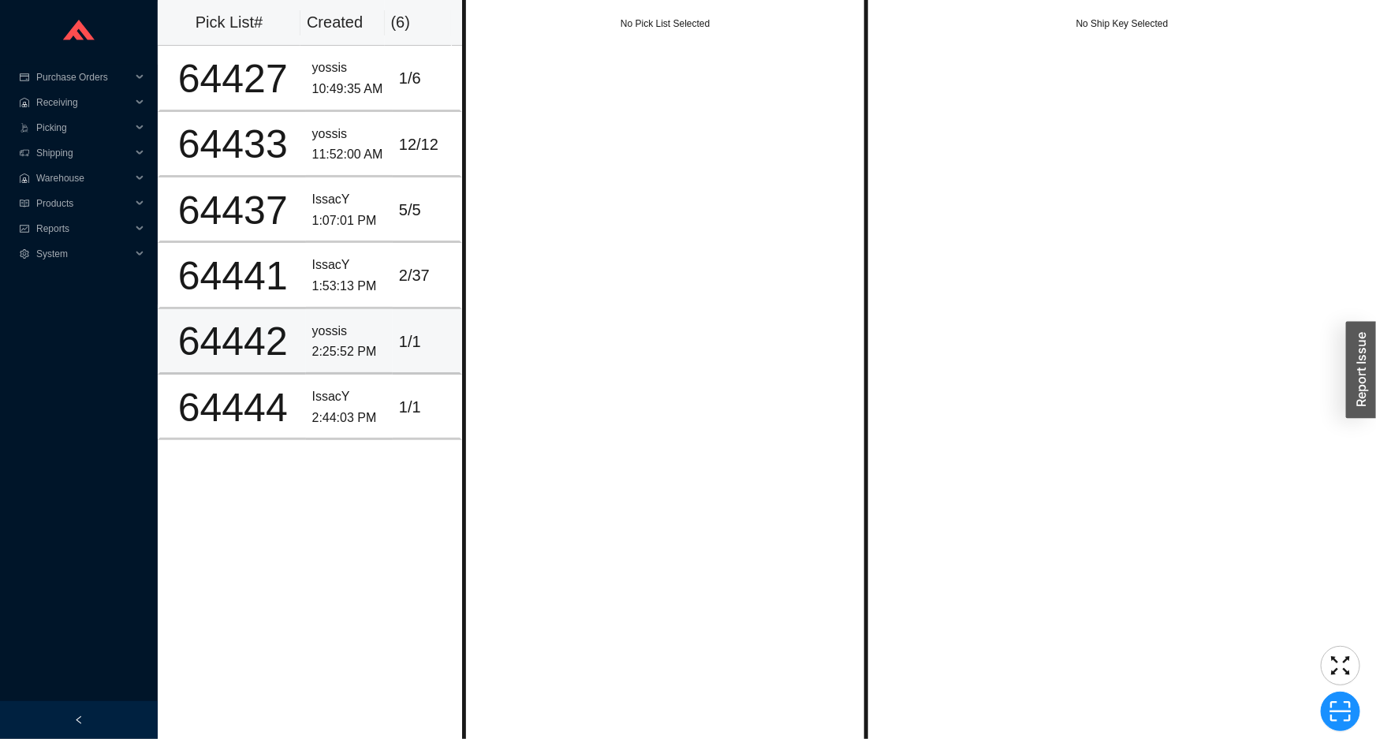
drag, startPoint x: 364, startPoint y: 355, endPoint x: 360, endPoint y: 376, distance: 21.7
click at [364, 357] on div "2:25:52 PM" at bounding box center [349, 351] width 74 height 21
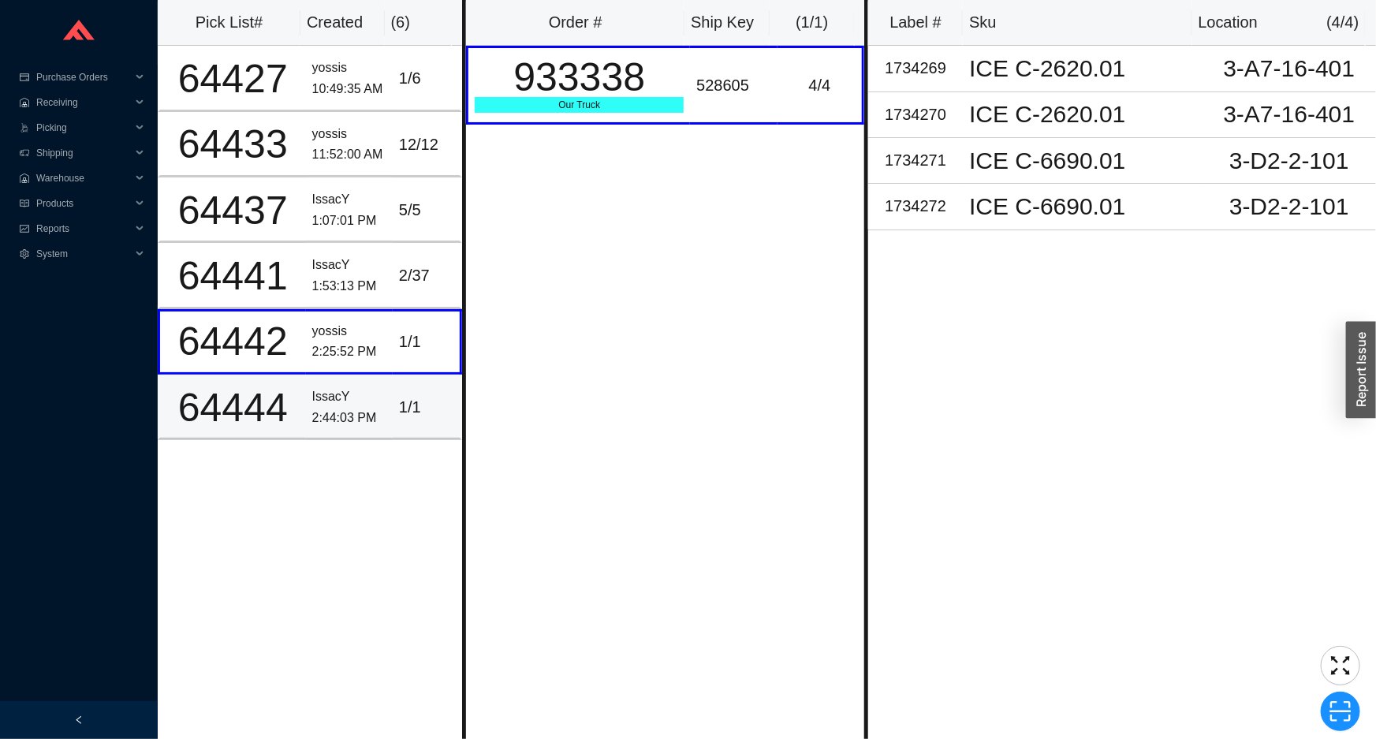
click at [359, 394] on div "IssacY" at bounding box center [349, 396] width 74 height 21
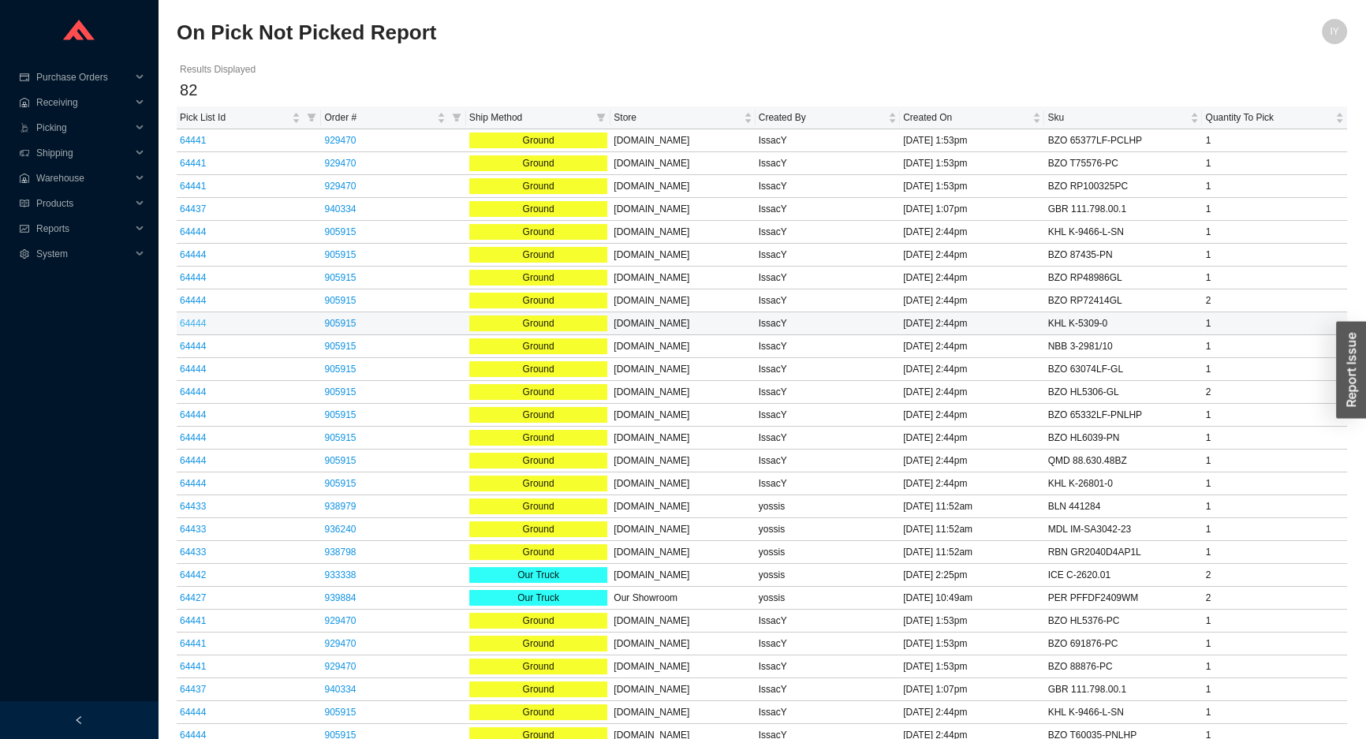
click at [199, 322] on link "64444" at bounding box center [193, 323] width 26 height 11
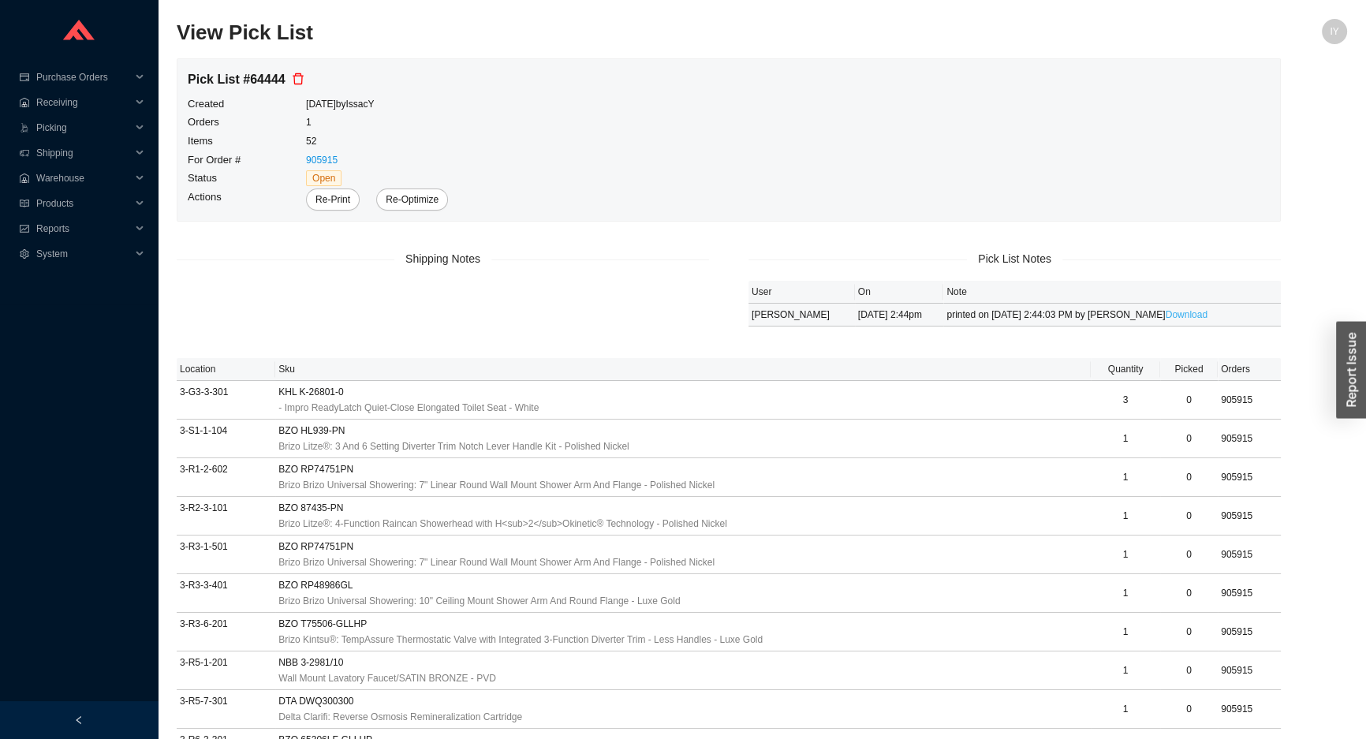
click at [1166, 314] on link "Download" at bounding box center [1187, 314] width 42 height 11
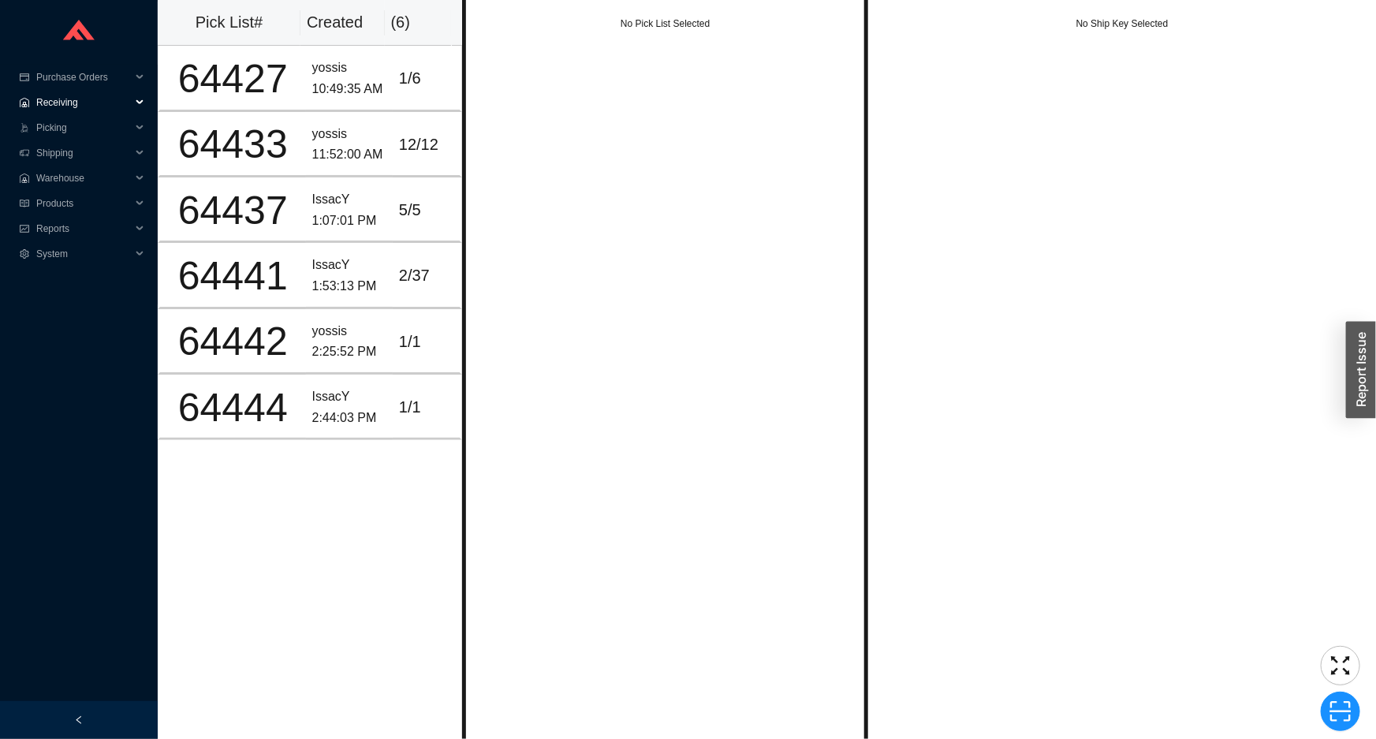
click at [96, 99] on span "Receiving" at bounding box center [83, 102] width 95 height 25
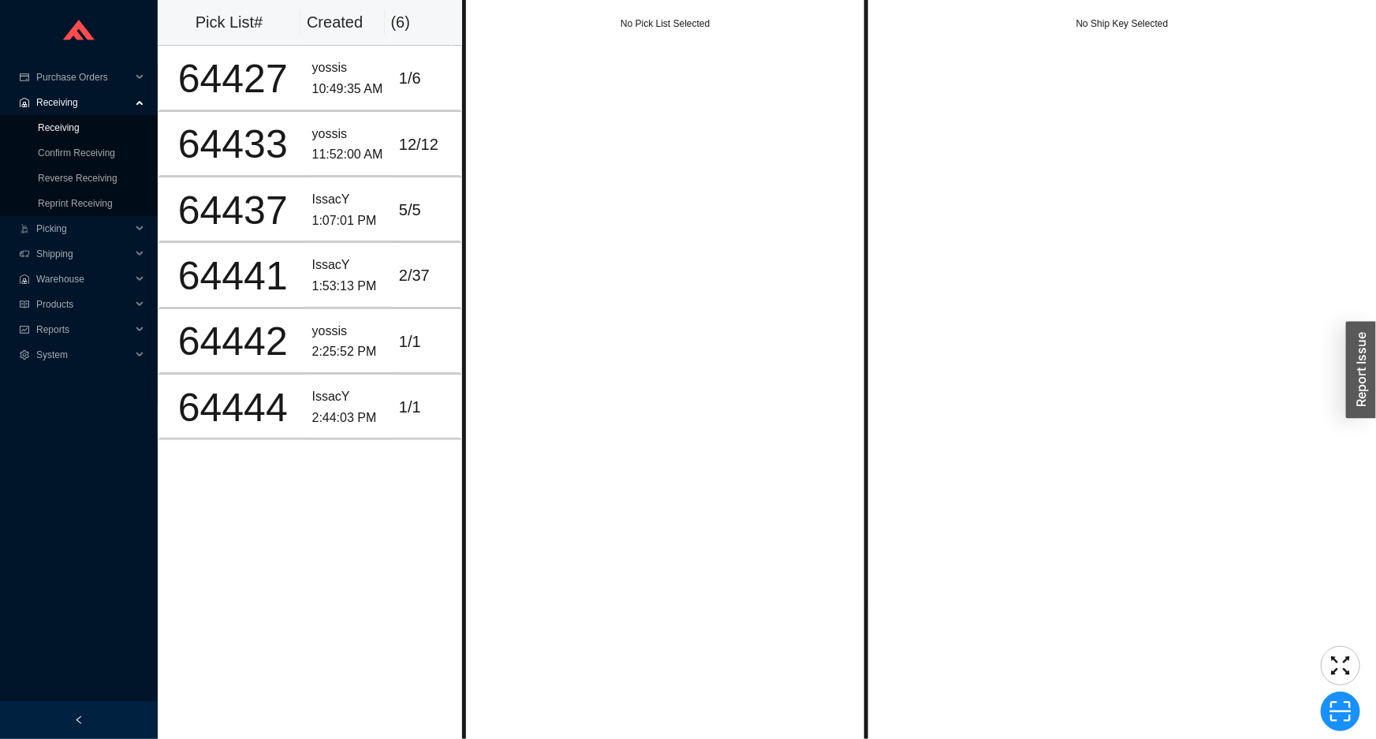
click at [80, 129] on link "Receiving" at bounding box center [59, 127] width 42 height 11
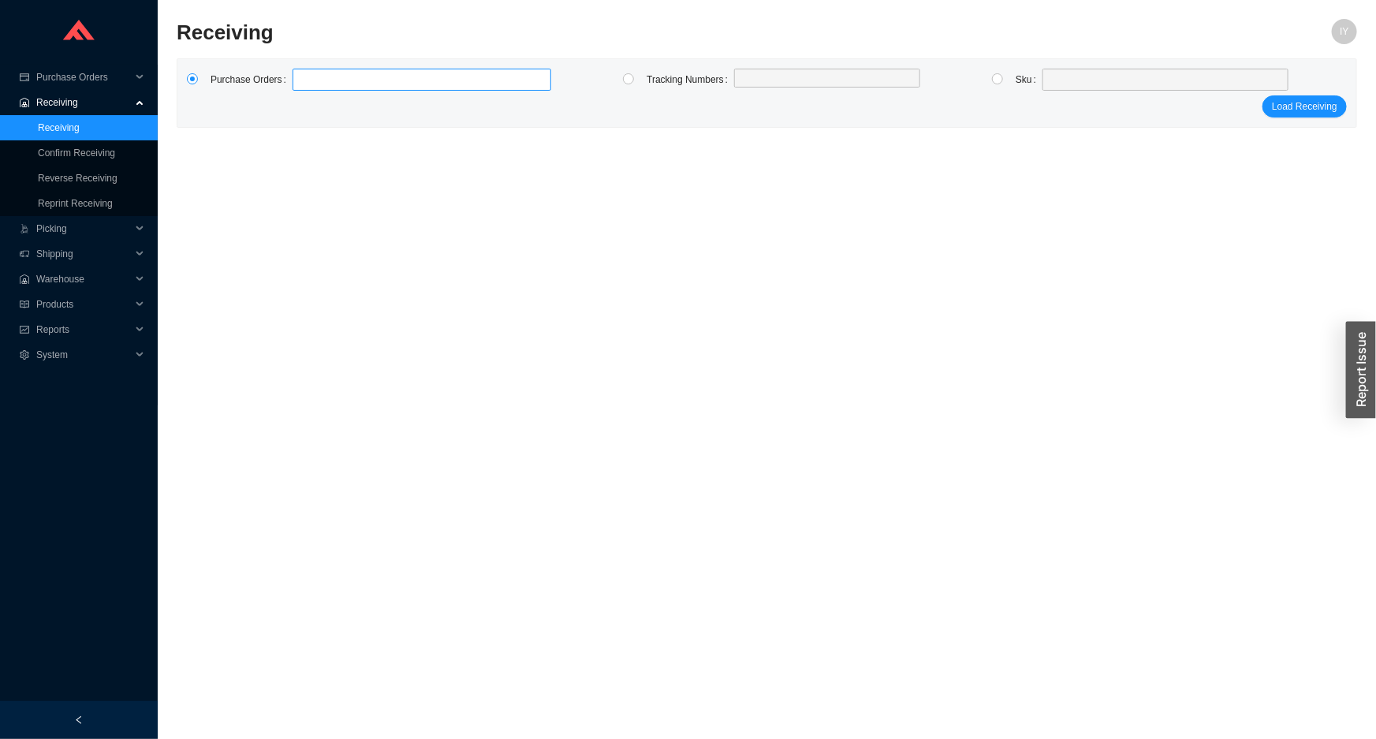
type input "987709"
click at [95, 77] on span "Purchase Orders" at bounding box center [83, 77] width 95 height 25
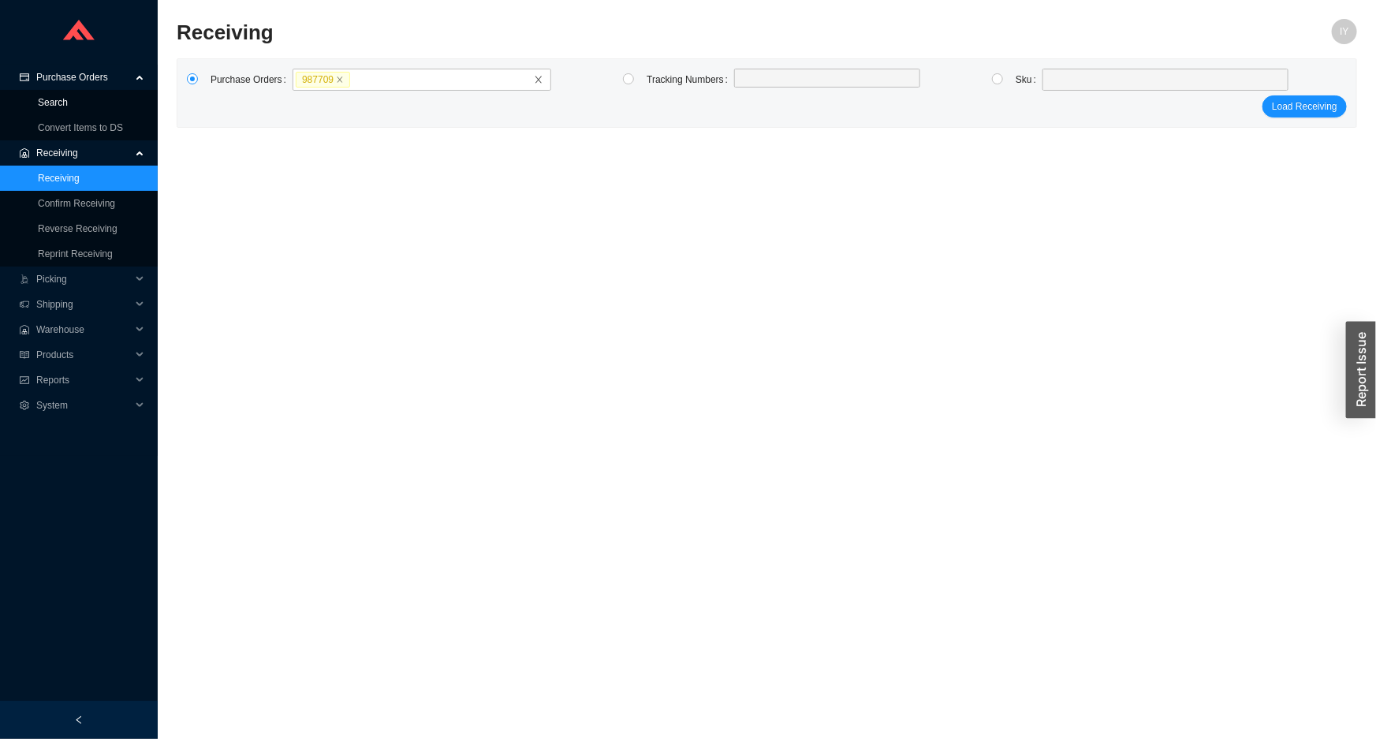
click at [68, 102] on link "Search" at bounding box center [53, 102] width 30 height 11
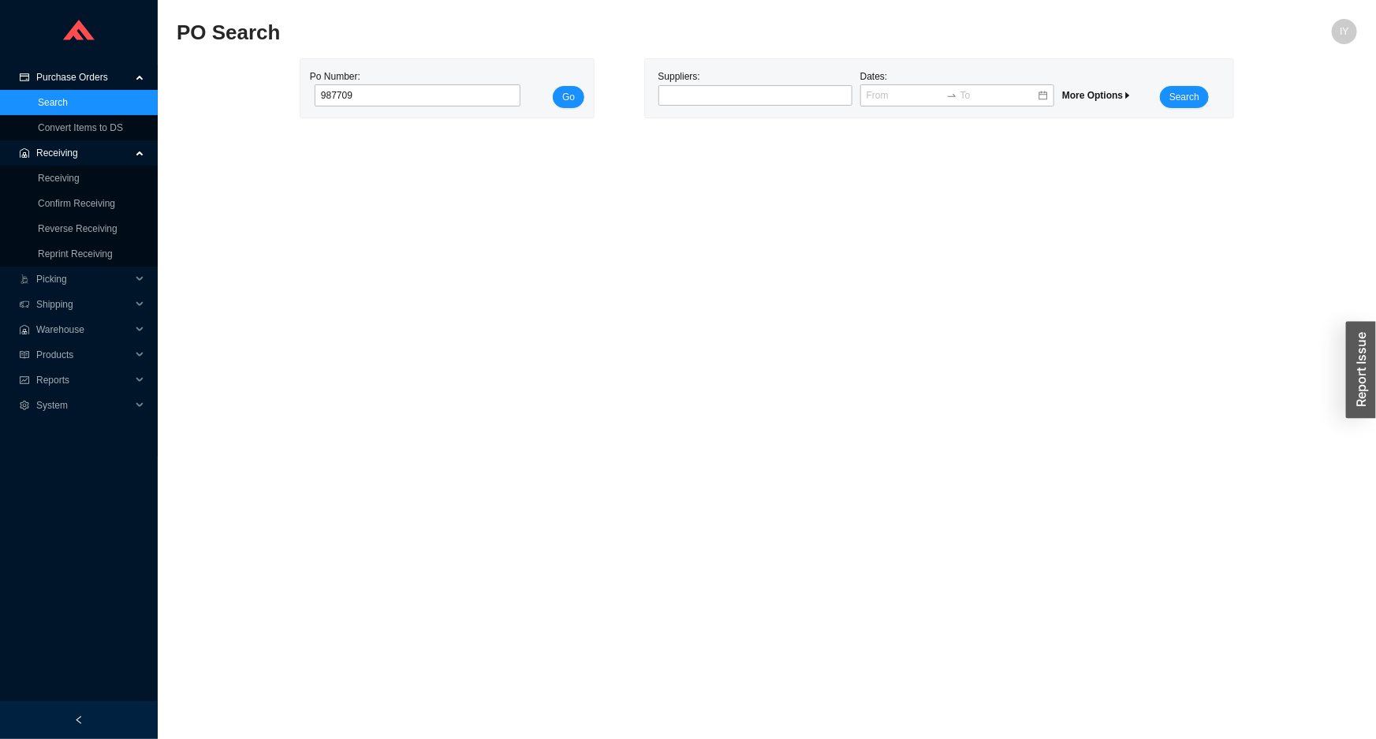
type input "987709"
click at [553, 86] on button "Go" at bounding box center [569, 97] width 32 height 22
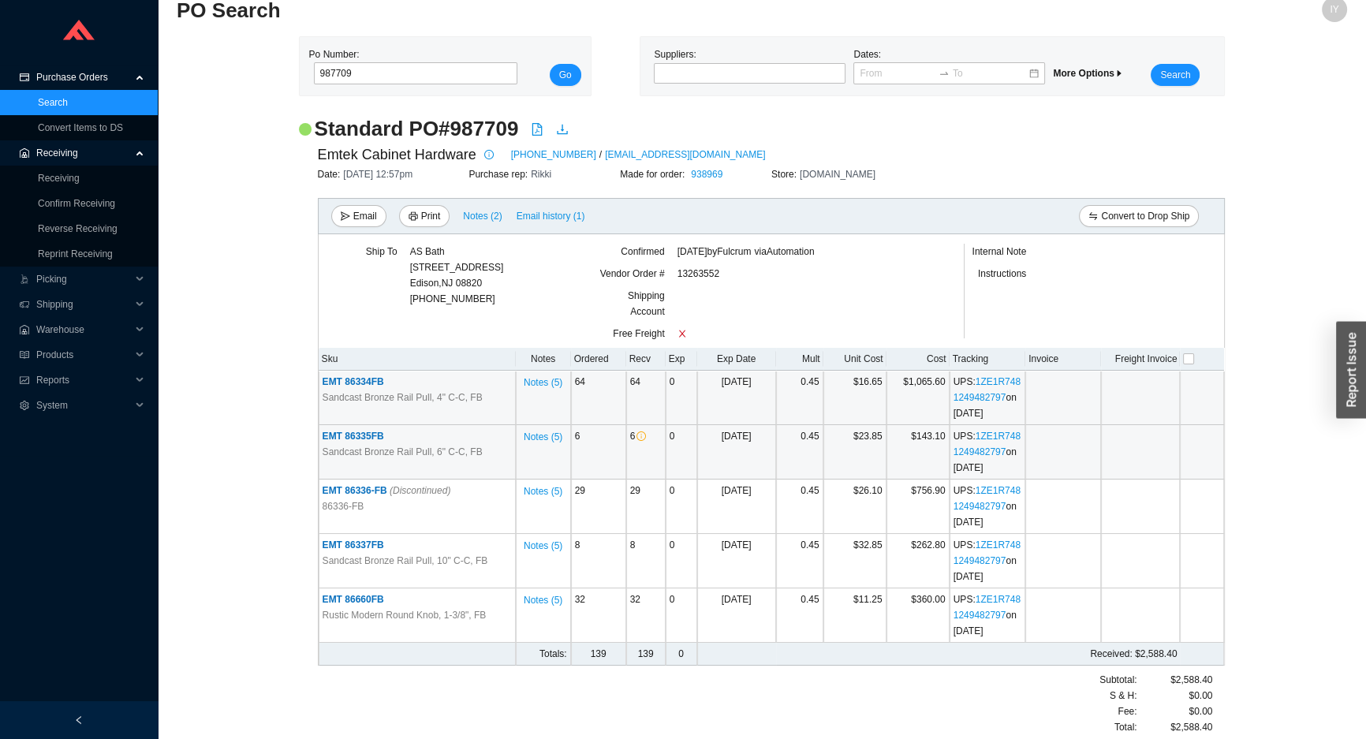
scroll to position [32, 0]
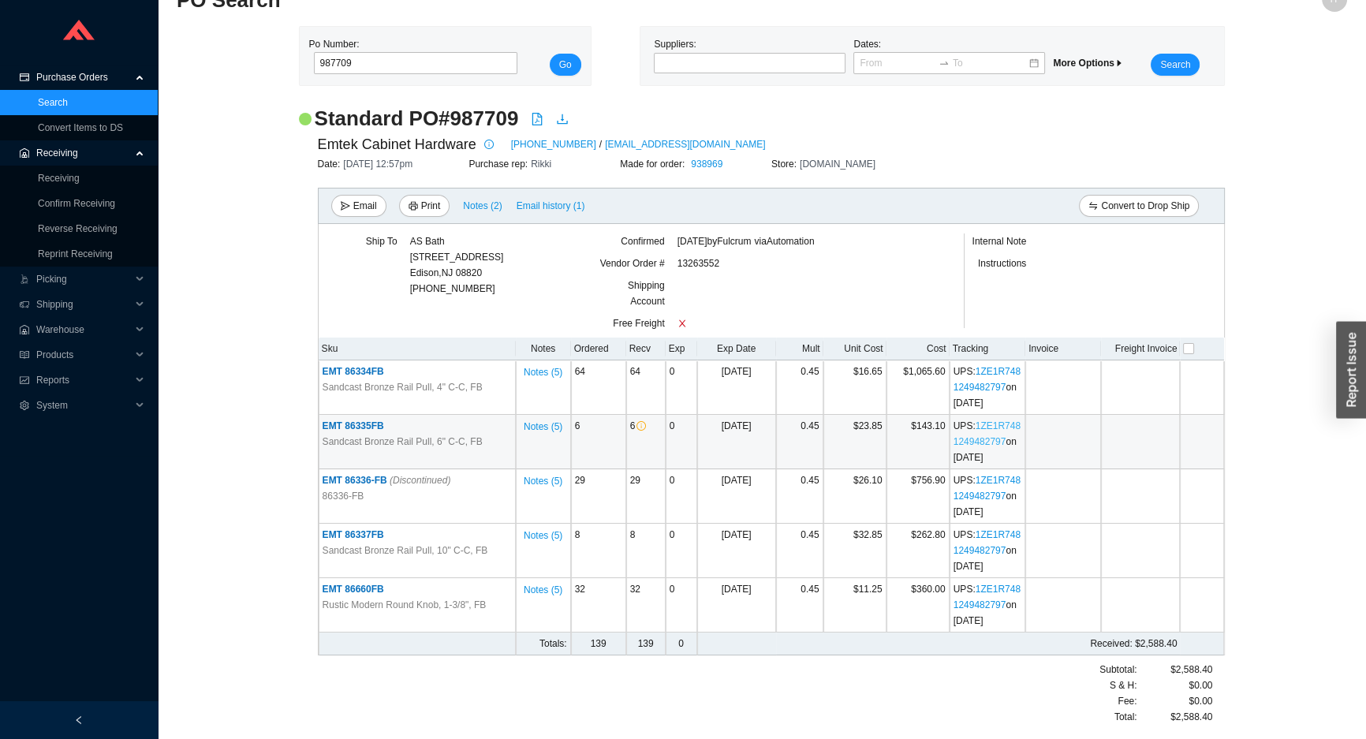
click at [987, 426] on link "1ZE1R7481249482797" at bounding box center [987, 433] width 67 height 27
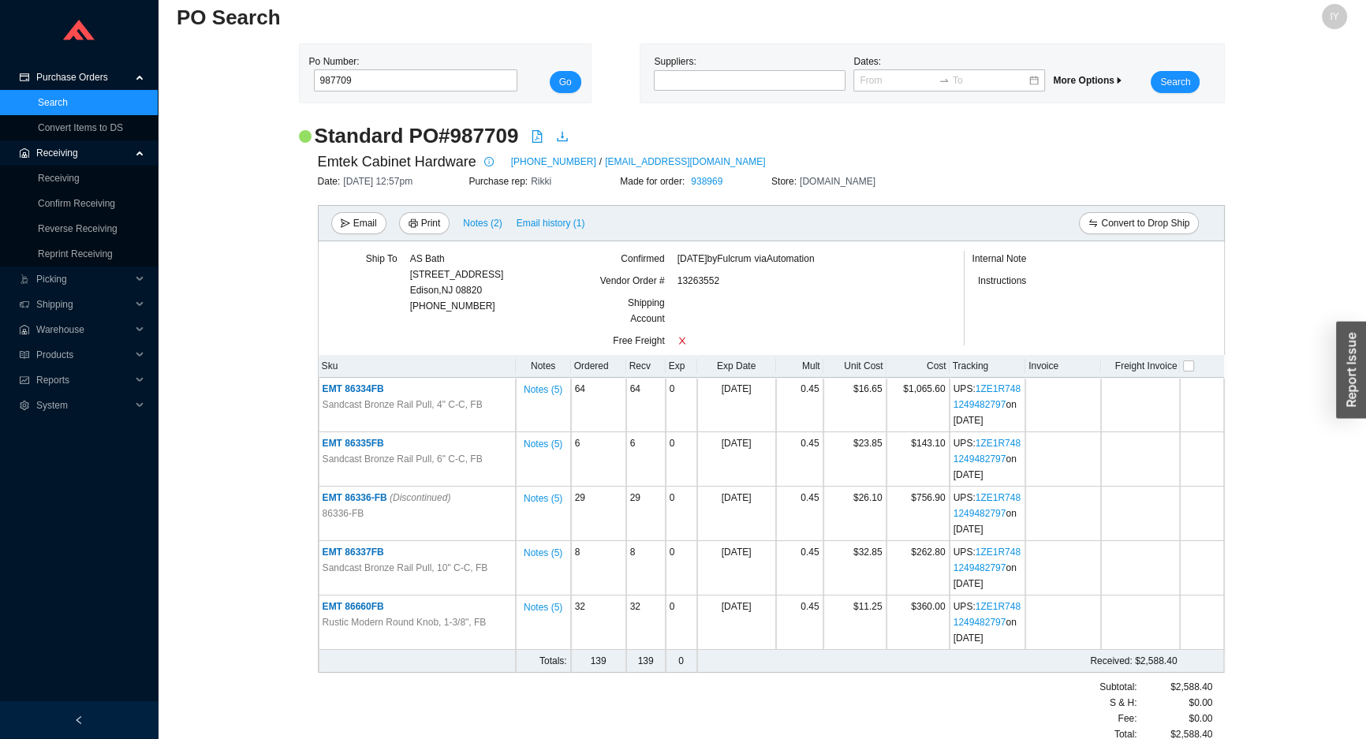
scroll to position [0, 0]
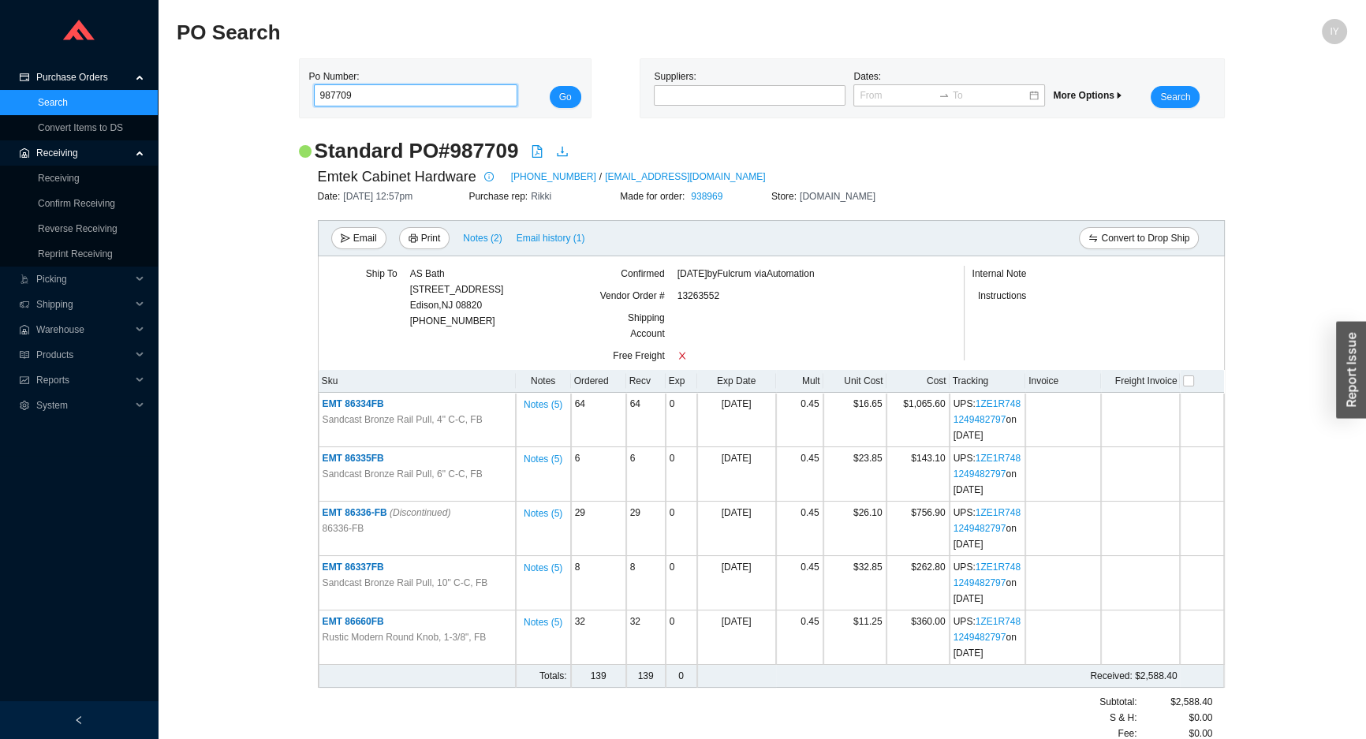
click at [434, 94] on input "987709" at bounding box center [416, 95] width 204 height 22
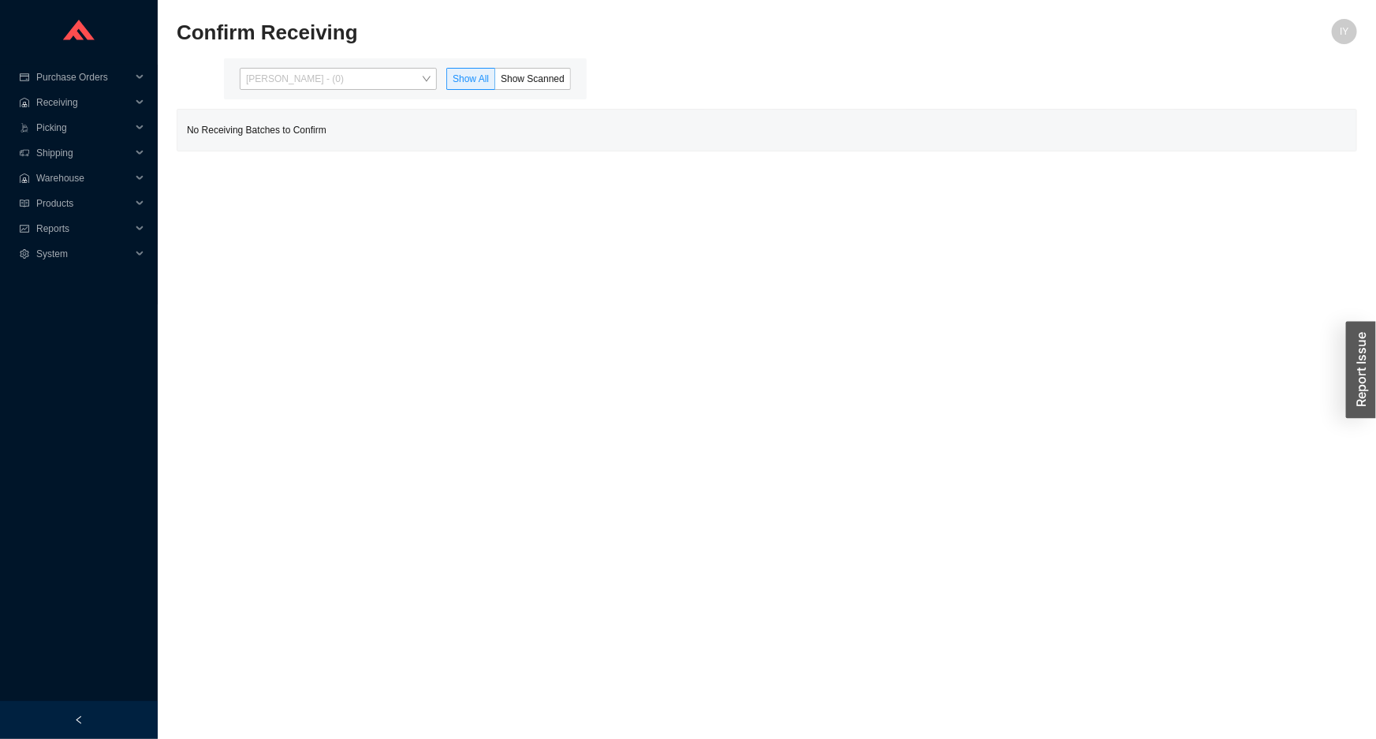
drag, startPoint x: 315, startPoint y: 73, endPoint x: 320, endPoint y: 124, distance: 50.8
click at [315, 79] on span "[PERSON_NAME] - (0)" at bounding box center [338, 79] width 185 height 21
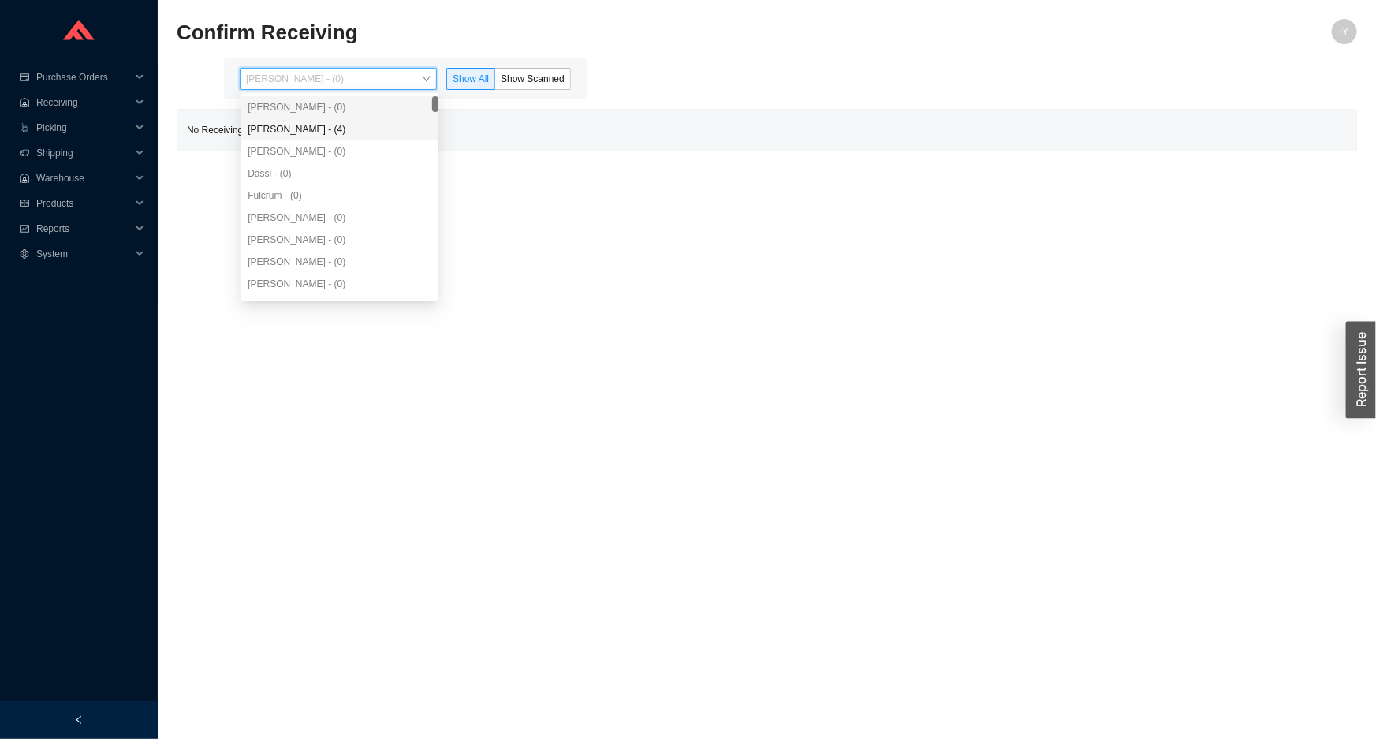
click at [323, 127] on div "[PERSON_NAME] - (4)" at bounding box center [340, 129] width 185 height 14
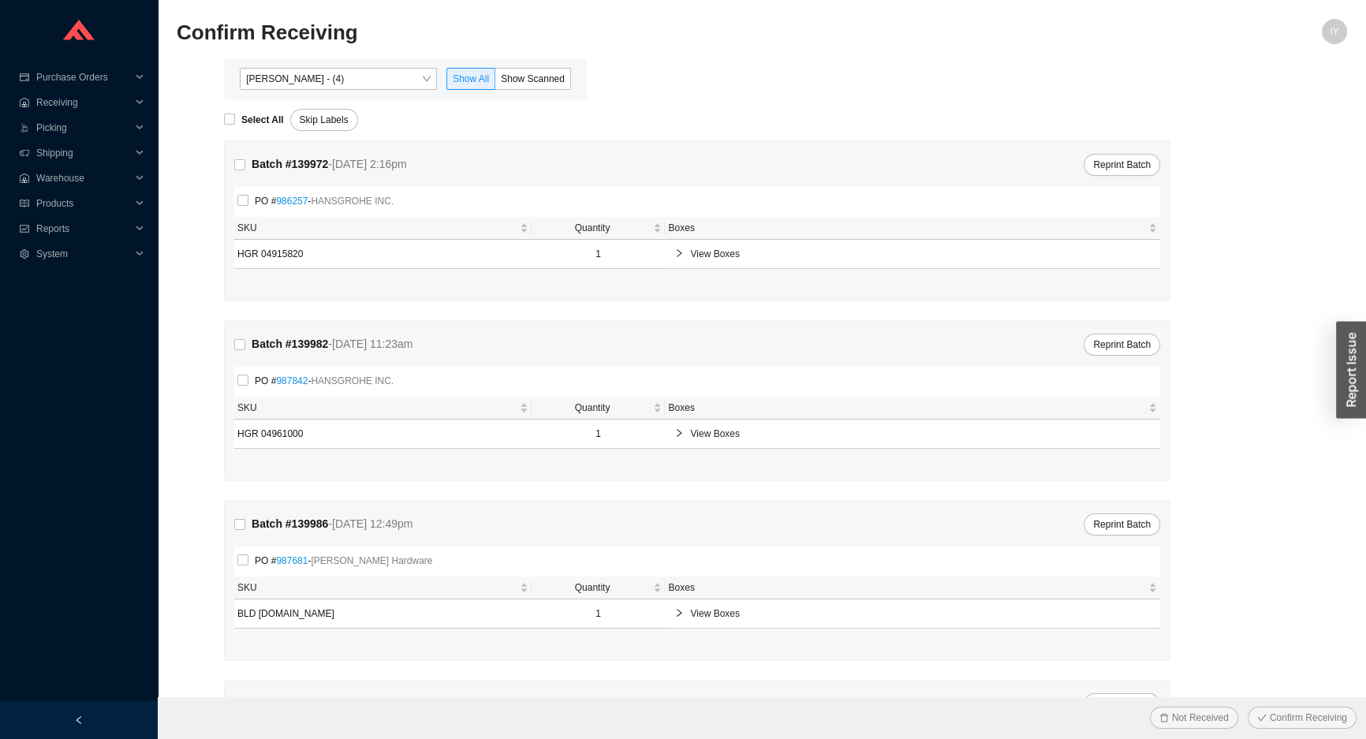
click at [509, 90] on div "[PERSON_NAME] - (4) Show All Show Scanned" at bounding box center [405, 78] width 363 height 41
click at [518, 76] on span "Show Scanned" at bounding box center [533, 78] width 64 height 11
click at [495, 82] on input "Show Scanned" at bounding box center [495, 82] width 0 height 0
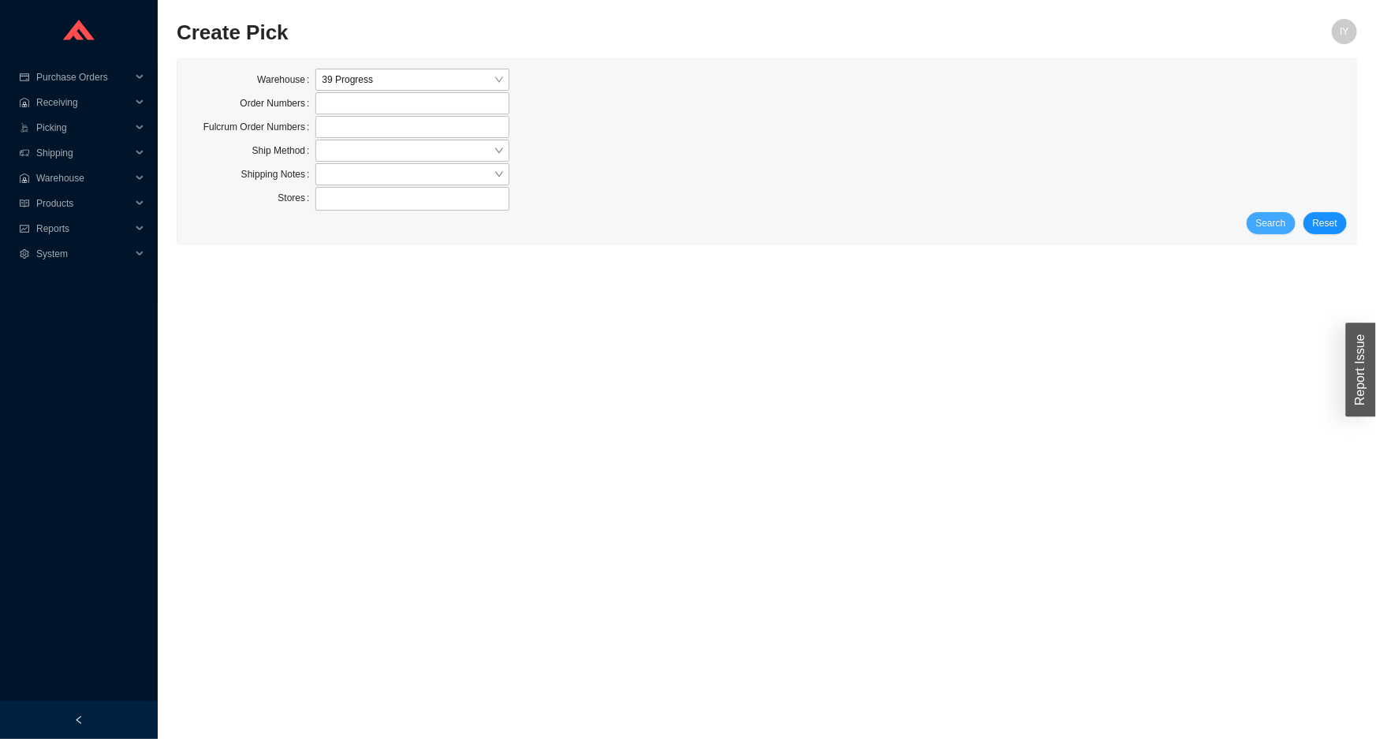
click at [1286, 218] on span "Search" at bounding box center [1271, 223] width 30 height 16
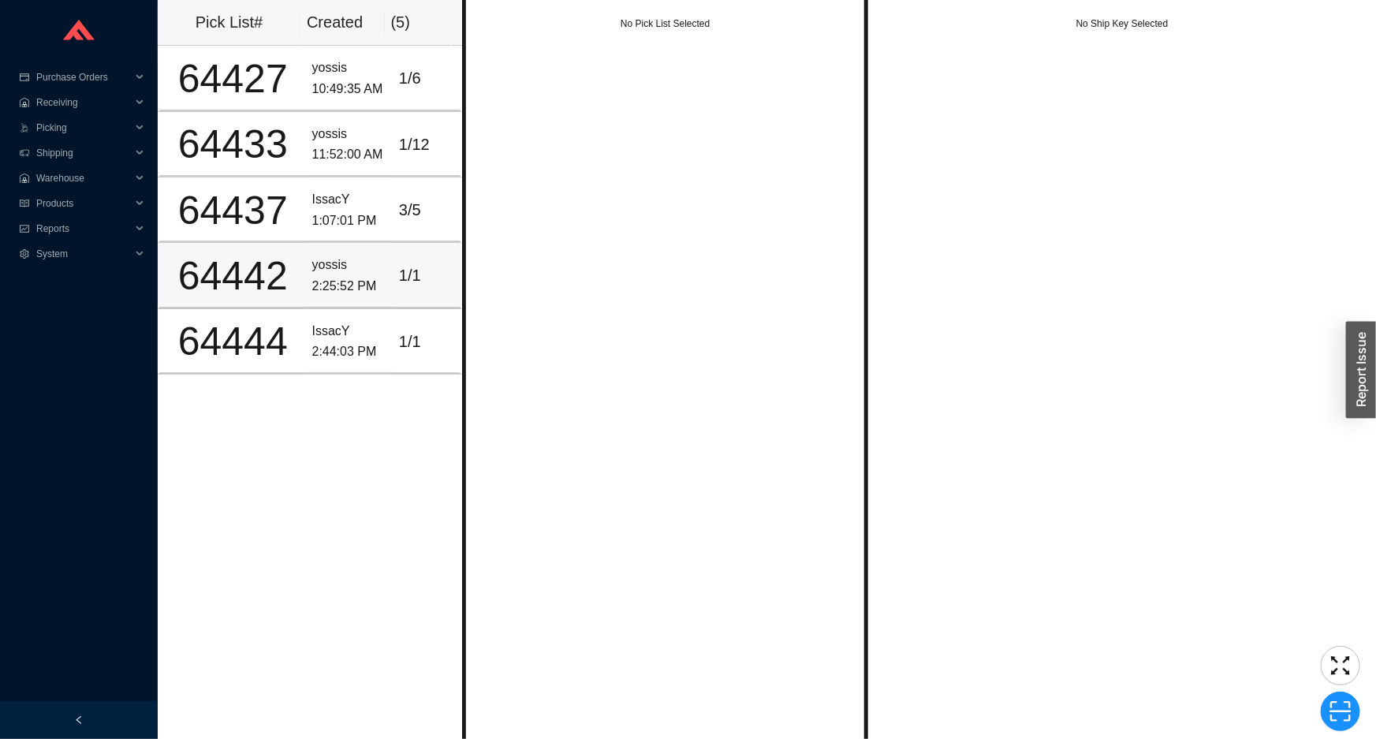
click at [359, 300] on td "yossis 2:25:52 PM" at bounding box center [349, 275] width 87 height 65
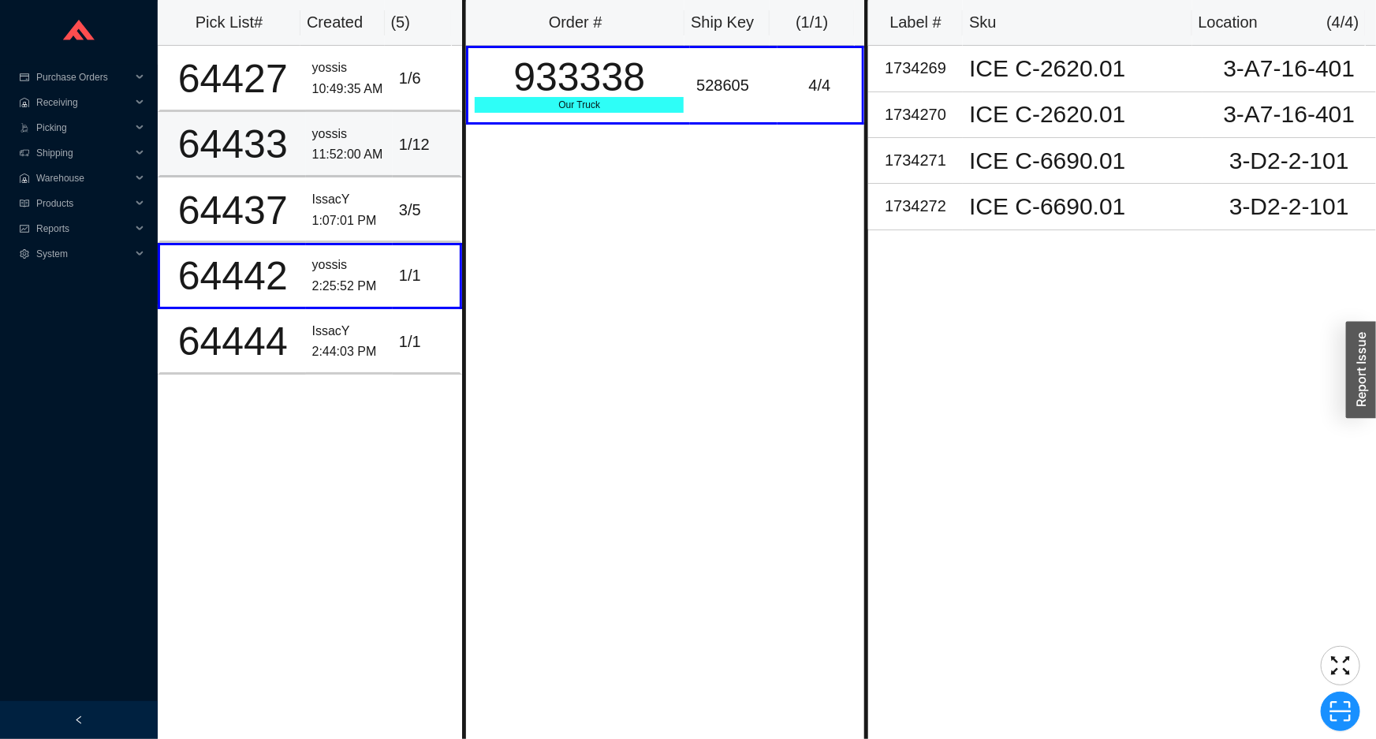
click at [382, 144] on td "yossis 11:52:00 AM" at bounding box center [349, 144] width 87 height 65
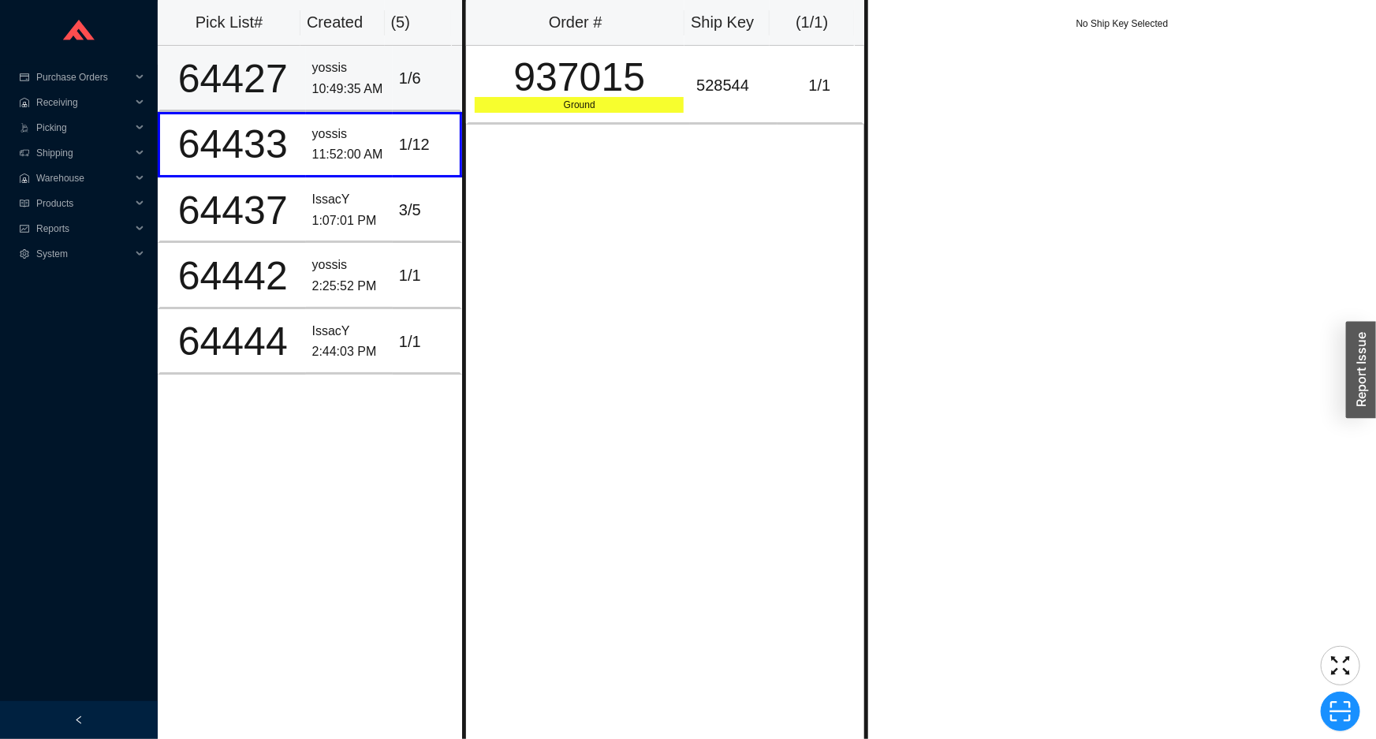
click at [385, 89] on tr "64427 yossis 10:49:35 AM 1 / 6" at bounding box center [310, 78] width 304 height 65
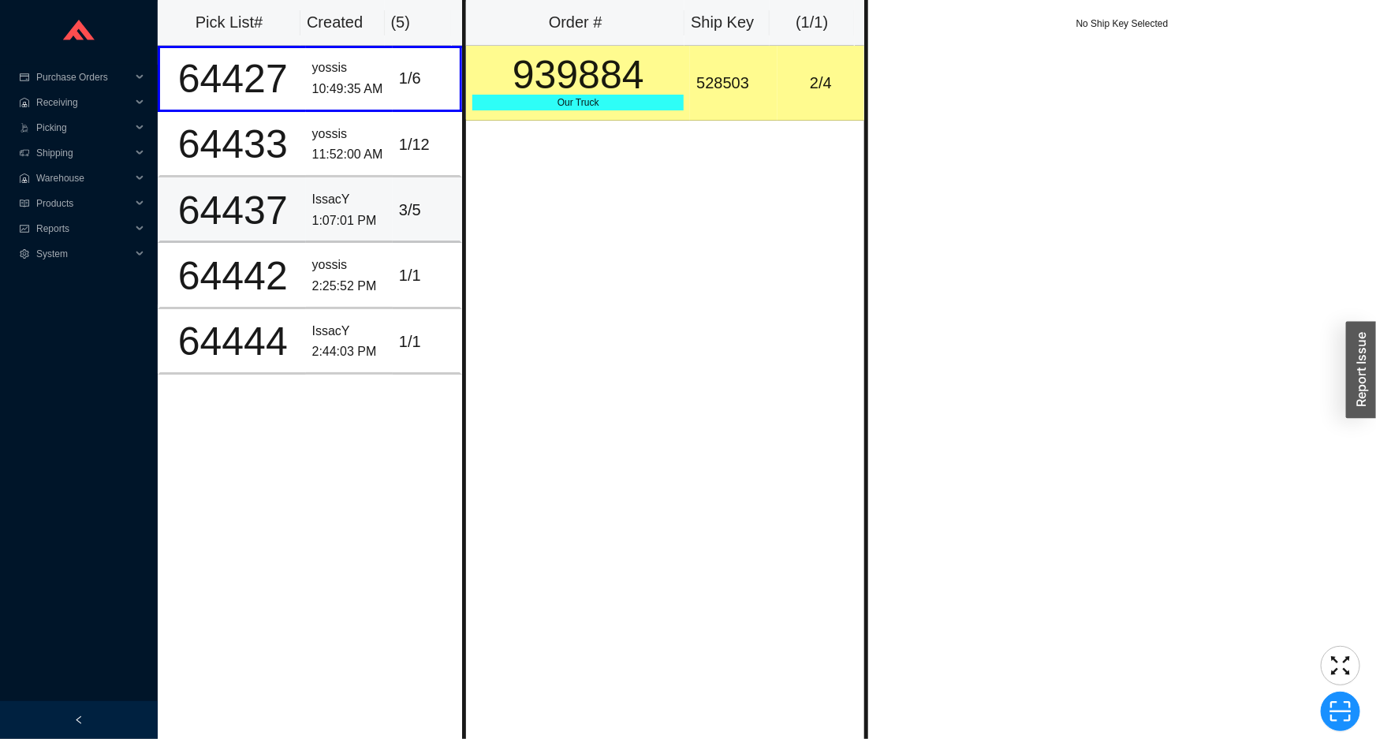
click at [436, 210] on div "3 / 5" at bounding box center [426, 210] width 54 height 26
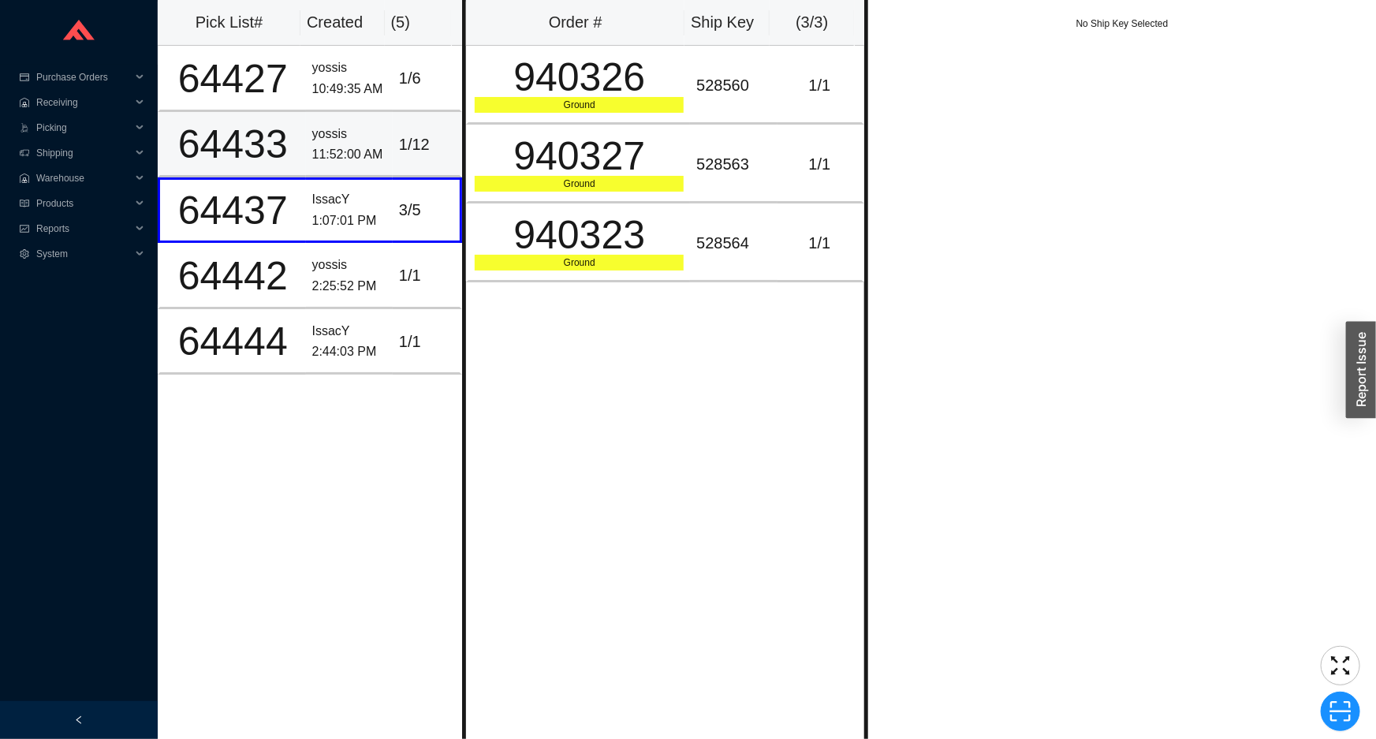
click at [399, 138] on div "1 / 12" at bounding box center [426, 145] width 54 height 26
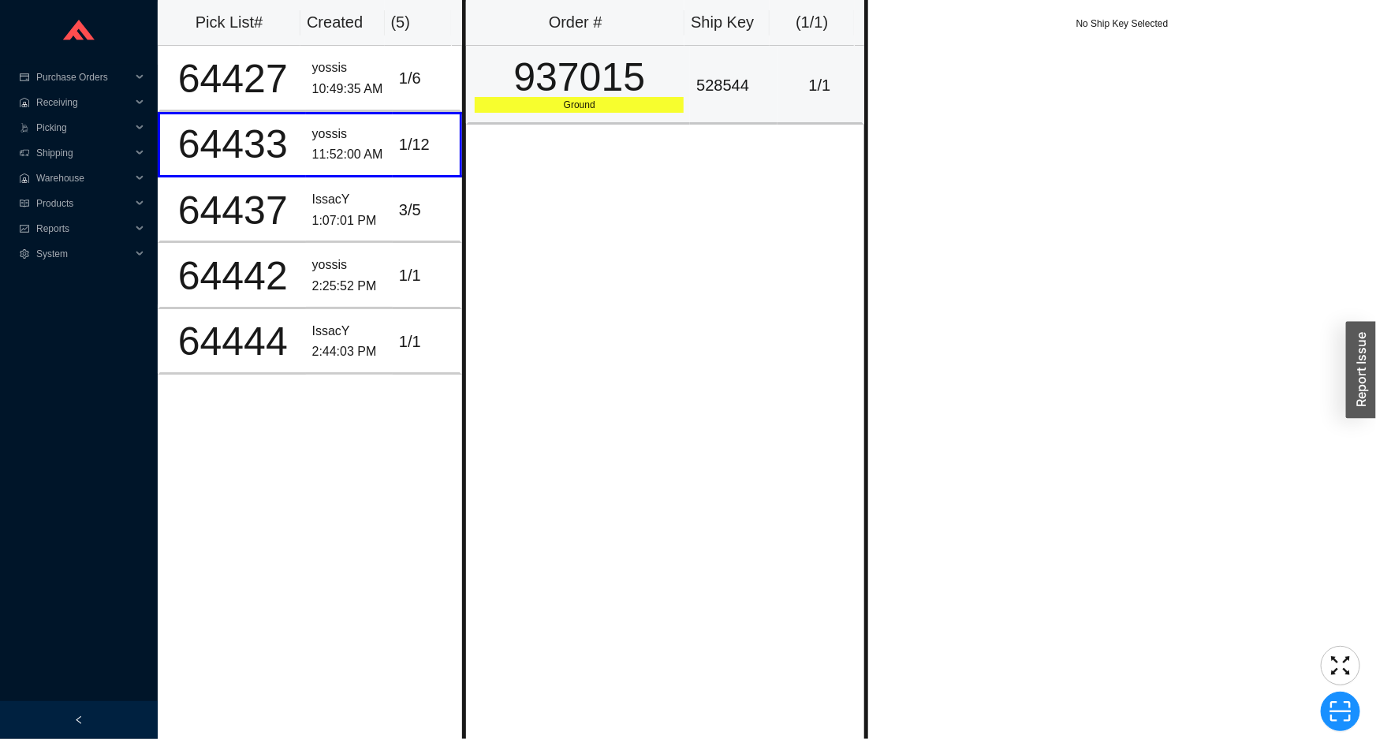
click at [528, 116] on td "937015 Ground" at bounding box center [578, 85] width 224 height 79
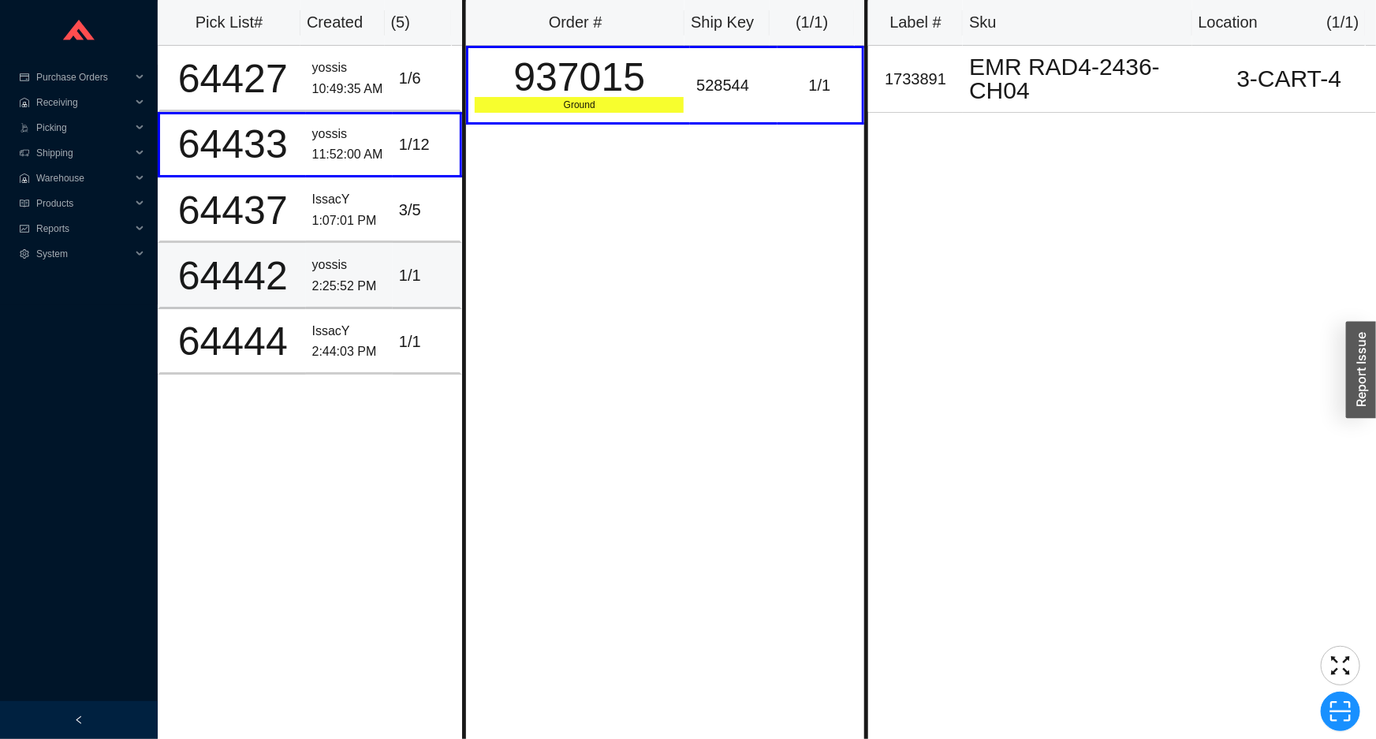
click at [312, 259] on div "yossis" at bounding box center [349, 265] width 74 height 21
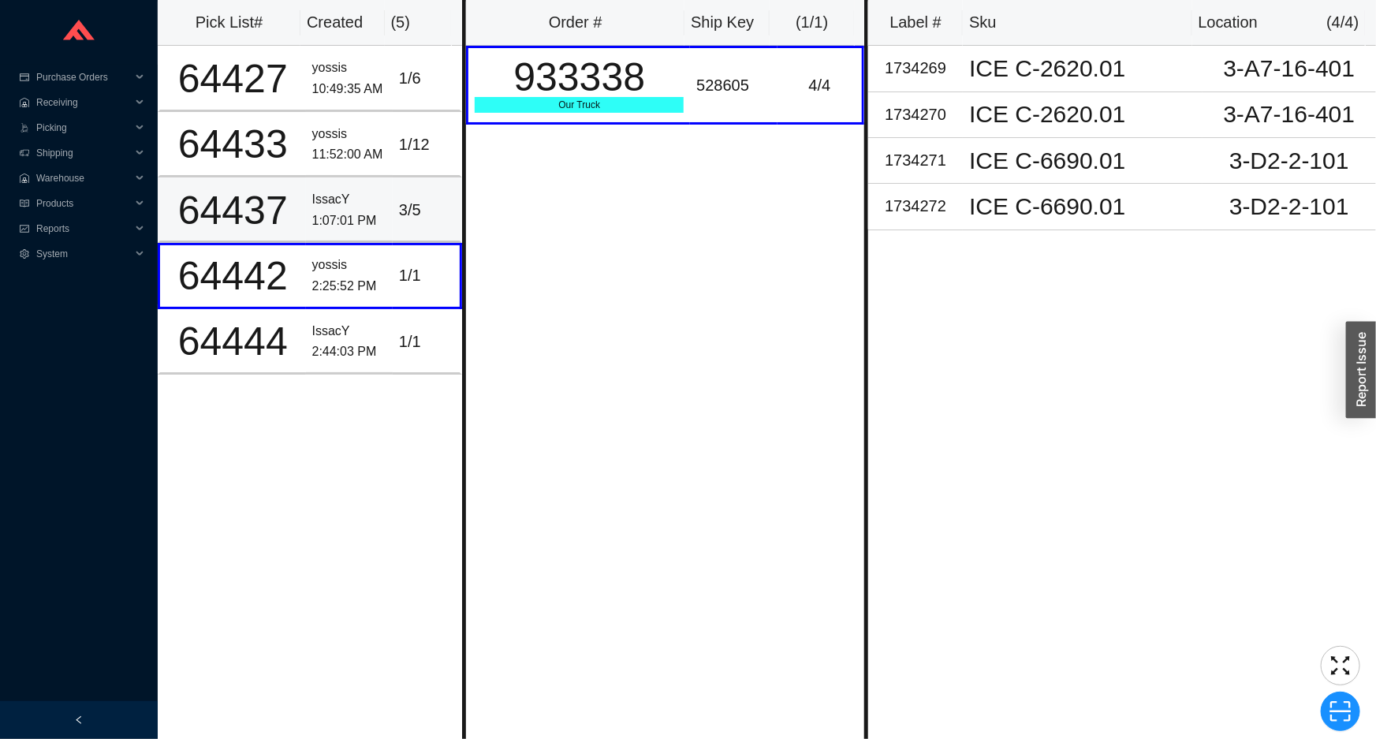
click at [314, 205] on div "IssacY" at bounding box center [349, 199] width 74 height 21
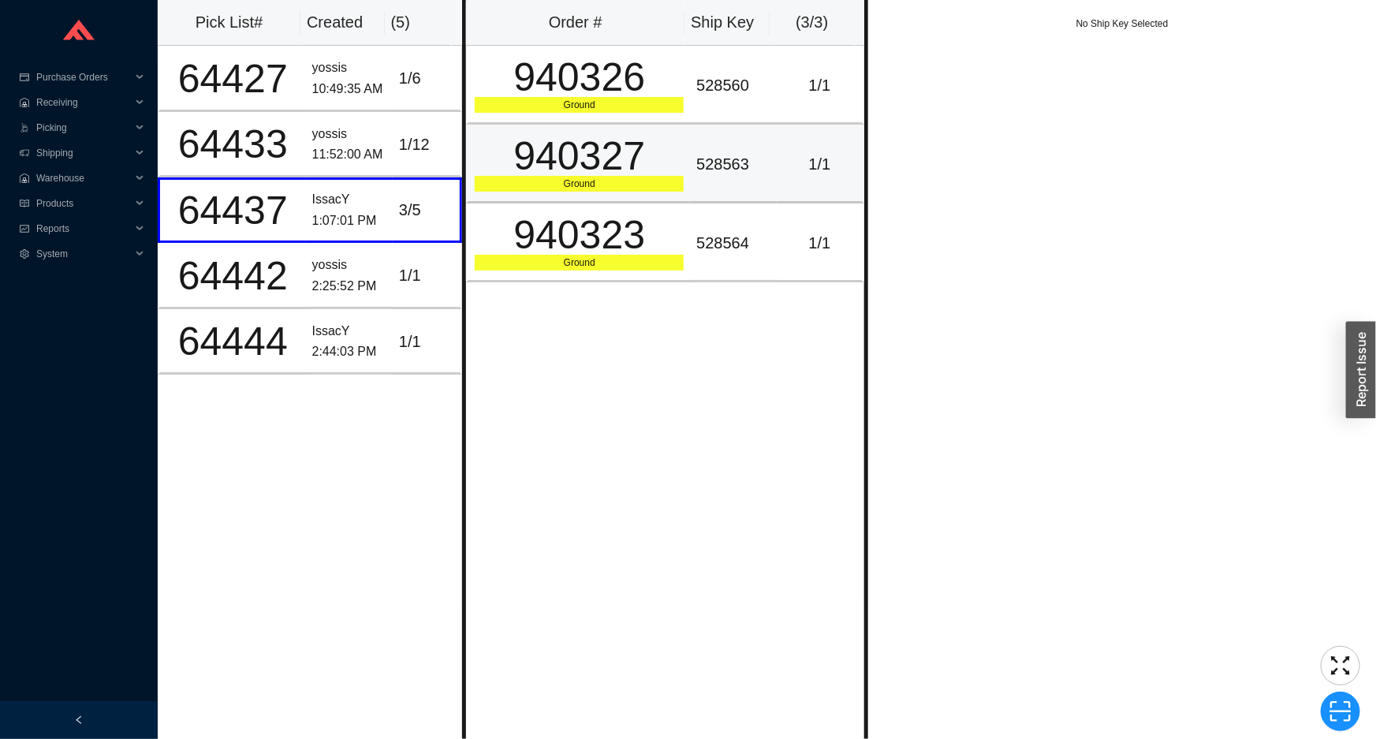
drag, startPoint x: 584, startPoint y: 192, endPoint x: 599, endPoint y: 147, distance: 47.4
click at [586, 188] on td "940327 Ground" at bounding box center [578, 164] width 224 height 79
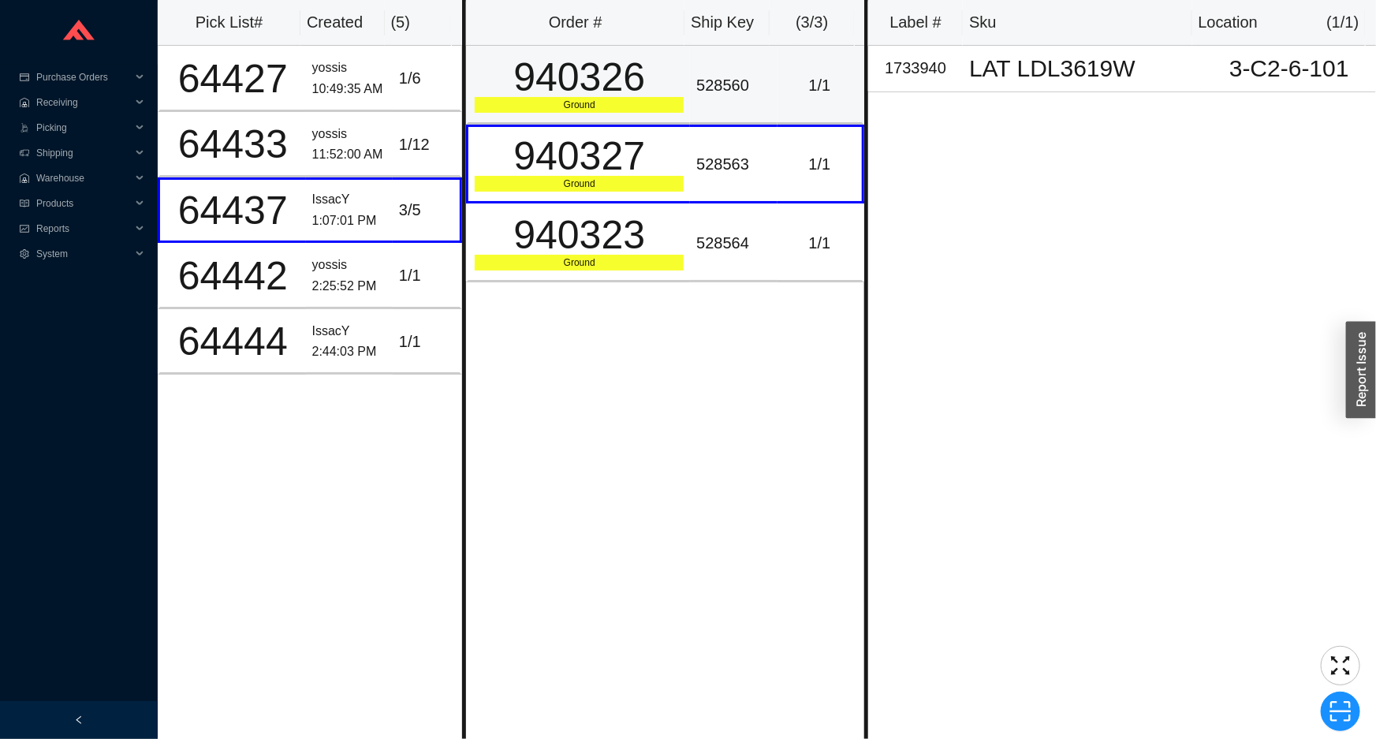
click at [626, 110] on div "Ground" at bounding box center [579, 105] width 209 height 16
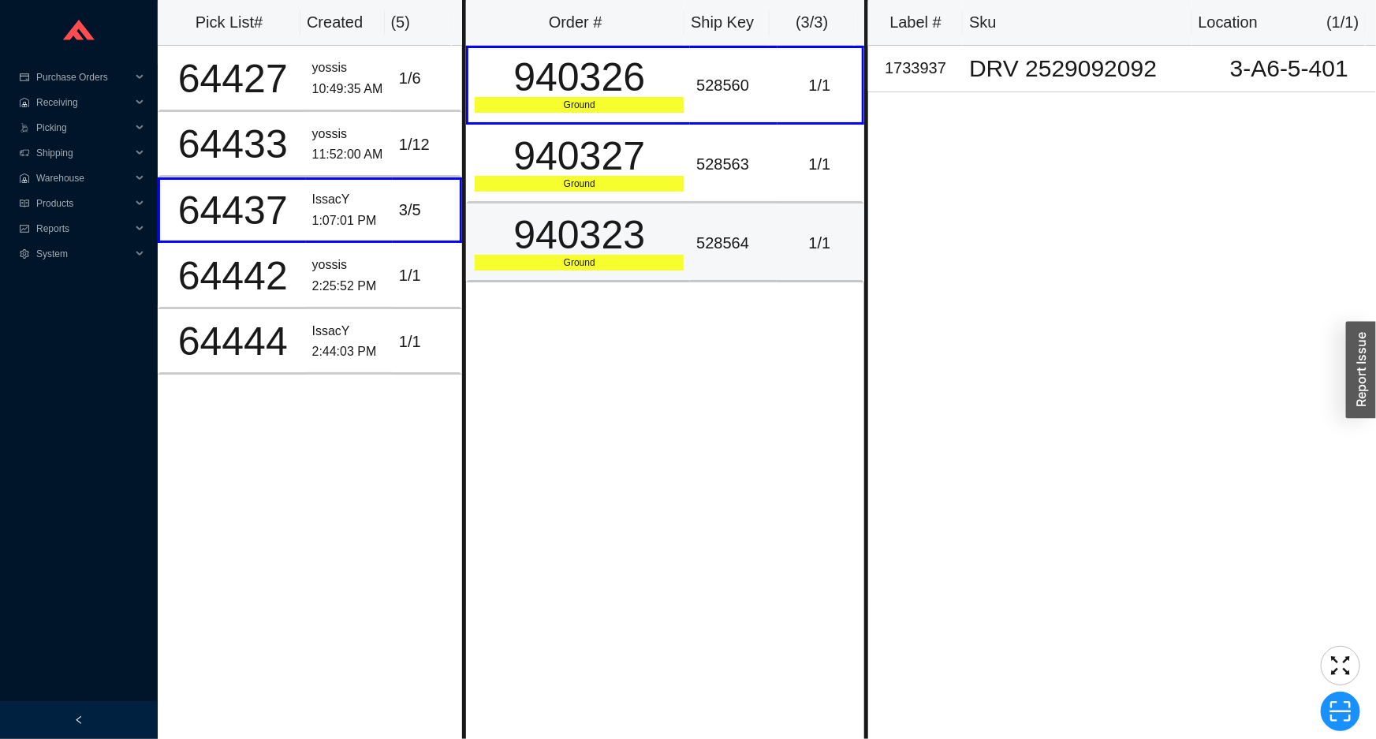
click at [641, 259] on div "Ground" at bounding box center [579, 263] width 209 height 16
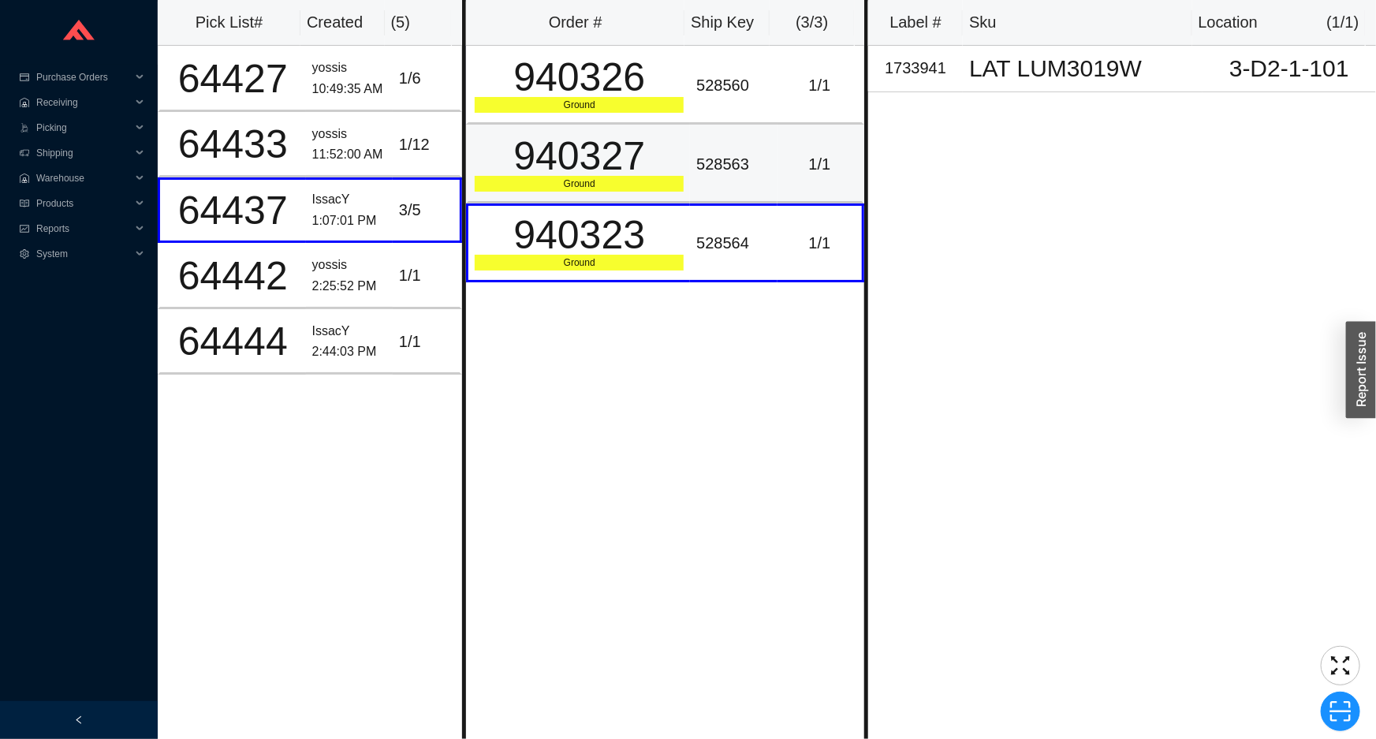
click at [654, 166] on div "940327" at bounding box center [579, 155] width 209 height 39
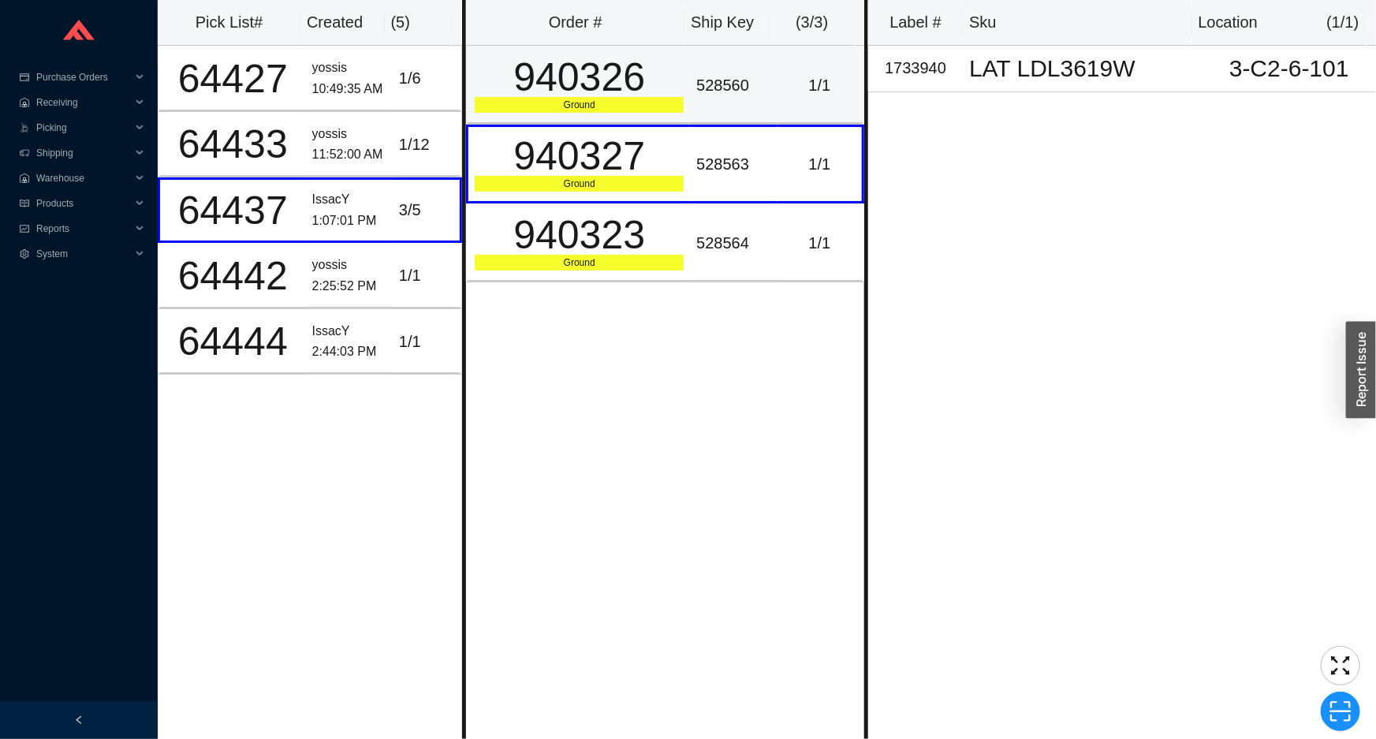
click at [636, 97] on div "940326" at bounding box center [579, 77] width 209 height 39
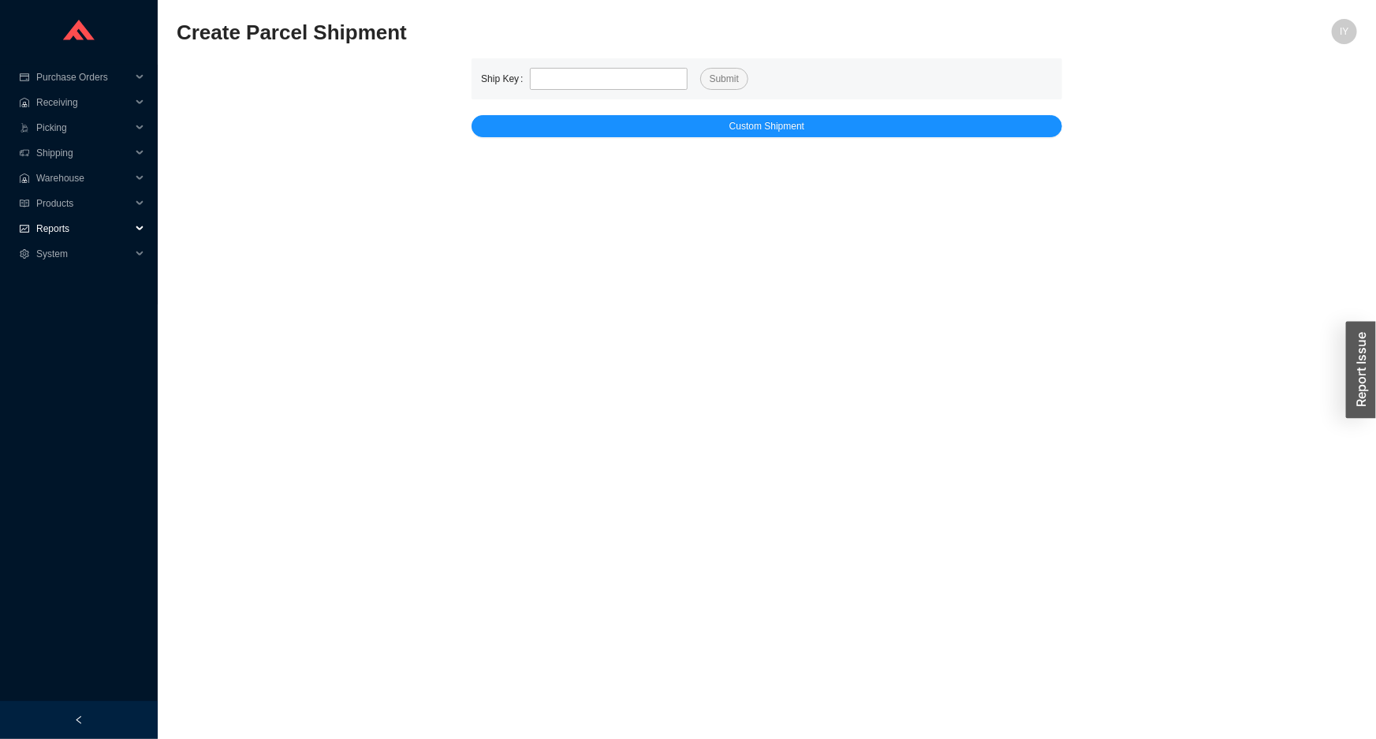
click at [43, 229] on span "Reports" at bounding box center [83, 228] width 95 height 25
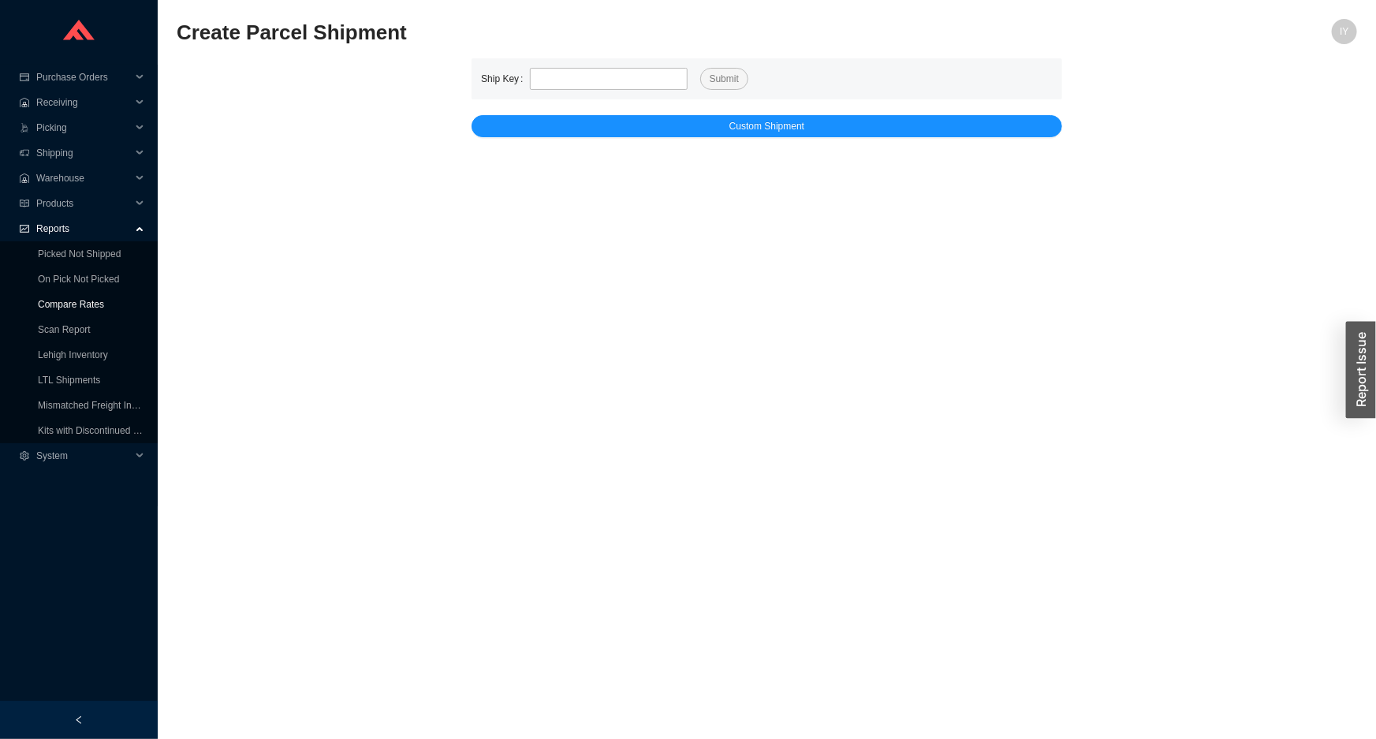
click at [81, 299] on link "Compare Rates" at bounding box center [71, 304] width 66 height 11
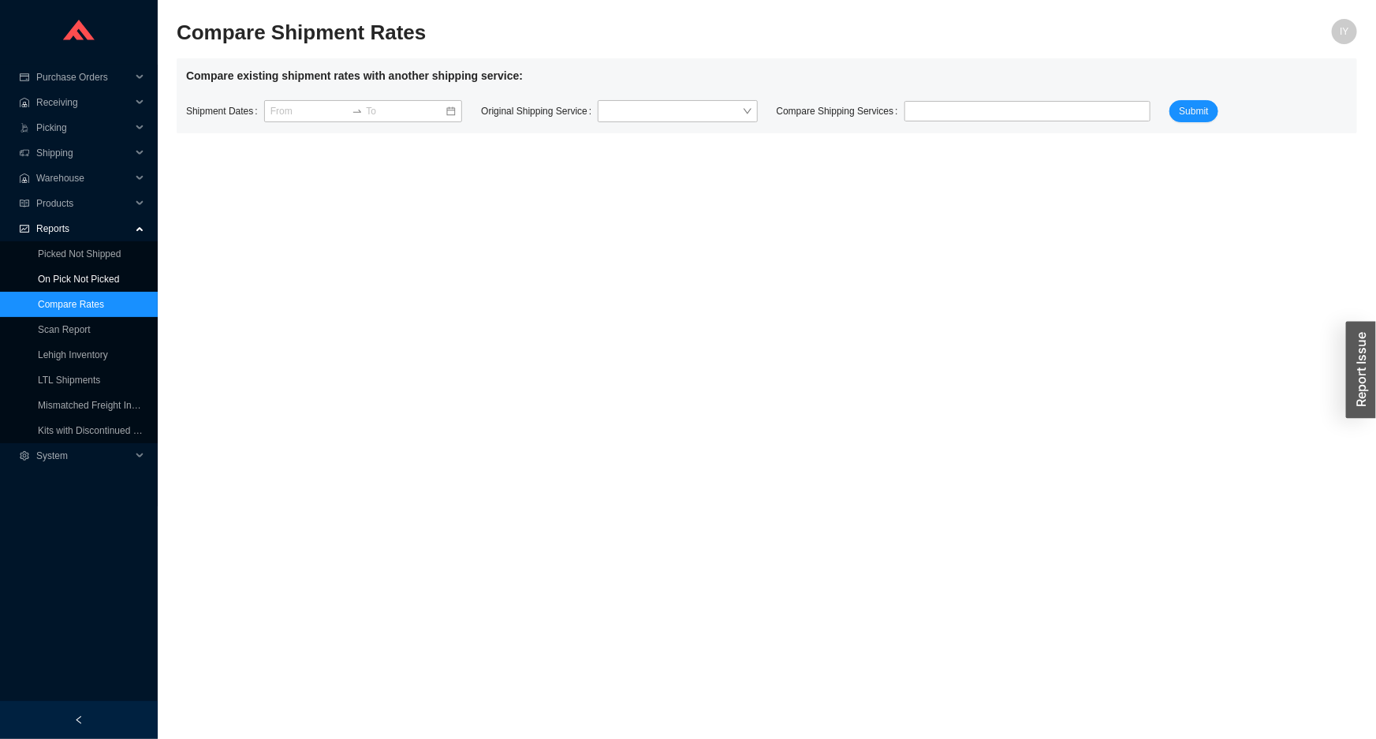
click at [81, 282] on link "On Pick Not Picked" at bounding box center [78, 279] width 81 height 11
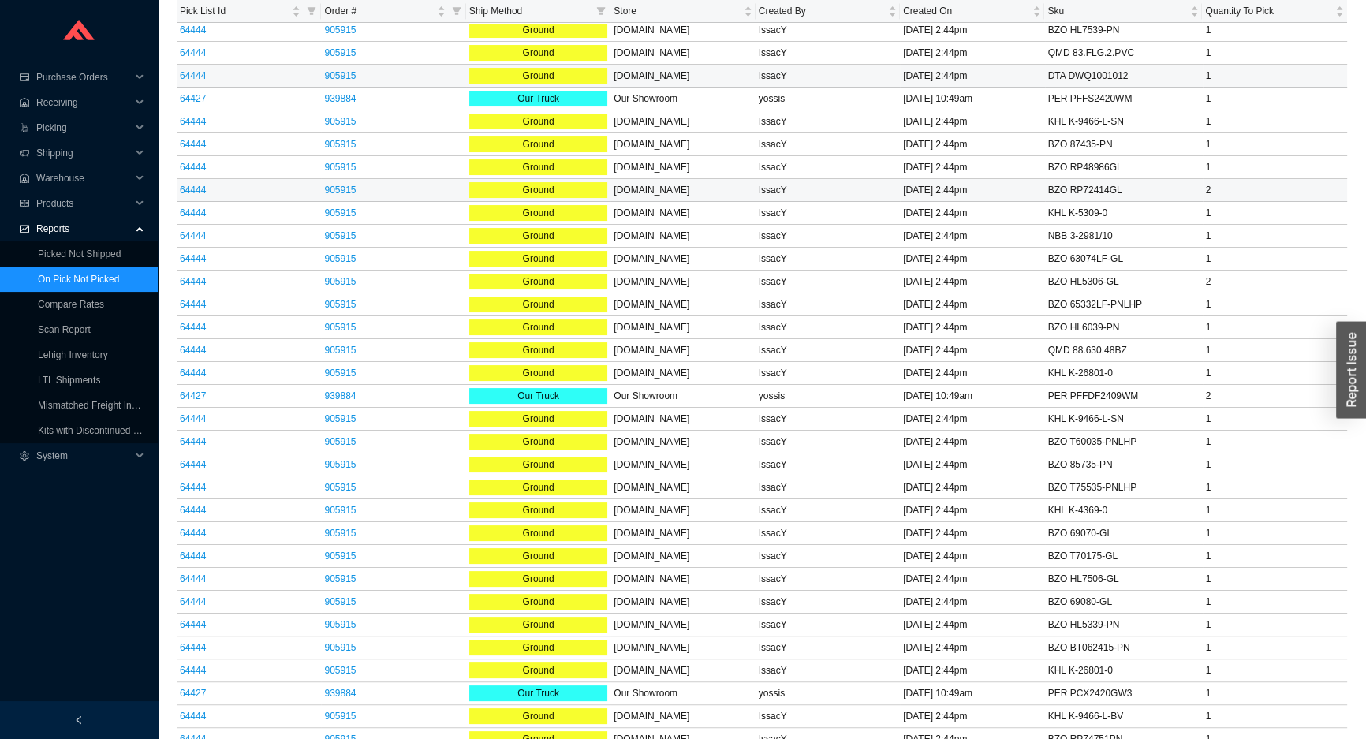
scroll to position [144, 0]
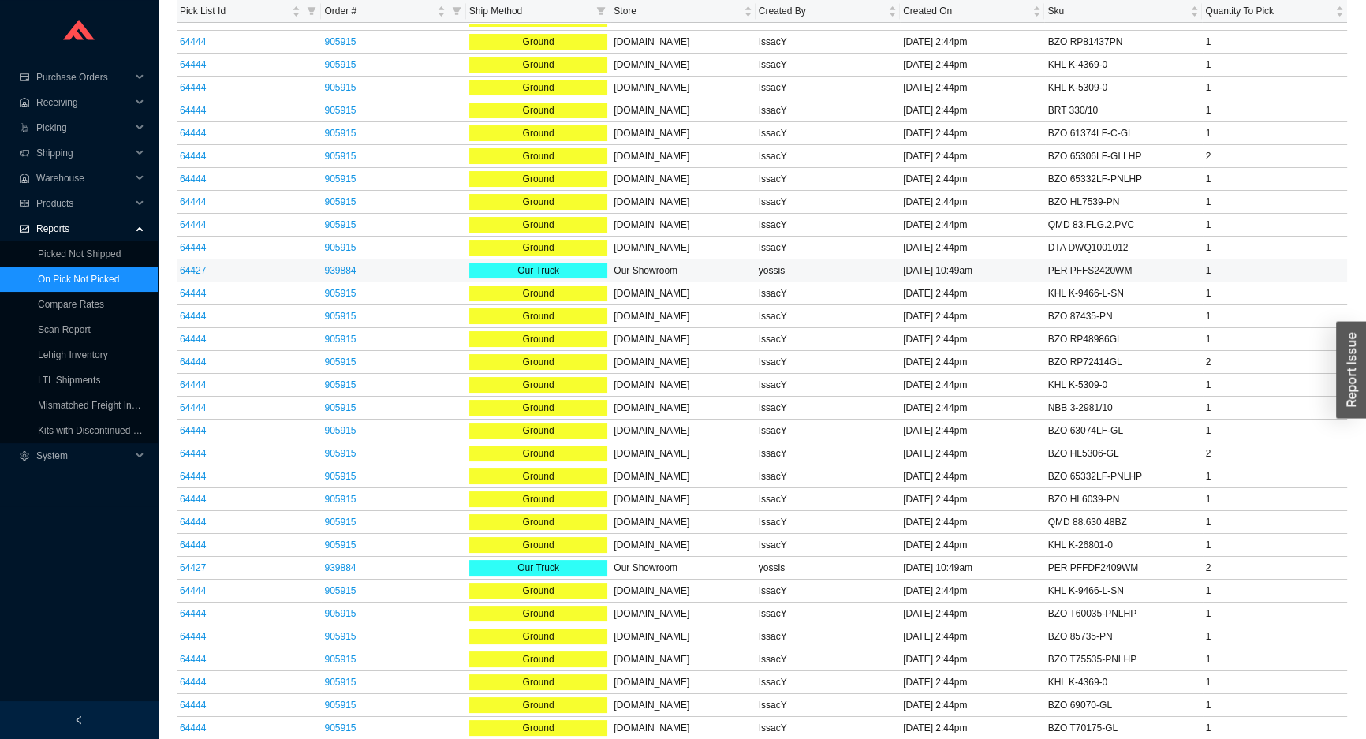
drag, startPoint x: 1136, startPoint y: 270, endPoint x: 1033, endPoint y: 266, distance: 103.4
click at [1034, 266] on tr "64427 939884 Our Truck Our Showroom yossis 9/16/25 10:49am PER PFFS2420WM 1" at bounding box center [762, 270] width 1170 height 23
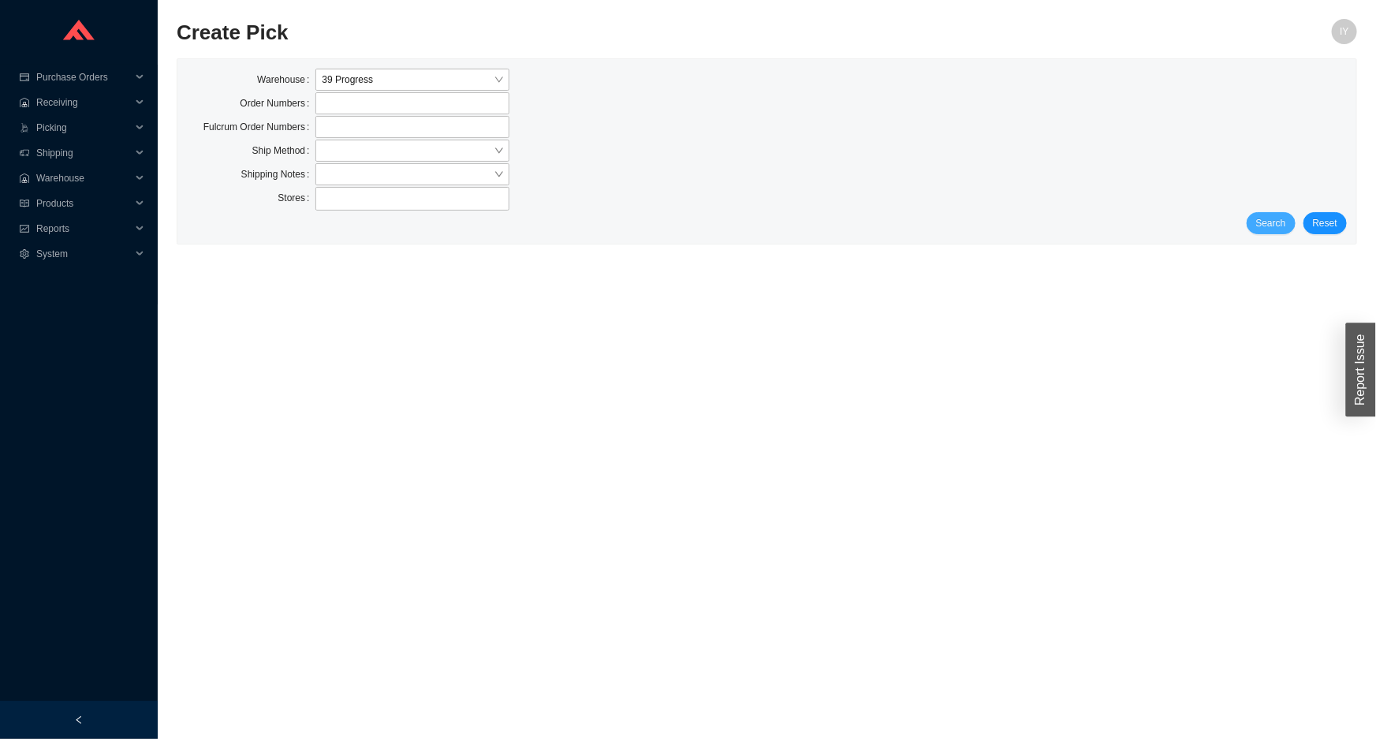
click at [1278, 223] on span "Search" at bounding box center [1271, 223] width 30 height 16
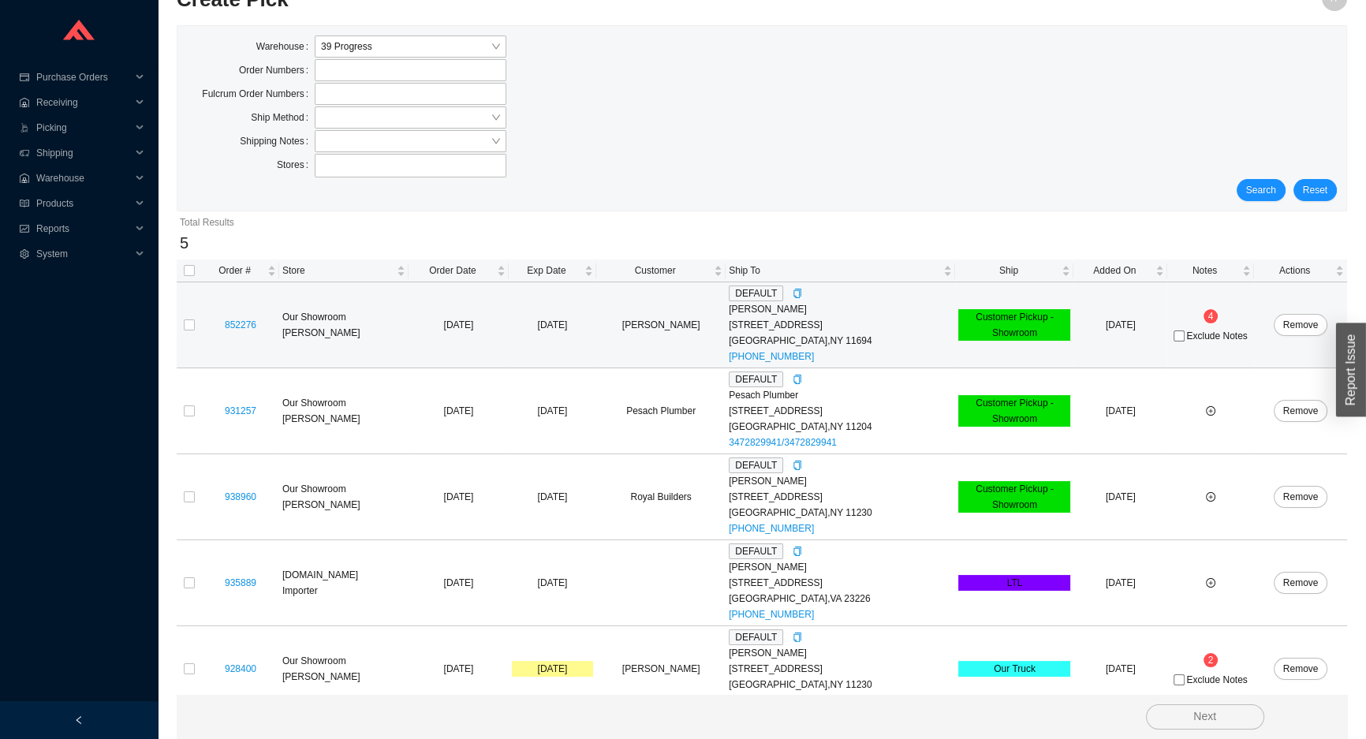
scroll to position [49, 0]
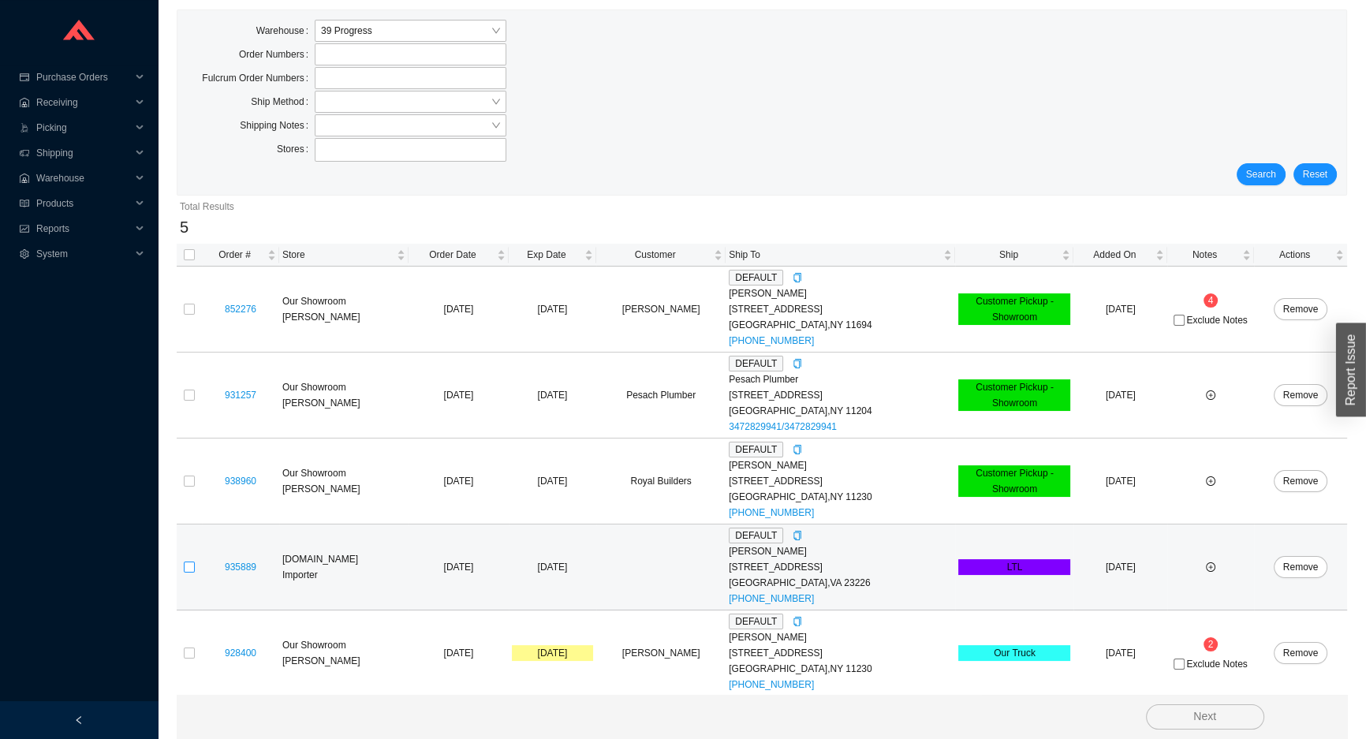
click at [189, 567] on td at bounding box center [189, 567] width 25 height 86
click at [189, 567] on input "checkbox" at bounding box center [189, 567] width 11 height 11
checkbox input "true"
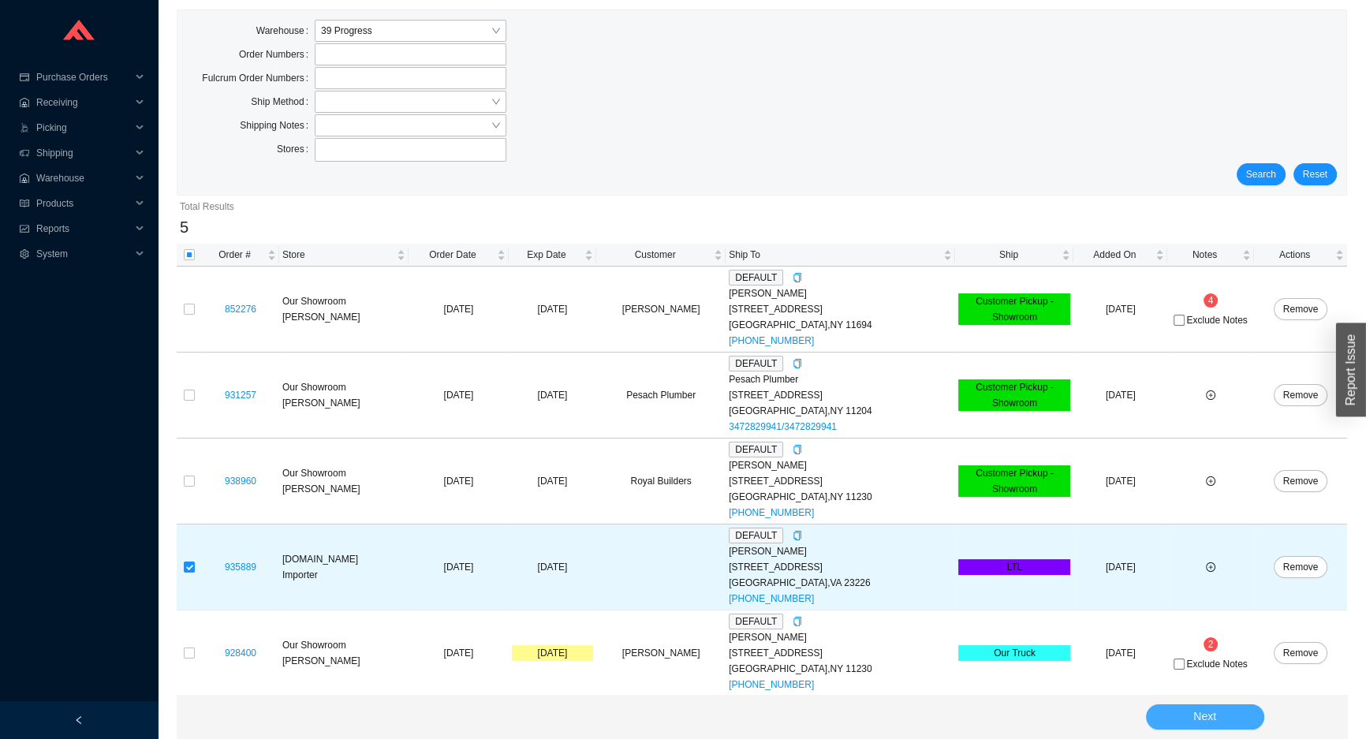
click at [1199, 707] on button "Next" at bounding box center [1205, 716] width 118 height 25
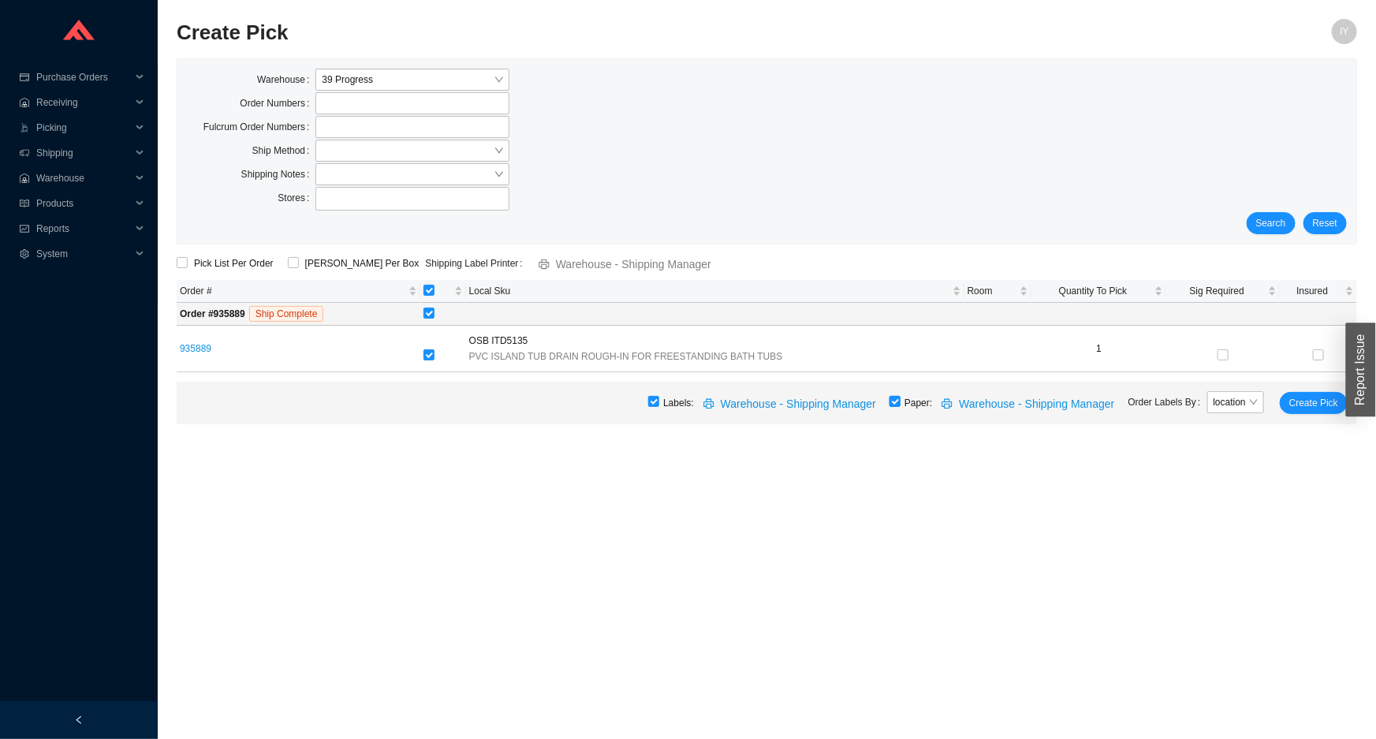
click at [901, 401] on input "checkbox" at bounding box center [895, 401] width 11 height 11
checkbox input "false"
click at [1311, 395] on span "Create Pick" at bounding box center [1313, 403] width 49 height 16
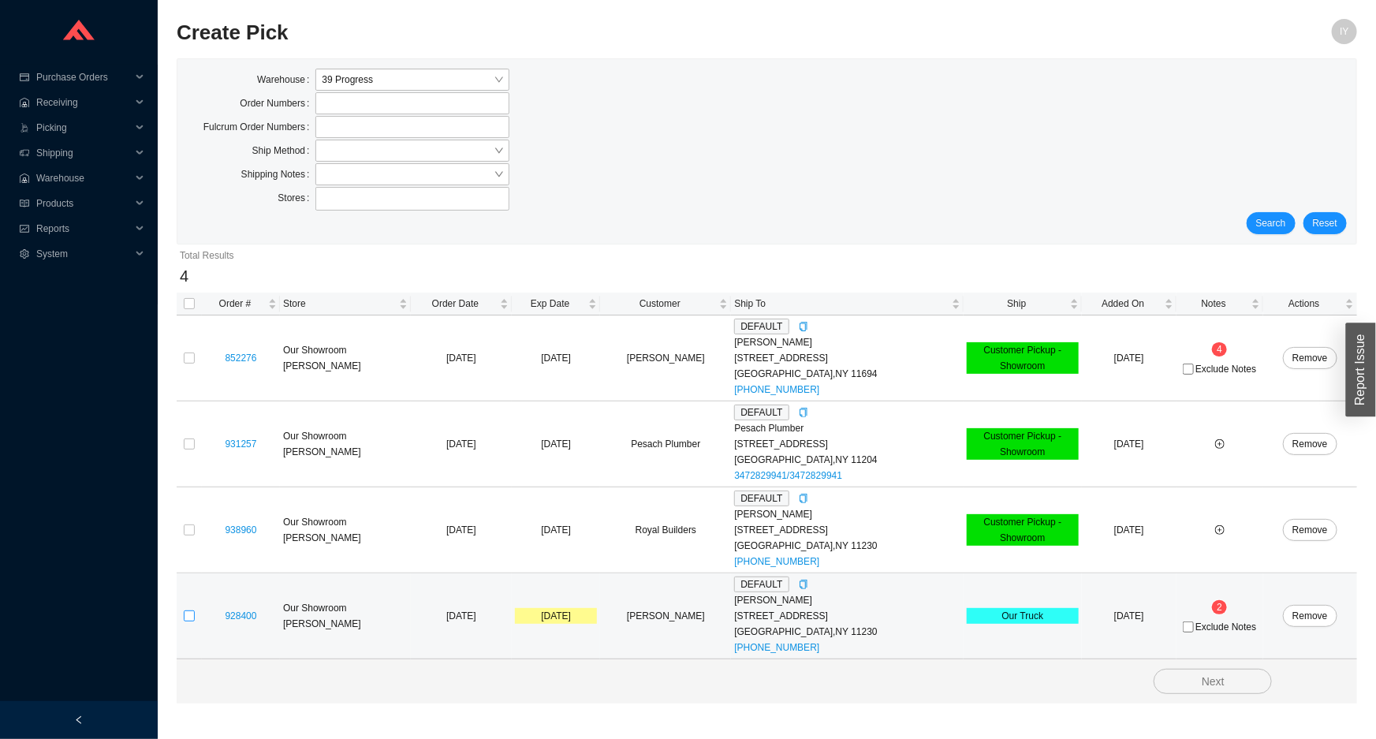
drag, startPoint x: 189, startPoint y: 615, endPoint x: 577, endPoint y: 628, distance: 387.4
click at [190, 615] on input "checkbox" at bounding box center [189, 615] width 11 height 11
checkbox input "true"
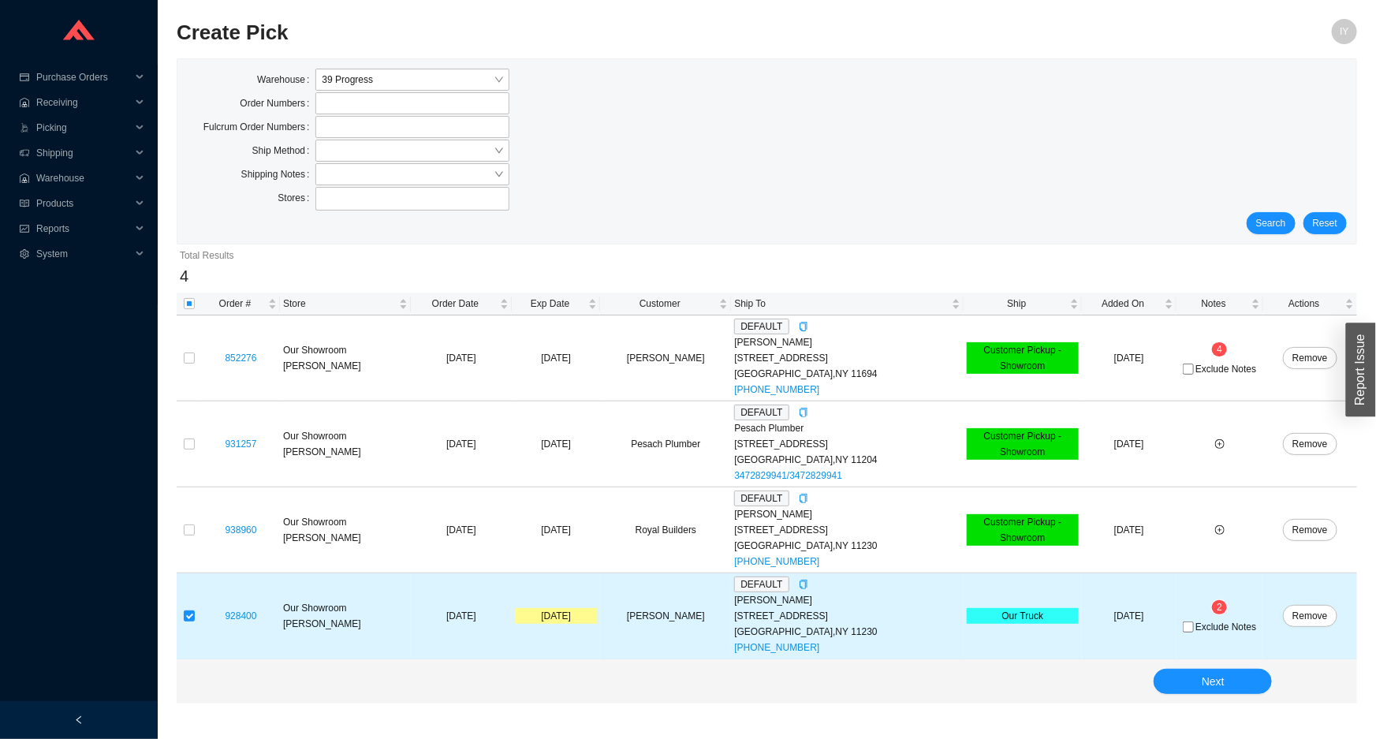
click at [1222, 633] on div "Exclude Notes" at bounding box center [1220, 626] width 80 height 16
click at [1202, 616] on td "2 Exclude Notes" at bounding box center [1220, 616] width 87 height 86
click at [1202, 628] on span "Exclude Notes" at bounding box center [1226, 626] width 61 height 9
click at [1194, 628] on input "Exclude Notes" at bounding box center [1188, 626] width 11 height 11
checkbox input "true"
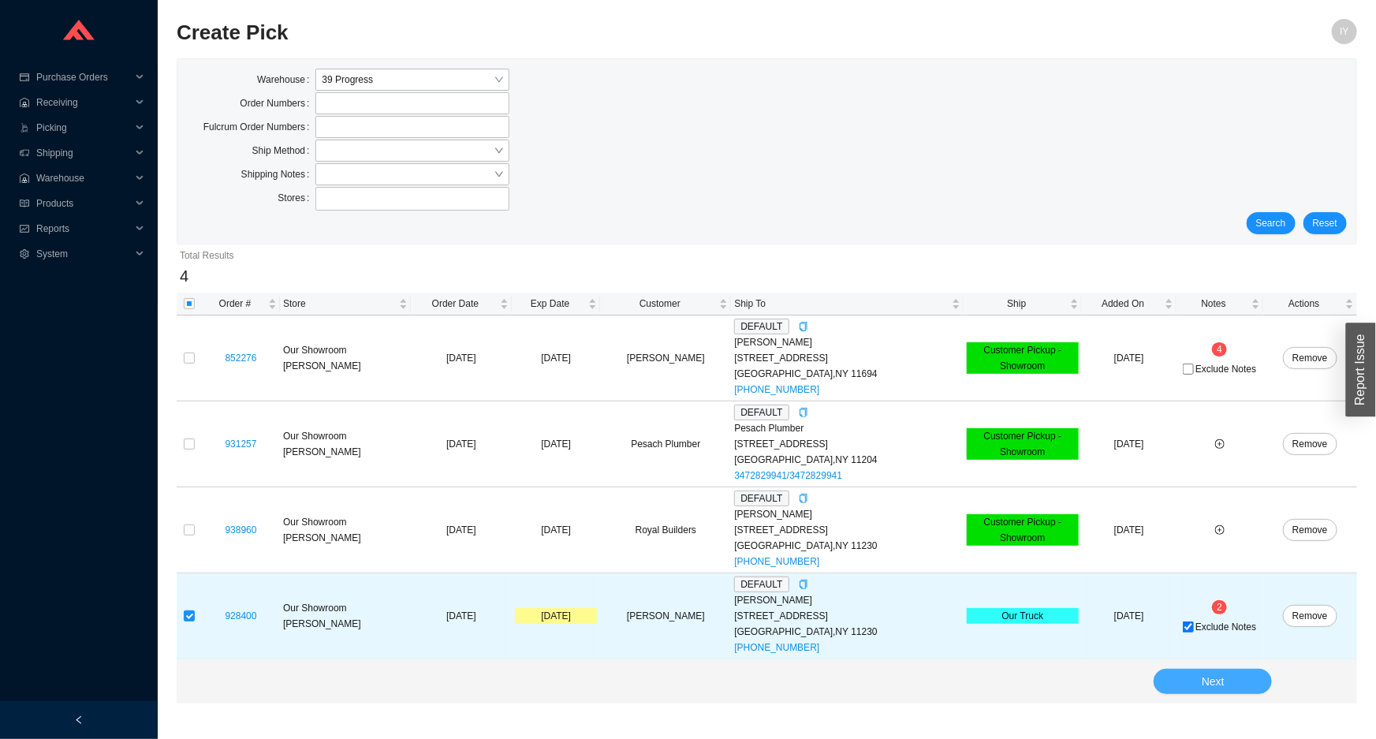
click at [1197, 686] on button "Next" at bounding box center [1213, 681] width 118 height 25
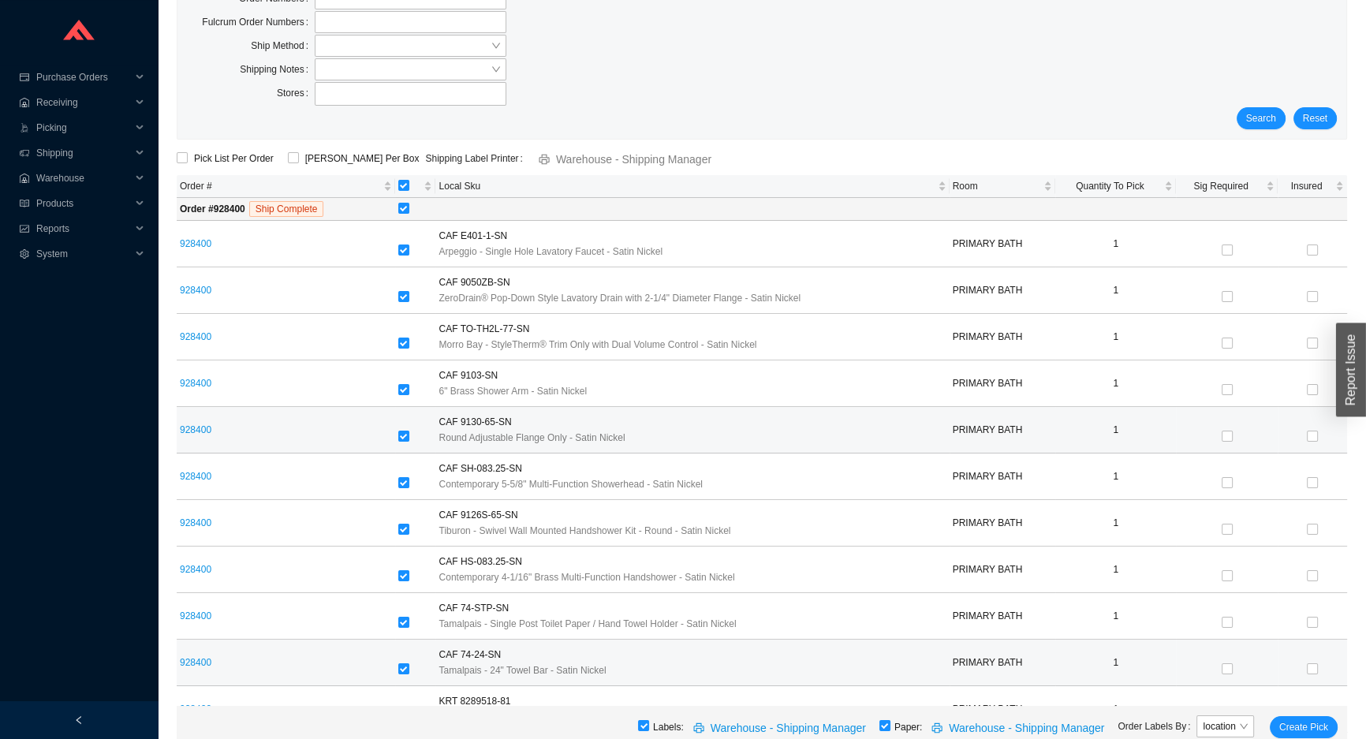
scroll to position [232, 0]
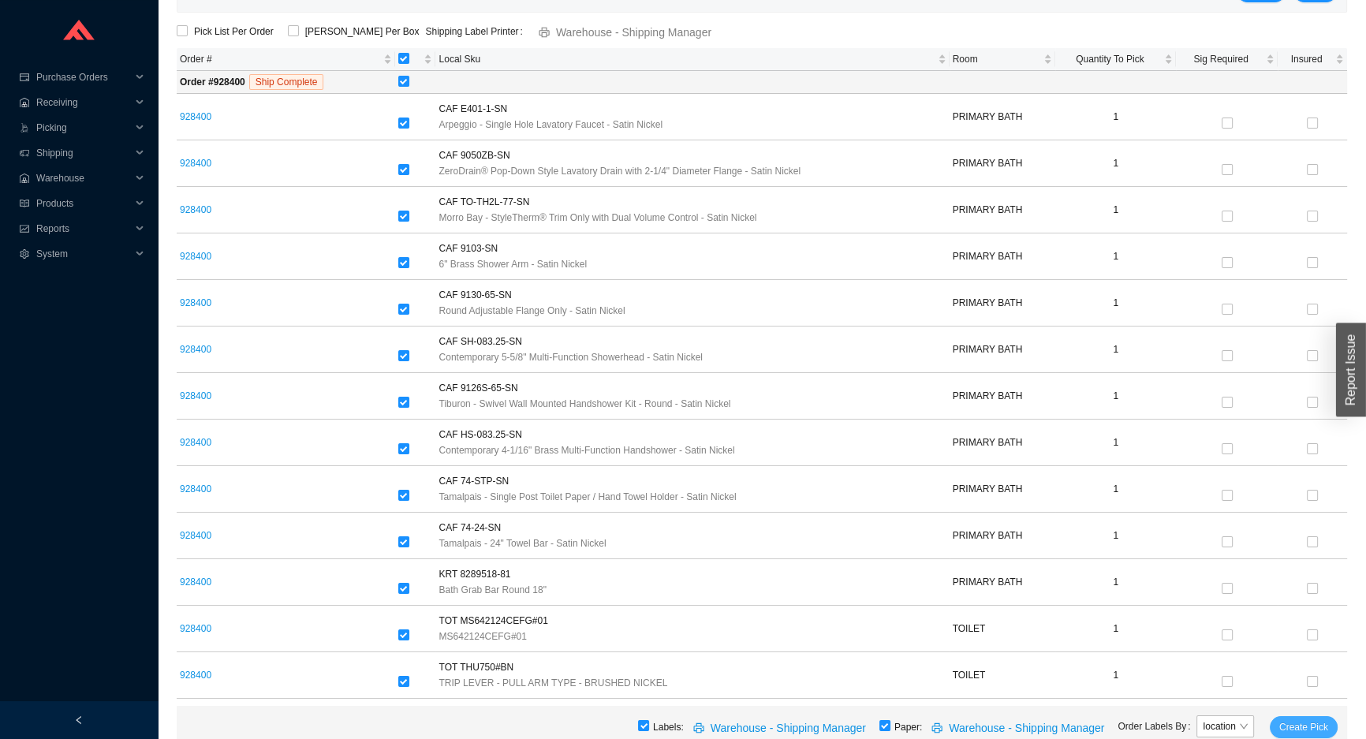
click at [1278, 730] on button "Create Pick" at bounding box center [1304, 727] width 68 height 22
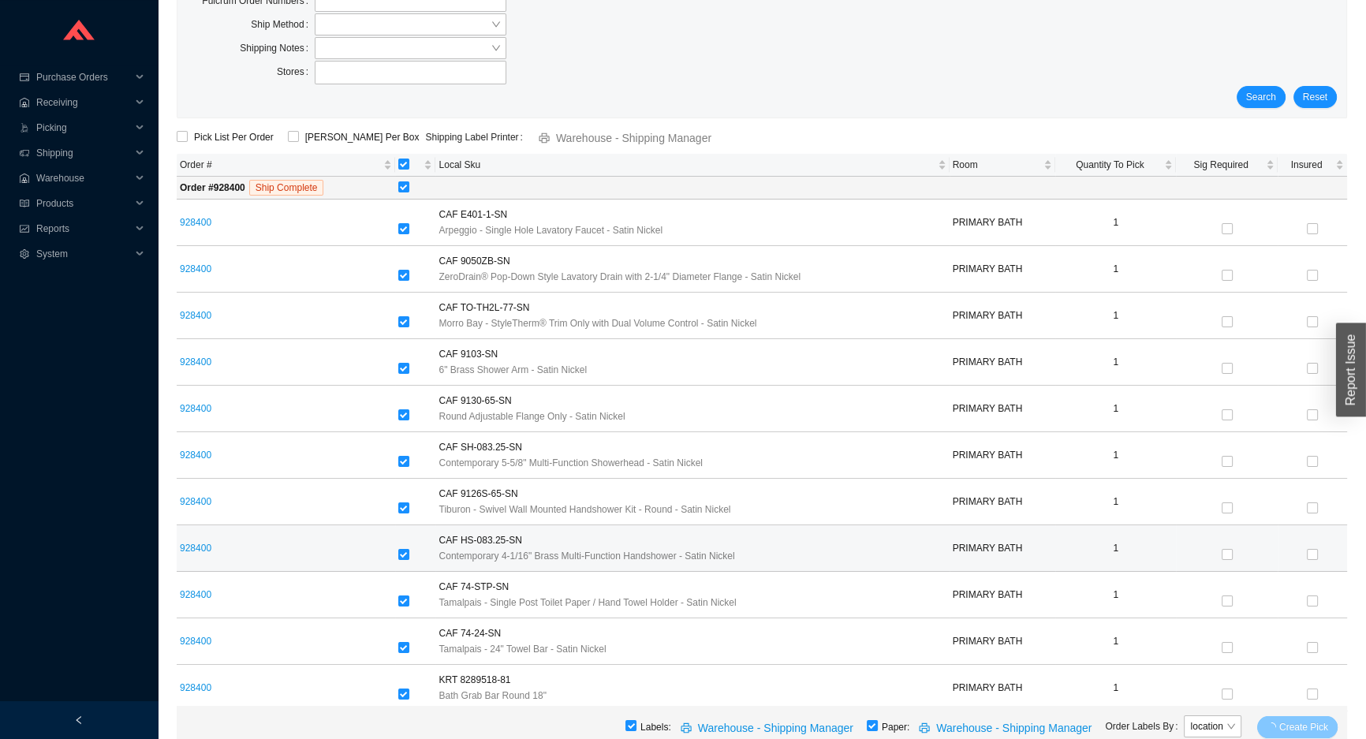
scroll to position [0, 0]
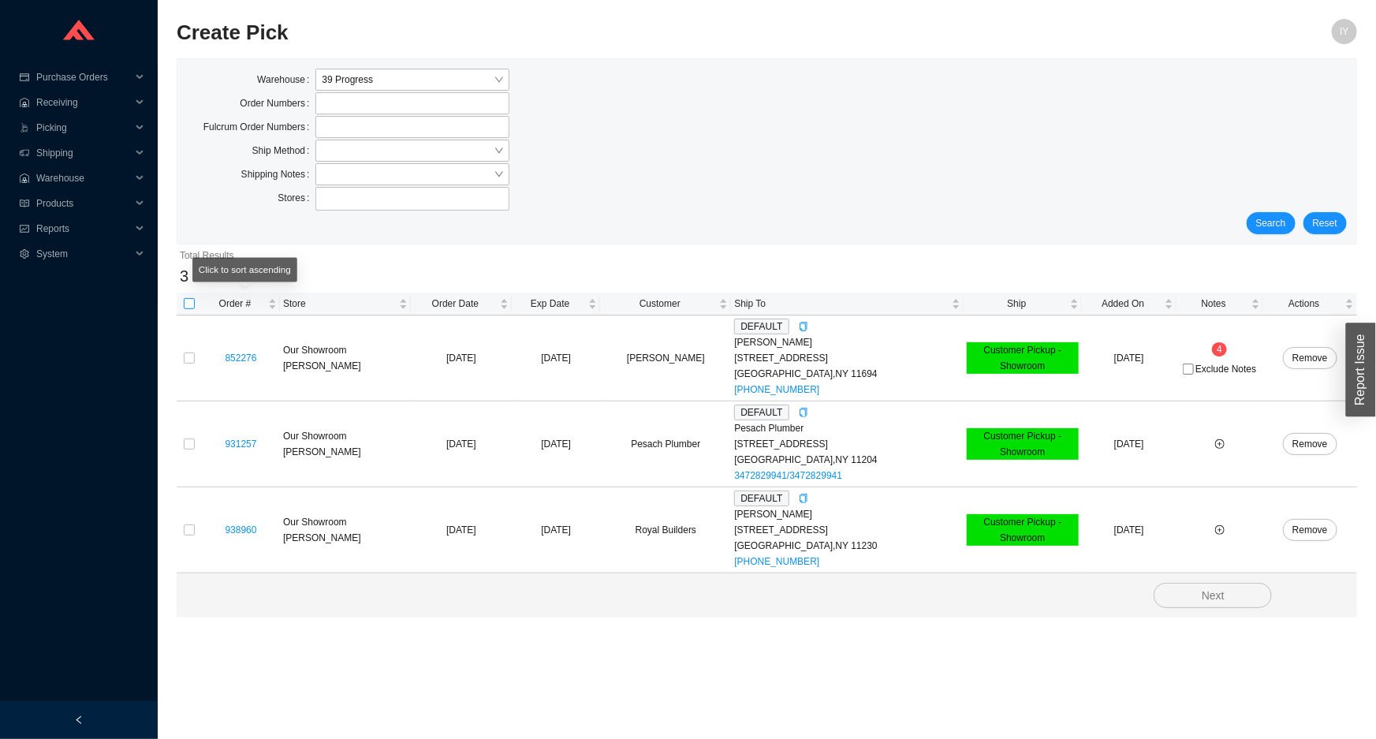
click at [188, 304] on input "checkbox" at bounding box center [189, 303] width 11 height 11
checkbox input "true"
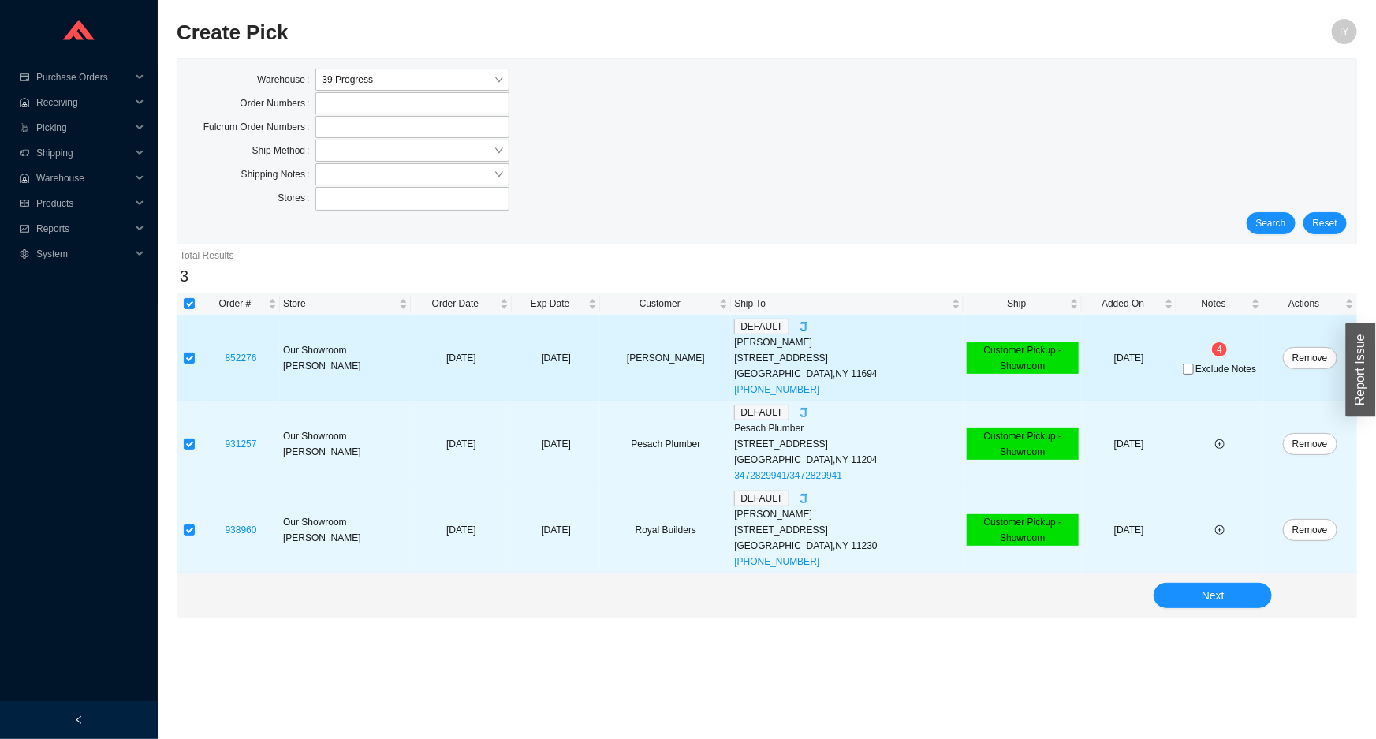
click at [1206, 367] on span "Exclude Notes" at bounding box center [1226, 368] width 61 height 9
click at [1194, 367] on input "Exclude Notes" at bounding box center [1188, 369] width 11 height 11
checkbox input "true"
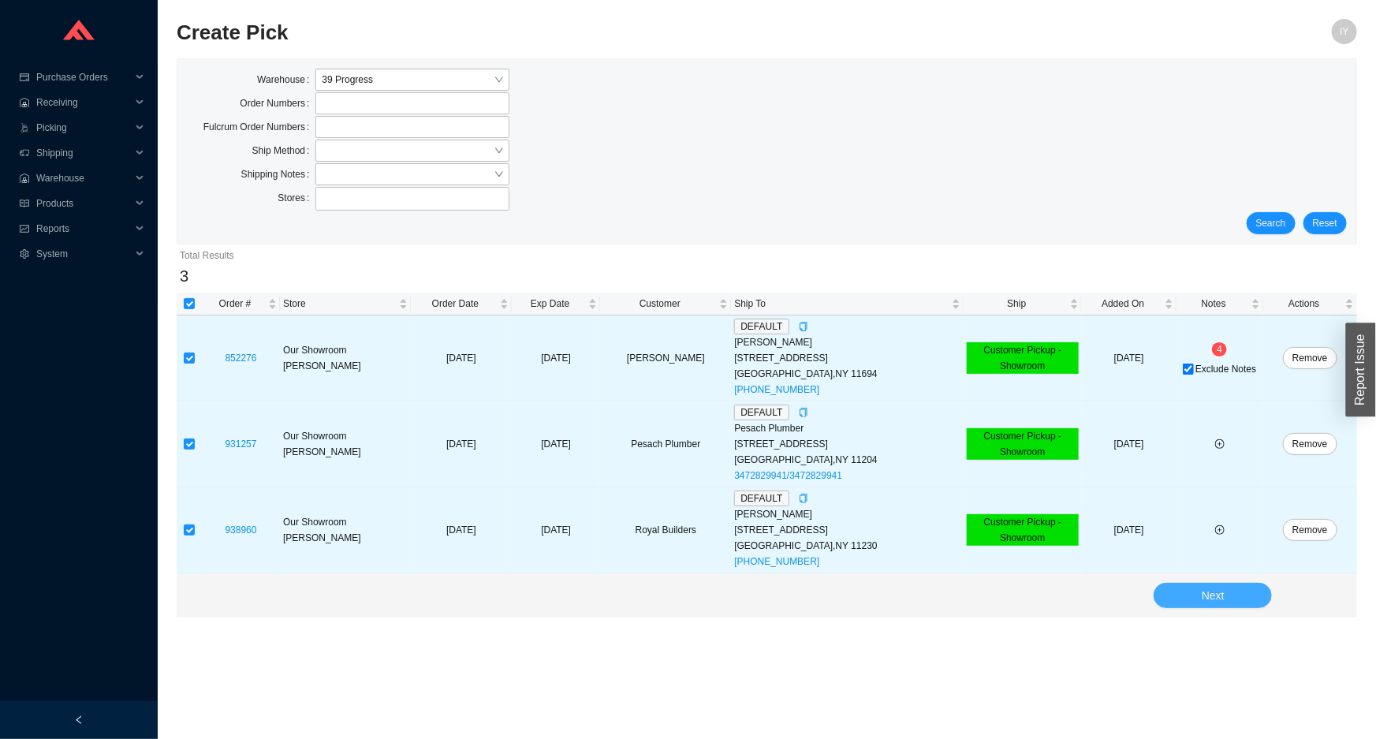
click at [1209, 599] on span "Next" at bounding box center [1213, 596] width 23 height 18
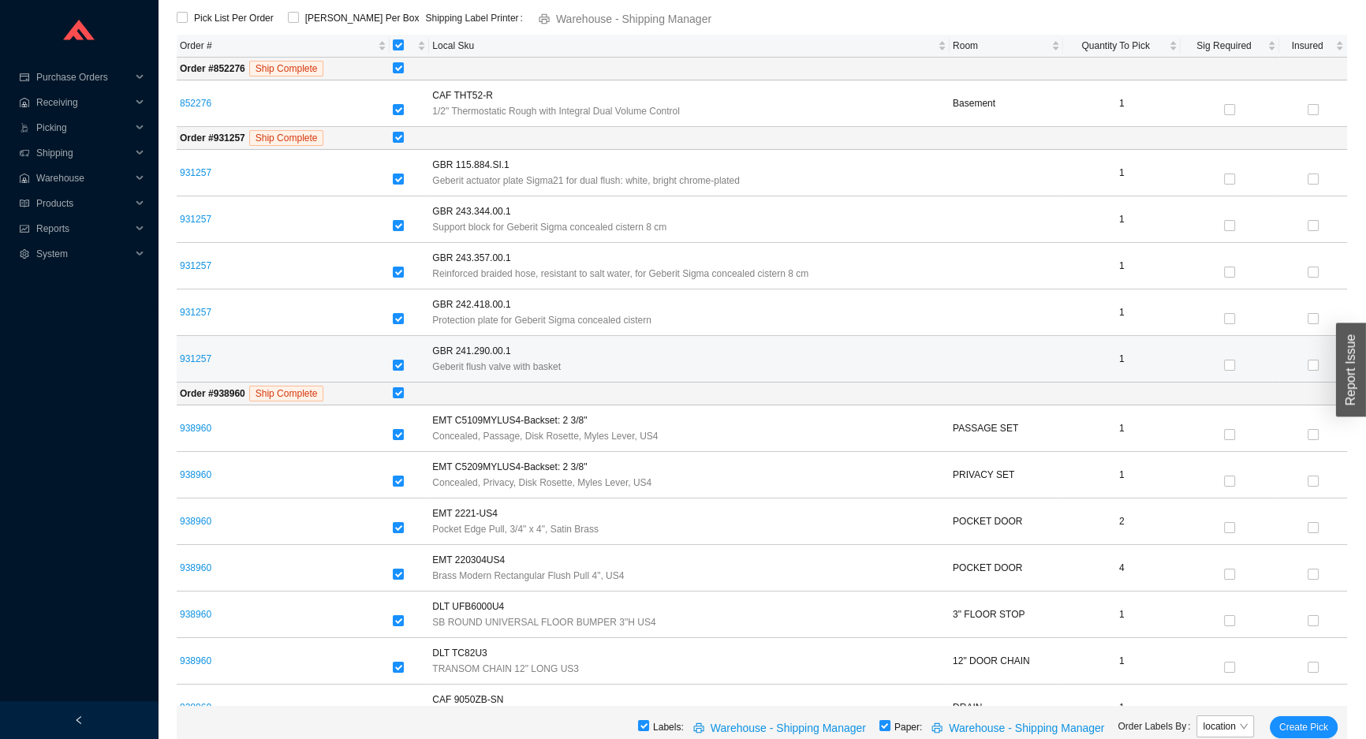
scroll to position [277, 0]
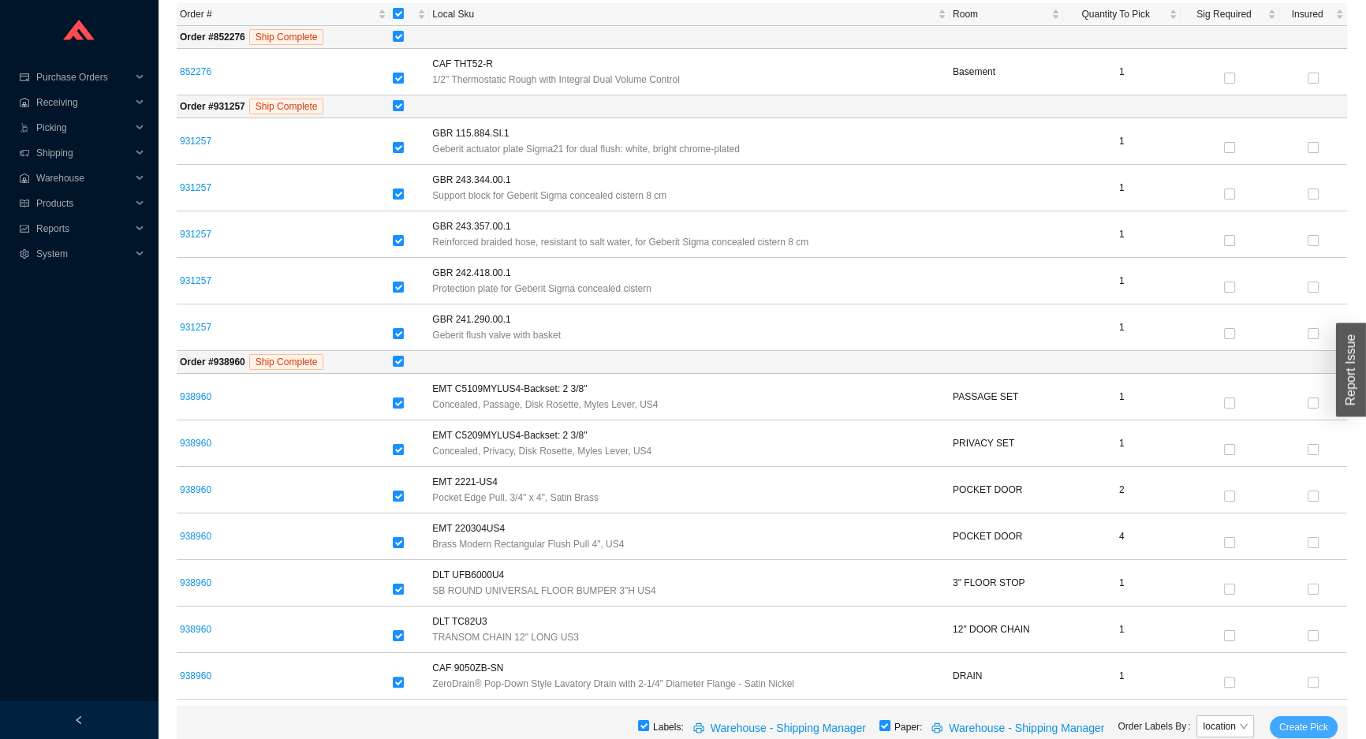
click at [1296, 720] on span "Create Pick" at bounding box center [1303, 727] width 49 height 16
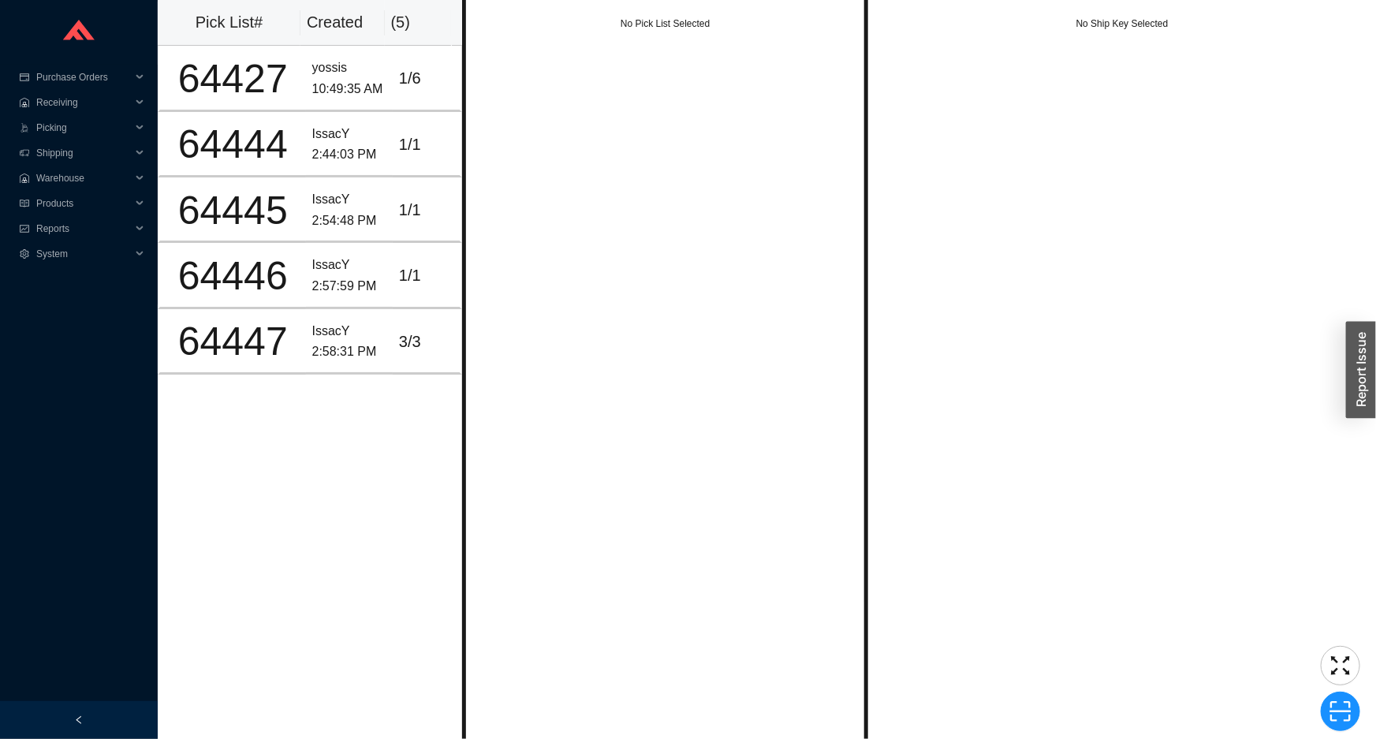
click at [597, 215] on div "No Pick List Selected" at bounding box center [665, 369] width 406 height 739
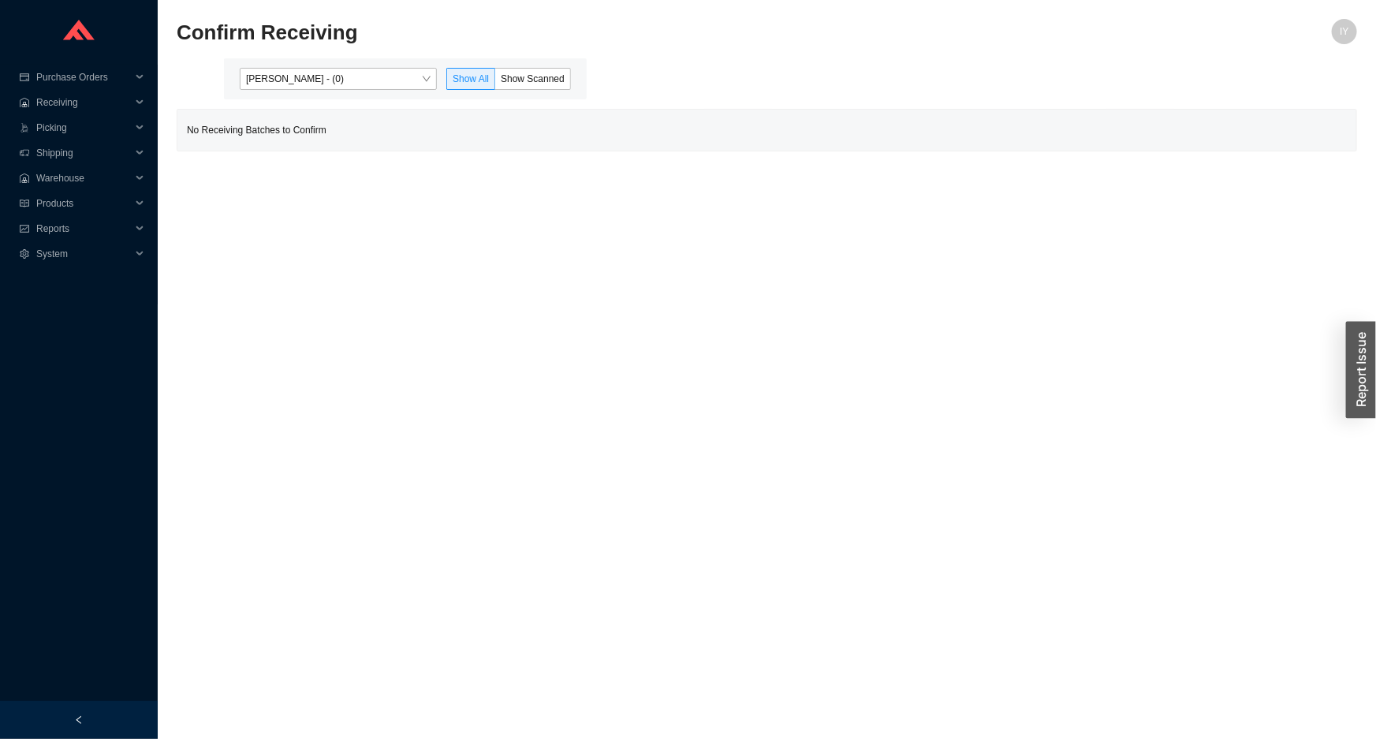
drag, startPoint x: 390, startPoint y: 43, endPoint x: 383, endPoint y: 58, distance: 17.0
click at [386, 50] on div "Confirm Receiving" at bounding box center [620, 38] width 886 height 38
click at [379, 73] on span "[PERSON_NAME] - (0)" at bounding box center [338, 79] width 185 height 21
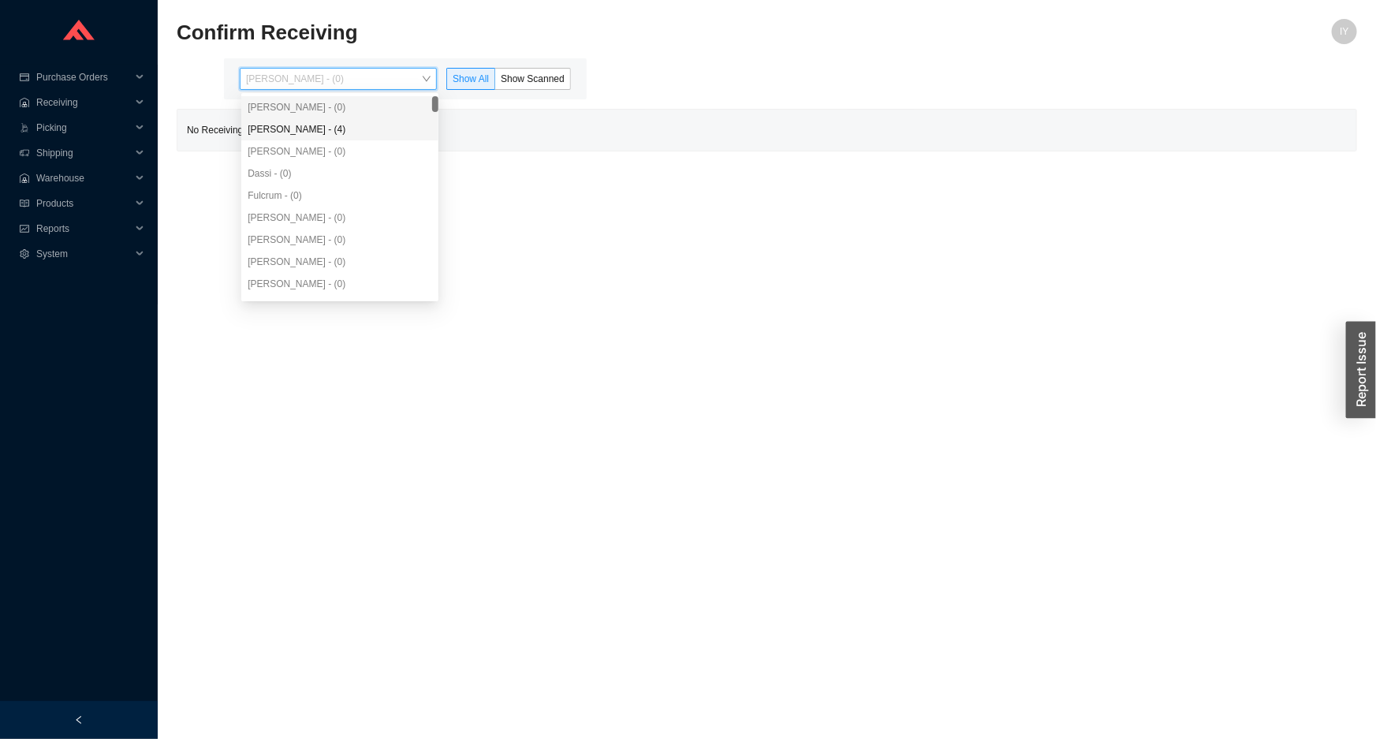
click at [370, 127] on div "Angel Negron - (4)" at bounding box center [340, 129] width 185 height 14
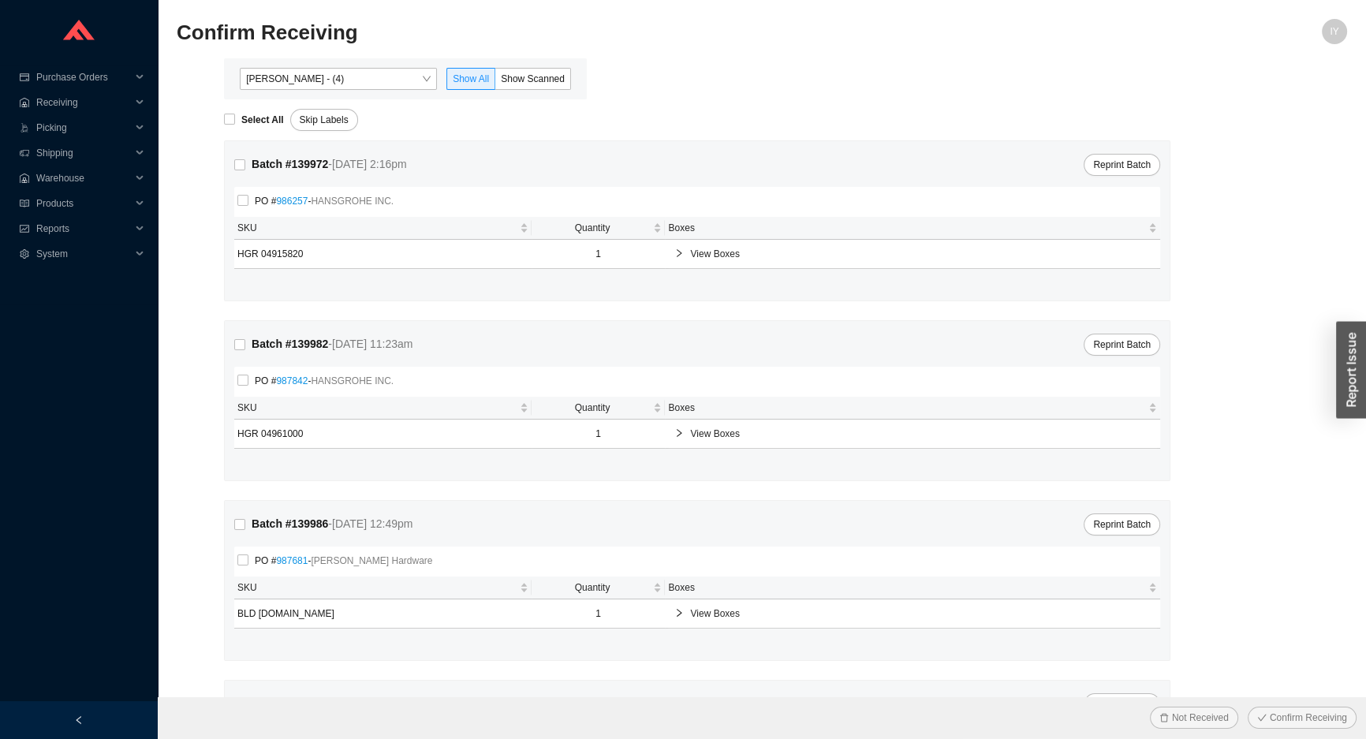
drag, startPoint x: 552, startPoint y: 103, endPoint x: 553, endPoint y: 94, distance: 8.7
click at [553, 99] on main "Angel Negron - (4) Show All Show Scanned Select All Skip Labels Batch # 139972 …" at bounding box center [762, 479] width 1170 height 842
click at [552, 85] on label "Show Scanned" at bounding box center [533, 79] width 76 height 22
click at [495, 82] on input "Show Scanned" at bounding box center [495, 82] width 0 height 0
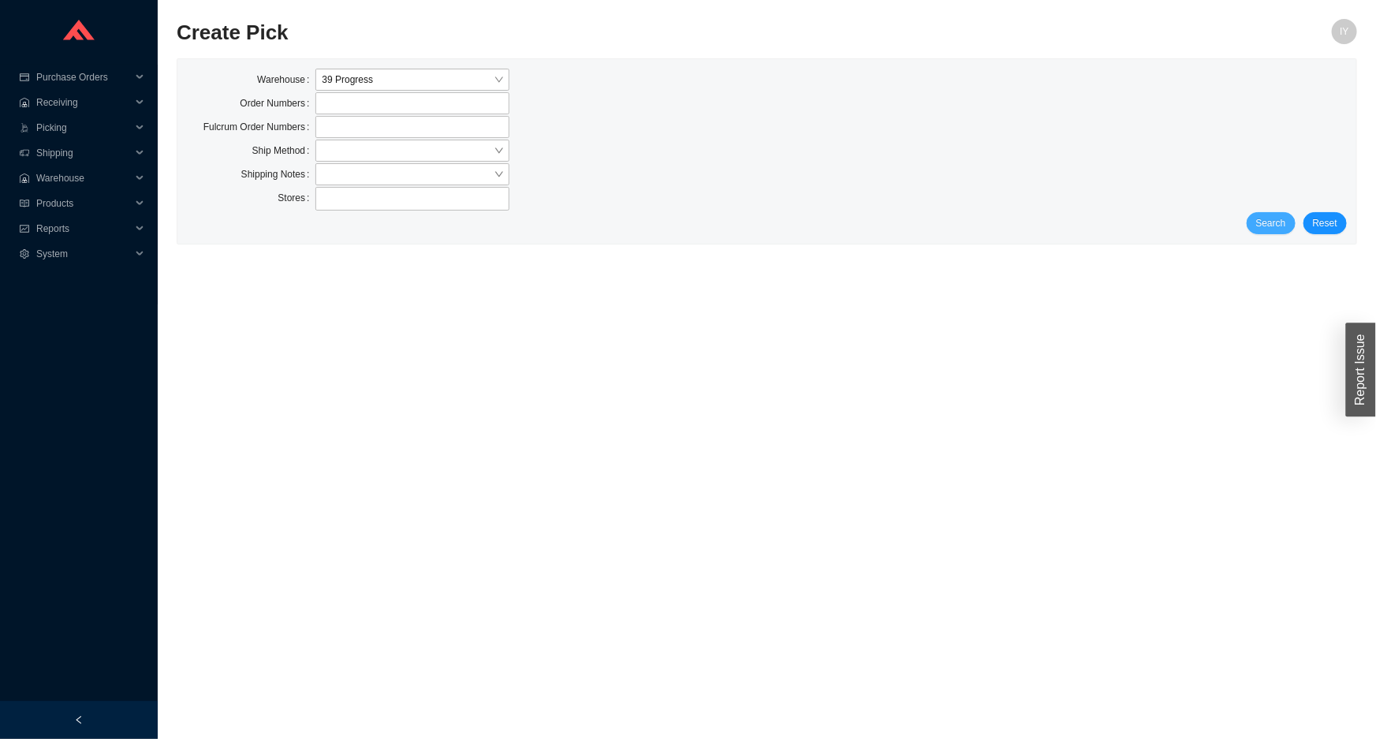
click at [1253, 218] on button "Search" at bounding box center [1271, 223] width 49 height 22
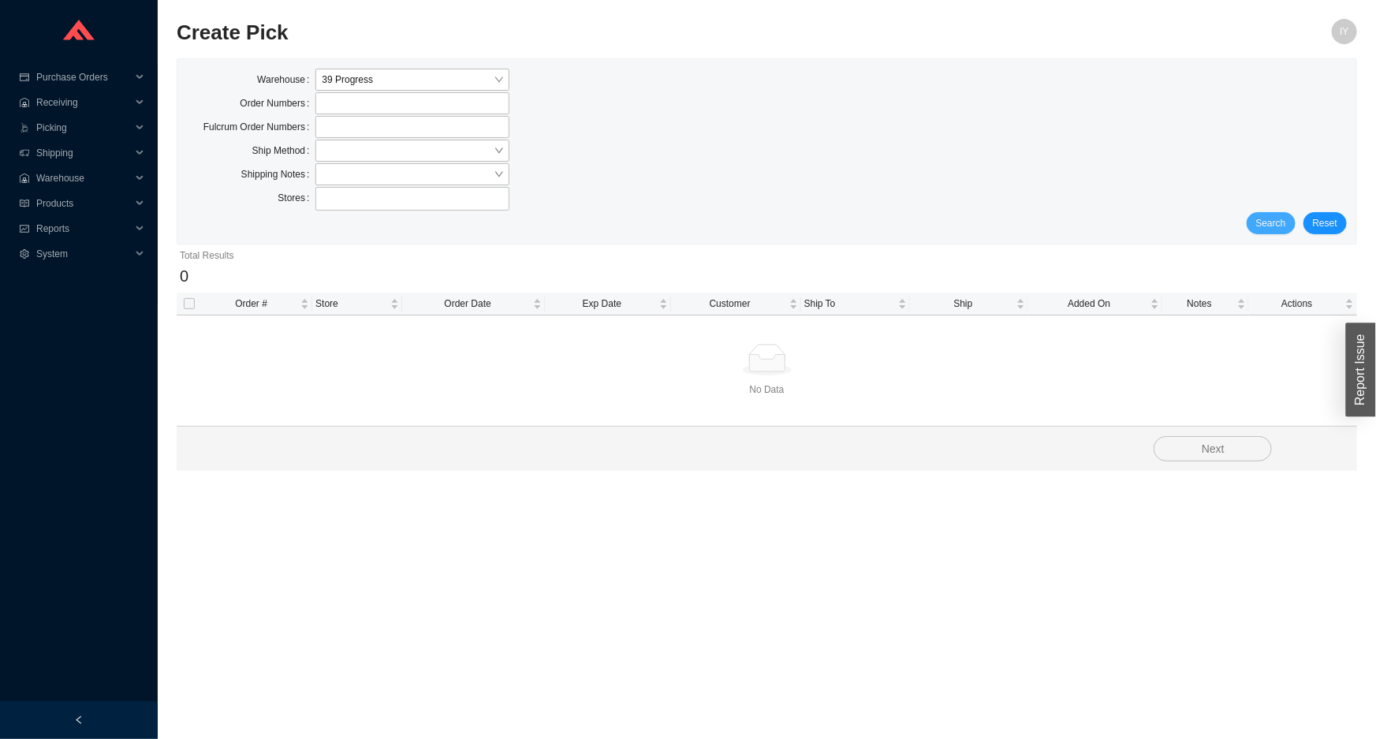
click at [1265, 223] on span "Search" at bounding box center [1271, 223] width 30 height 16
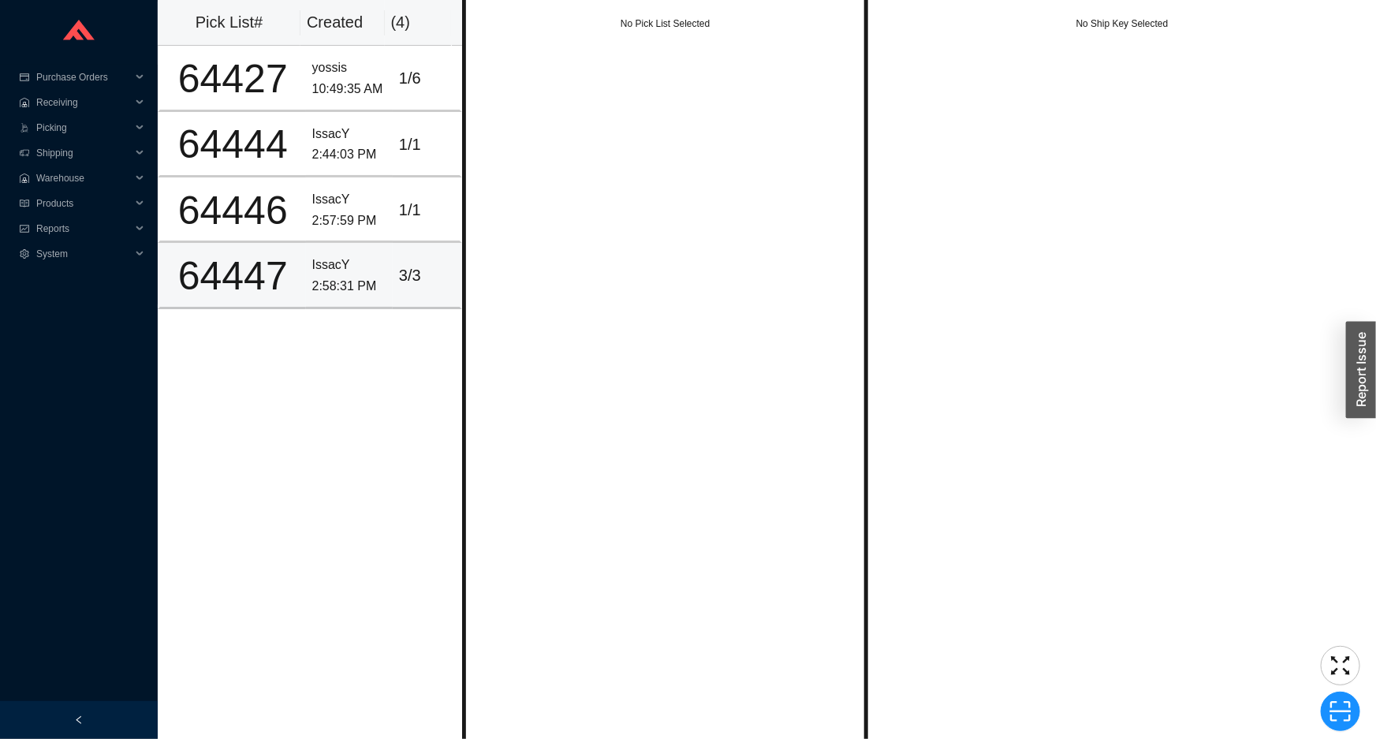
drag, startPoint x: 216, startPoint y: 286, endPoint x: 235, endPoint y: 263, distance: 29.7
click at [217, 284] on div "64447" at bounding box center [232, 275] width 133 height 39
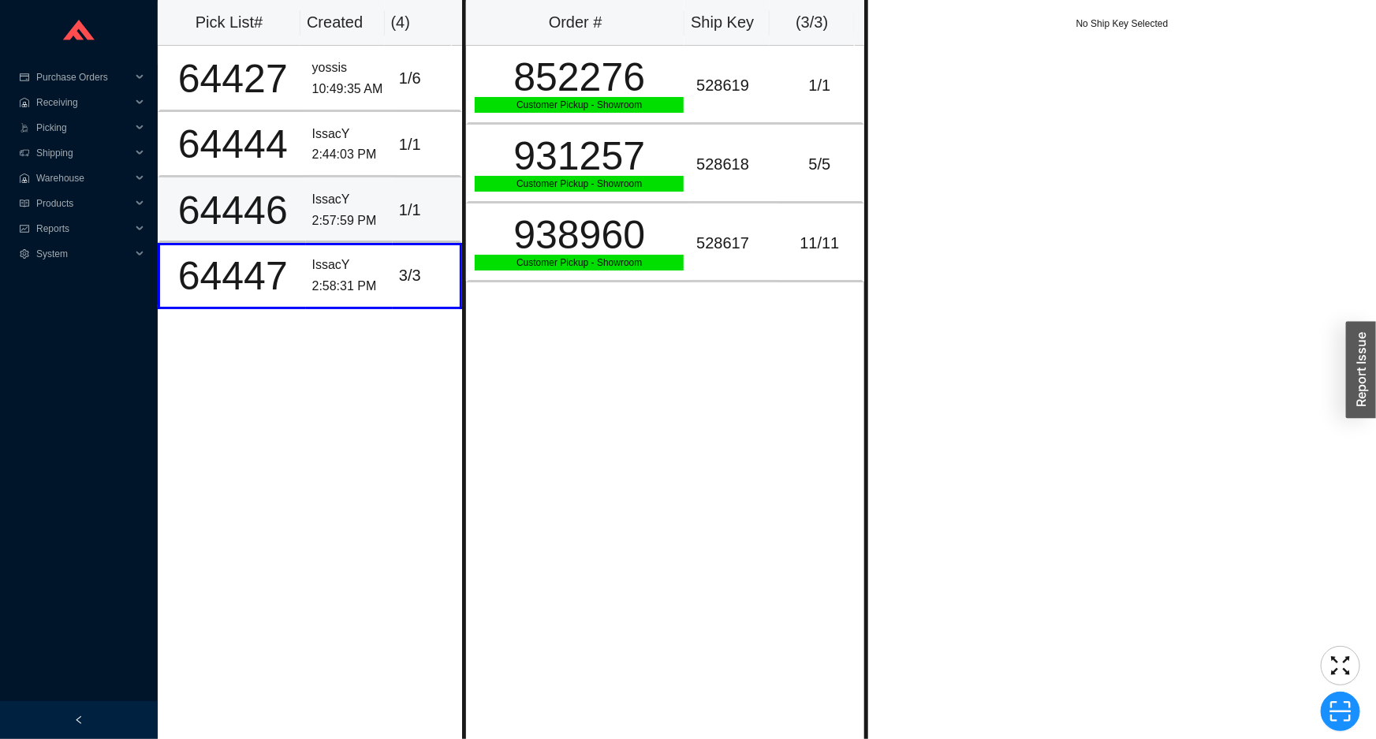
click at [393, 237] on td "1 / 1" at bounding box center [427, 209] width 69 height 65
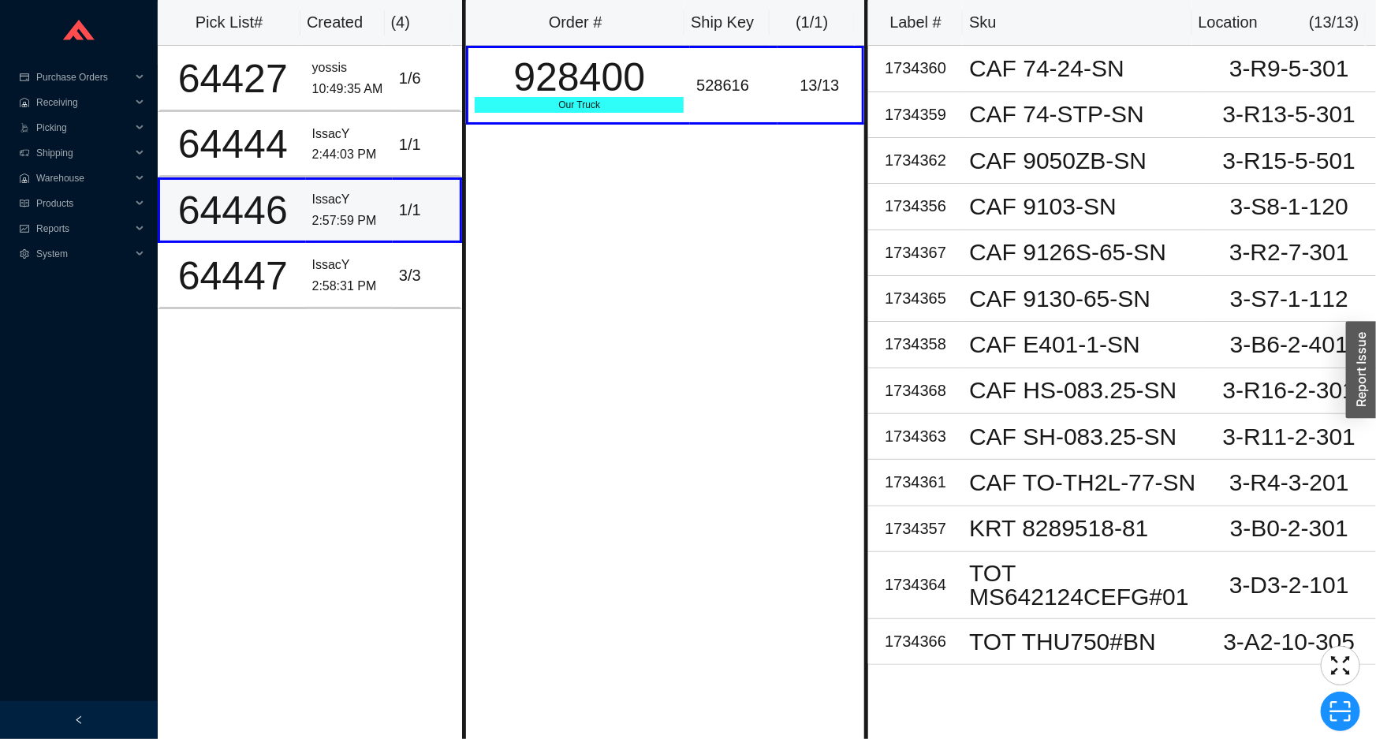
click at [396, 181] on td "1 / 1" at bounding box center [427, 209] width 69 height 65
drag, startPoint x: 387, startPoint y: 276, endPoint x: 390, endPoint y: 267, distance: 9.8
click at [393, 271] on td "3 / 3" at bounding box center [427, 275] width 69 height 65
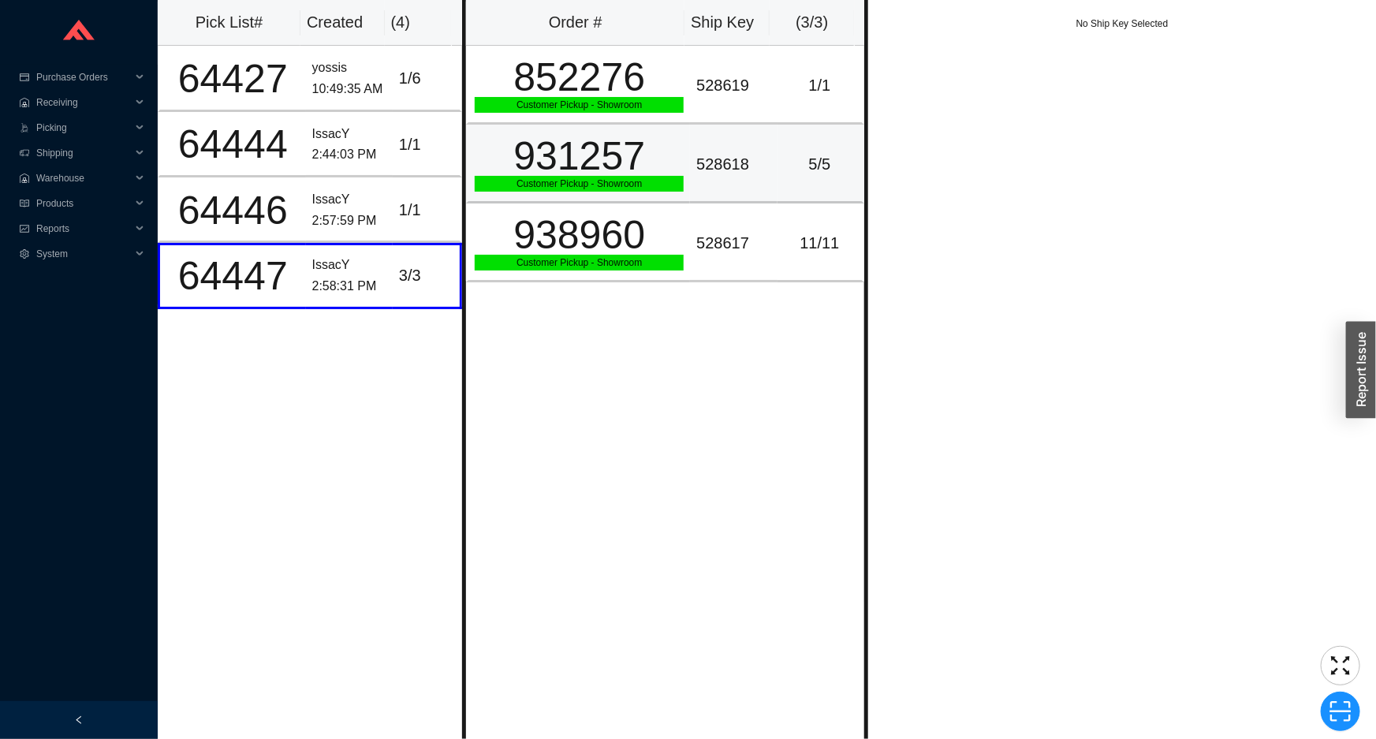
click at [649, 181] on div "Customer Pickup - Showroom" at bounding box center [579, 184] width 209 height 16
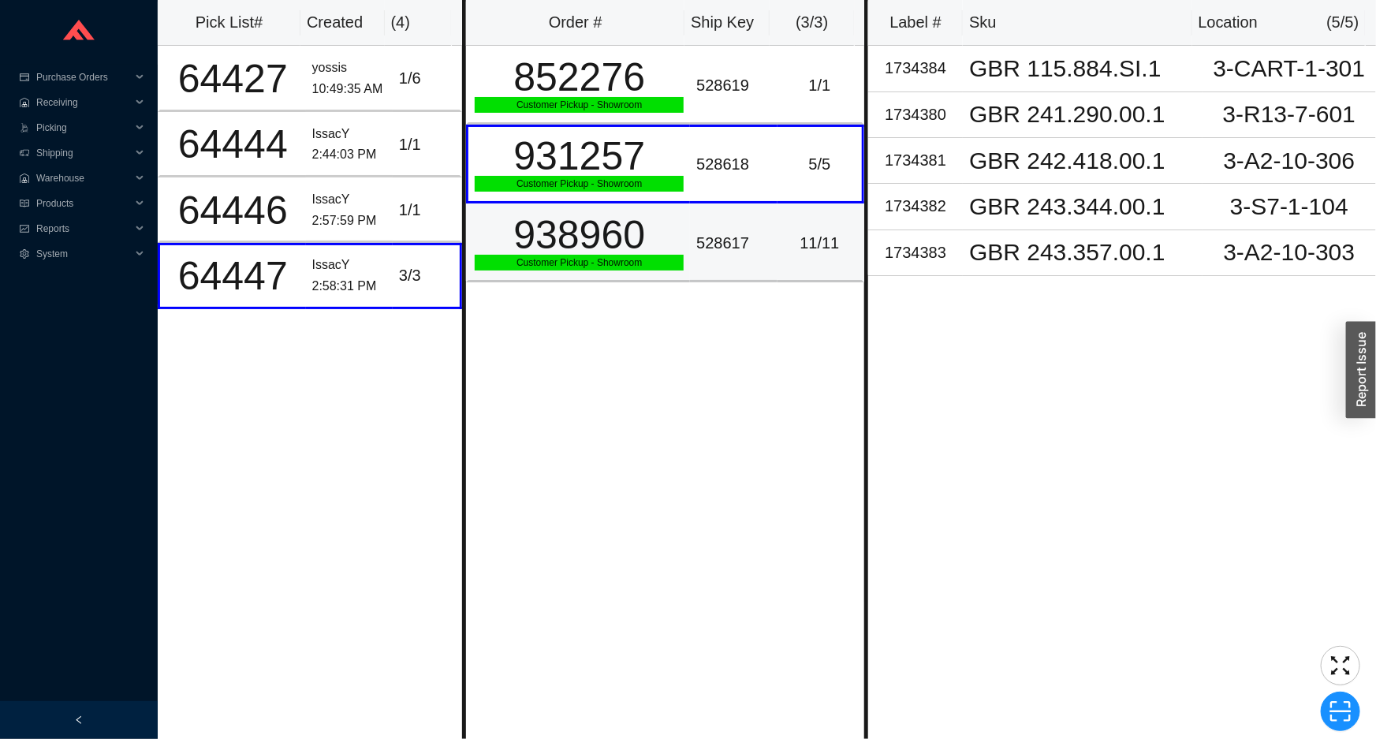
click at [659, 238] on div "938960" at bounding box center [579, 234] width 209 height 39
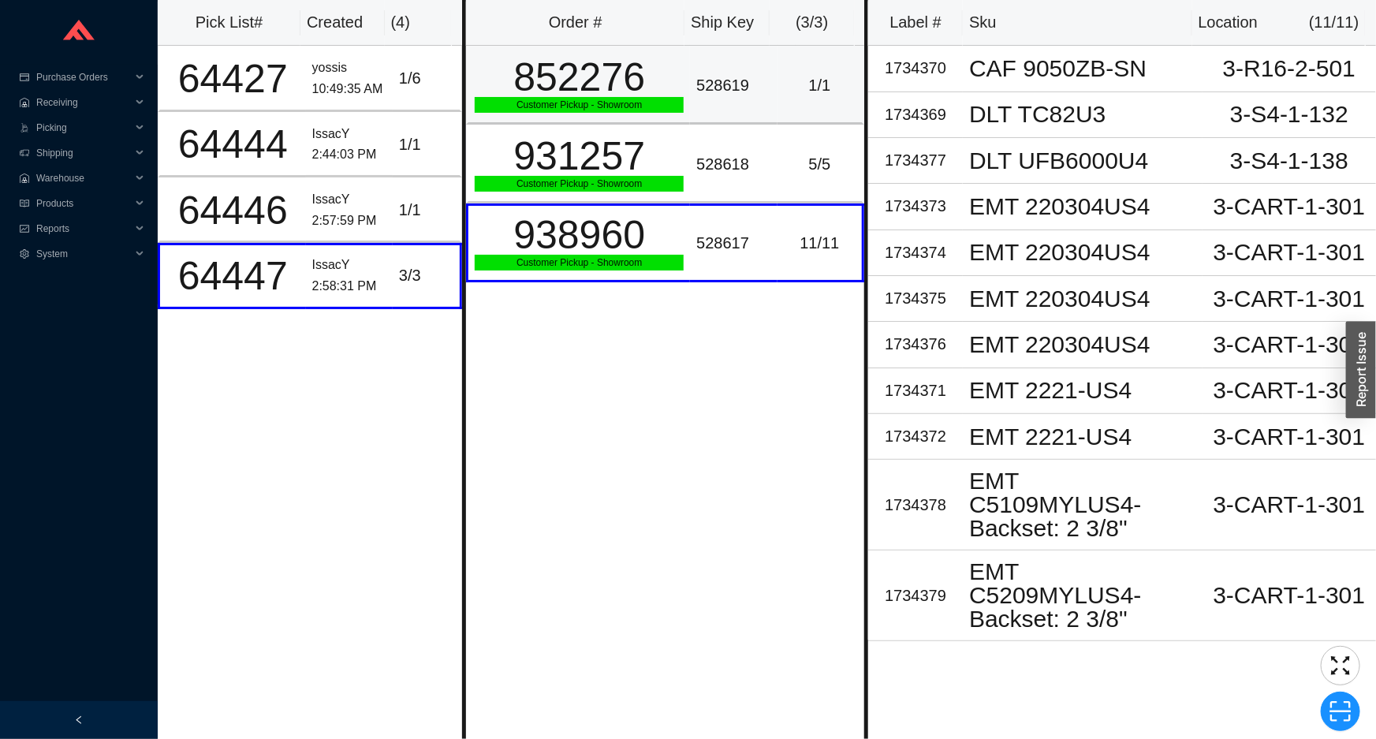
click at [618, 117] on td "852276 Customer Pickup - Showroom" at bounding box center [578, 85] width 224 height 79
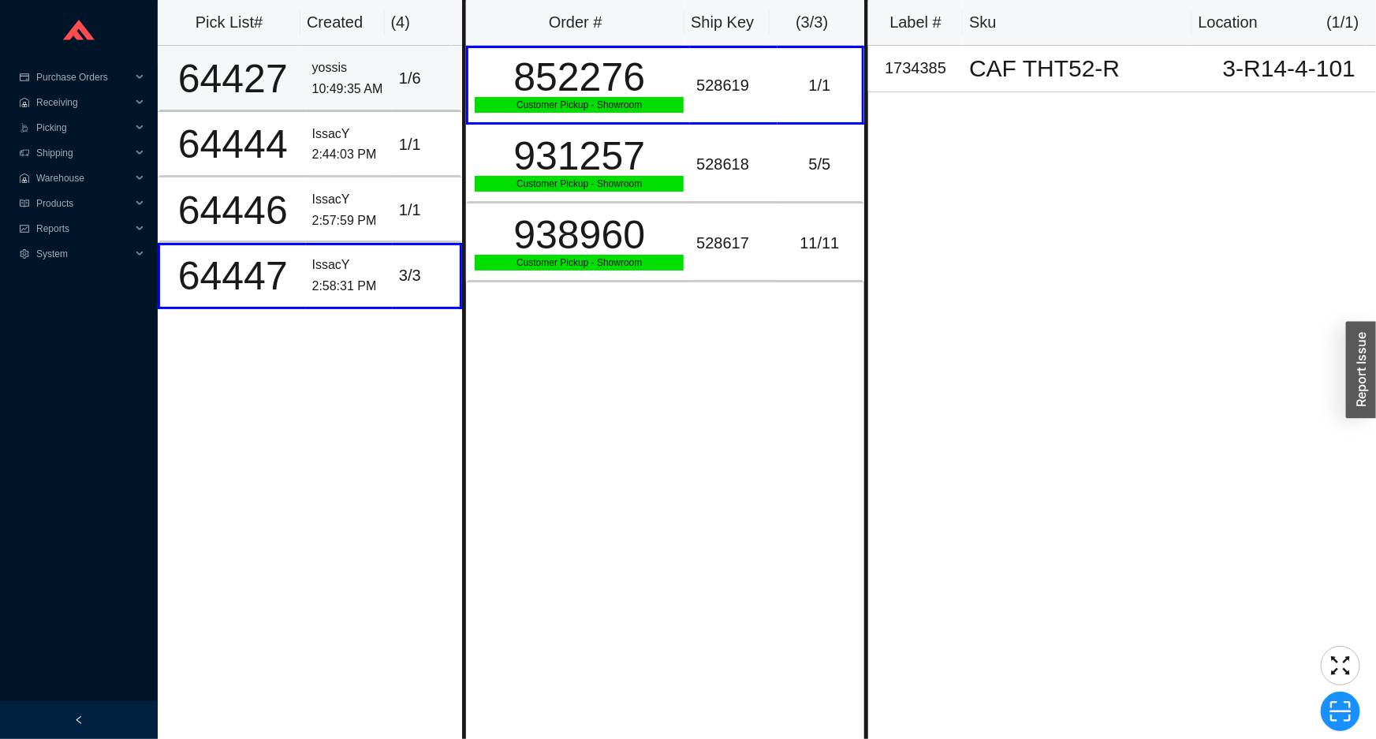
click at [327, 76] on div "yossis" at bounding box center [349, 68] width 74 height 21
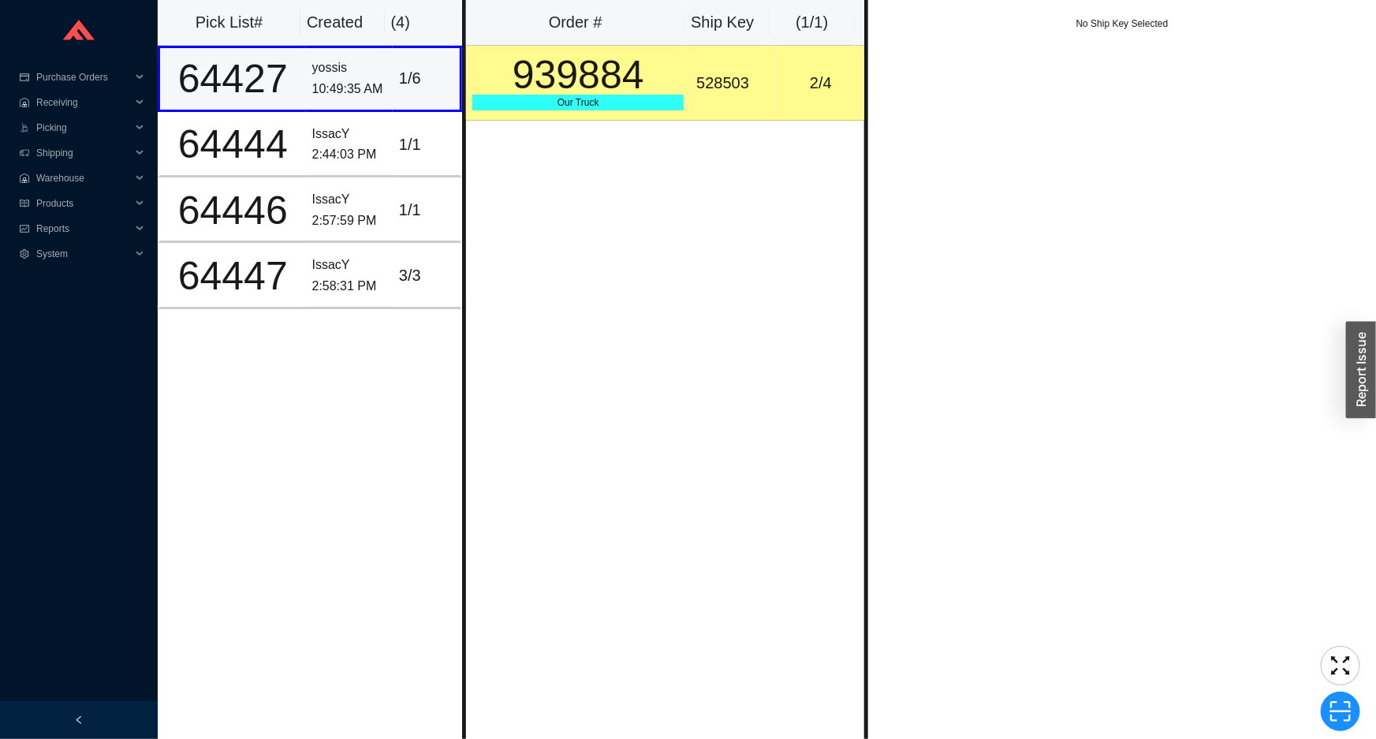
click at [431, 107] on td "1 / 6" at bounding box center [427, 78] width 69 height 65
click at [431, 123] on td "1 / 1" at bounding box center [427, 144] width 69 height 65
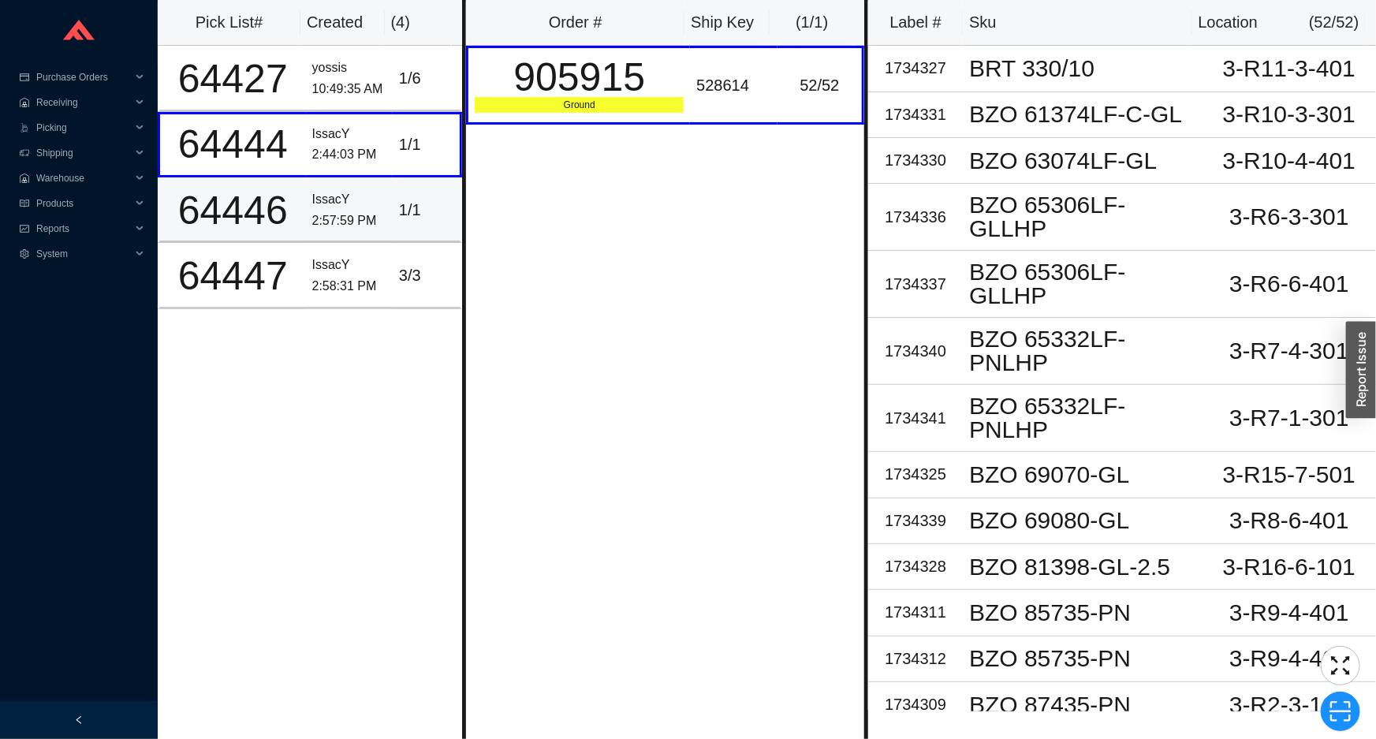
click at [415, 200] on div "1 / 1" at bounding box center [426, 210] width 54 height 26
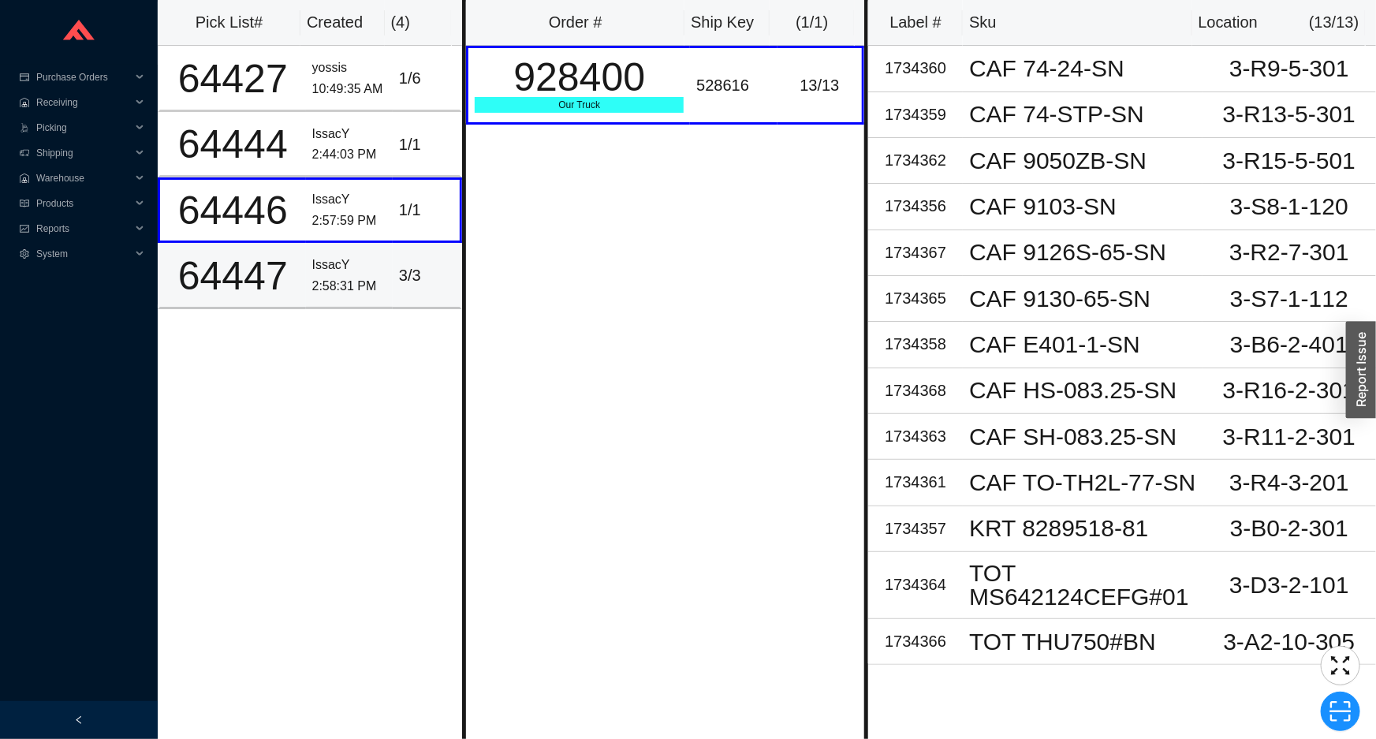
click at [399, 267] on div "3 / 3" at bounding box center [426, 276] width 54 height 26
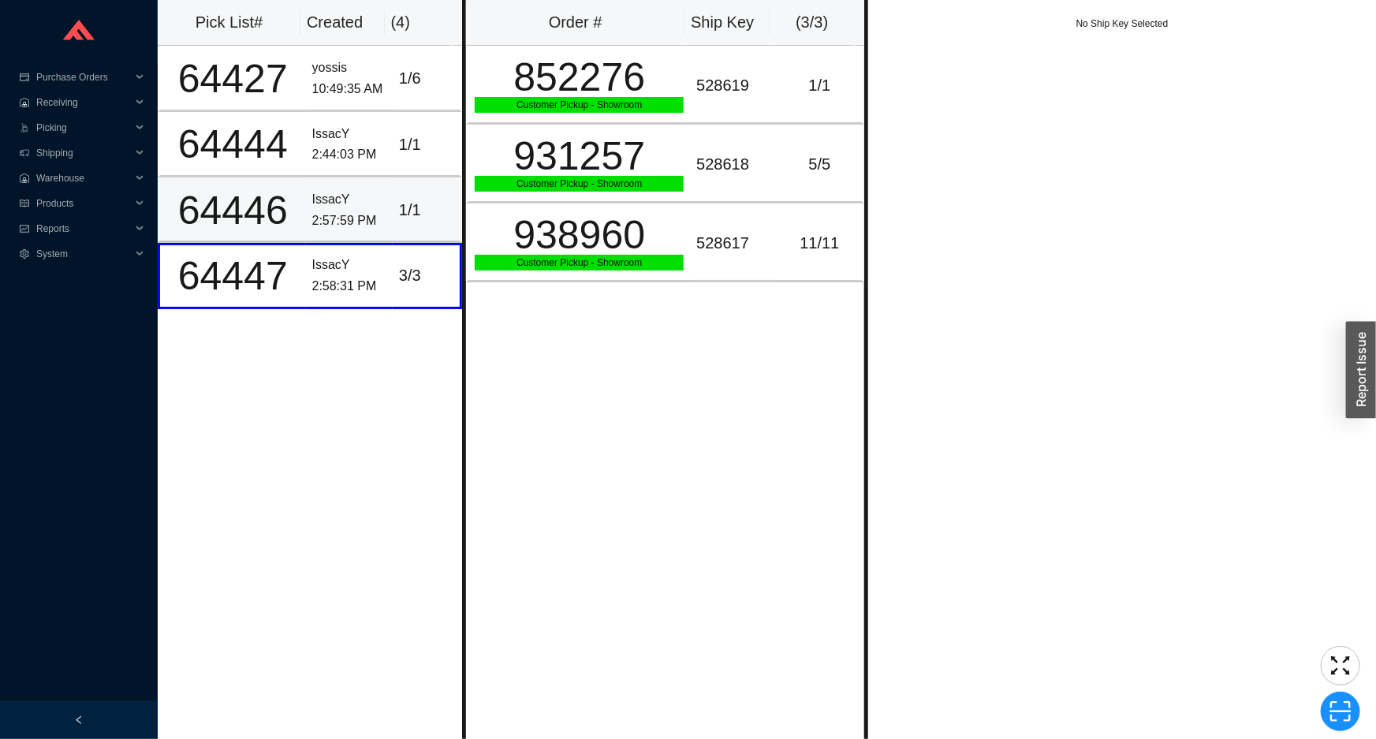
click at [346, 202] on div "IssacY" at bounding box center [349, 199] width 74 height 21
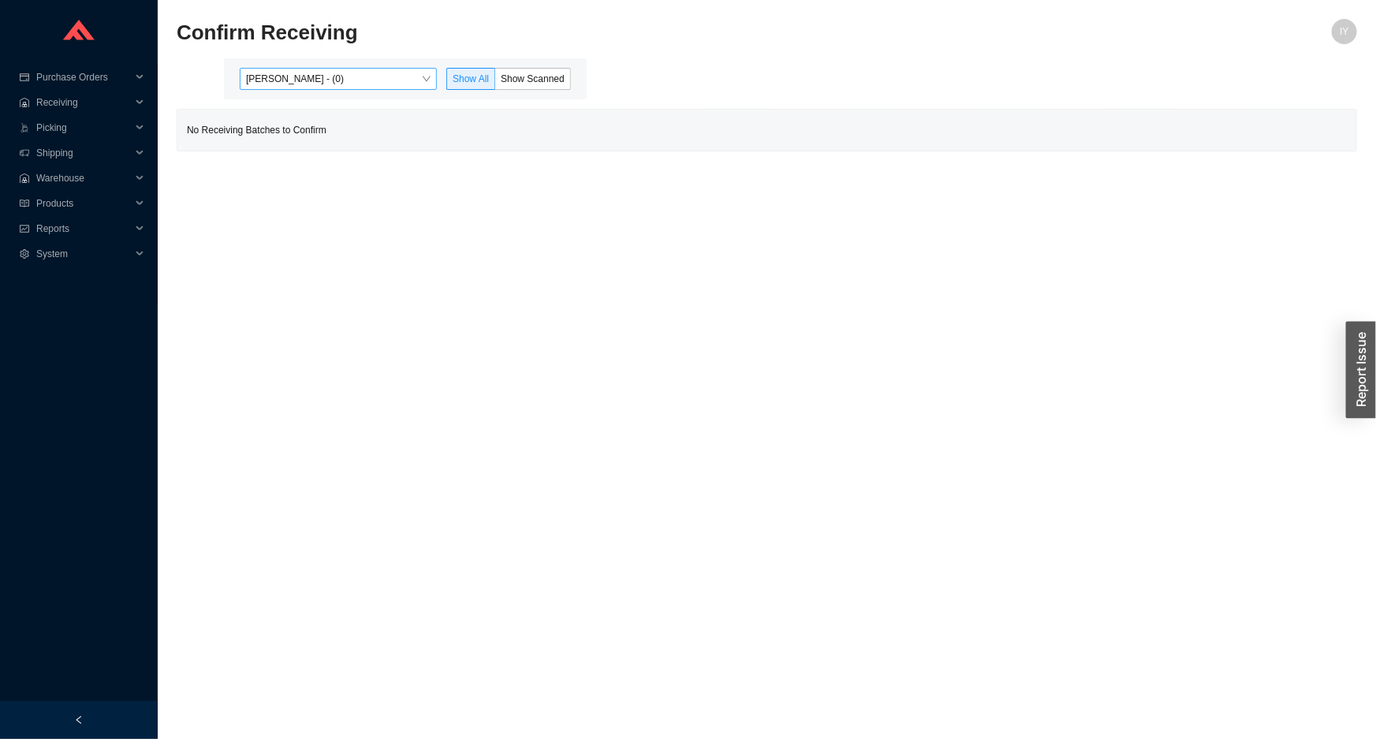
drag, startPoint x: 378, startPoint y: 67, endPoint x: 356, endPoint y: 71, distance: 21.7
click at [367, 69] on div "Issac Yoselovsky - (0) Show All Show Scanned" at bounding box center [405, 78] width 363 height 41
click at [356, 71] on span "Issac Yoselovsky - (0)" at bounding box center [338, 79] width 185 height 21
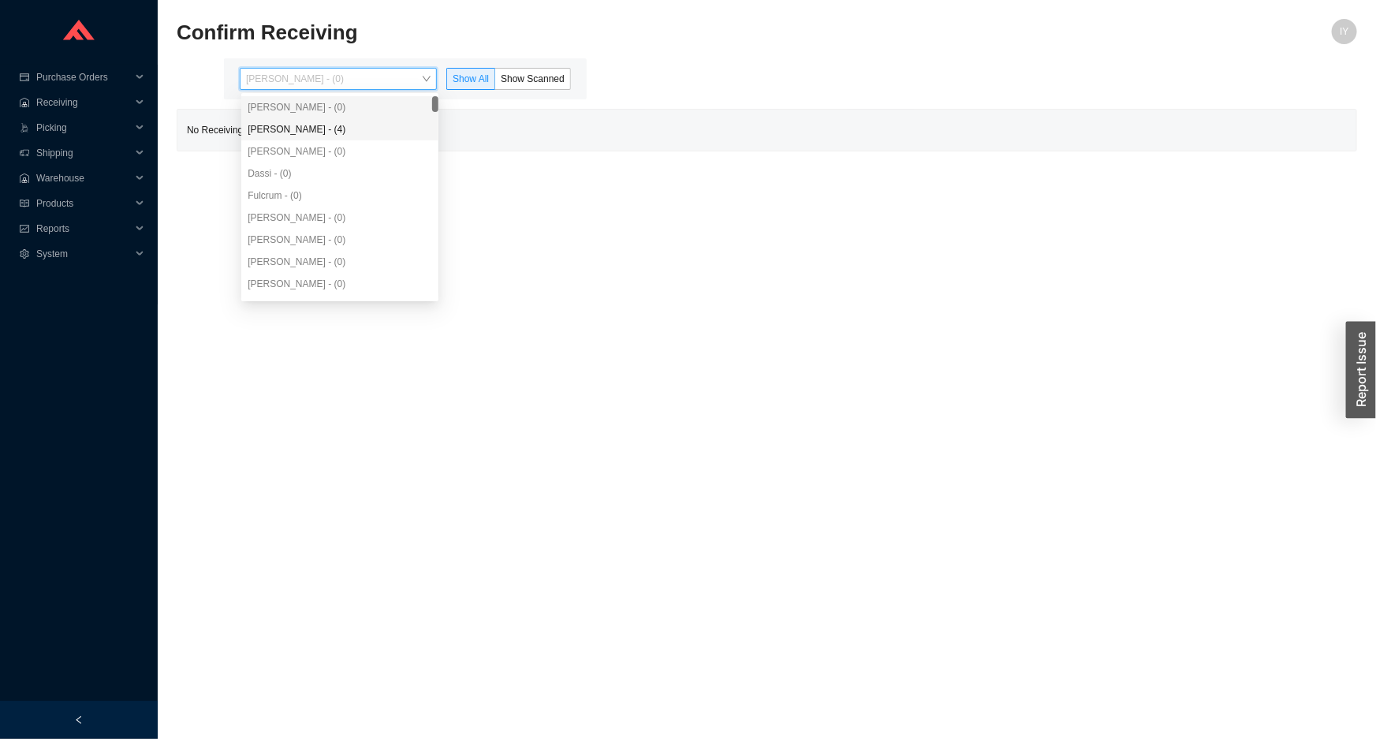
click at [304, 122] on div "Angel Negron - (4)" at bounding box center [340, 129] width 185 height 14
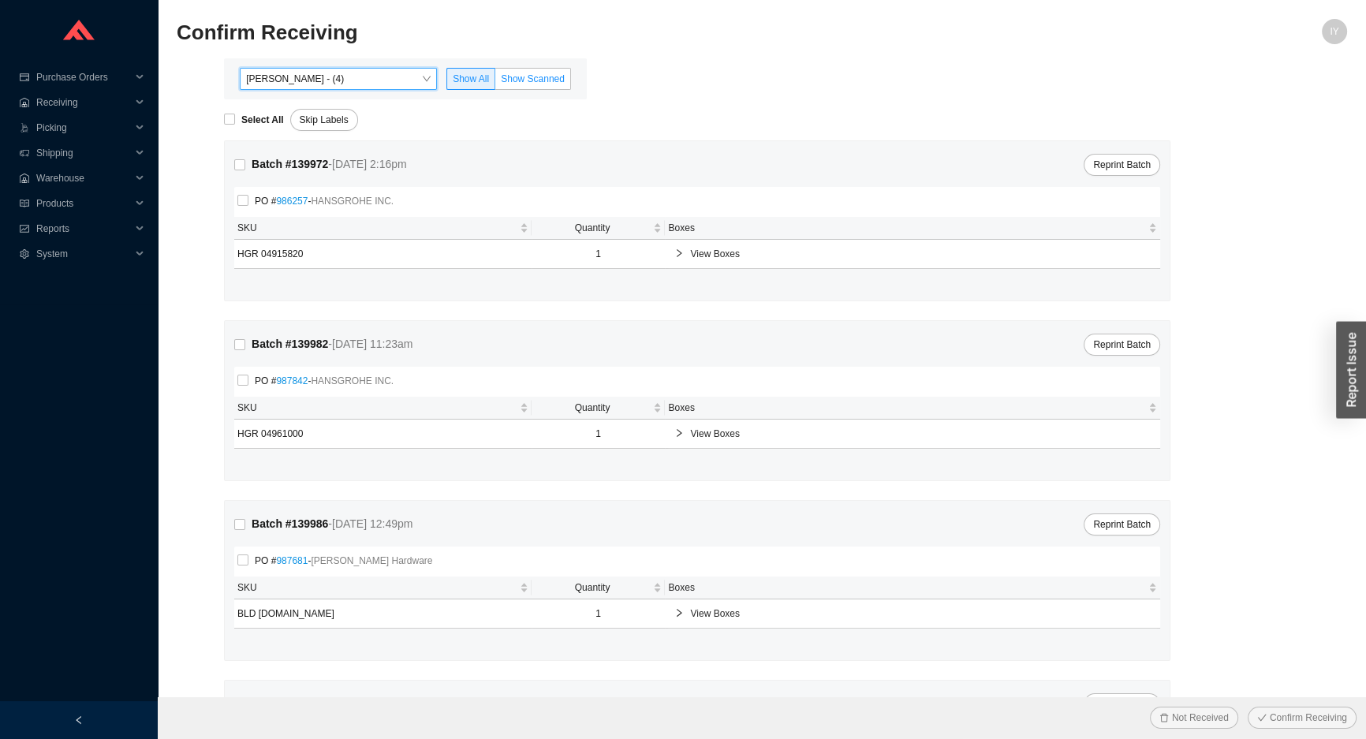
click at [503, 80] on span "Show Scanned" at bounding box center [533, 78] width 64 height 11
click at [495, 82] on input "Show Scanned" at bounding box center [495, 82] width 0 height 0
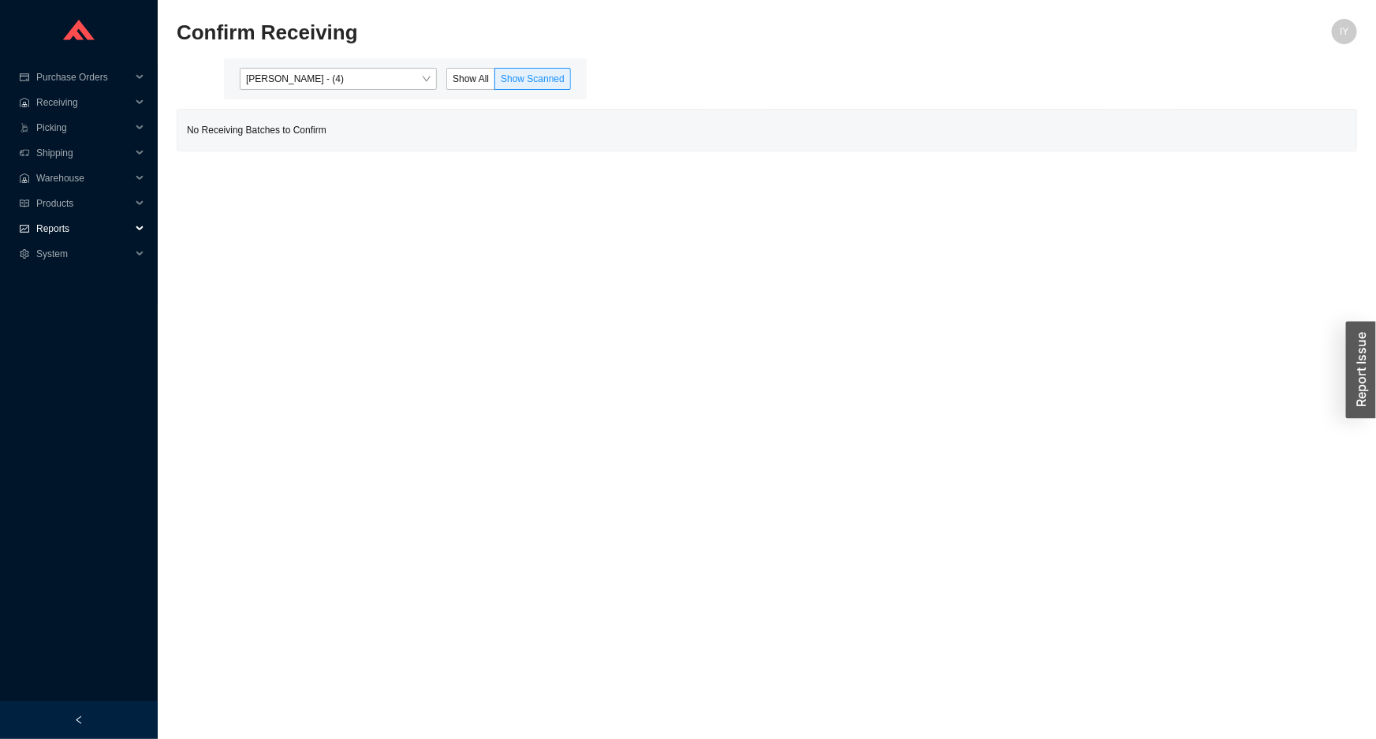
click at [20, 229] on icon "fund" at bounding box center [24, 228] width 9 height 7
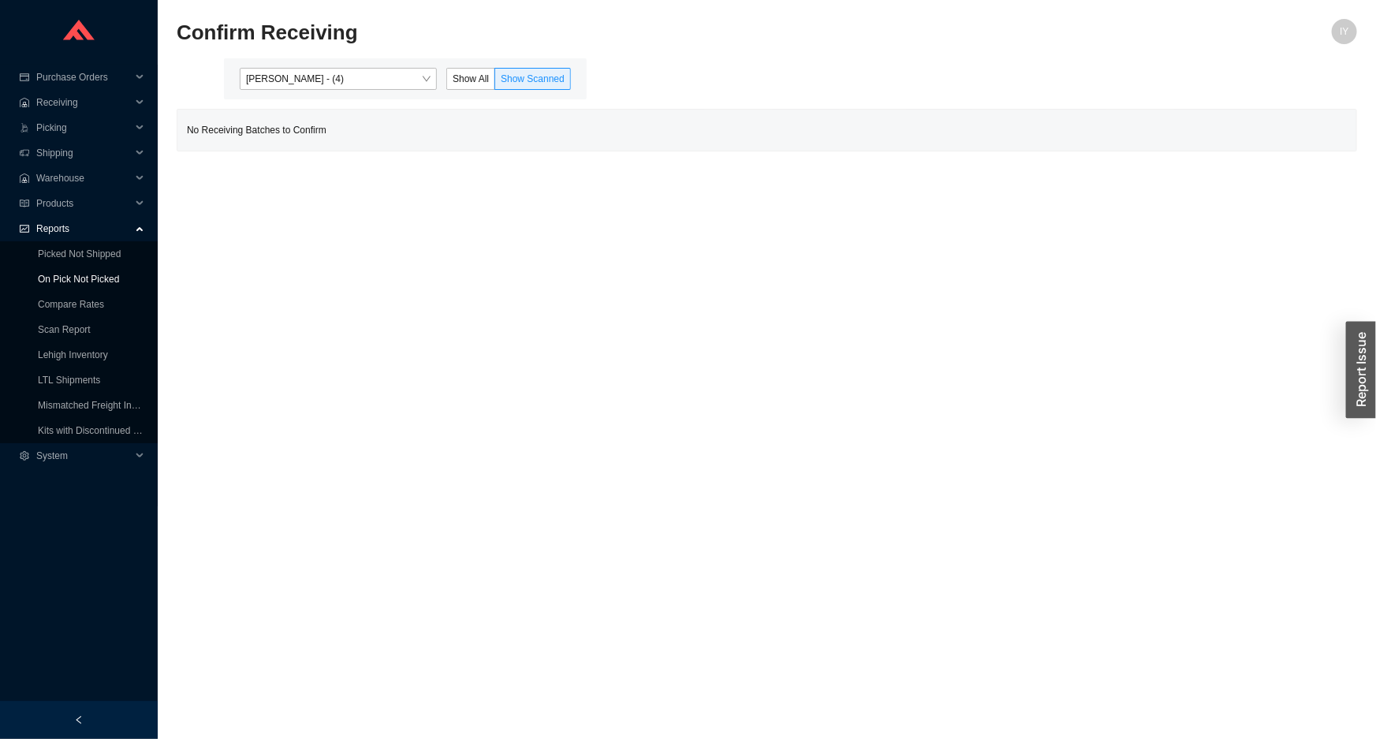
drag, startPoint x: 24, startPoint y: 237, endPoint x: 40, endPoint y: 282, distance: 47.2
click at [40, 282] on link "On Pick Not Picked" at bounding box center [78, 279] width 81 height 11
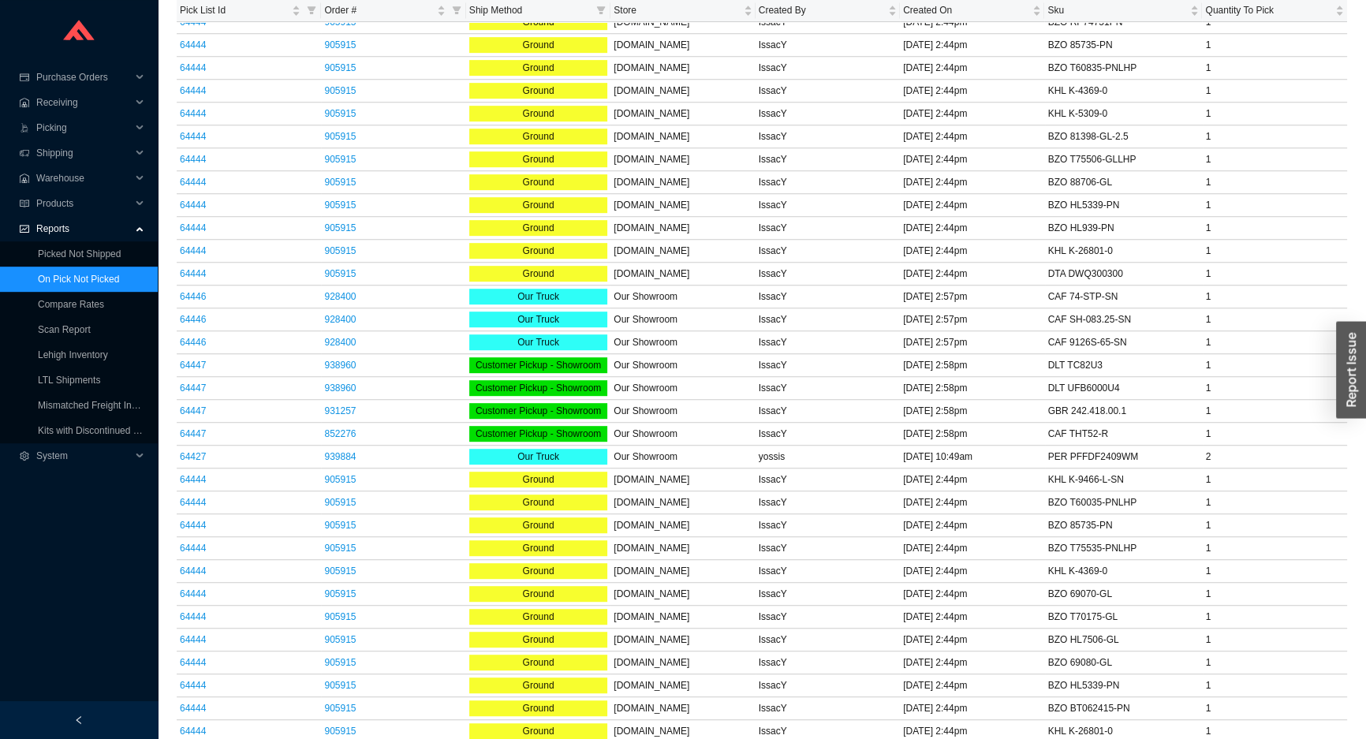
scroll to position [1167, 0]
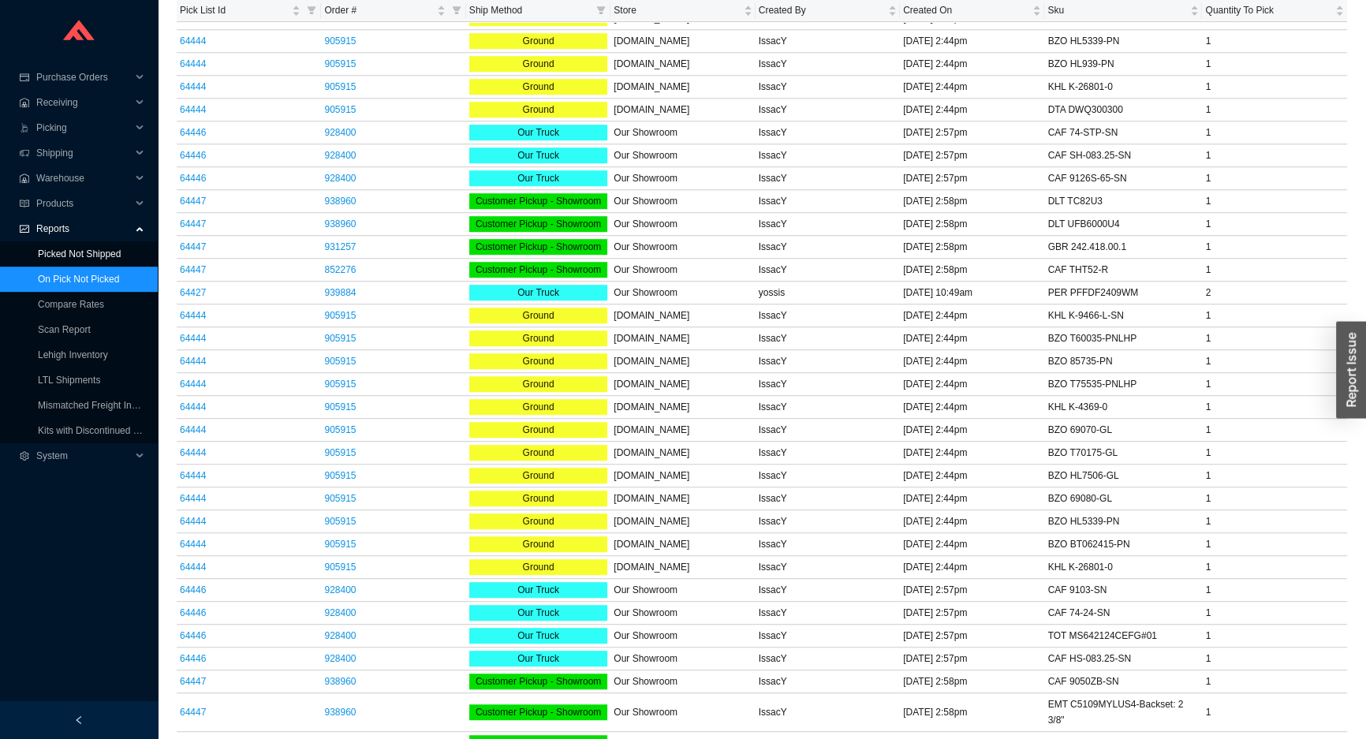
click at [69, 258] on link "Picked Not Shipped" at bounding box center [79, 253] width 83 height 11
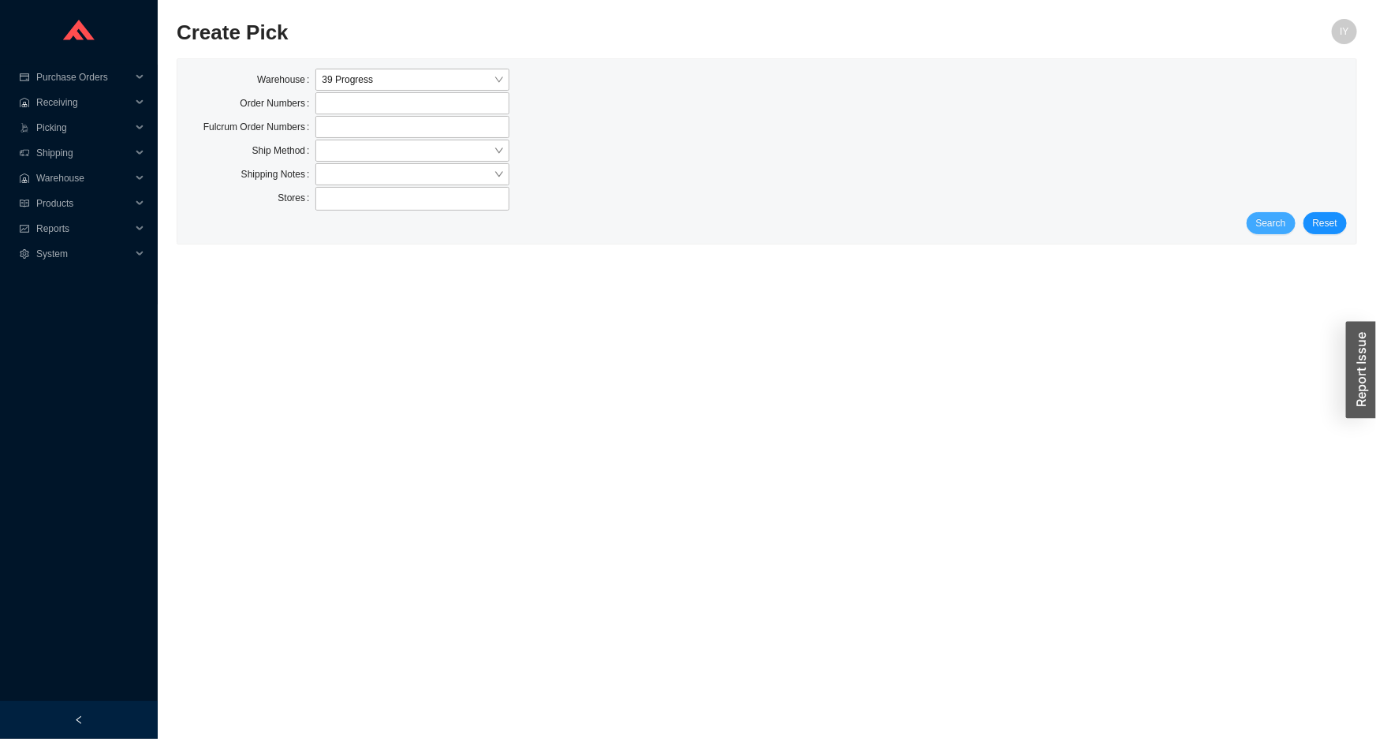
click at [1257, 219] on button "Search" at bounding box center [1271, 223] width 49 height 22
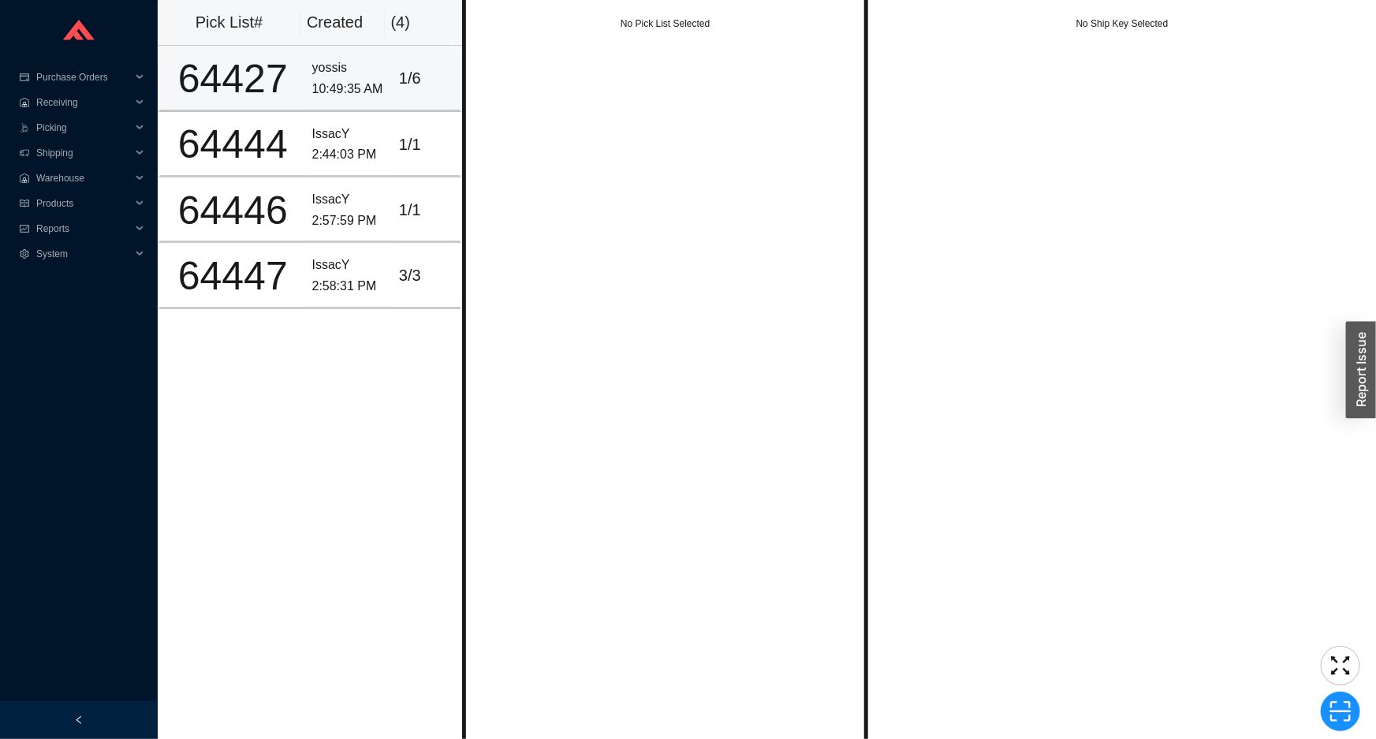
click at [334, 86] on div "10:49:35 AM" at bounding box center [349, 89] width 74 height 21
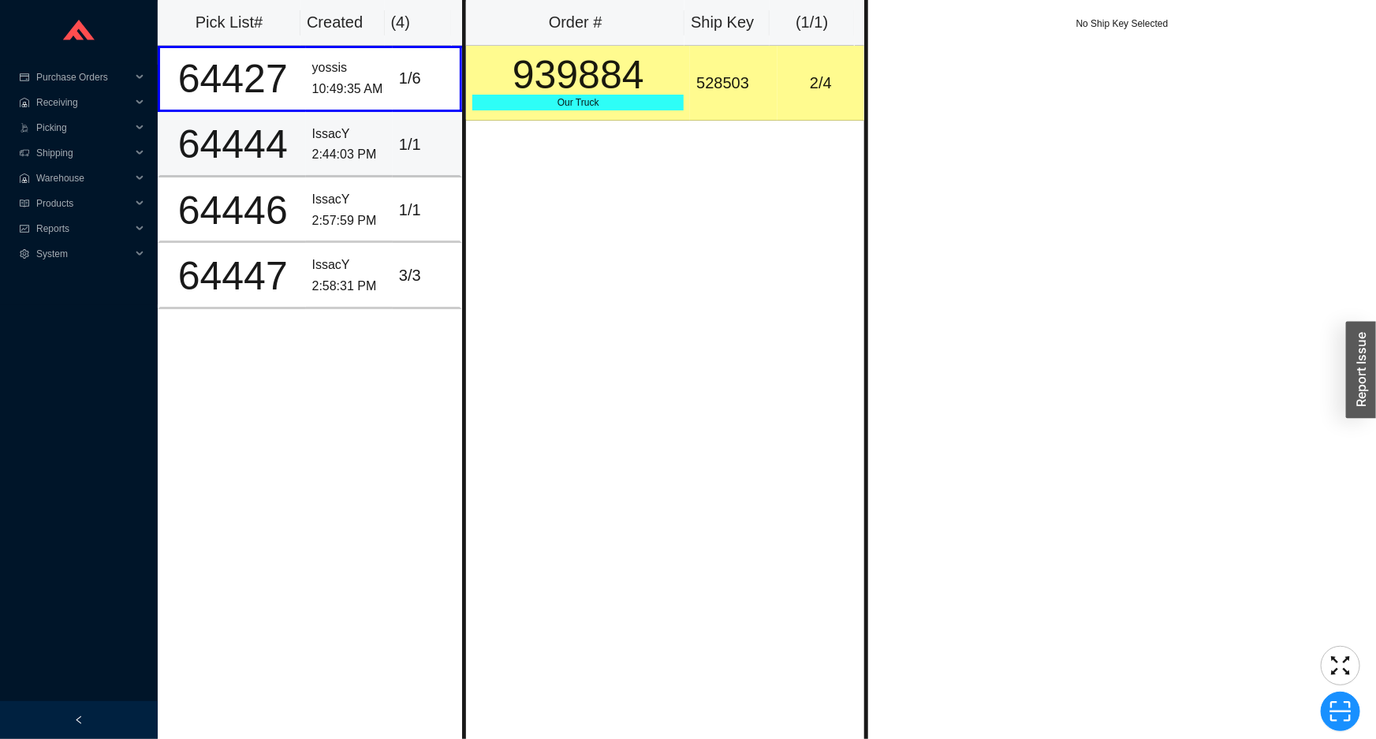
drag, startPoint x: 342, startPoint y: 125, endPoint x: 344, endPoint y: 155, distance: 29.2
click at [343, 125] on div "IssacY" at bounding box center [349, 134] width 74 height 21
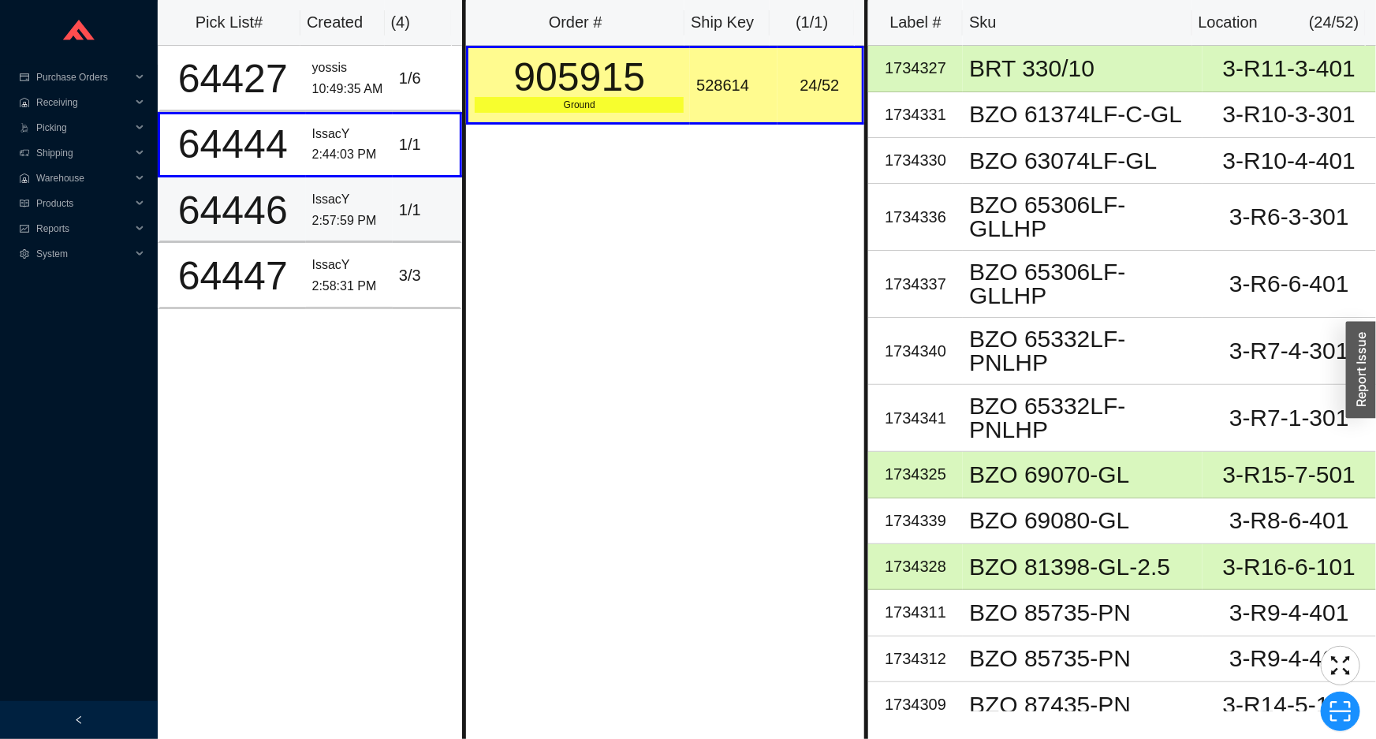
click at [345, 181] on td "IssacY 2:57:59 PM" at bounding box center [349, 209] width 87 height 65
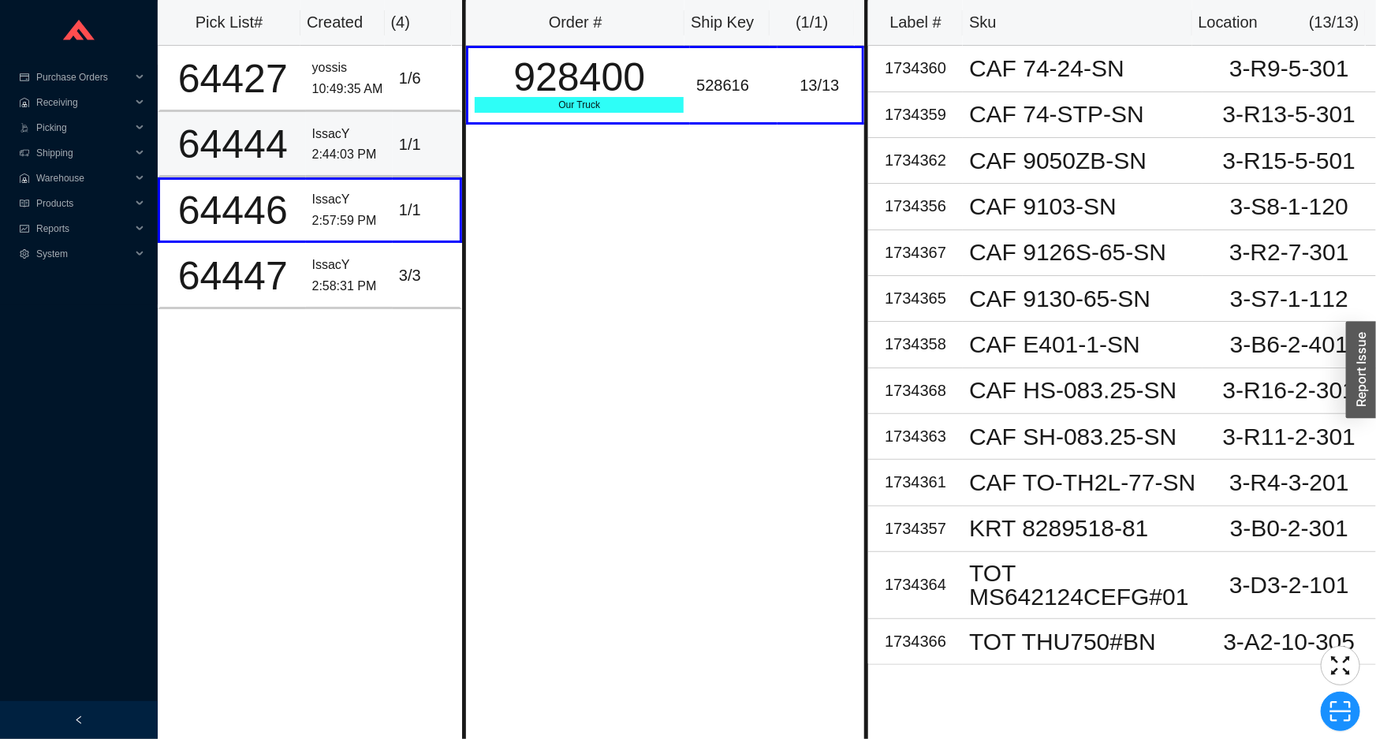
click at [361, 174] on td "IssacY 2:44:03 PM" at bounding box center [349, 144] width 87 height 65
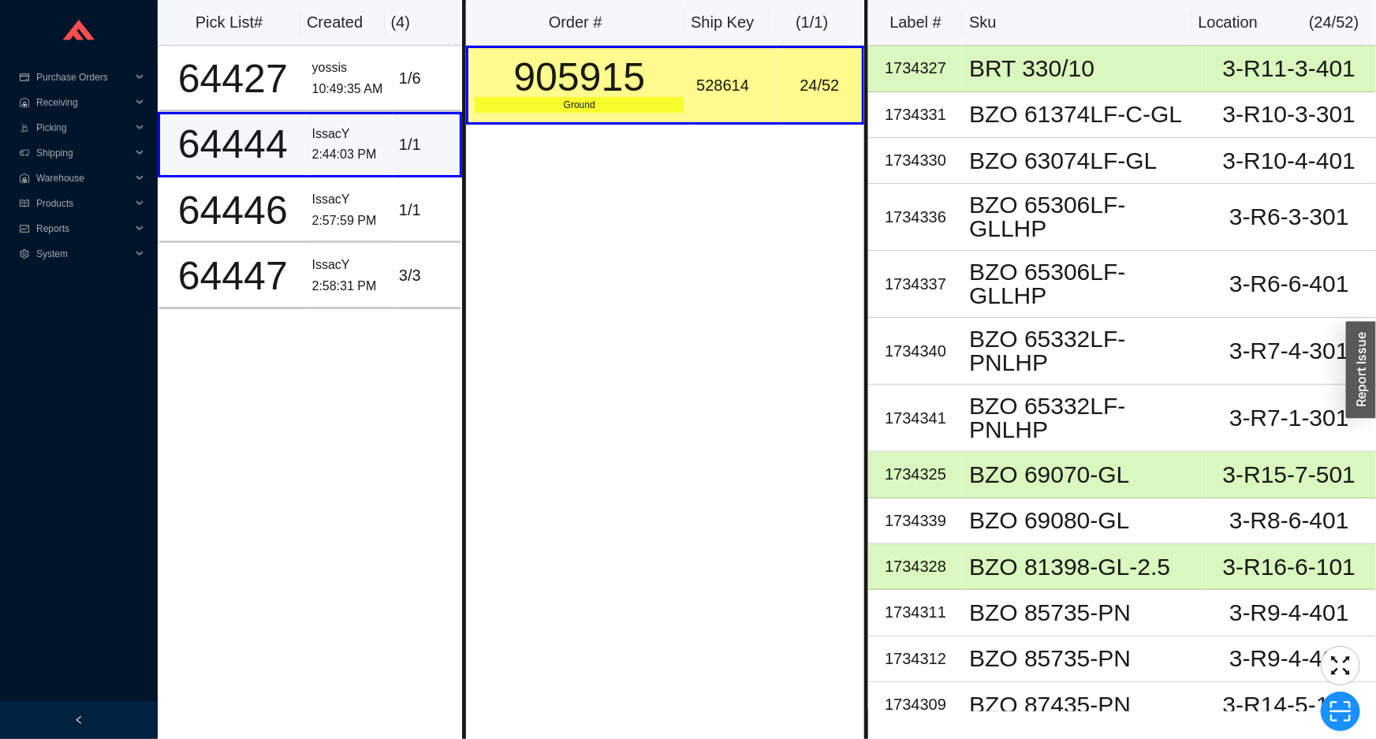
click at [360, 155] on div "2:44:03 PM" at bounding box center [349, 154] width 74 height 21
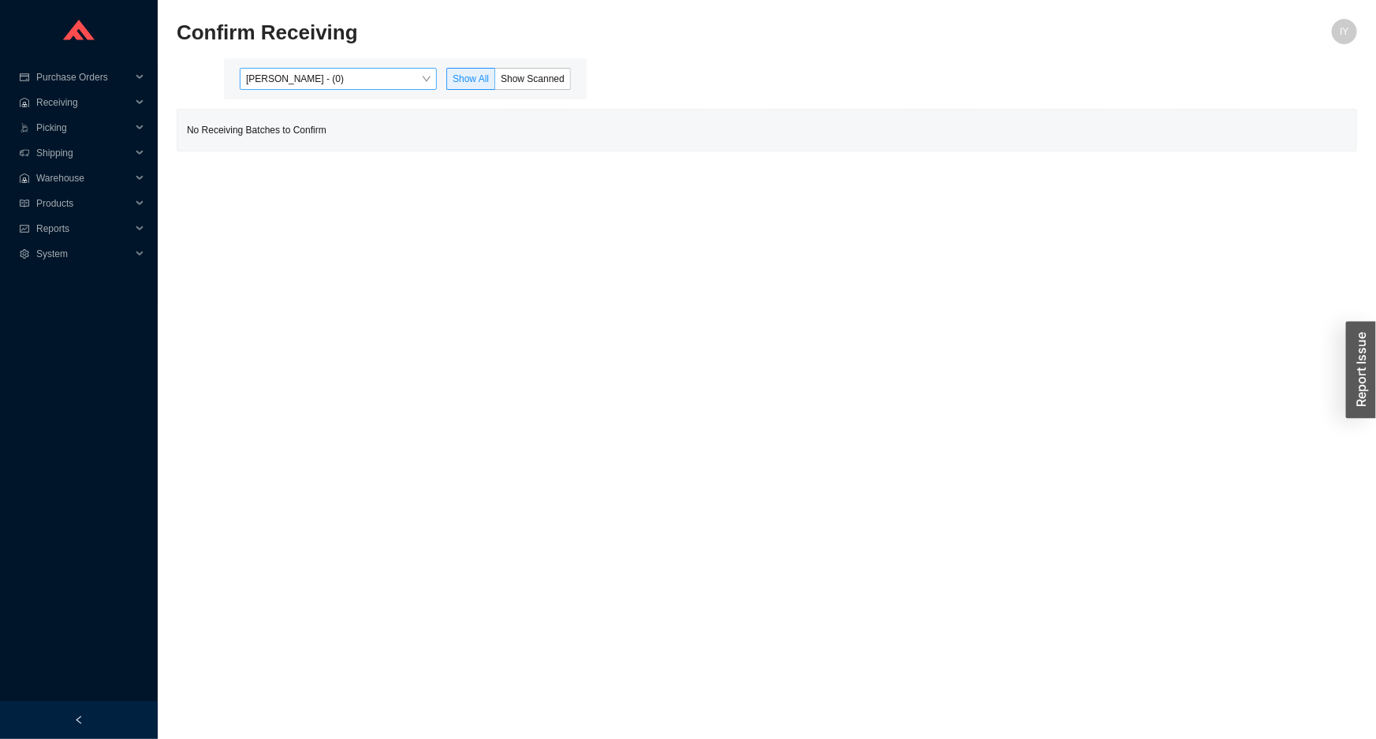
click at [348, 84] on span "[PERSON_NAME] - (0)" at bounding box center [338, 79] width 185 height 21
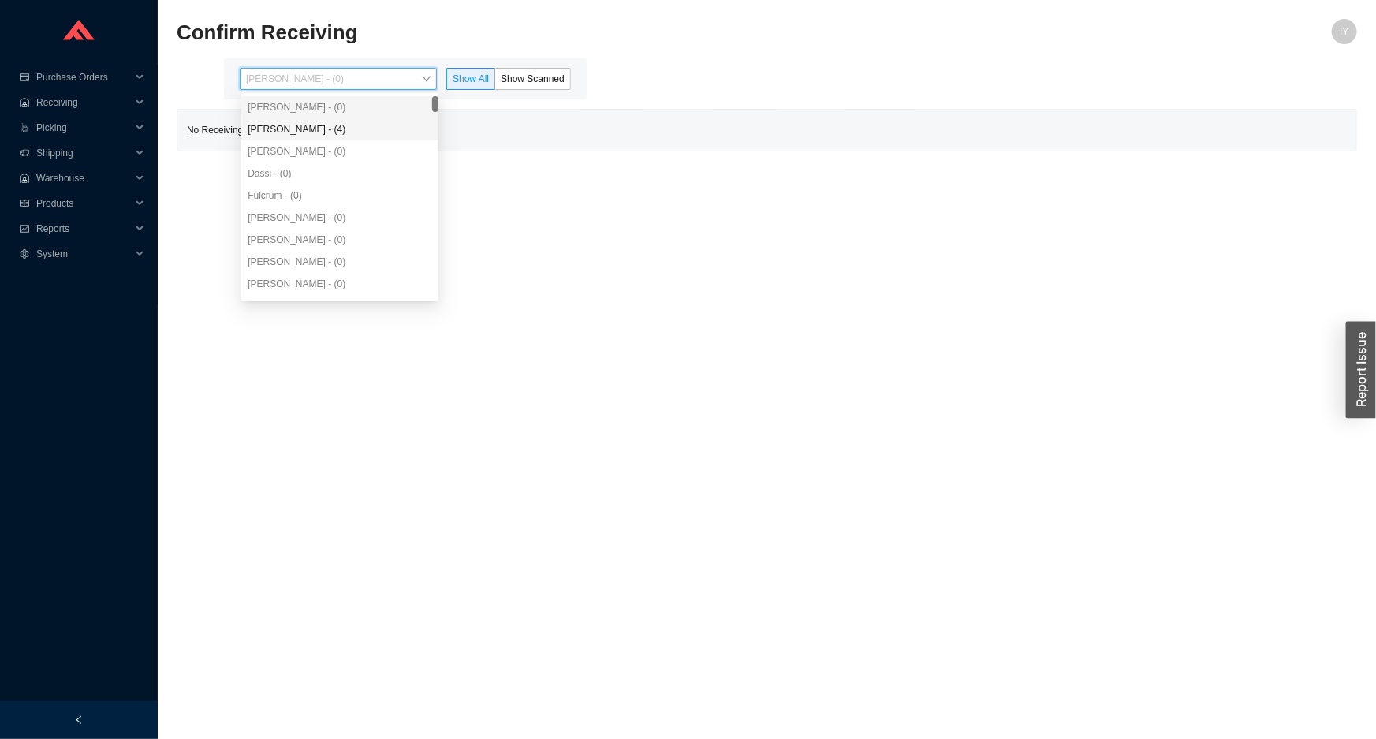
drag, startPoint x: 364, startPoint y: 126, endPoint x: 383, endPoint y: 118, distance: 20.5
click at [383, 118] on div "Angel Negron - (4)" at bounding box center [339, 129] width 197 height 22
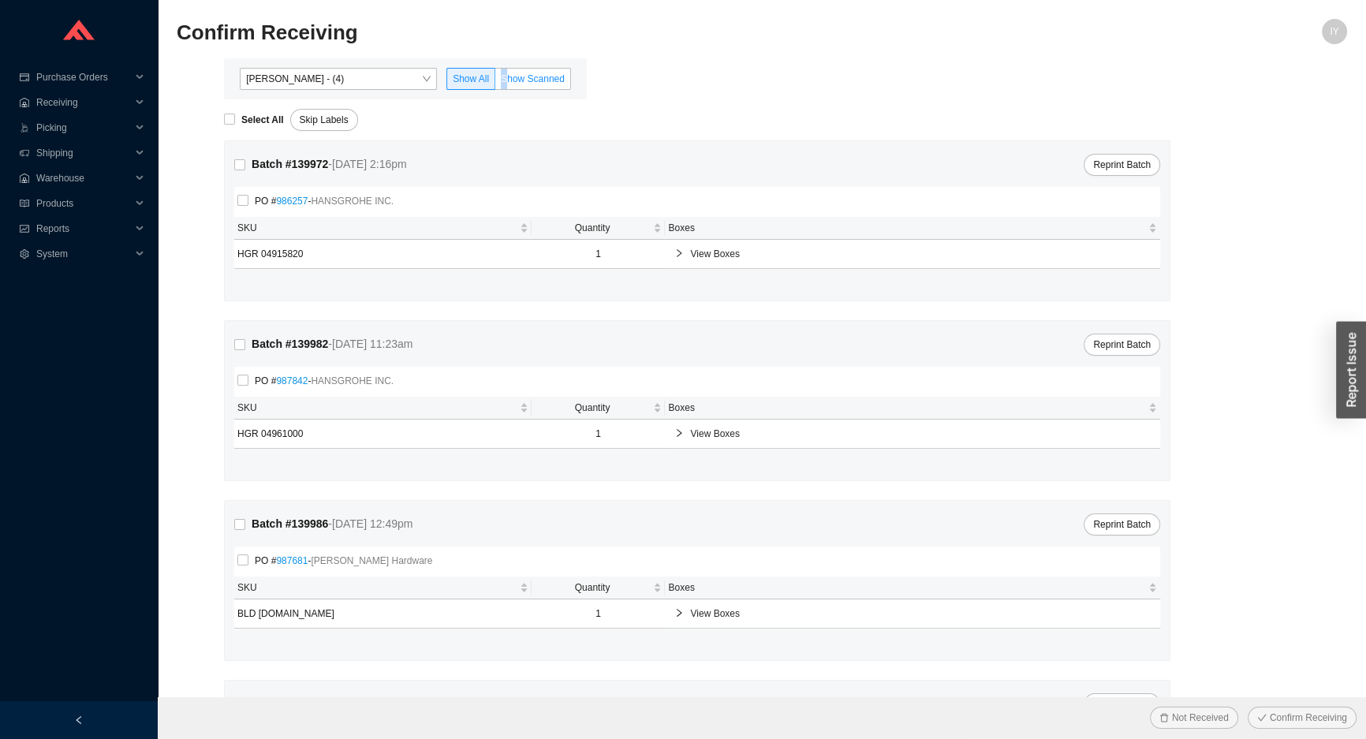
click at [506, 77] on span "Show Scanned" at bounding box center [533, 78] width 64 height 11
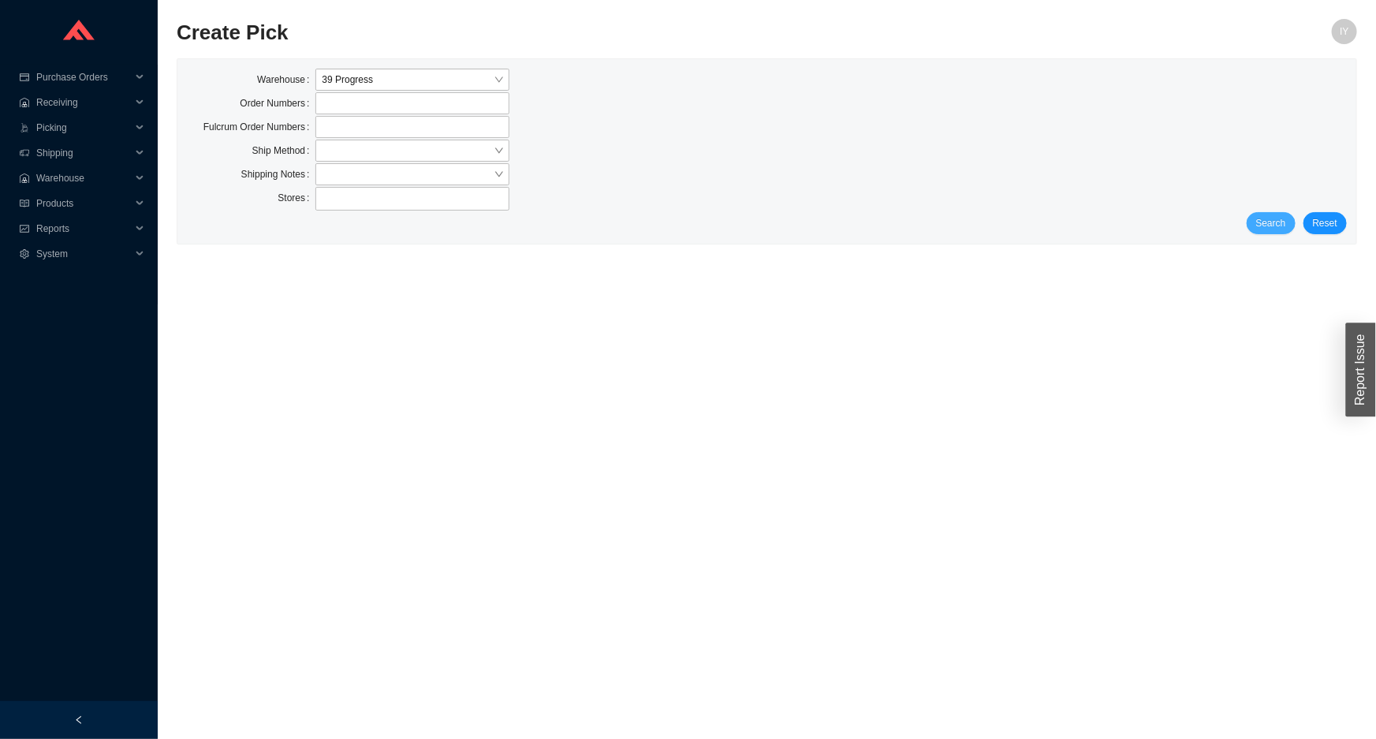
click at [1281, 224] on span "Search" at bounding box center [1271, 223] width 30 height 16
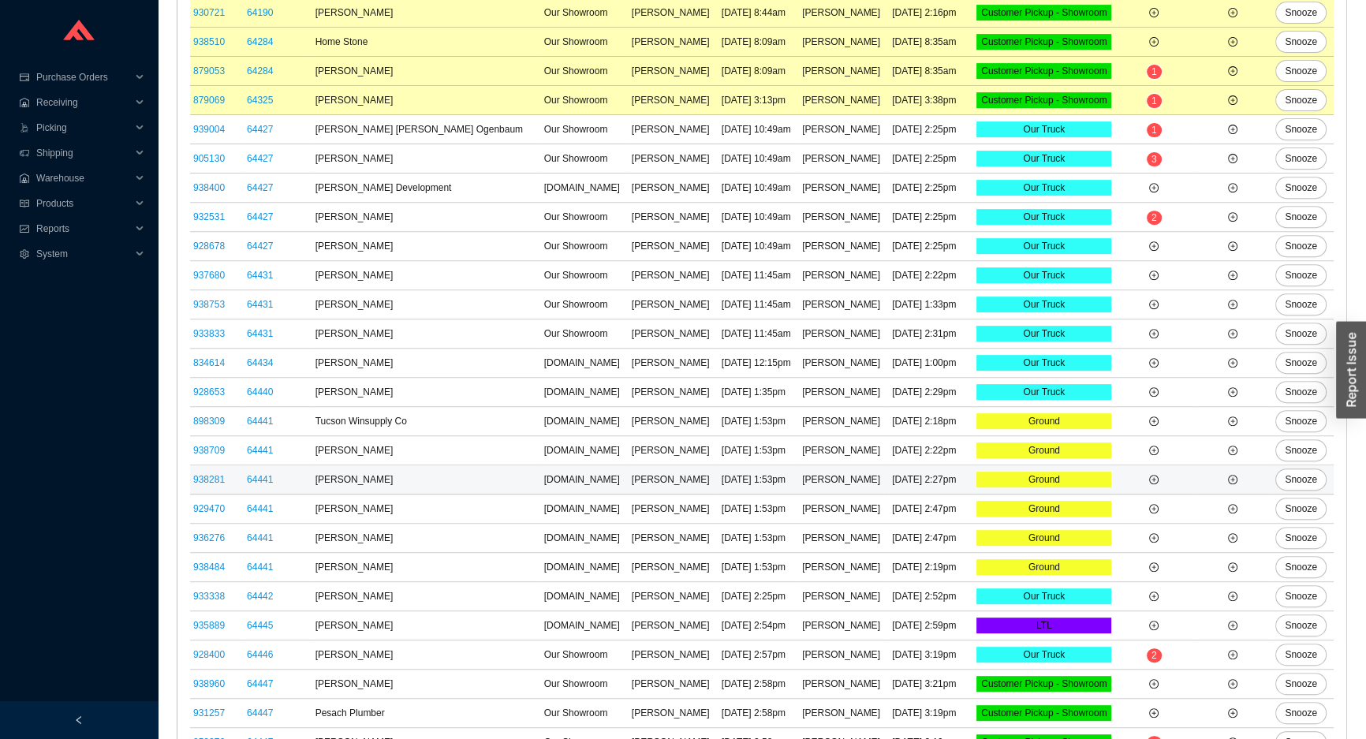
scroll to position [812, 0]
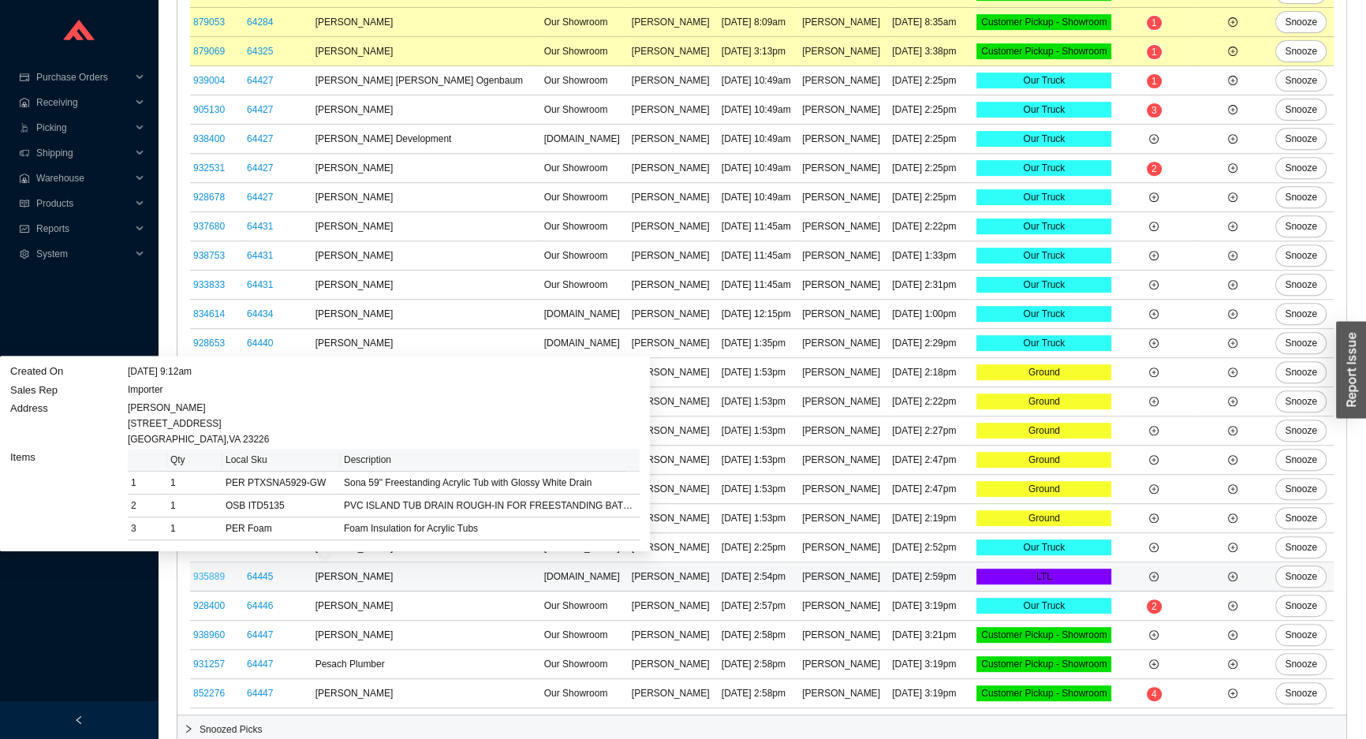
click at [218, 573] on link "935889" at bounding box center [209, 576] width 32 height 11
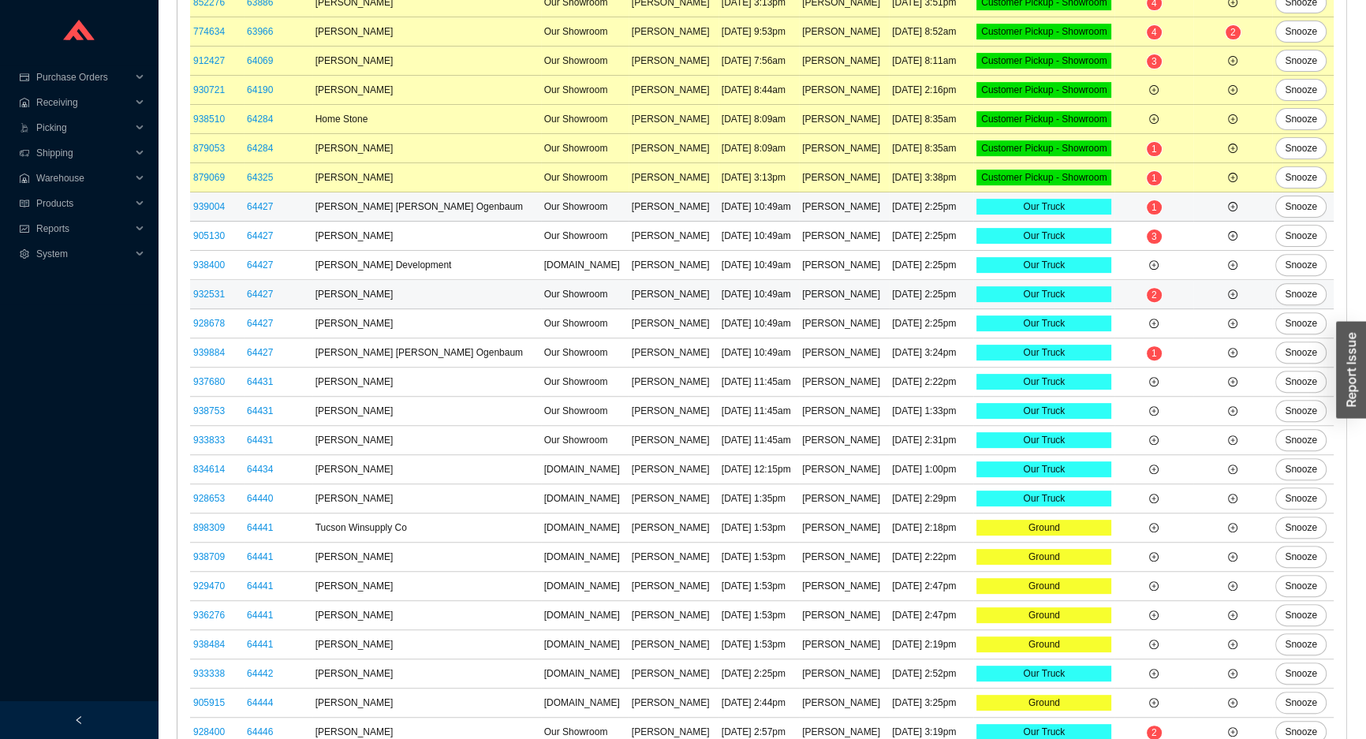
scroll to position [812, 0]
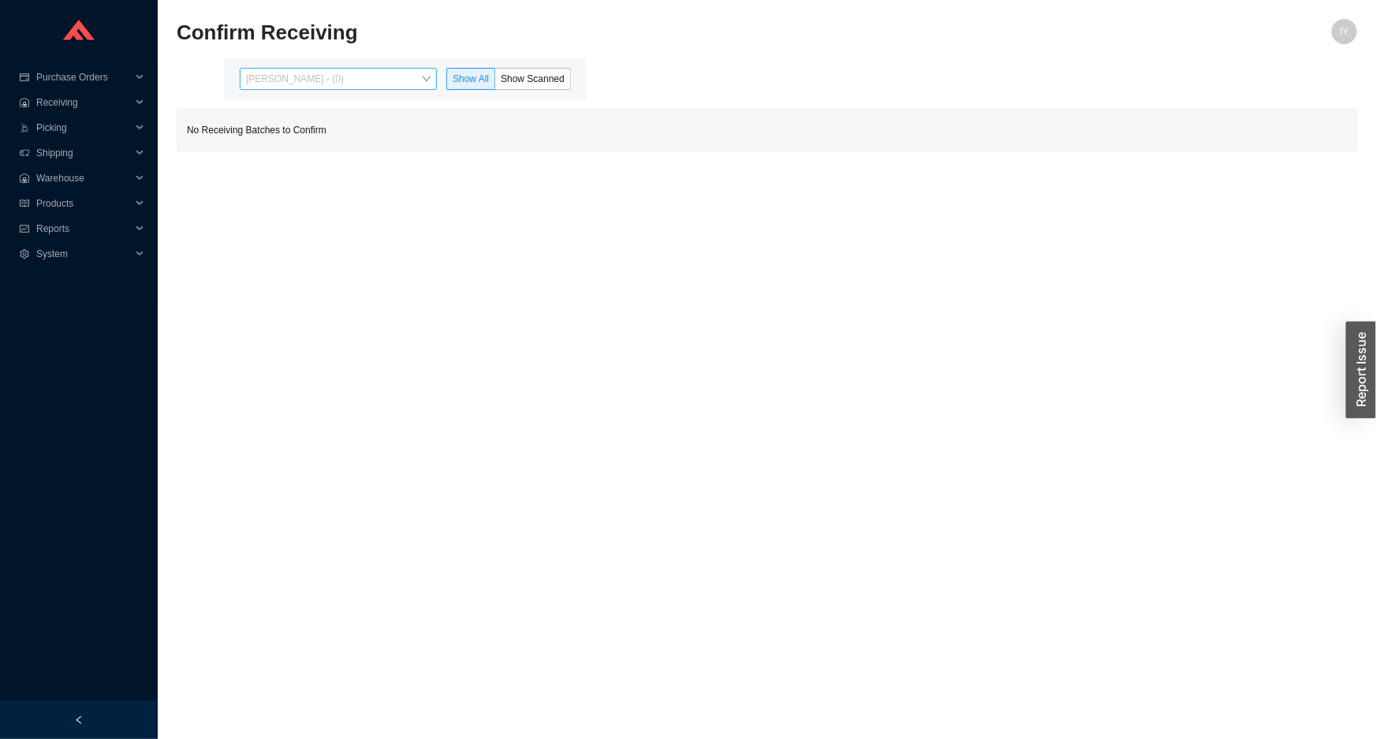
click at [397, 79] on span "Issac Yoselovsky - (0)" at bounding box center [338, 79] width 185 height 21
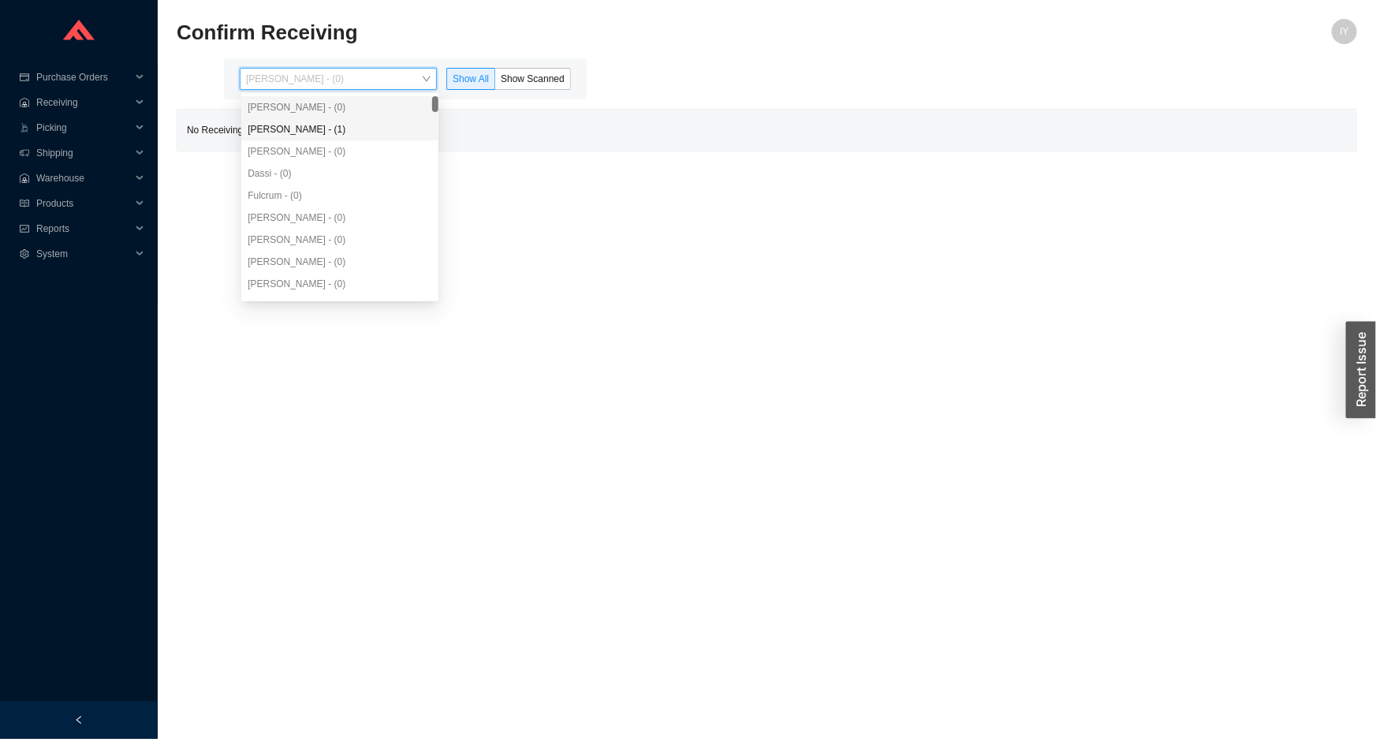
click at [377, 118] on div "Angel Negron - (1)" at bounding box center [339, 129] width 197 height 22
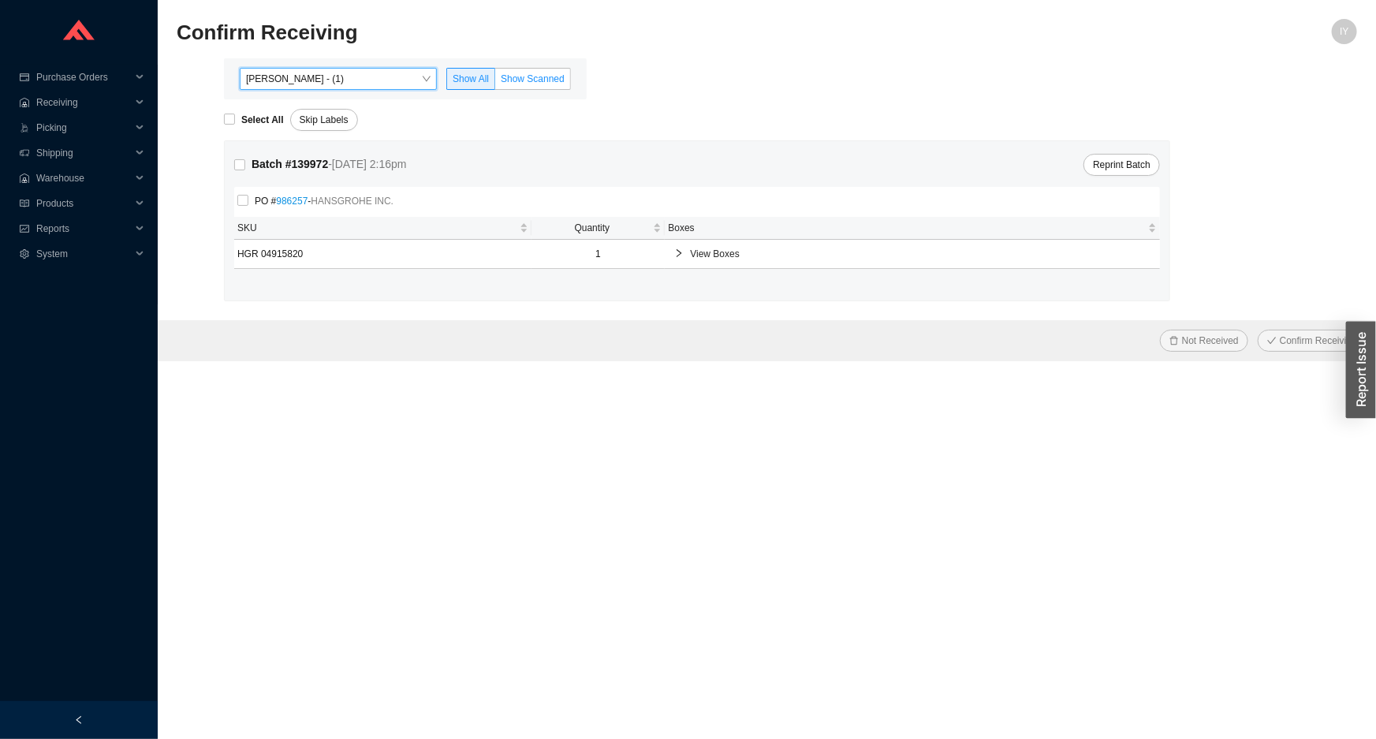
click at [525, 68] on label "Show Scanned" at bounding box center [533, 79] width 76 height 22
click at [495, 82] on input "Show Scanned" at bounding box center [495, 82] width 0 height 0
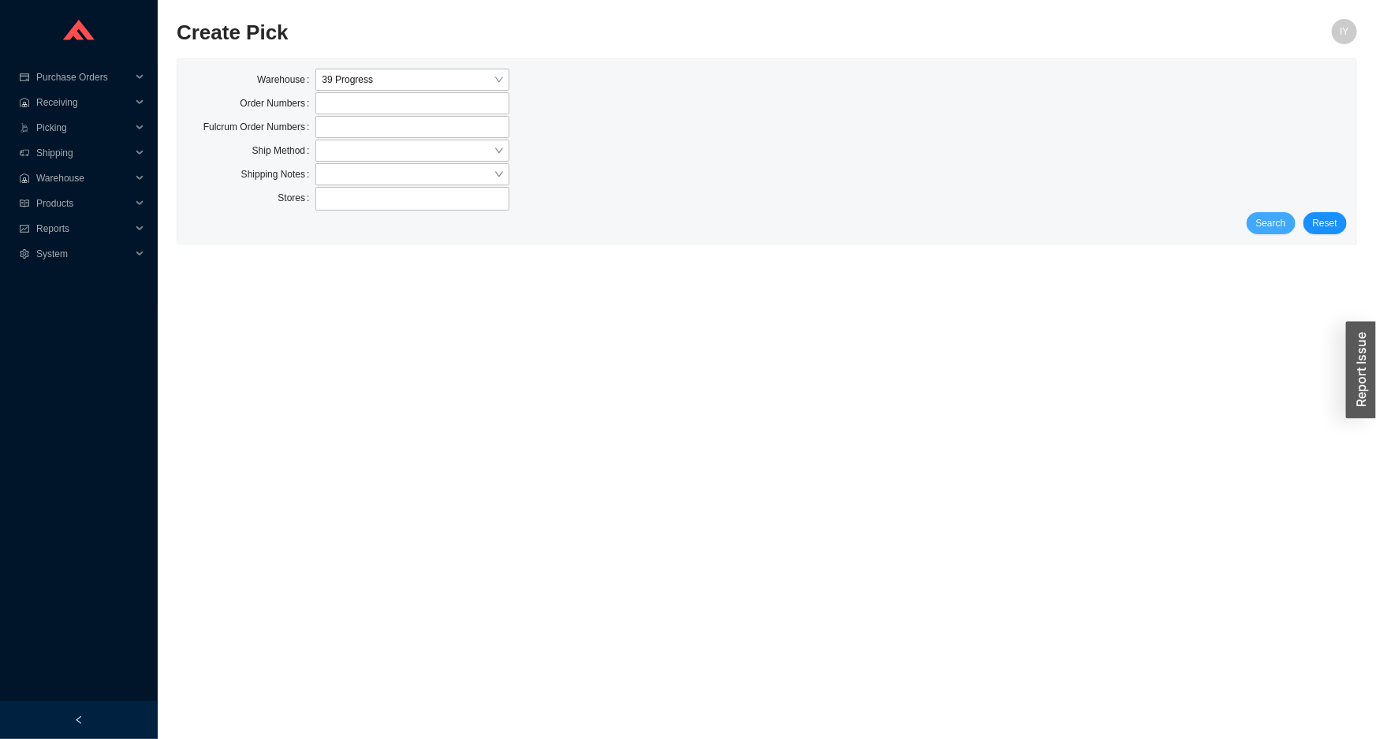
click at [1278, 219] on span "Search" at bounding box center [1271, 223] width 30 height 16
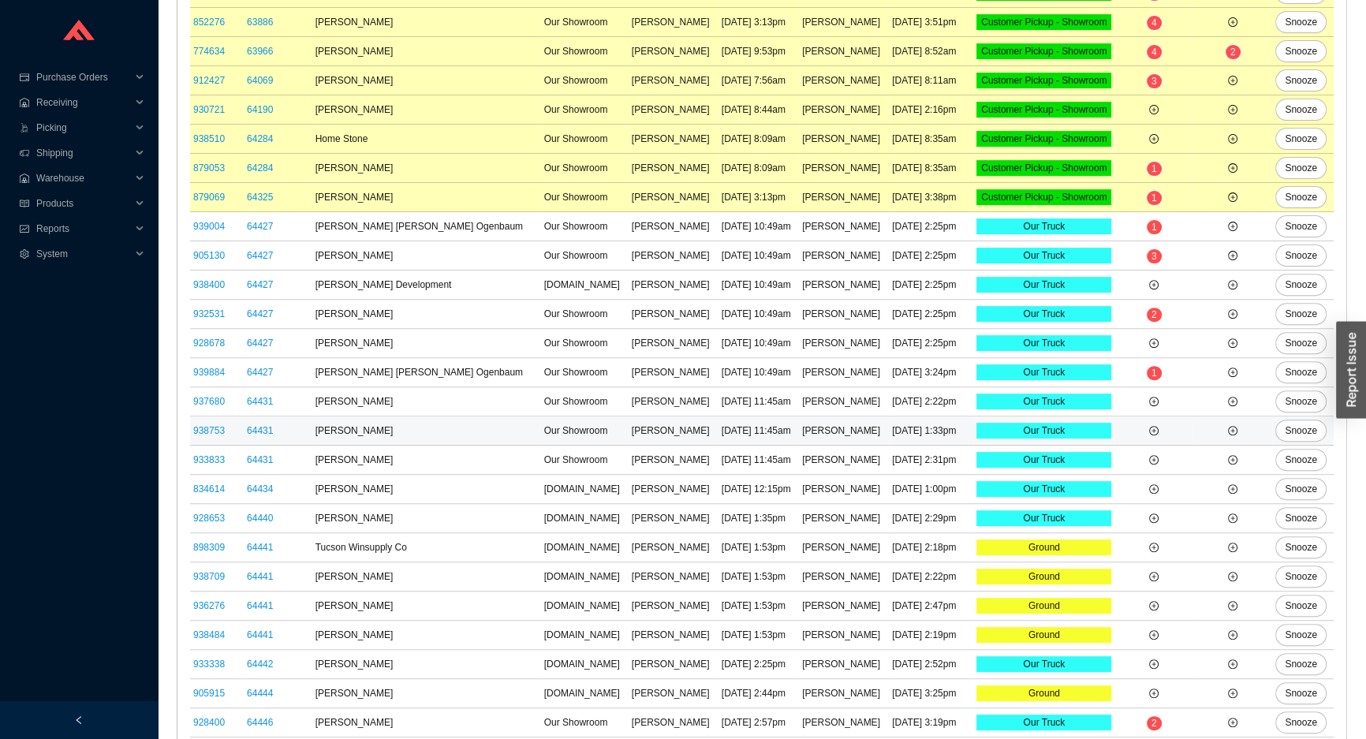
scroll to position [784, 0]
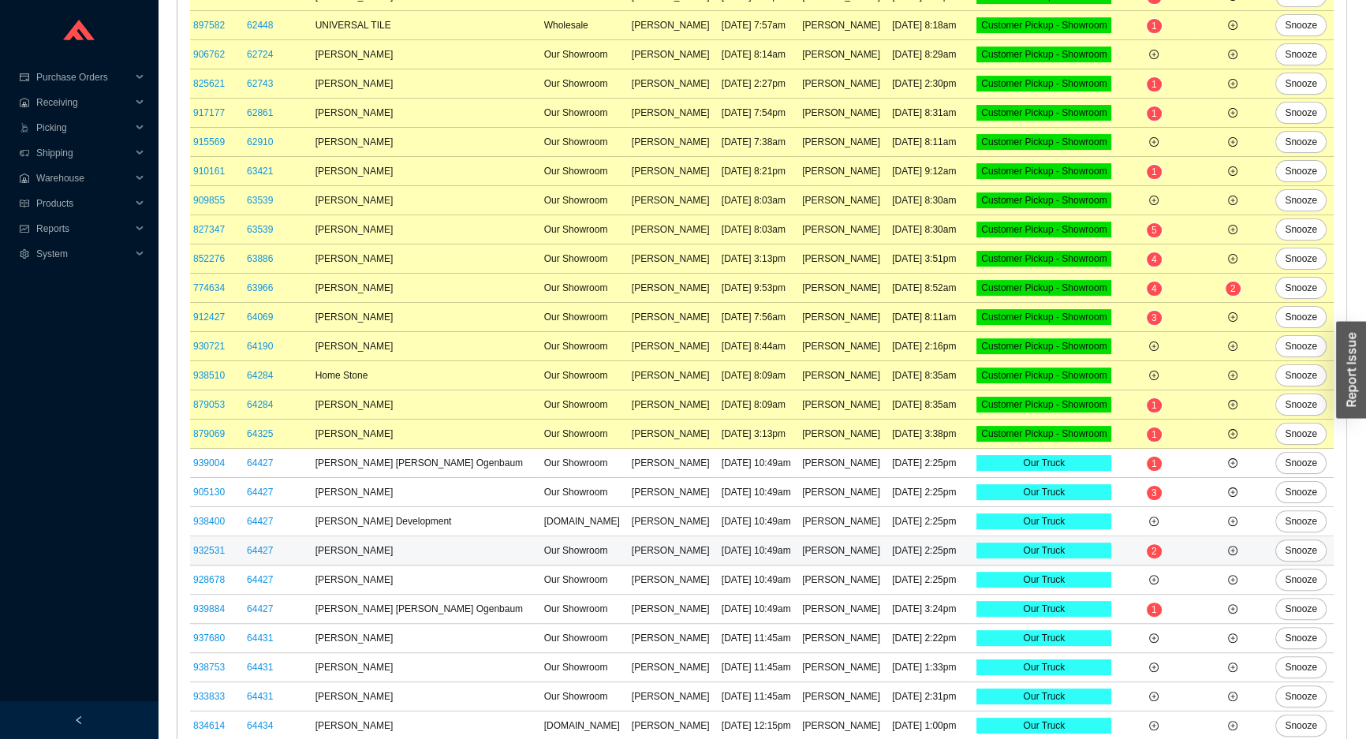
scroll to position [717, 0]
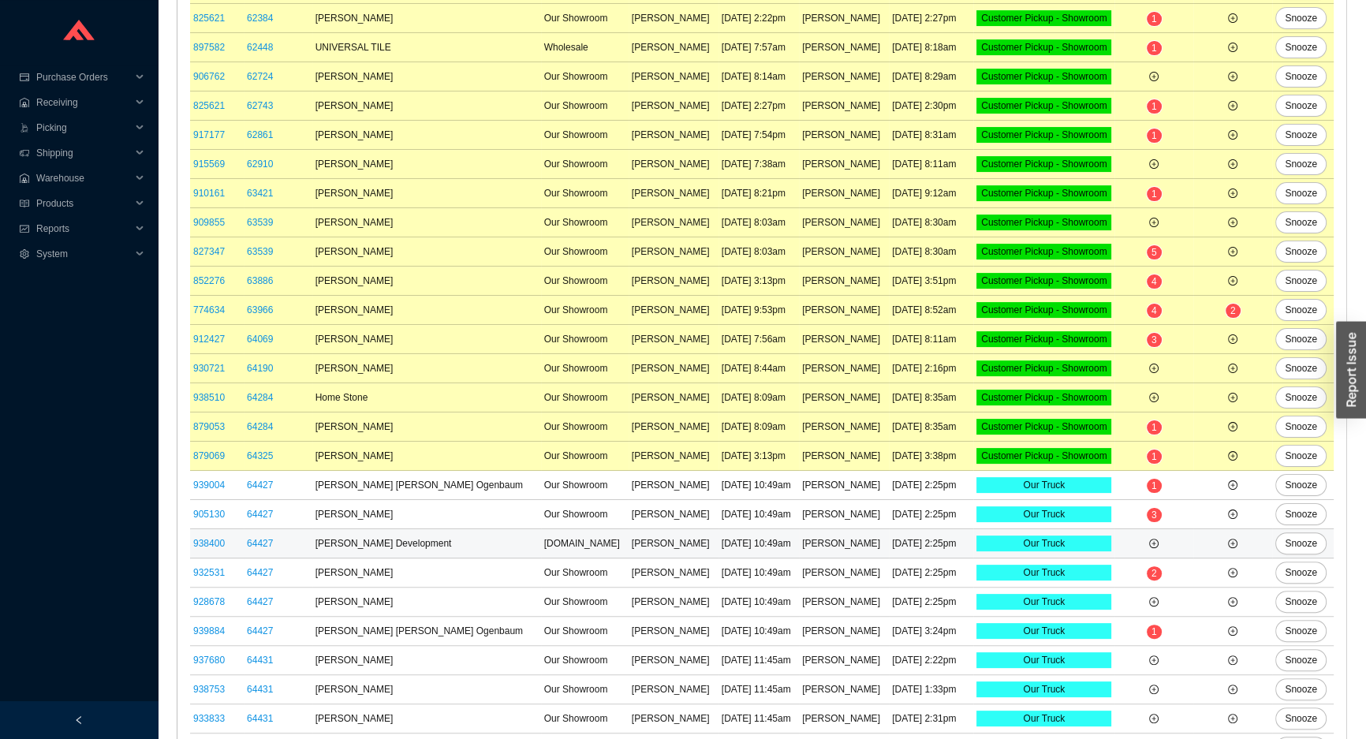
scroll to position [645, 0]
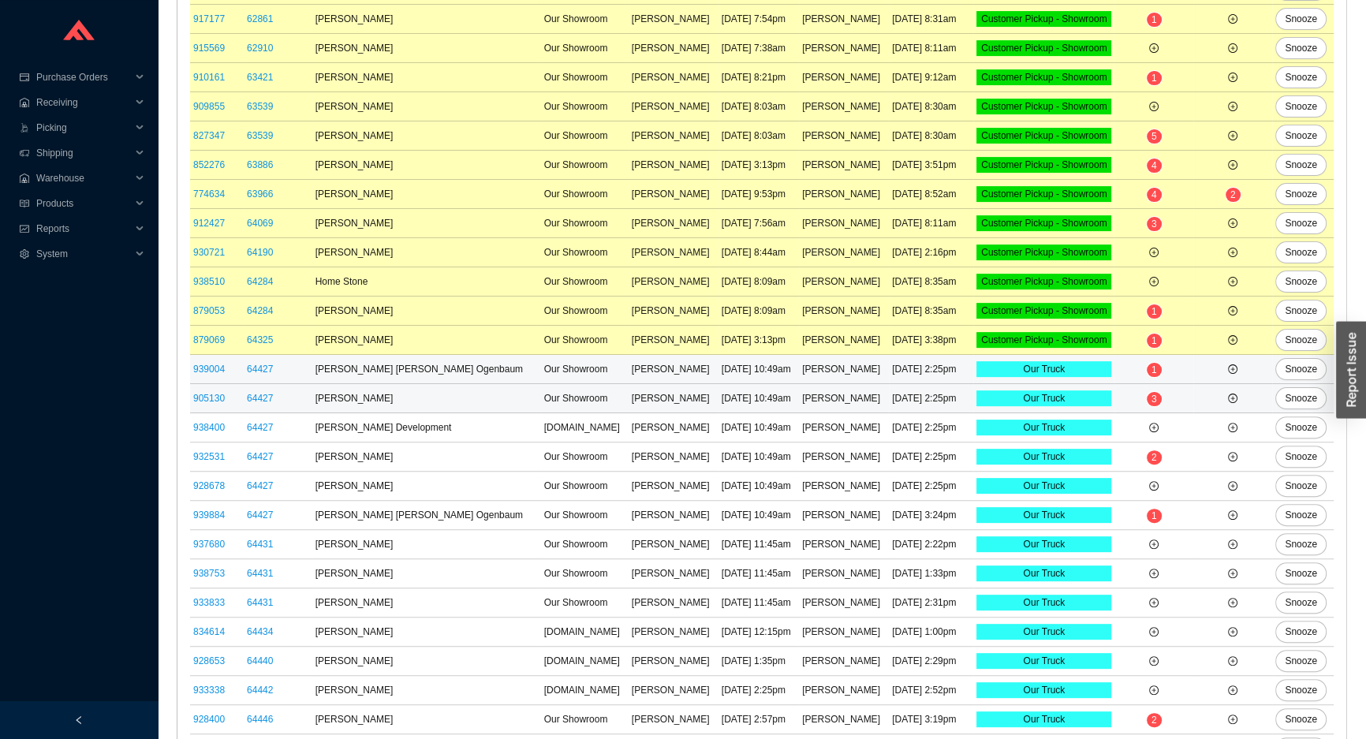
scroll to position [639, 0]
